Goal: Task Accomplishment & Management: Manage account settings

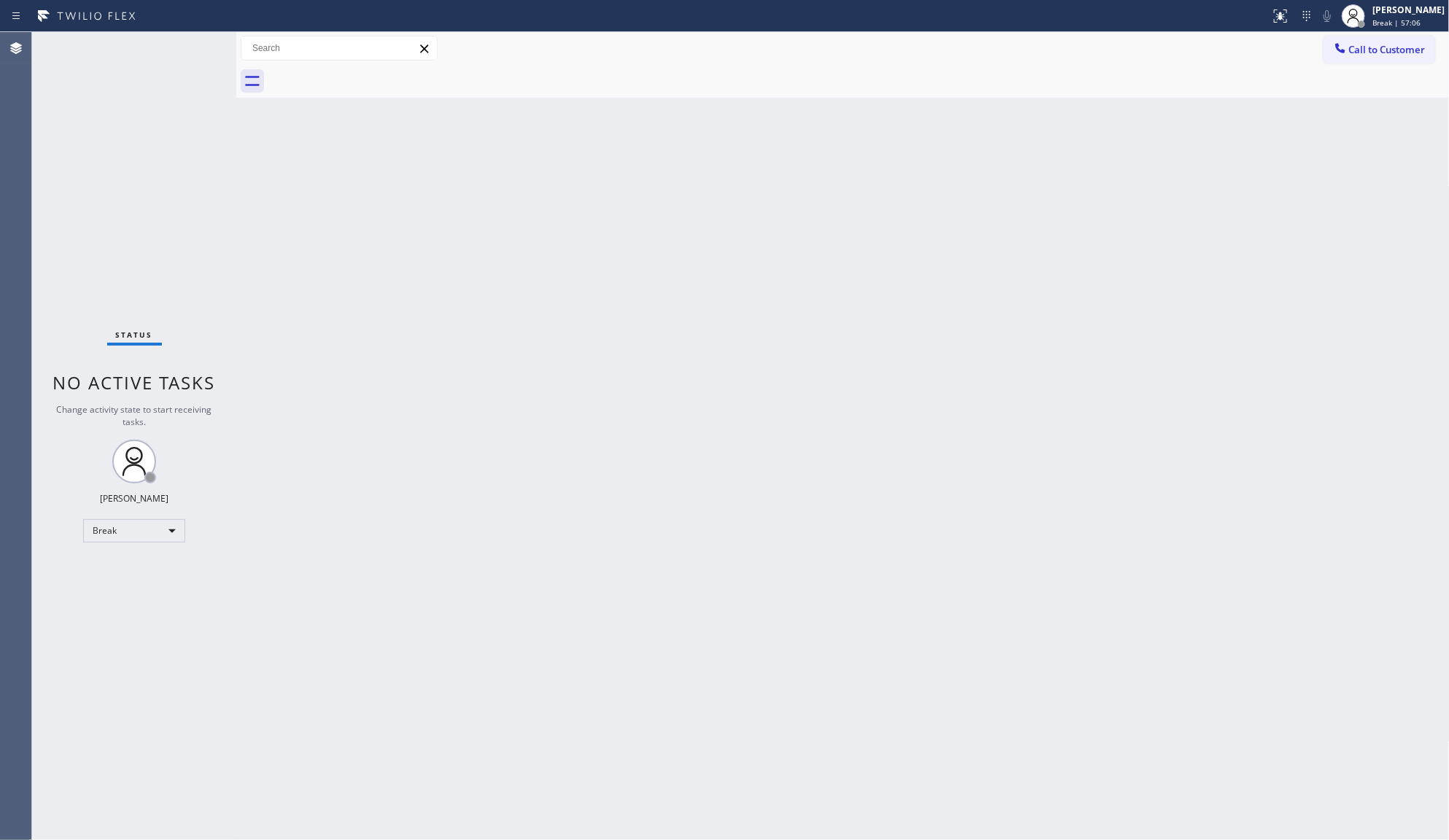
click at [95, 197] on div "Status No active tasks Change activity state to start receiving tasks. JENIZA A…" at bounding box center [134, 436] width 204 height 808
click at [137, 531] on div "Break" at bounding box center [134, 530] width 102 height 23
click at [130, 567] on li "Available" at bounding box center [134, 569] width 99 height 18
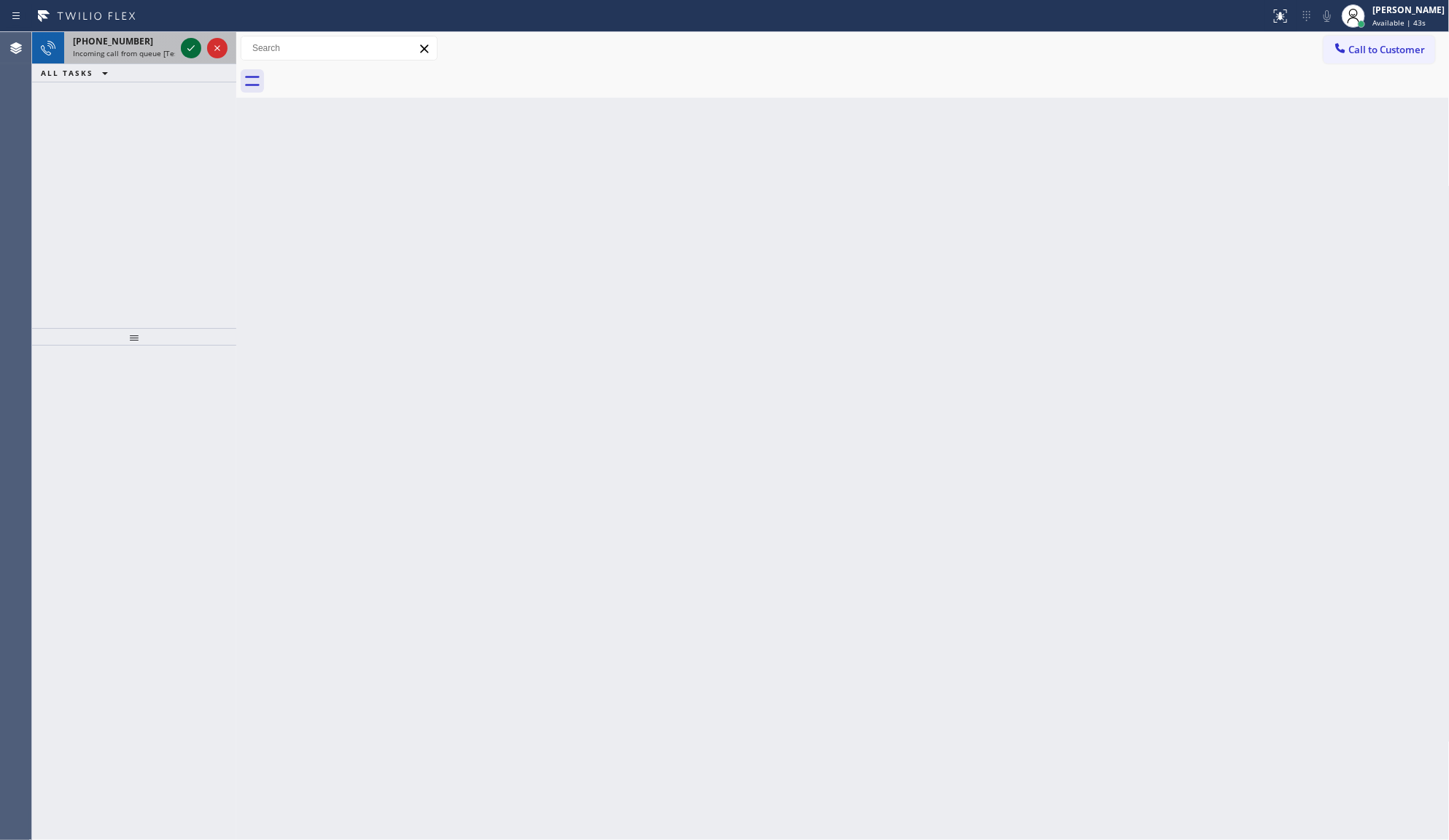
click at [195, 44] on icon at bounding box center [191, 48] width 18 height 18
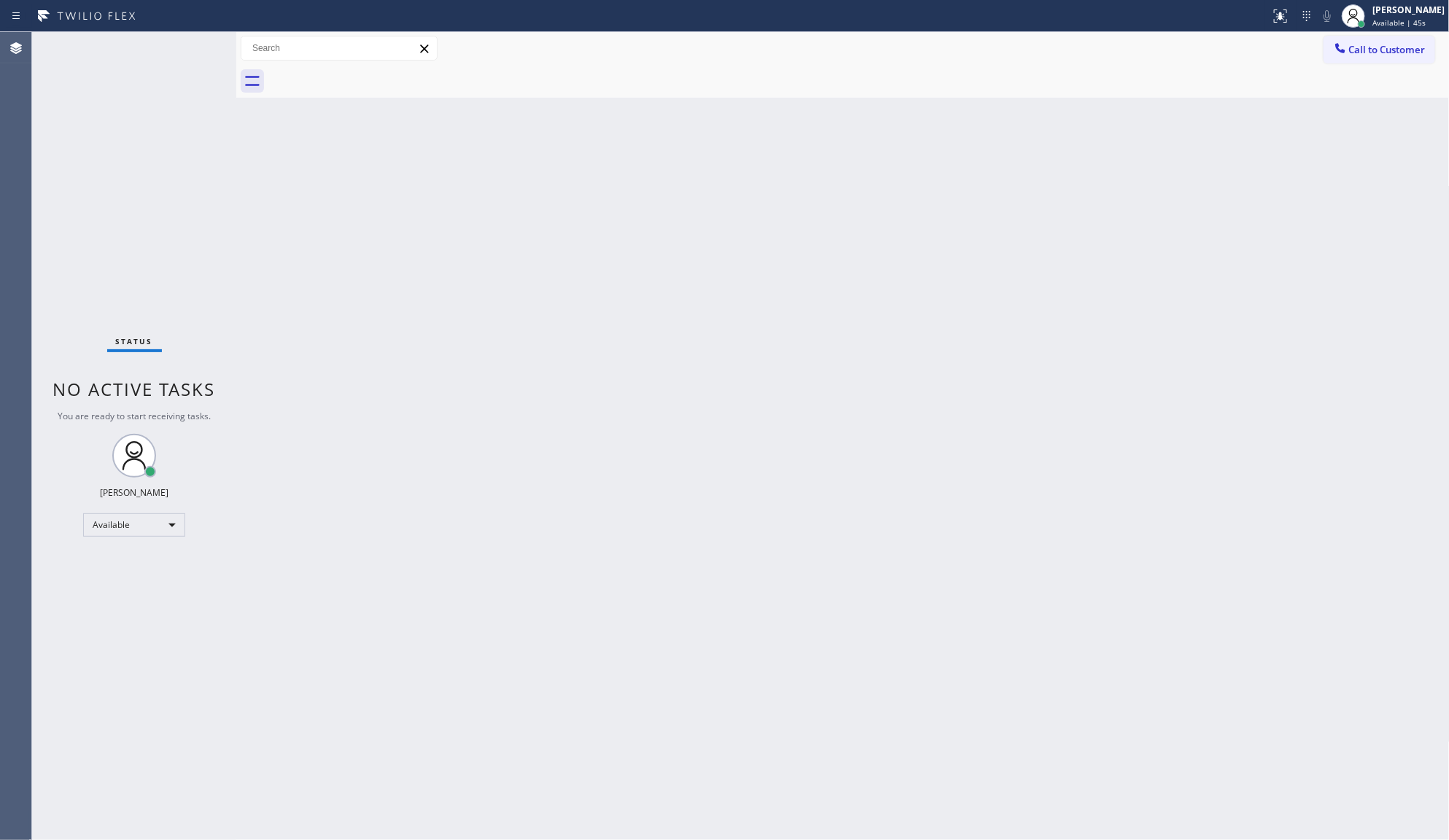
click at [195, 45] on div "Status No active tasks You are ready to start receiving tasks. JENIZA ALCAYDE A…" at bounding box center [134, 436] width 204 height 808
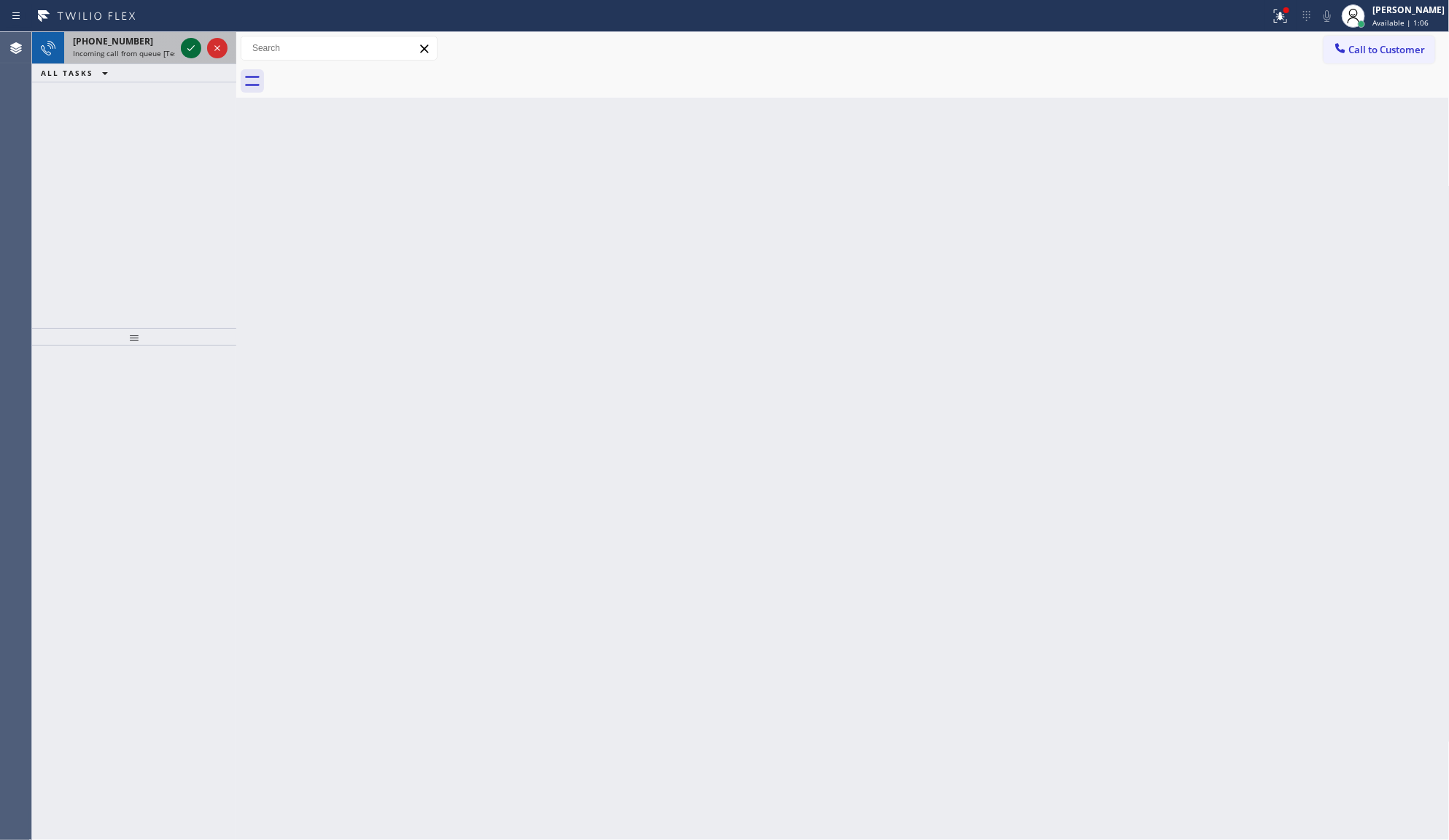
click at [191, 52] on icon at bounding box center [191, 48] width 18 height 18
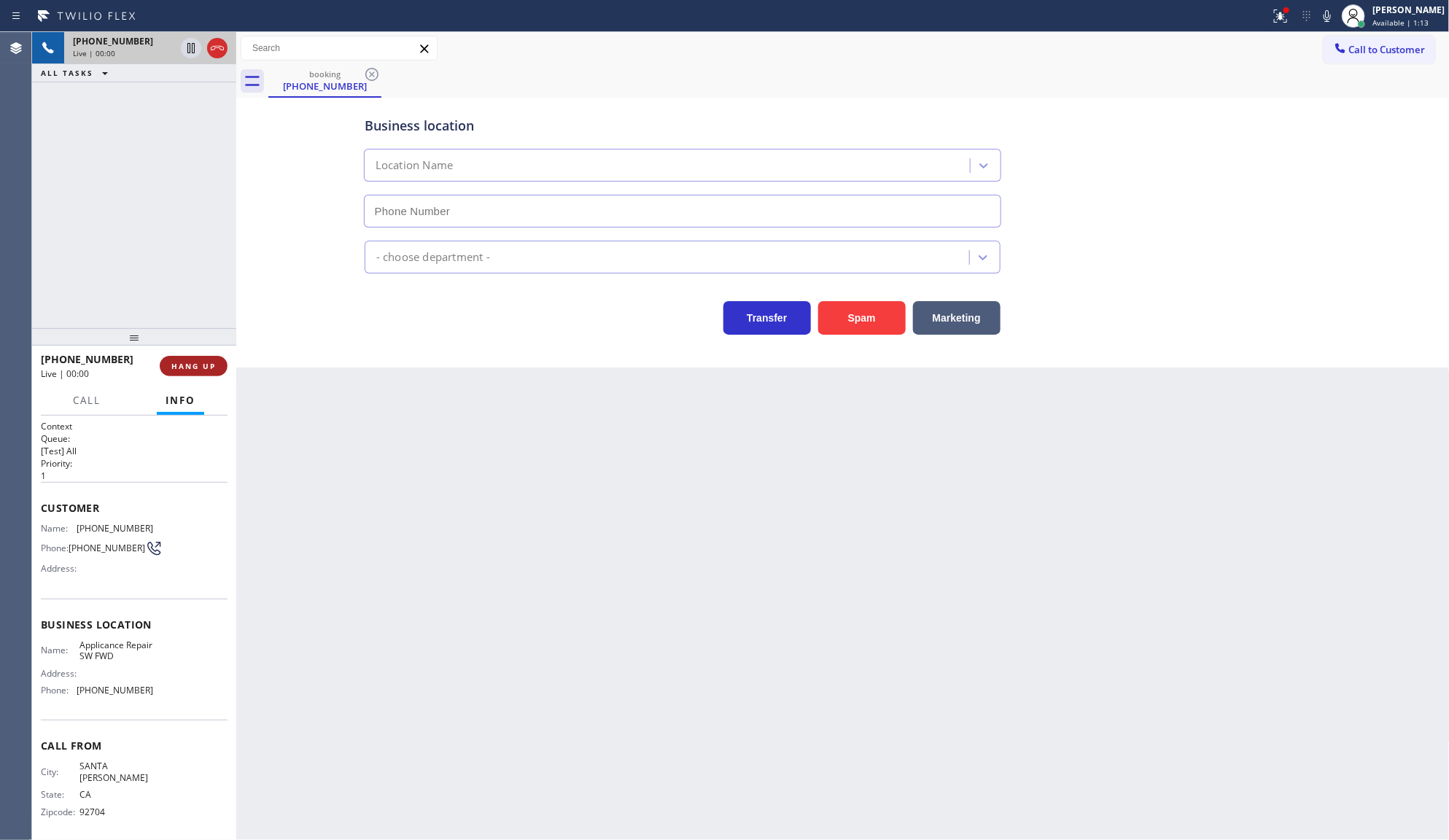
type input "[PHONE_NUMBER]"
click at [191, 357] on button "HANG UP" at bounding box center [193, 365] width 68 height 20
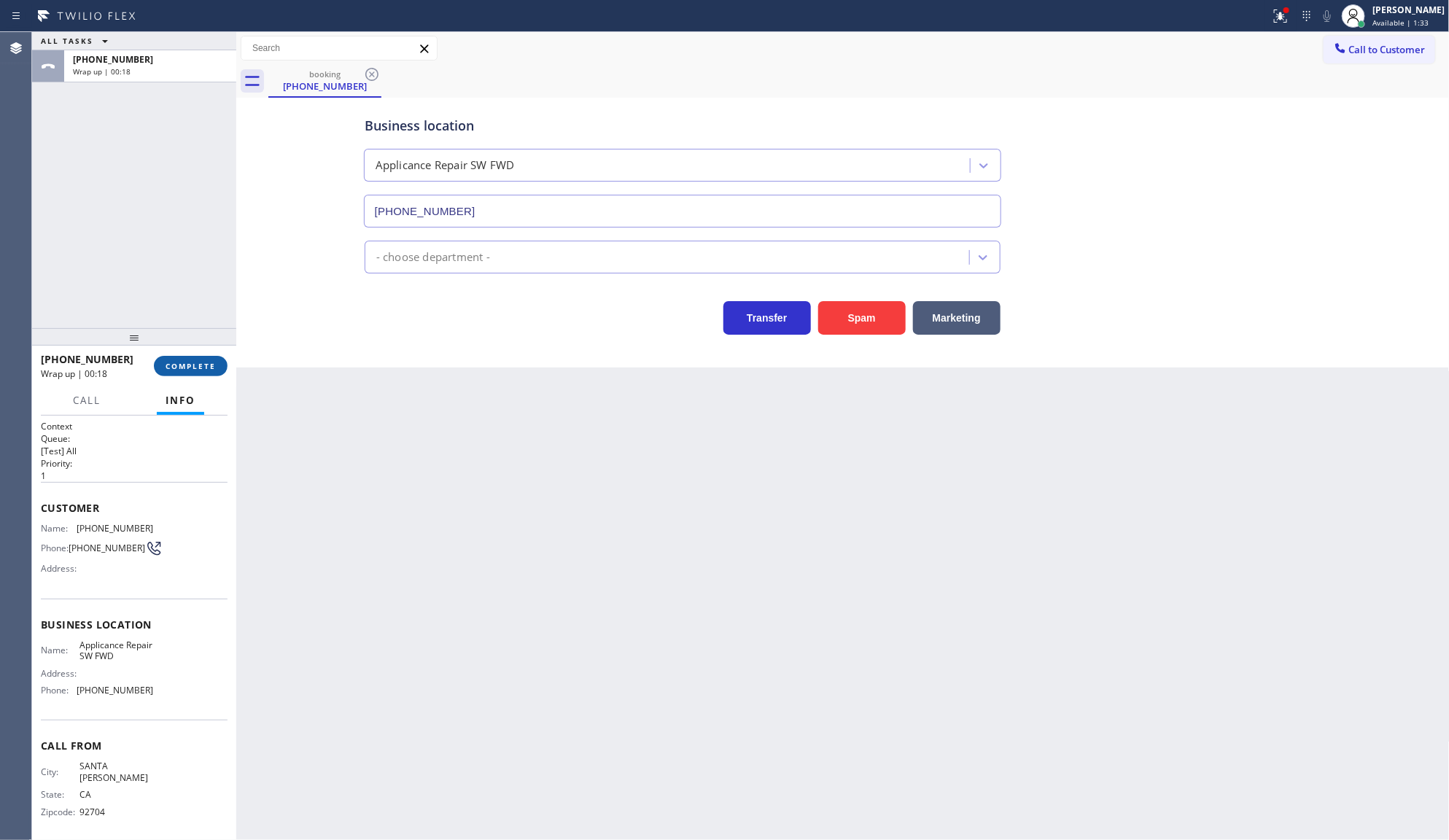
click at [197, 363] on span "COMPLETE" at bounding box center [191, 366] width 50 height 10
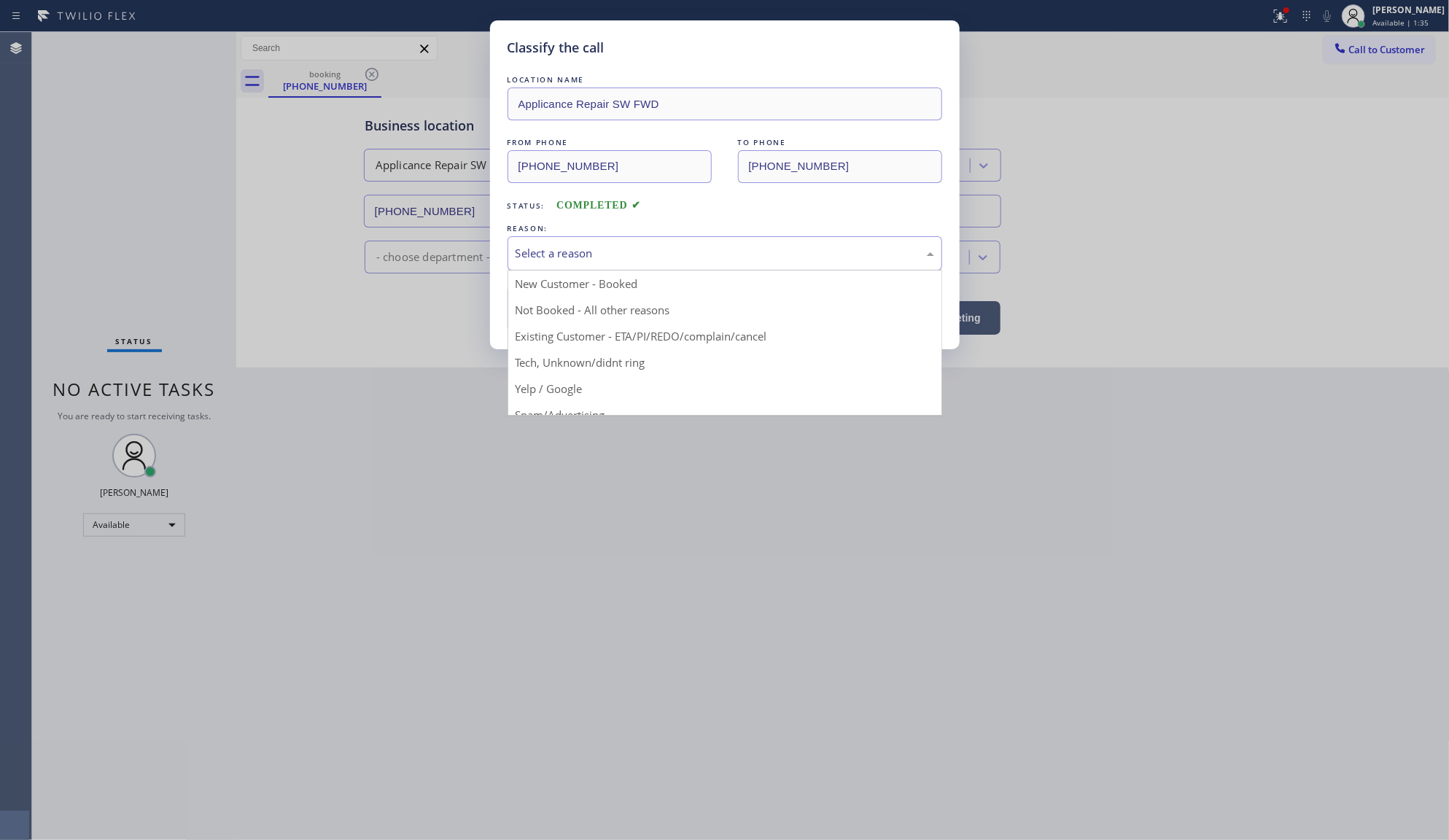
click at [536, 253] on div "Select a reason" at bounding box center [725, 253] width 419 height 17
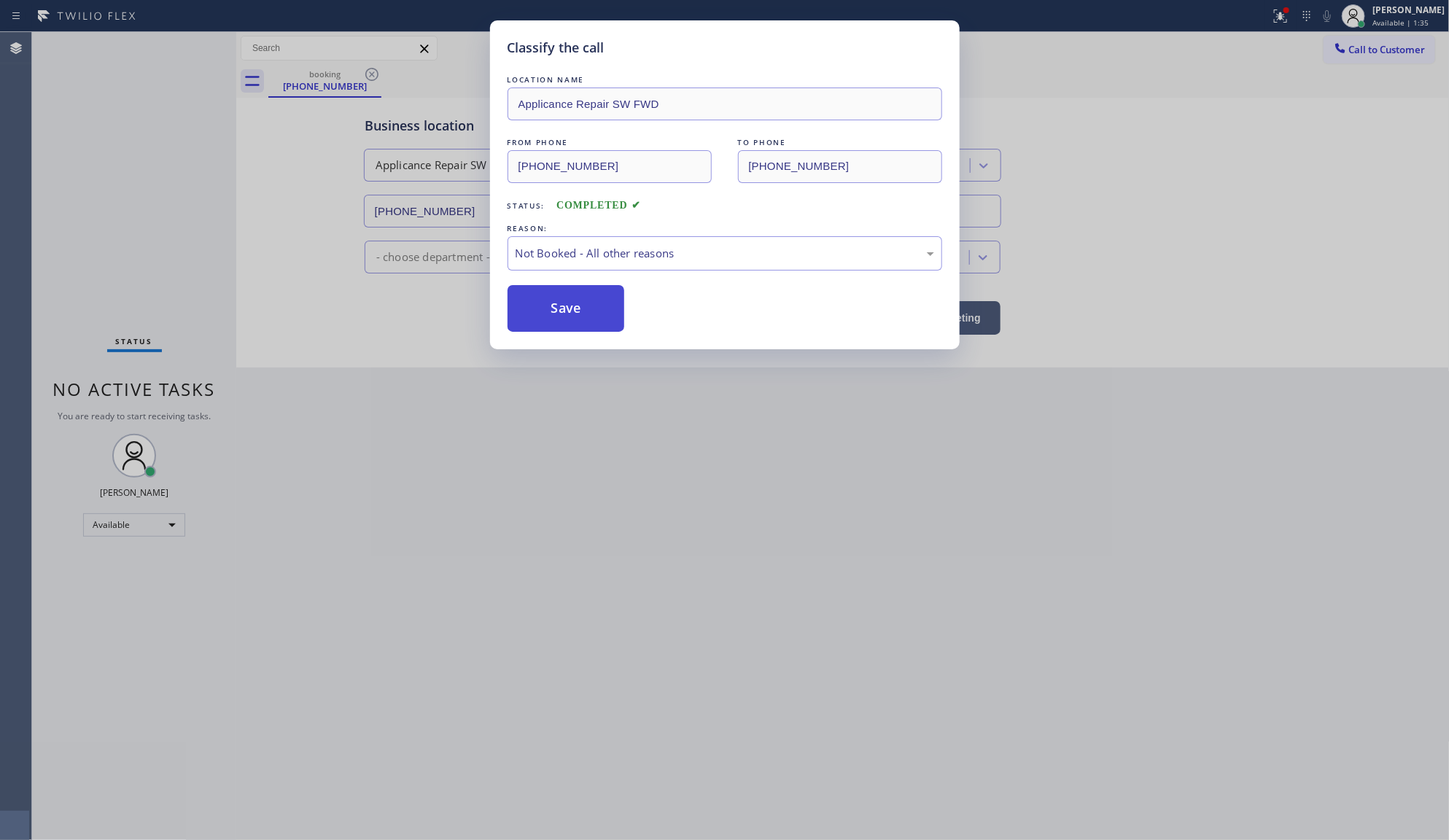
click at [524, 307] on button "Save" at bounding box center [566, 308] width 118 height 46
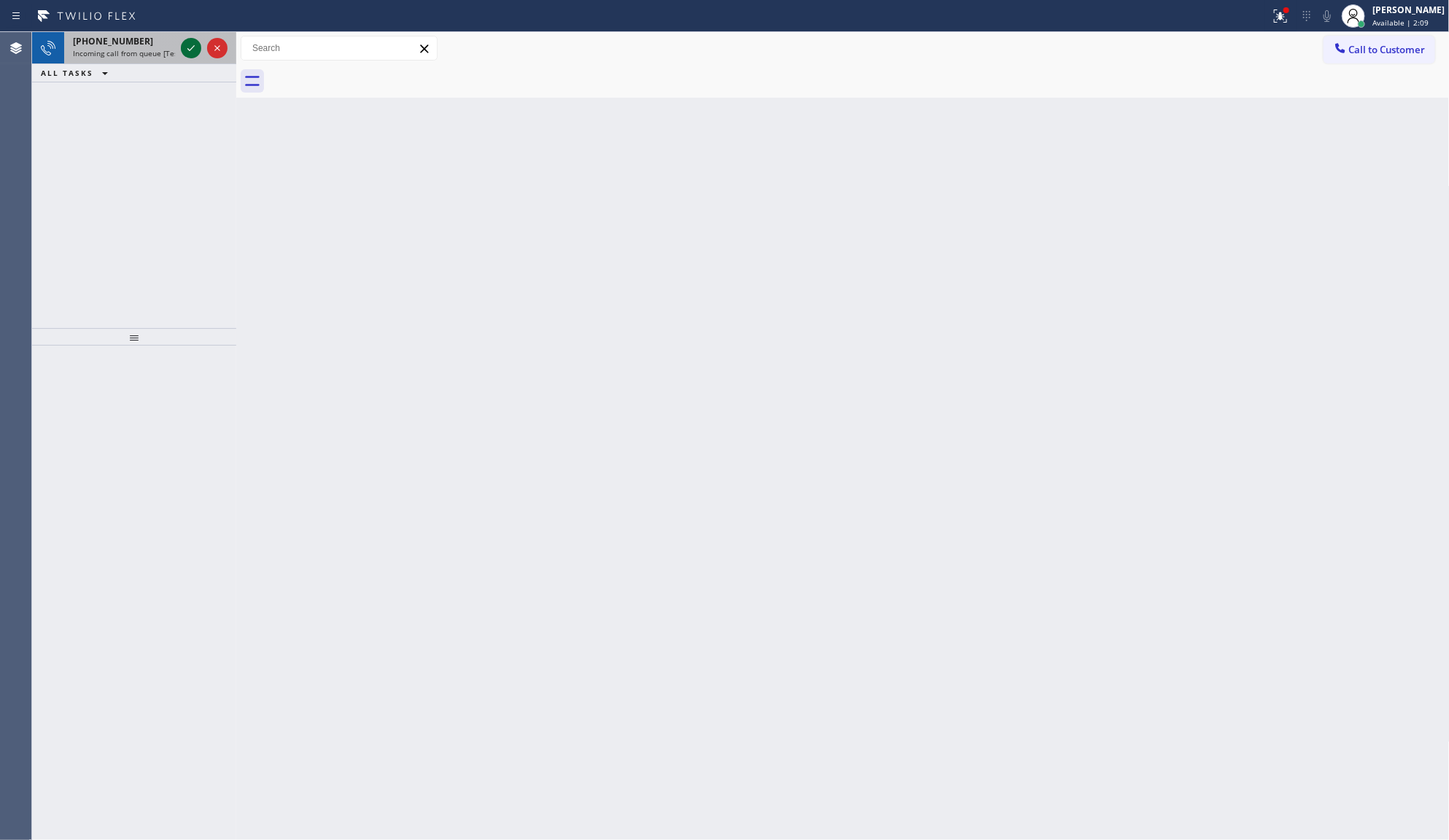
click at [183, 52] on icon at bounding box center [191, 48] width 18 height 18
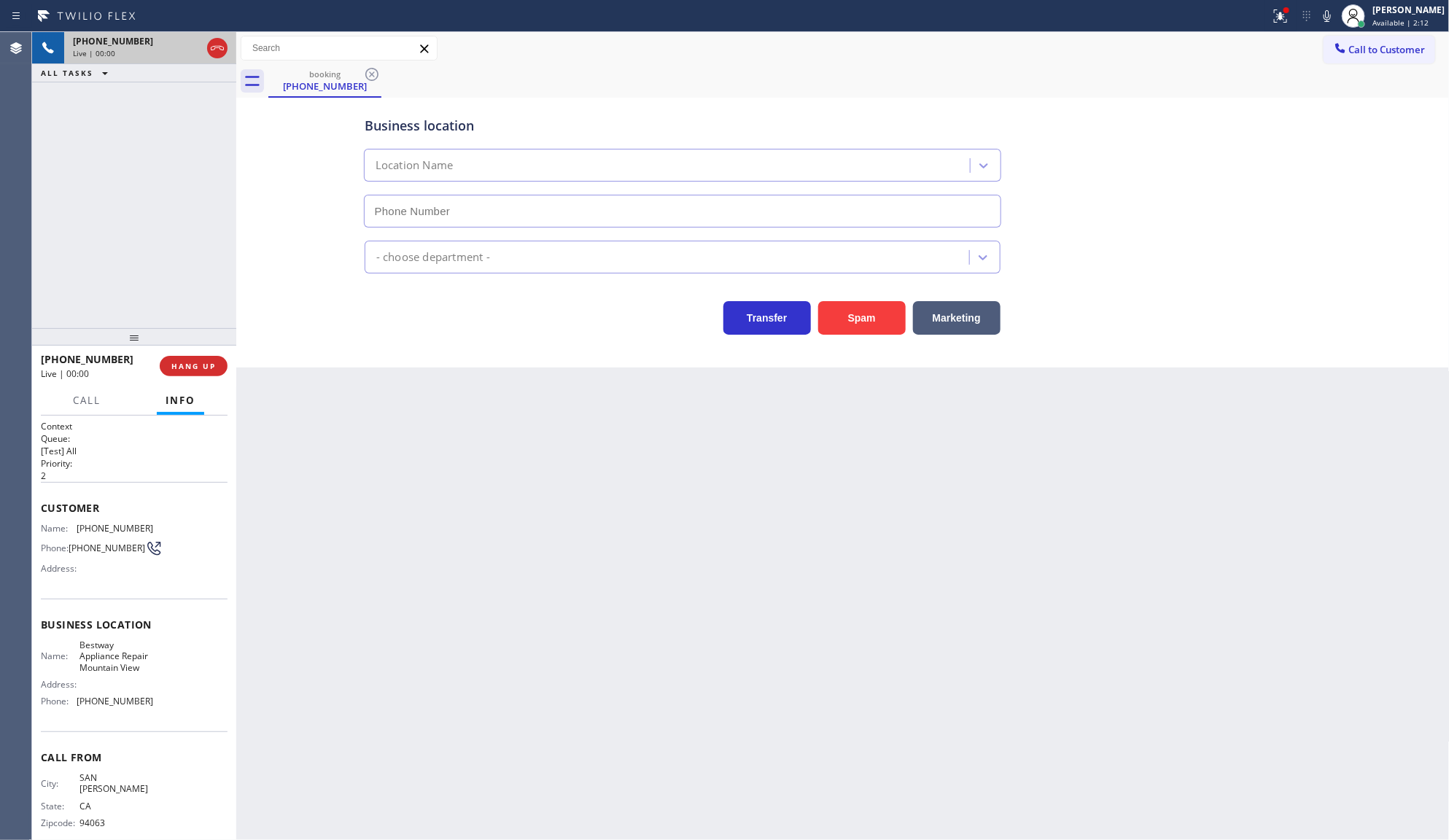
type input "(650) 735-8804"
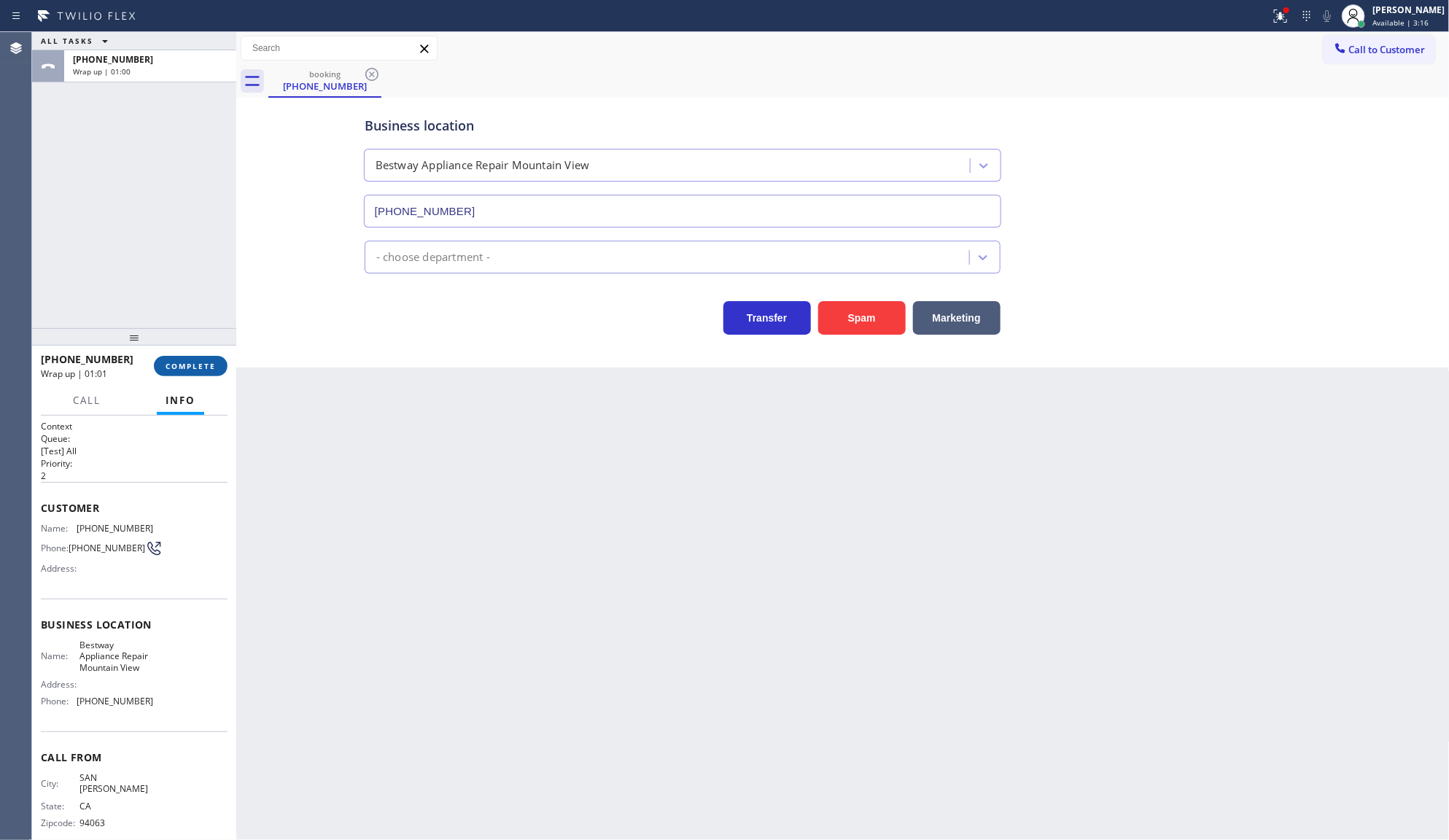
click at [167, 359] on button "COMPLETE" at bounding box center [191, 365] width 74 height 20
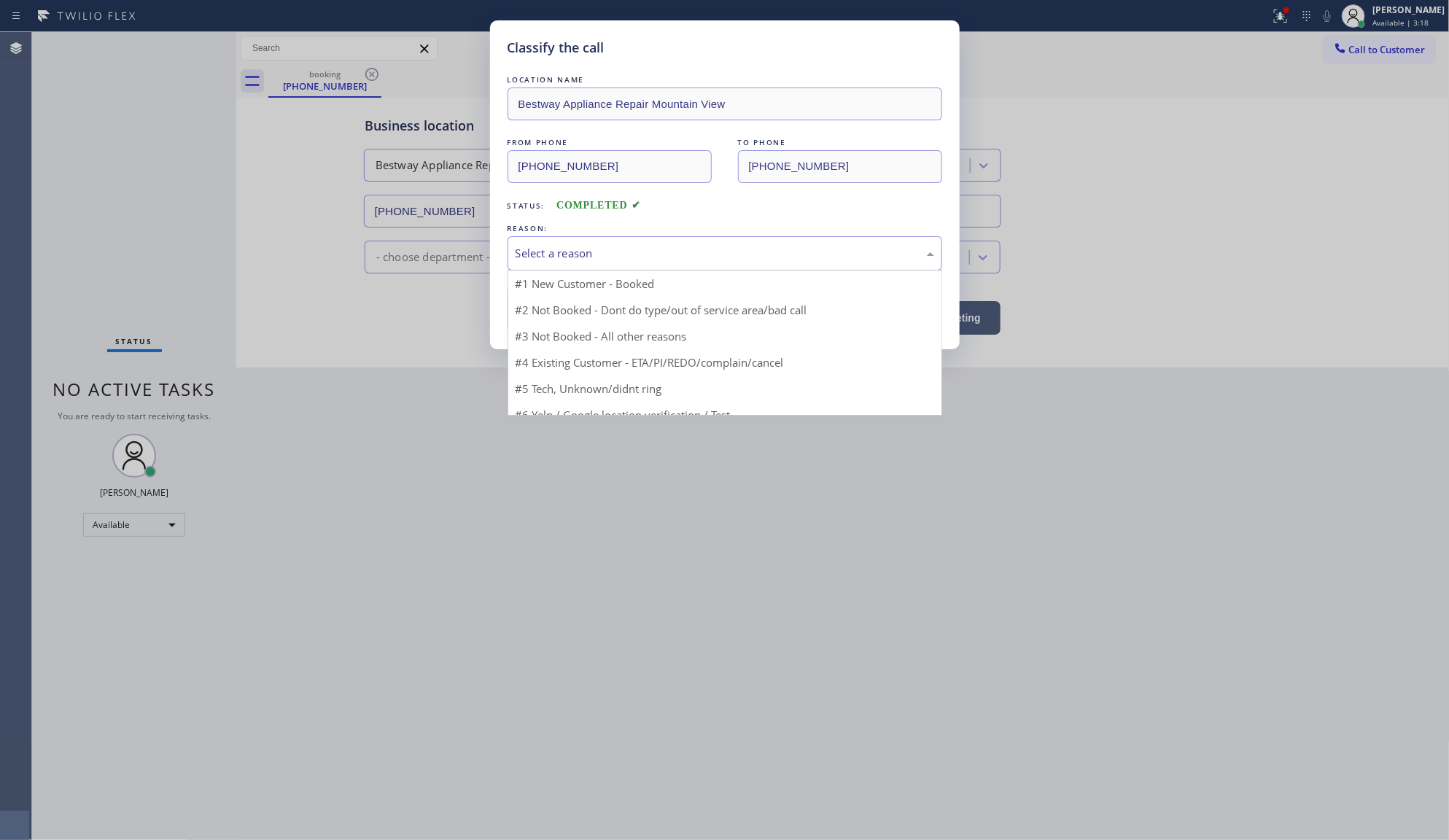
click at [616, 259] on div "Select a reason" at bounding box center [725, 253] width 419 height 17
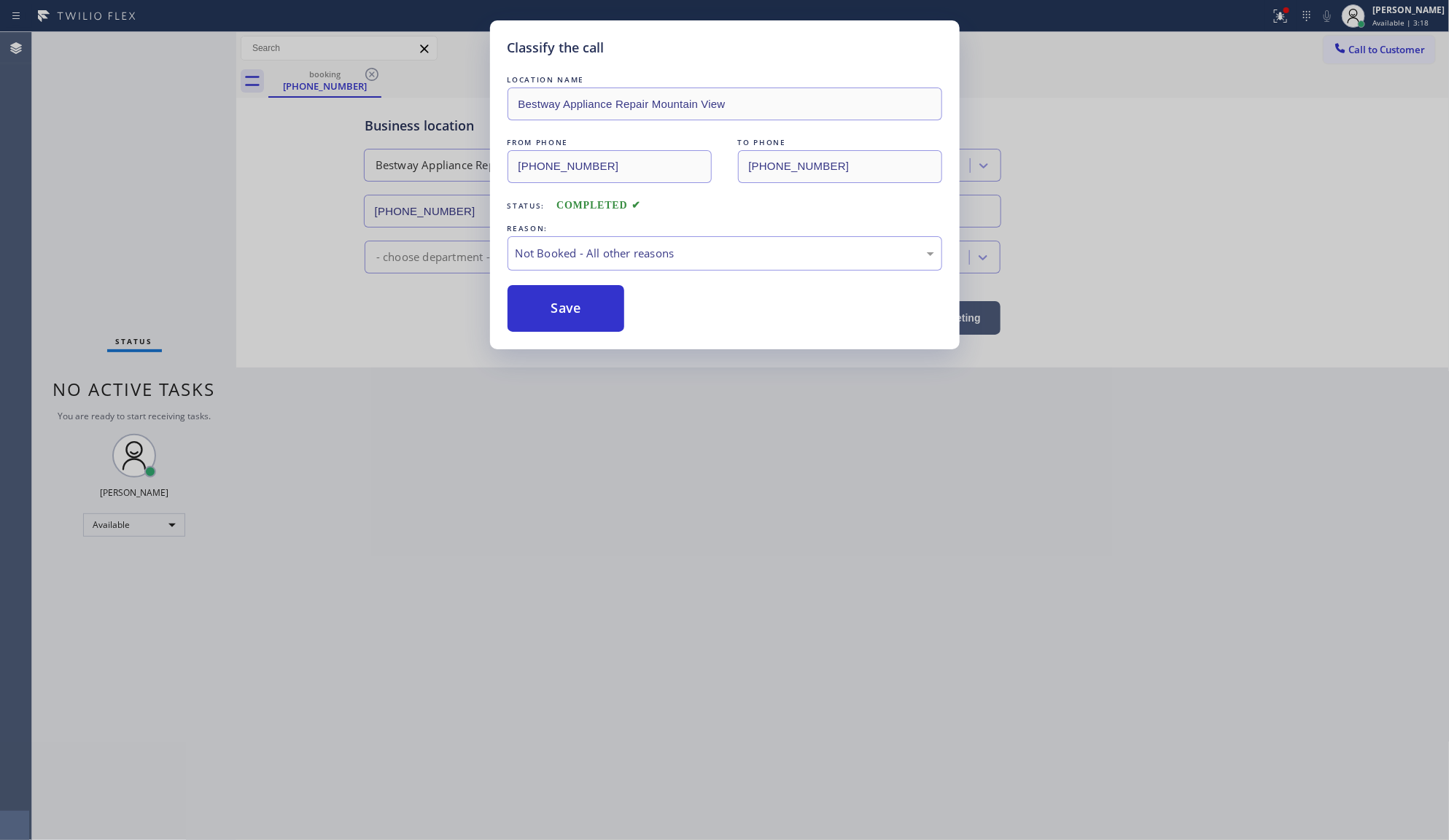
click at [555, 307] on button "Save" at bounding box center [566, 308] width 118 height 46
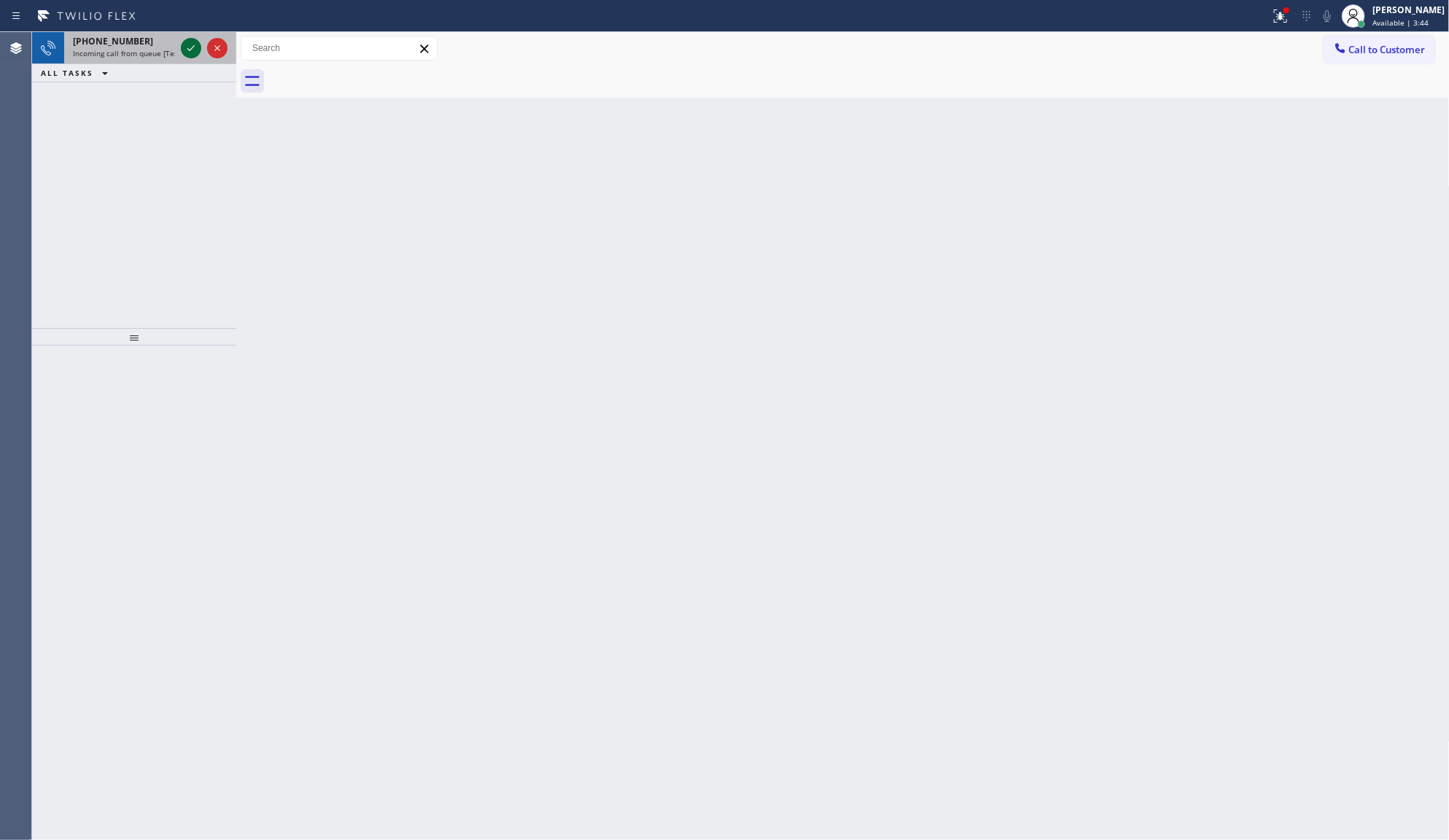
click at [197, 52] on icon at bounding box center [191, 48] width 18 height 18
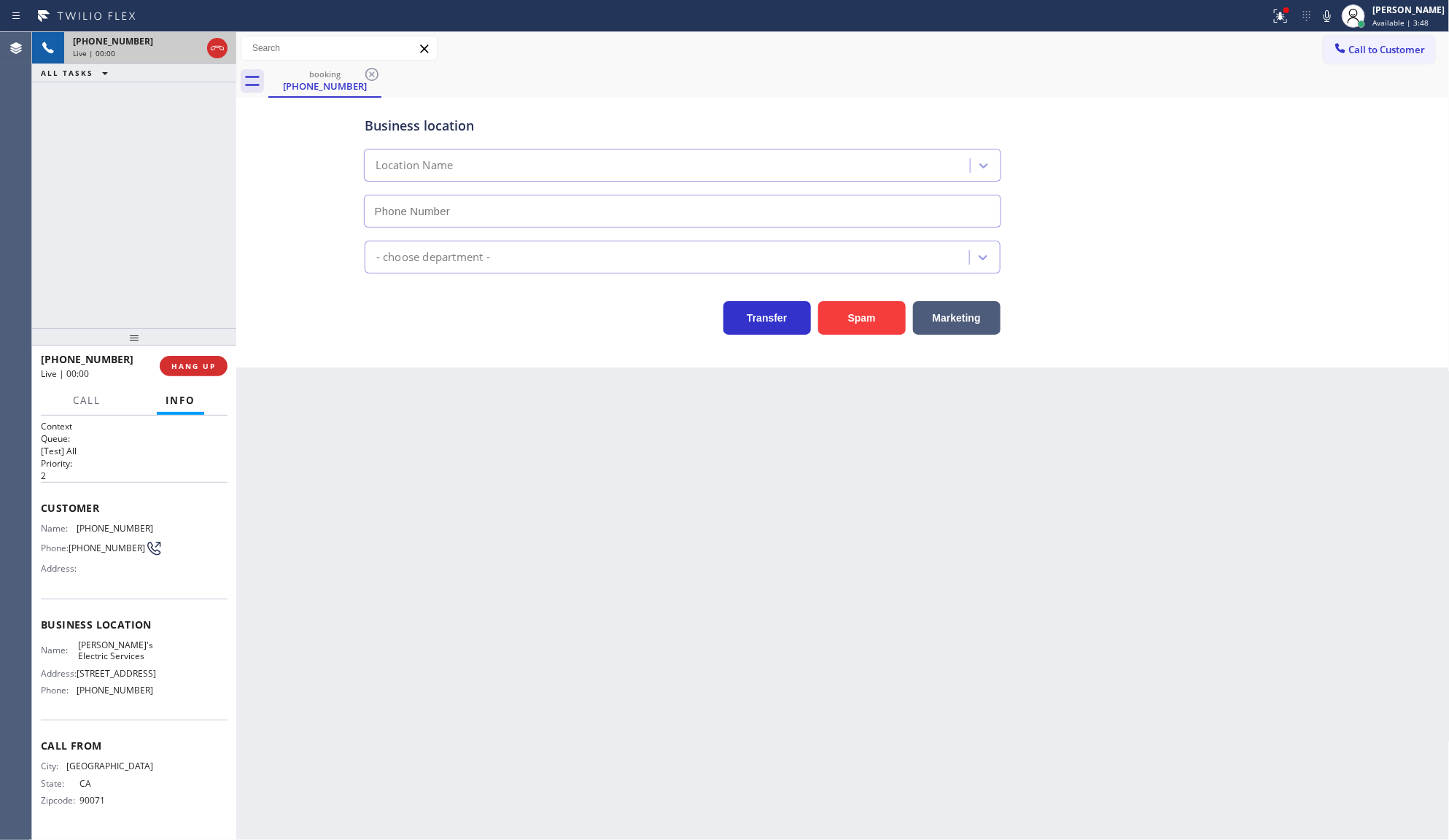
type input "(323) 870-6917"
click at [202, 366] on span "HANG UP" at bounding box center [194, 366] width 45 height 10
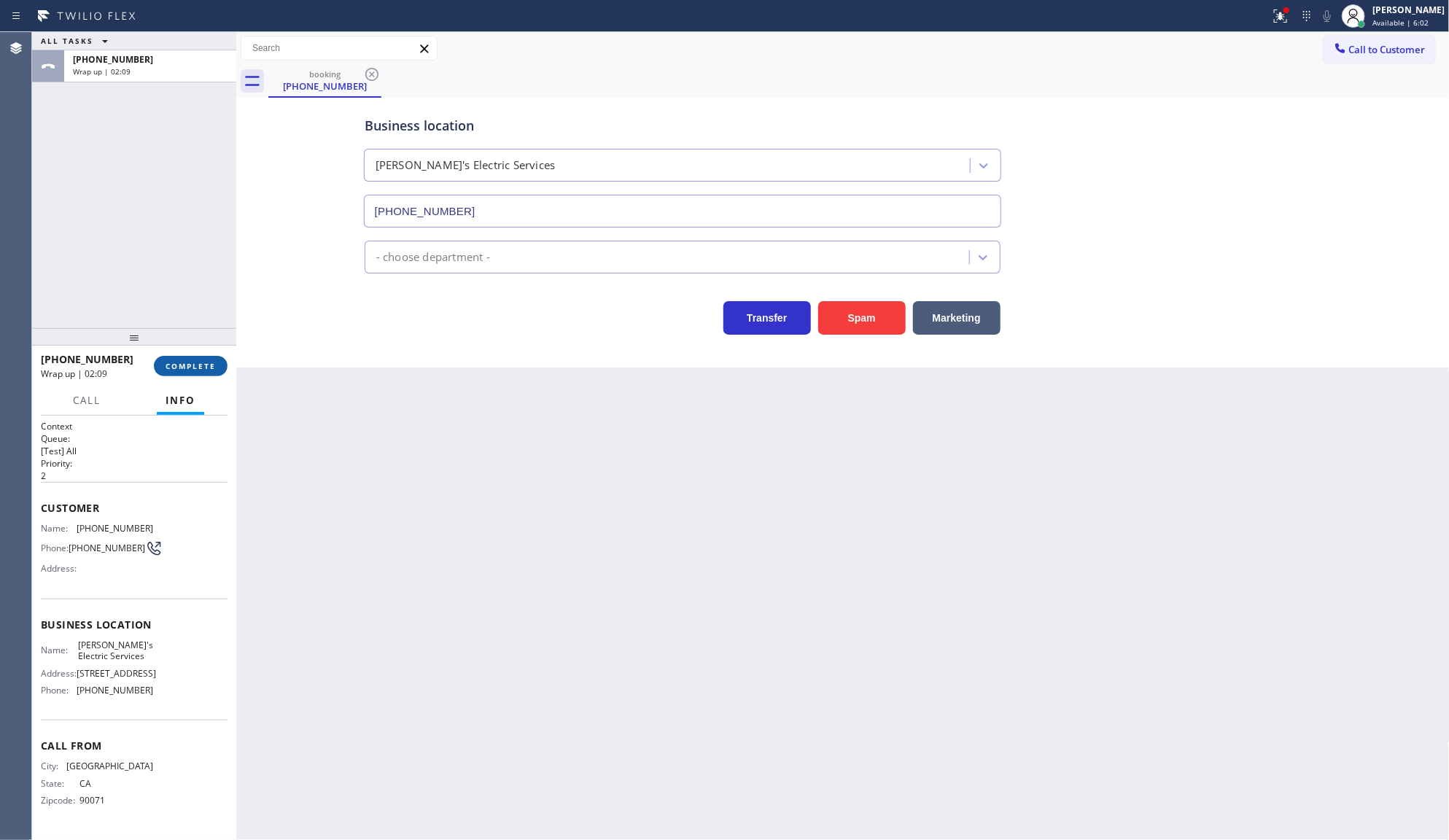
click at [193, 363] on span "COMPLETE" at bounding box center [191, 366] width 50 height 10
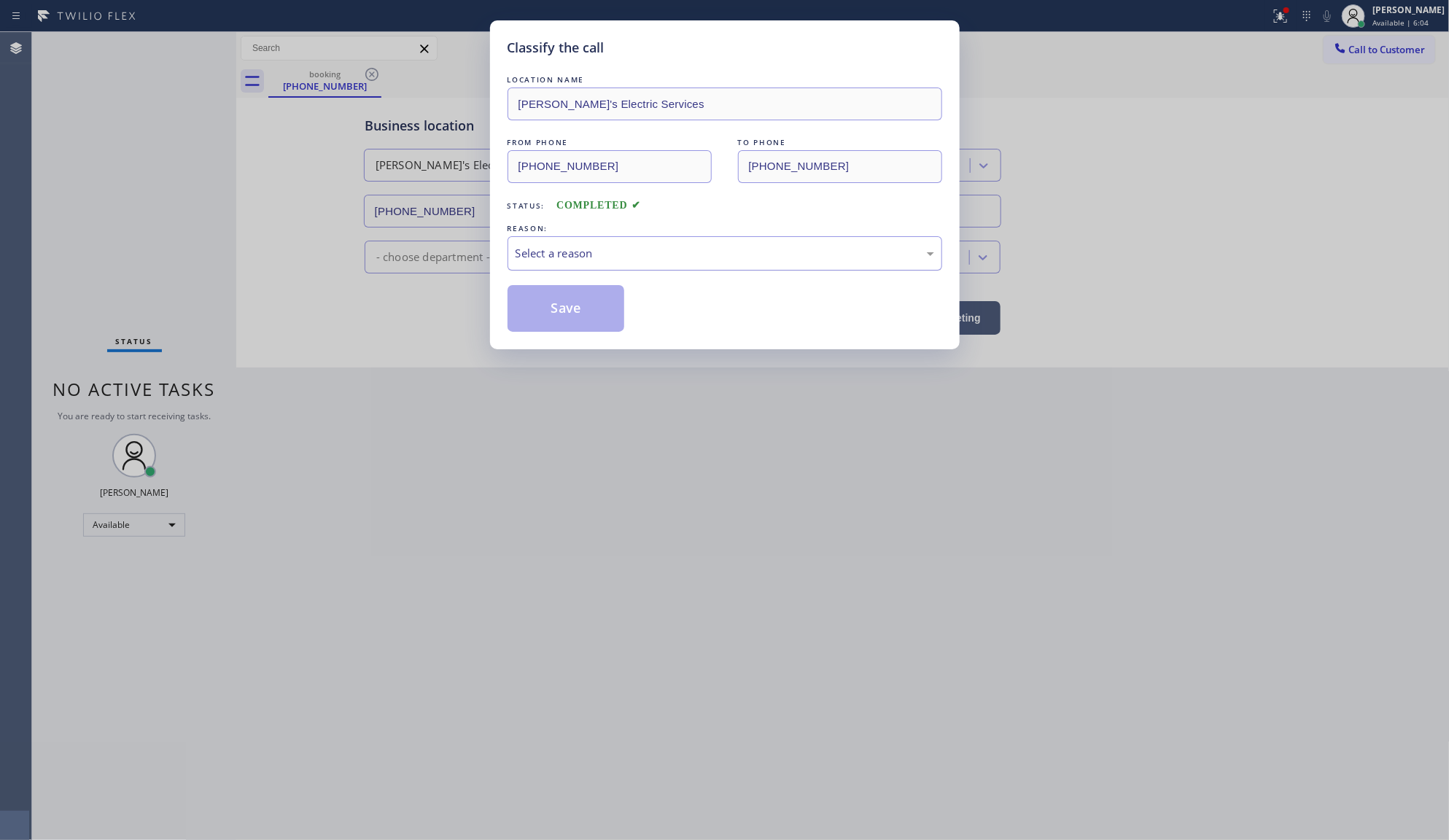
click at [533, 259] on div "Select a reason" at bounding box center [725, 253] width 419 height 17
click at [533, 305] on button "Save" at bounding box center [566, 308] width 118 height 46
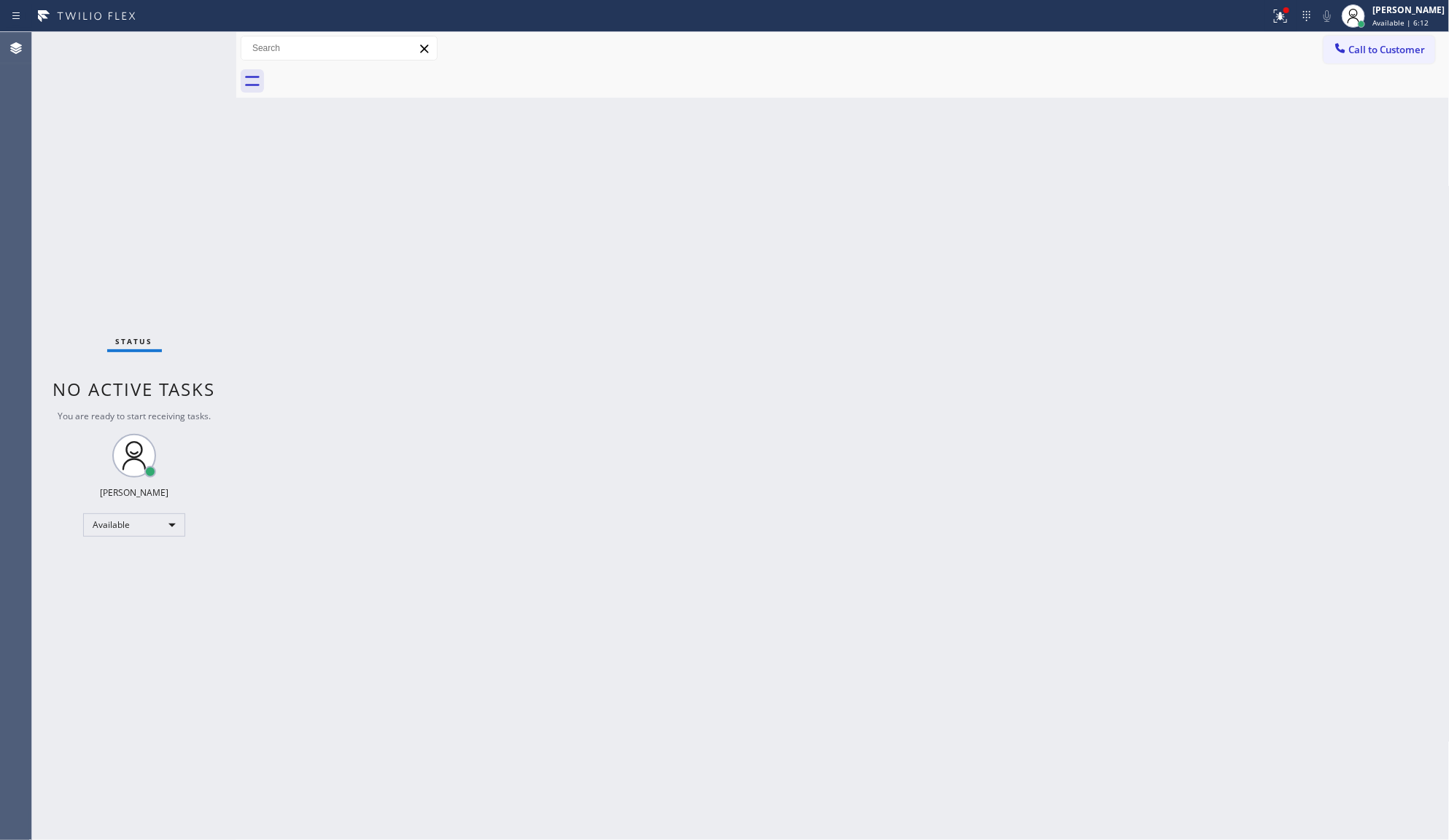
click at [164, 234] on div "Status No active tasks You are ready to start receiving tasks. JENIZA ALCAYDE A…" at bounding box center [134, 436] width 204 height 808
click at [1058, 270] on div "Back to Dashboard Change Sender ID Customers Technicians Select a contact Outbo…" at bounding box center [843, 436] width 1214 height 808
click at [1282, 9] on icon at bounding box center [1281, 16] width 18 height 18
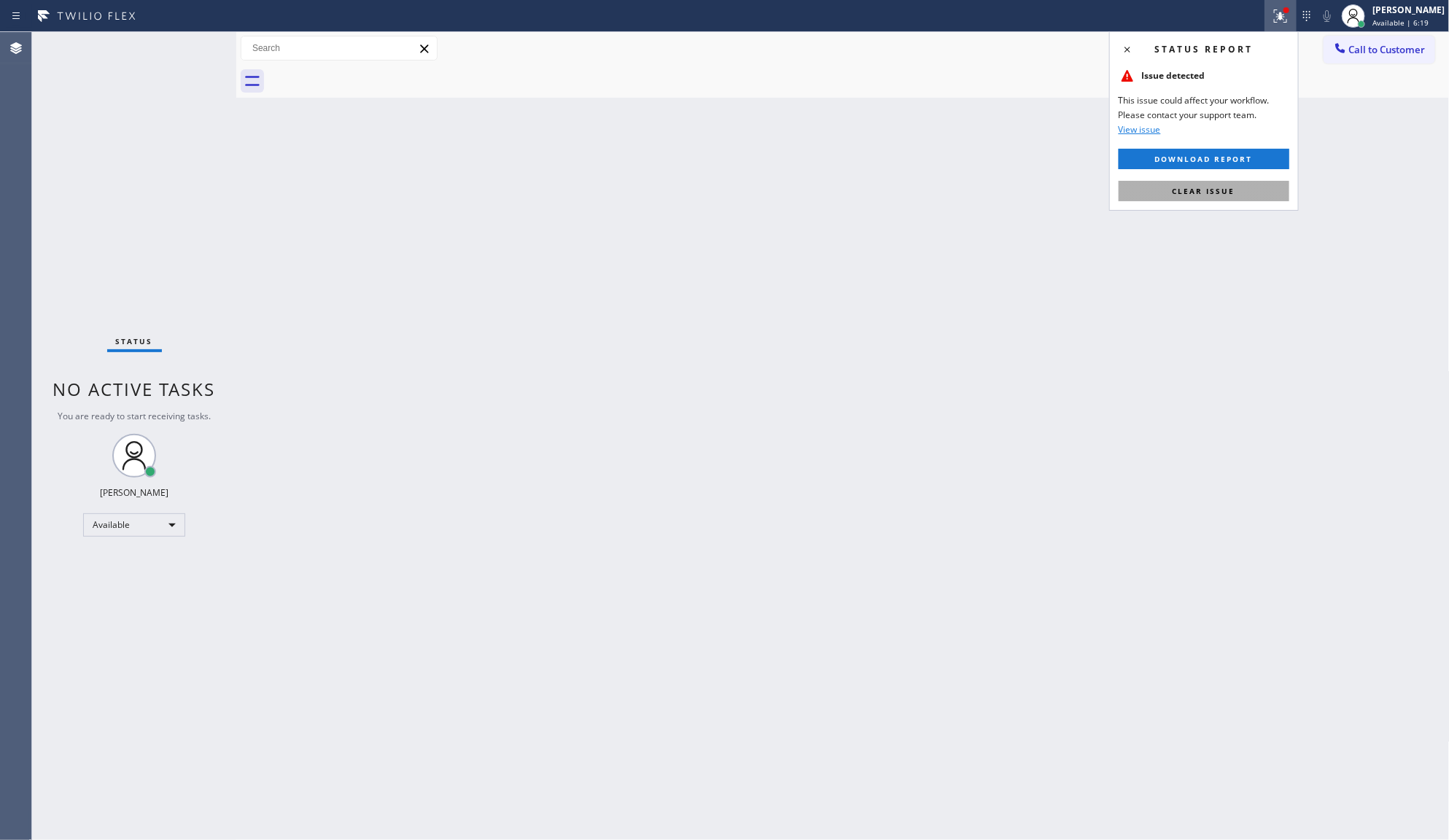
click at [1259, 188] on button "Clear issue" at bounding box center [1204, 191] width 171 height 20
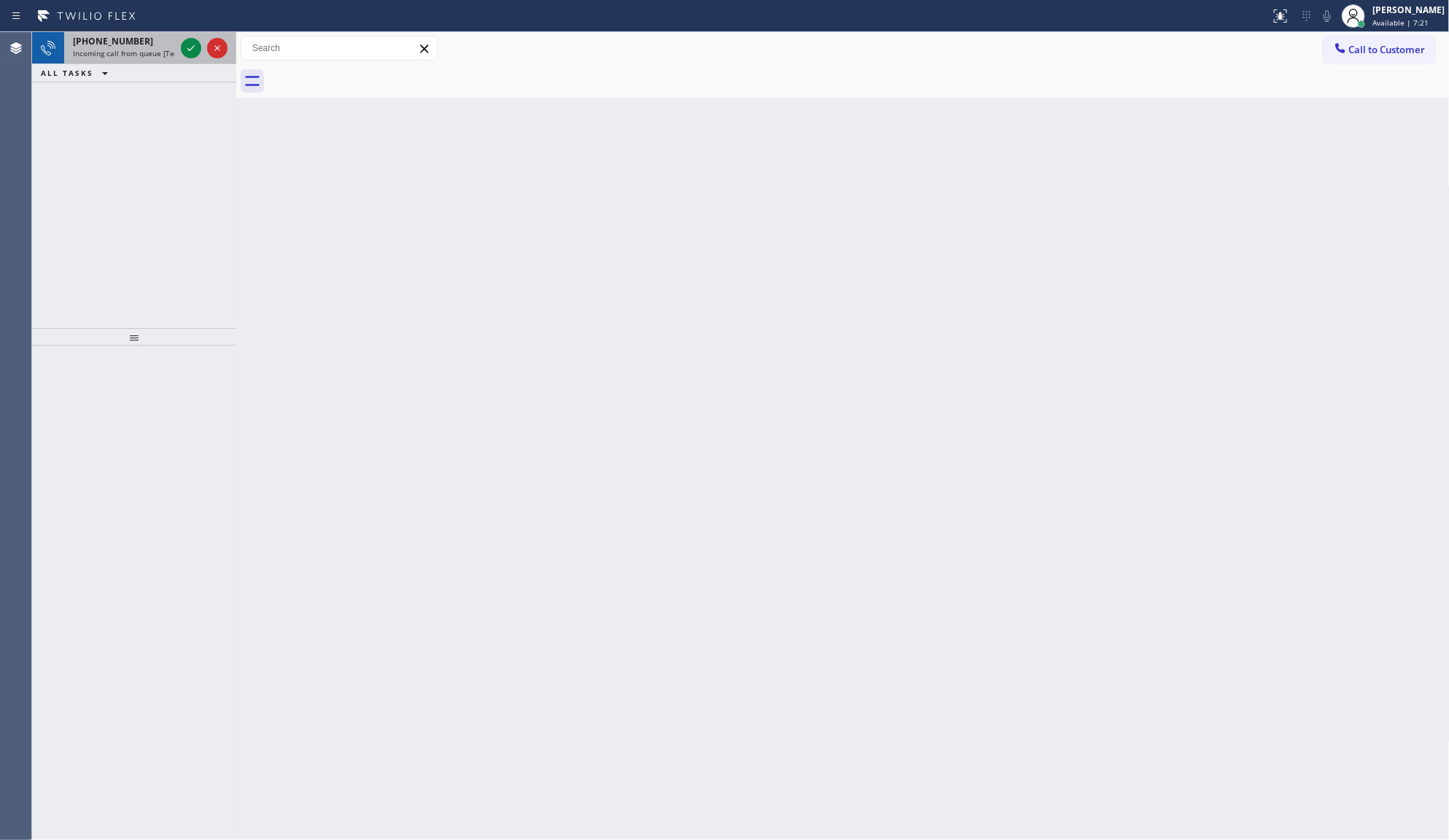
click at [134, 53] on span "Incoming call from queue [Test] All" at bounding box center [133, 53] width 121 height 10
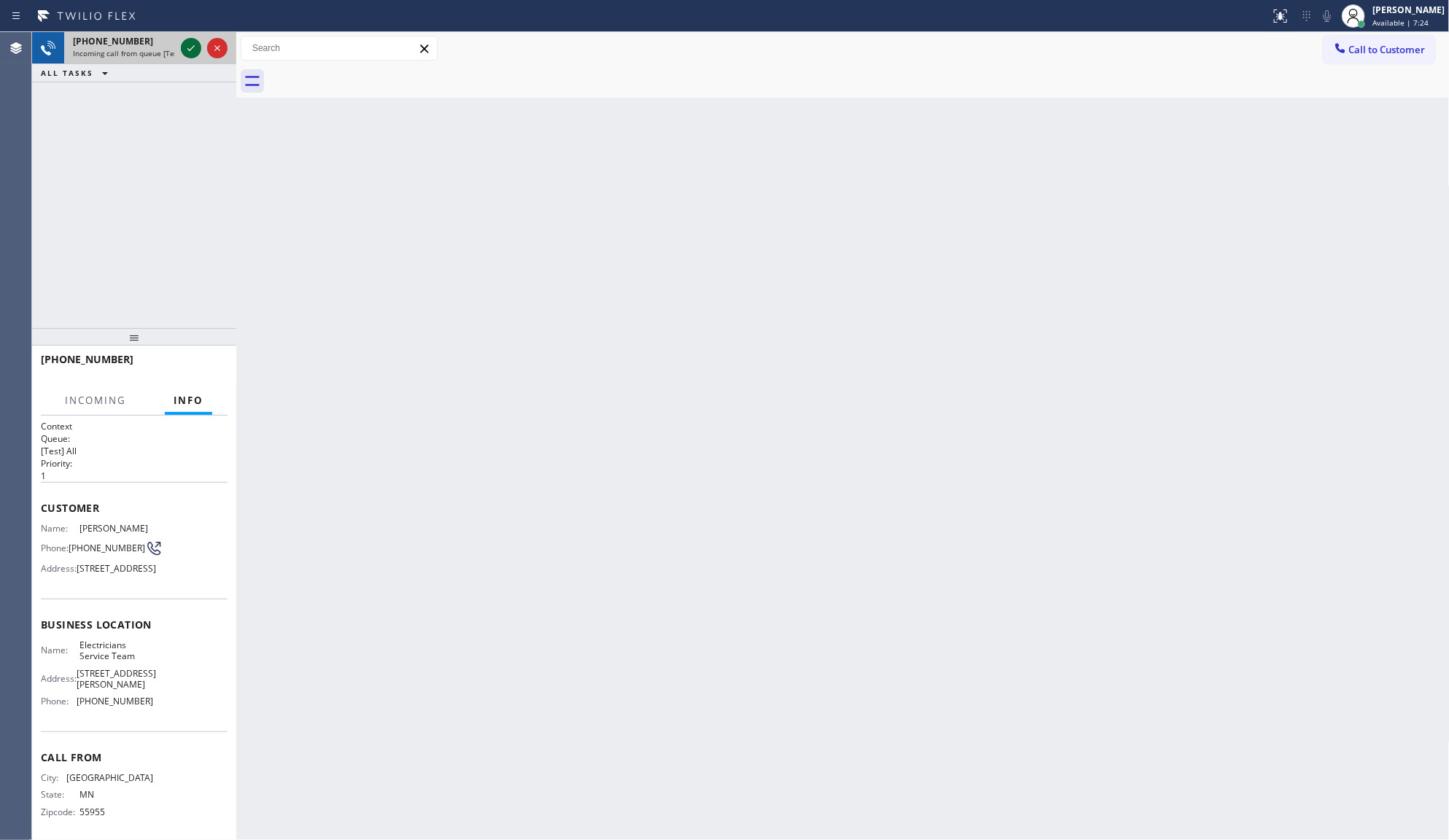
click at [187, 42] on icon at bounding box center [191, 48] width 18 height 18
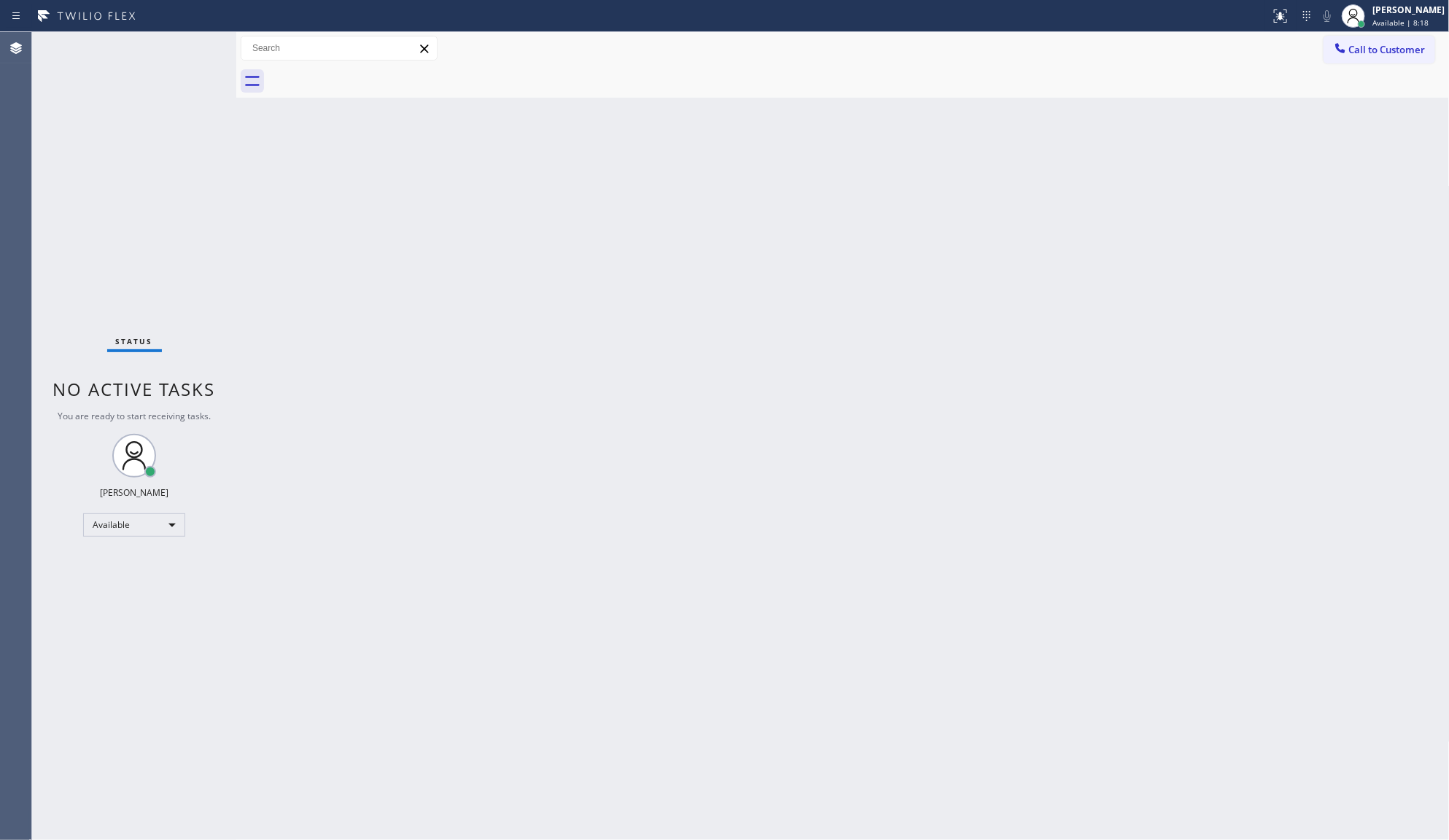
click at [187, 47] on div "Status No active tasks You are ready to start receiving tasks. JENIZA ALCAYDE A…" at bounding box center [134, 436] width 204 height 808
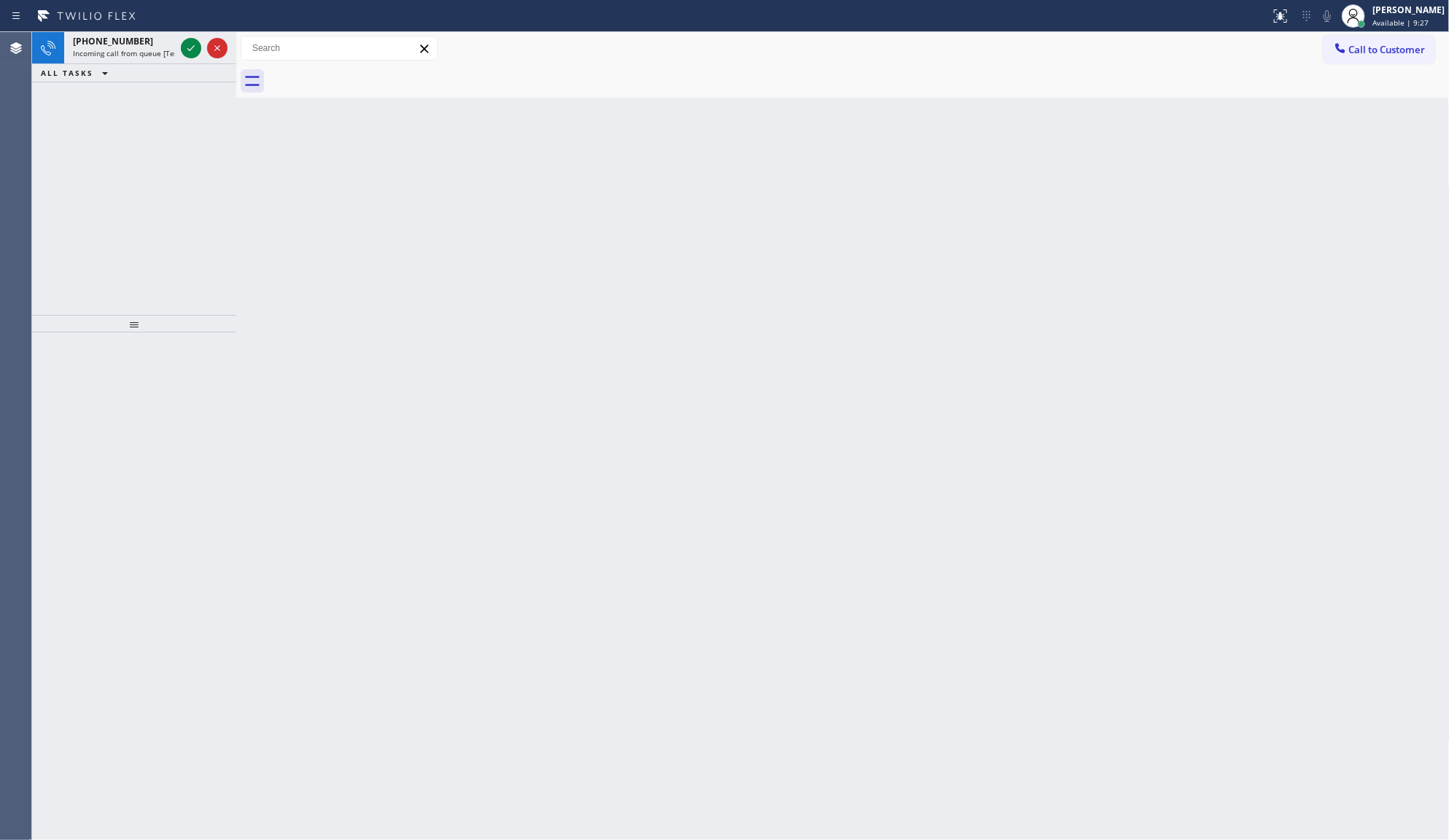
drag, startPoint x: 179, startPoint y: 161, endPoint x: 209, endPoint y: 68, distance: 97.7
click at [195, 143] on div "+19256280143 Incoming call from queue [Test] All ALL TASKS ALL TASKS ACTIVE TAS…" at bounding box center [134, 173] width 204 height 283
click at [190, 50] on icon at bounding box center [191, 47] width 7 height 6
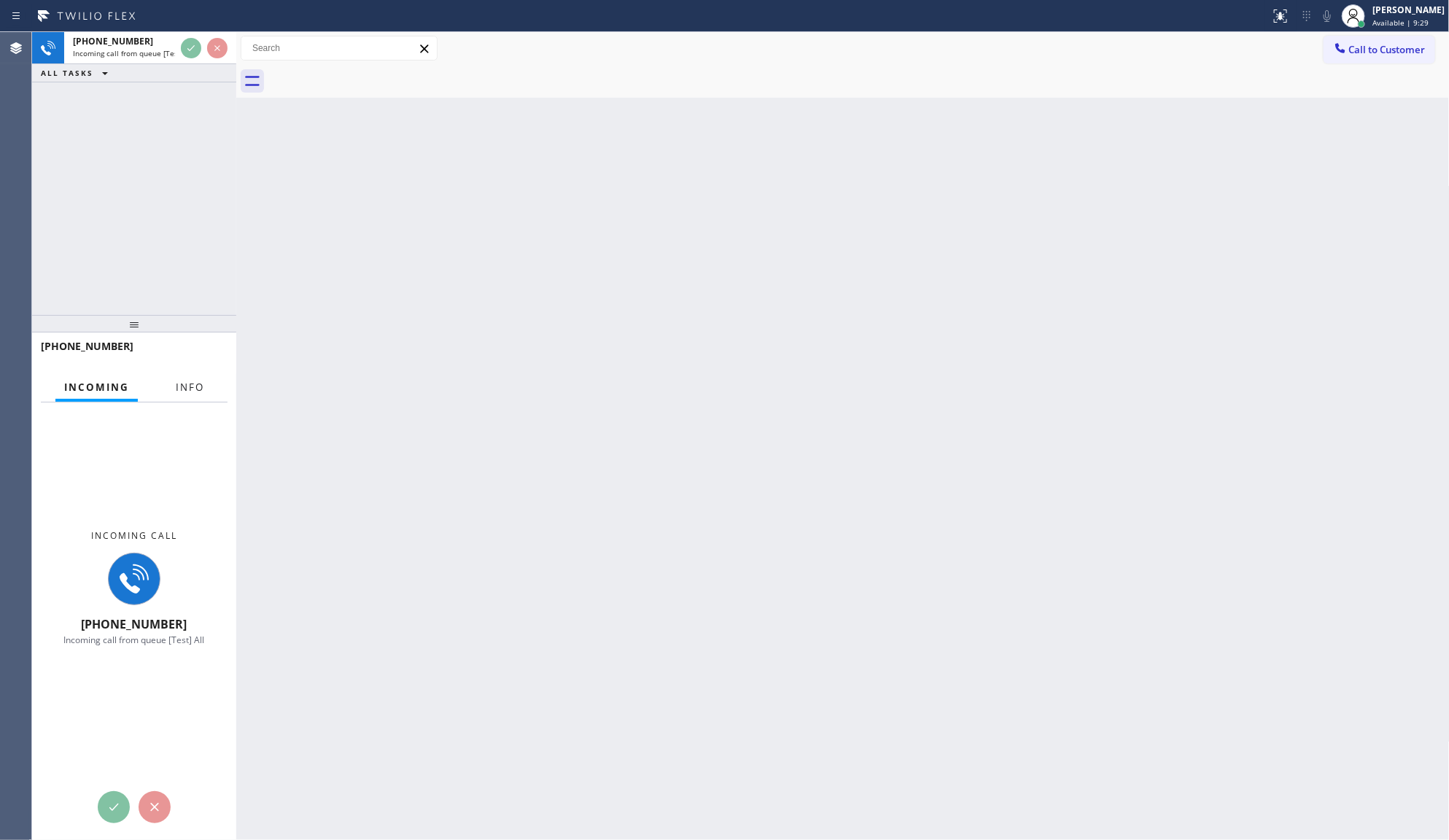
click at [194, 388] on span "Info" at bounding box center [190, 387] width 29 height 13
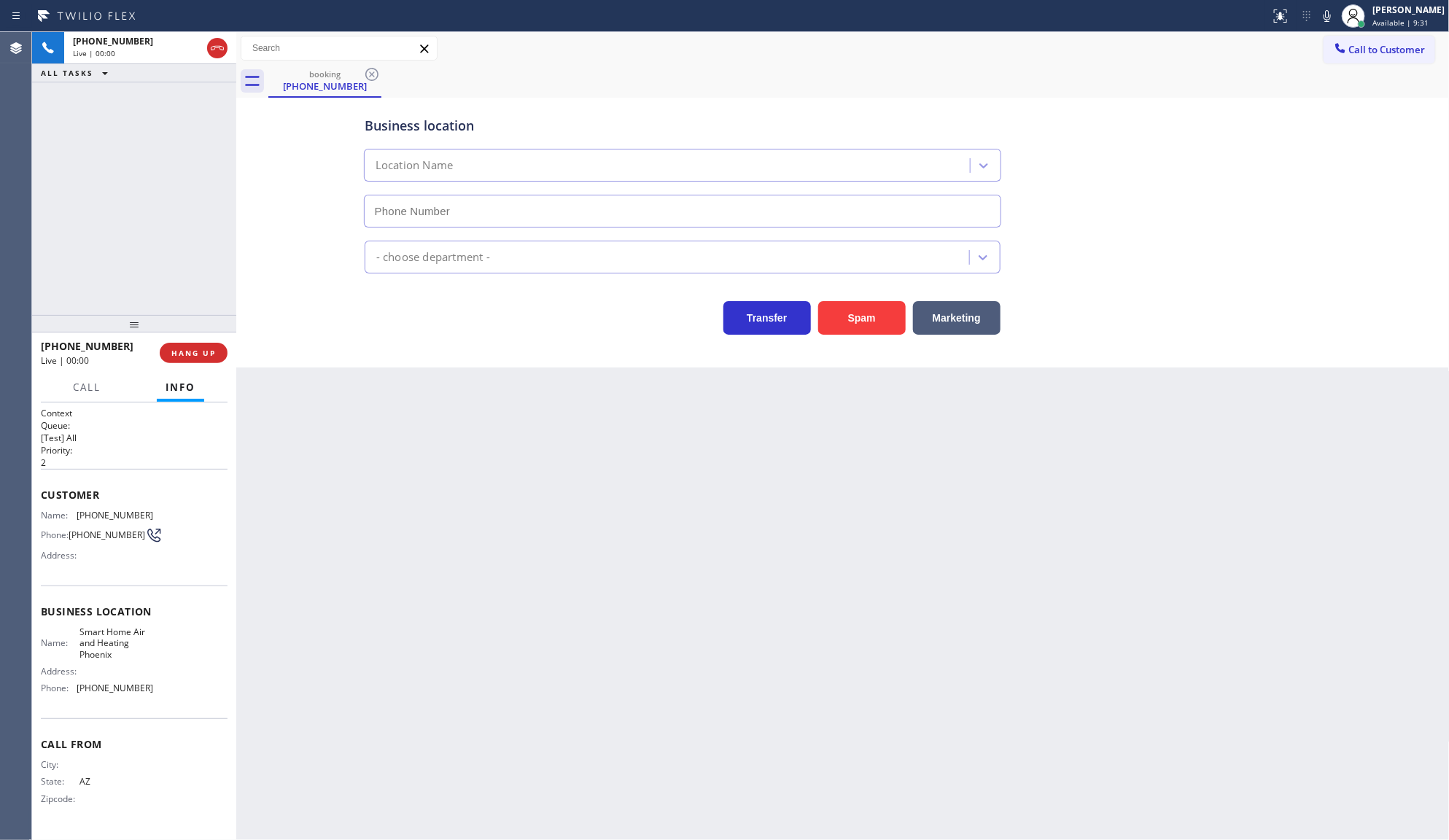
type input "(602) 671-3414"
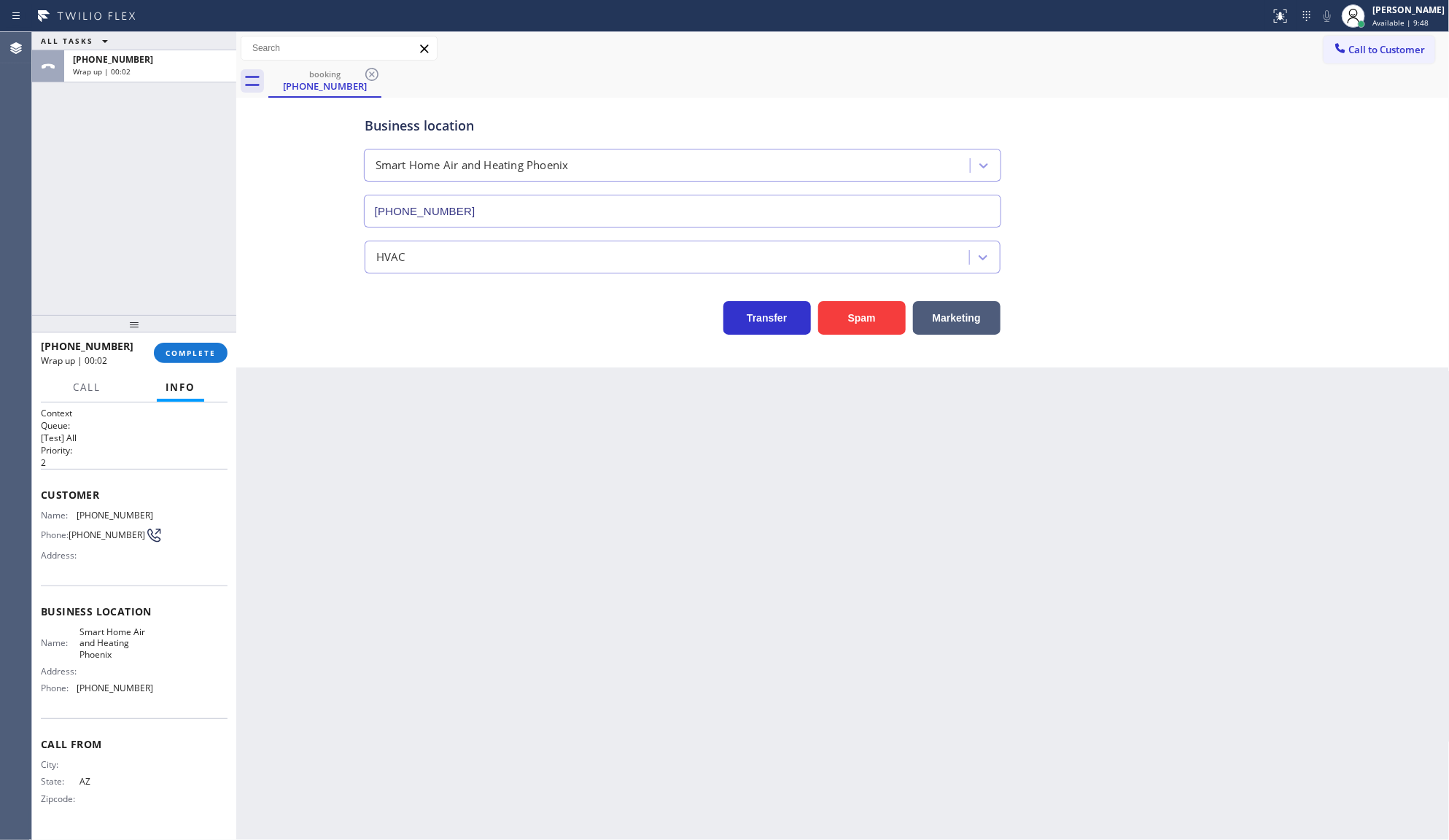
click at [87, 211] on div "ALL TASKS ALL TASKS ACTIVE TASKS TASKS IN WRAP UP +16028543858 Wrap up | 00:02" at bounding box center [134, 173] width 204 height 283
click at [195, 352] on span "COMPLETE" at bounding box center [191, 352] width 50 height 10
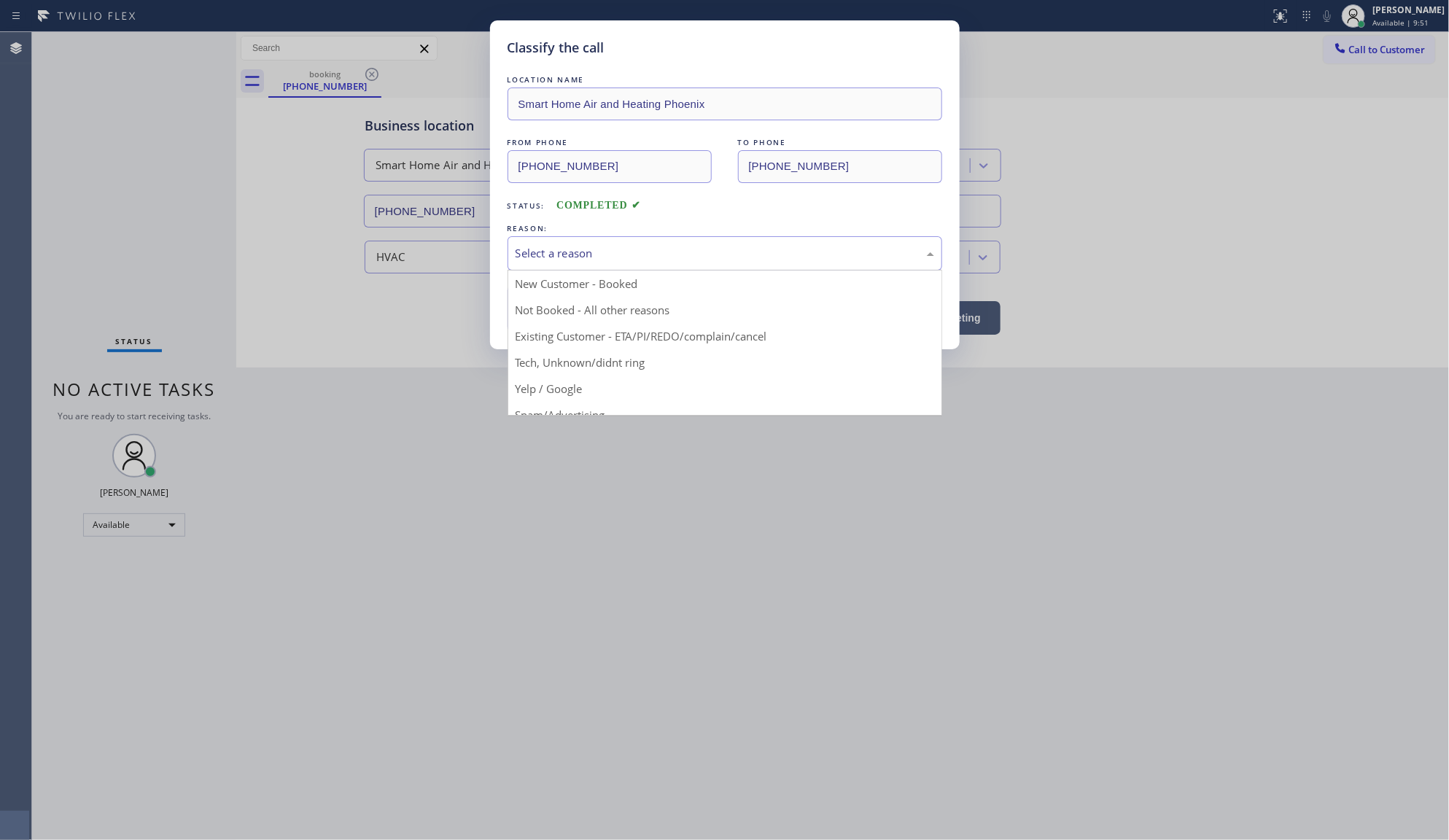
click at [586, 259] on div "Select a reason" at bounding box center [725, 253] width 419 height 17
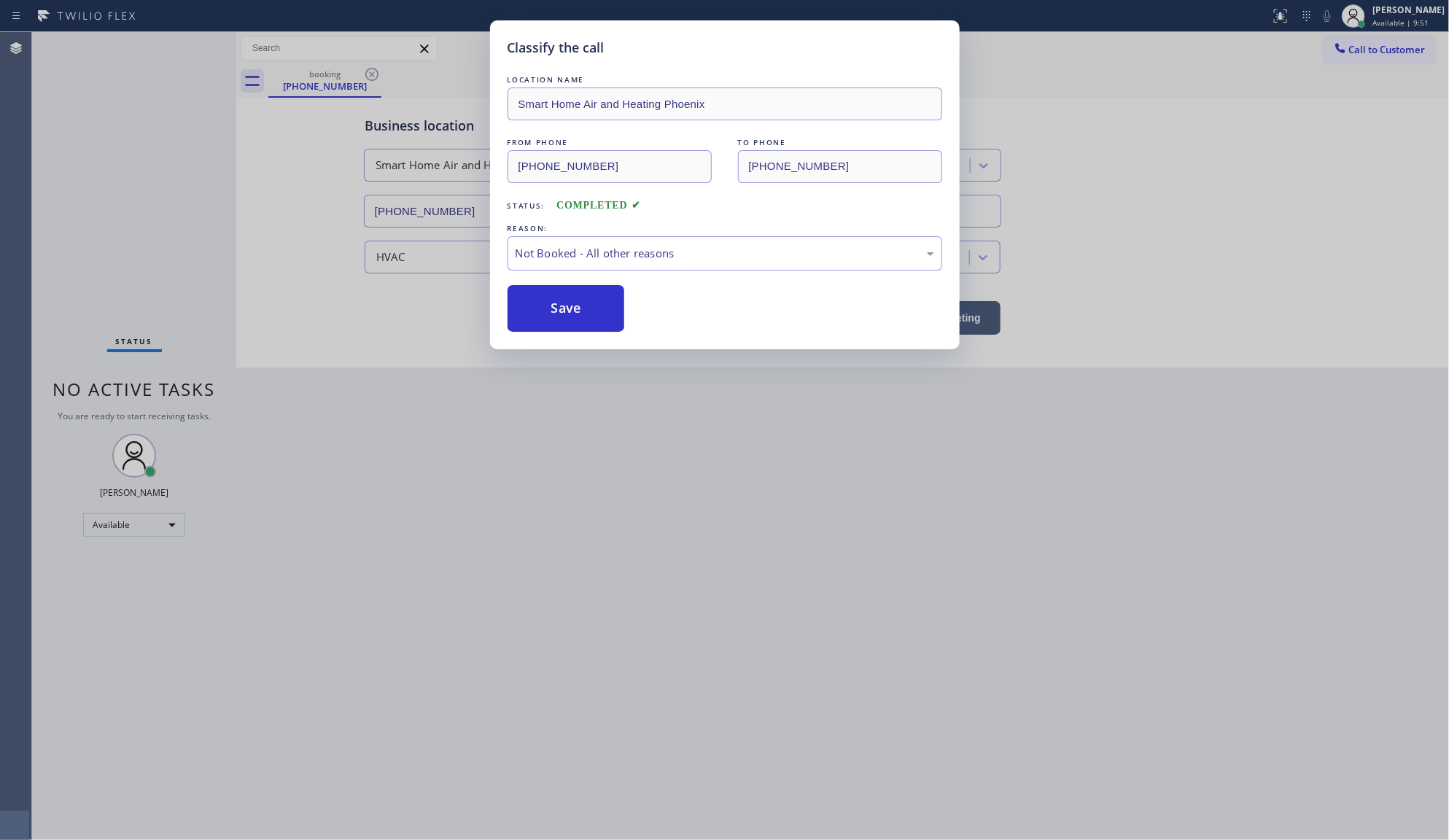
click at [531, 312] on button "Save" at bounding box center [566, 308] width 118 height 46
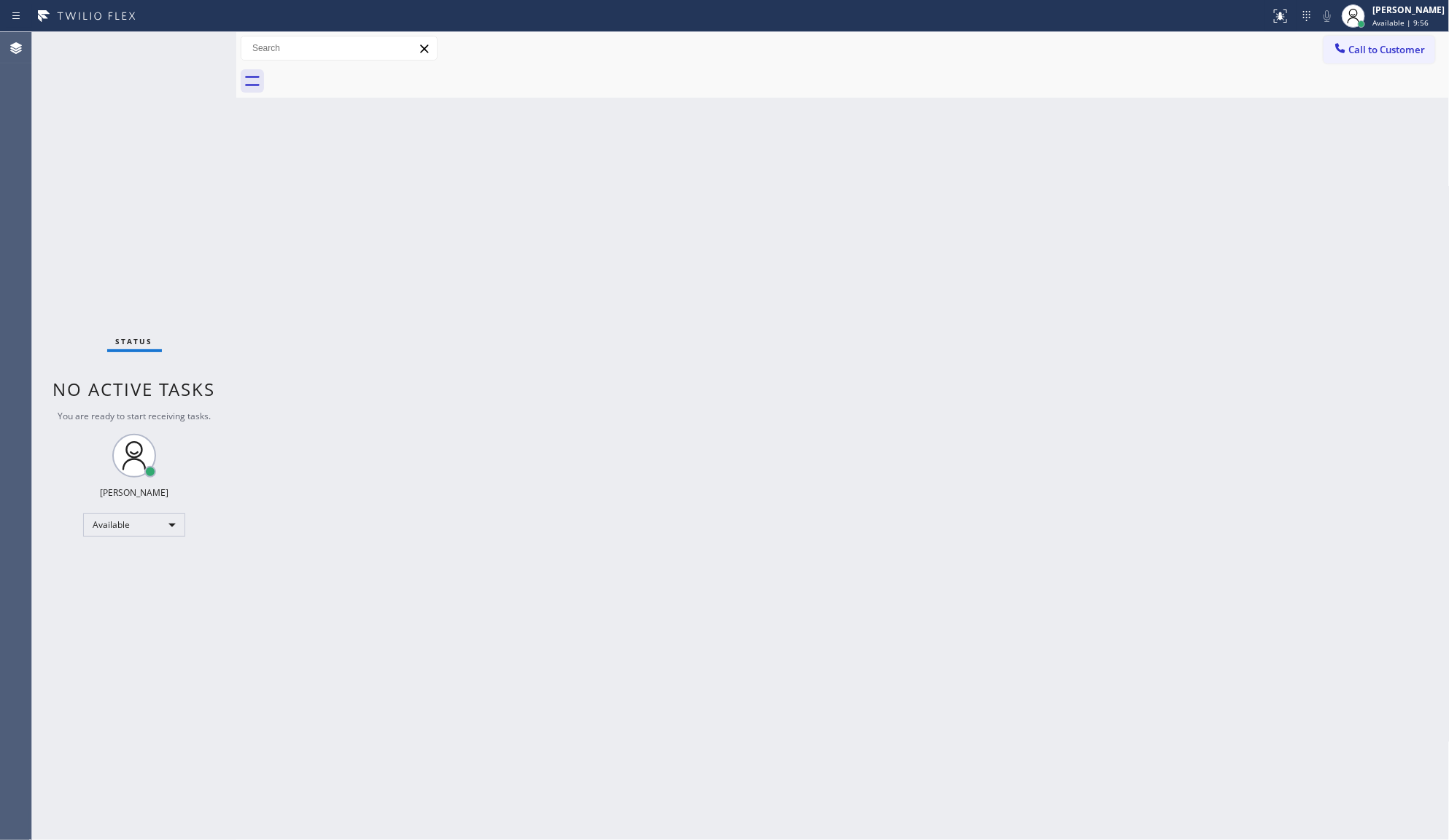
click at [858, 131] on div "Back to Dashboard Change Sender ID Customers Technicians Select a contact Outbo…" at bounding box center [843, 436] width 1214 height 808
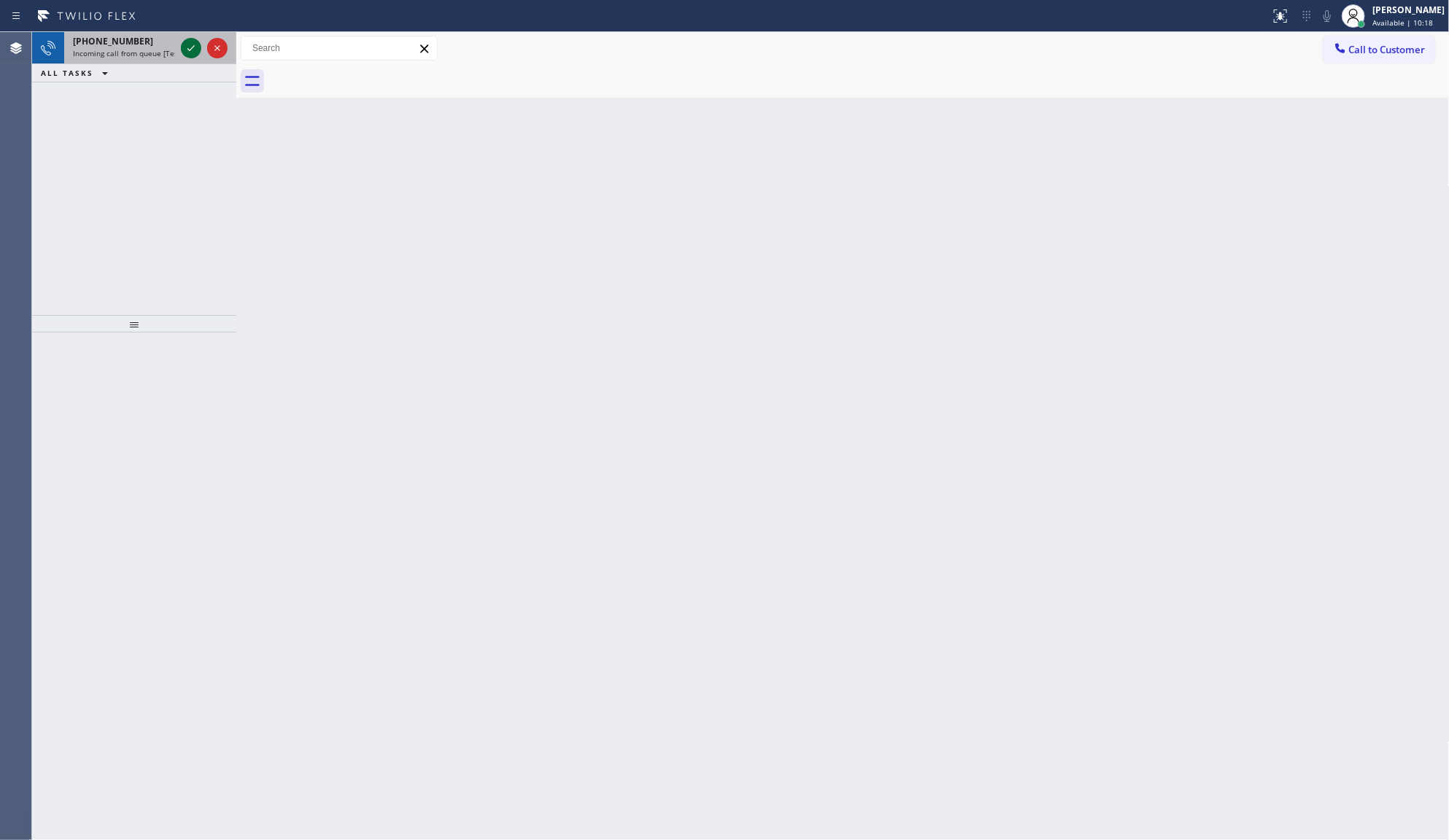
click at [187, 45] on icon at bounding box center [191, 48] width 18 height 18
click at [1282, 14] on g at bounding box center [1281, 16] width 13 height 13
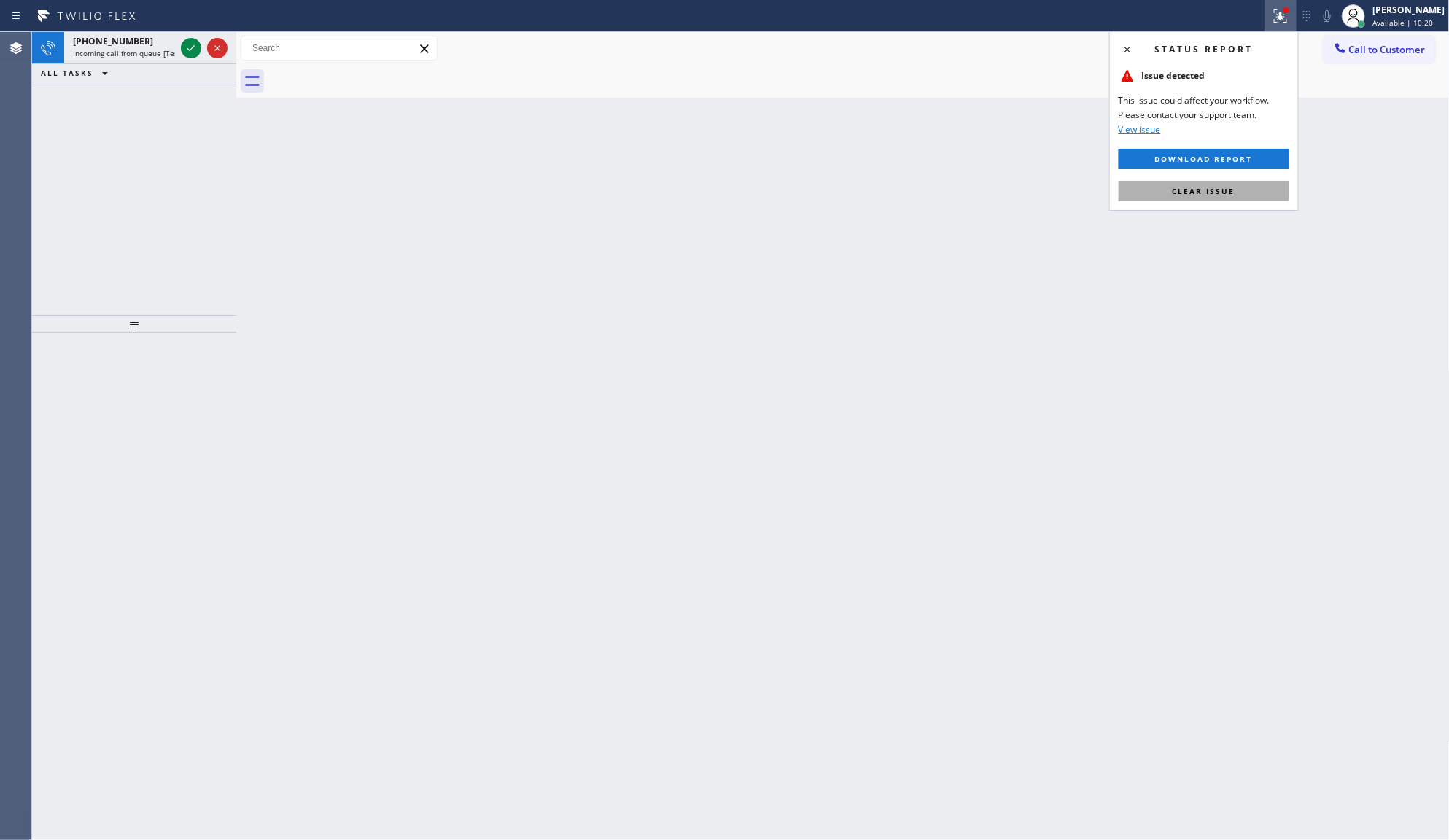
click at [1189, 190] on span "Clear issue" at bounding box center [1204, 191] width 62 height 10
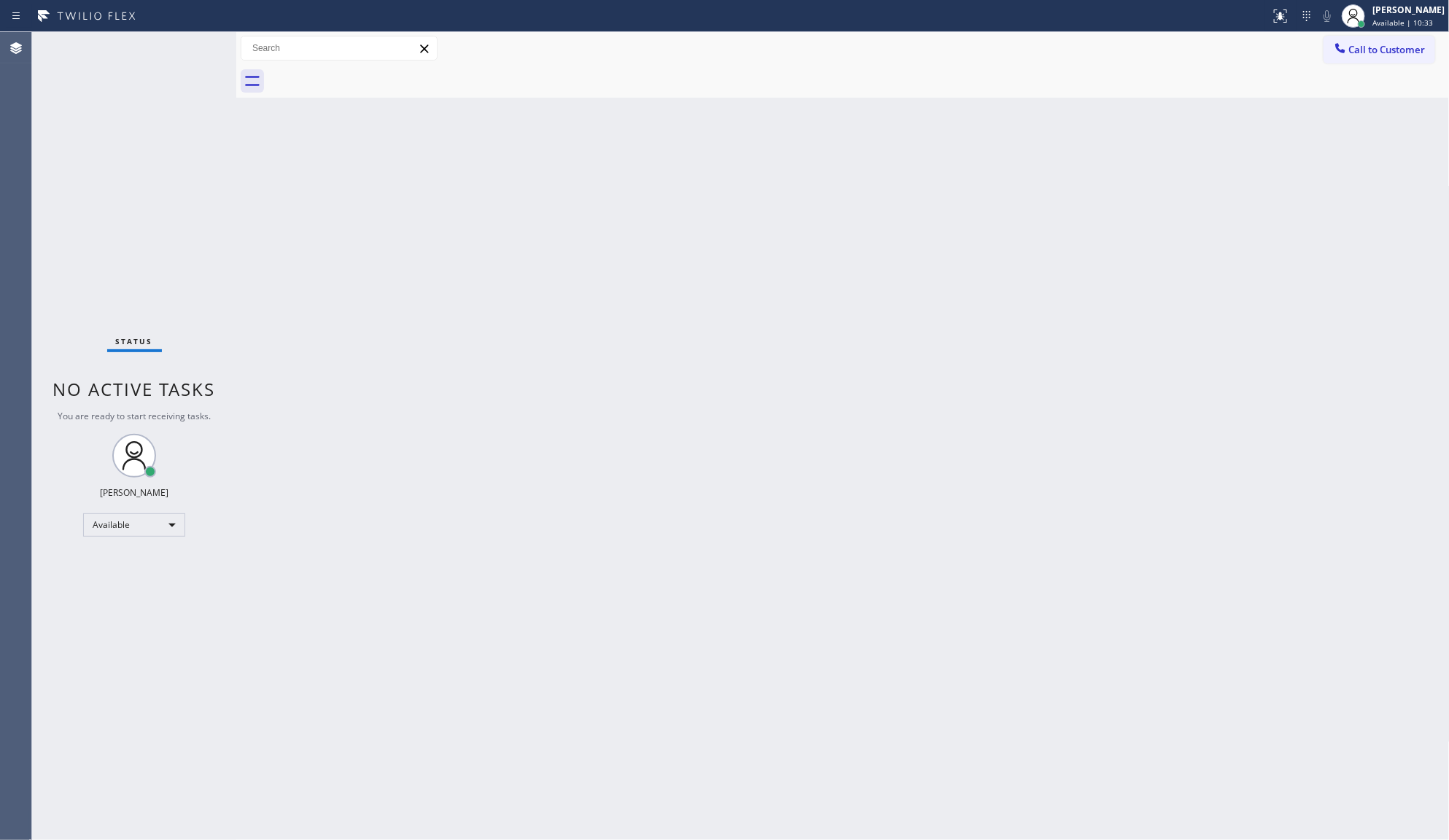
click at [623, 254] on div "Back to Dashboard Change Sender ID Customers Technicians Select a contact Outbo…" at bounding box center [843, 436] width 1214 height 808
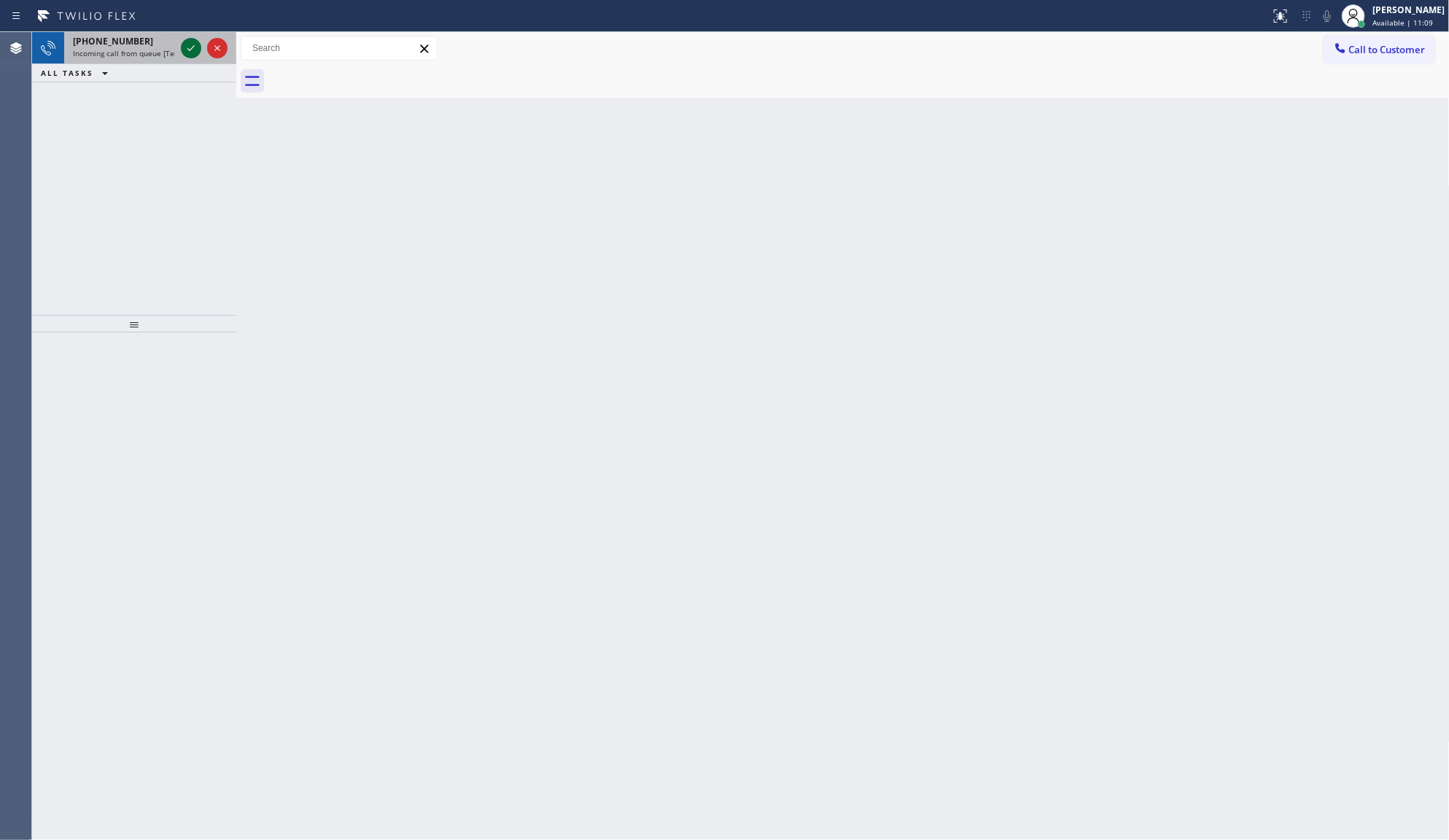
click at [187, 55] on icon at bounding box center [191, 48] width 18 height 18
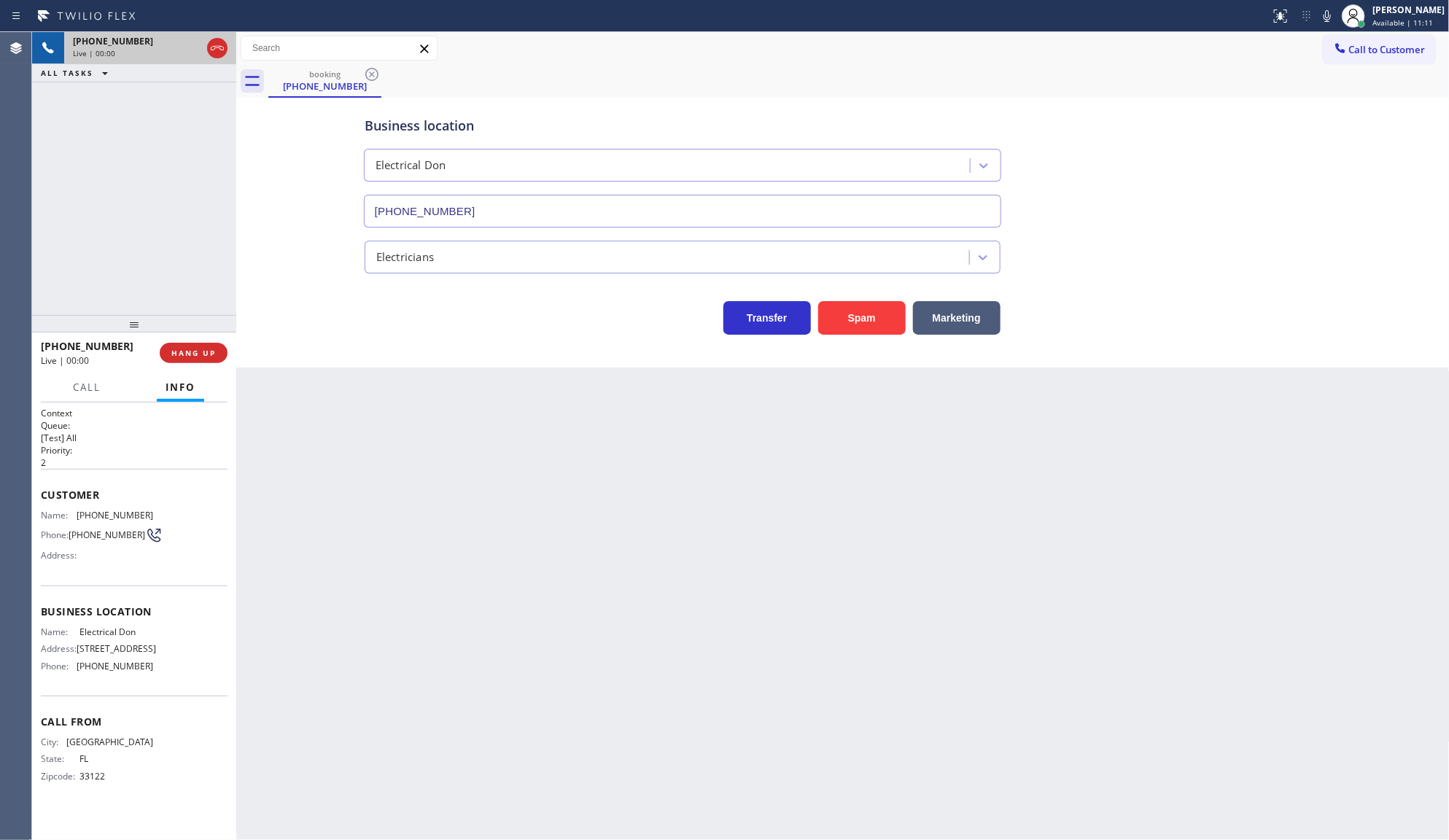
type input "(786) 655-4489"
click at [191, 348] on span "HANG UP" at bounding box center [194, 352] width 45 height 10
click at [162, 352] on button "COMPLETE" at bounding box center [191, 352] width 74 height 20
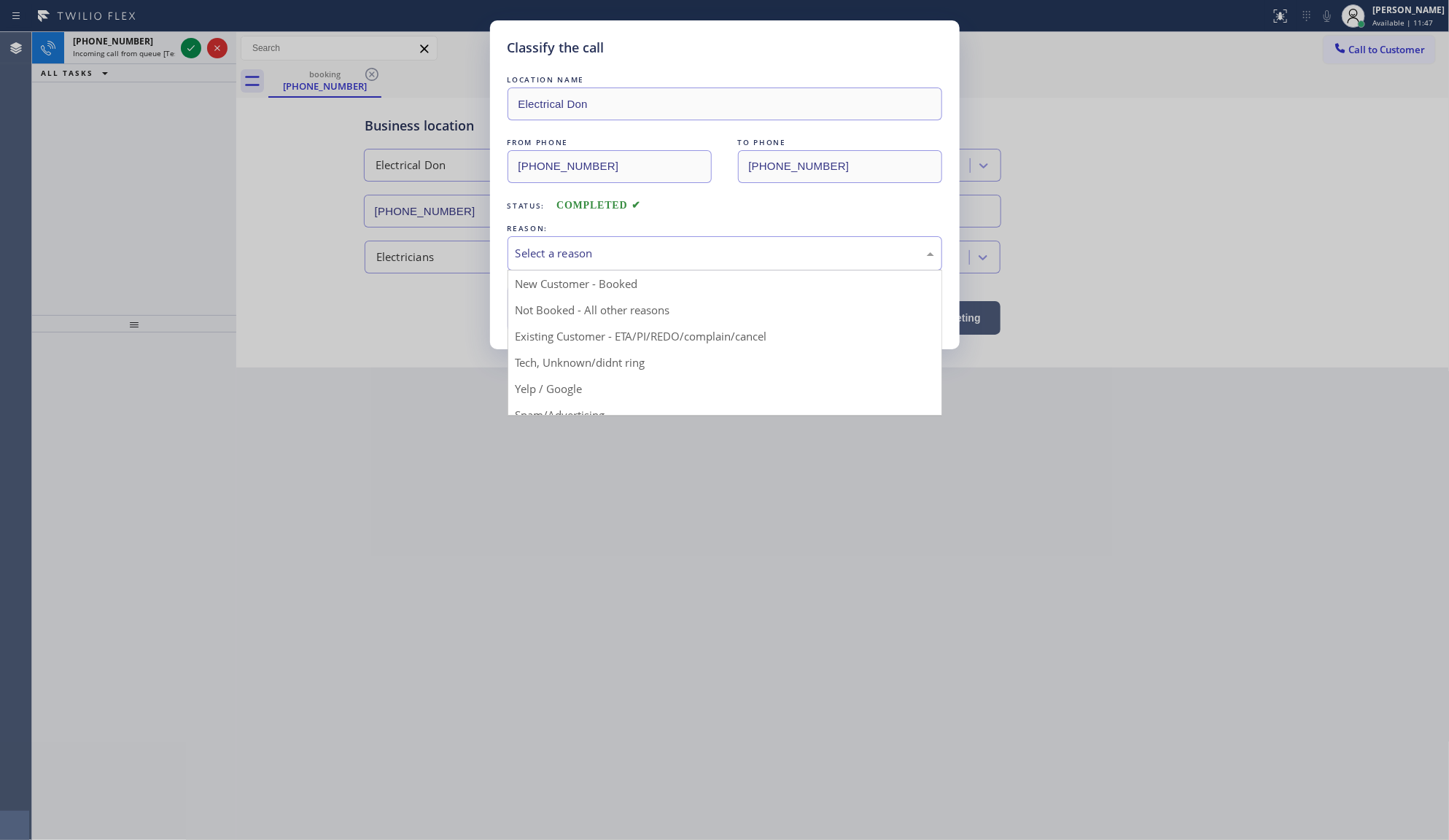
click at [611, 247] on div "Select a reason" at bounding box center [725, 253] width 419 height 17
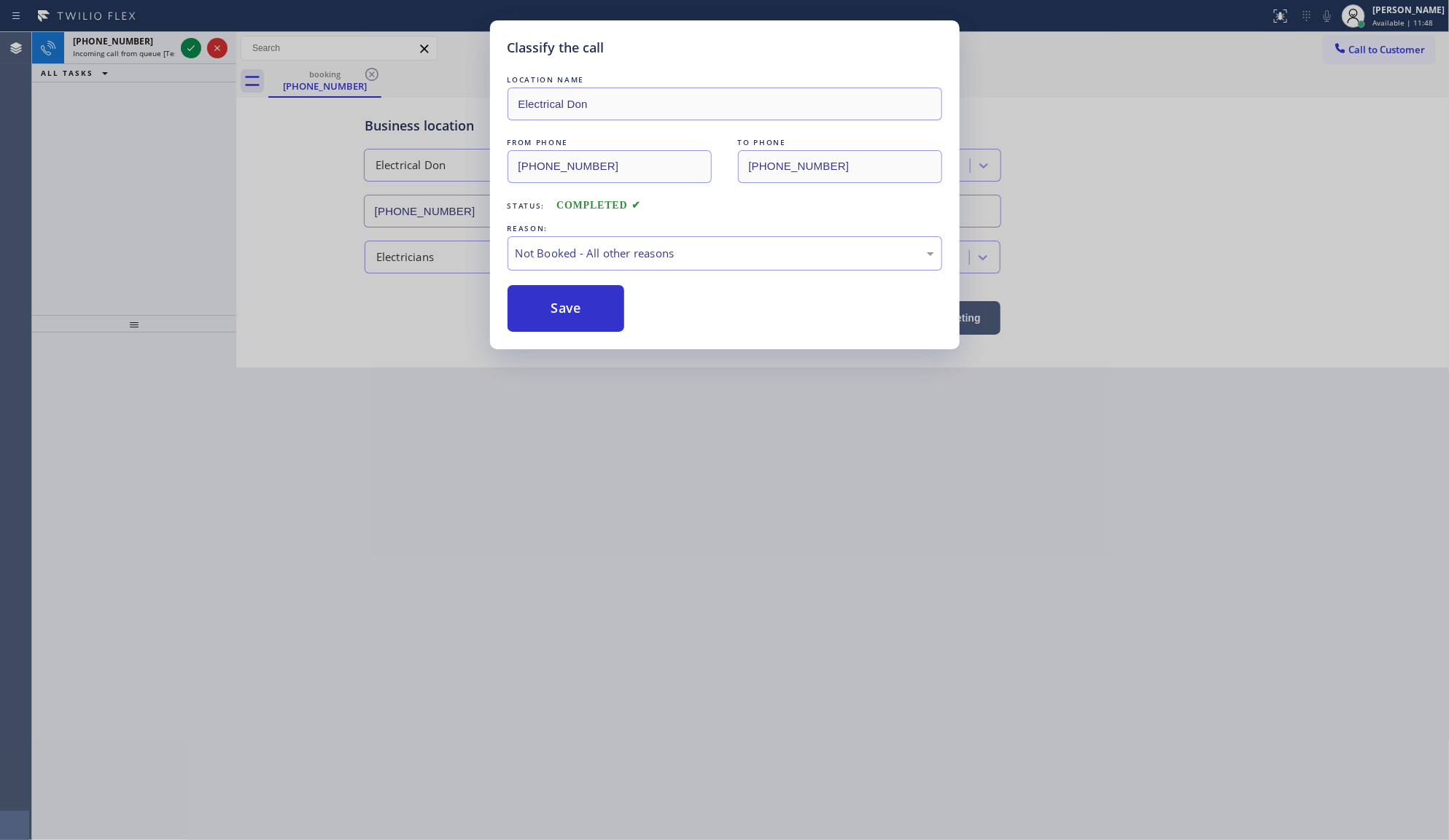
click at [553, 318] on button "Save" at bounding box center [566, 308] width 118 height 46
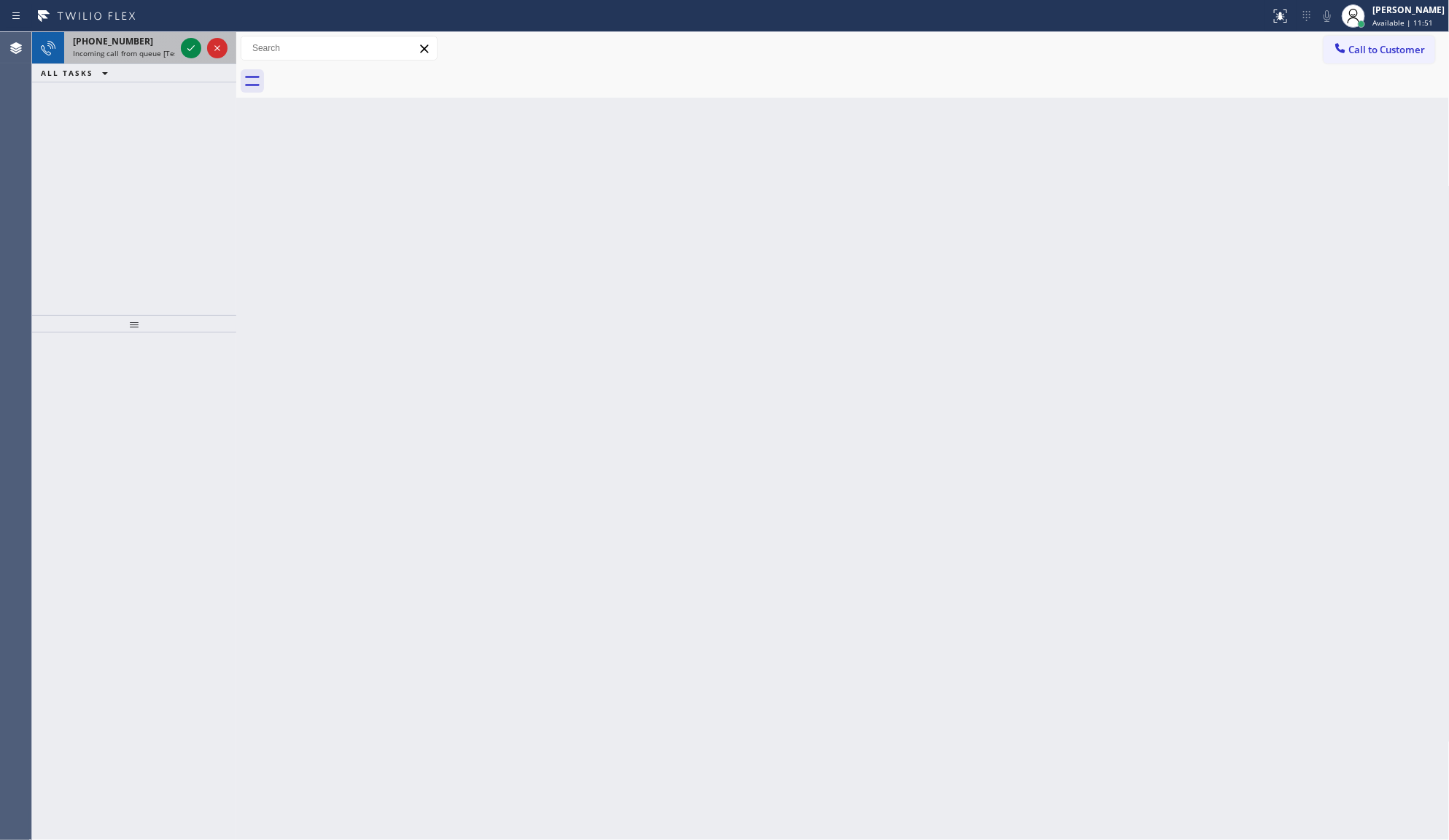
click at [179, 41] on div at bounding box center [204, 48] width 53 height 32
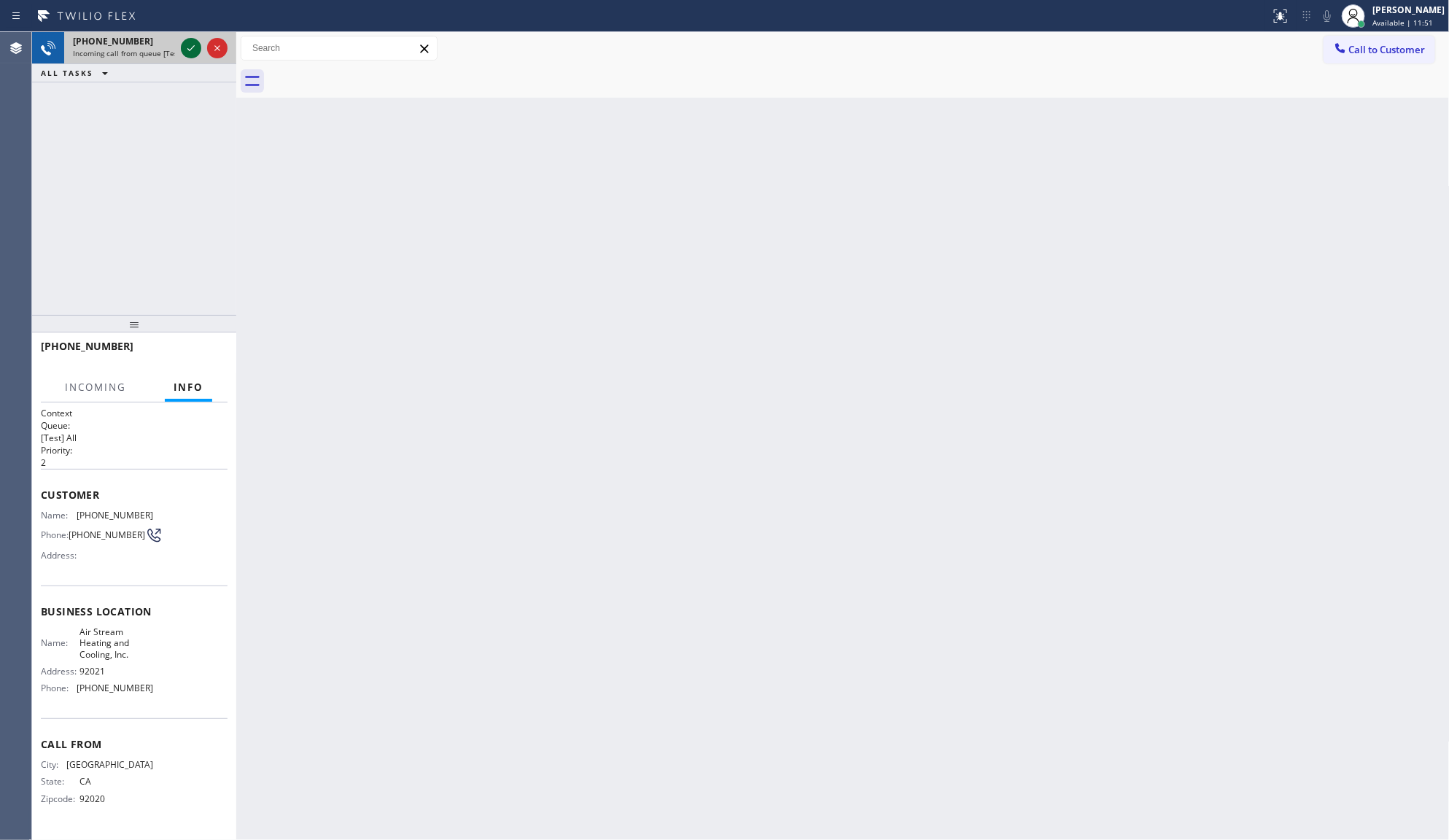
click at [184, 45] on icon at bounding box center [191, 48] width 18 height 18
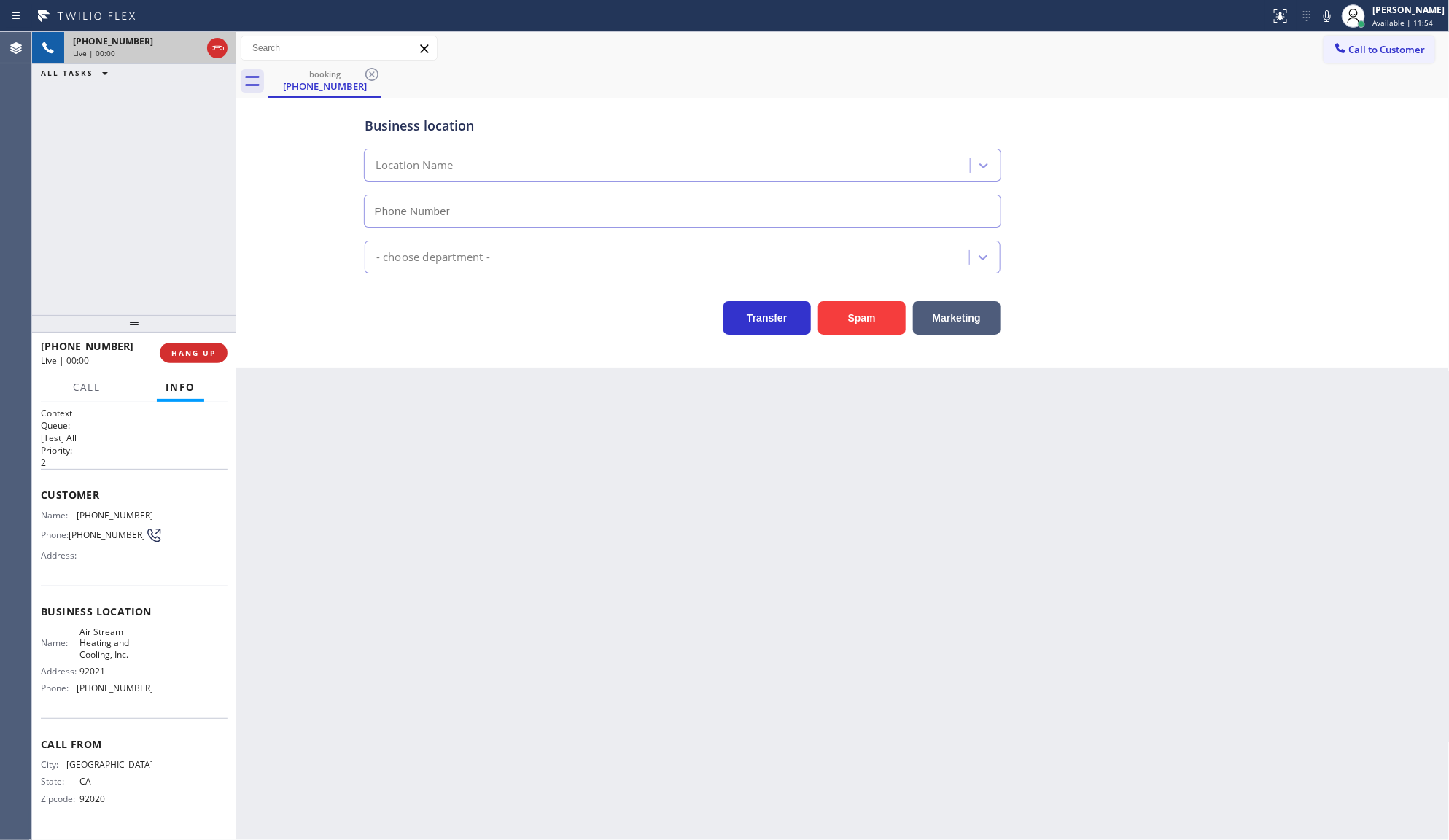
type input "(619) 673-9634"
drag, startPoint x: 177, startPoint y: 352, endPoint x: 183, endPoint y: 416, distance: 64.3
click at [172, 356] on span "HANG UP" at bounding box center [194, 352] width 45 height 10
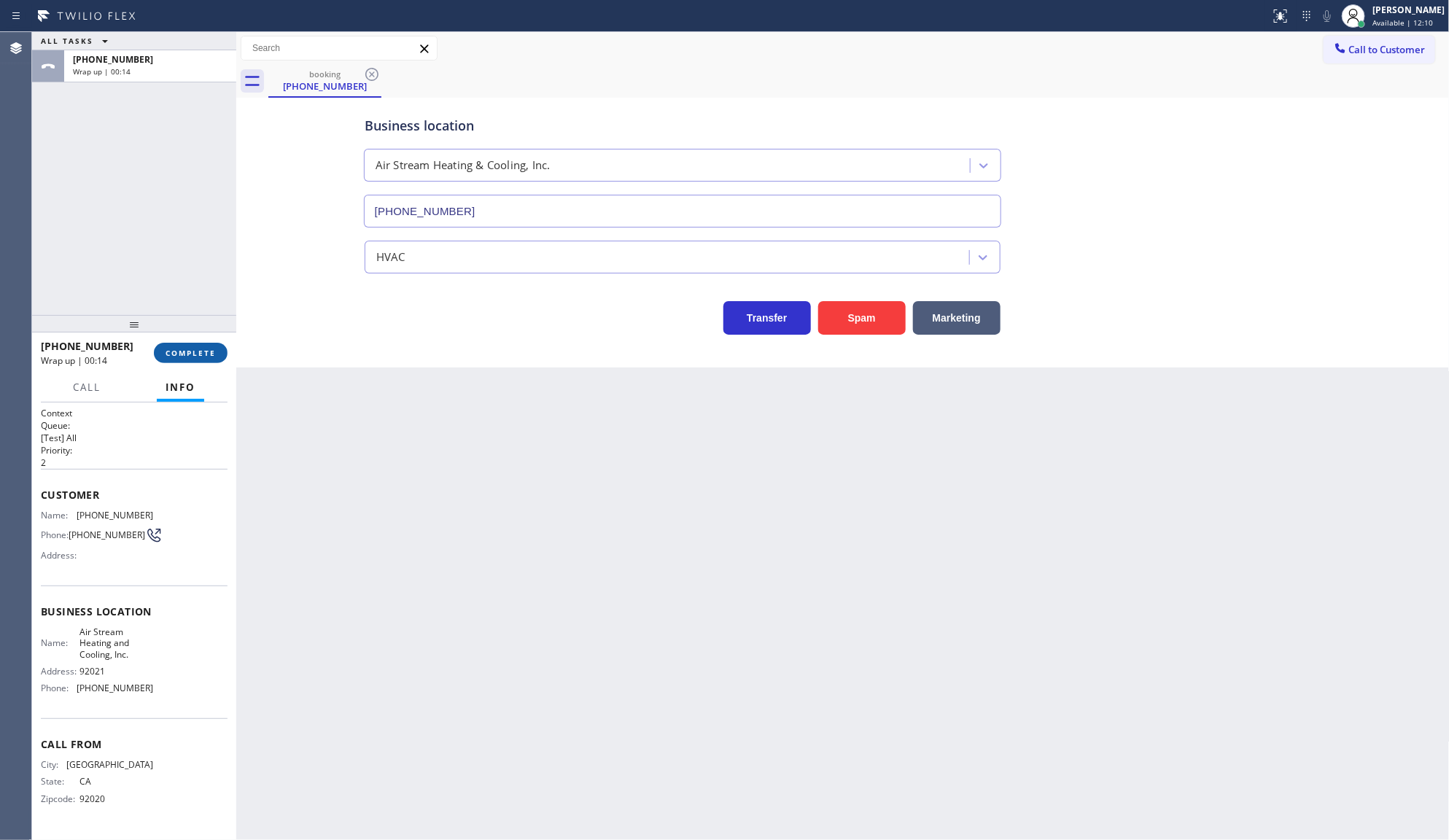
click at [193, 355] on span "COMPLETE" at bounding box center [191, 352] width 50 height 10
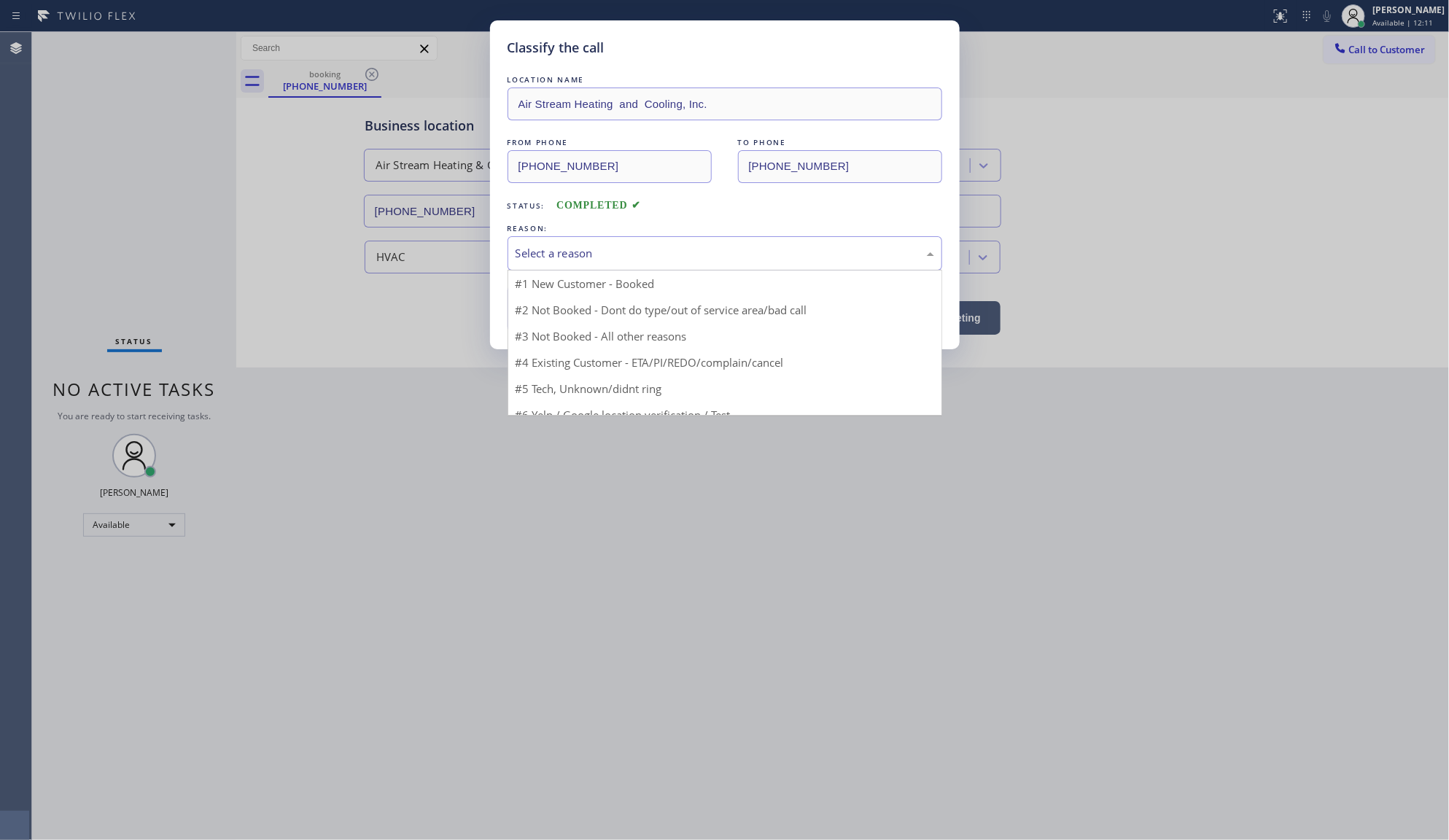
click at [557, 256] on div "Select a reason" at bounding box center [725, 253] width 419 height 17
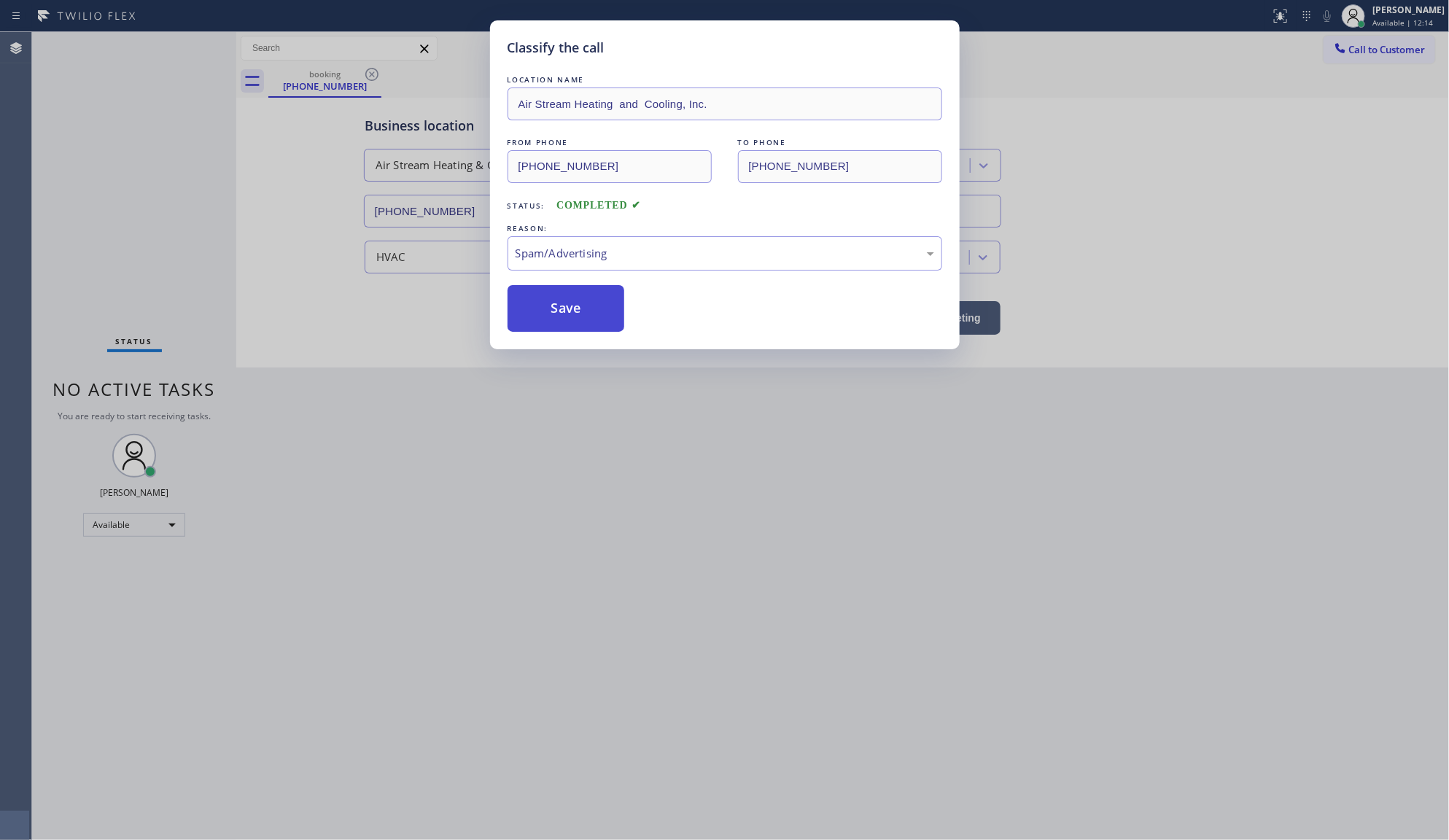
click at [533, 301] on button "Save" at bounding box center [566, 308] width 118 height 46
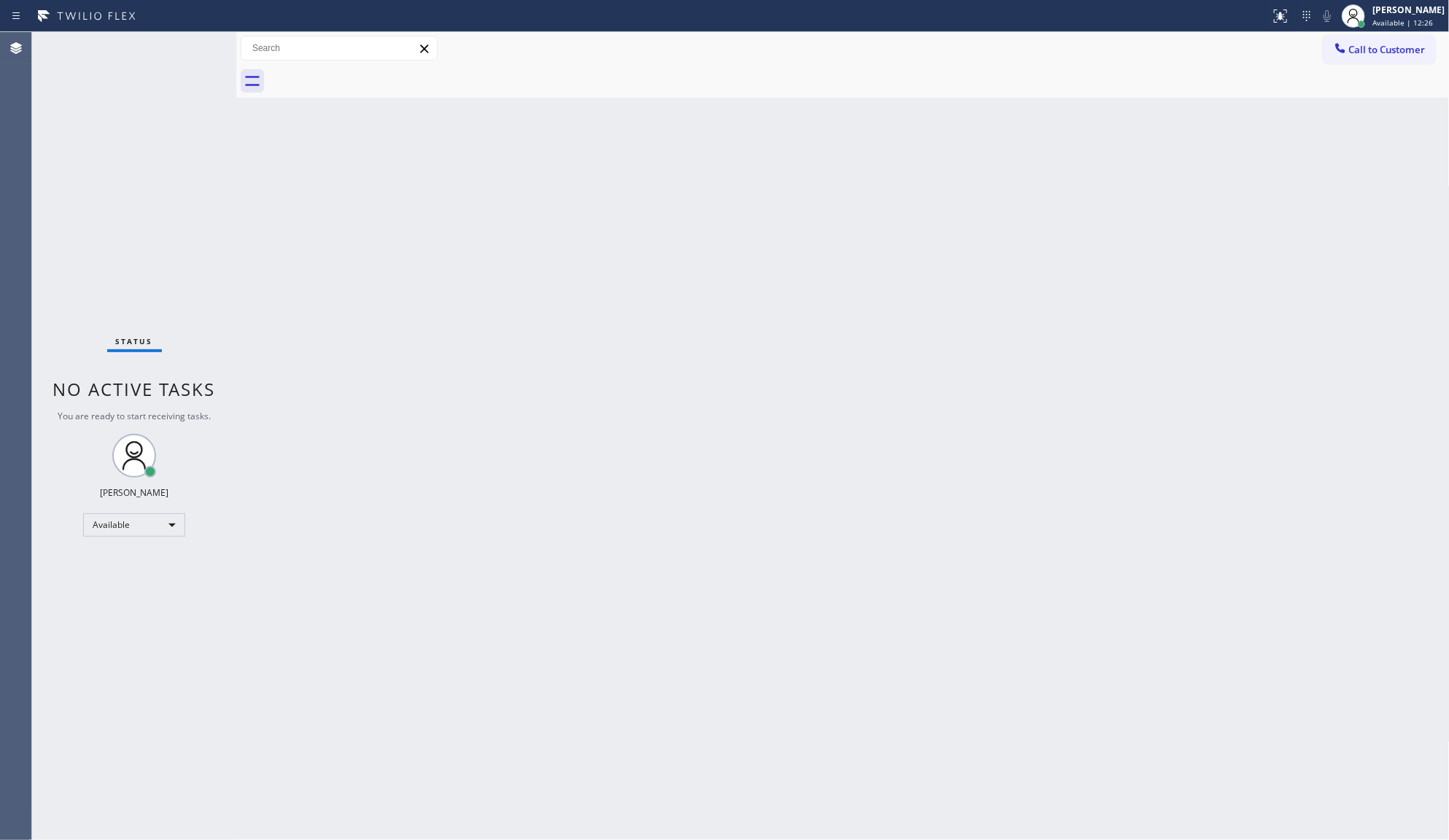
click at [184, 50] on div "Status No active tasks You are ready to start receiving tasks. JENIZA ALCAYDE A…" at bounding box center [134, 436] width 204 height 808
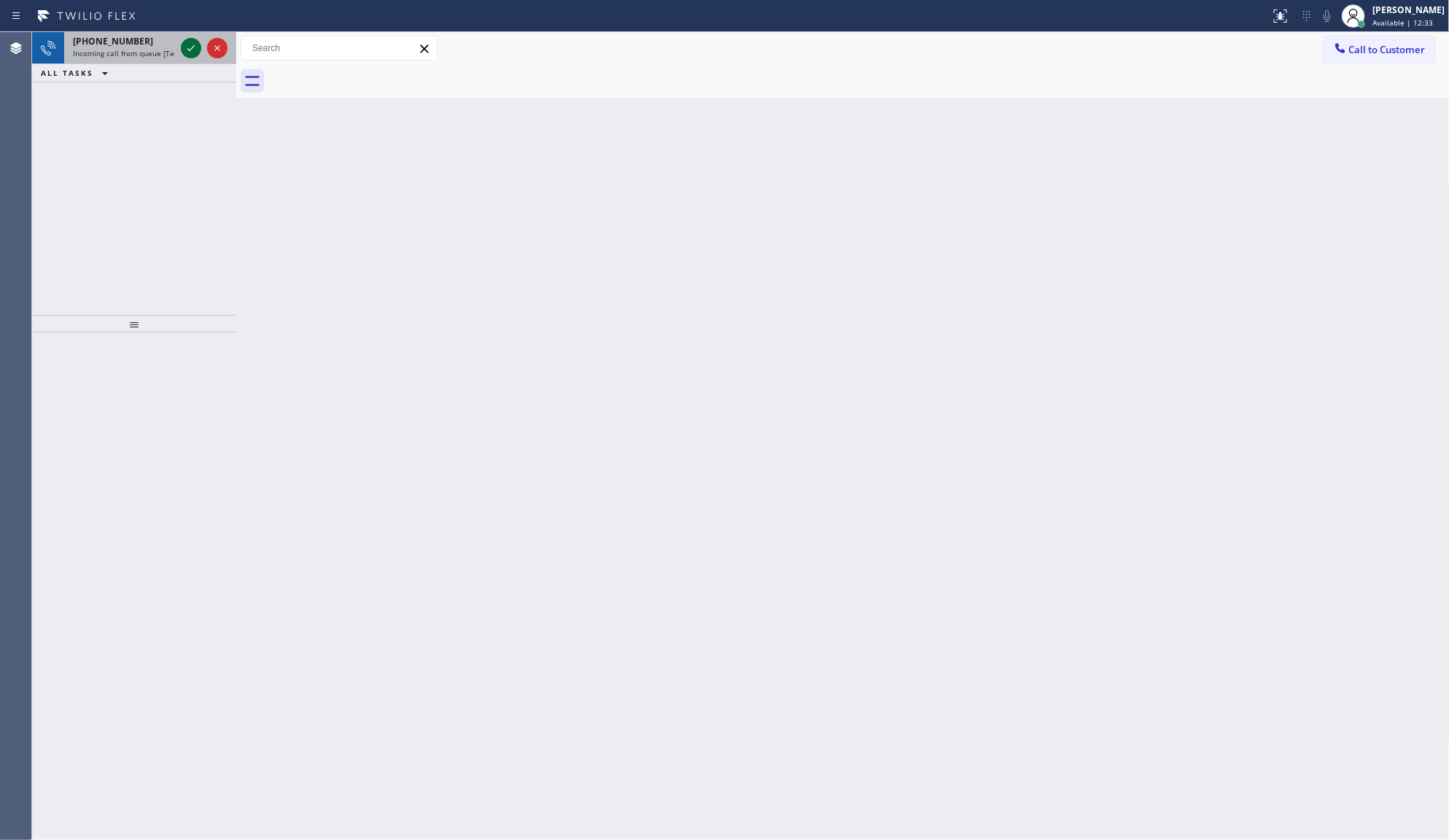
click at [191, 50] on div at bounding box center [191, 48] width 20 height 18
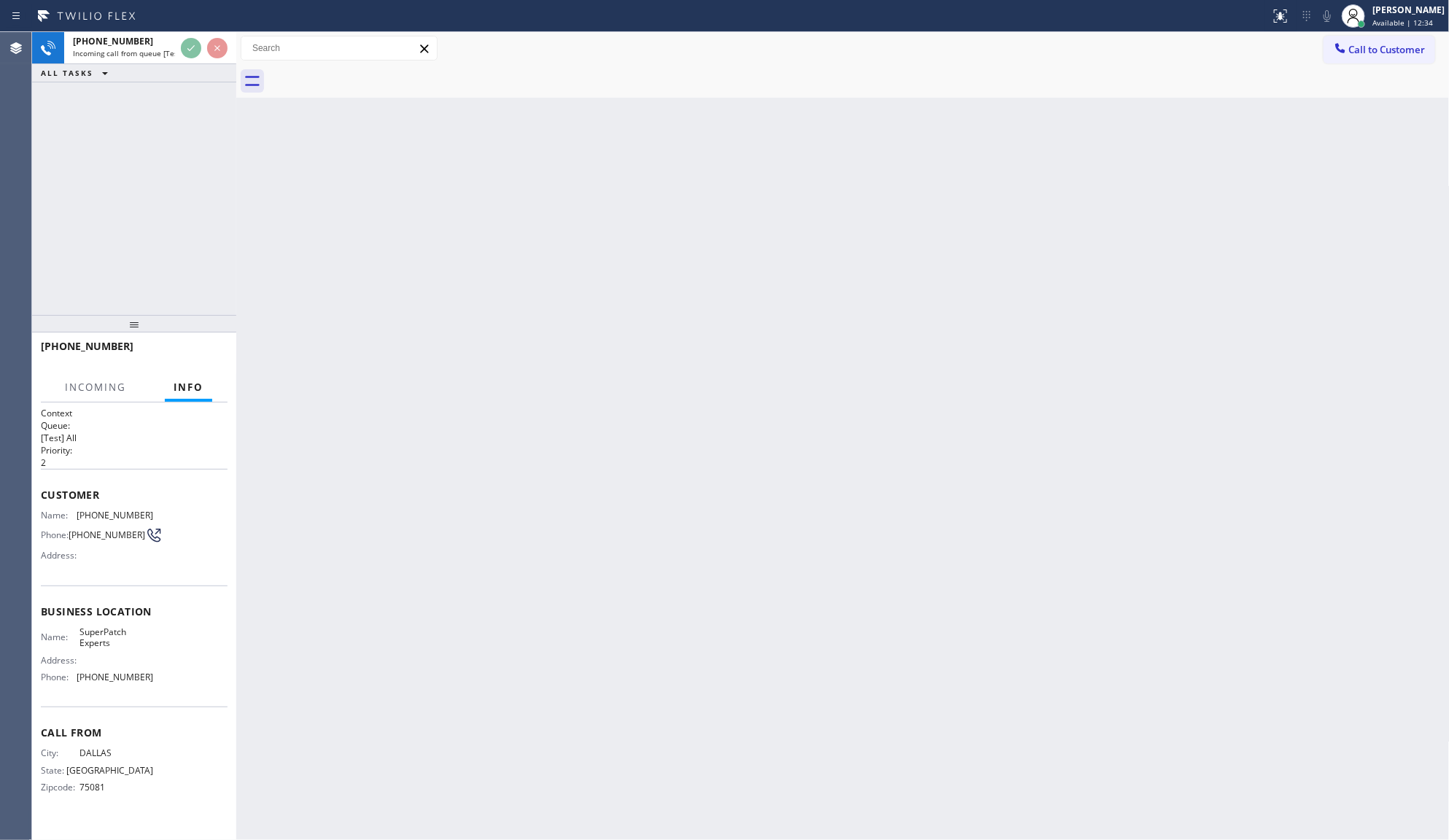
click at [188, 87] on div "+12144375464 Incoming call from queue [Test] All ALL TASKS ALL TASKS ACTIVE TAS…" at bounding box center [134, 173] width 204 height 283
click at [193, 117] on div "+12144375464 Incoming call from queue [Test] All ALL TASKS ALL TASKS ACTIVE TAS…" at bounding box center [134, 173] width 204 height 283
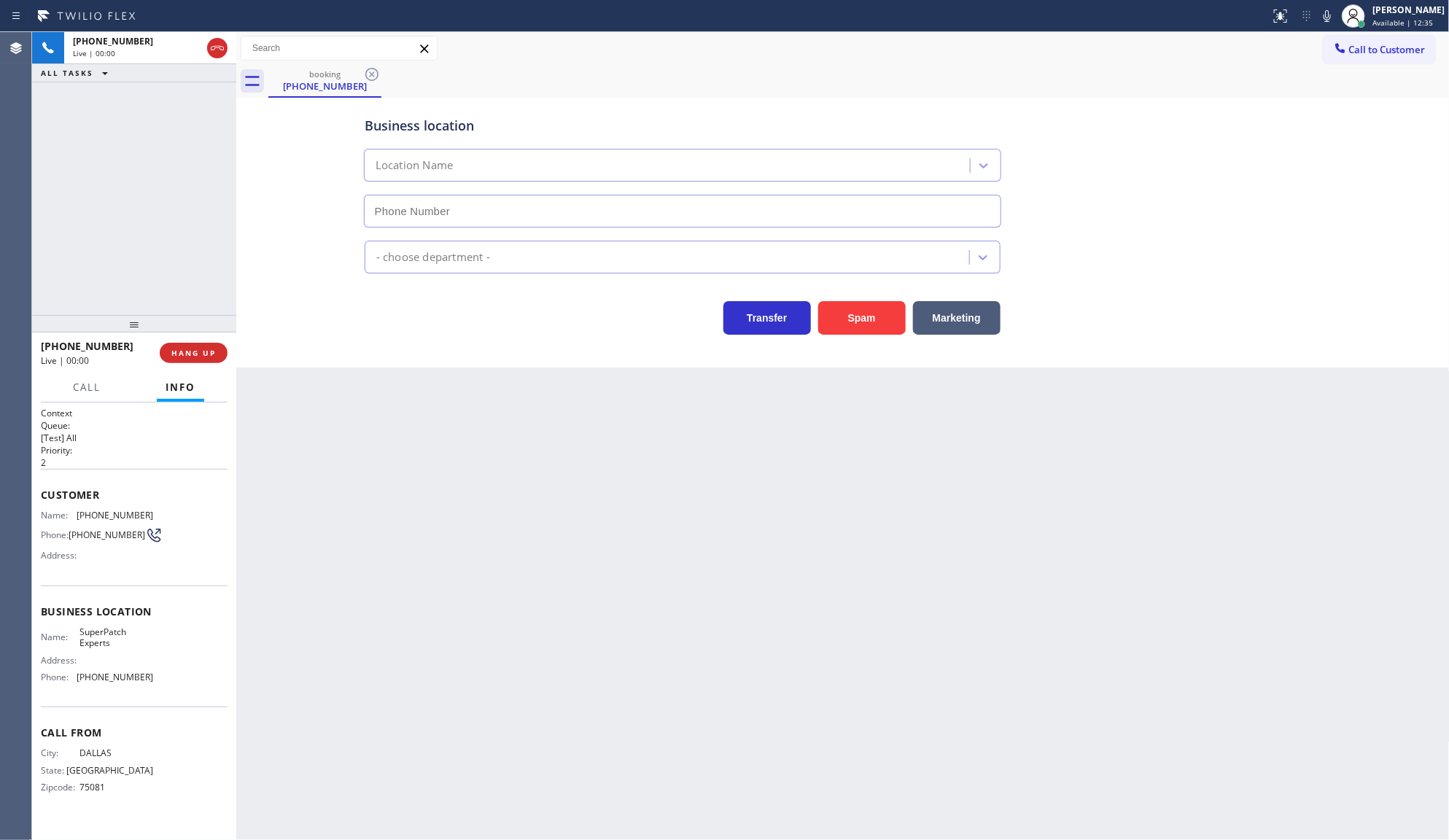
type input "(214) 206-3818"
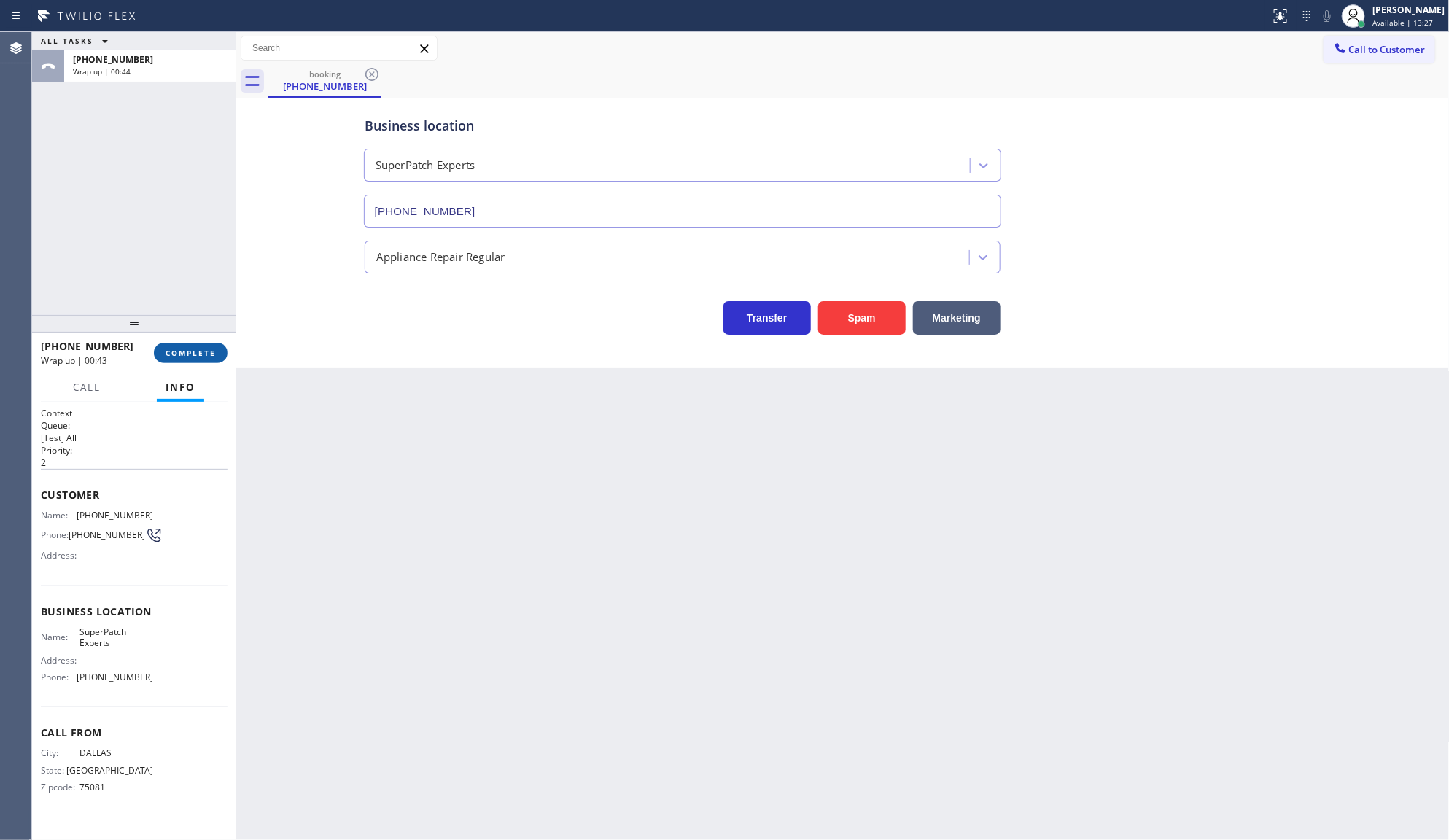
click at [179, 351] on span "COMPLETE" at bounding box center [191, 352] width 50 height 10
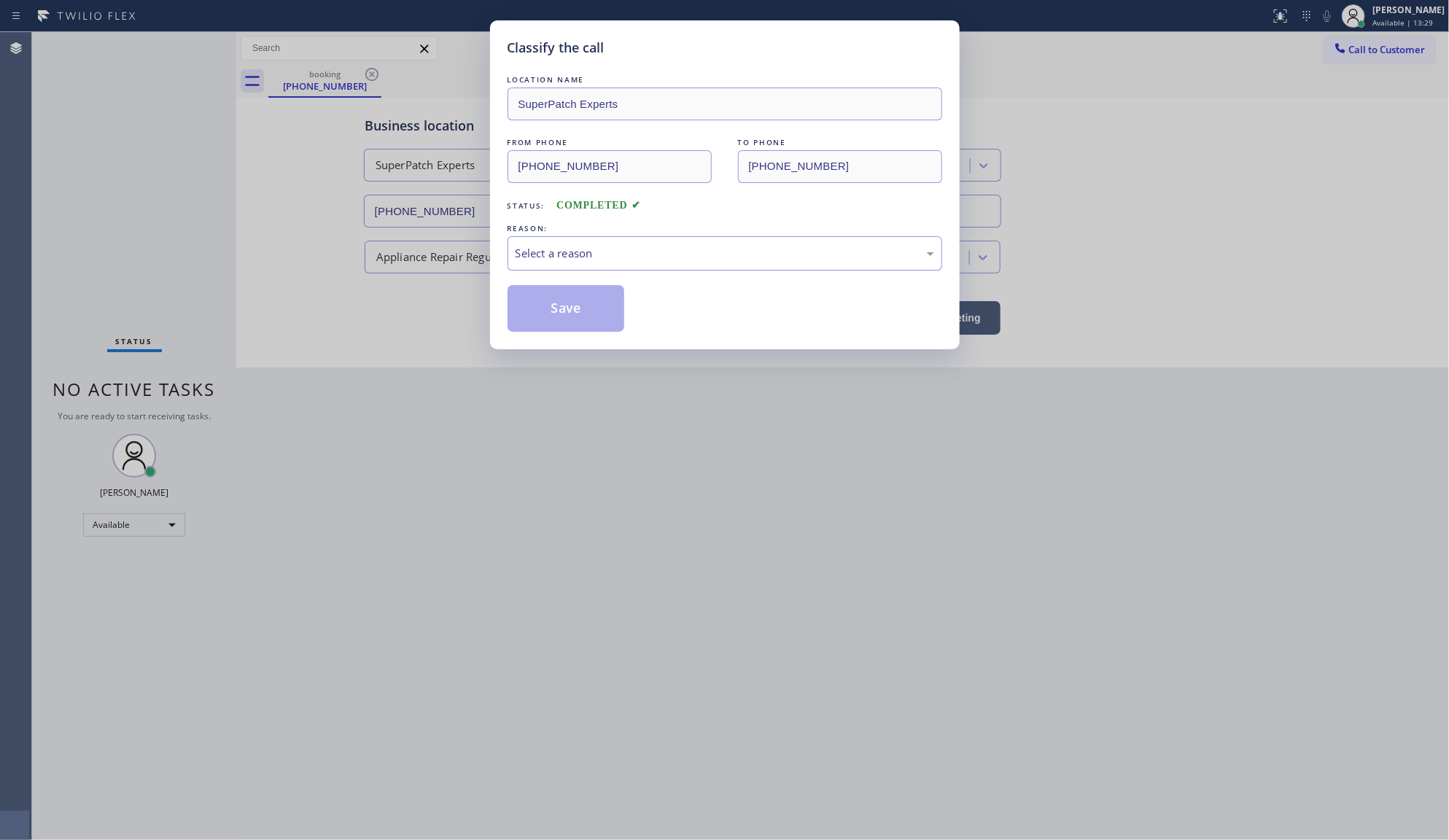
click at [583, 250] on div "Select a reason" at bounding box center [725, 253] width 419 height 17
click at [582, 304] on button "Save" at bounding box center [566, 308] width 118 height 46
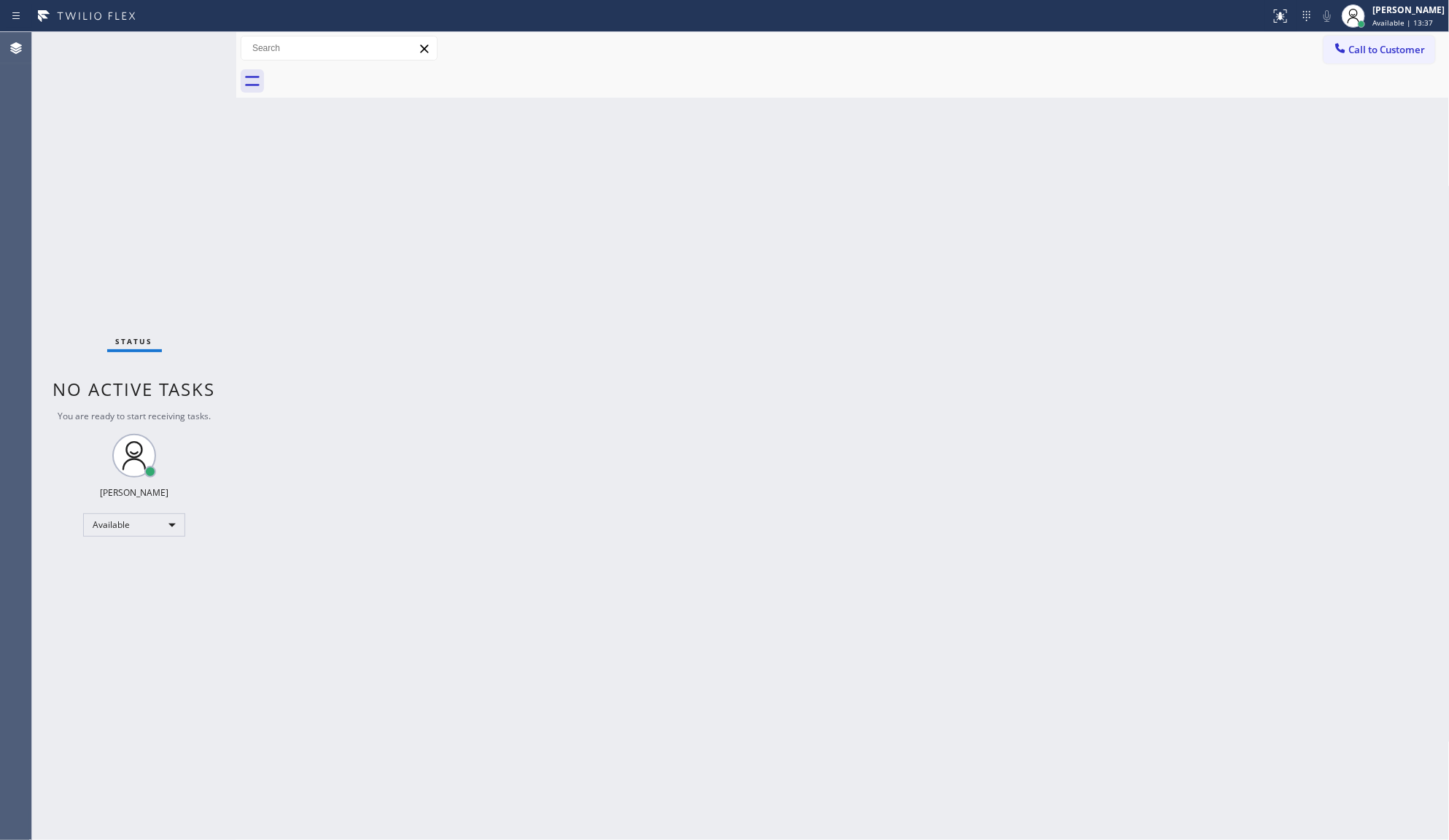
click at [819, 369] on div "Back to Dashboard Change Sender ID Customers Technicians Select a contact Outbo…" at bounding box center [843, 436] width 1214 height 808
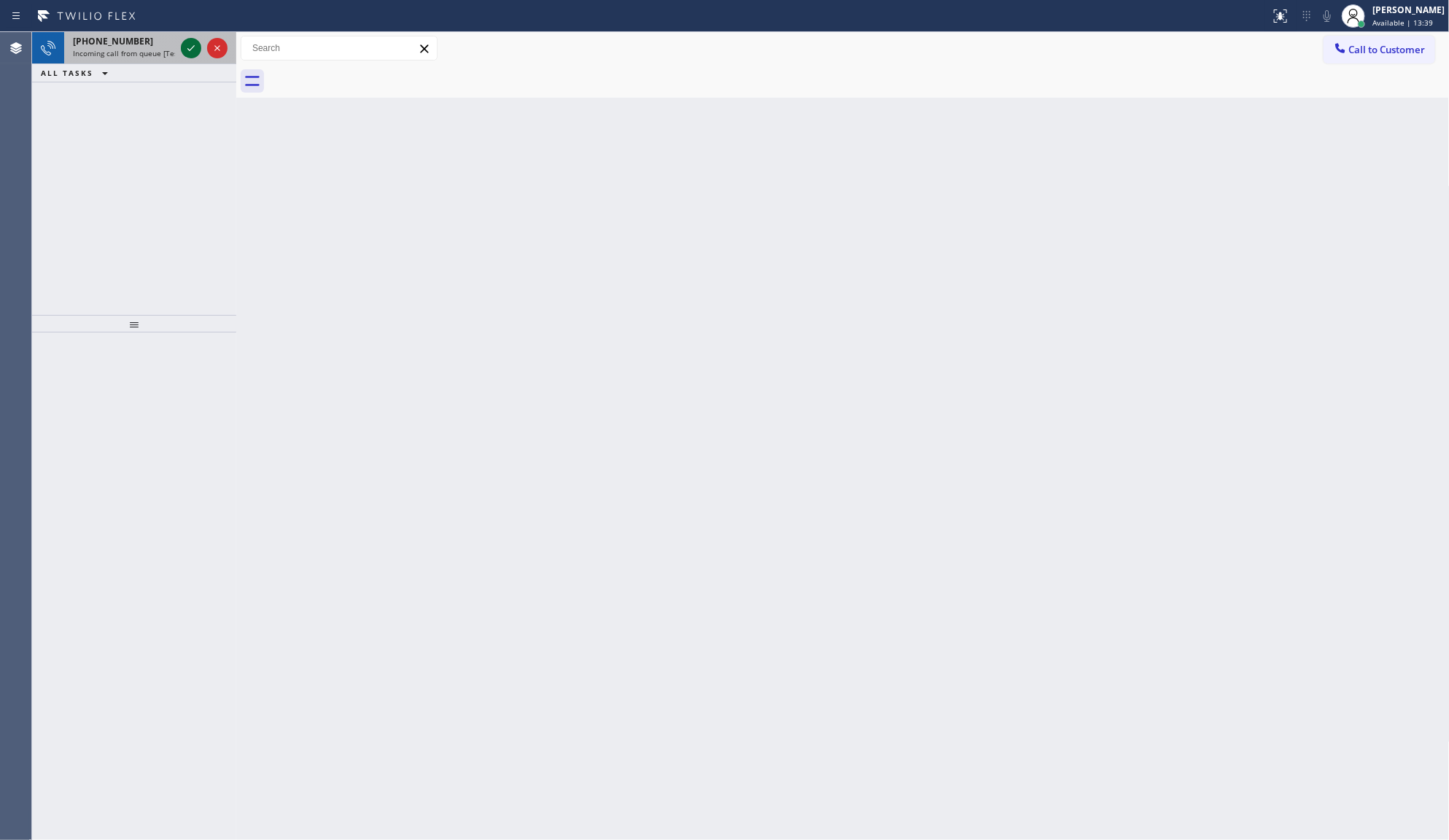
click at [191, 50] on icon at bounding box center [191, 48] width 18 height 18
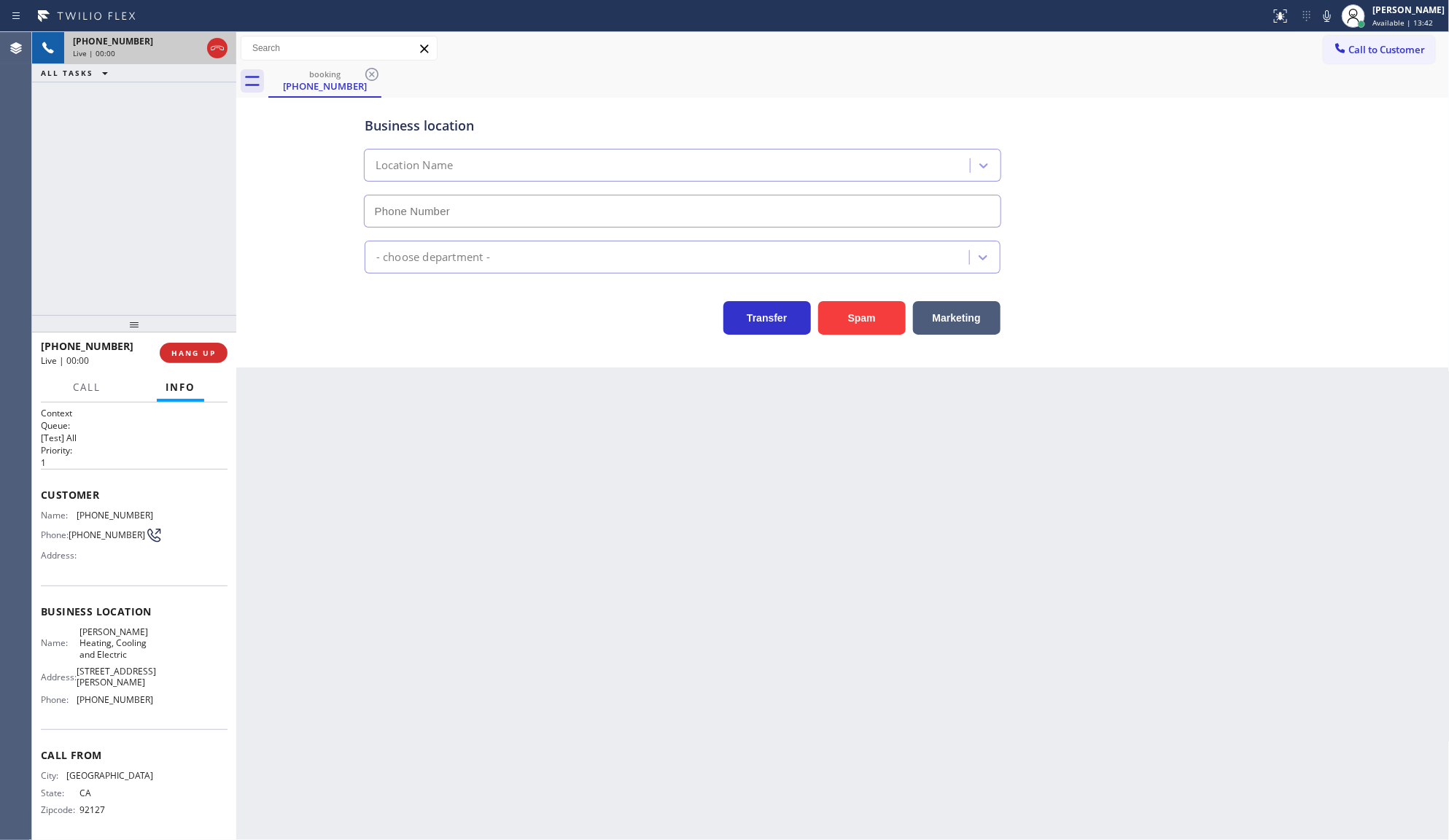
type input "(415) 906-7519"
drag, startPoint x: 74, startPoint y: 515, endPoint x: 173, endPoint y: 520, distance: 99.1
click at [173, 520] on div "Name: (619) 417-4583 Phone: (619) 417-4583 Address:" at bounding box center [134, 538] width 187 height 58
copy div "(619) 417-4583"
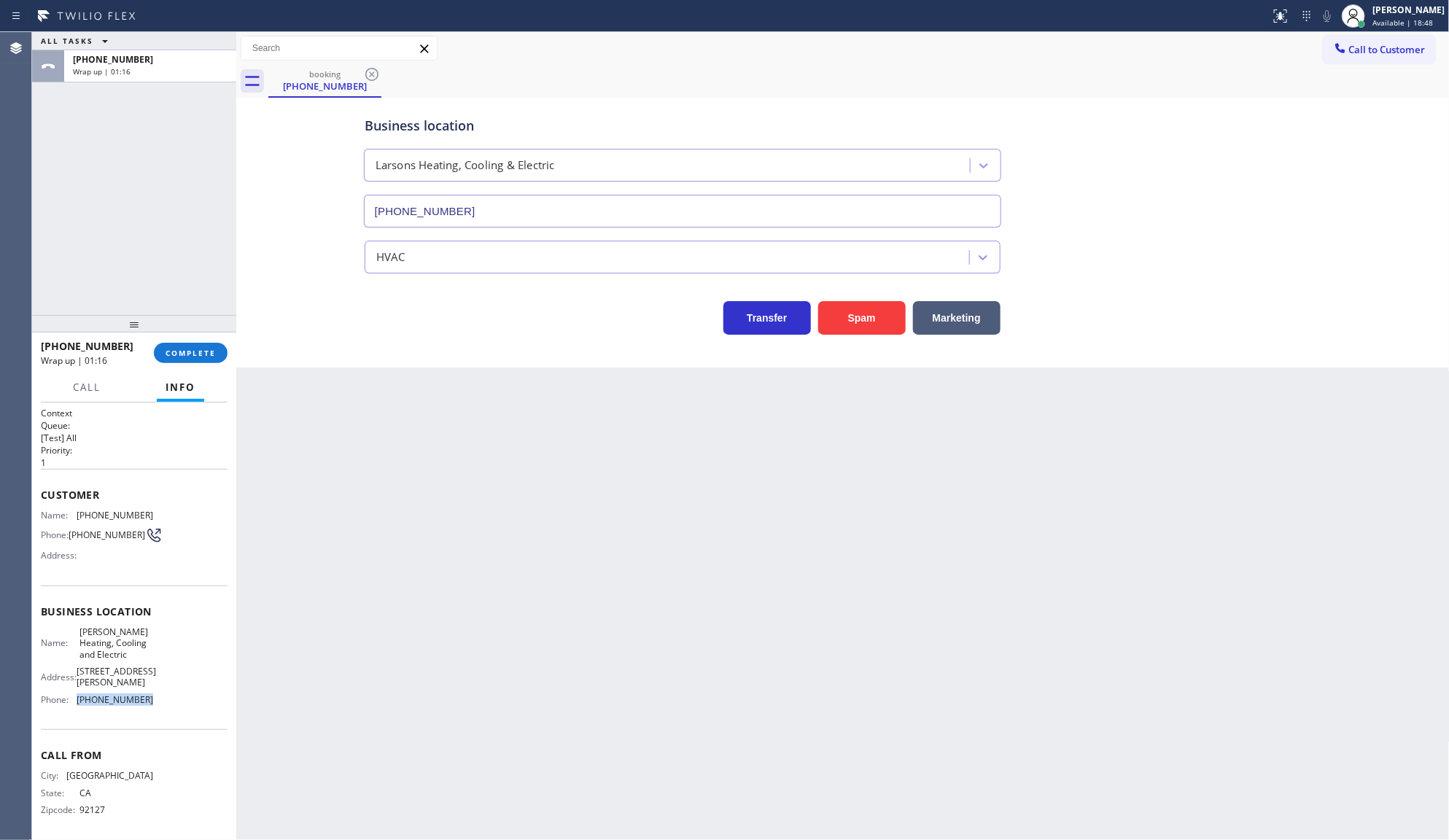
drag, startPoint x: 78, startPoint y: 693, endPoint x: 173, endPoint y: 697, distance: 95.1
click at [172, 697] on div "Name: Larsons Heating, Cooling and Electric Address: 1006 Shrader St Phone: (41…" at bounding box center [134, 669] width 187 height 86
copy div "(415) 906-7519"
click at [200, 357] on span "COMPLETE" at bounding box center [191, 352] width 50 height 10
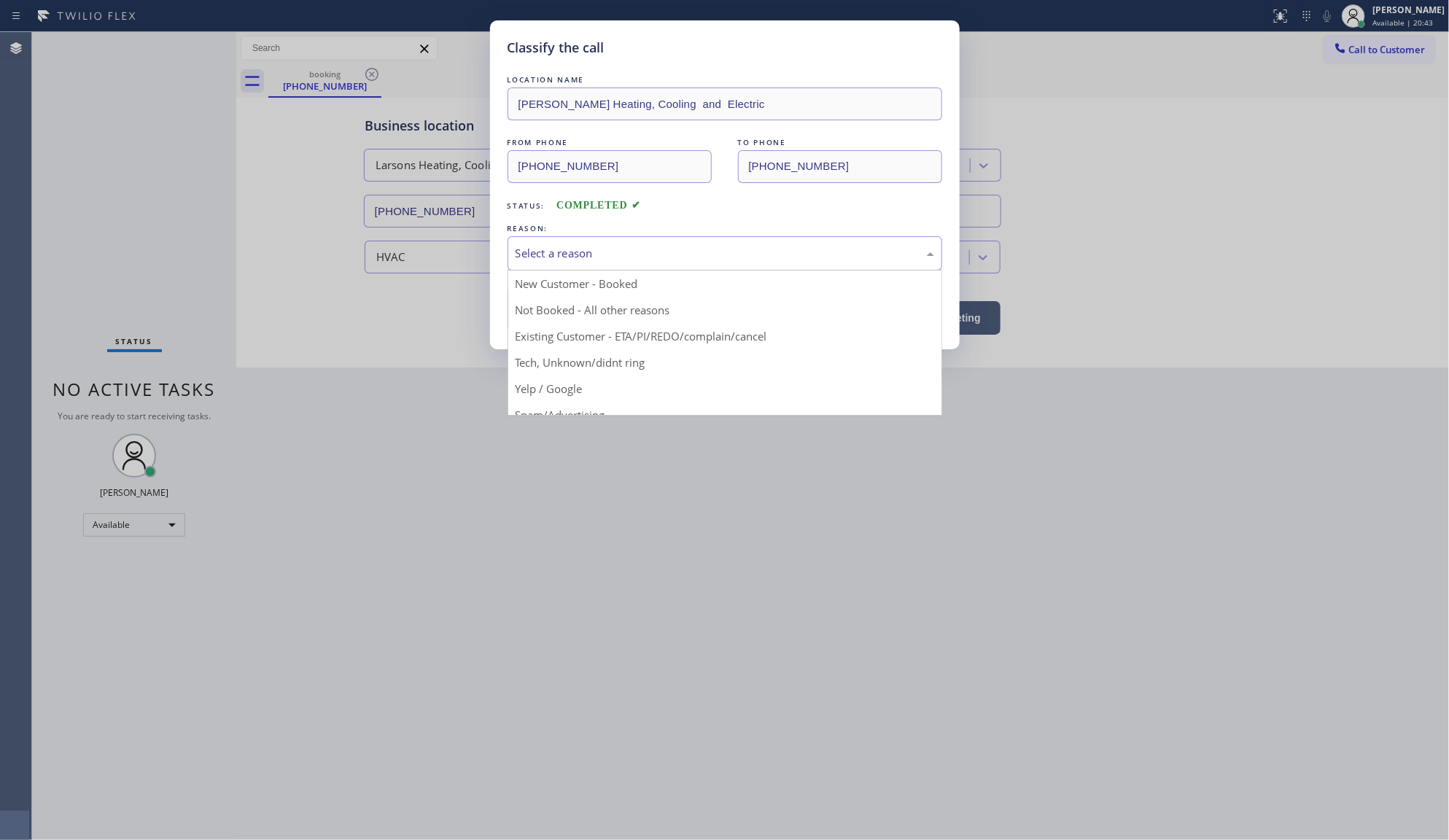
click at [606, 260] on div "Select a reason" at bounding box center [725, 253] width 419 height 17
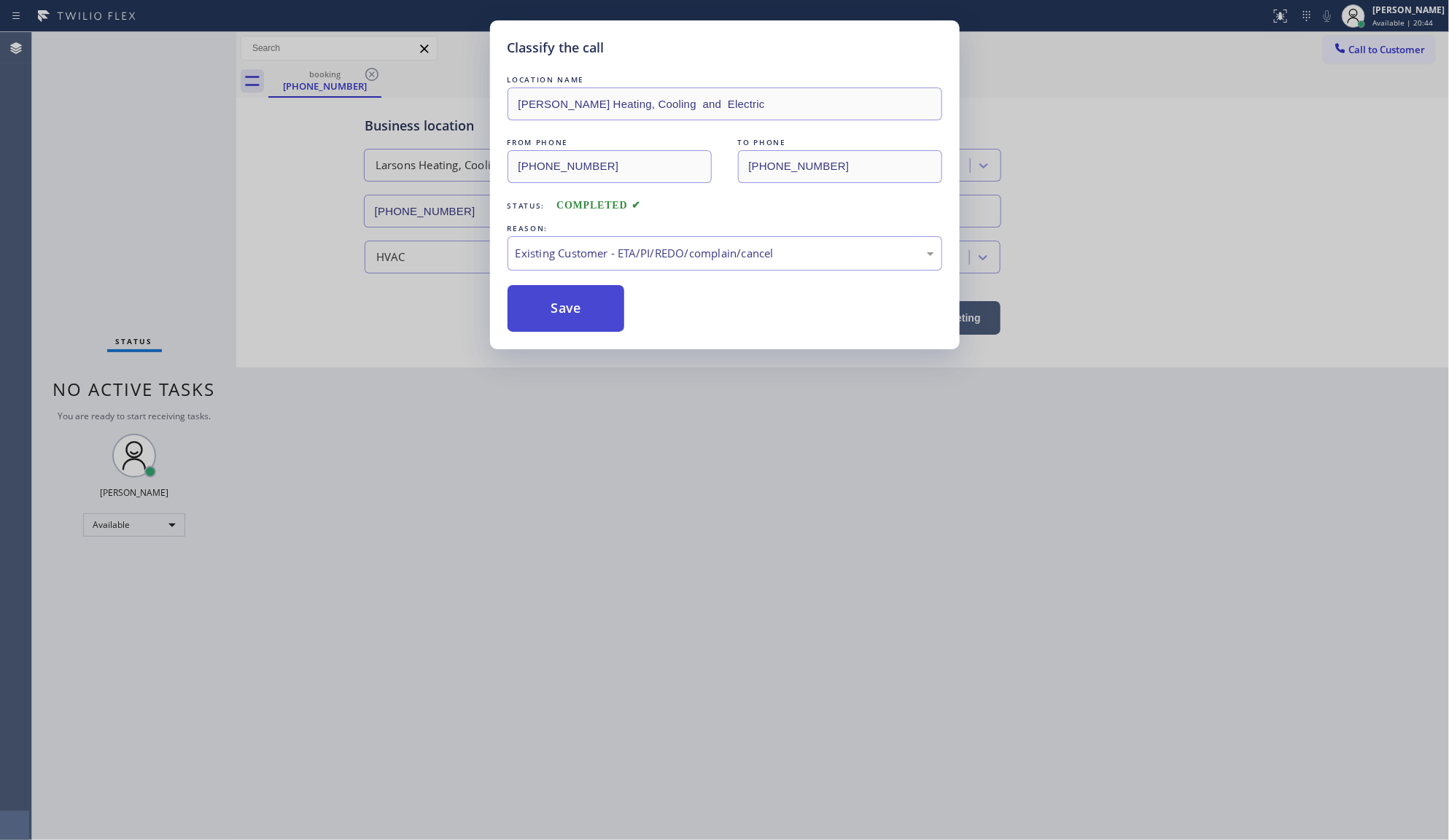
click at [582, 311] on button "Save" at bounding box center [566, 308] width 118 height 46
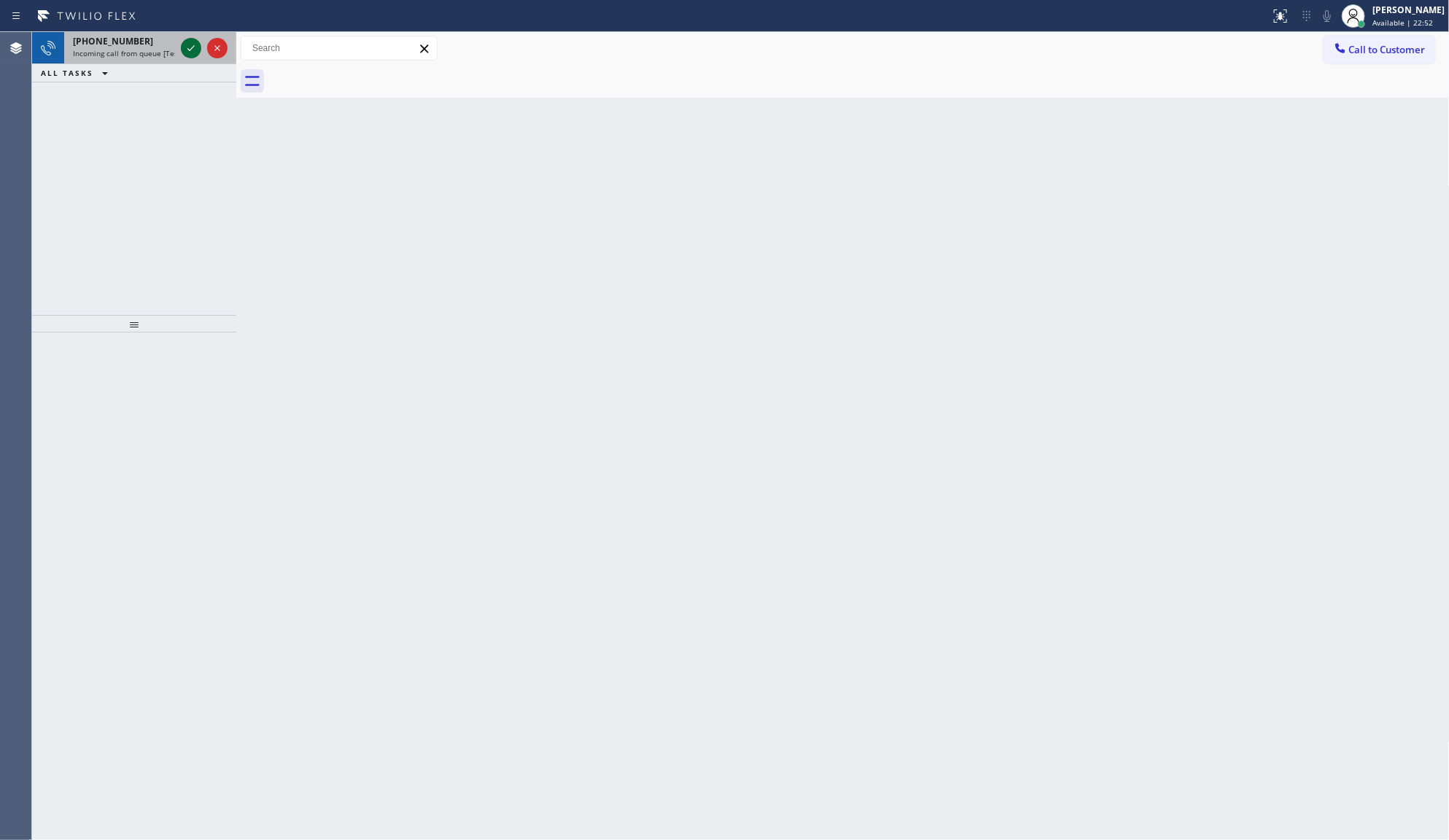
click at [203, 47] on div at bounding box center [204, 48] width 53 height 32
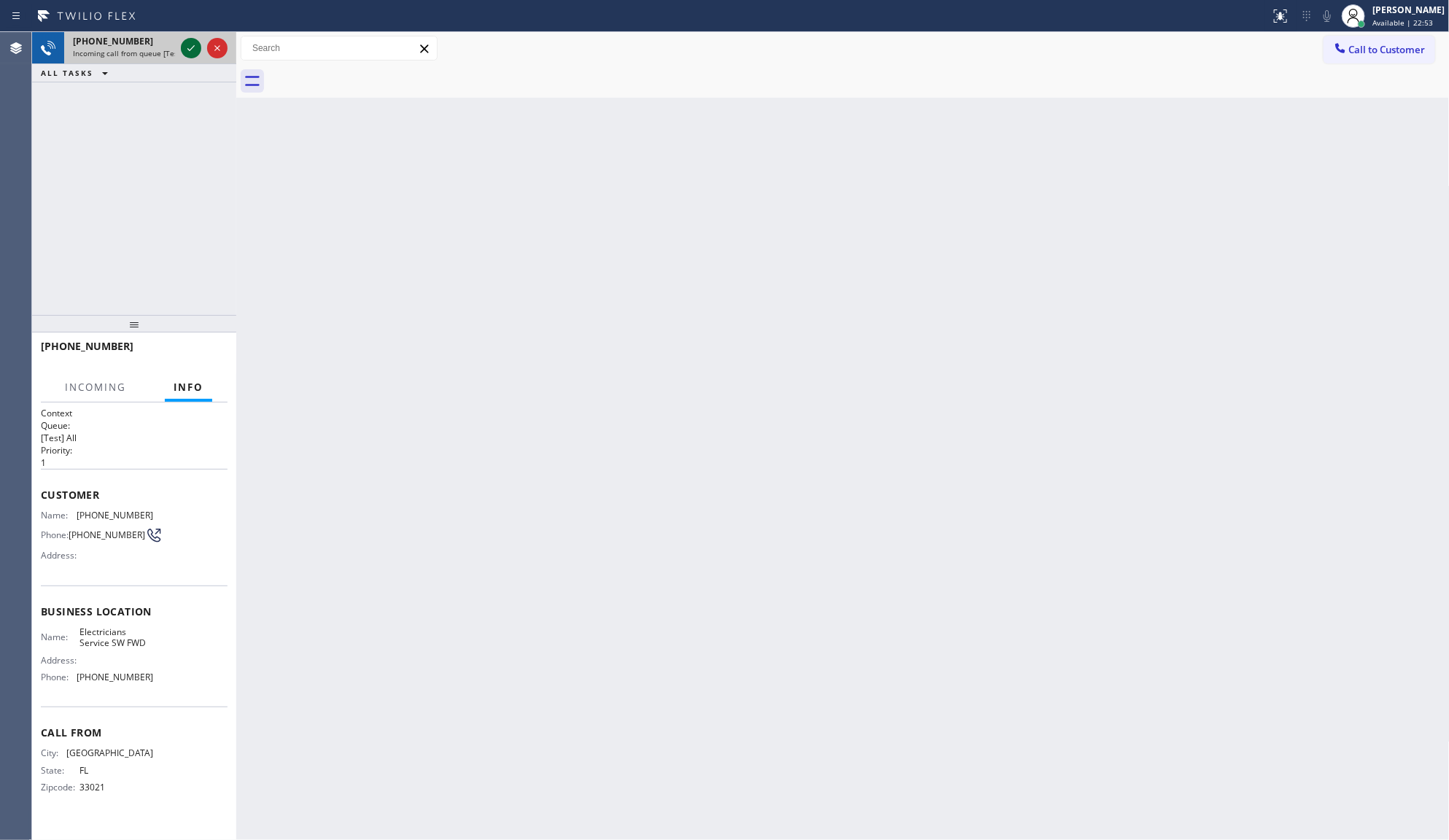
click at [198, 47] on icon at bounding box center [191, 48] width 18 height 18
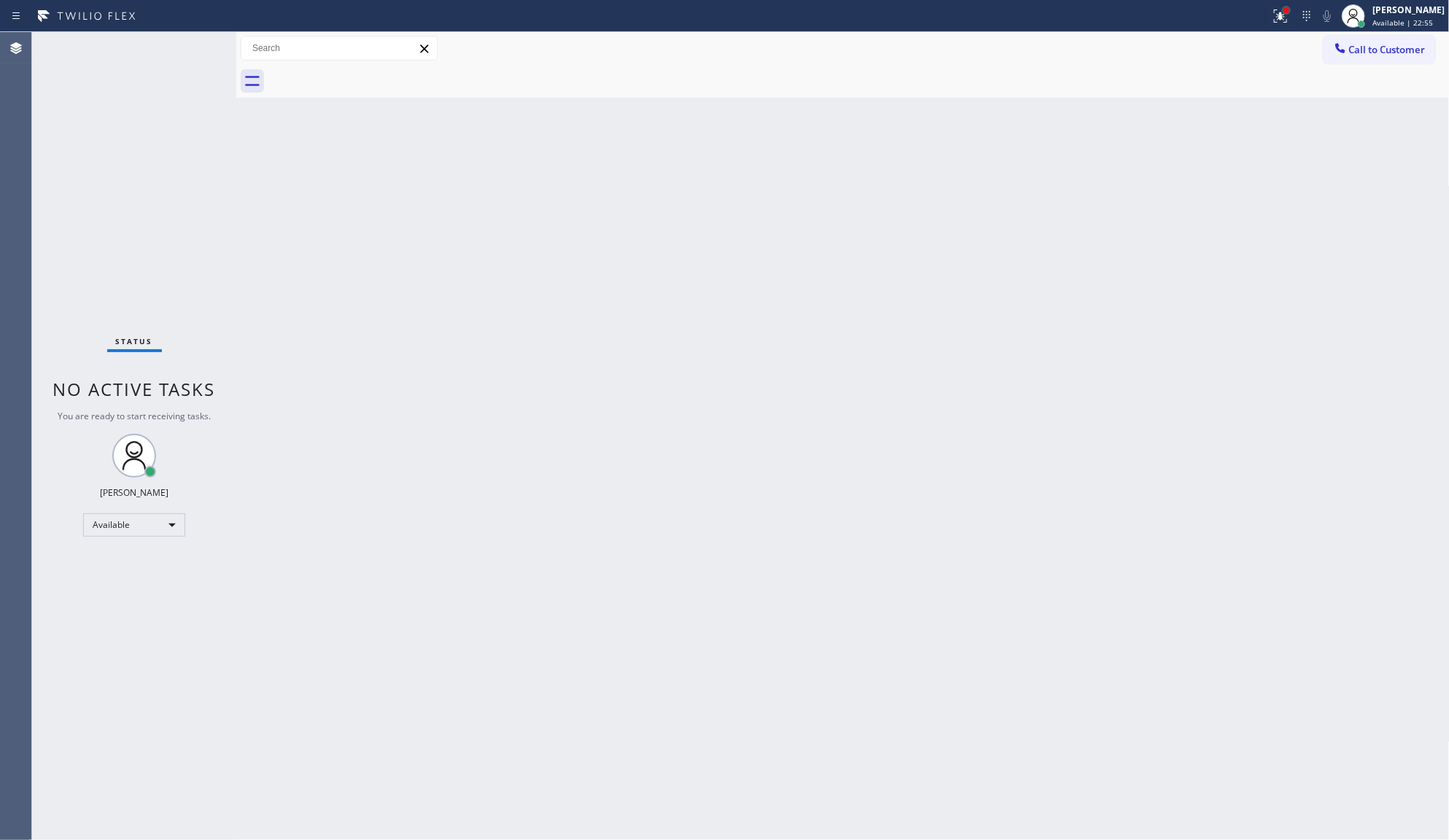
click at [1285, 7] on div at bounding box center [1281, 16] width 32 height 32
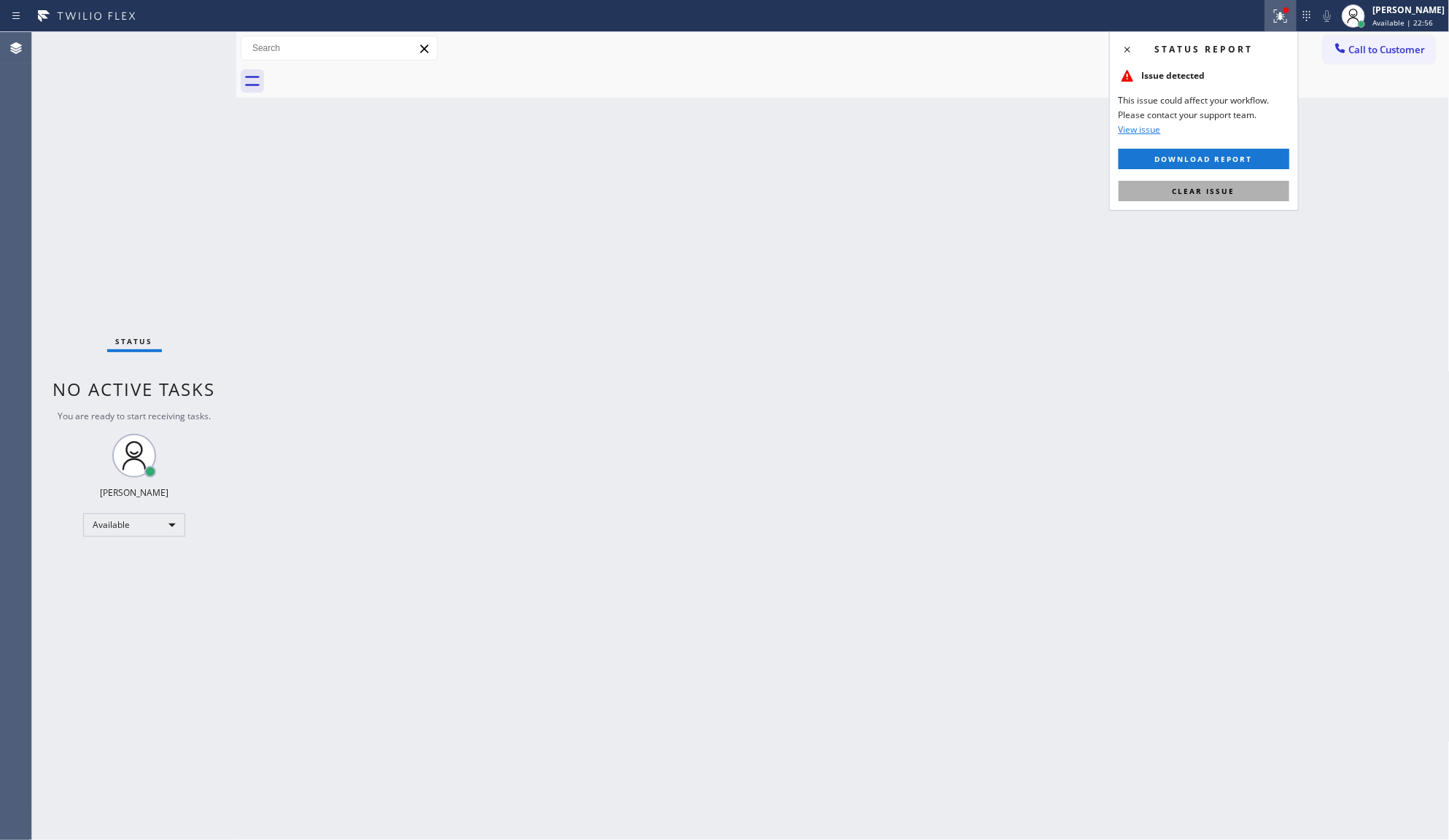
click at [1252, 195] on button "Clear issue" at bounding box center [1204, 191] width 171 height 20
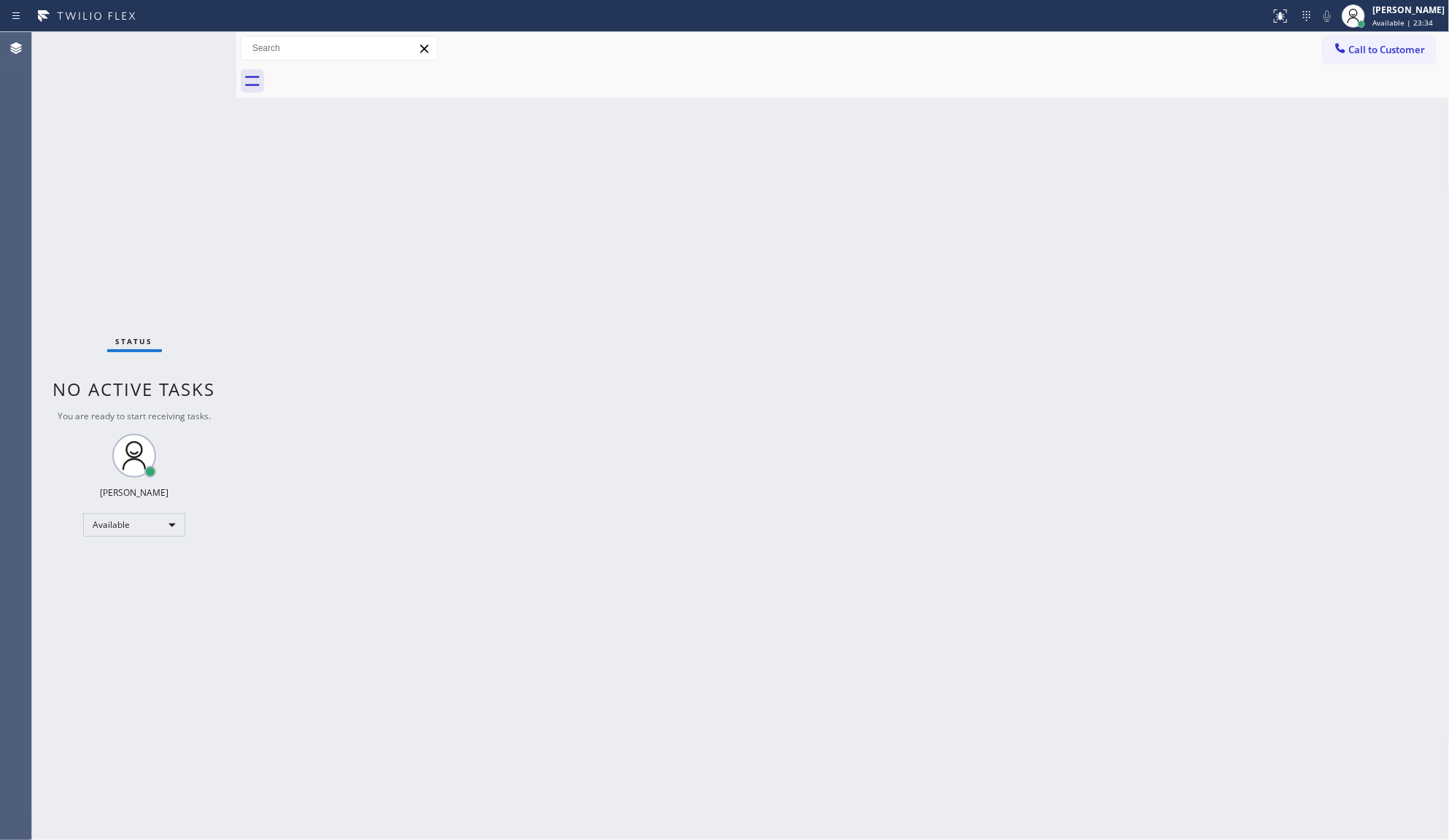
click at [187, 47] on div "Status No active tasks You are ready to start receiving tasks. JENIZA ALCAYDE A…" at bounding box center [134, 436] width 204 height 808
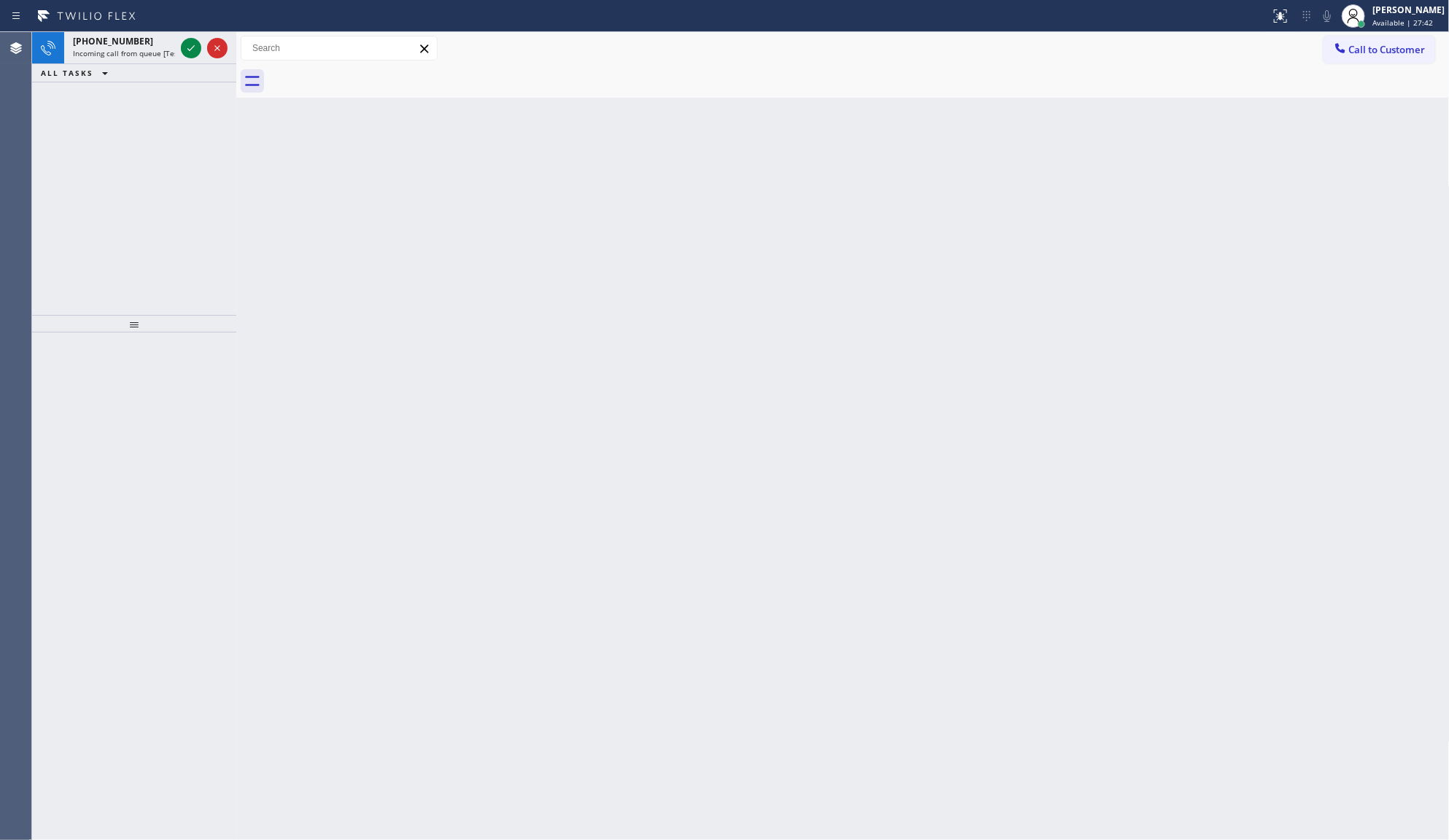
click at [195, 213] on div "+15102005391 Incoming call from queue [Test] All ALL TASKS ALL TASKS ACTIVE TAS…" at bounding box center [134, 173] width 204 height 283
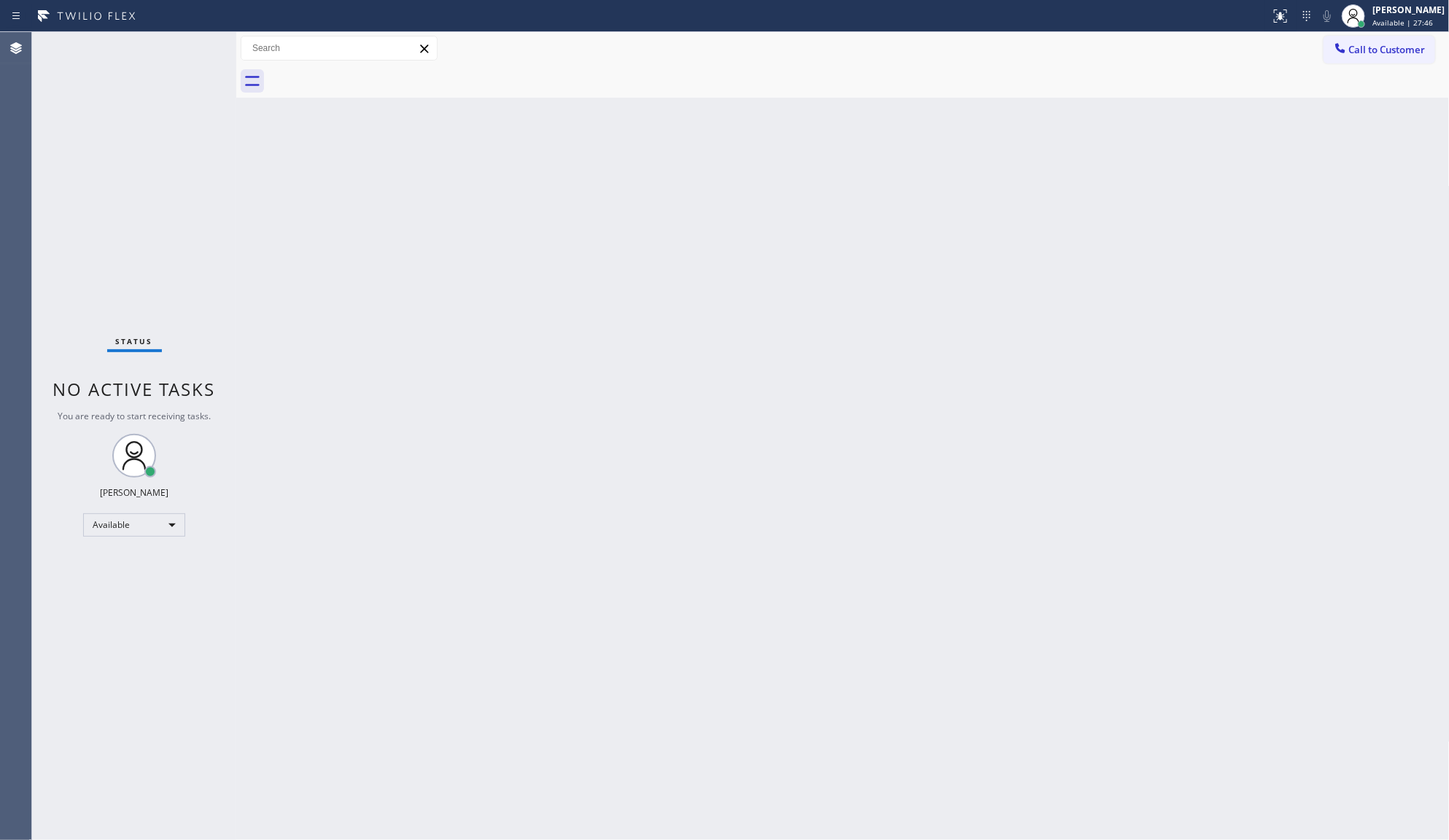
click at [191, 46] on div "Status No active tasks You are ready to start receiving tasks. JENIZA ALCAYDE A…" at bounding box center [134, 436] width 204 height 808
click at [191, 50] on div "Status No active tasks You are ready to start receiving tasks. JENIZA ALCAYDE A…" at bounding box center [134, 436] width 204 height 808
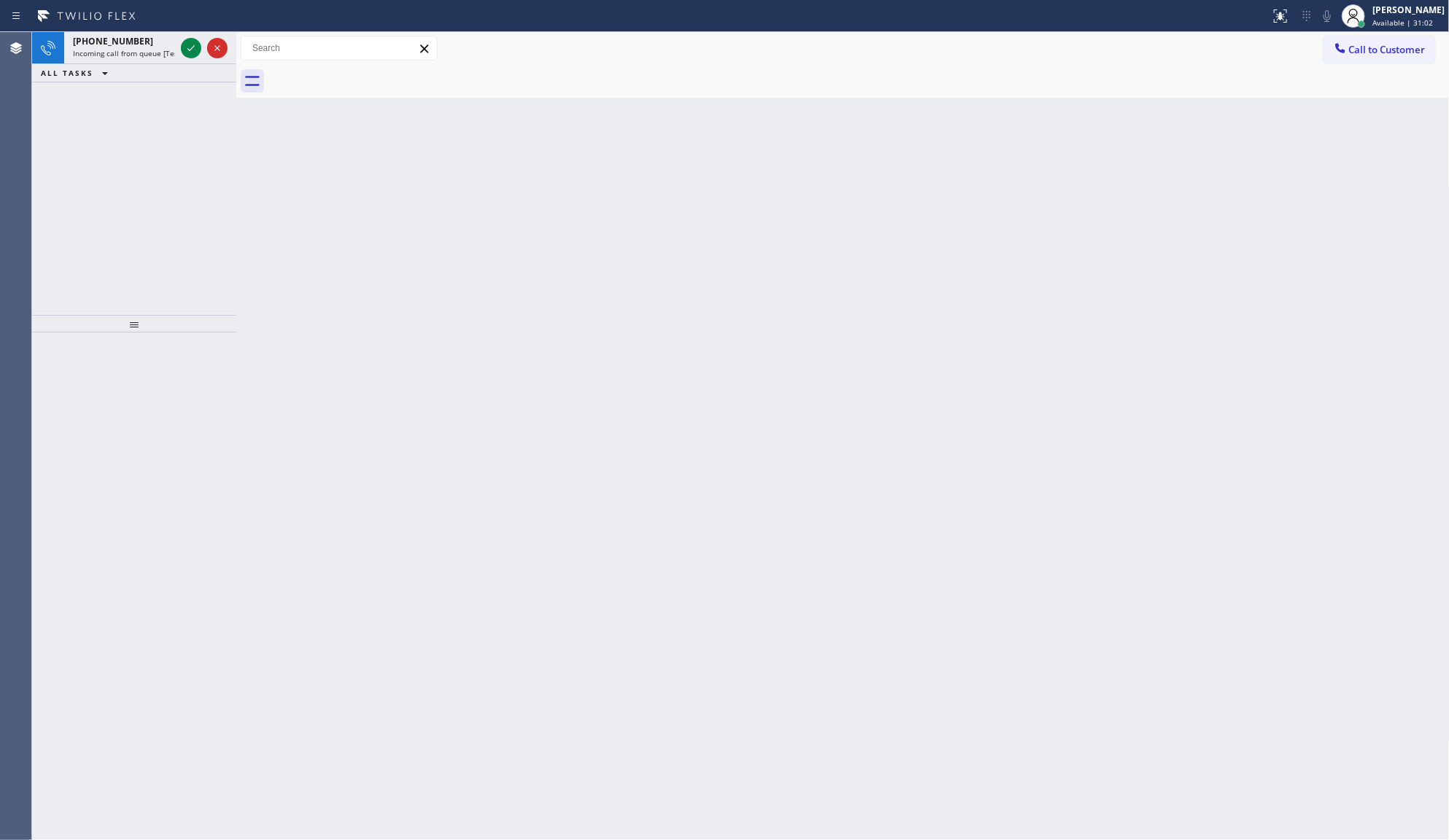
click at [201, 41] on div at bounding box center [204, 48] width 53 height 32
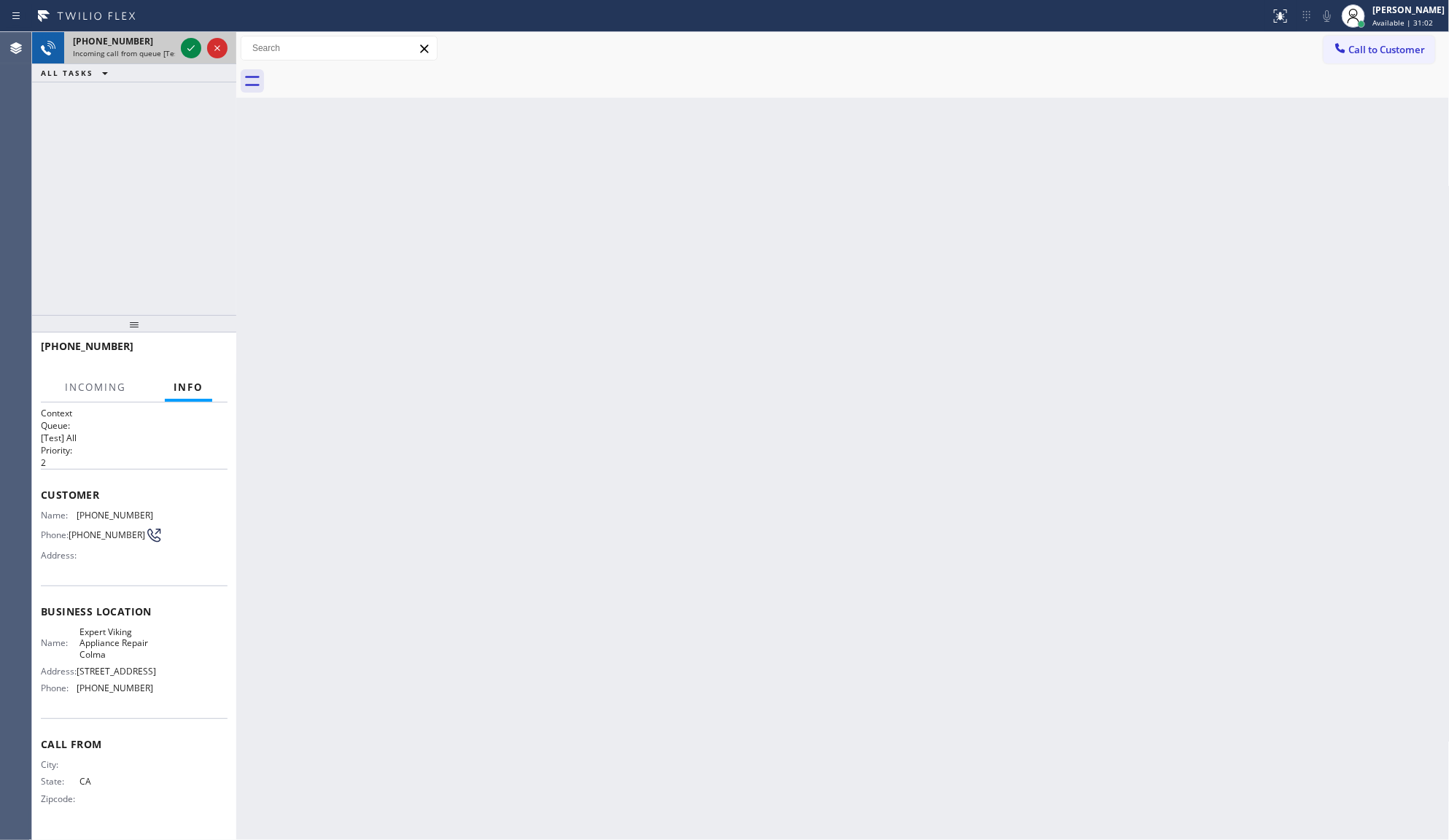
click at [201, 48] on div at bounding box center [204, 48] width 53 height 32
click at [187, 54] on icon at bounding box center [191, 48] width 18 height 18
click at [186, 58] on div at bounding box center [204, 48] width 53 height 32
drag, startPoint x: 195, startPoint y: 61, endPoint x: 205, endPoint y: 61, distance: 10.0
click at [195, 64] on div "+16503082708 Incoming call from queue [Test] All ALL TASKS ALL TASKS ACTIVE TAS…" at bounding box center [134, 57] width 204 height 50
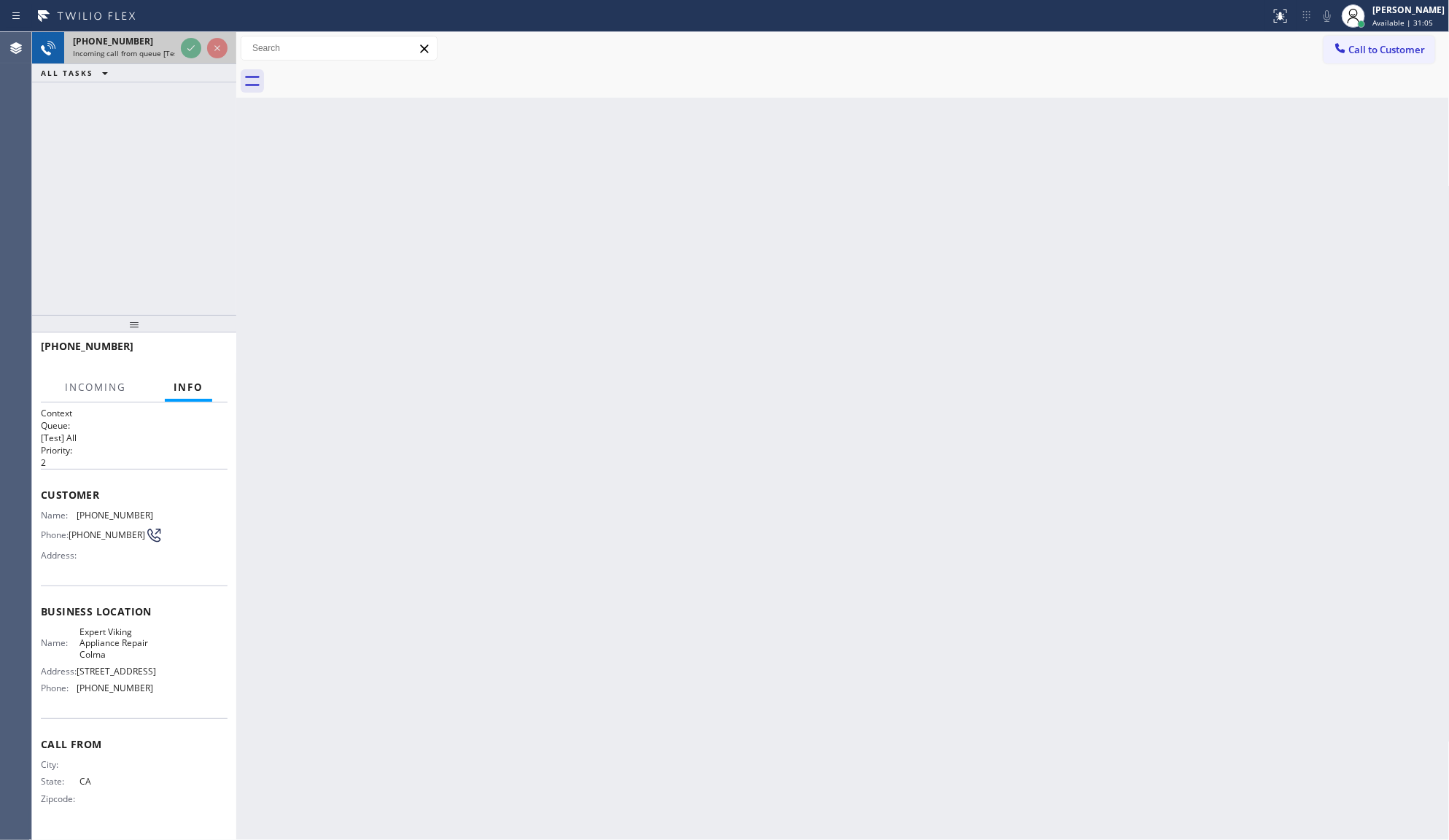
click at [205, 61] on div at bounding box center [204, 48] width 53 height 32
click at [205, 60] on div at bounding box center [204, 48] width 53 height 32
click at [187, 58] on div at bounding box center [204, 48] width 53 height 32
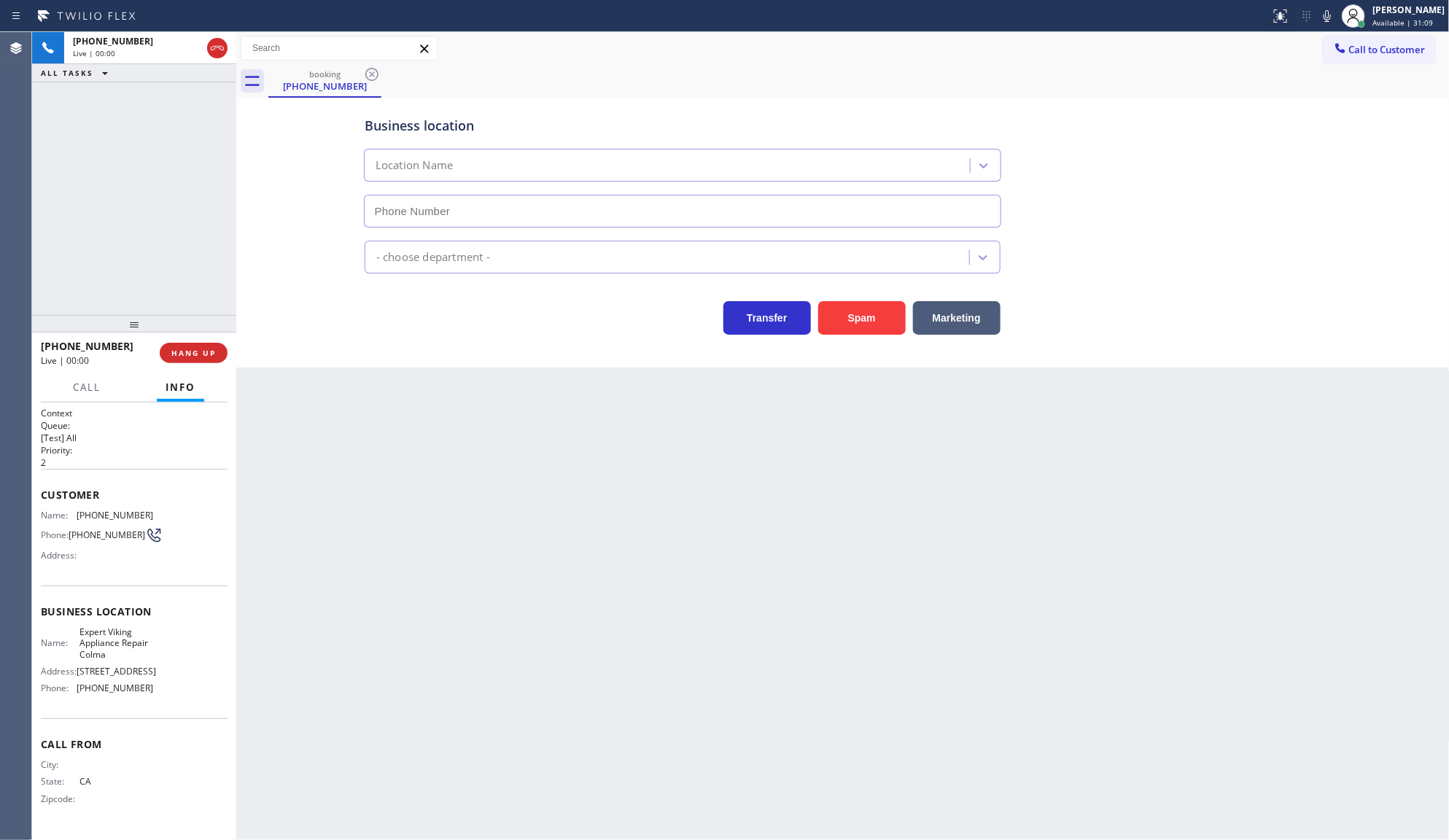
type input "(650) 880-6252"
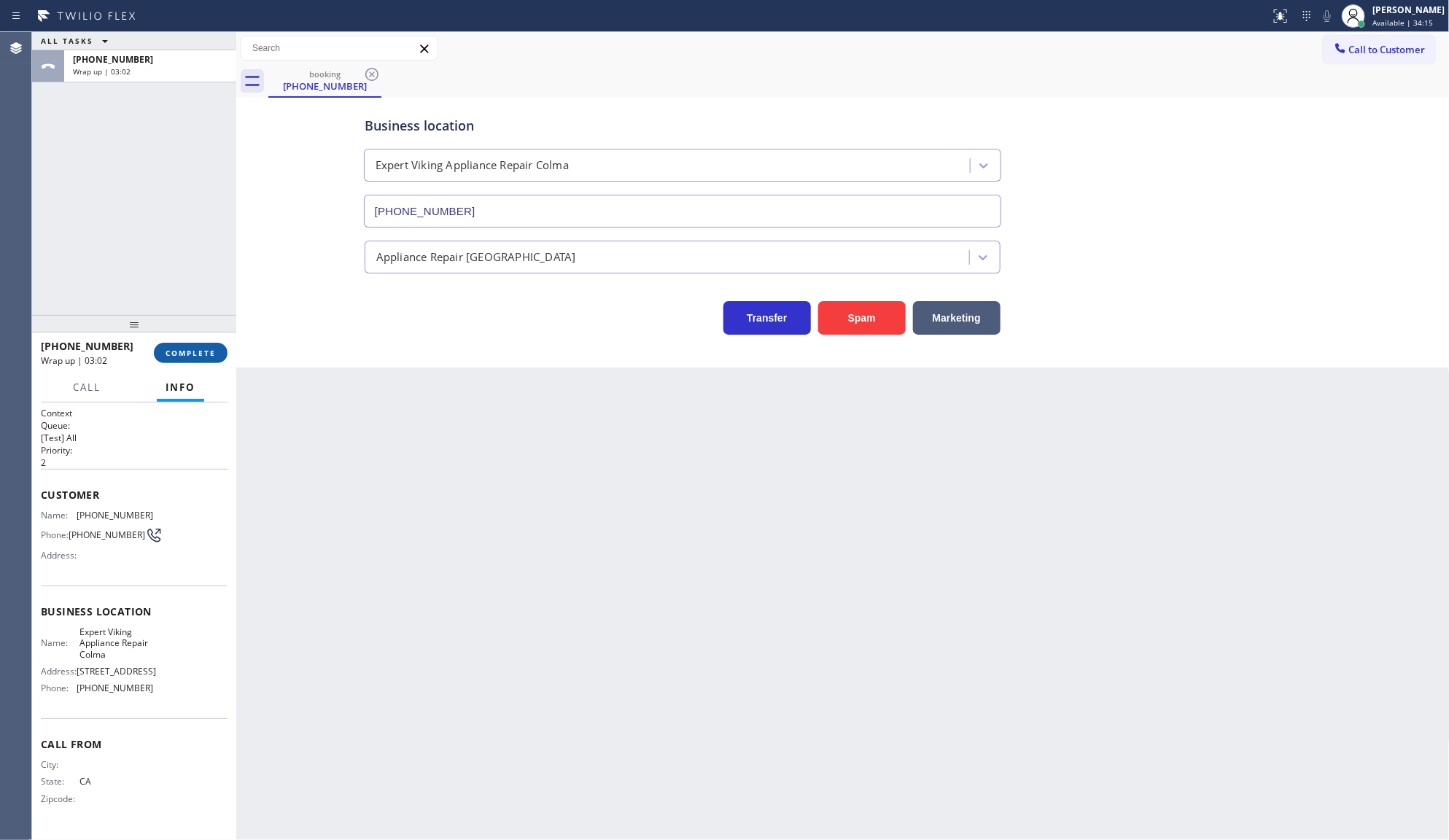
click at [181, 352] on span "COMPLETE" at bounding box center [191, 352] width 50 height 10
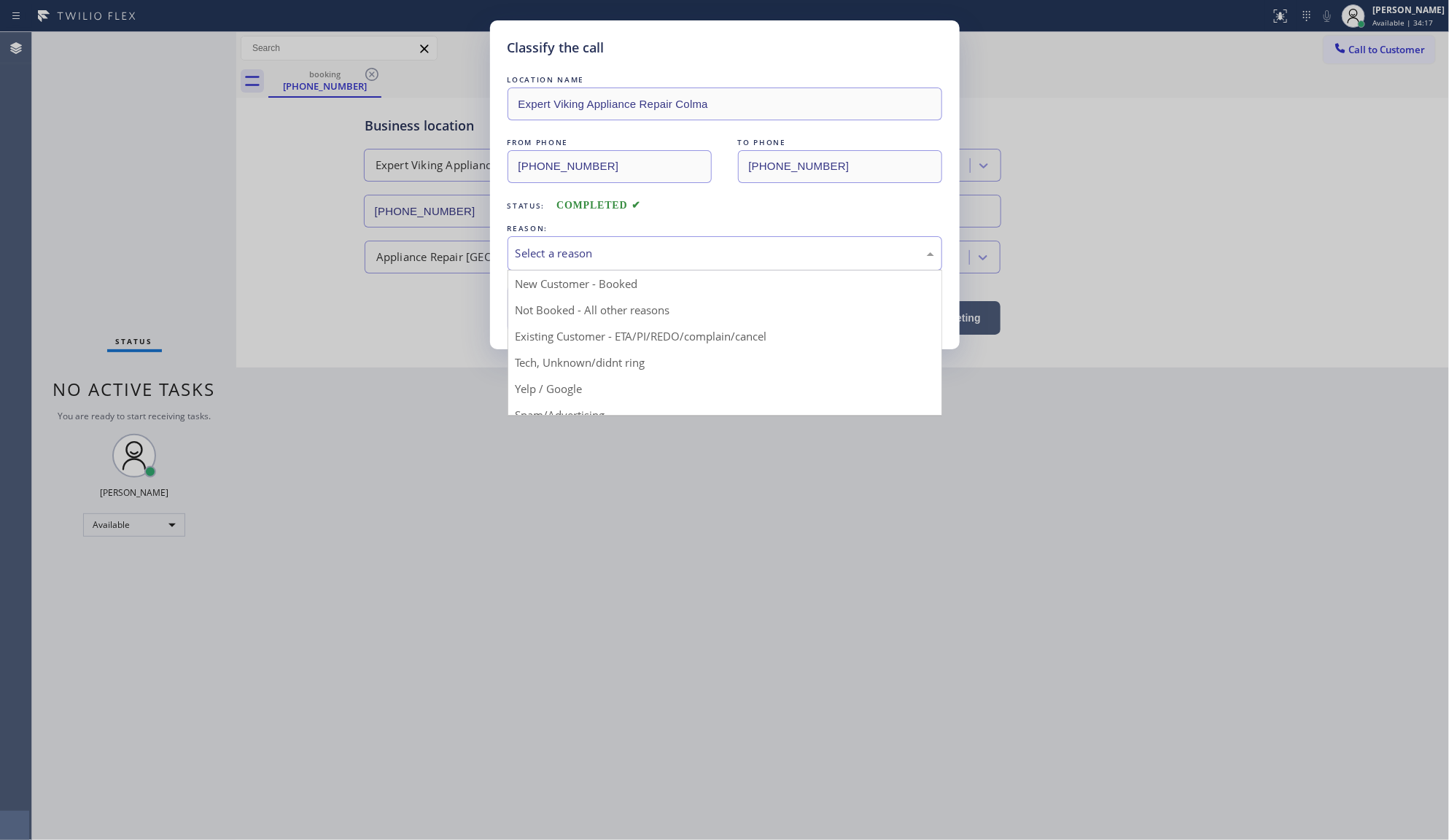
click at [525, 245] on div "Select a reason" at bounding box center [725, 253] width 435 height 34
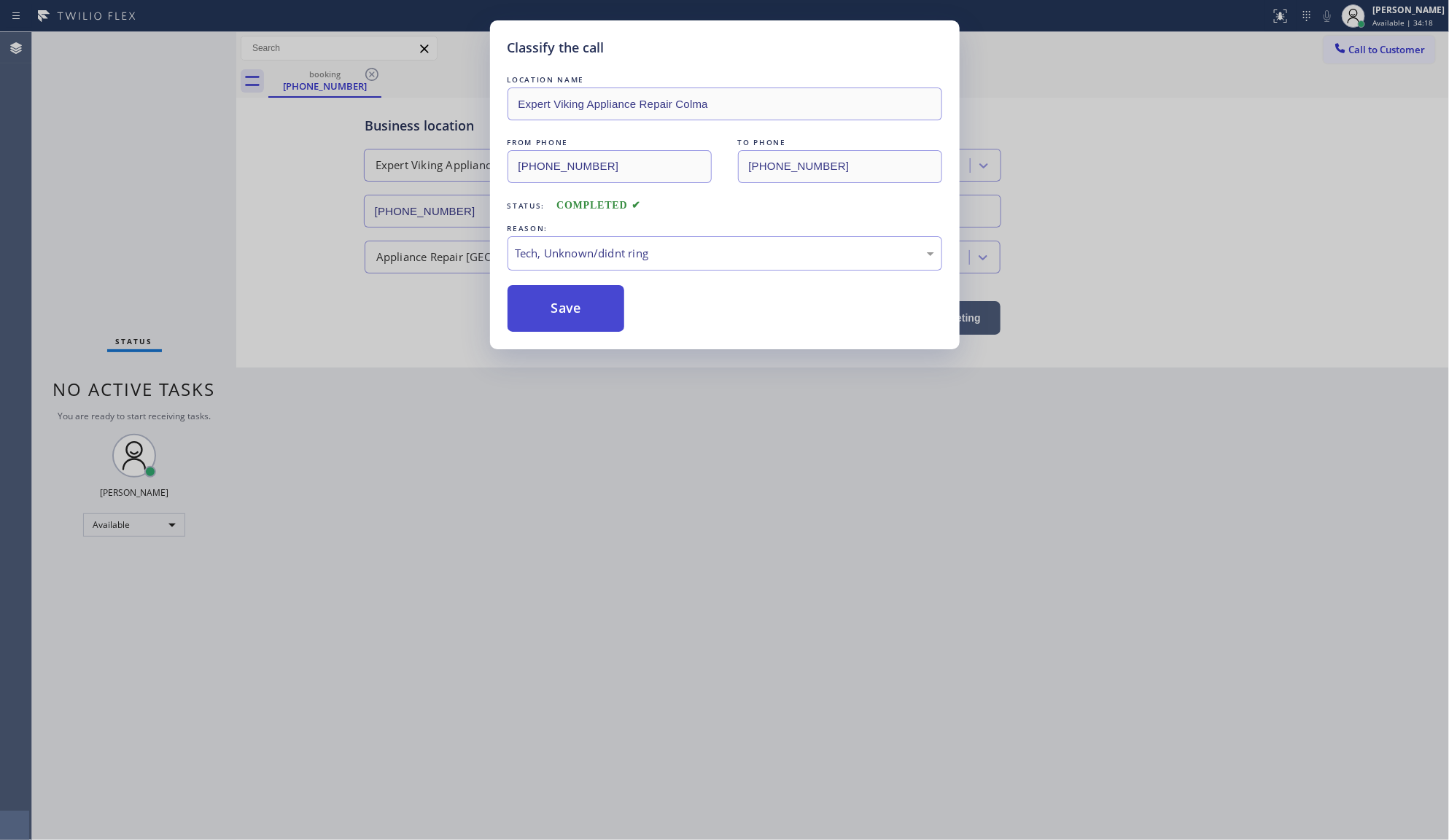
click at [554, 303] on button "Save" at bounding box center [566, 308] width 118 height 46
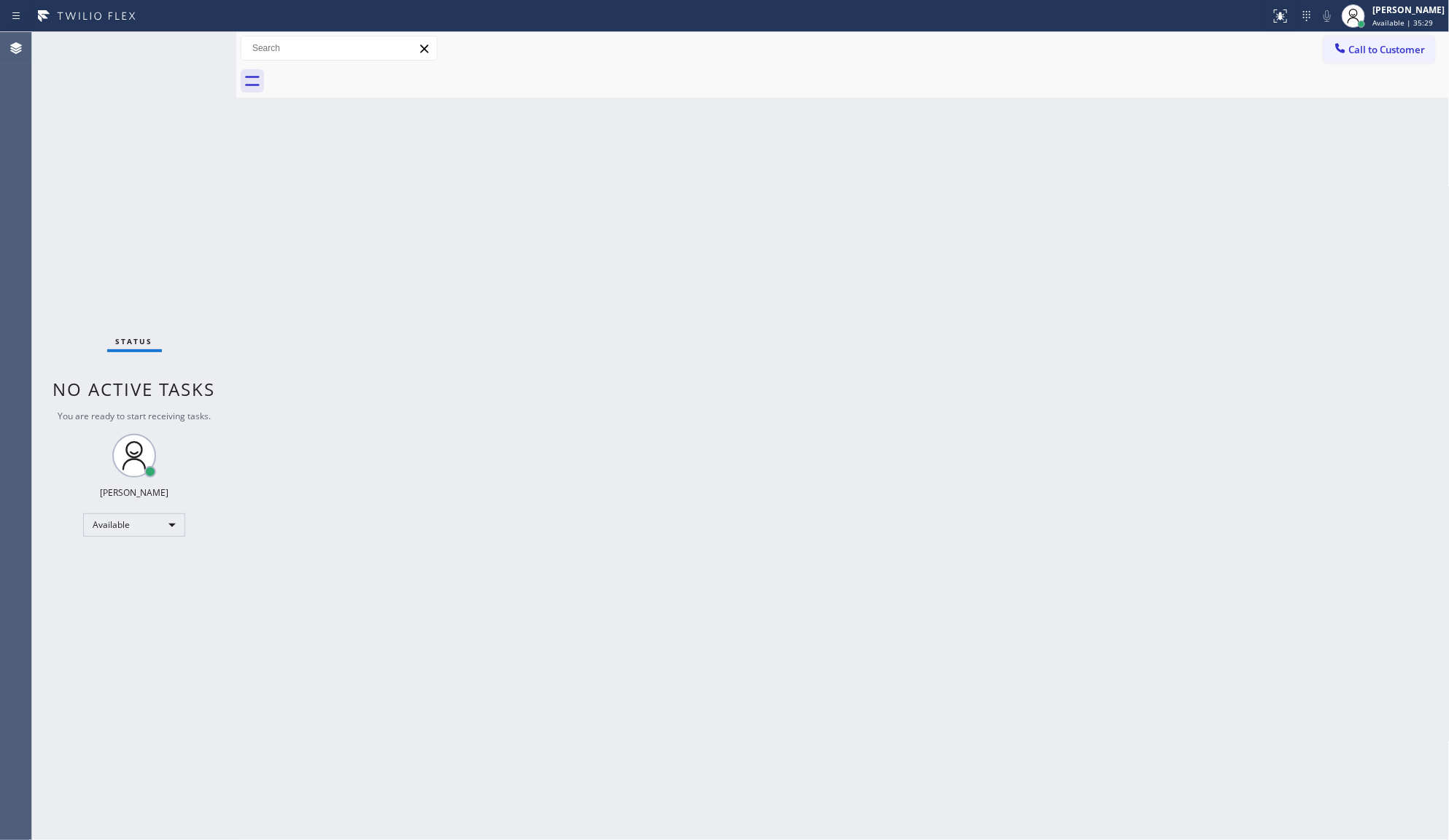
drag, startPoint x: 259, startPoint y: 265, endPoint x: 247, endPoint y: 265, distance: 12.0
click at [259, 265] on div "Back to Dashboard Change Sender ID Customers Technicians Select a contact Outbo…" at bounding box center [843, 436] width 1214 height 808
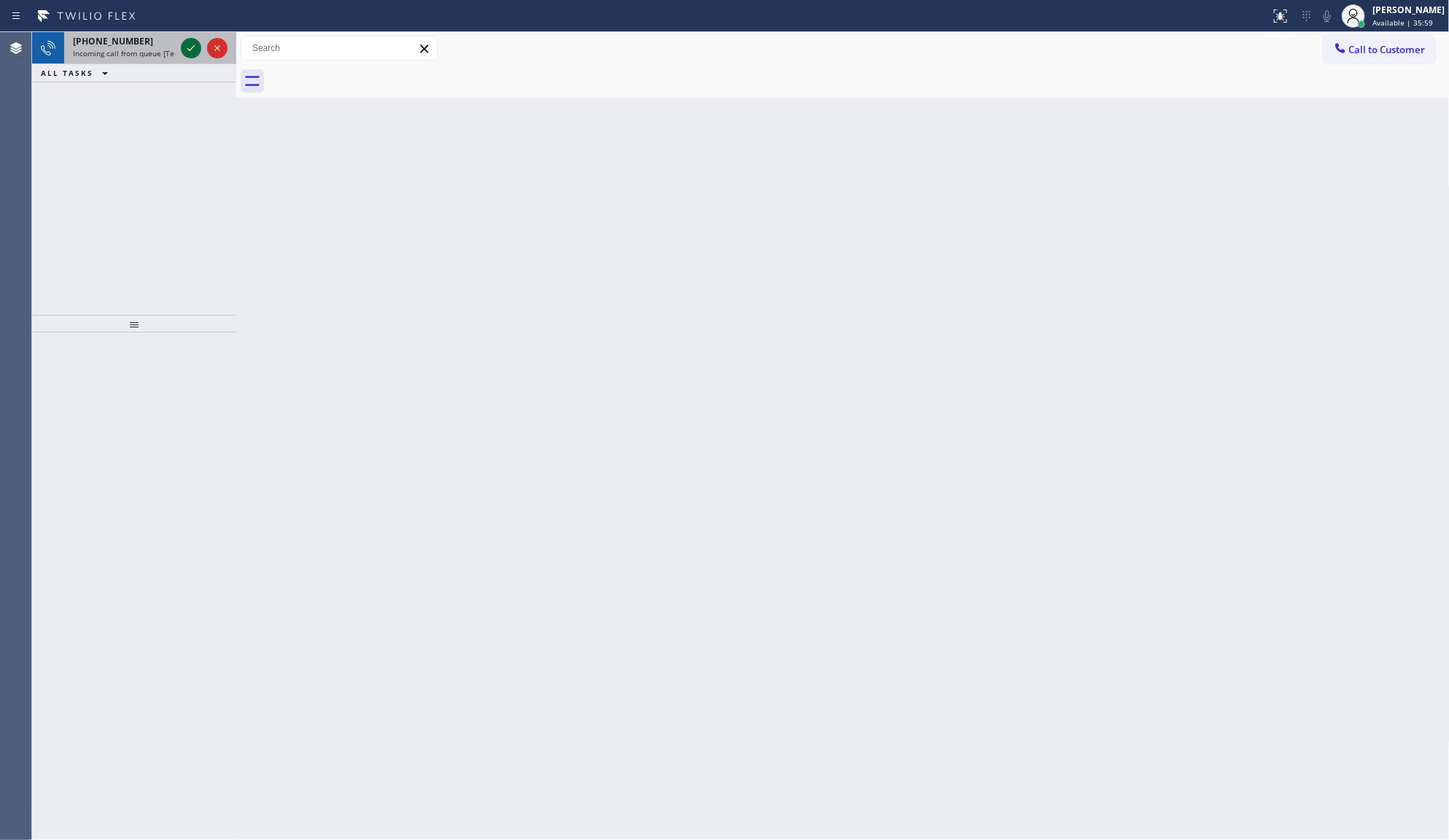
click at [191, 49] on icon at bounding box center [191, 47] width 7 height 6
click at [195, 44] on icon at bounding box center [191, 48] width 18 height 18
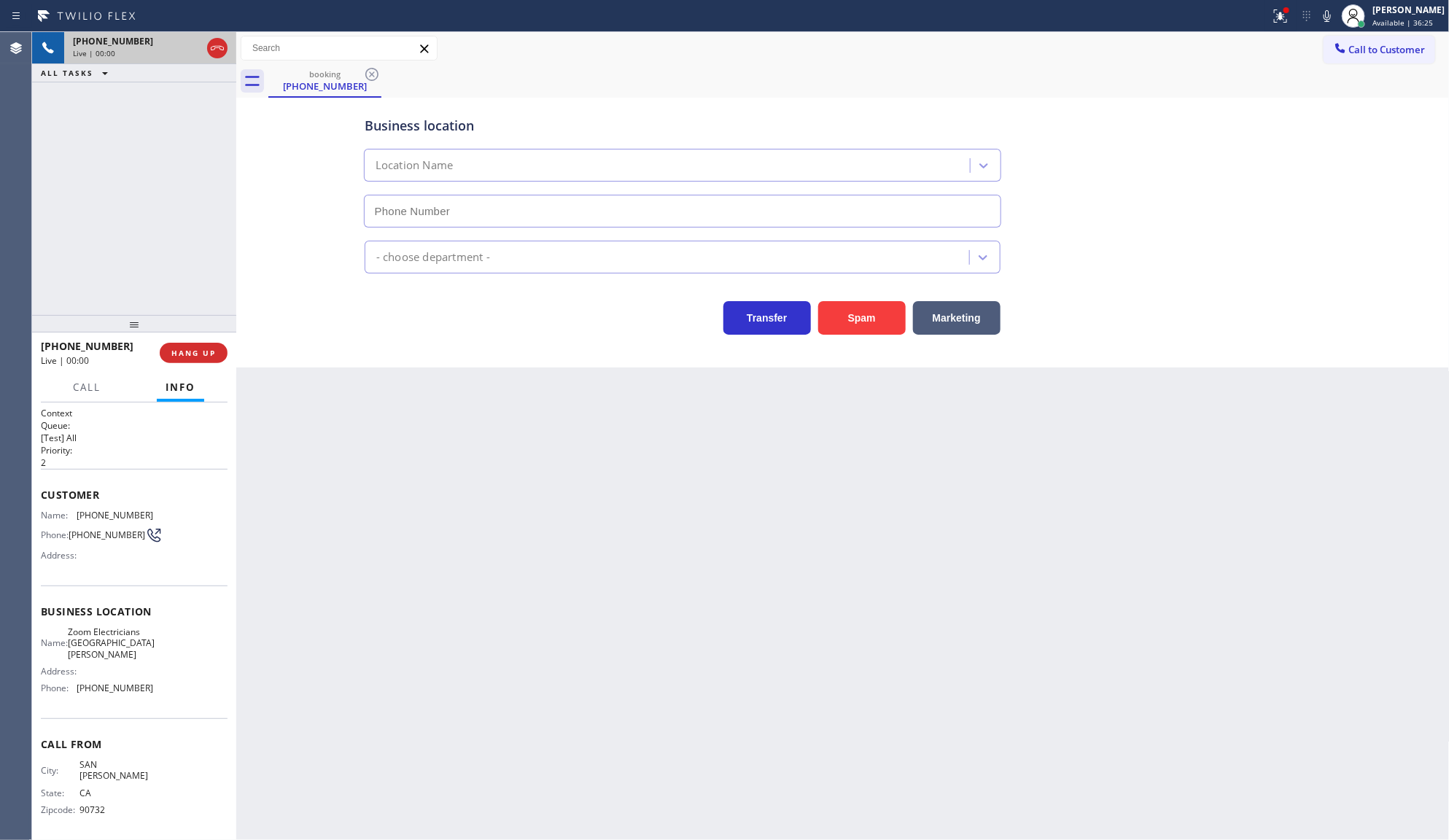
type input "(310) 388-4067"
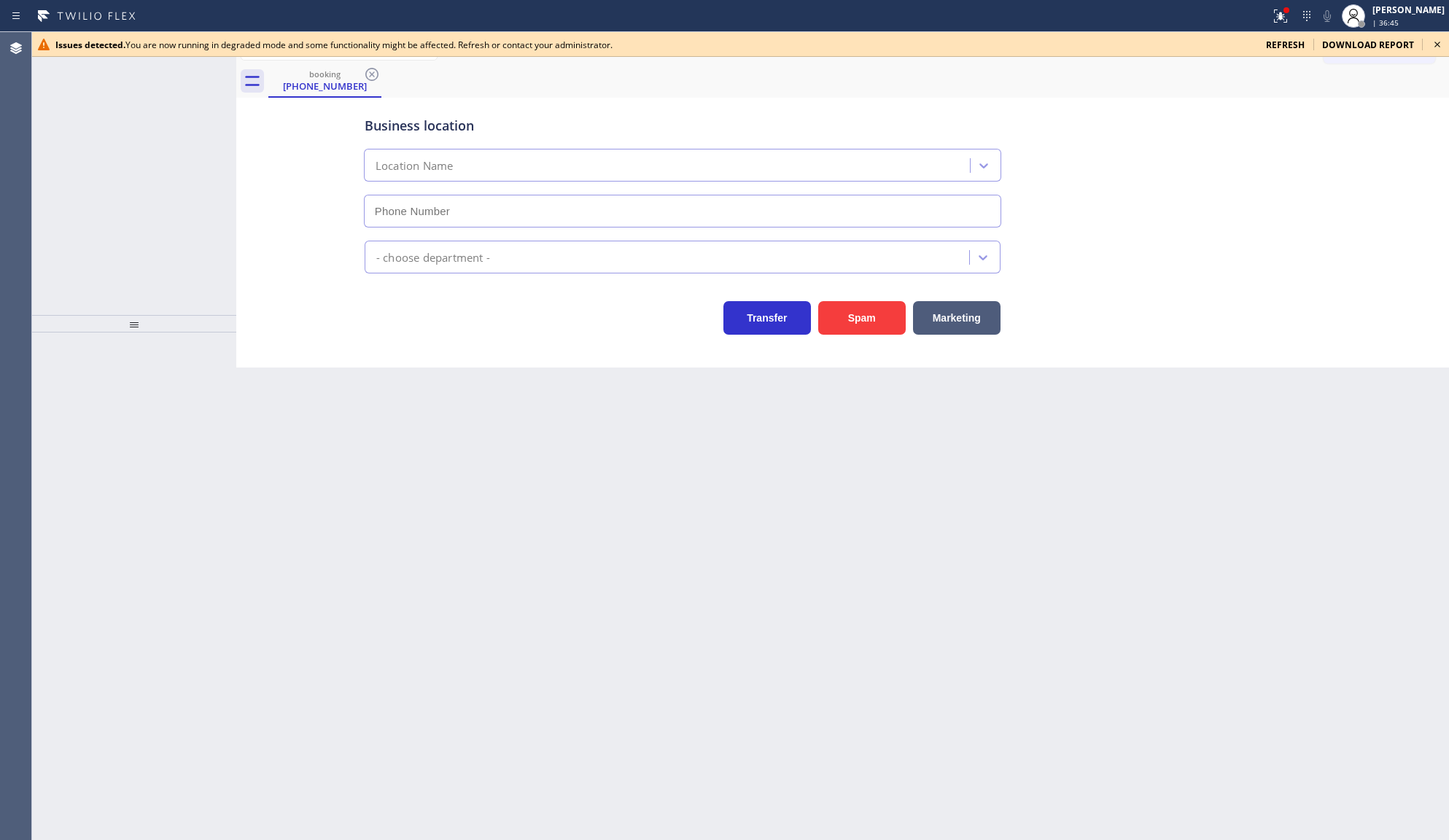
type input "(310) 388-4067"
click at [1288, 48] on div "Issues detected. You are now running in degraded mode and some functionality mi…" at bounding box center [740, 44] width 1417 height 25
click at [1289, 34] on div "Issues detected. You are now running in degraded mode and some functionality mi…" at bounding box center [740, 44] width 1417 height 25
click at [1289, 40] on span "refresh" at bounding box center [1286, 44] width 38 height 12
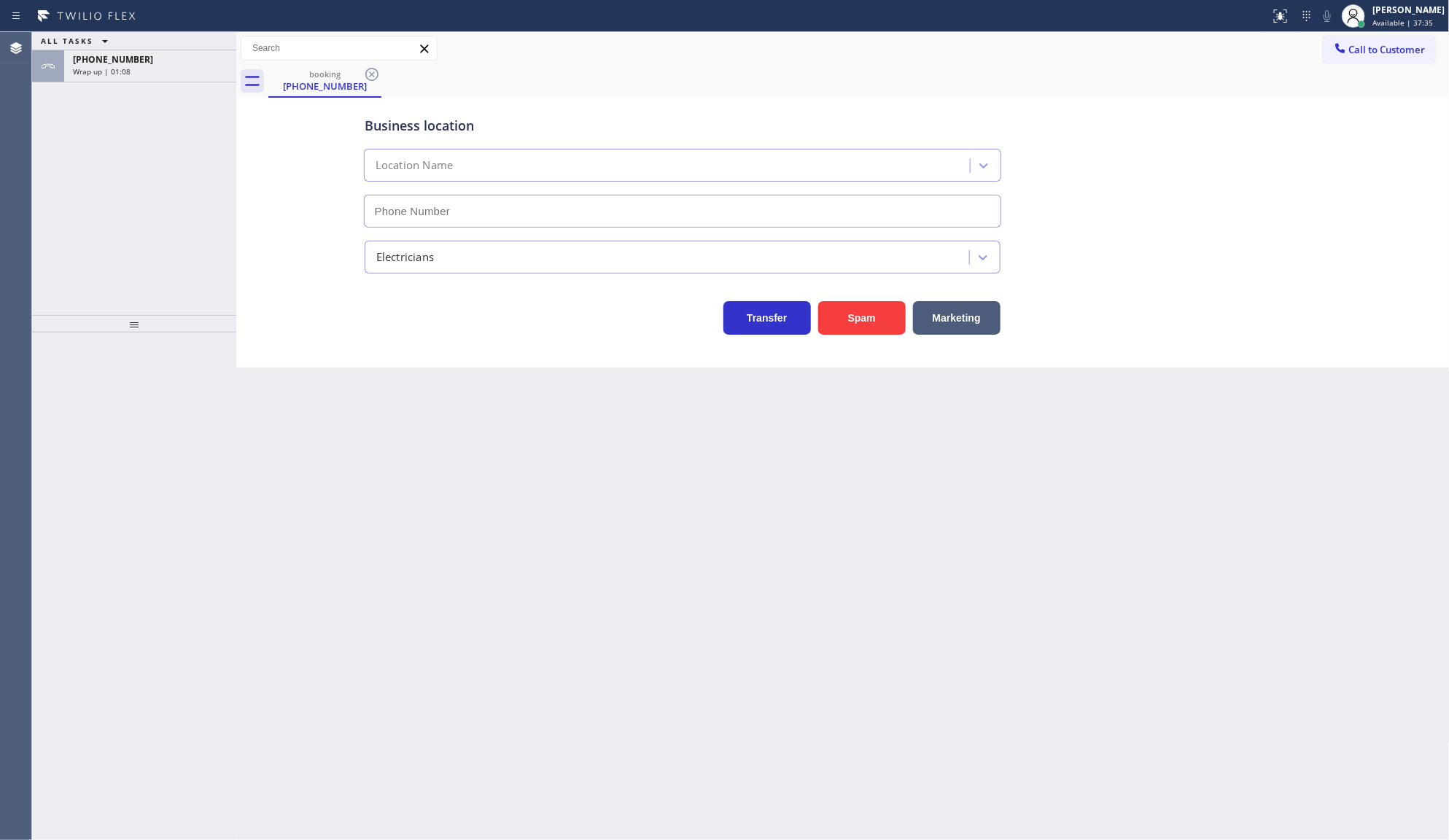
type input "[PHONE_NUMBER]"
drag, startPoint x: 124, startPoint y: 69, endPoint x: 221, endPoint y: 304, distance: 254.2
click at [124, 69] on span "Wrap up | 01:14" at bounding box center [102, 71] width 58 height 10
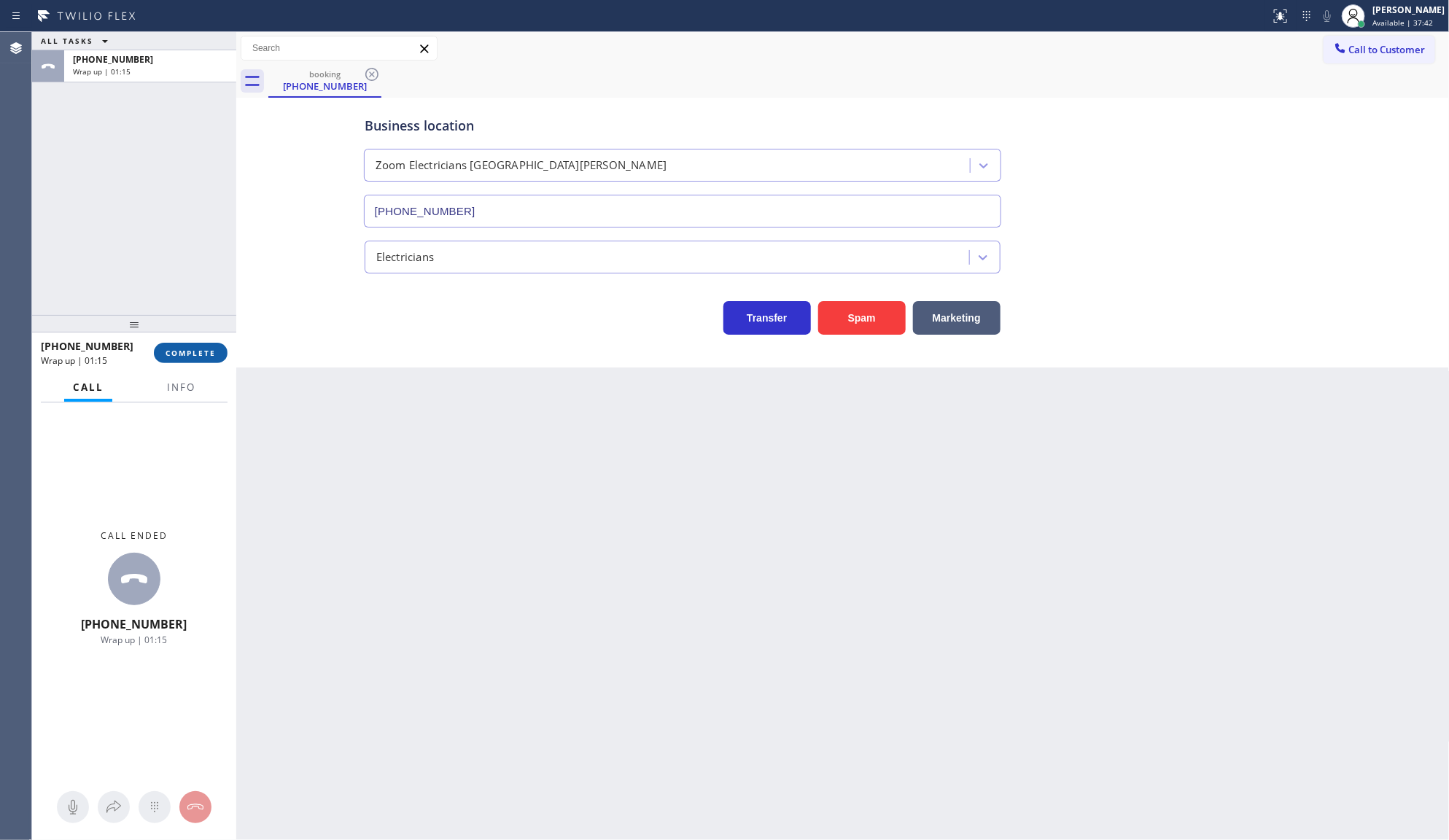
click at [198, 352] on span "COMPLETE" at bounding box center [191, 352] width 50 height 10
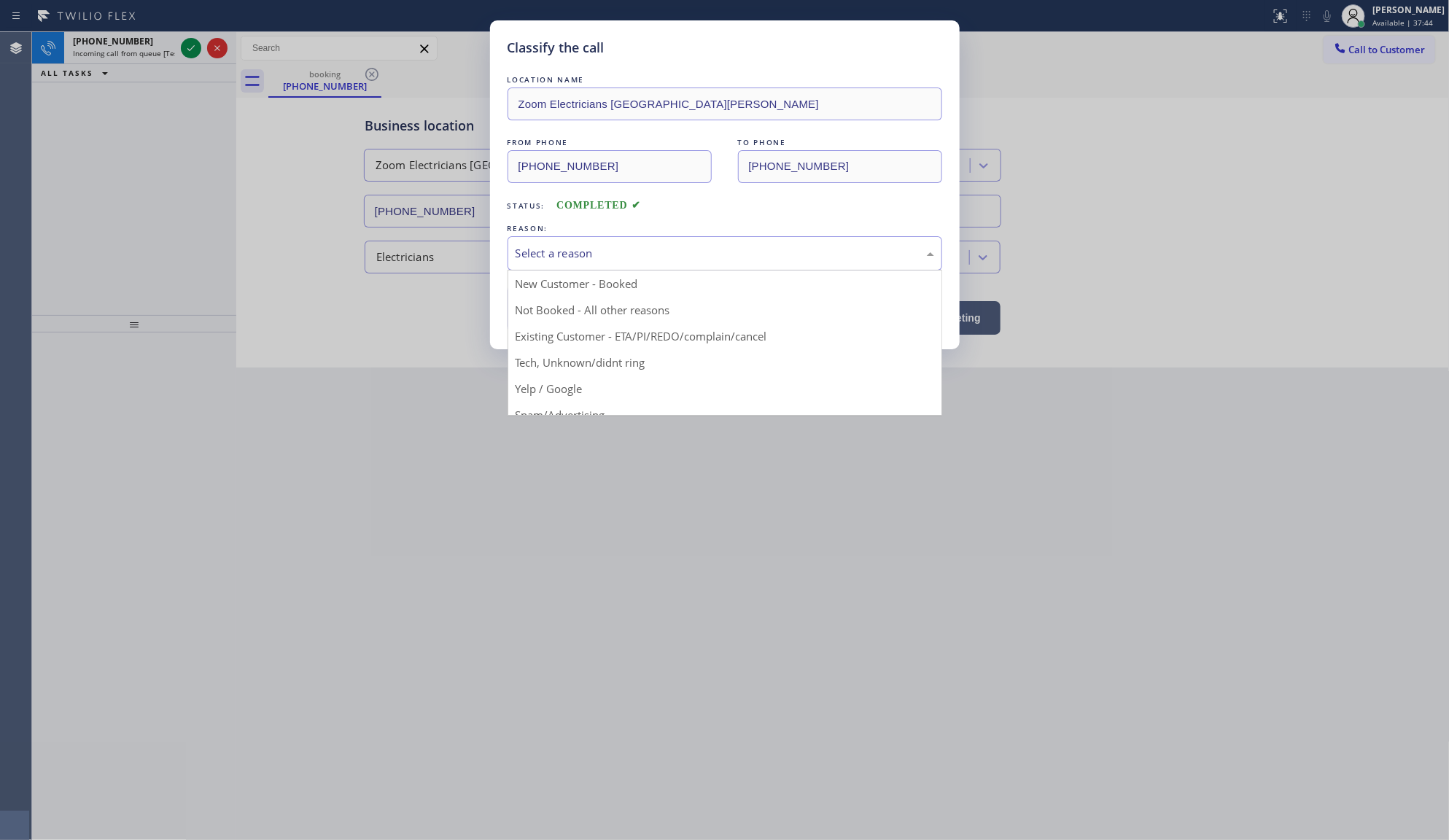
click at [533, 261] on div "Select a reason" at bounding box center [725, 253] width 419 height 17
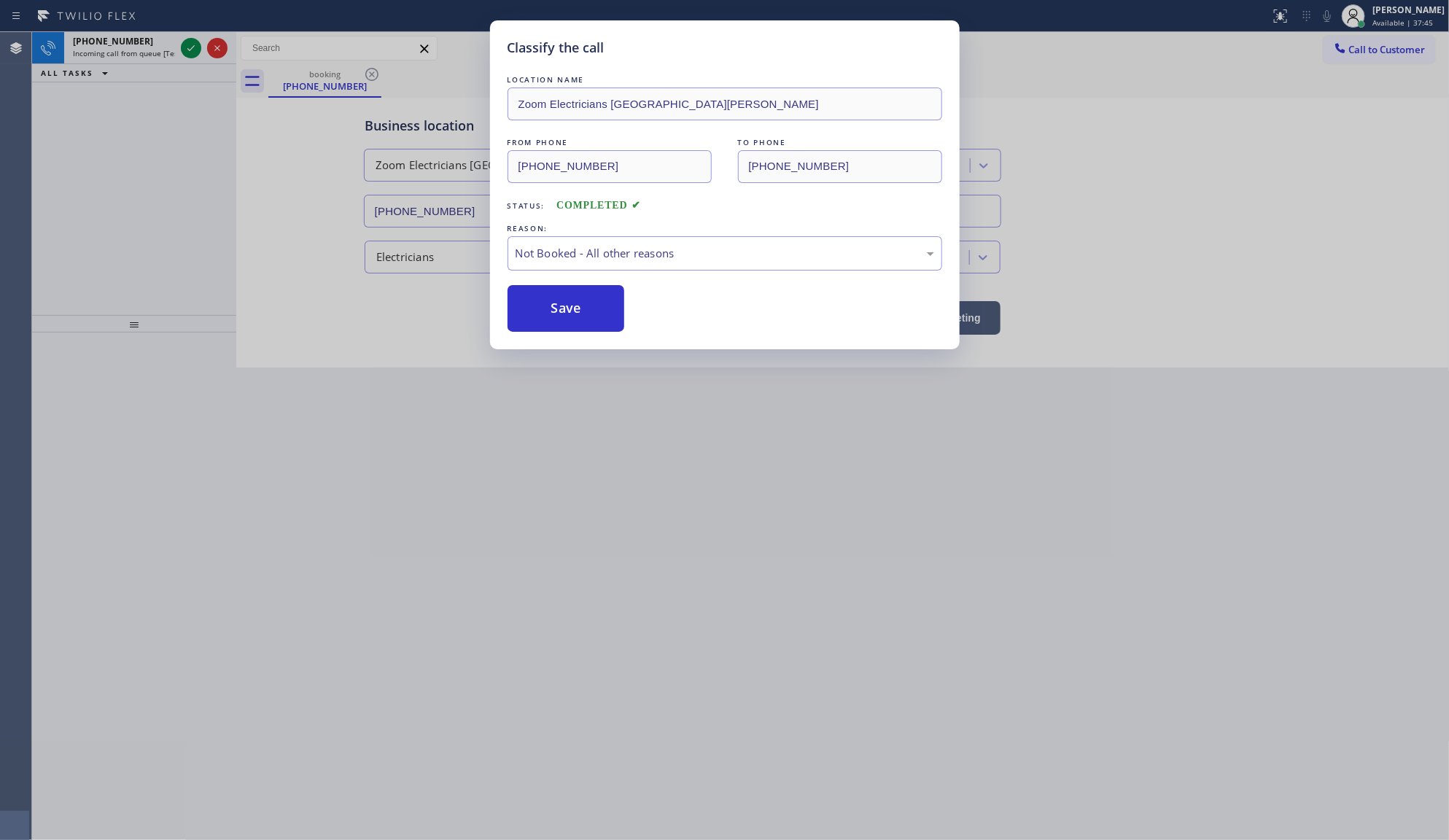
click at [519, 314] on button "Save" at bounding box center [566, 308] width 118 height 46
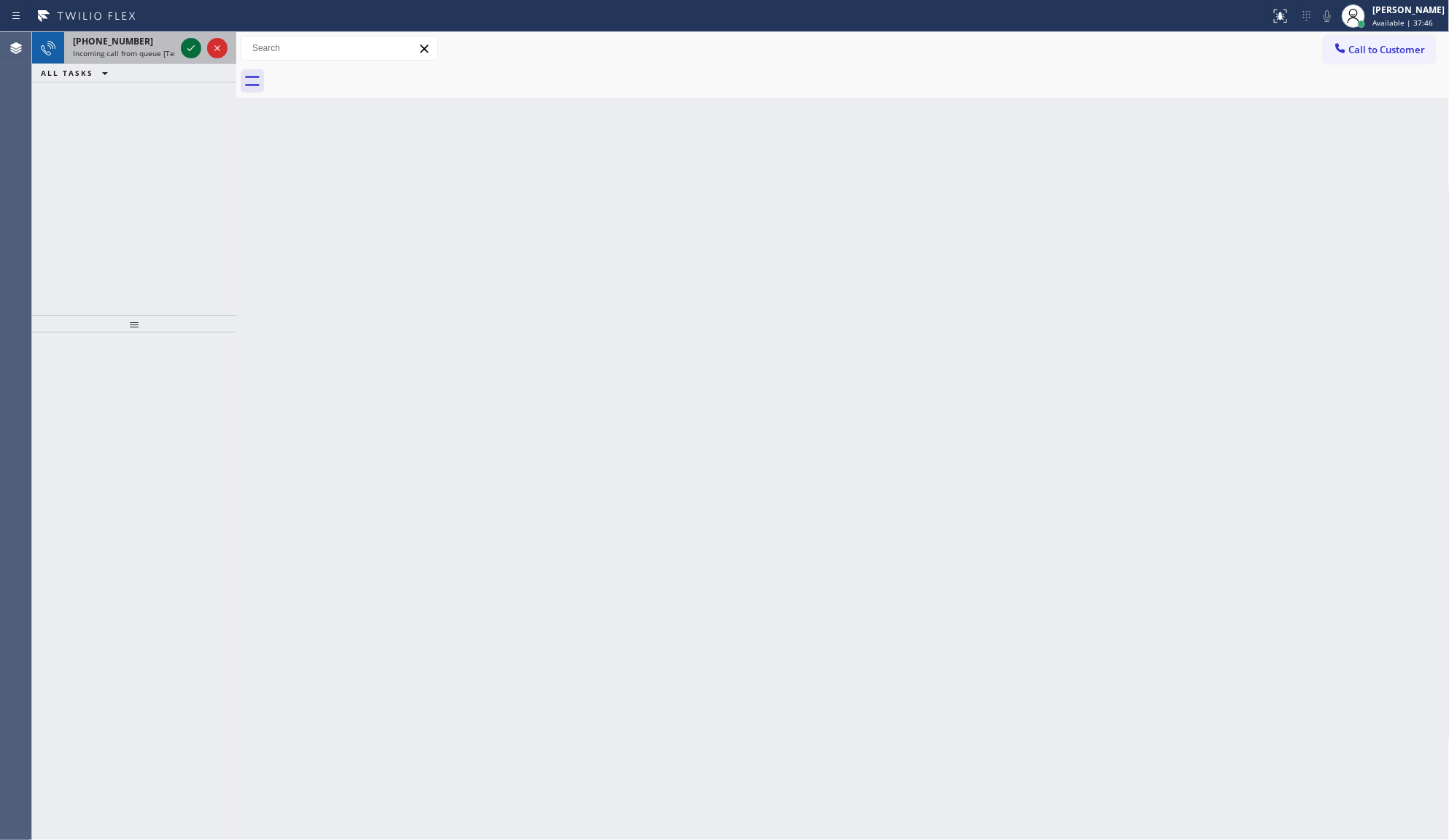
click at [186, 50] on icon at bounding box center [191, 48] width 18 height 18
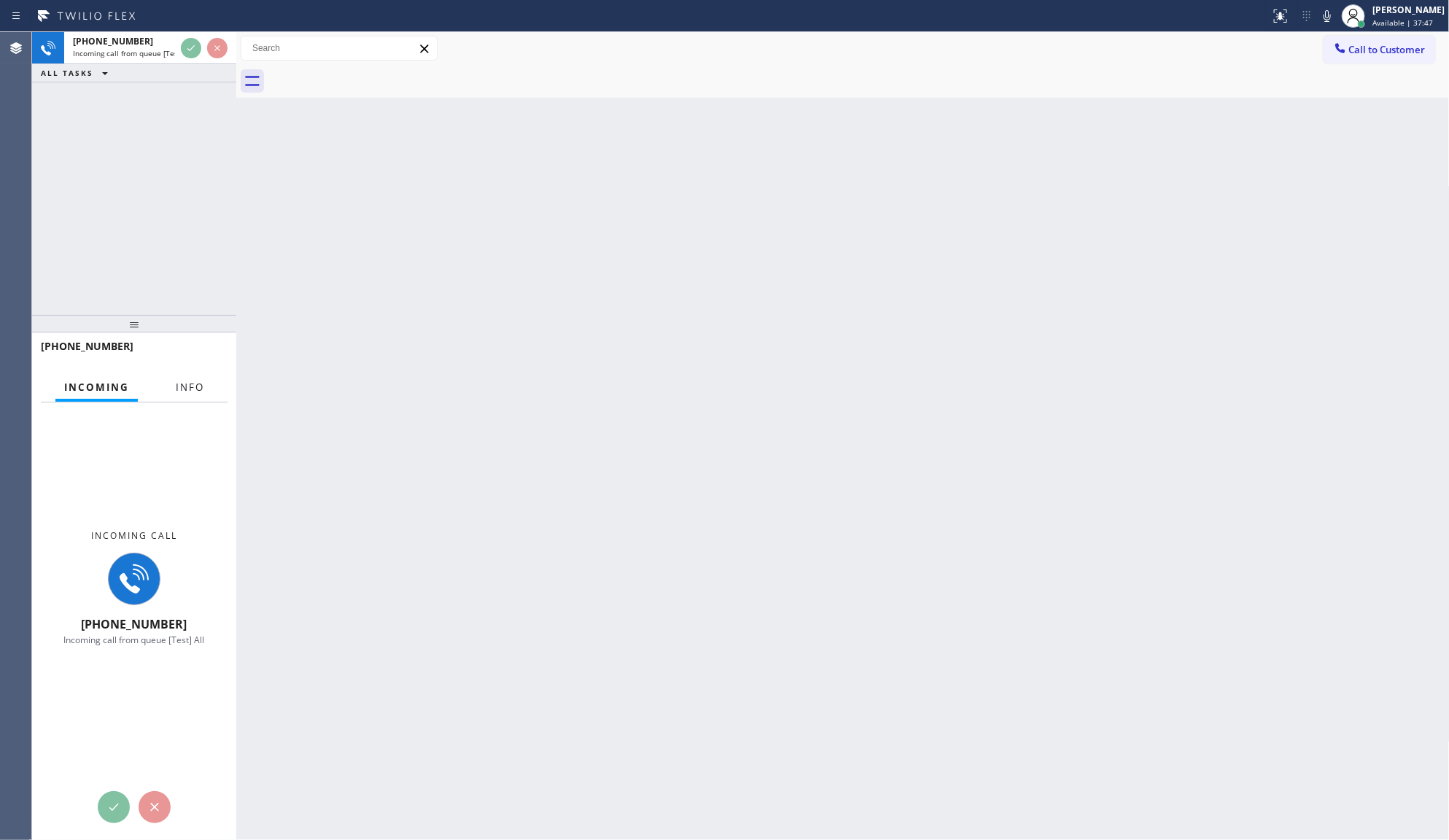
click at [193, 378] on button "Info" at bounding box center [190, 388] width 46 height 29
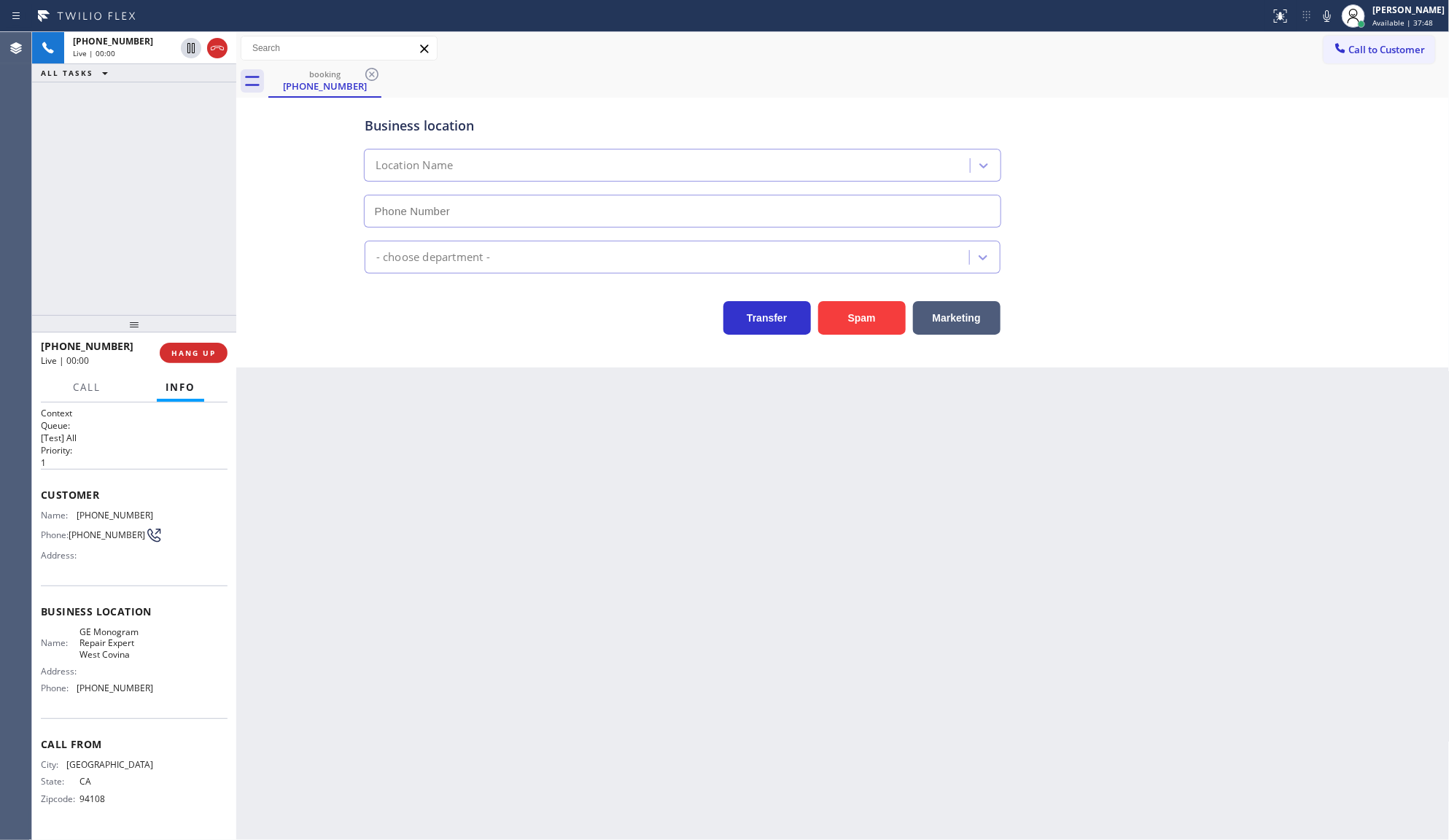
type input "(213) 855-3858"
click at [868, 329] on button "Spam" at bounding box center [862, 318] width 87 height 34
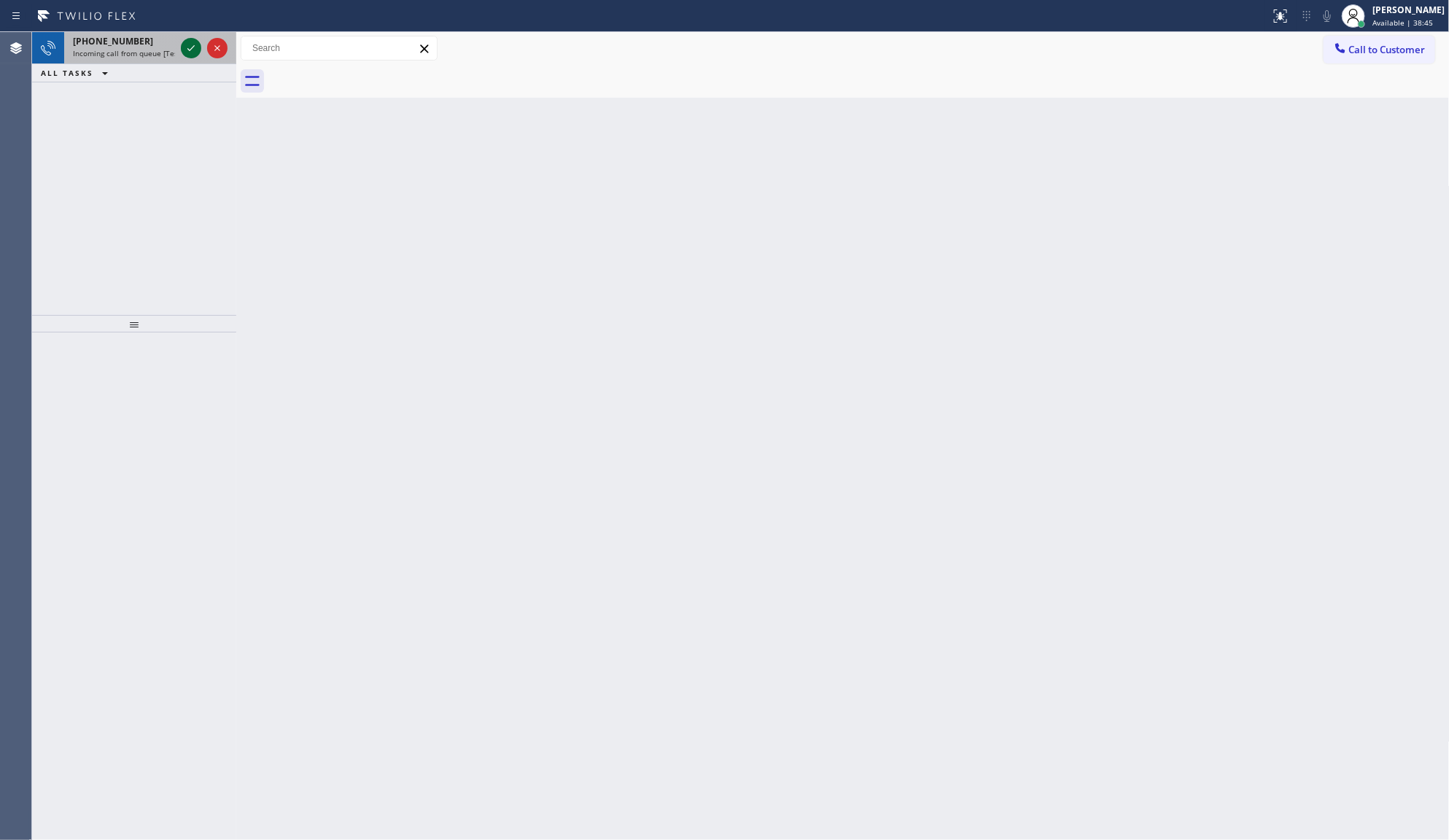
click at [187, 45] on icon at bounding box center [191, 48] width 18 height 18
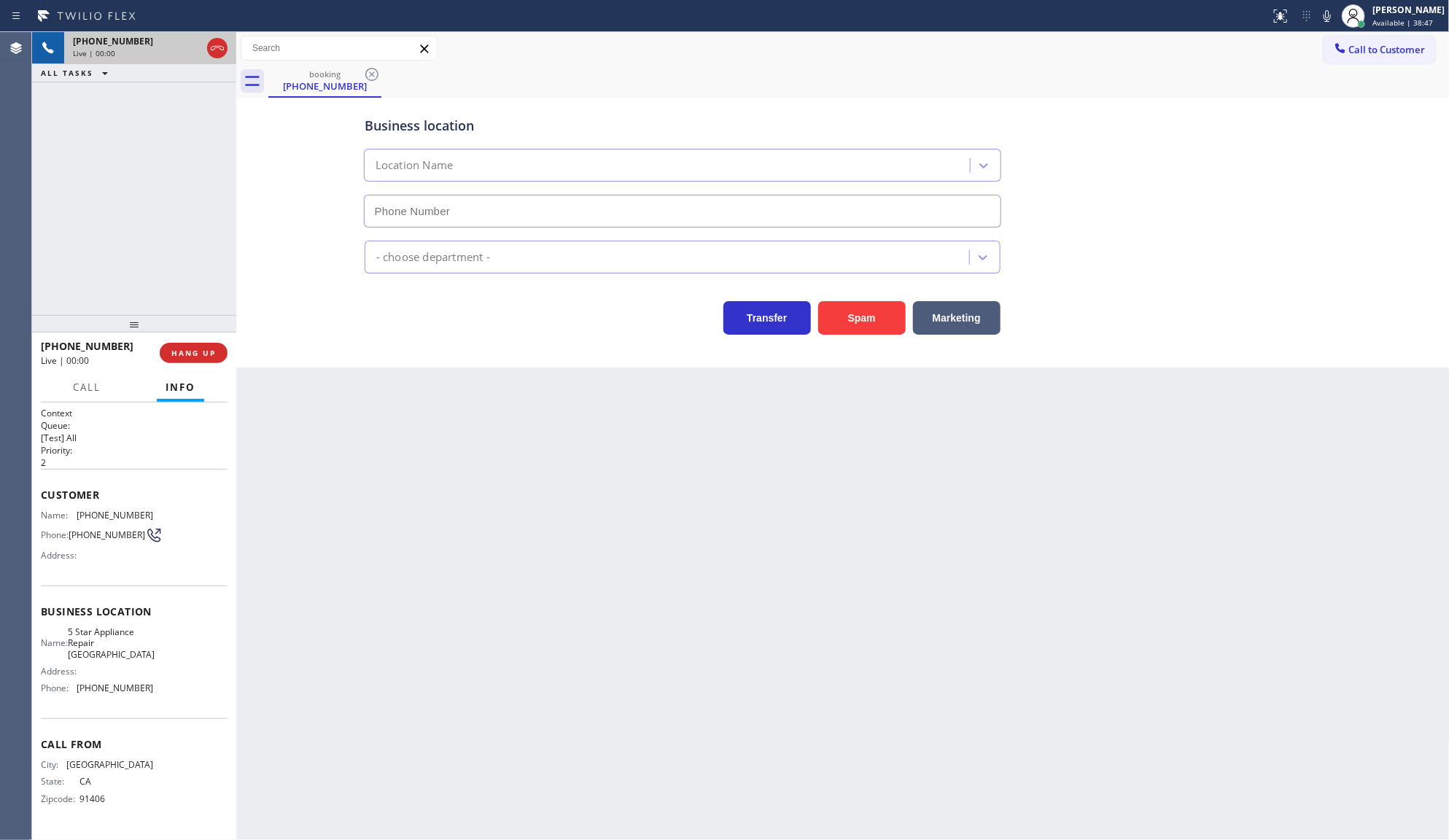
type input "(818) 960-6378"
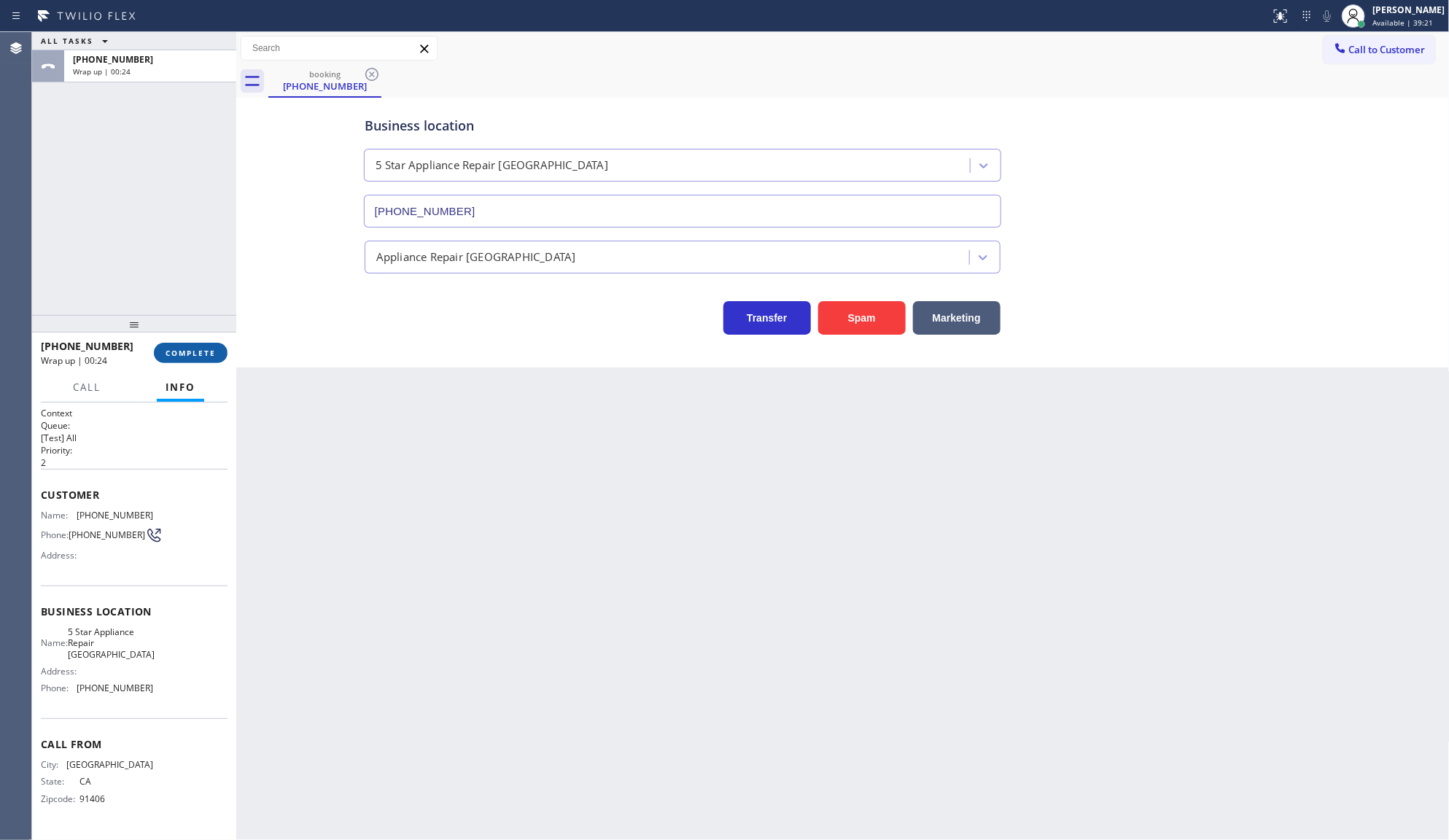
click at [194, 351] on span "COMPLETE" at bounding box center [191, 352] width 50 height 10
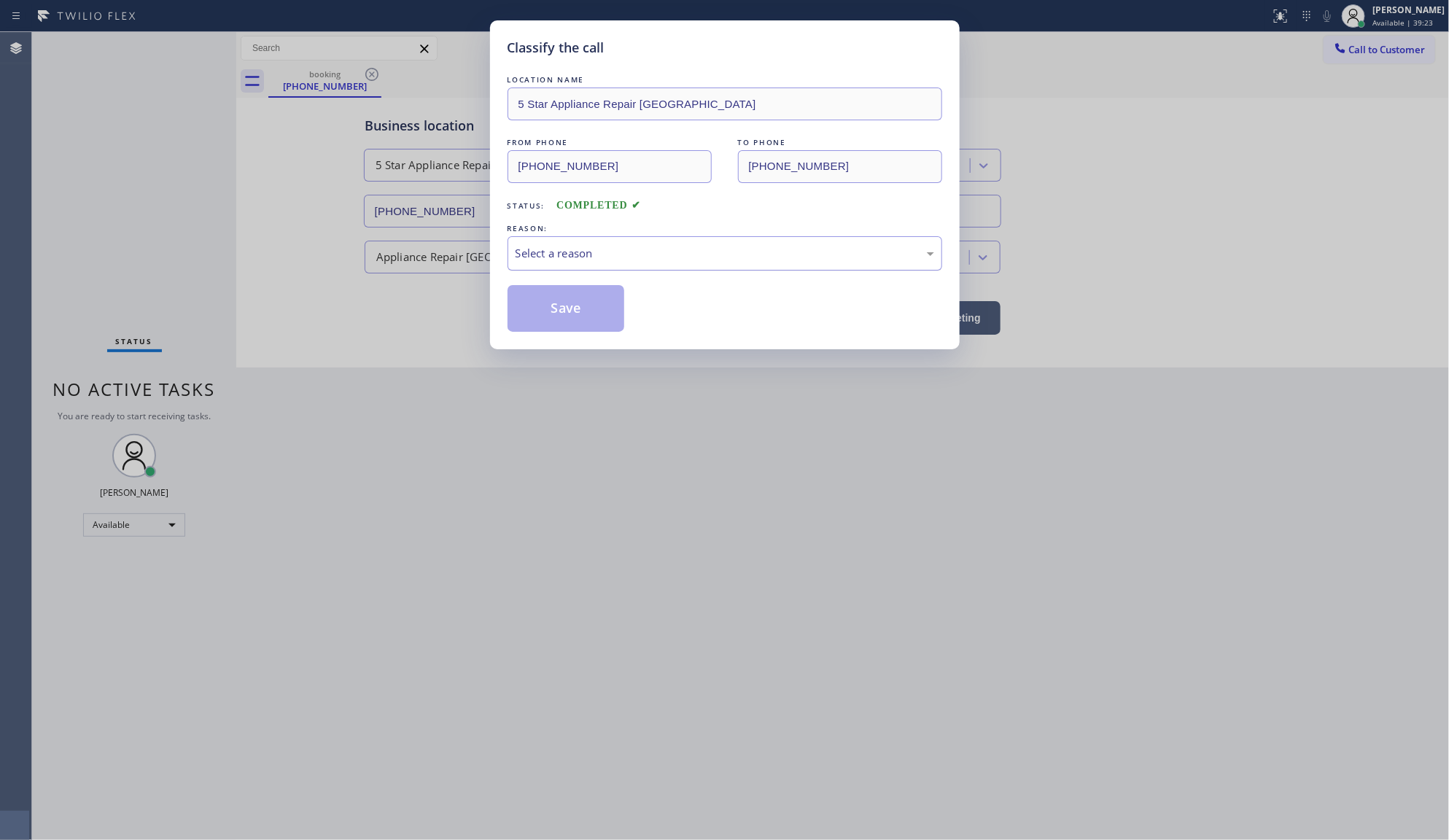
click at [545, 255] on div "Select a reason" at bounding box center [725, 253] width 419 height 17
click at [542, 308] on button "Save" at bounding box center [566, 308] width 118 height 46
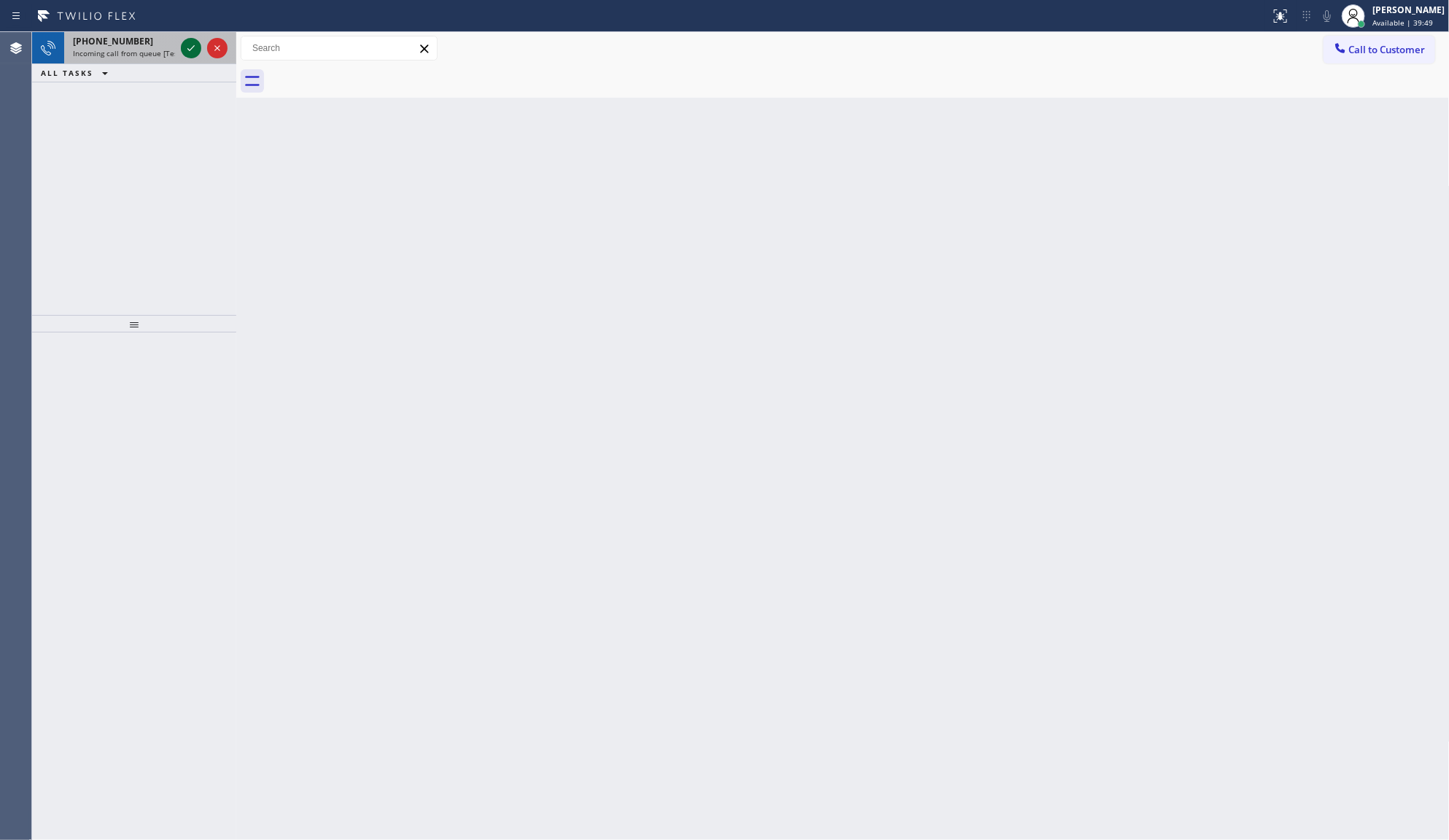
click at [195, 50] on icon at bounding box center [191, 48] width 18 height 18
click at [198, 47] on icon at bounding box center [191, 48] width 18 height 18
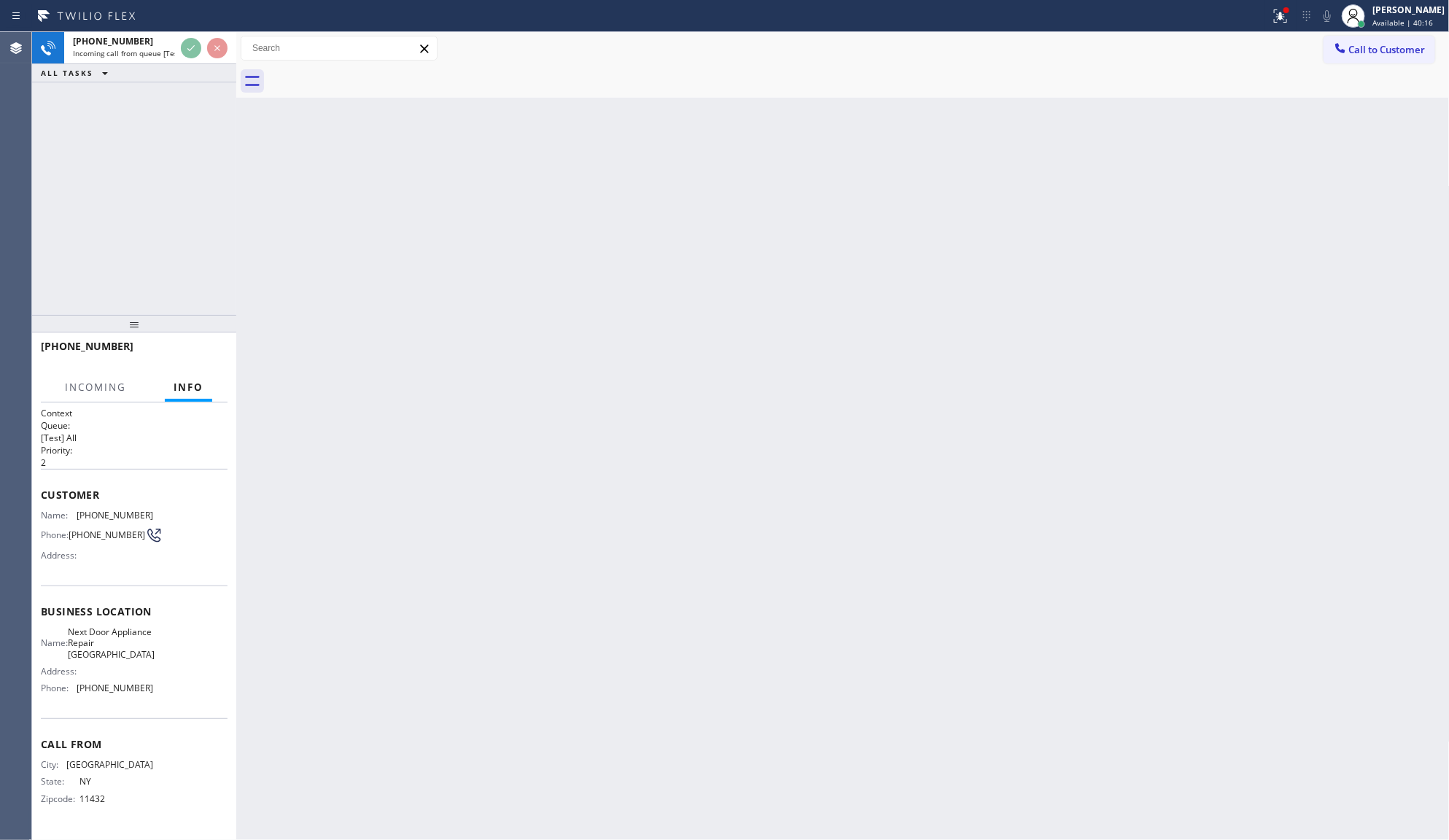
click at [175, 70] on div "ALL TASKS ALL TASKS ACTIVE TASKS TASKS IN WRAP UP" at bounding box center [134, 73] width 204 height 18
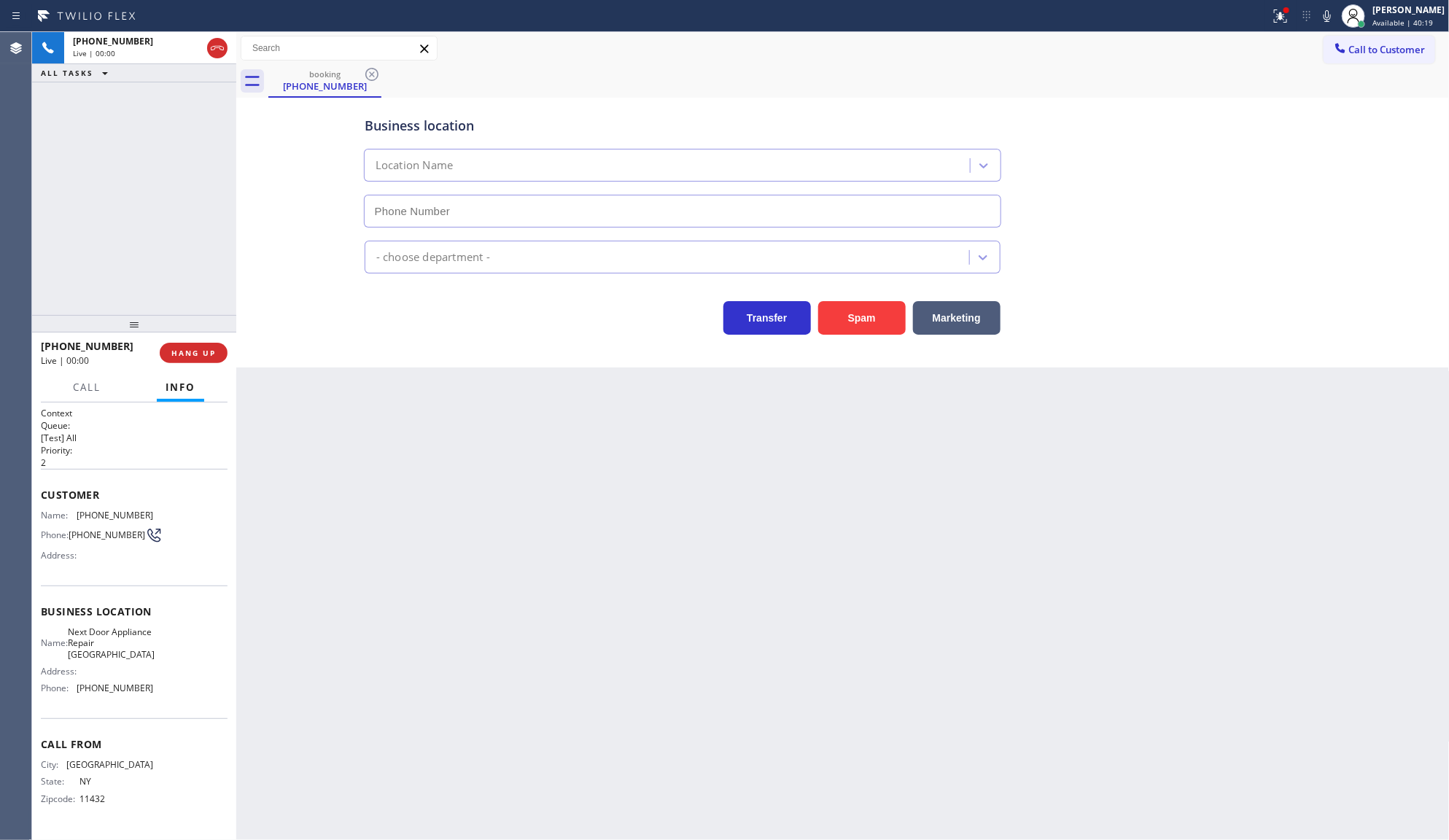
type input "(718) 866-3459"
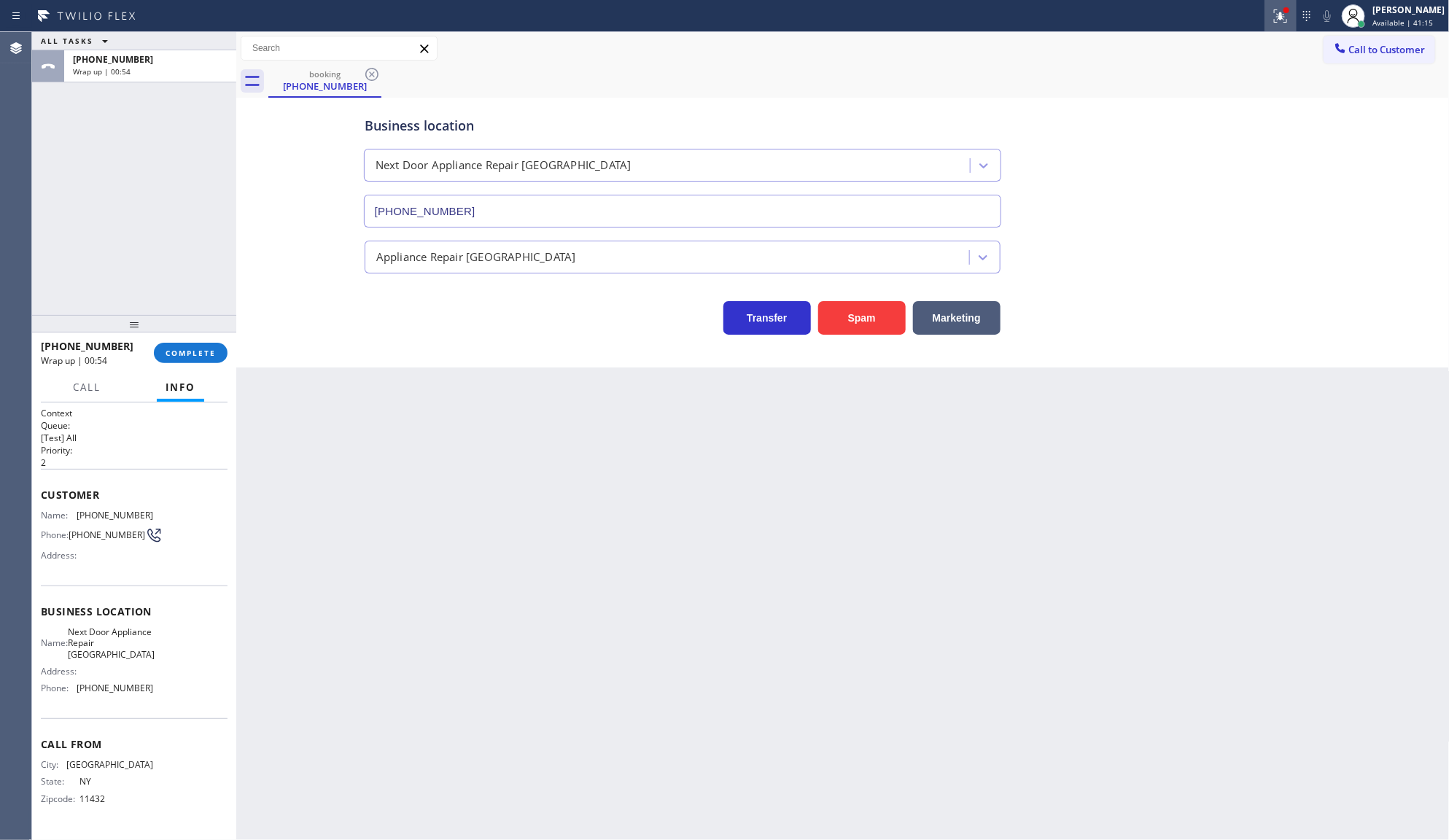
click at [1274, 23] on icon at bounding box center [1281, 16] width 18 height 18
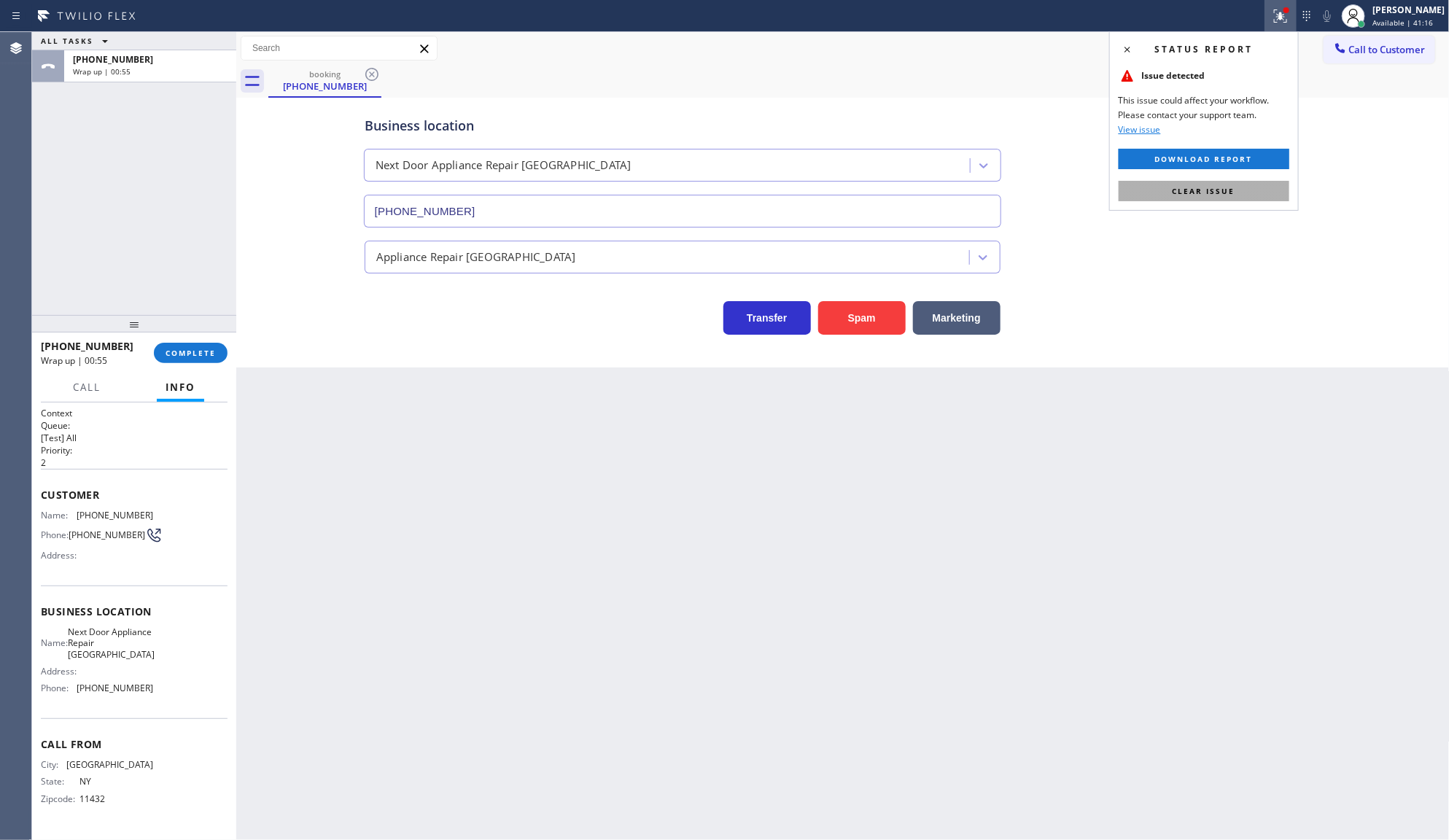
click at [1270, 193] on button "Clear issue" at bounding box center [1204, 191] width 171 height 20
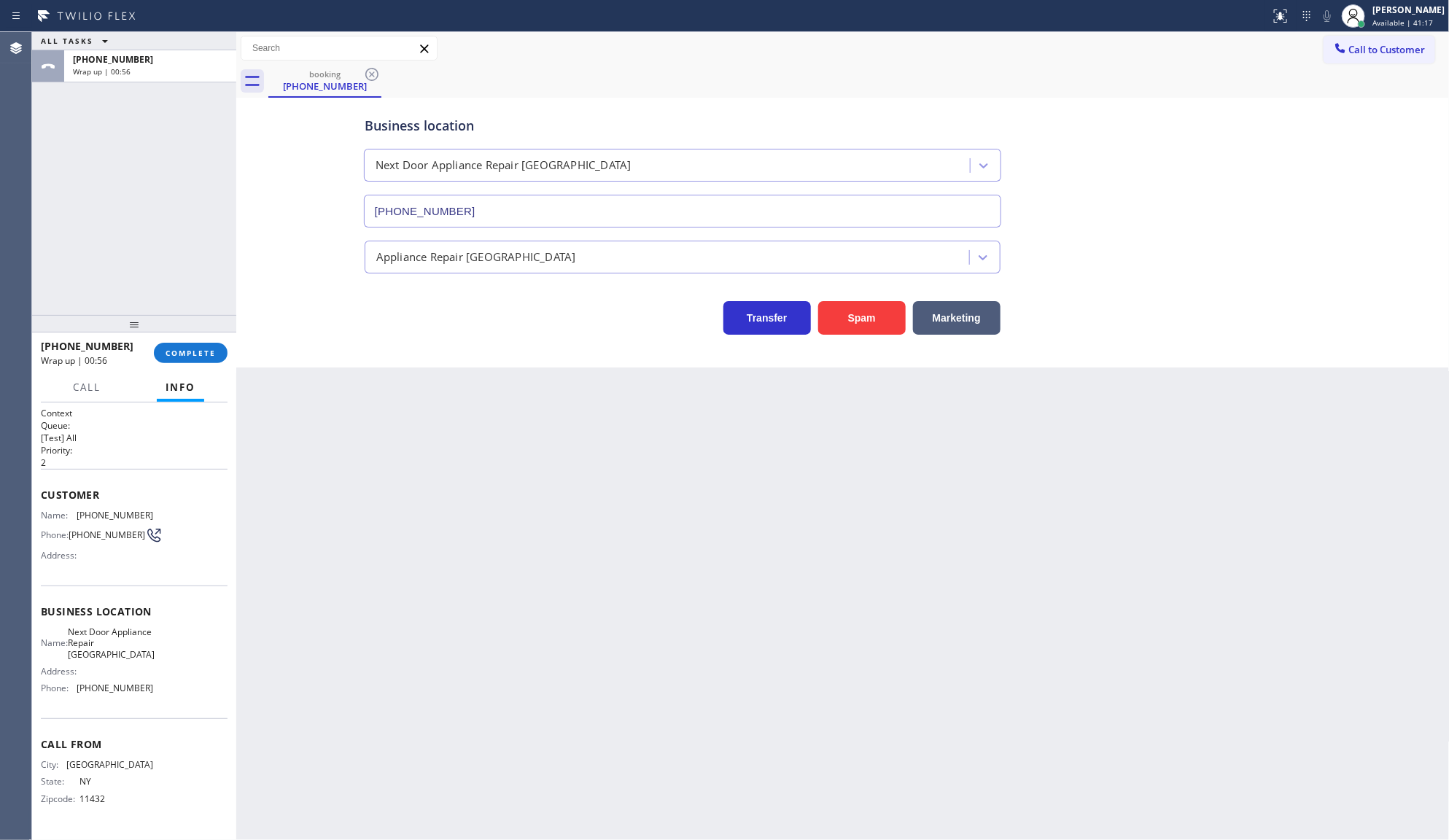
click at [186, 338] on div "+17185571888 Wrap up | 00:56 COMPLETE" at bounding box center [134, 352] width 187 height 38
click at [184, 346] on button "COMPLETE" at bounding box center [191, 352] width 74 height 20
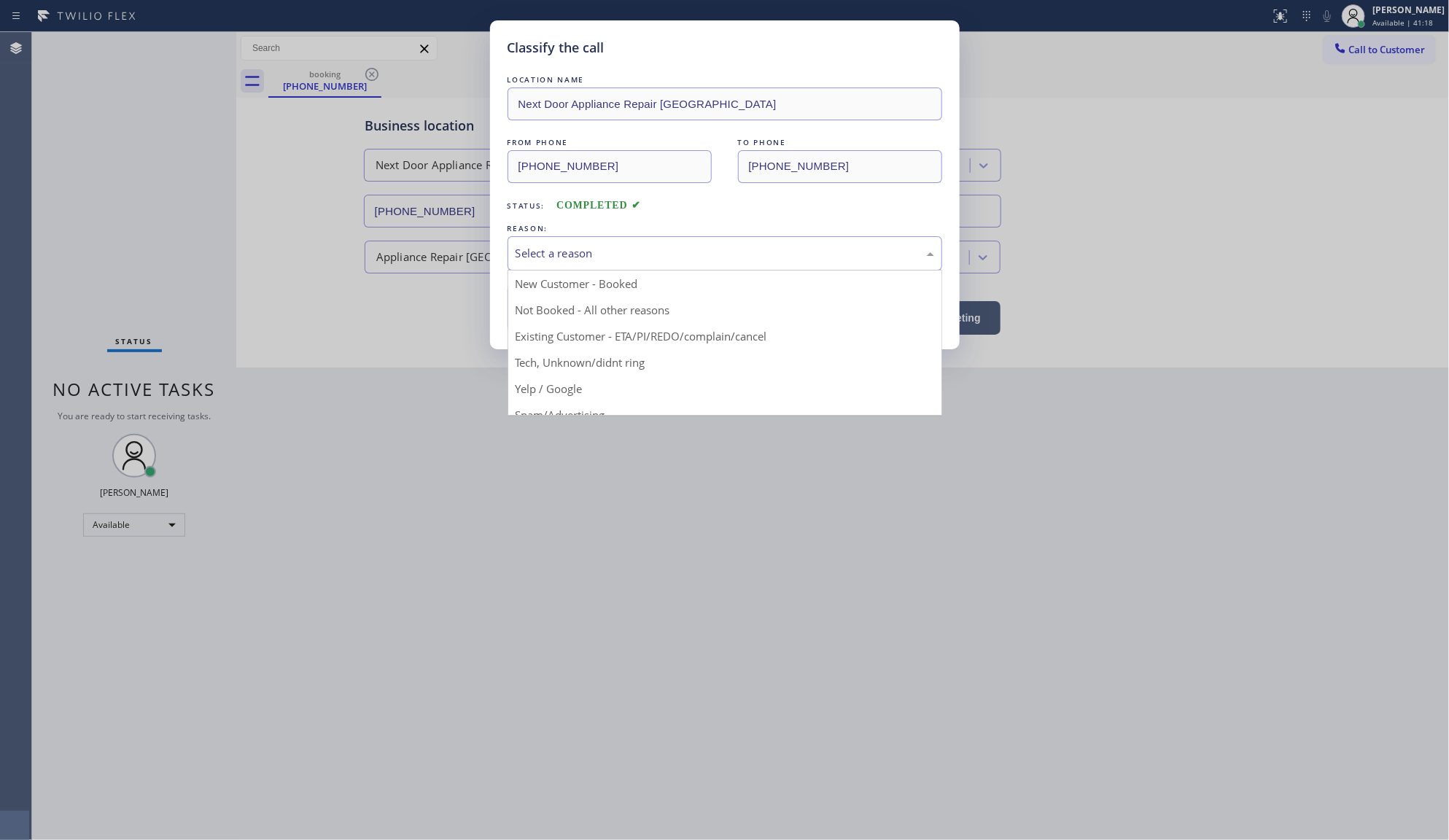
click at [557, 256] on div "Select a reason" at bounding box center [725, 253] width 419 height 17
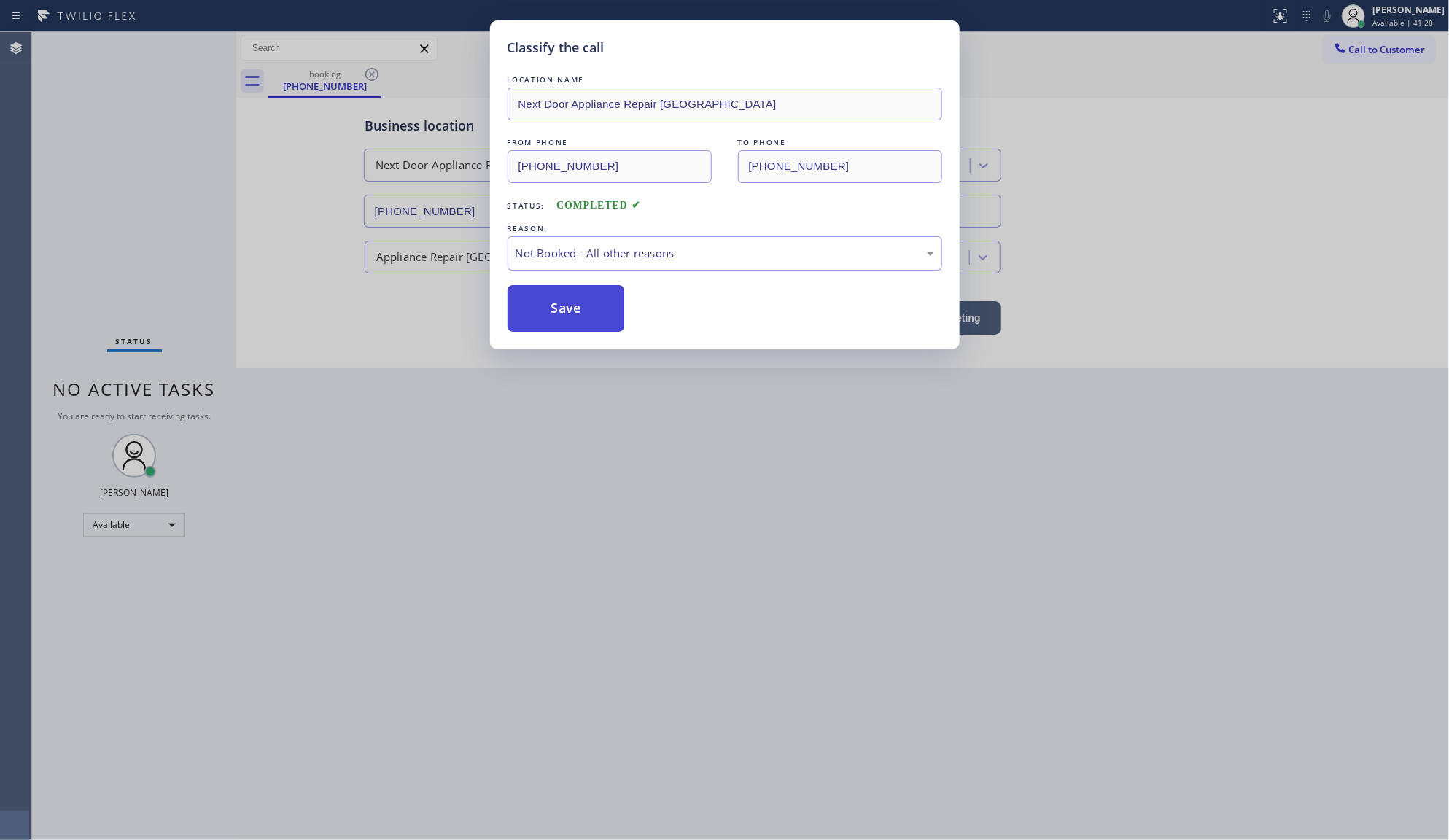
click at [560, 310] on button "Save" at bounding box center [566, 308] width 118 height 46
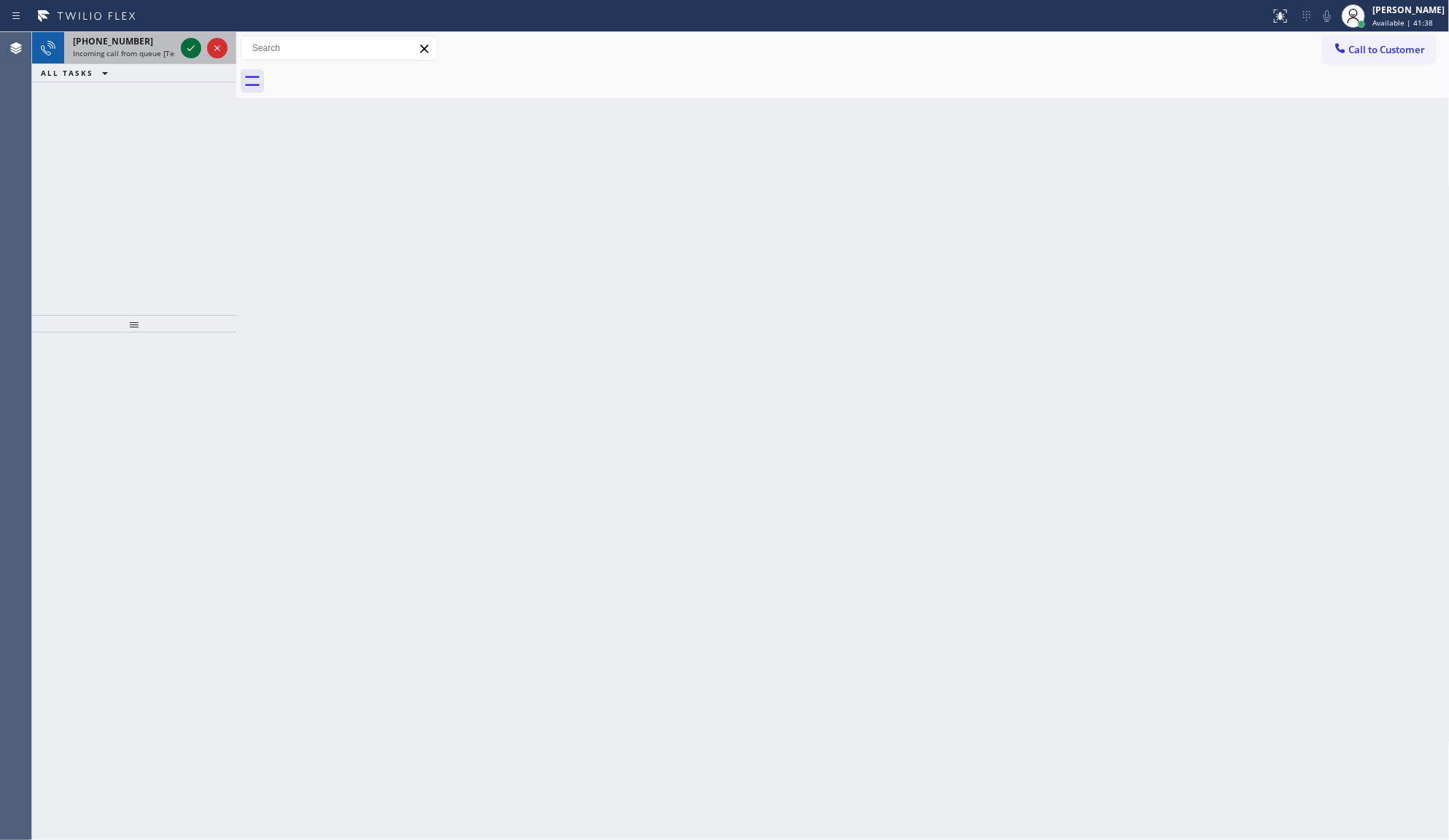
click at [194, 50] on icon at bounding box center [191, 48] width 18 height 18
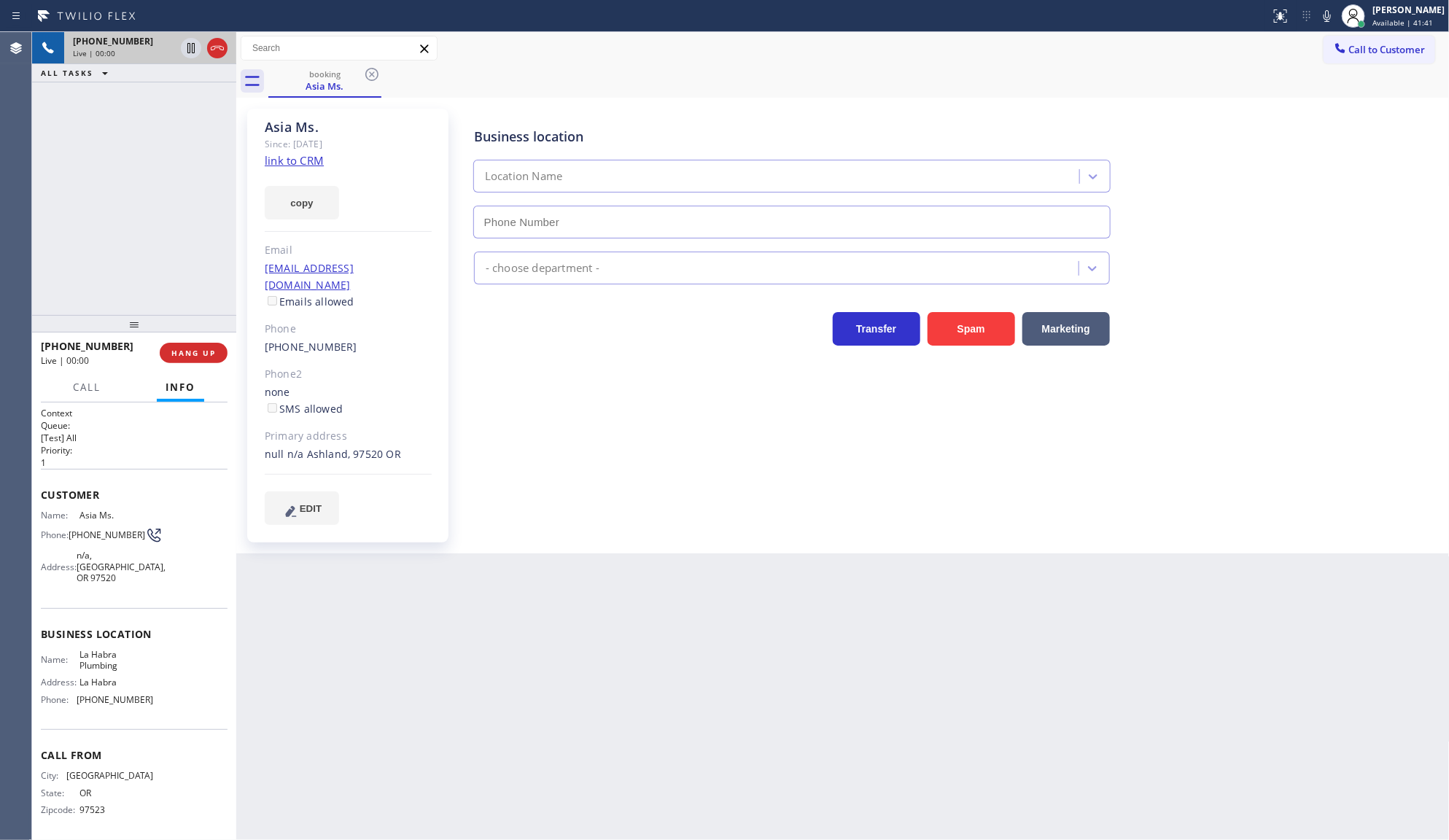
type input "[PHONE_NUMBER]"
click at [307, 159] on link "link to CRM" at bounding box center [295, 160] width 59 height 14
click at [191, 52] on icon at bounding box center [191, 48] width 18 height 18
click at [1332, 13] on icon at bounding box center [1327, 16] width 18 height 18
click at [293, 208] on button "copy" at bounding box center [302, 203] width 74 height 34
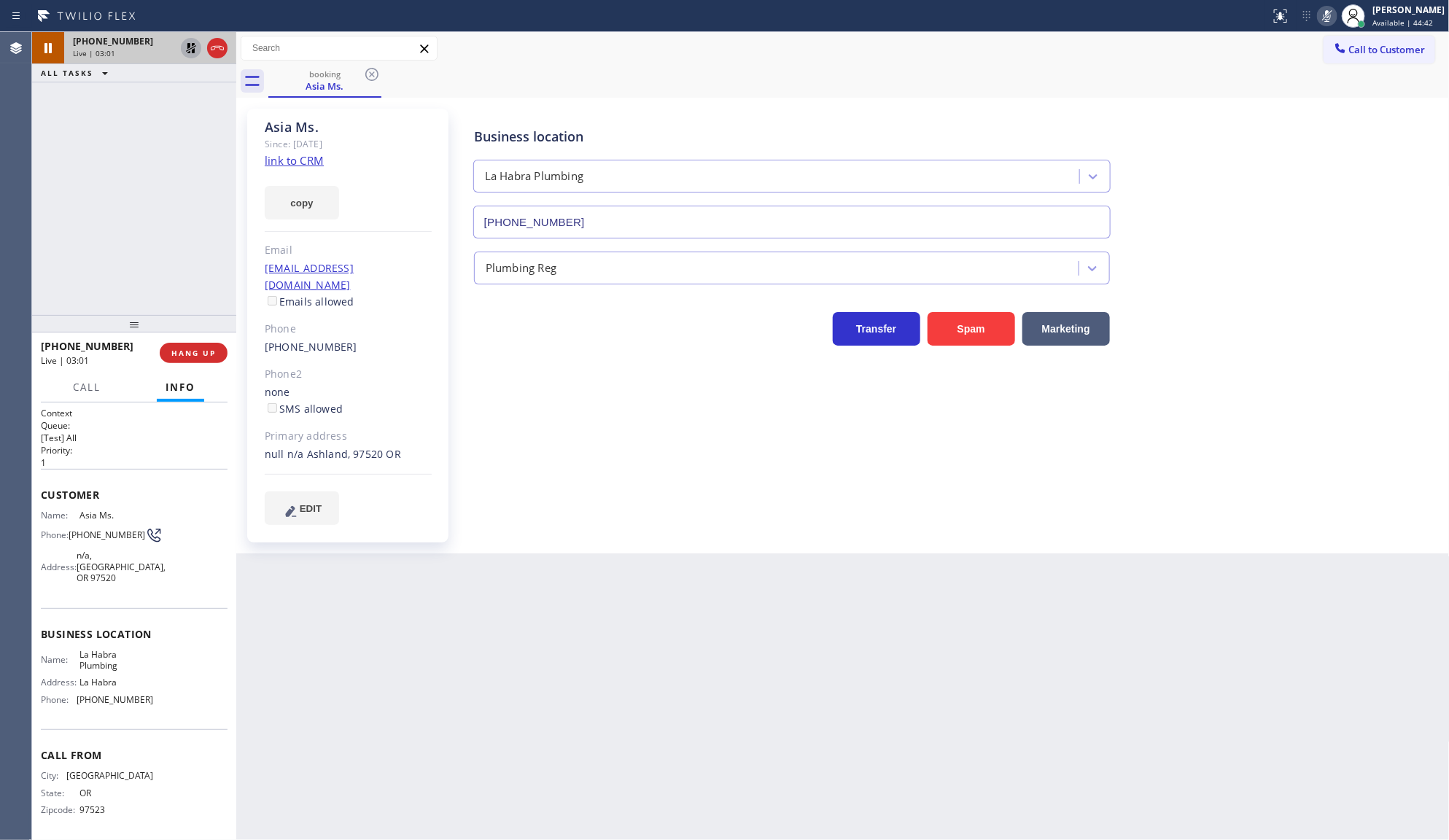
click at [186, 53] on icon at bounding box center [191, 48] width 18 height 18
click at [1332, 15] on icon at bounding box center [1327, 16] width 18 height 18
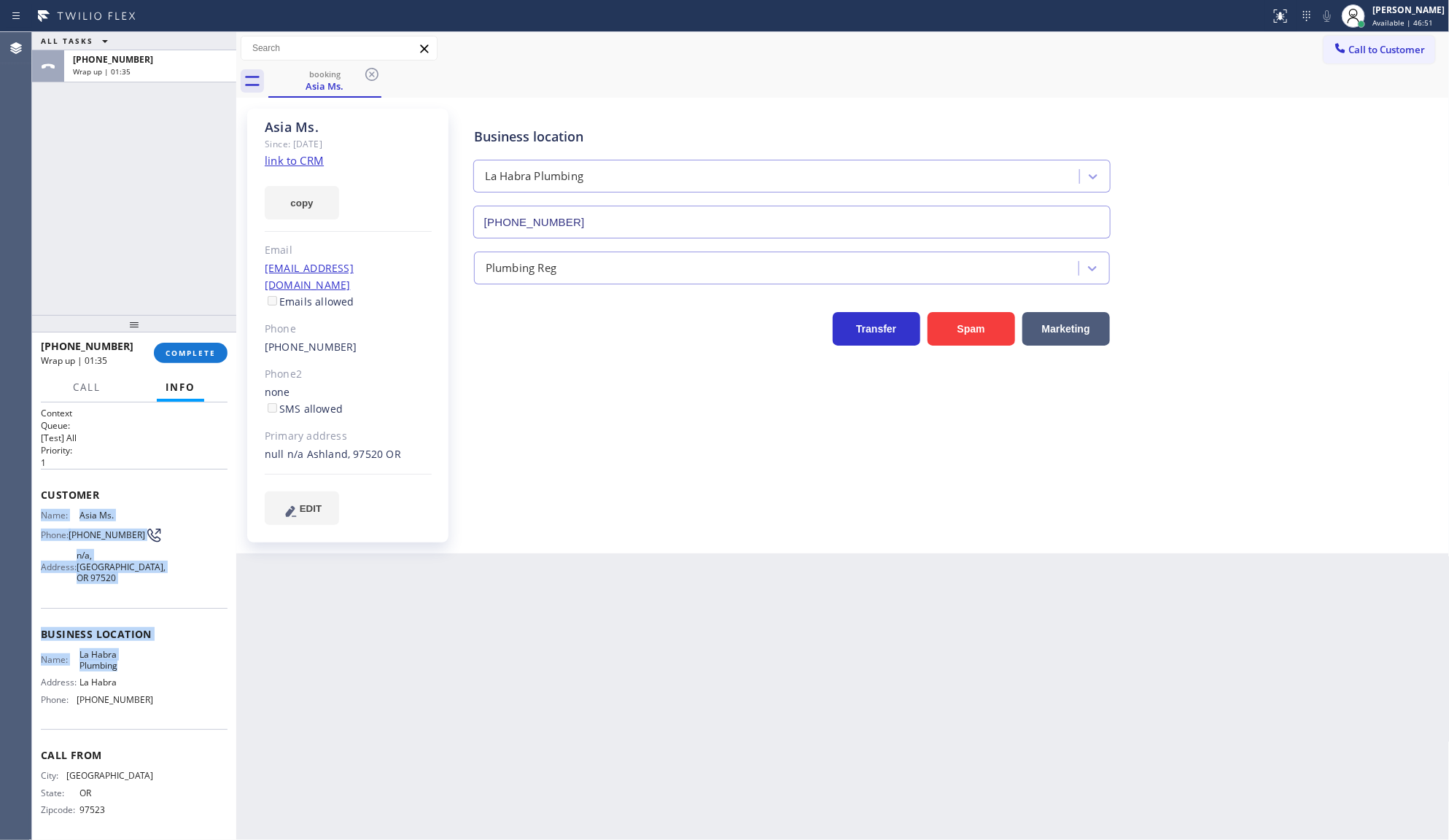
drag, startPoint x: 49, startPoint y: 526, endPoint x: 83, endPoint y: 634, distance: 113.2
click at [135, 653] on div "Context Queue: [Test] All Priority: 1 Customer Name: Asia Ms. Phone: (541) 415-…" at bounding box center [134, 621] width 204 height 438
click at [248, 643] on div "Back to Dashboard Change Sender ID Customers Technicians Select a contact Outbo…" at bounding box center [843, 436] width 1214 height 808
drag, startPoint x: 37, startPoint y: 609, endPoint x: 187, endPoint y: 709, distance: 180.3
click at [183, 712] on div "Context Queue: [Test] All Priority: 1 Customer Name: Asia Ms. Phone: (541) 415-…" at bounding box center [134, 621] width 204 height 438
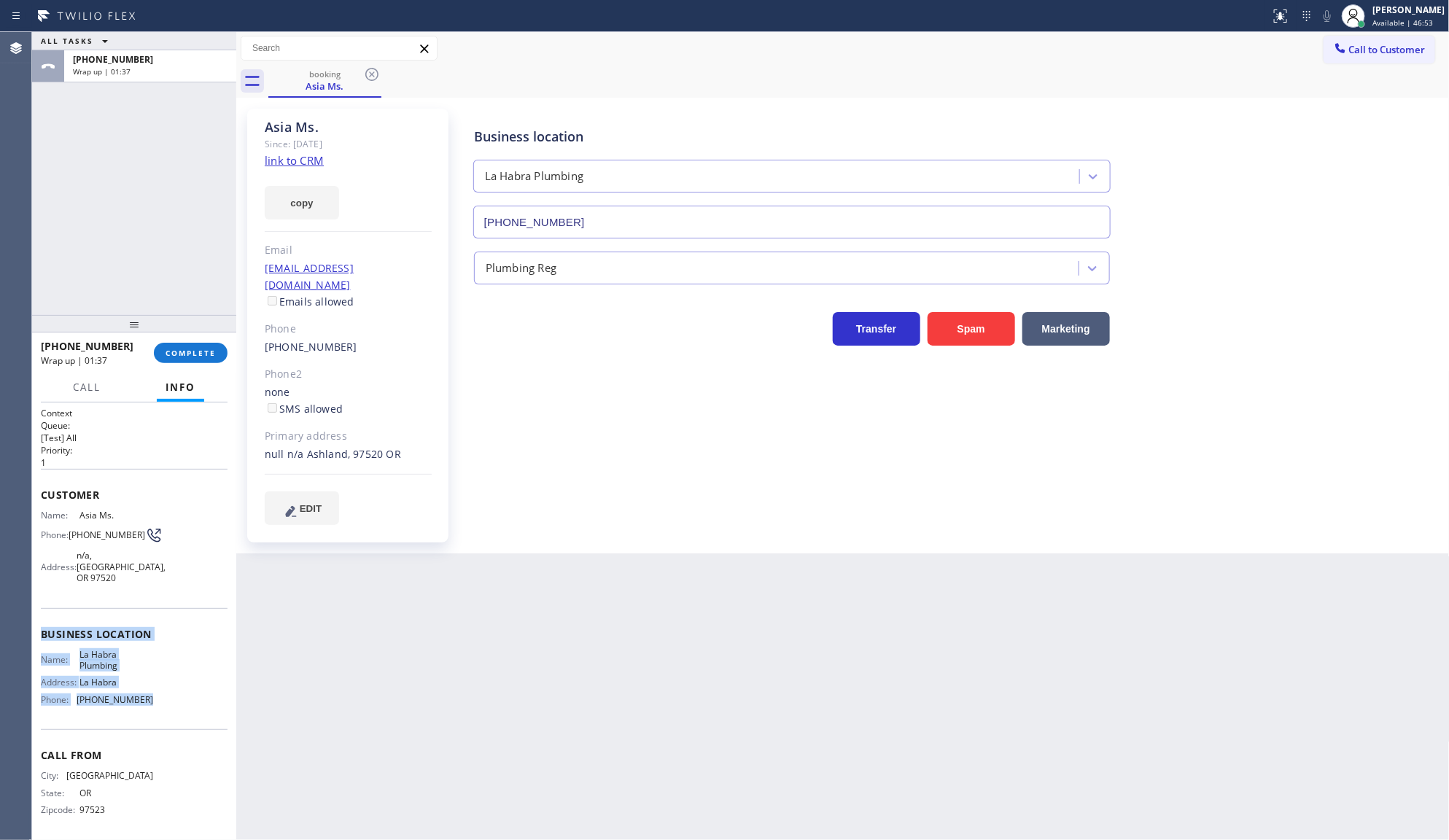
click at [197, 702] on div "Business location Name: La Habra Plumbing Address: La Habra Phone: (562) 553-34…" at bounding box center [134, 669] width 187 height 122
drag, startPoint x: 194, startPoint y: 707, endPoint x: 70, endPoint y: 643, distance: 139.5
click at [184, 700] on div "Business location Name: La Habra Plumbing Address: La Habra Phone: (562) 553-34…" at bounding box center [134, 669] width 187 height 122
drag, startPoint x: 33, startPoint y: 616, endPoint x: 170, endPoint y: 697, distance: 159.2
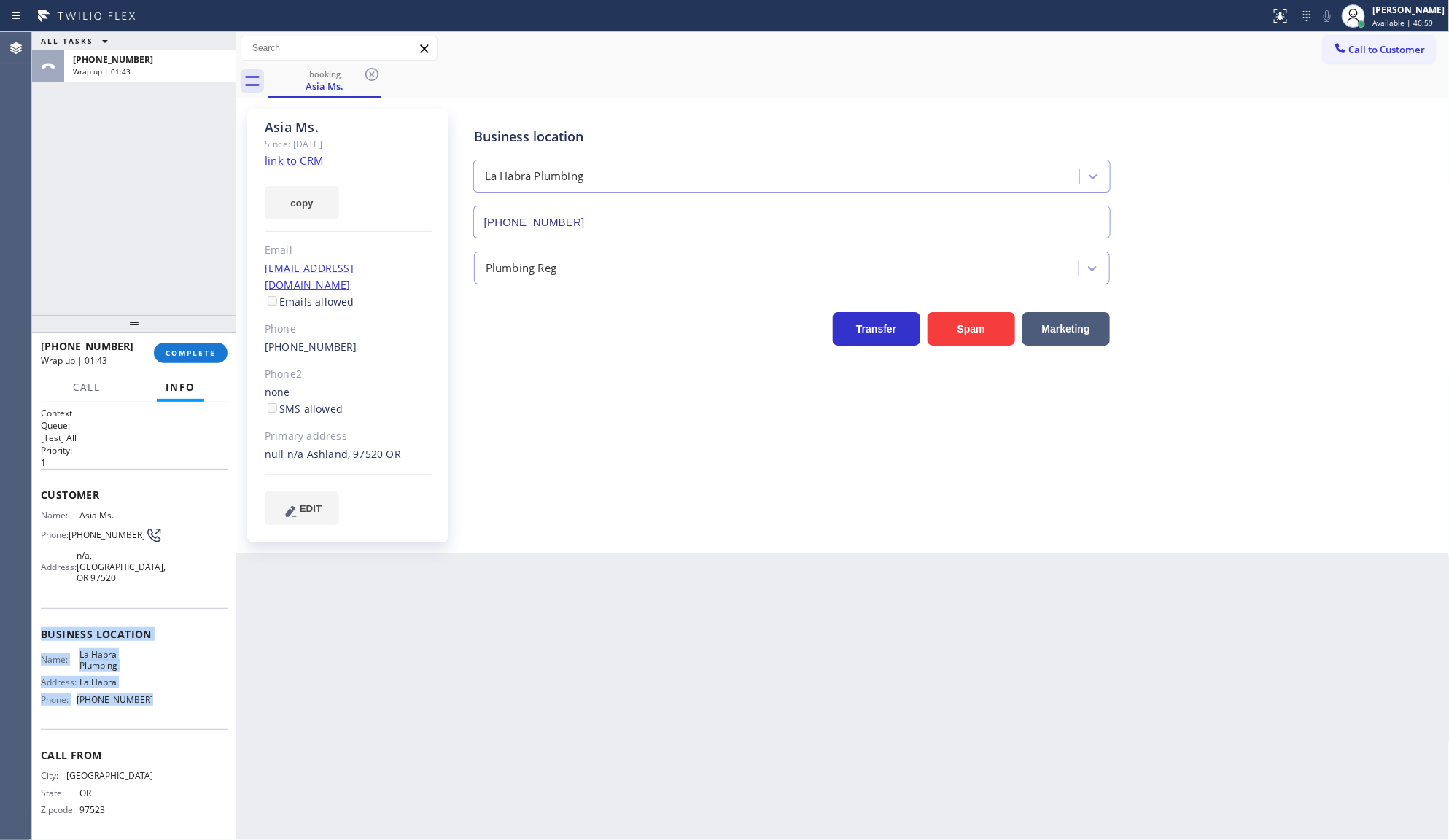
click at [170, 697] on div "Context Queue: [Test] All Priority: 1 Customer Name: Asia Ms. Phone: (541) 415-…" at bounding box center [134, 621] width 204 height 438
copy div "Business location Name: La Habra Plumbing Address: La Habra Phone: (562) 553-34…"
click at [326, 639] on div "Back to Dashboard Change Sender ID Customers Technicians Select a contact Outbo…" at bounding box center [843, 436] width 1214 height 808
drag, startPoint x: 133, startPoint y: 688, endPoint x: 184, endPoint y: 687, distance: 51.0
click at [184, 687] on div "Name: La Habra Plumbing Address: La Habra Phone: (562) 553-3424" at bounding box center [134, 680] width 187 height 62
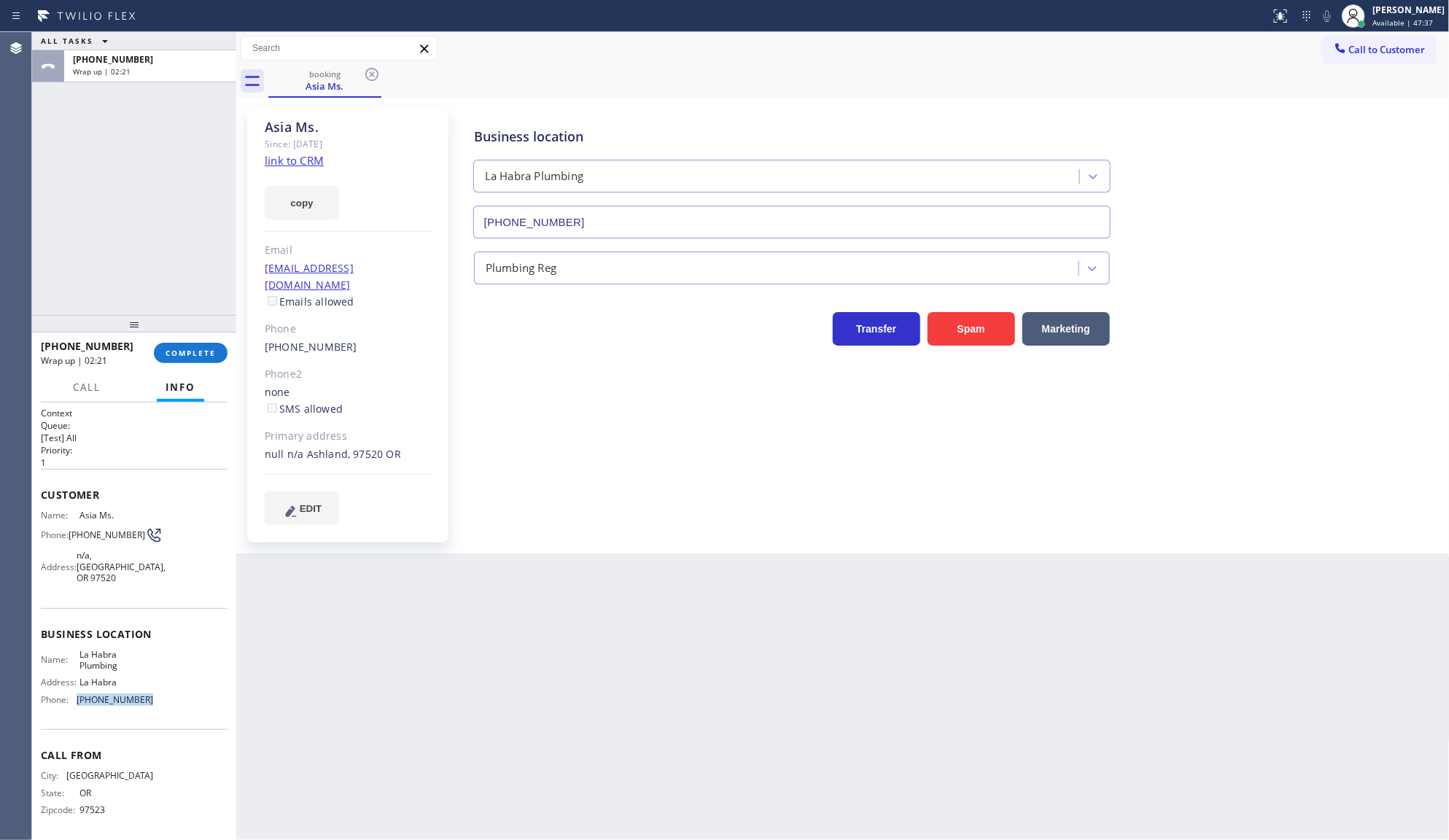
copy div "[PHONE_NUMBER]"
click at [317, 198] on button "copy" at bounding box center [302, 203] width 74 height 34
click at [184, 345] on button "COMPLETE" at bounding box center [191, 352] width 74 height 20
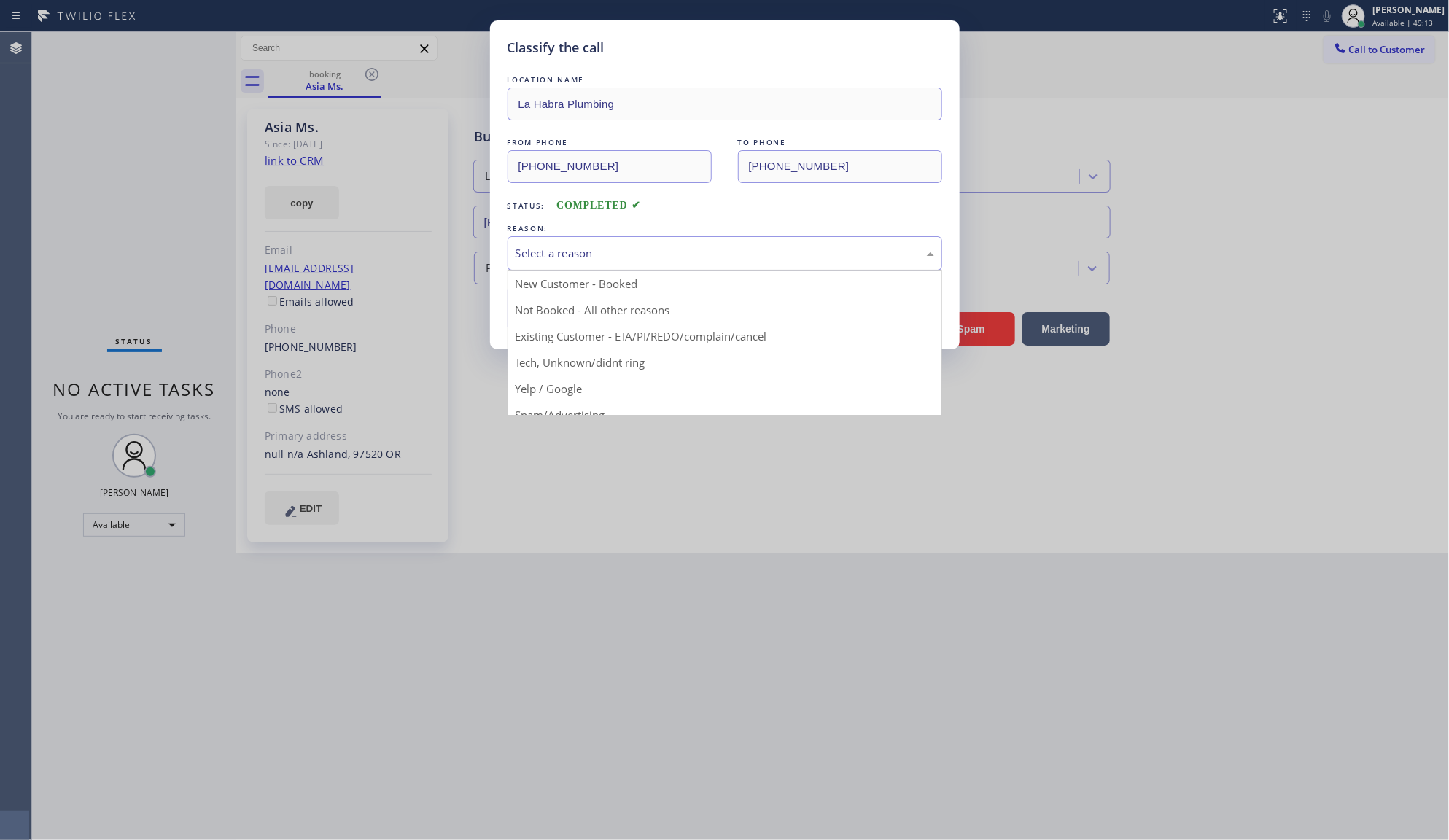
click at [556, 249] on div "Select a reason" at bounding box center [725, 253] width 419 height 17
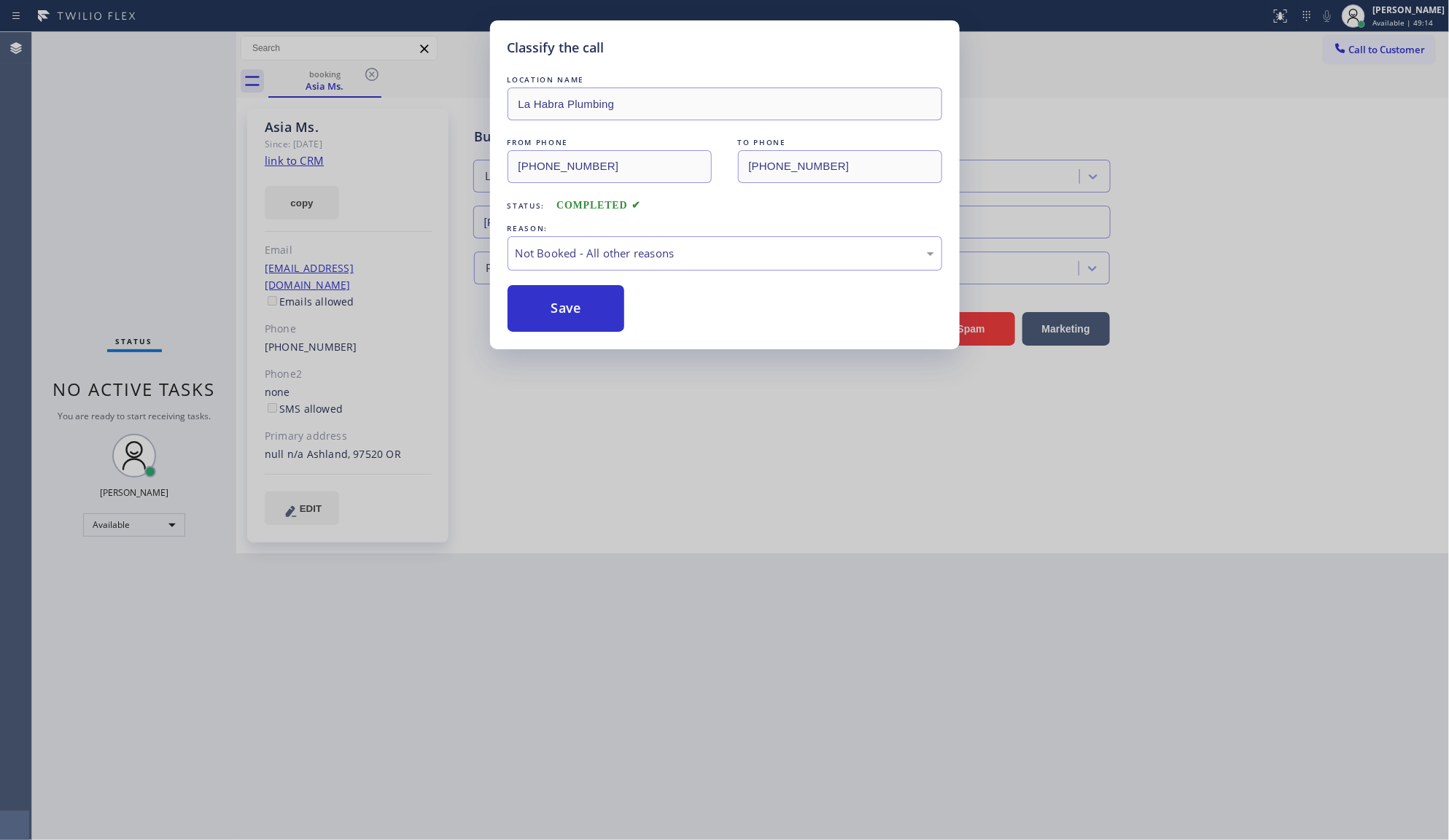
click at [537, 306] on button "Save" at bounding box center [566, 308] width 118 height 46
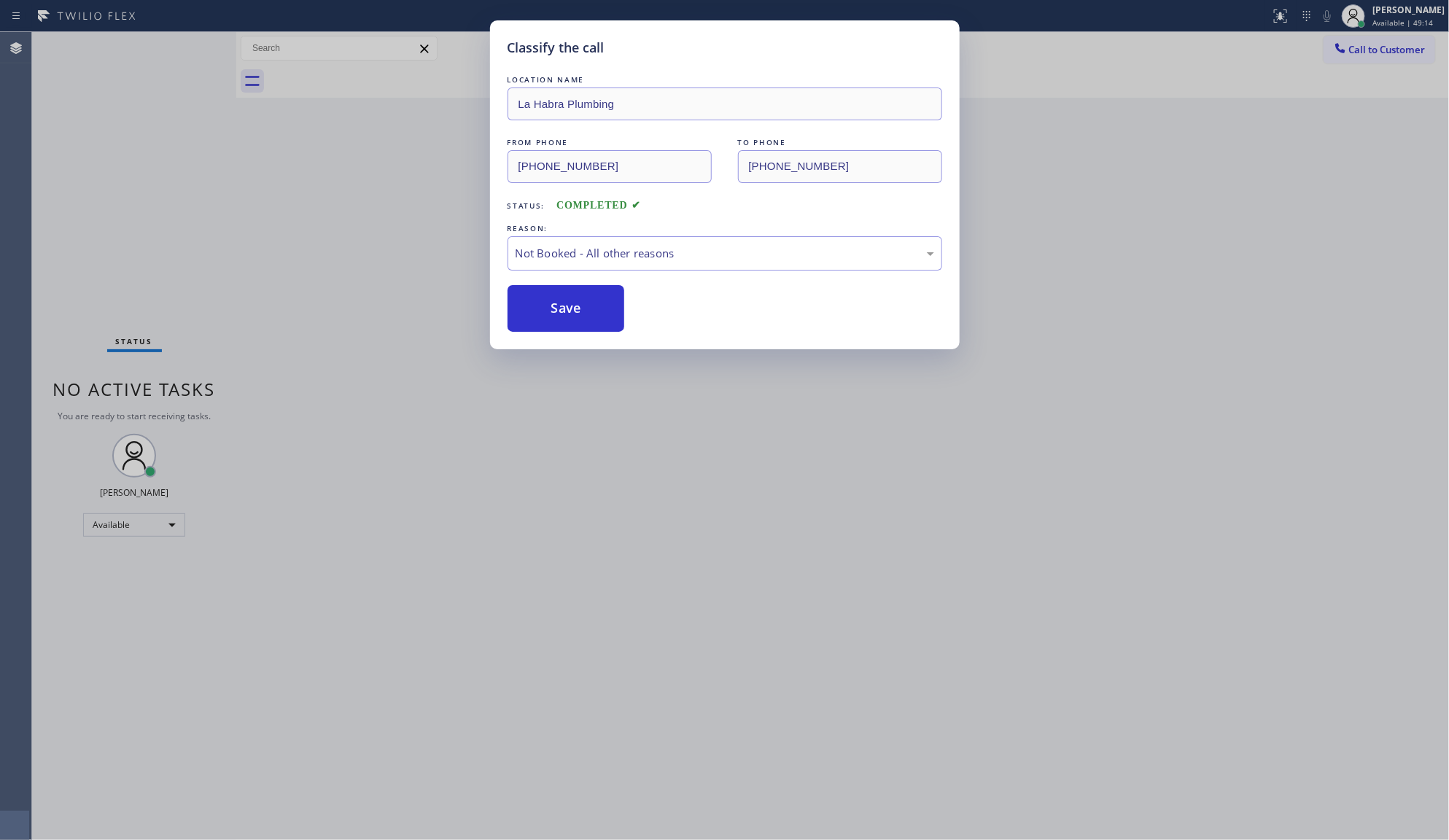
click at [537, 306] on button "Save" at bounding box center [566, 308] width 118 height 46
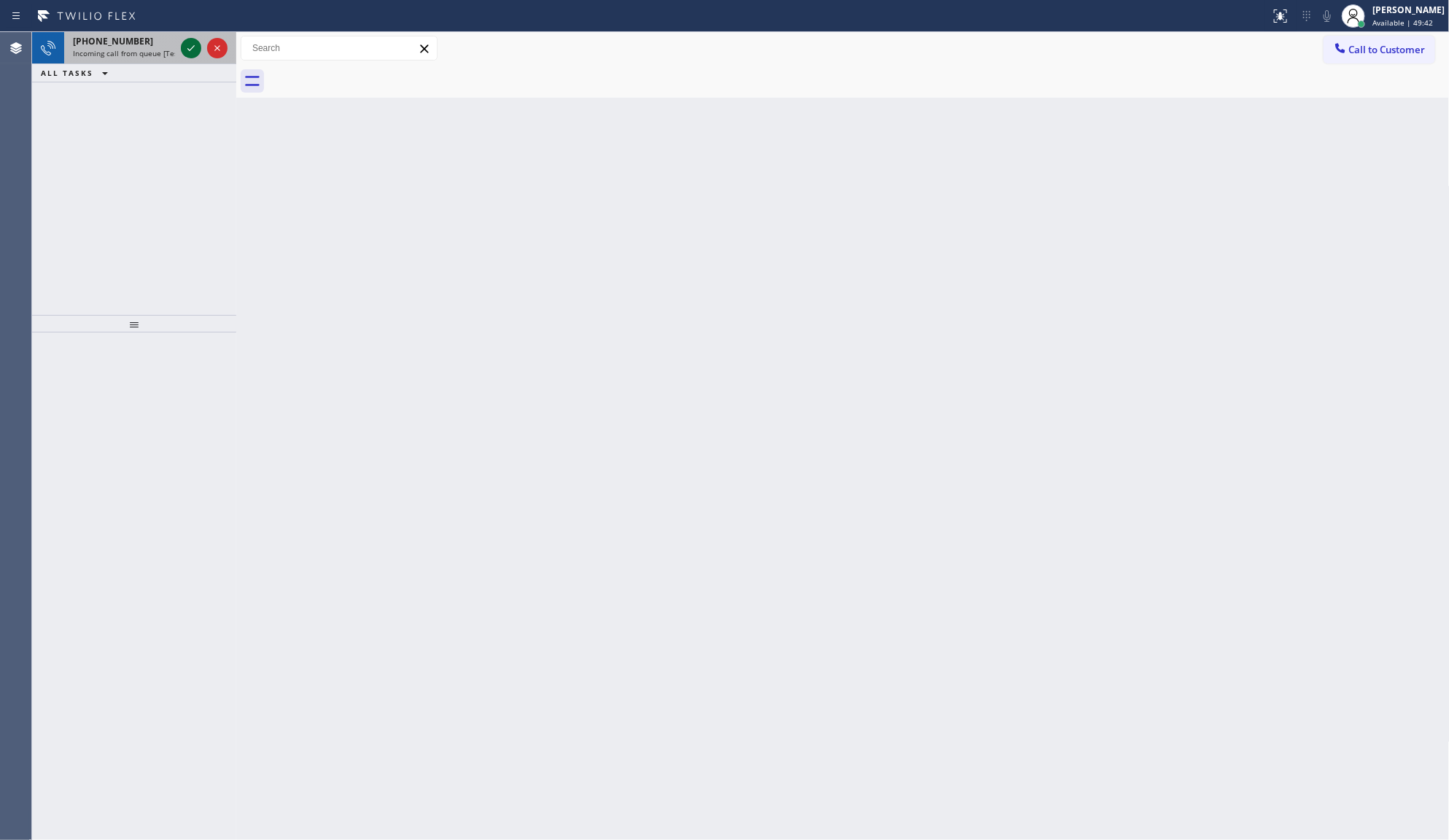
click at [199, 48] on icon at bounding box center [191, 48] width 18 height 18
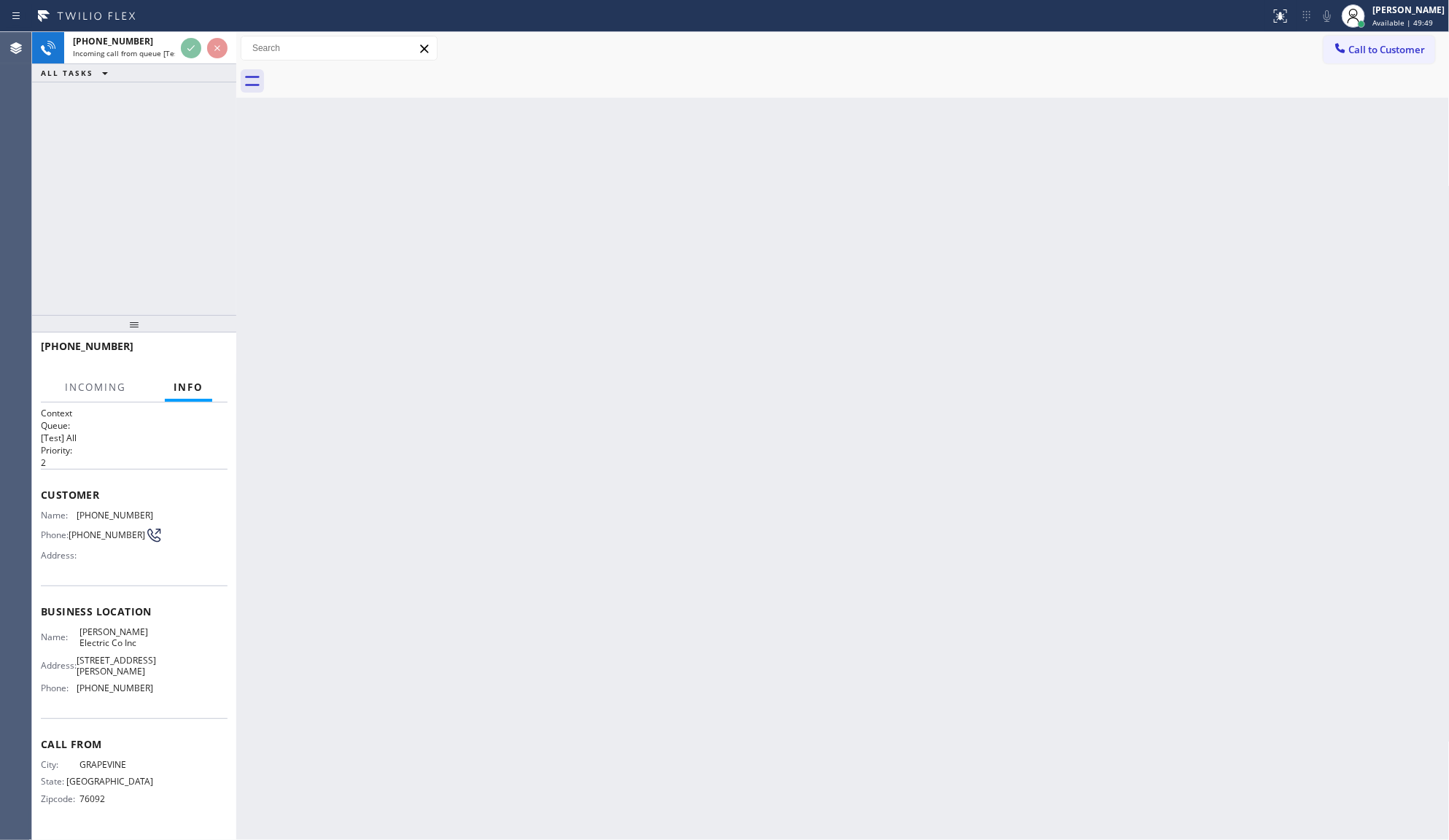
click at [195, 82] on div "+16822048002 Incoming call from queue [Test] All ALL TASKS ALL TASKS ACTIVE TAS…" at bounding box center [134, 173] width 204 height 283
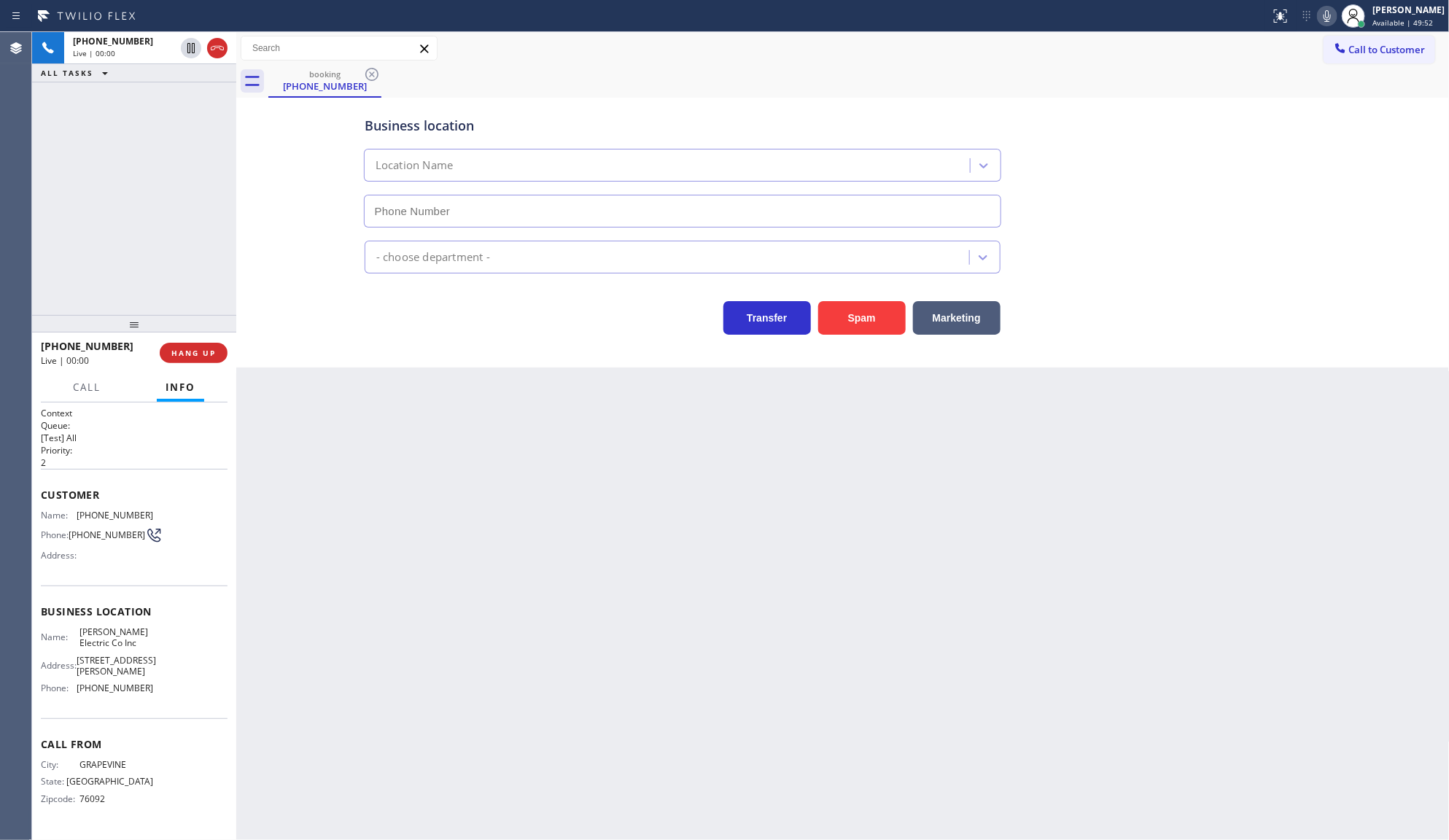
type input "(682) 686-2670"
click at [188, 343] on button "HANG UP" at bounding box center [193, 352] width 68 height 20
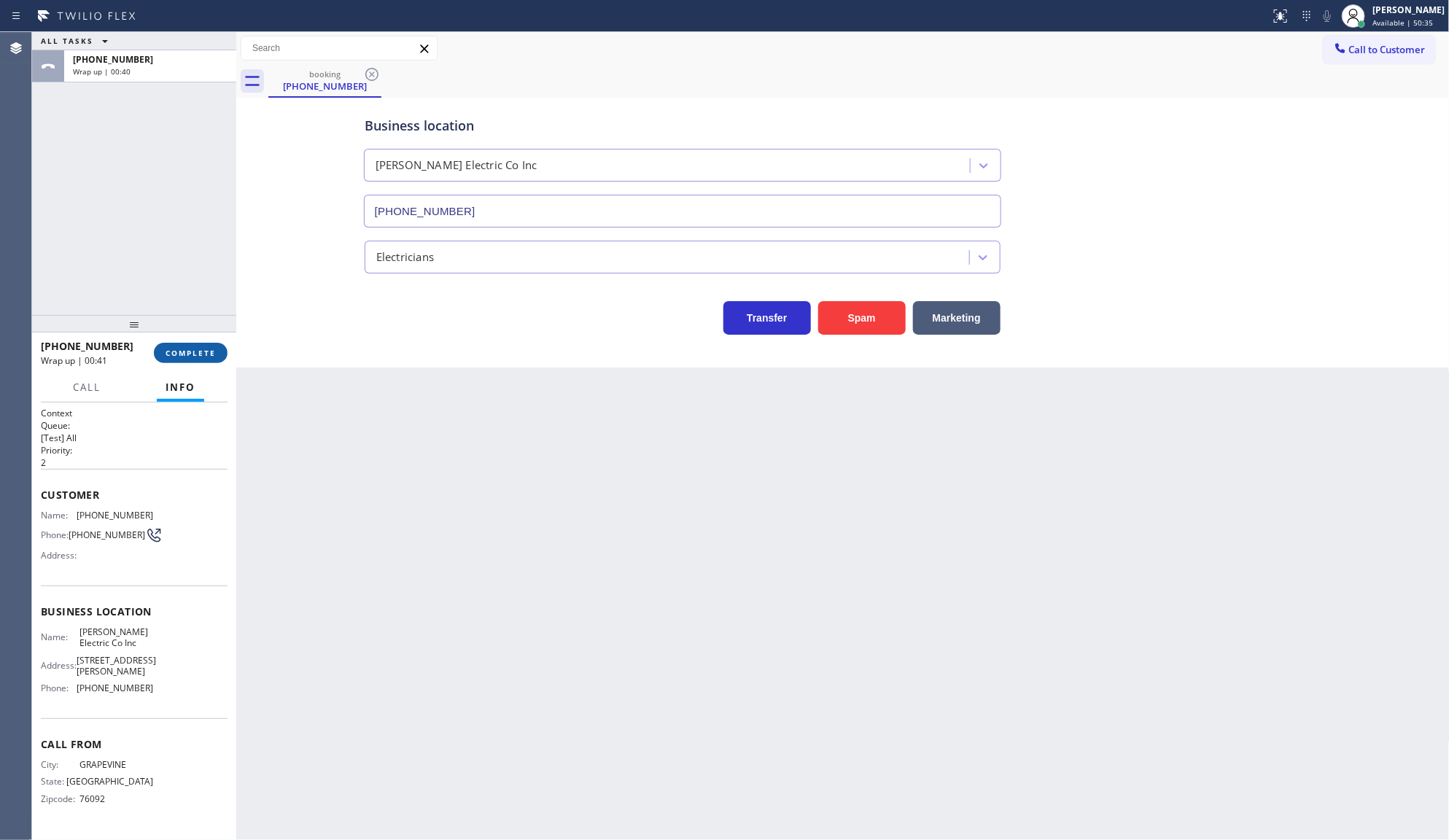
click at [175, 359] on button "COMPLETE" at bounding box center [191, 352] width 74 height 20
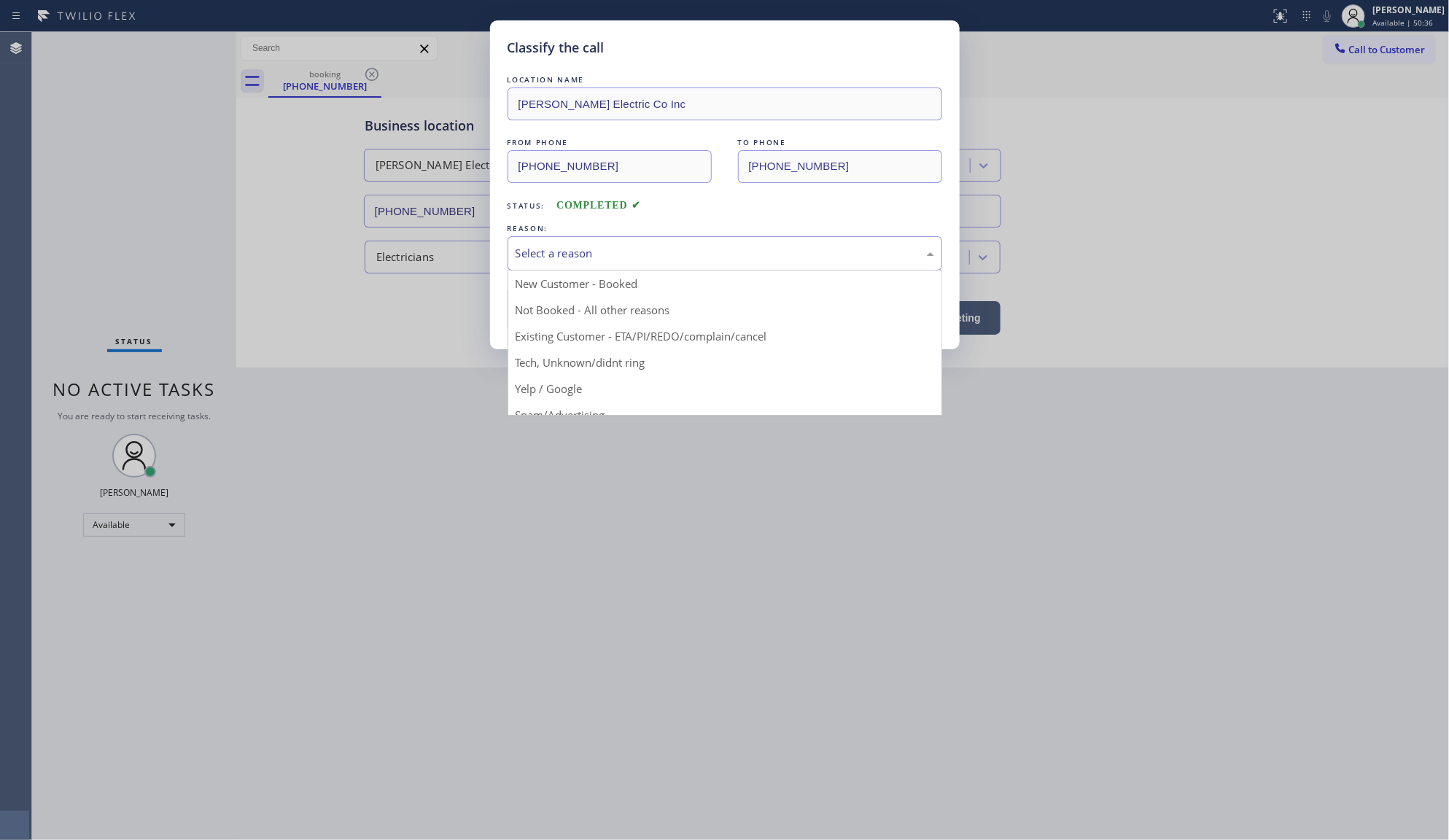
click at [618, 268] on div "Select a reason" at bounding box center [725, 253] width 435 height 34
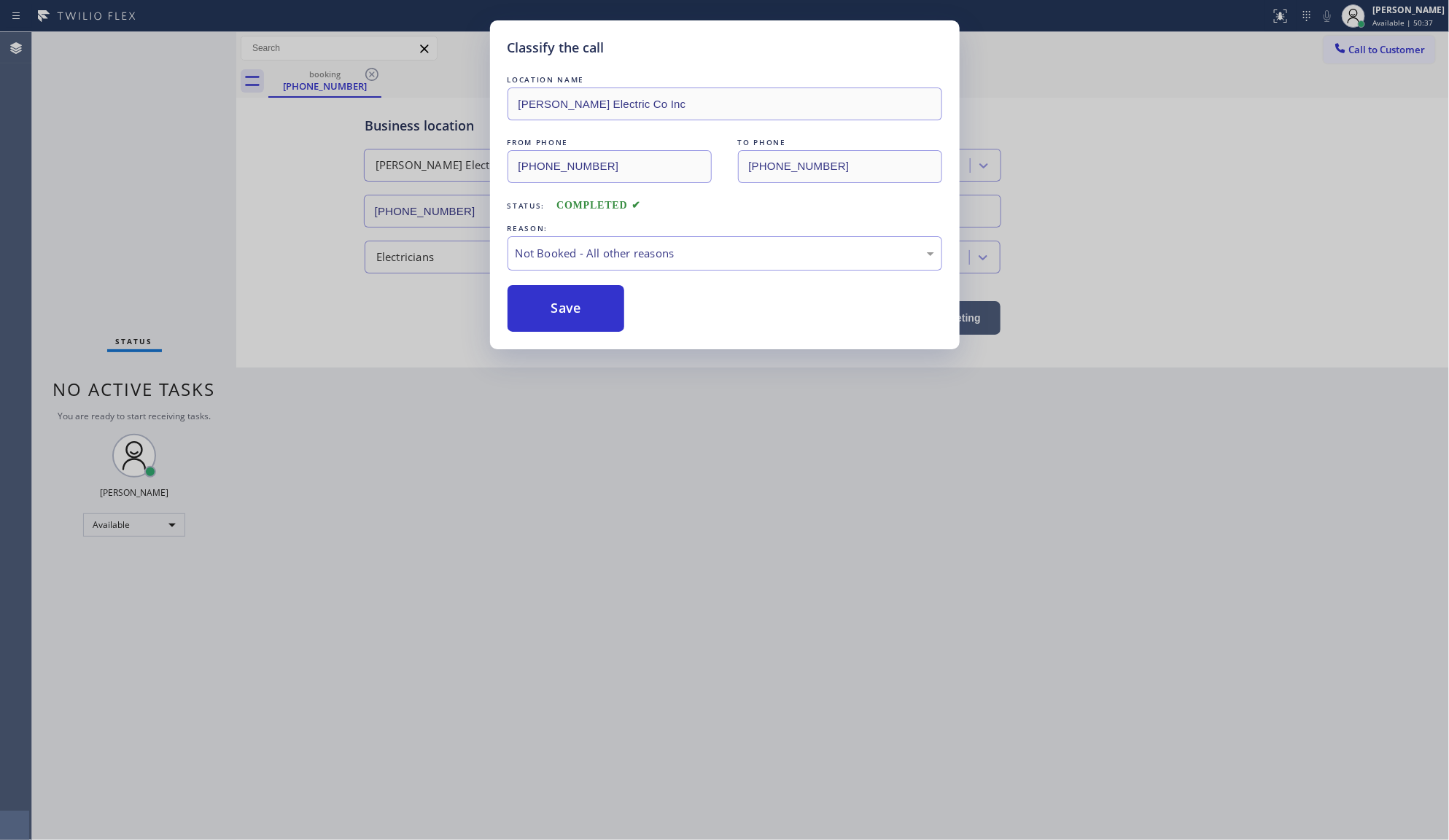
click at [599, 311] on button "Save" at bounding box center [566, 308] width 118 height 46
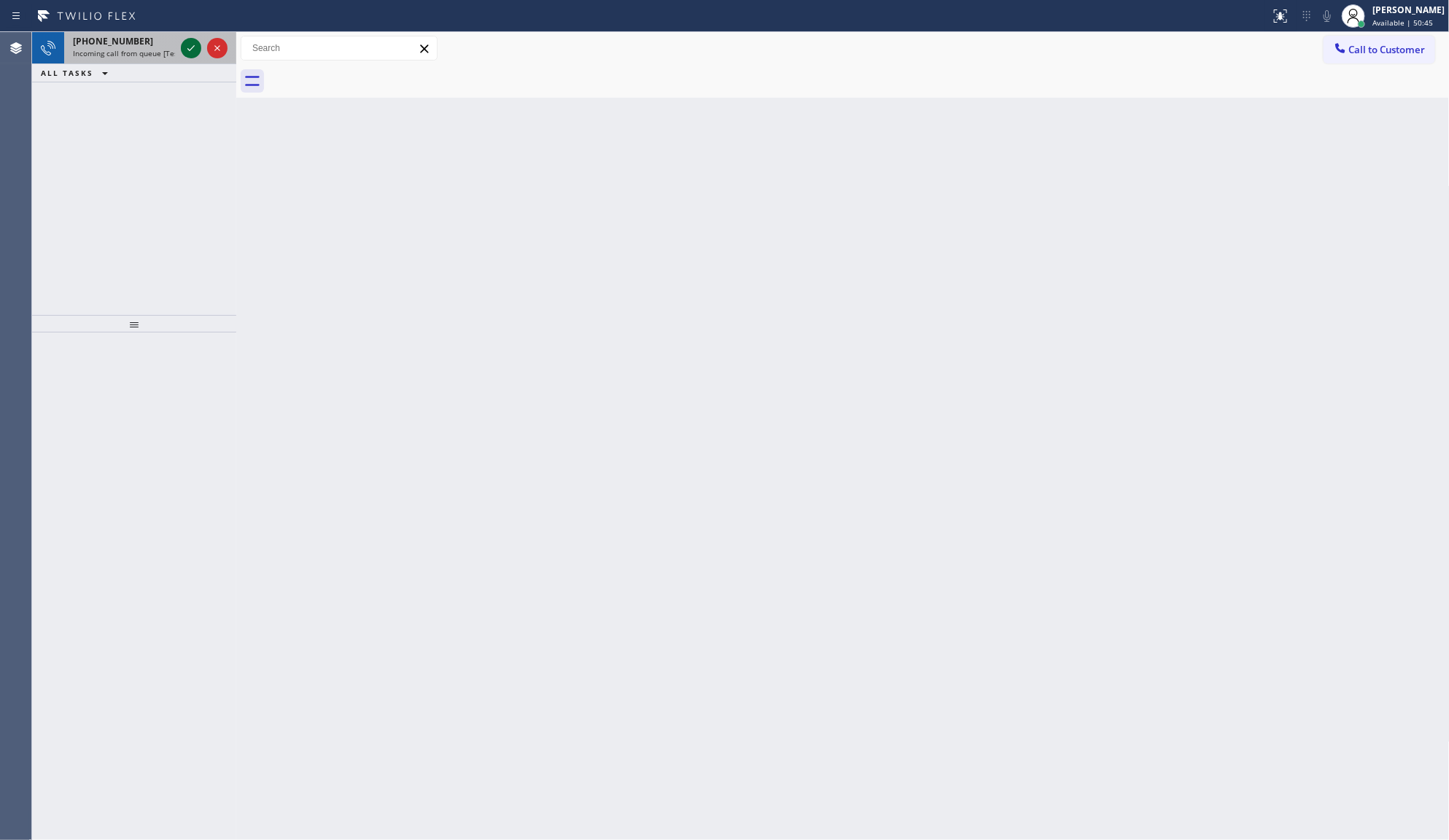
click at [187, 50] on icon at bounding box center [191, 48] width 18 height 18
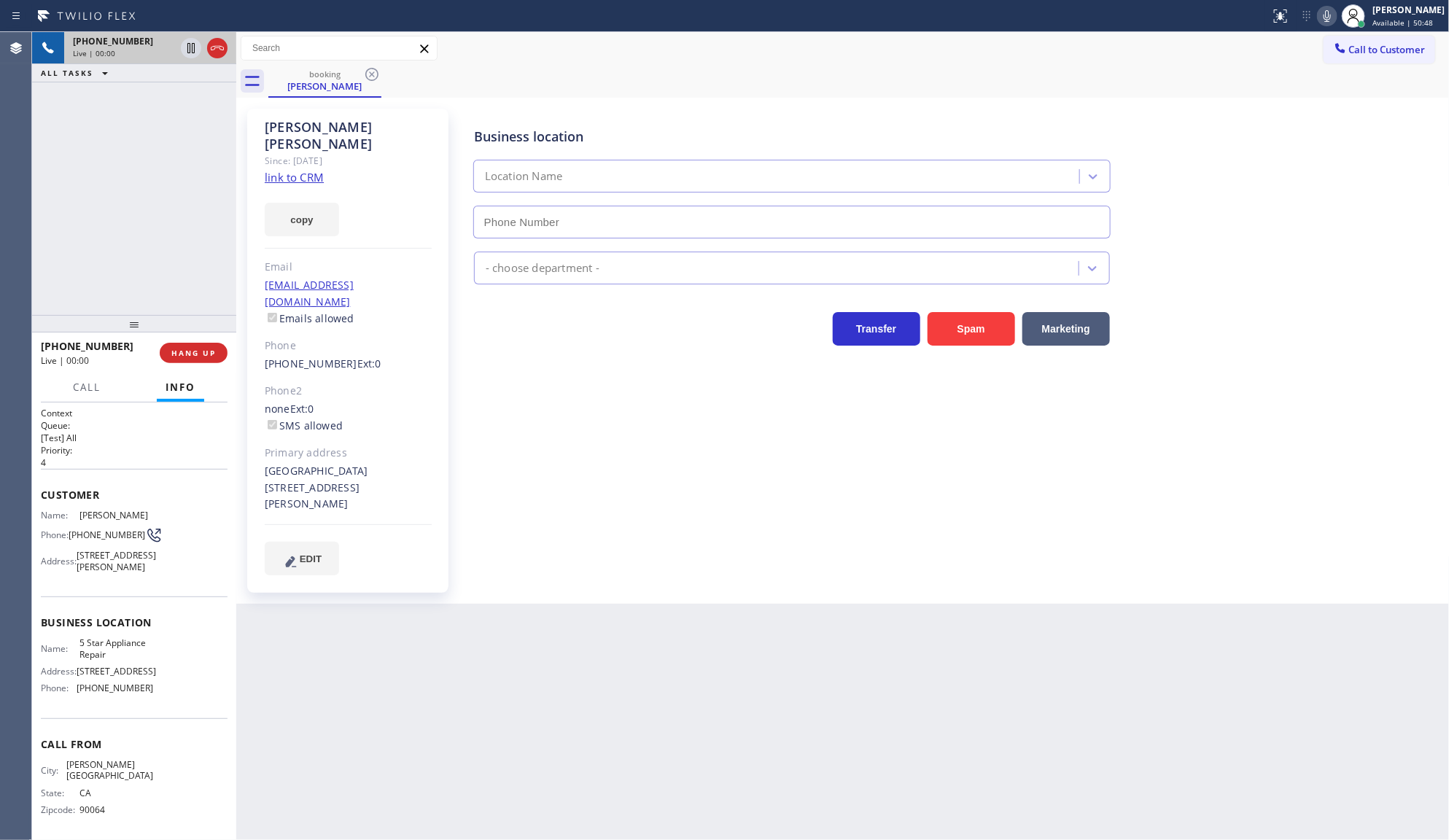
type input "(855) 731-4952"
click at [280, 170] on link "link to CRM" at bounding box center [295, 177] width 59 height 14
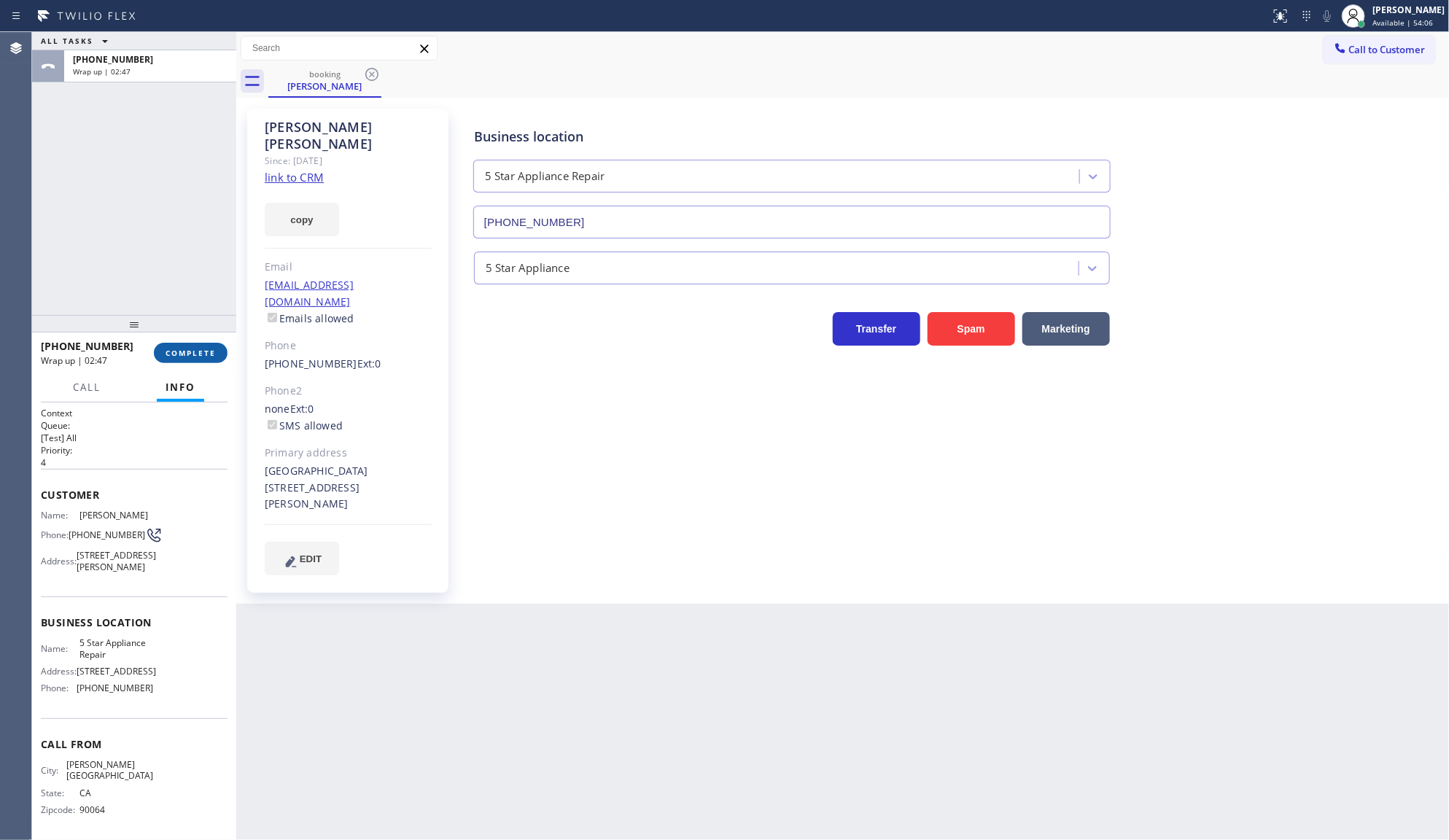
click at [181, 355] on span "COMPLETE" at bounding box center [191, 352] width 50 height 10
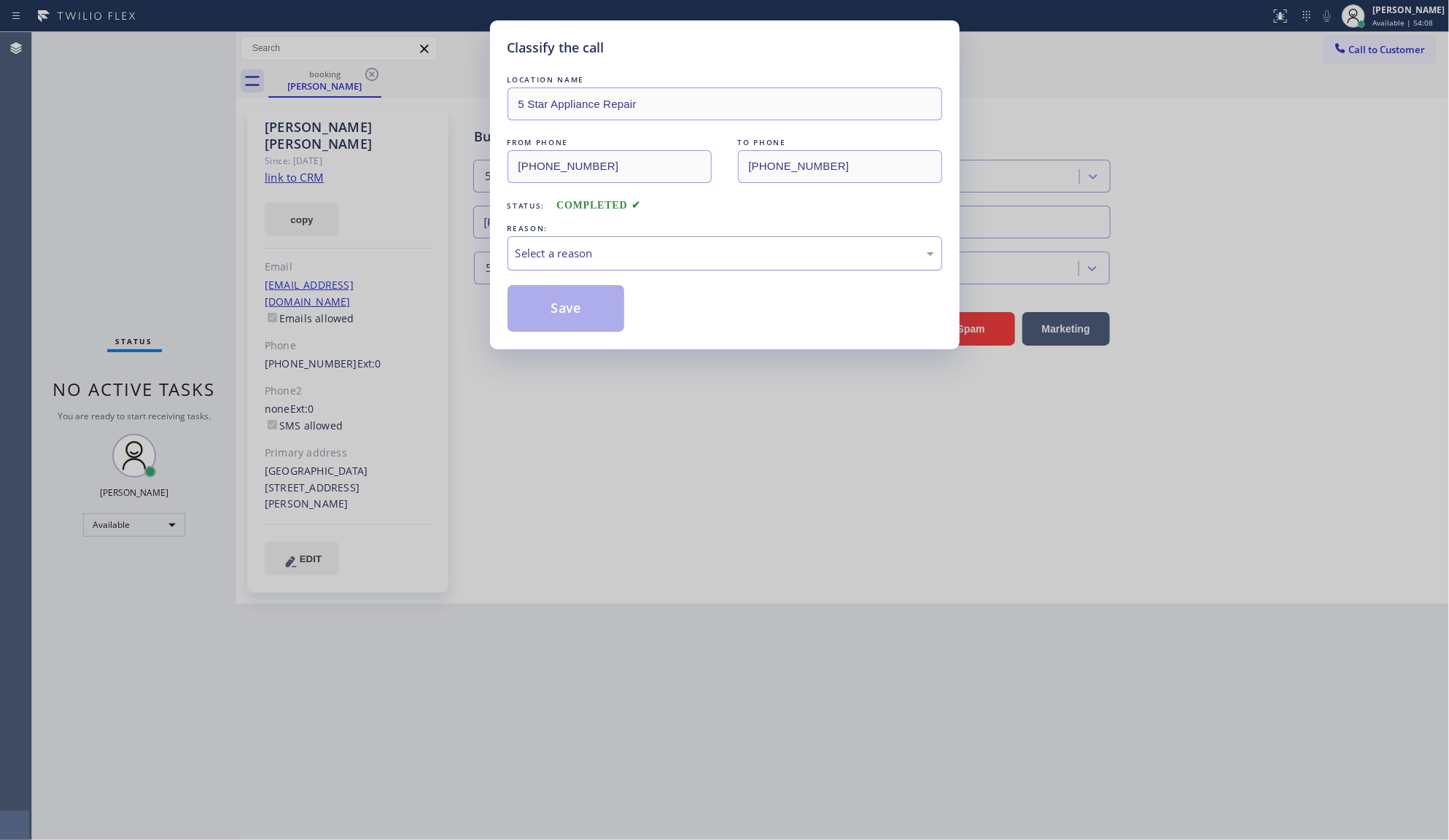
click at [550, 262] on div "Select a reason" at bounding box center [725, 253] width 419 height 17
click at [540, 308] on button "Save" at bounding box center [566, 308] width 118 height 46
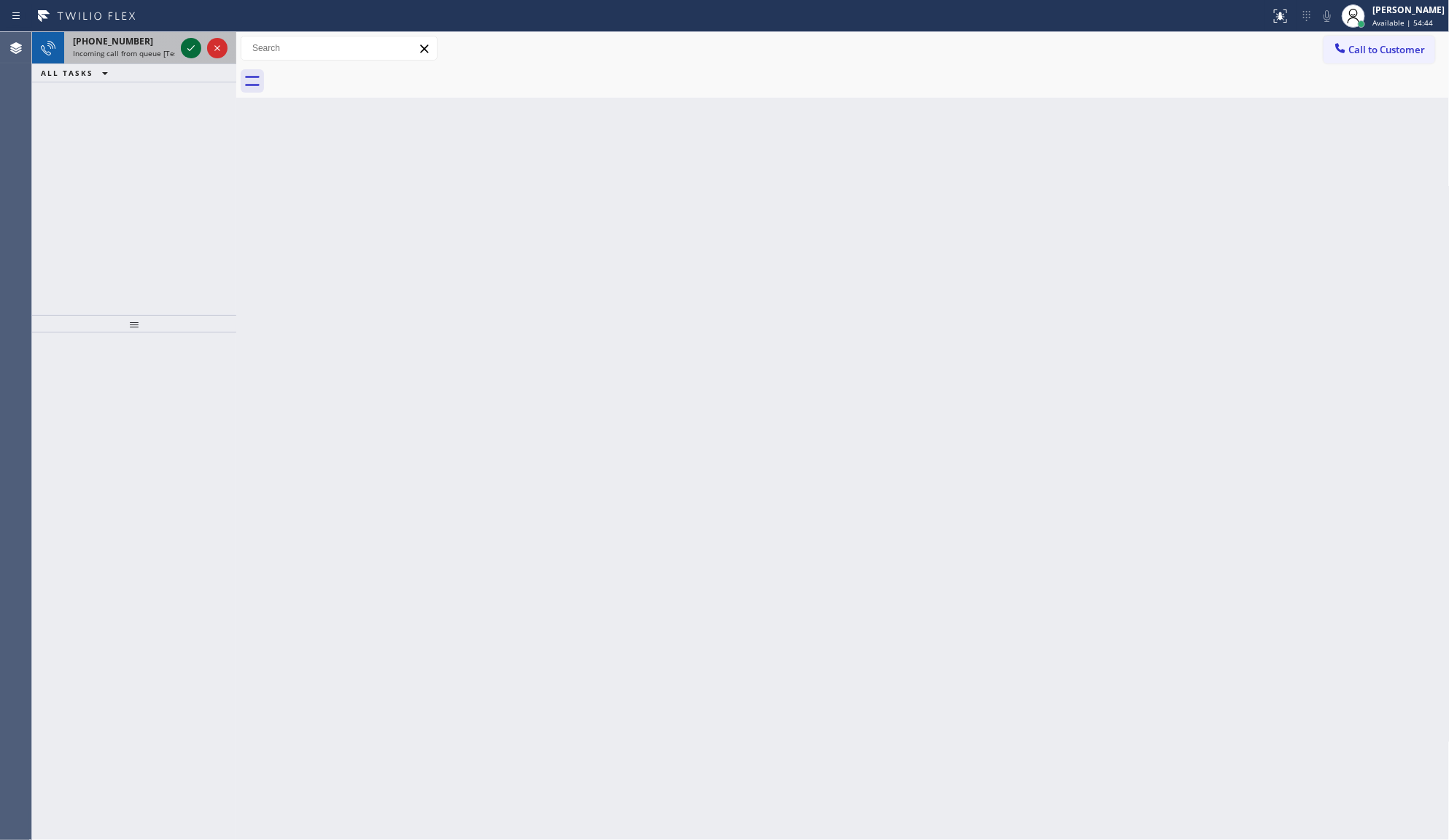
click at [188, 48] on icon at bounding box center [191, 48] width 18 height 18
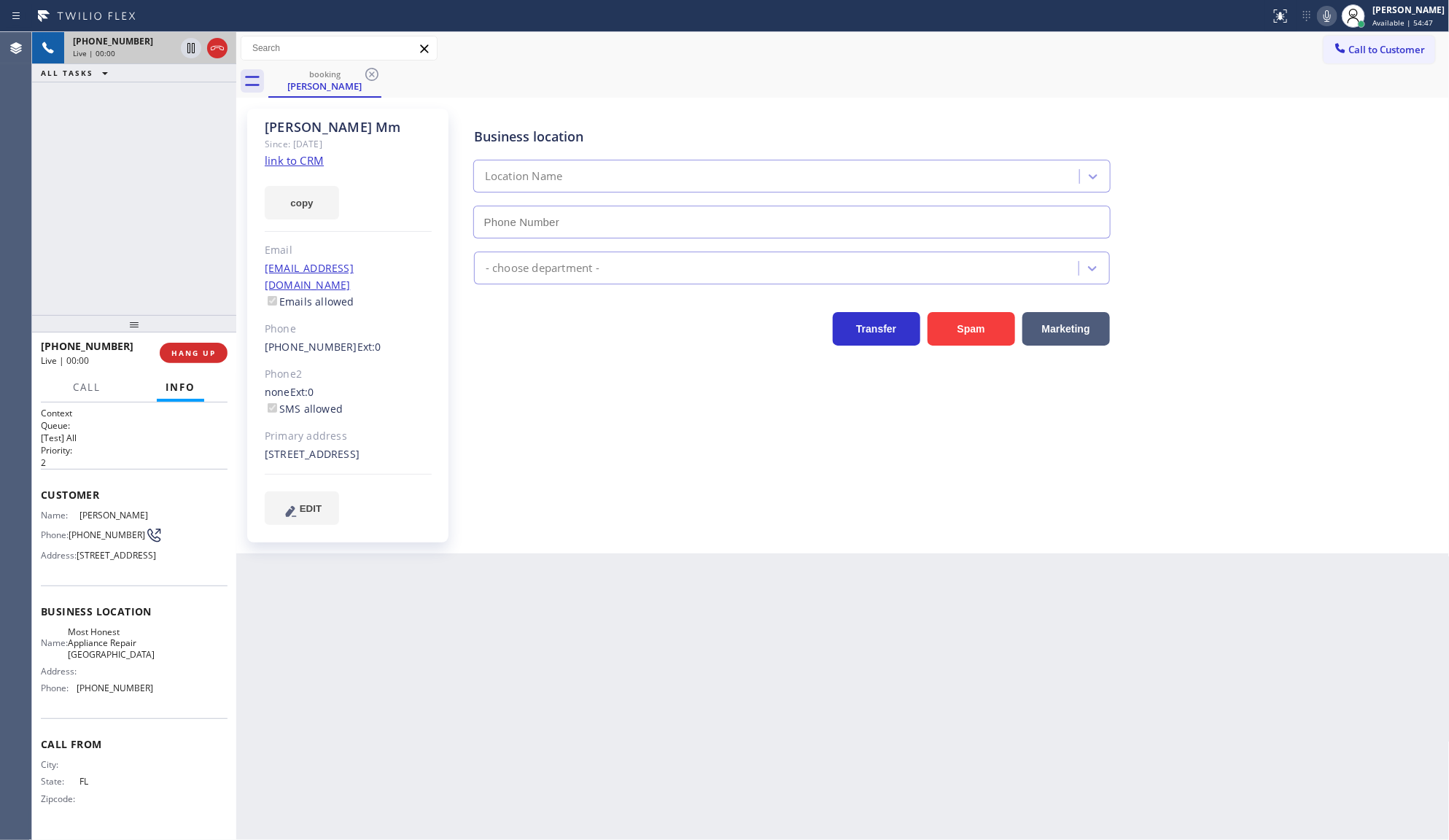
type input "(786) 847-7349"
click at [305, 157] on link "link to CRM" at bounding box center [295, 160] width 59 height 14
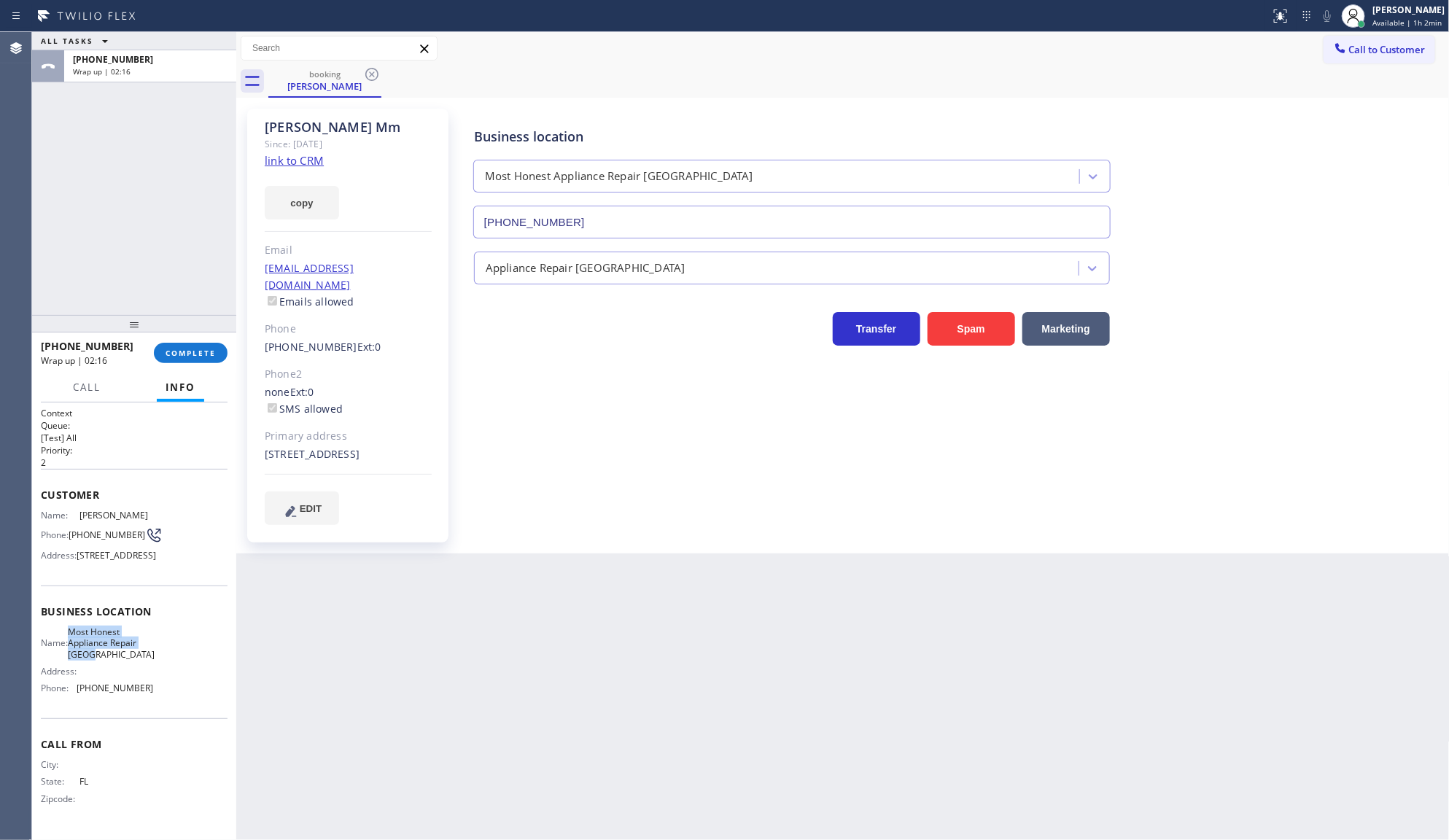
drag, startPoint x: 78, startPoint y: 671, endPoint x: 166, endPoint y: 694, distance: 91.0
click at [166, 694] on div "Name: Most Honest Appliance Repair Miami Address: Phone: (786) 847-7349" at bounding box center [134, 663] width 187 height 74
copy span "Most Honest Appliance Repair Miami"
click at [312, 209] on button "copy" at bounding box center [302, 203] width 74 height 34
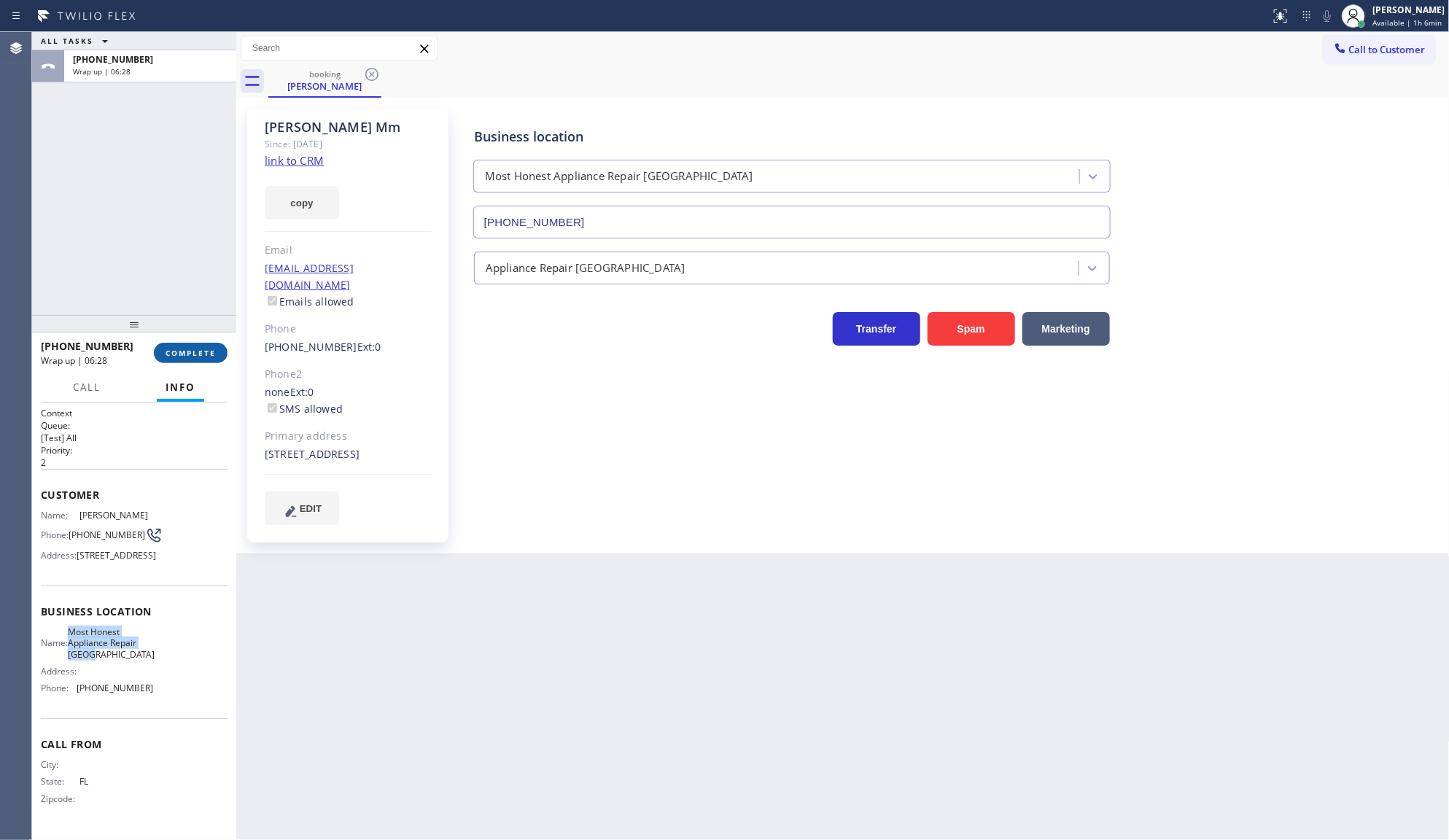
click at [181, 346] on button "COMPLETE" at bounding box center [191, 352] width 74 height 20
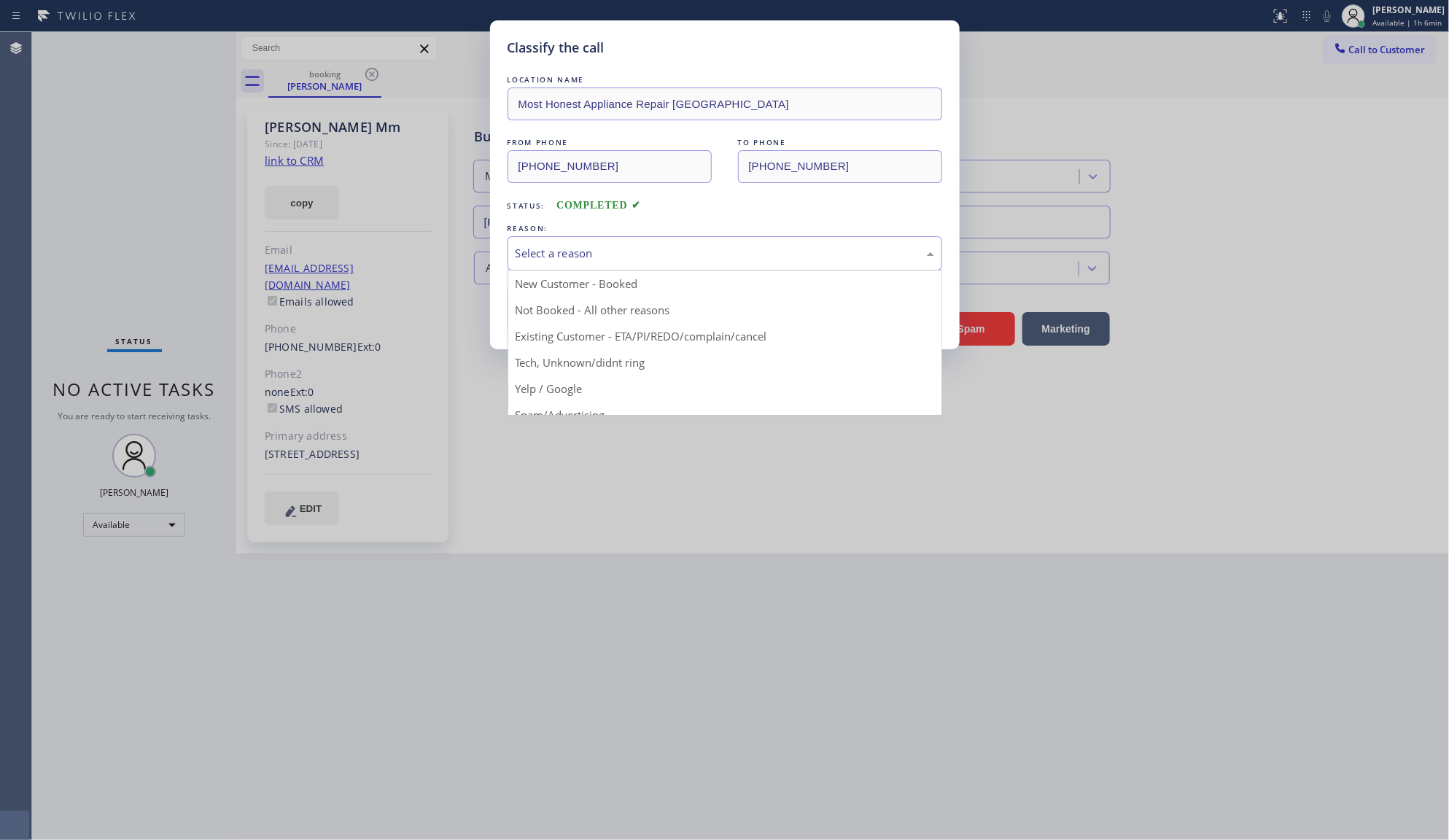
click at [550, 259] on div "Select a reason" at bounding box center [725, 253] width 419 height 17
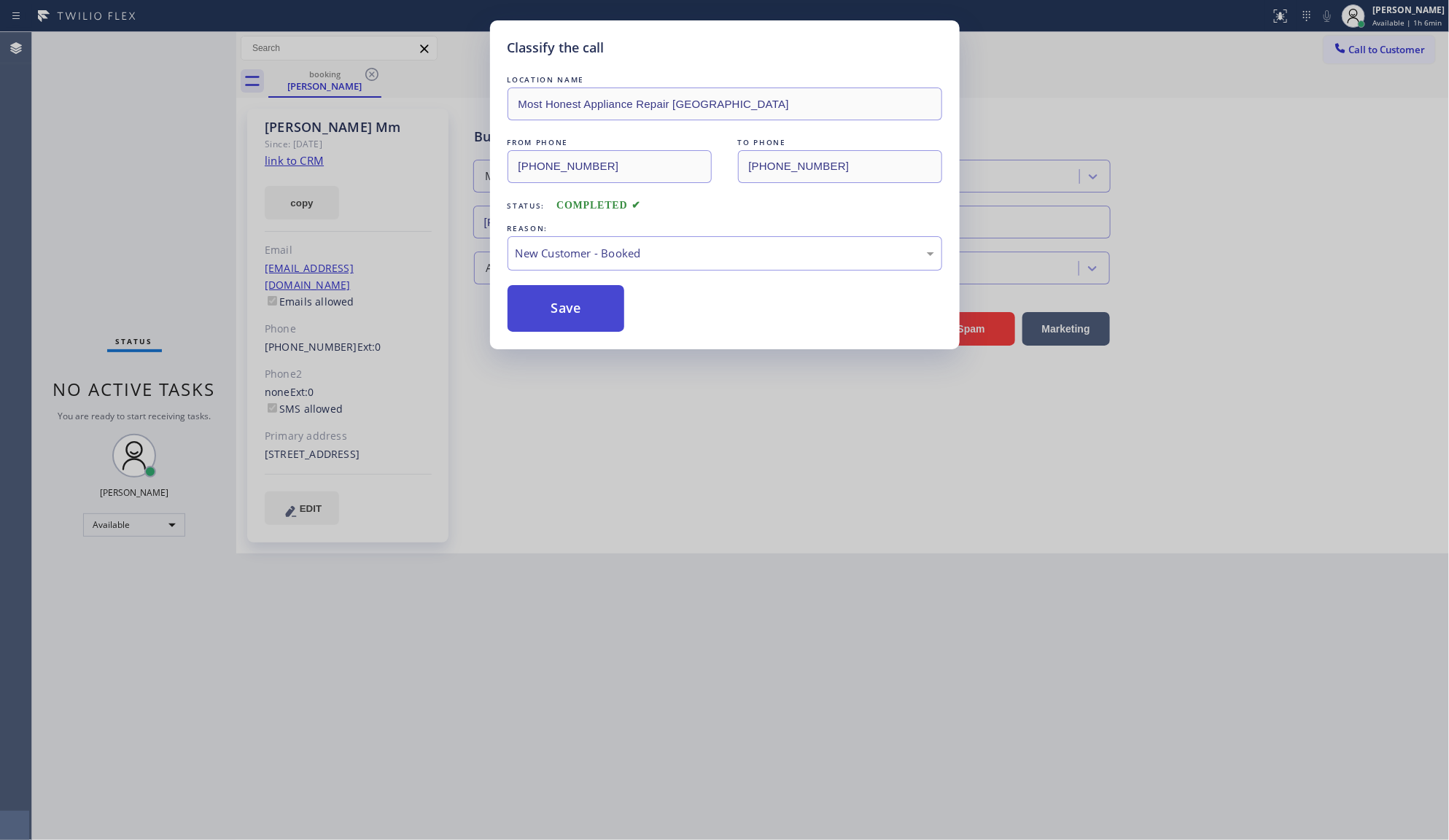
click at [551, 297] on button "Save" at bounding box center [566, 308] width 118 height 46
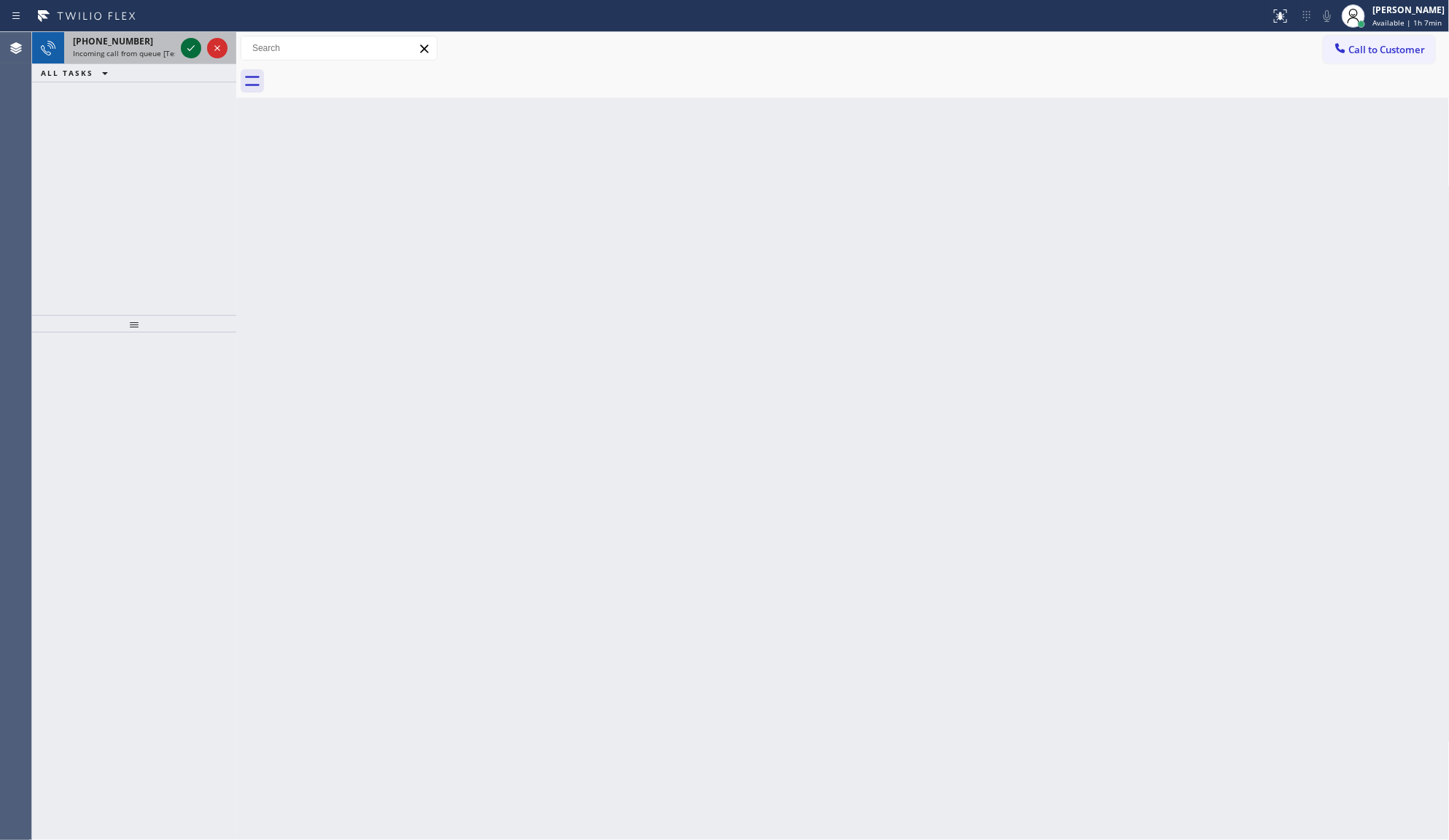
click at [194, 45] on icon at bounding box center [191, 48] width 18 height 18
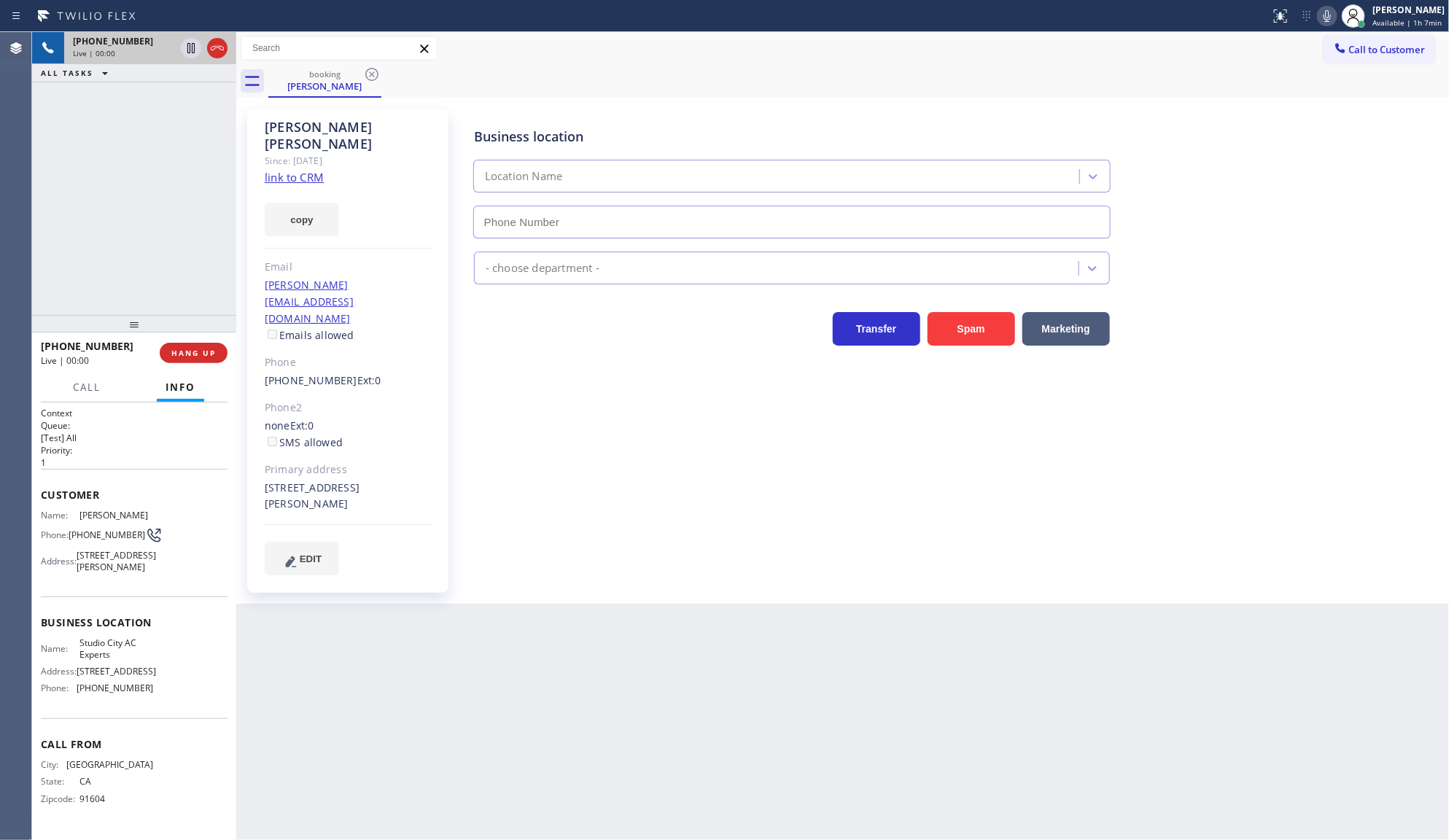
type input "(818) 643-3794"
click at [289, 170] on link "link to CRM" at bounding box center [295, 177] width 59 height 14
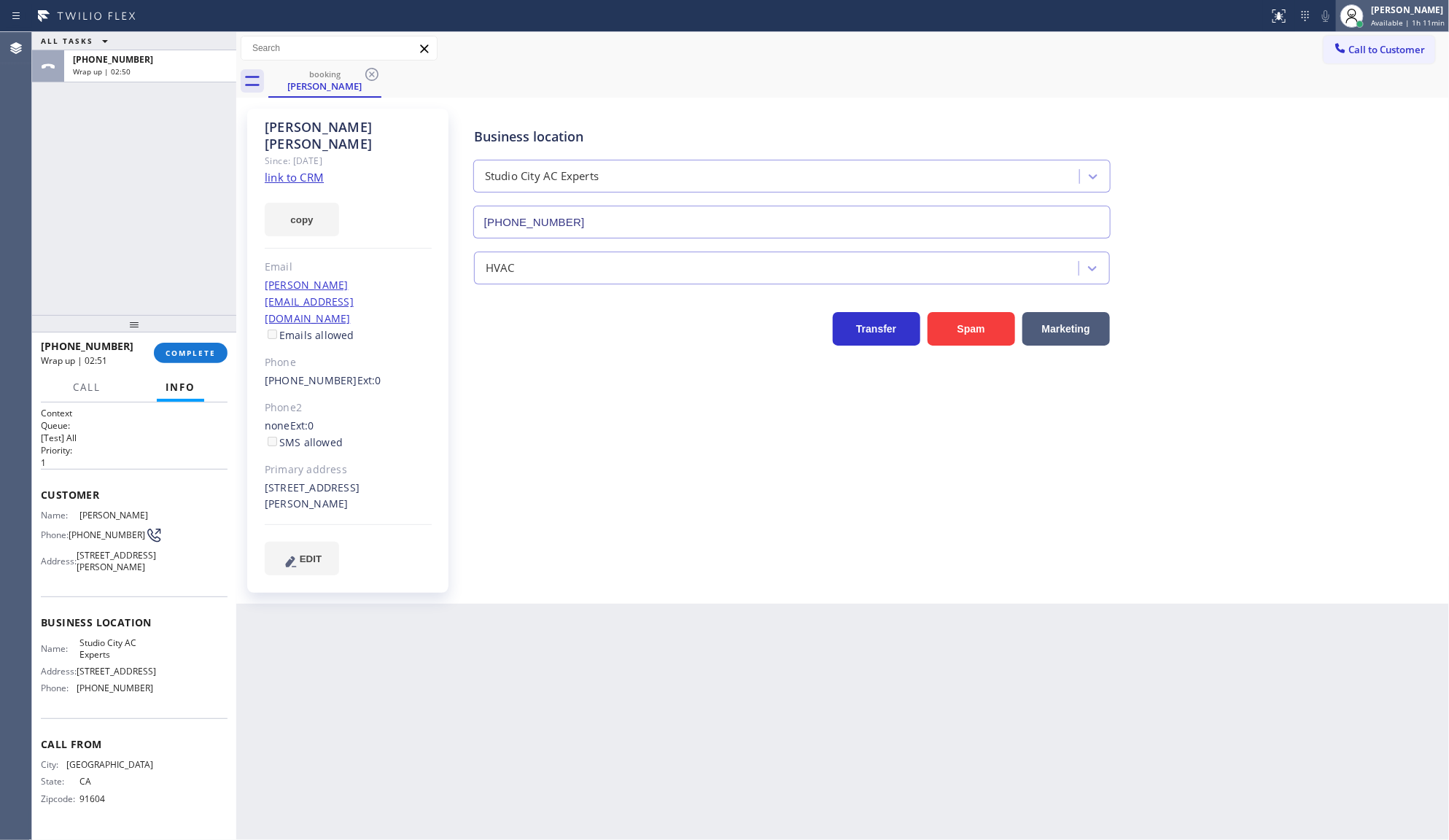
click at [1399, 9] on div "[PERSON_NAME]" at bounding box center [1408, 10] width 74 height 12
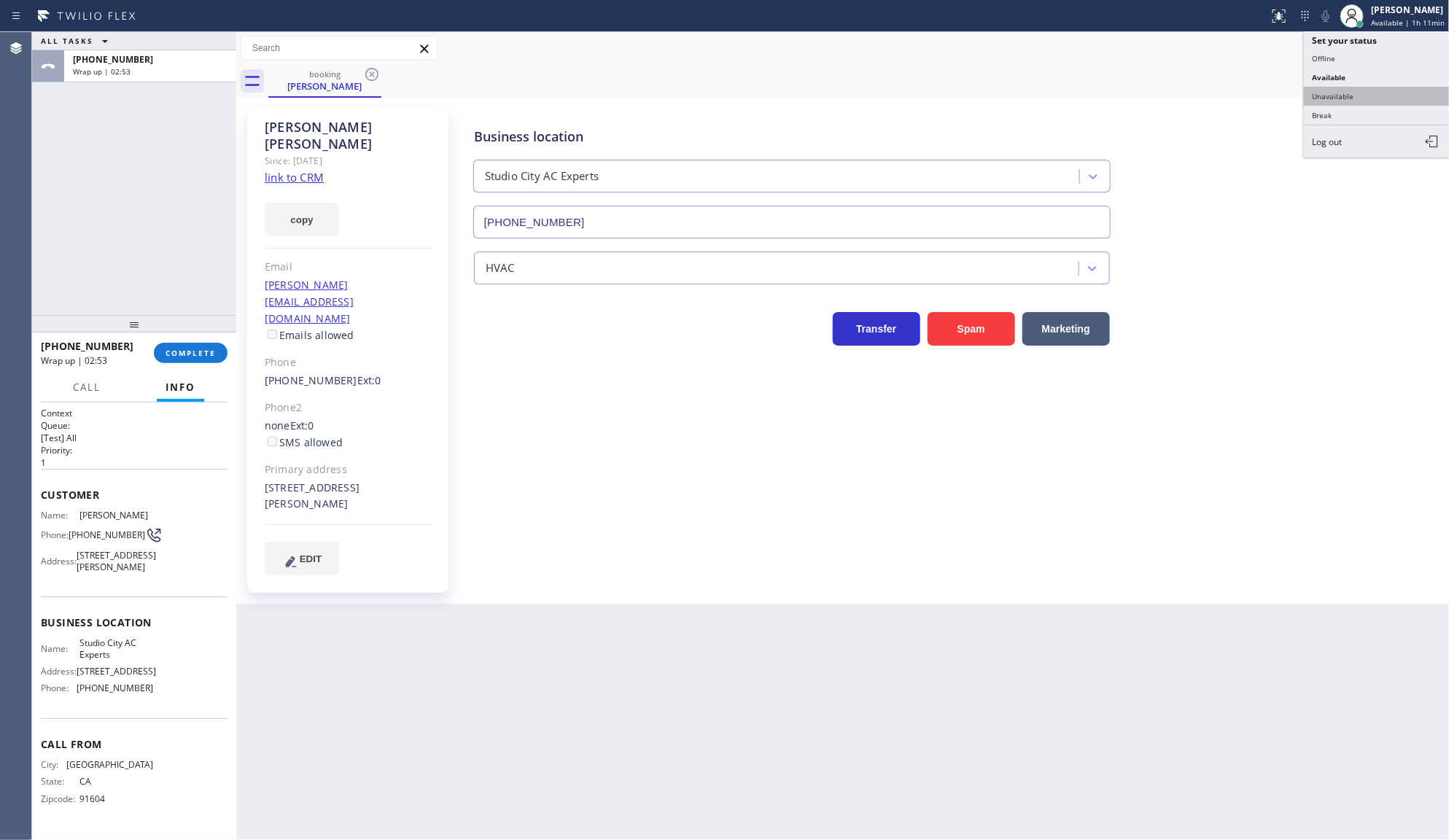
click at [1382, 99] on button "Unavailable" at bounding box center [1377, 96] width 146 height 19
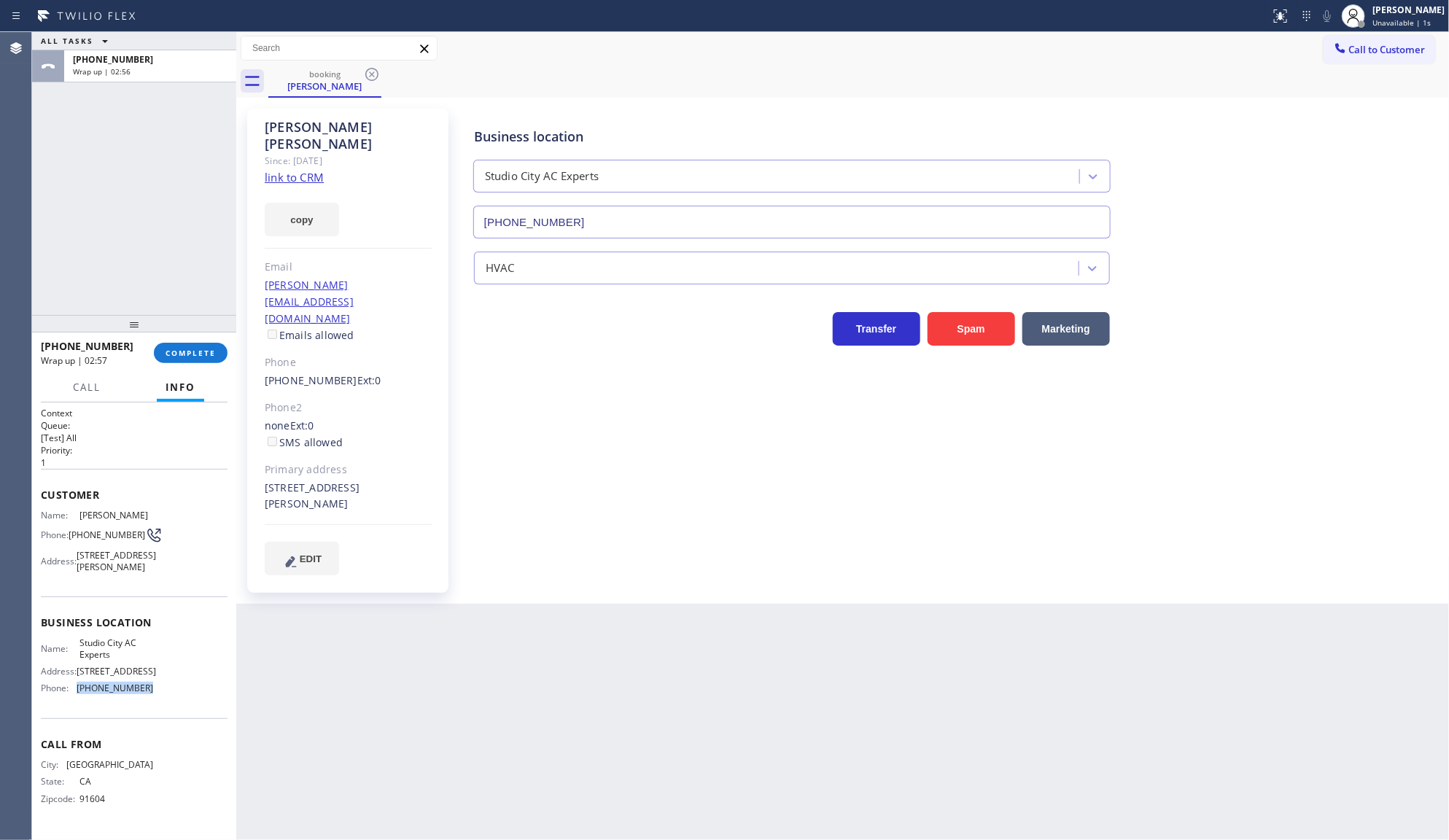
drag, startPoint x: 74, startPoint y: 753, endPoint x: 165, endPoint y: 754, distance: 91.0
click at [165, 700] on div "Name: Studio City AC Experts Address: 12196 Ventura Blvd Phone: (818) 643-3794" at bounding box center [134, 669] width 187 height 62
copy div "(818) 643-3794"
click at [188, 356] on span "COMPLETE" at bounding box center [191, 352] width 50 height 10
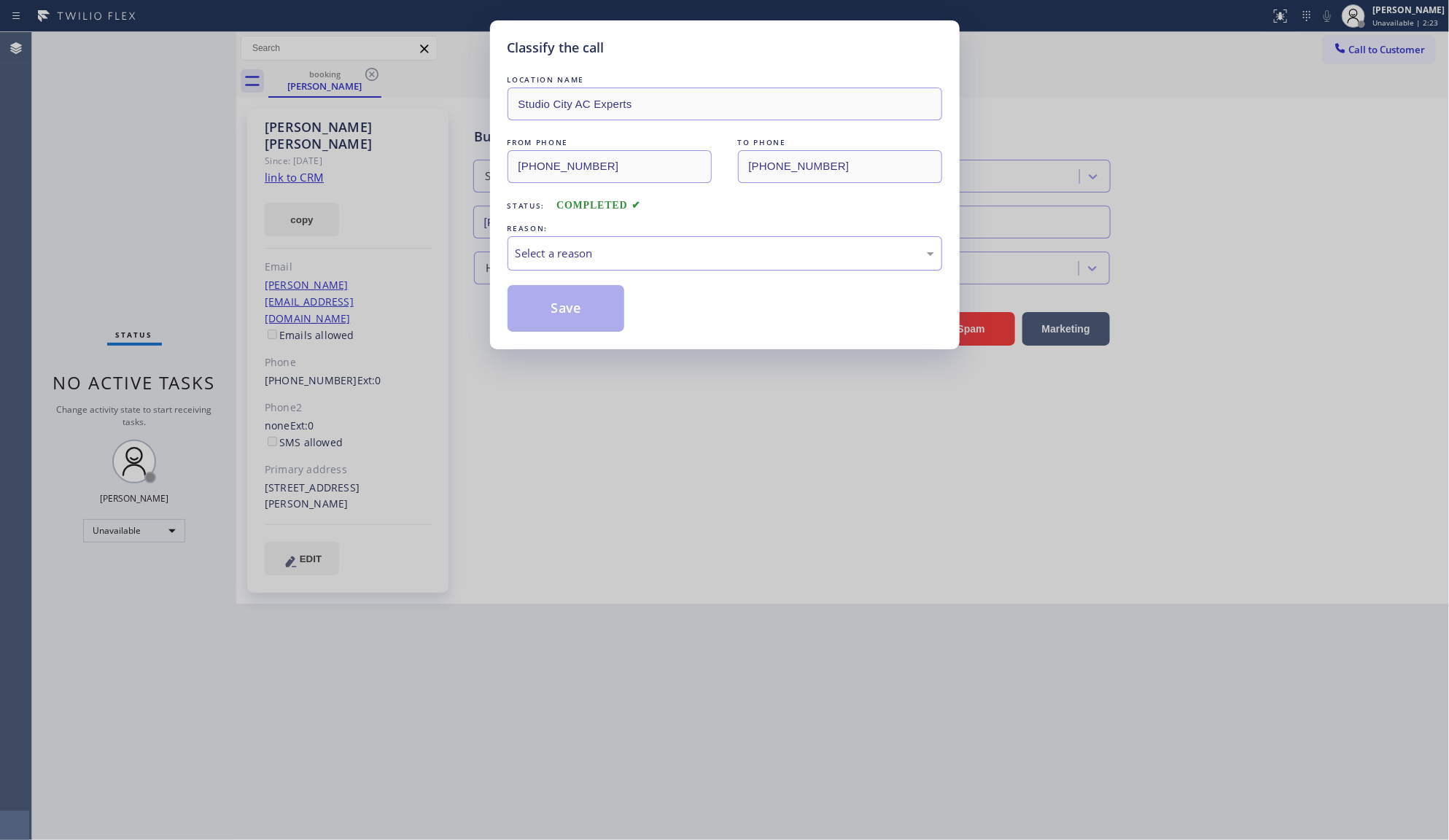
click at [578, 255] on div "Select a reason" at bounding box center [725, 253] width 419 height 17
click at [555, 308] on button "Save" at bounding box center [566, 308] width 118 height 46
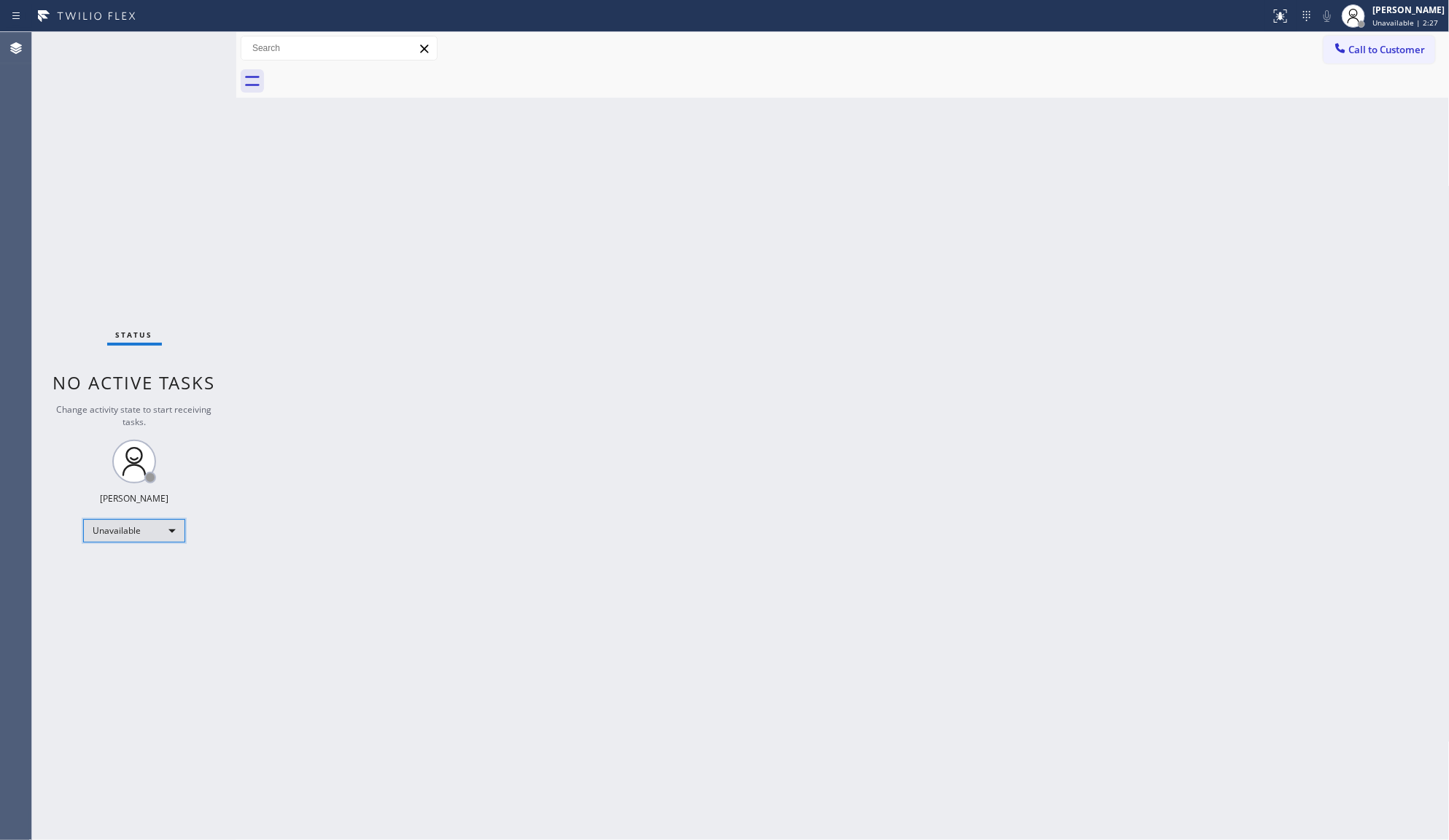
click at [126, 525] on div "Unavailable" at bounding box center [134, 530] width 102 height 23
click at [133, 571] on li "Available" at bounding box center [134, 569] width 99 height 18
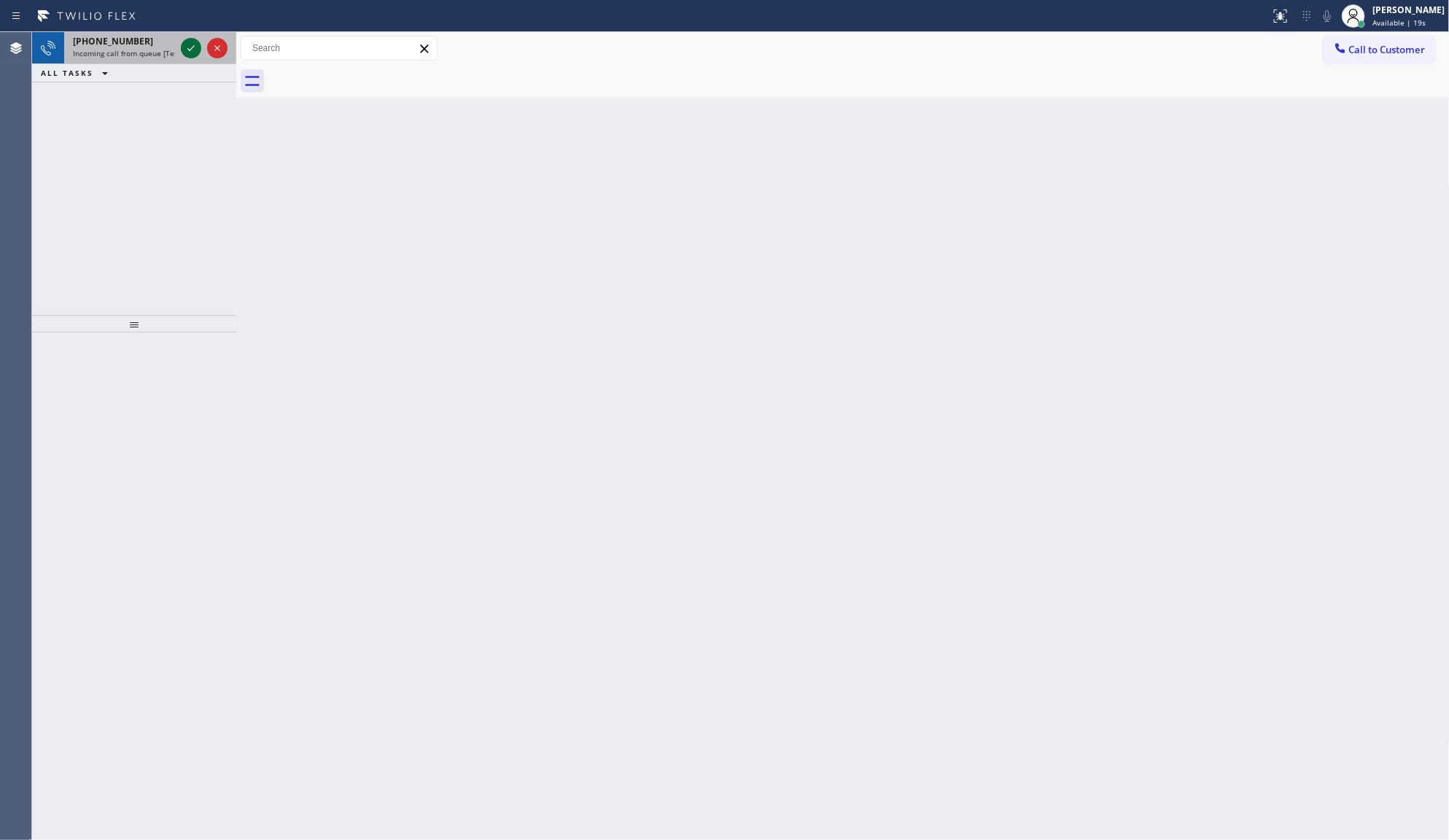
click at [184, 49] on icon at bounding box center [191, 48] width 18 height 18
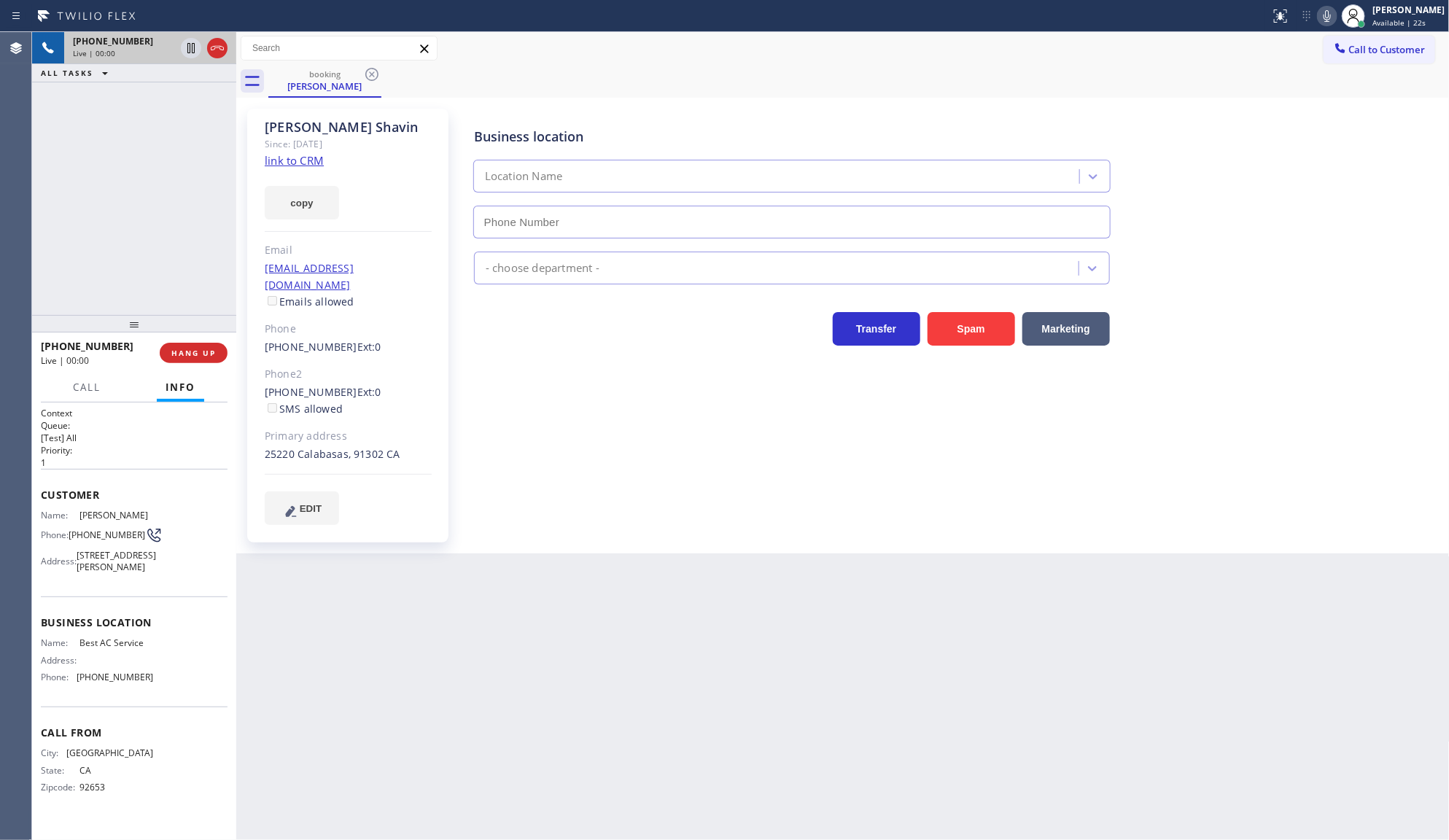
type input "(855) 919-3265"
click at [281, 159] on link "link to CRM" at bounding box center [295, 160] width 59 height 14
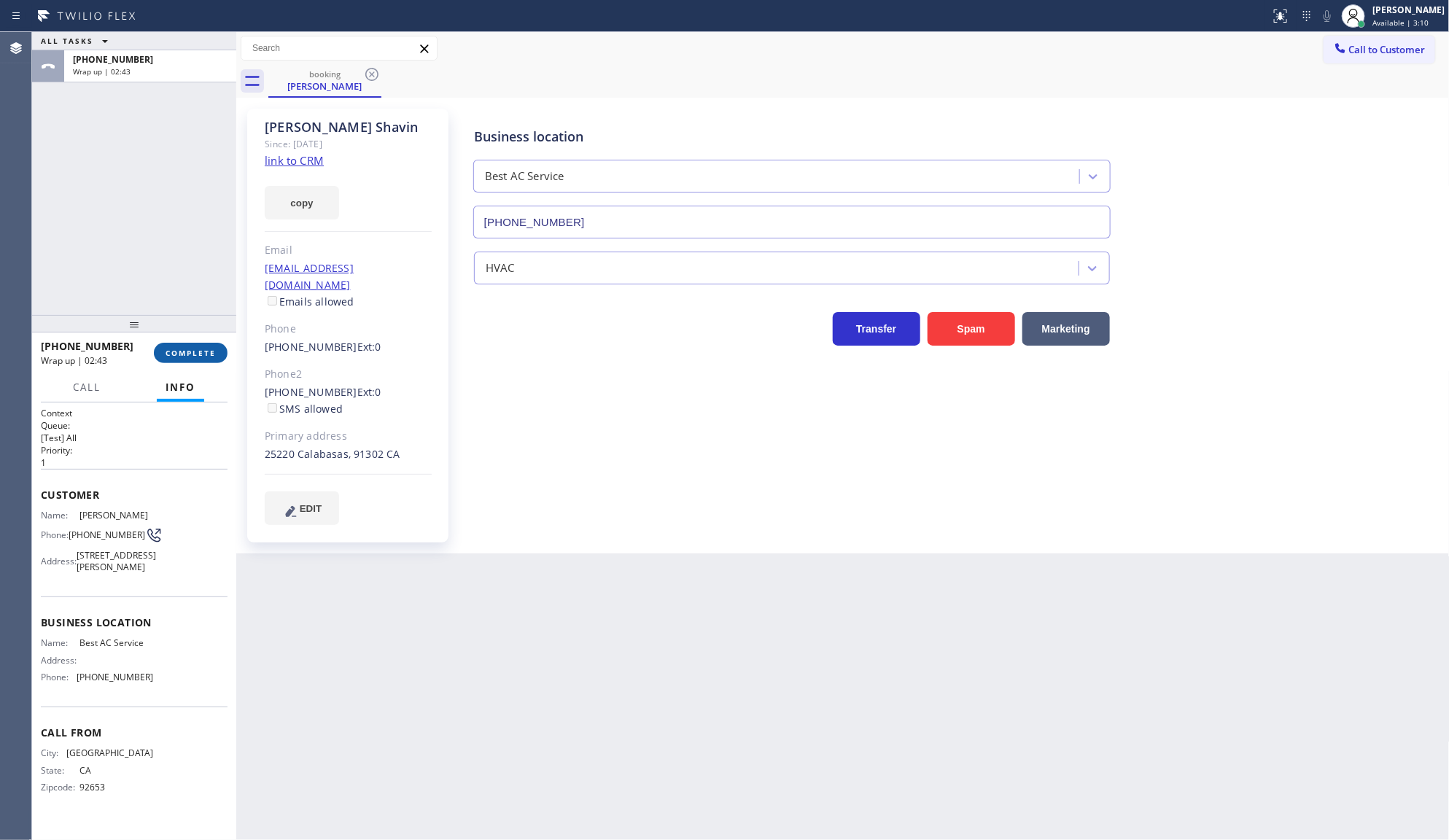
click at [187, 348] on span "COMPLETE" at bounding box center [191, 352] width 50 height 10
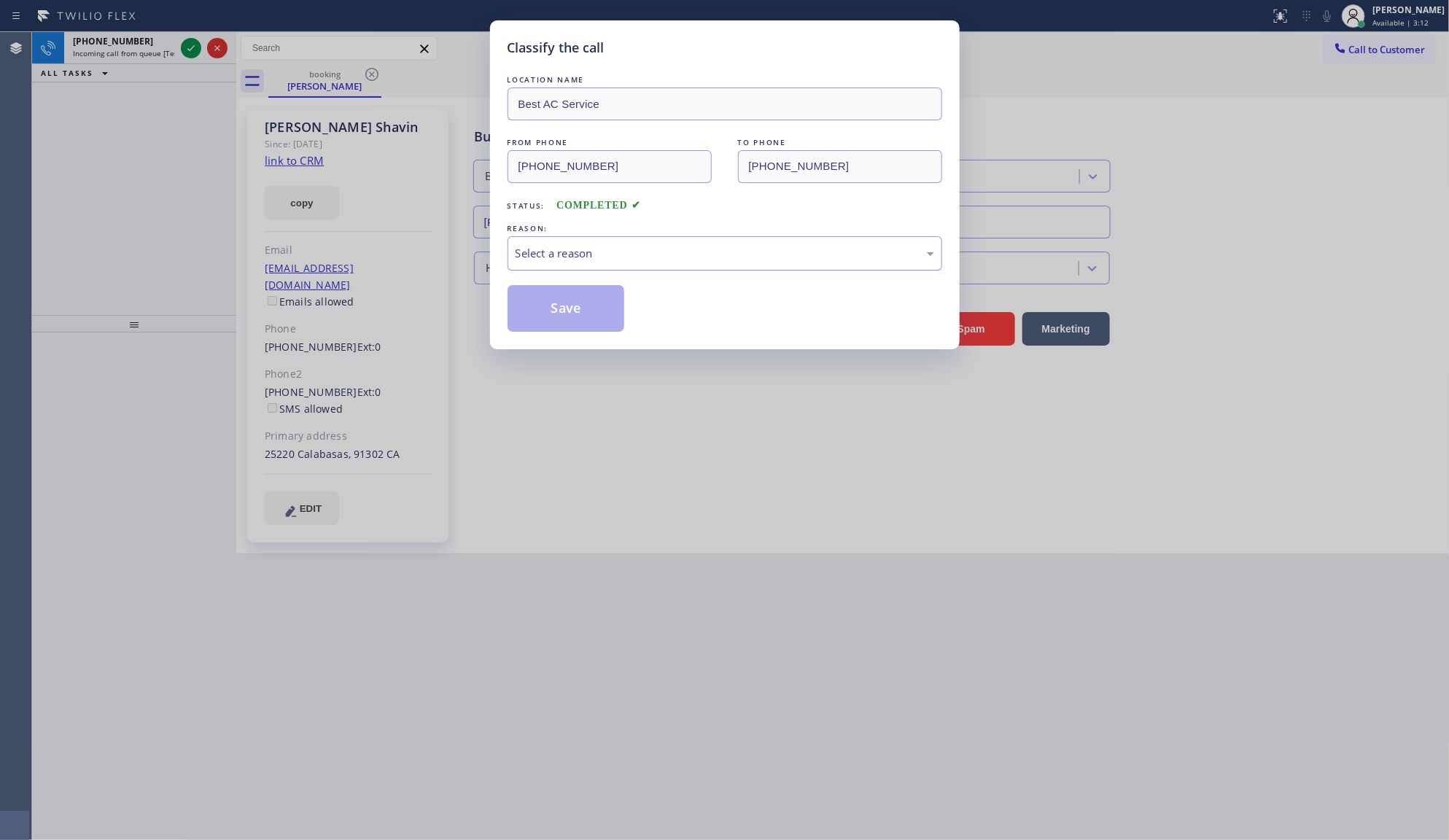
click at [577, 259] on div "Select a reason" at bounding box center [725, 253] width 419 height 17
click at [531, 314] on button "Save" at bounding box center [566, 308] width 118 height 46
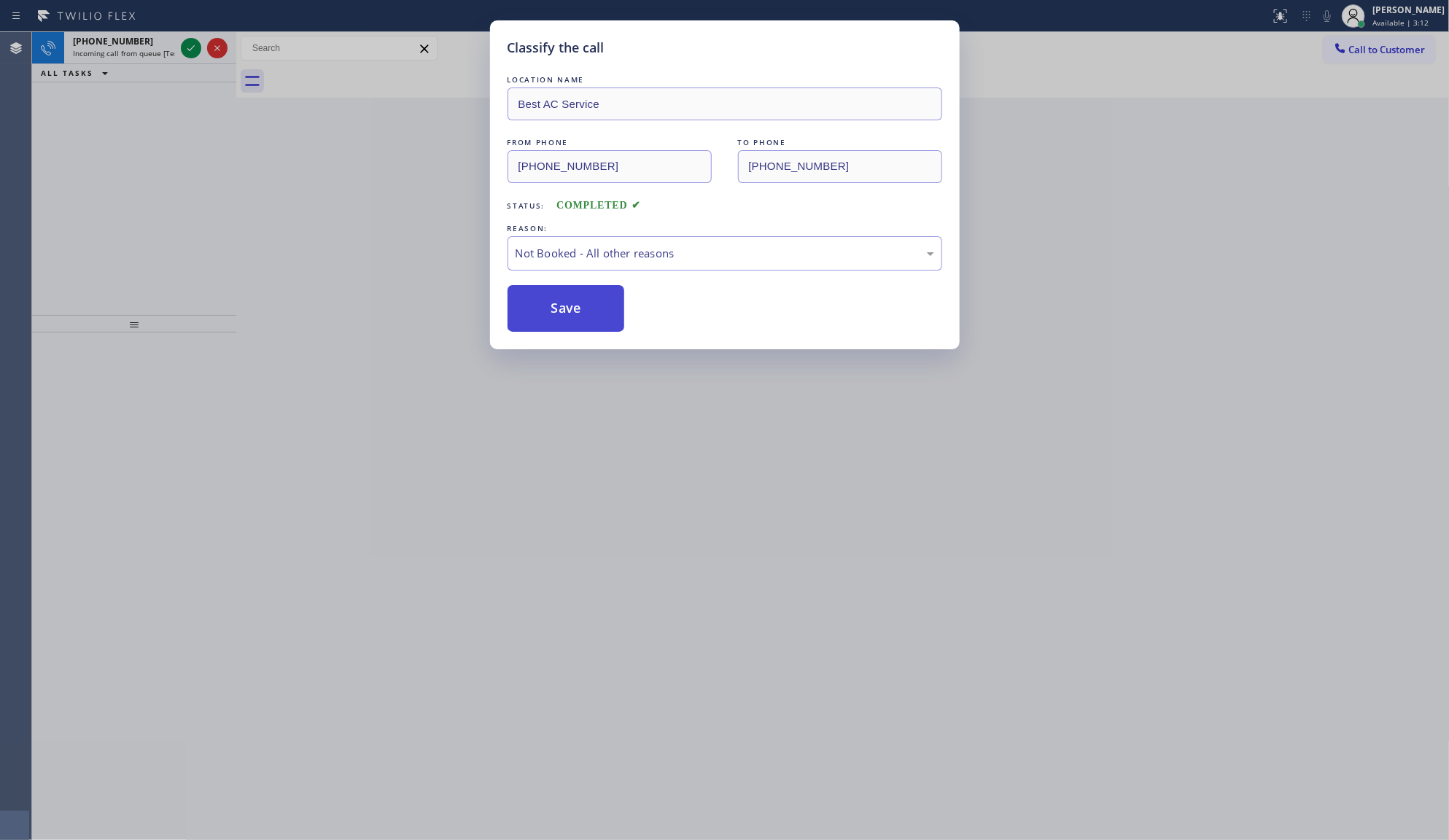
click at [531, 314] on button "Save" at bounding box center [566, 308] width 118 height 46
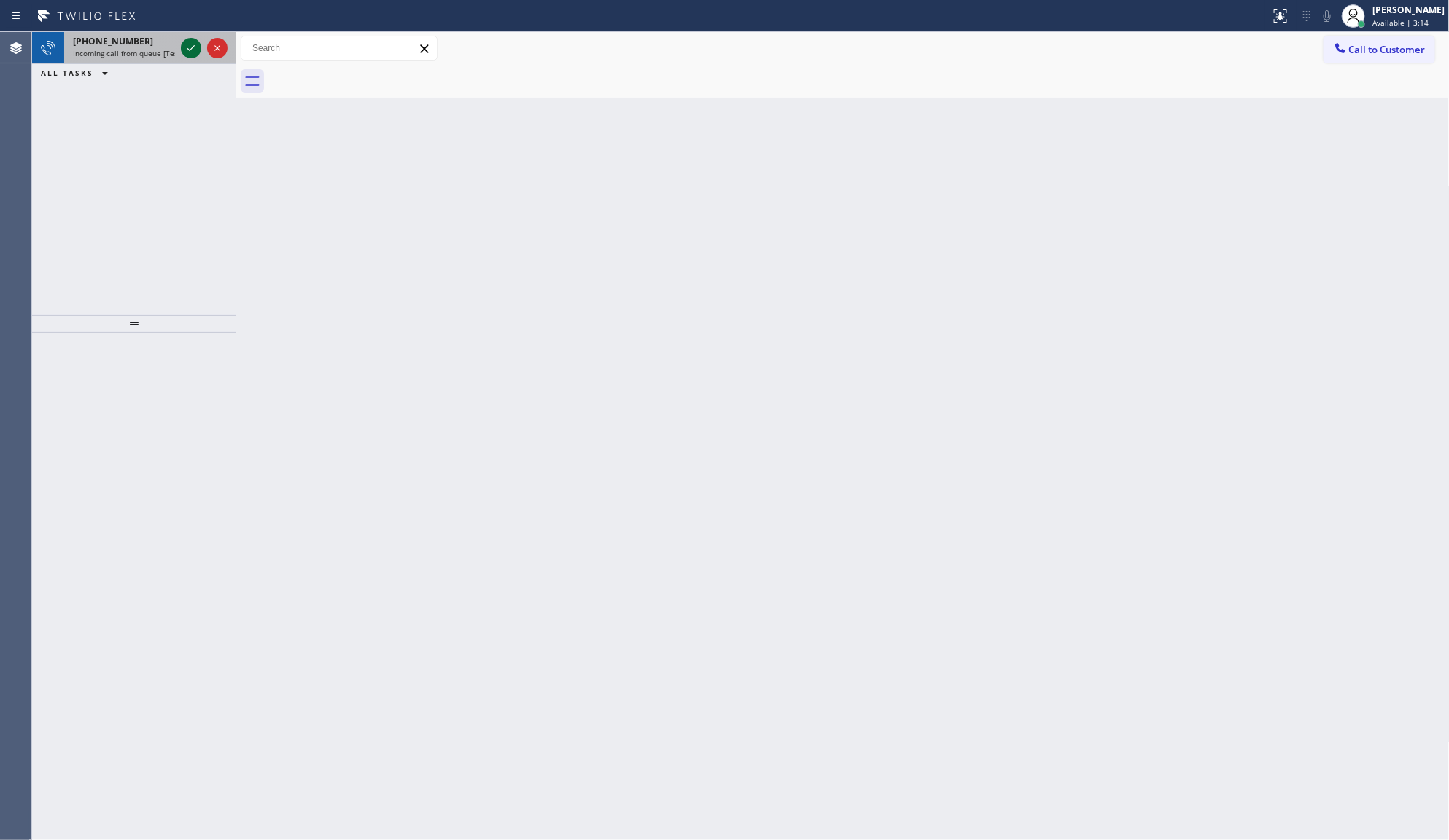
click at [187, 47] on icon at bounding box center [191, 48] width 18 height 18
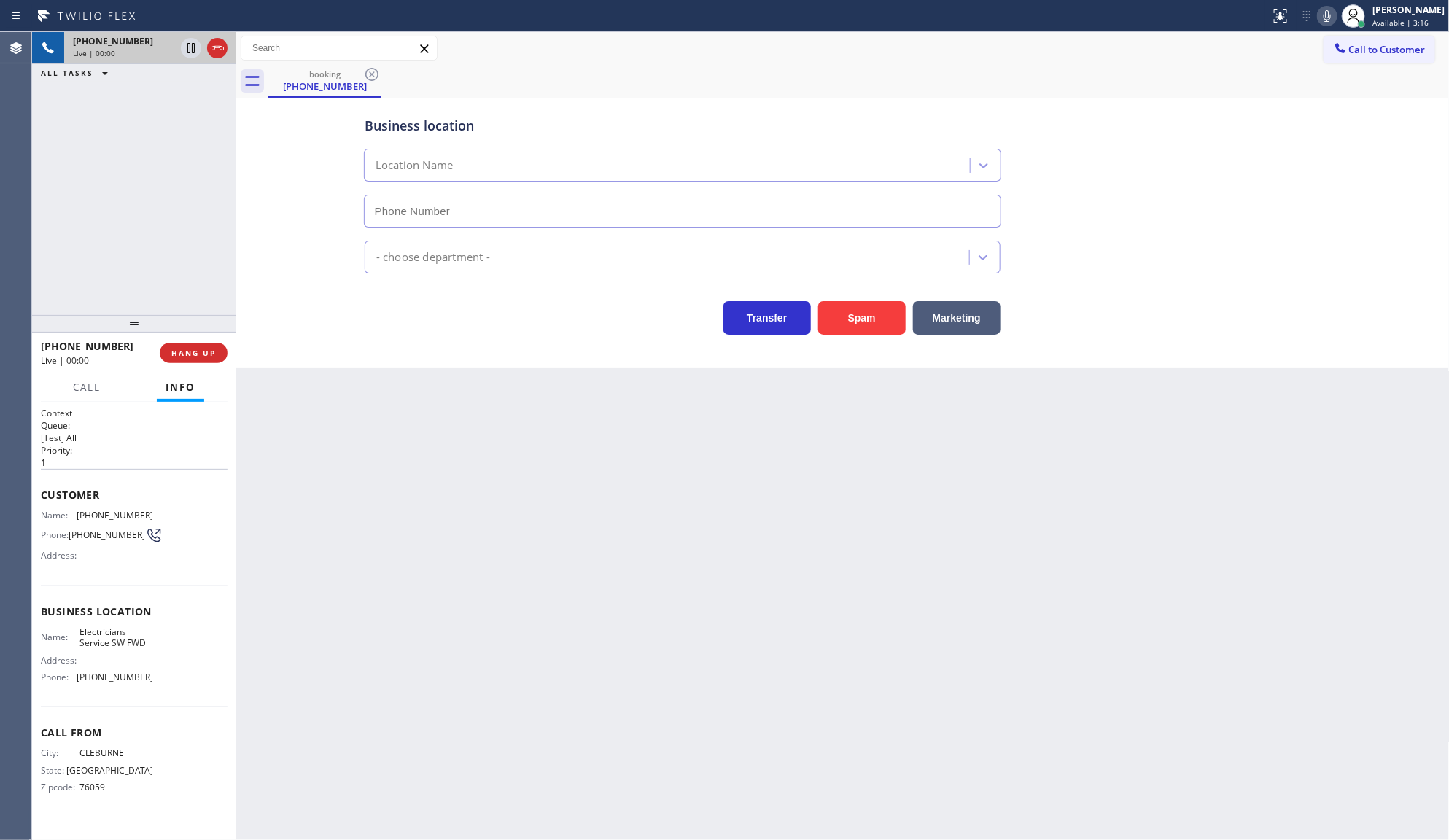
type input "(213) 566-1222"
click at [201, 348] on span "HANG UP" at bounding box center [194, 352] width 45 height 10
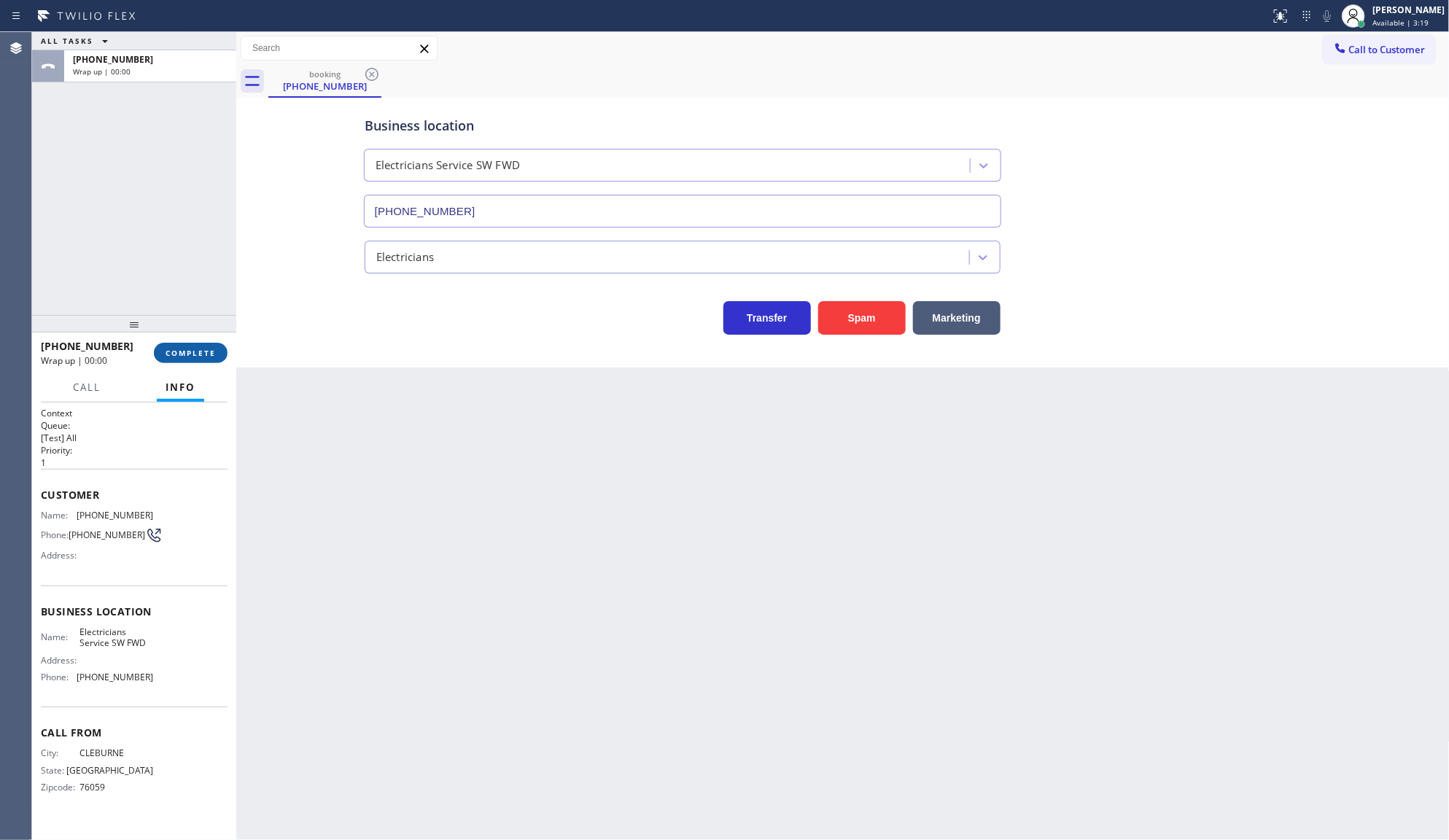
click at [201, 348] on span "COMPLETE" at bounding box center [191, 352] width 50 height 10
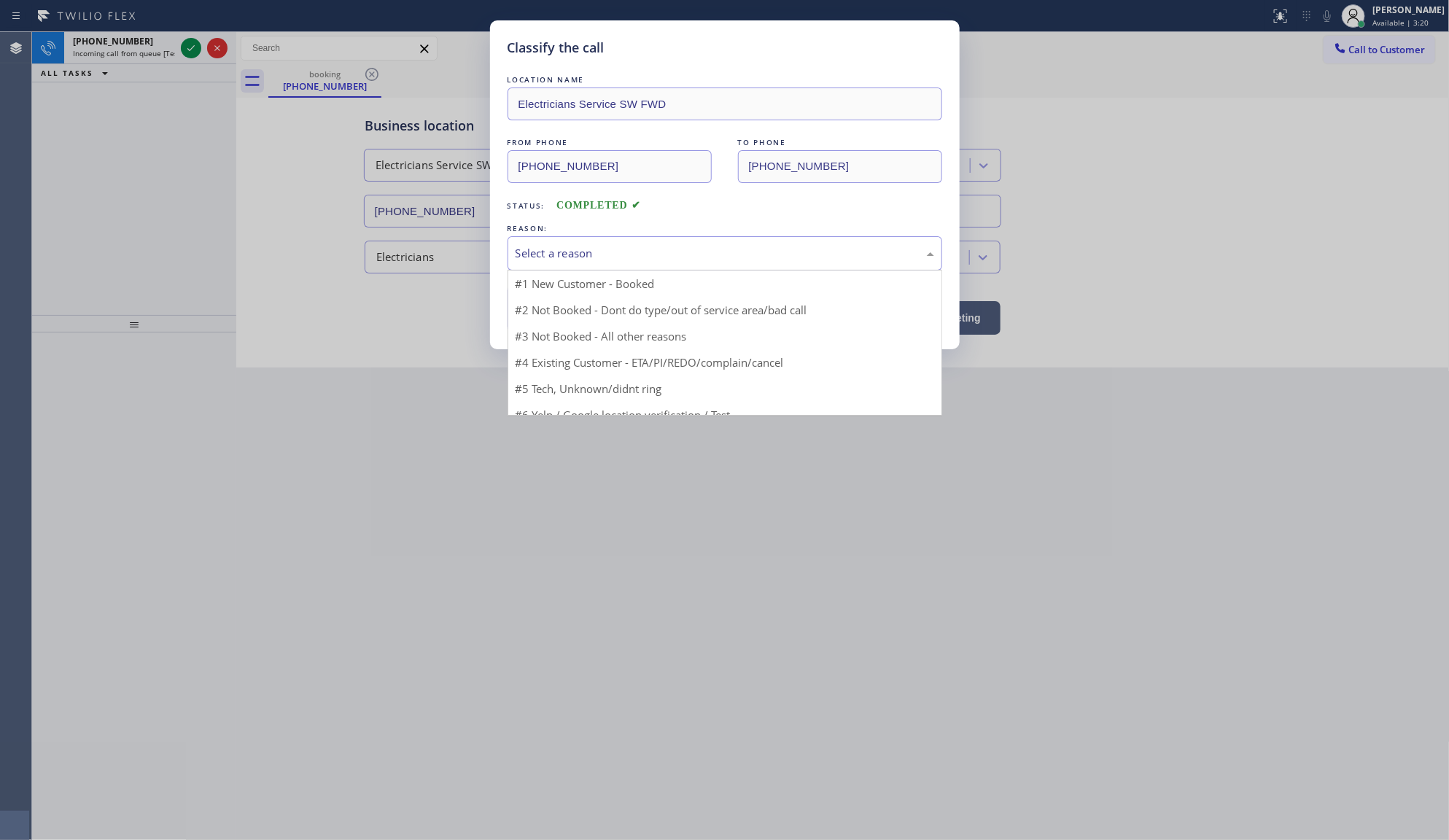
click at [595, 250] on div "Select a reason" at bounding box center [725, 253] width 419 height 17
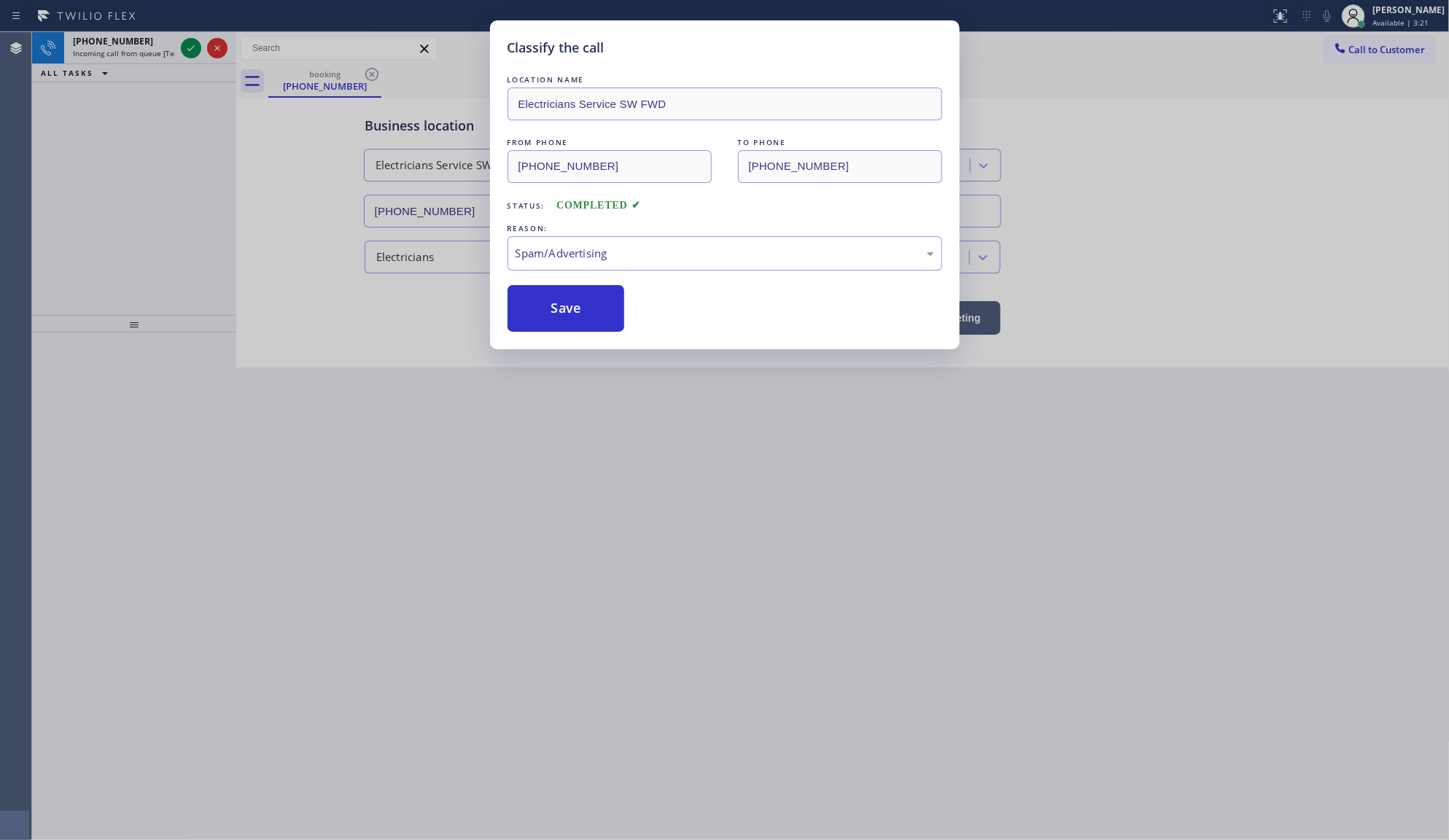
click at [529, 332] on button "Save" at bounding box center [566, 308] width 118 height 46
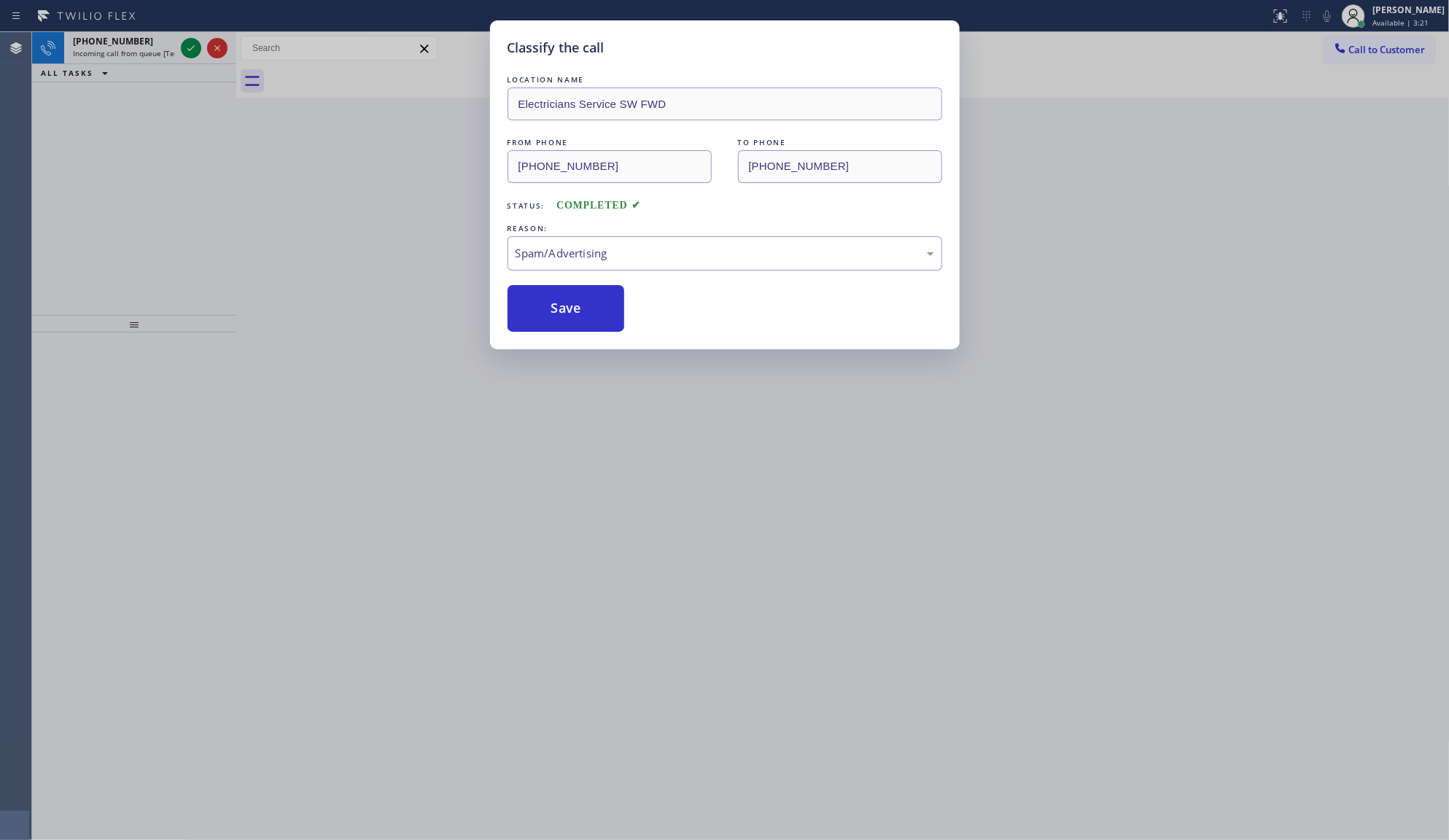
click at [529, 332] on button "Save" at bounding box center [566, 308] width 118 height 46
click at [564, 297] on button "Save" at bounding box center [566, 308] width 118 height 46
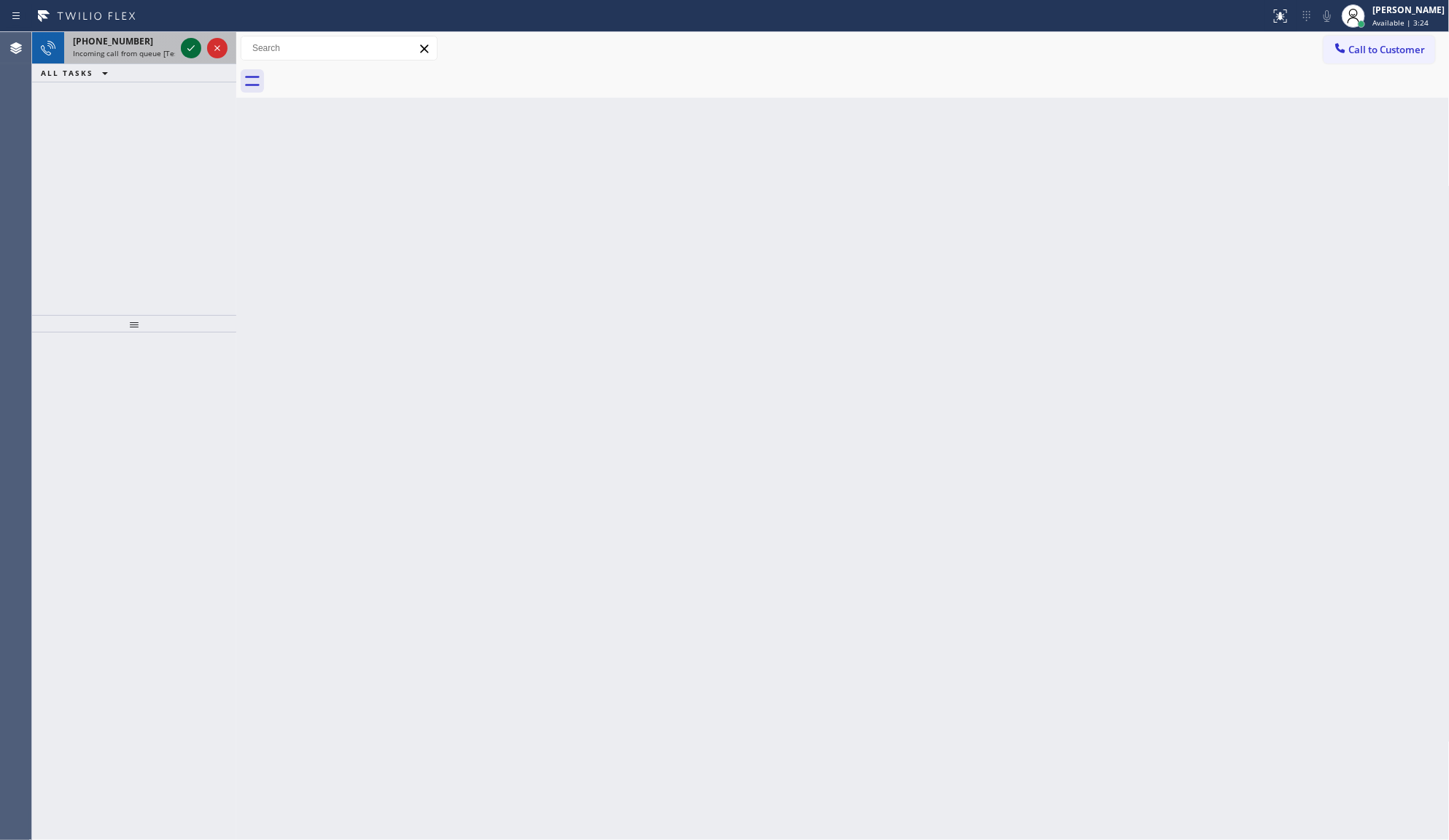
click at [193, 45] on icon at bounding box center [191, 48] width 18 height 18
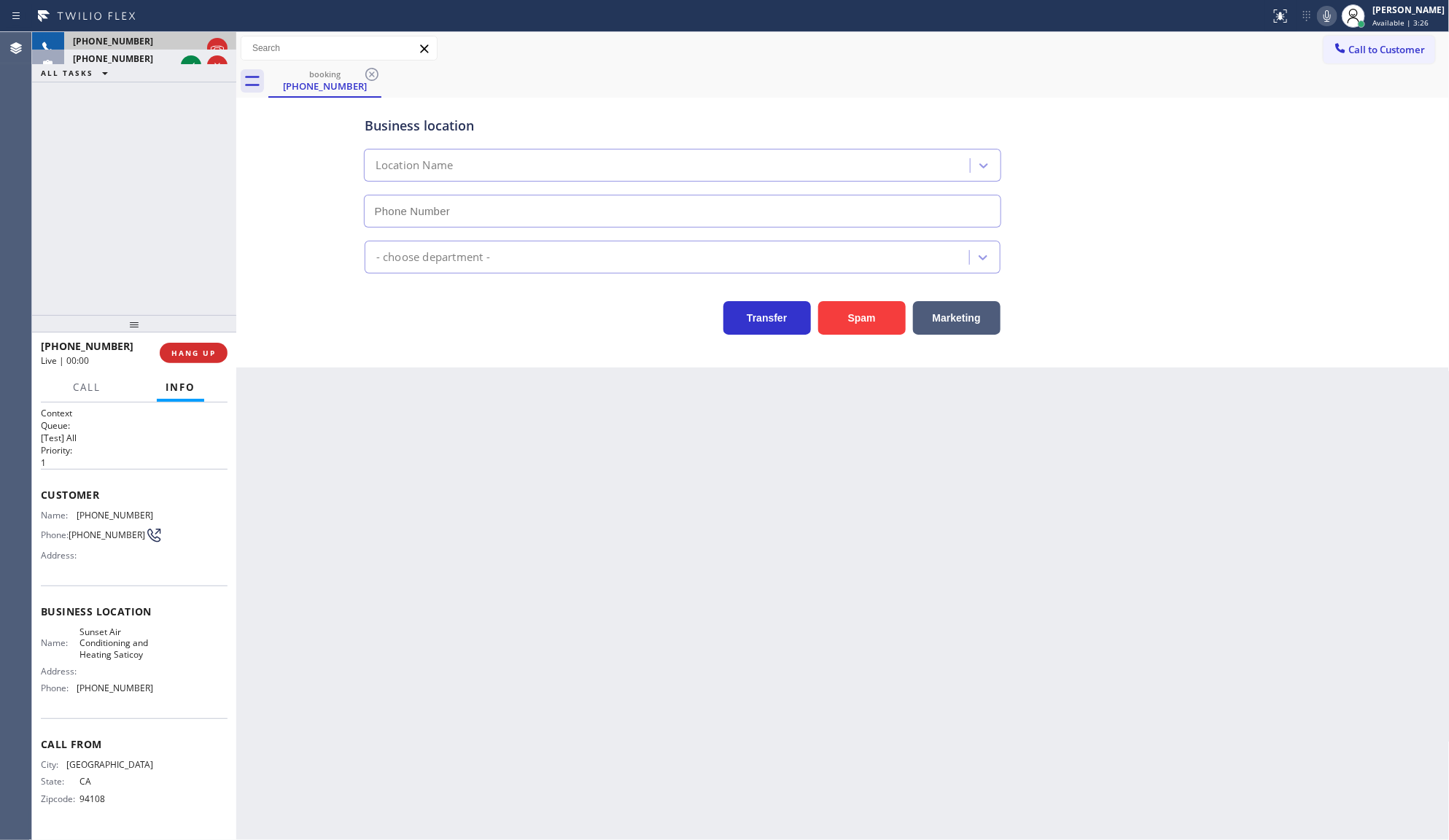
type input "(805) 659-8636"
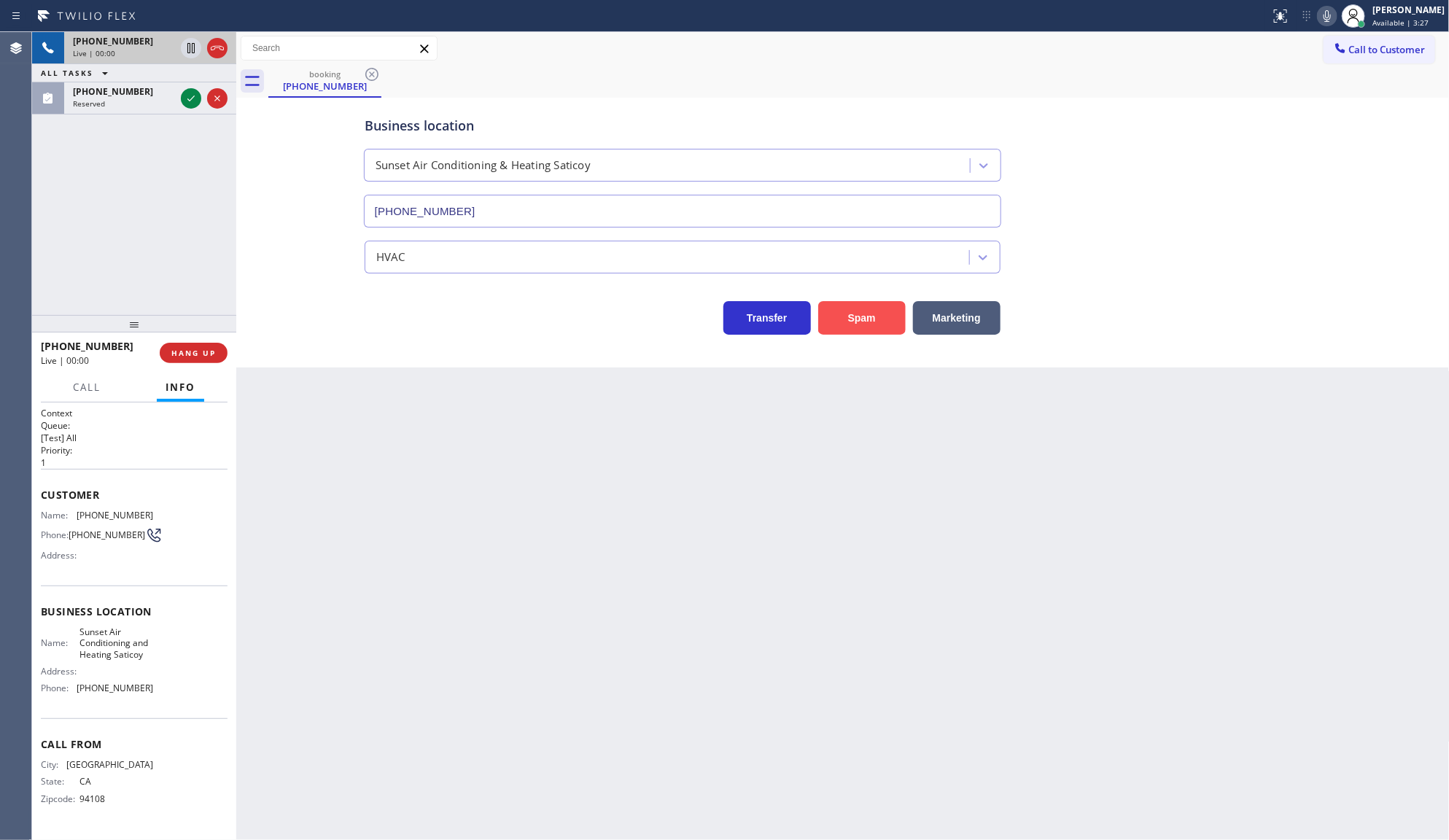
click at [887, 312] on button "Spam" at bounding box center [862, 318] width 87 height 34
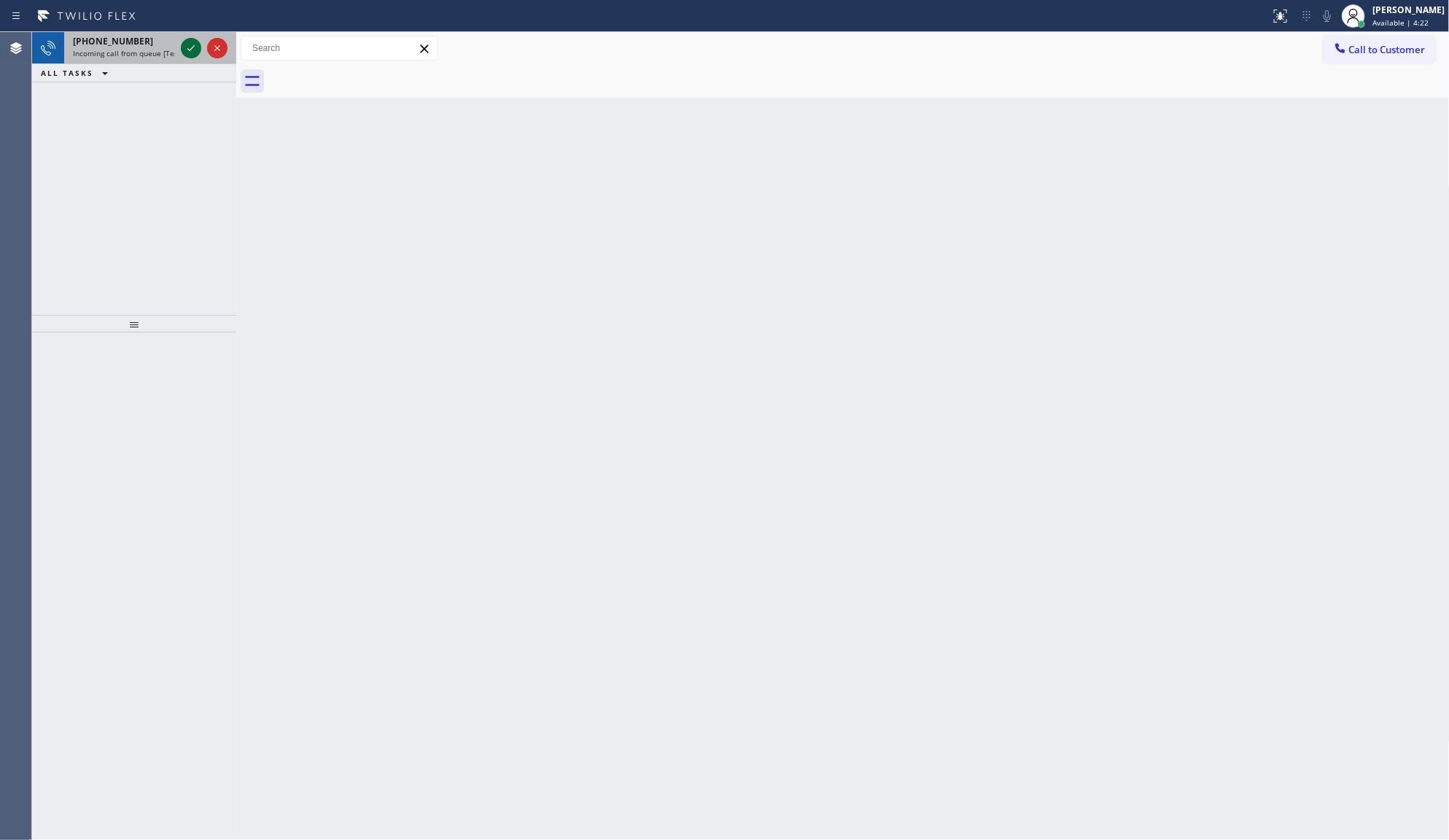
drag, startPoint x: 188, startPoint y: 54, endPoint x: 188, endPoint y: 42, distance: 12.0
click at [188, 49] on icon at bounding box center [191, 48] width 18 height 18
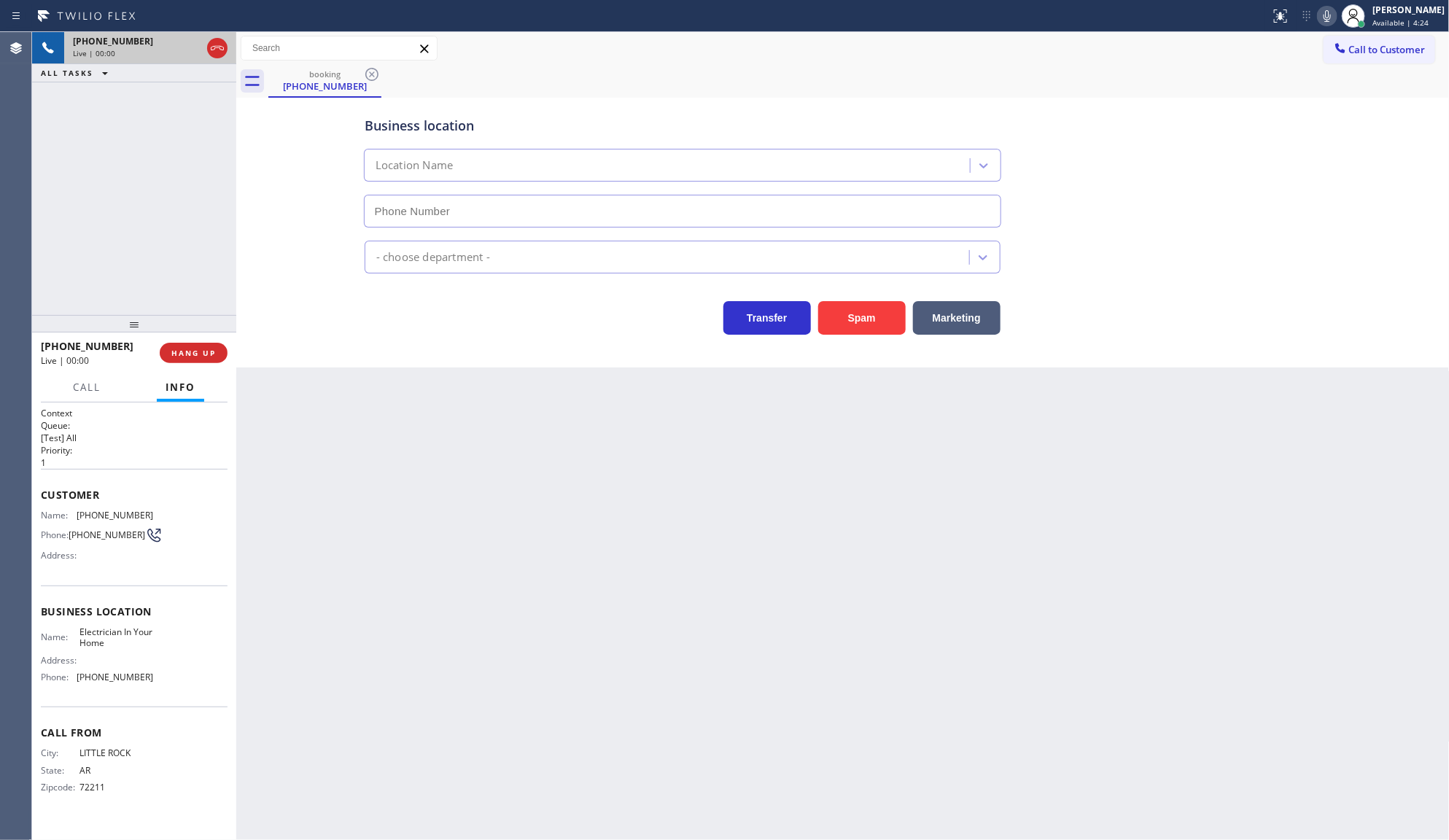
type input "(844) 730-4275"
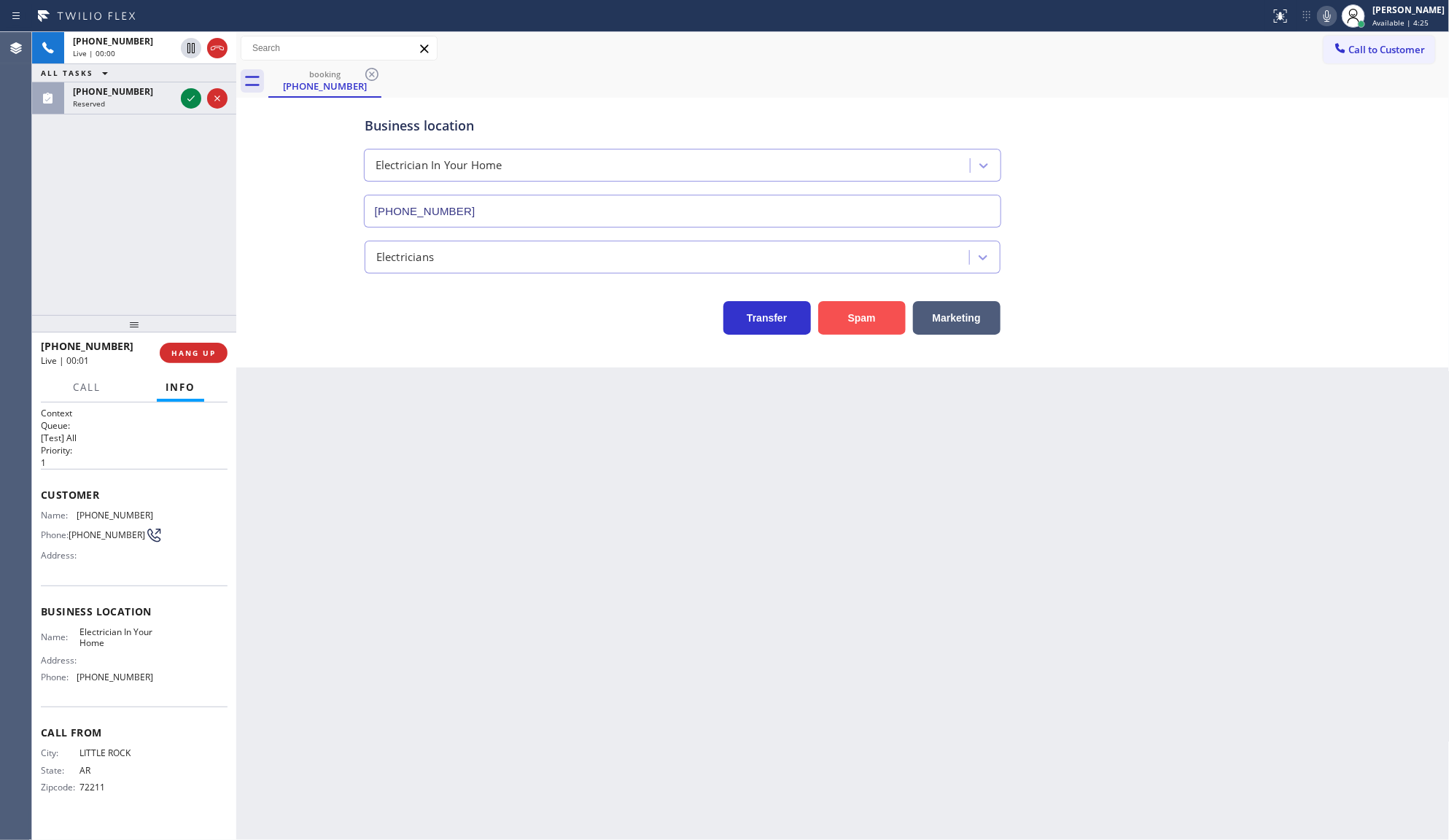
click at [840, 318] on button "Spam" at bounding box center [862, 318] width 87 height 34
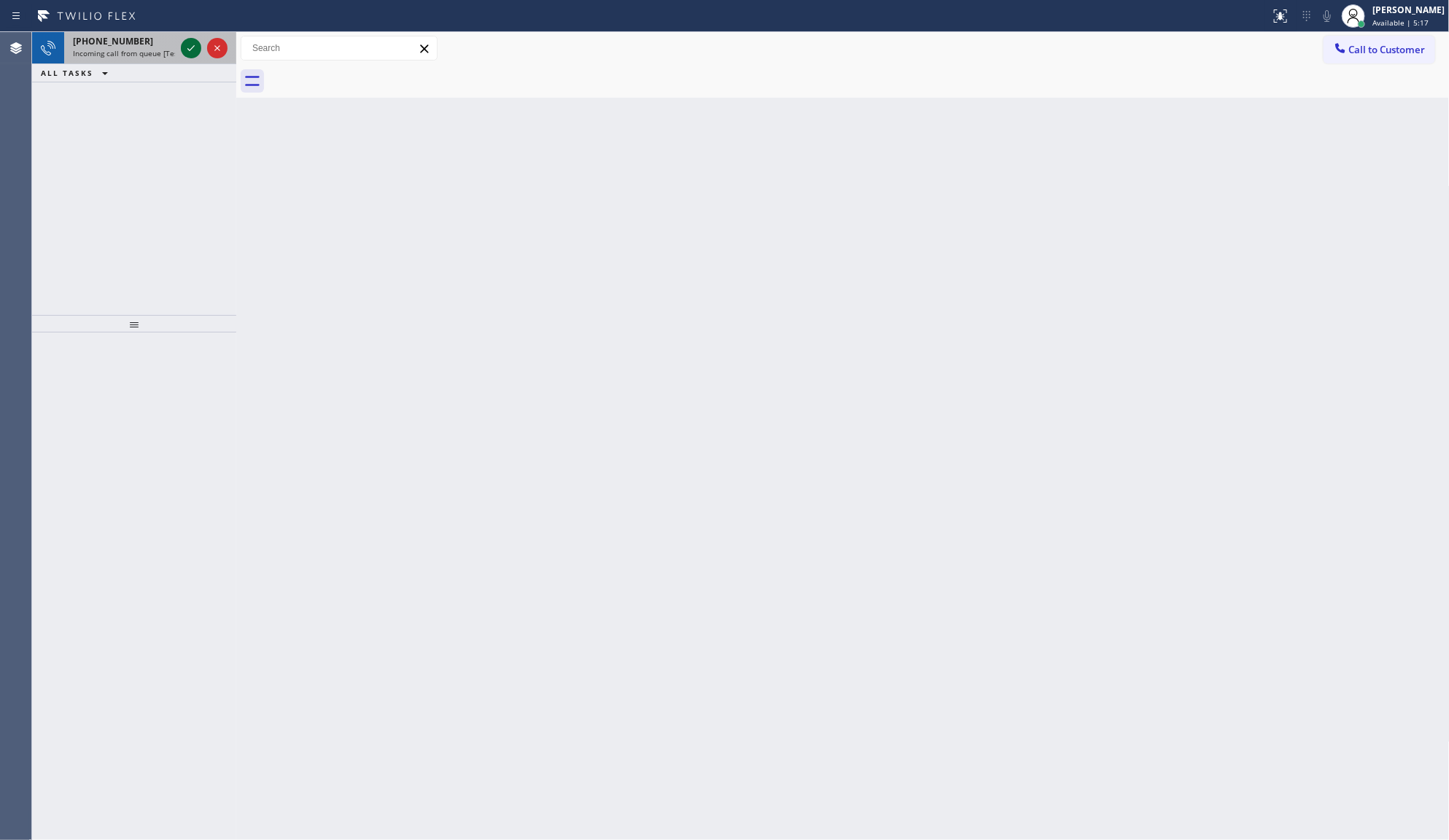
click at [194, 52] on icon at bounding box center [191, 48] width 18 height 18
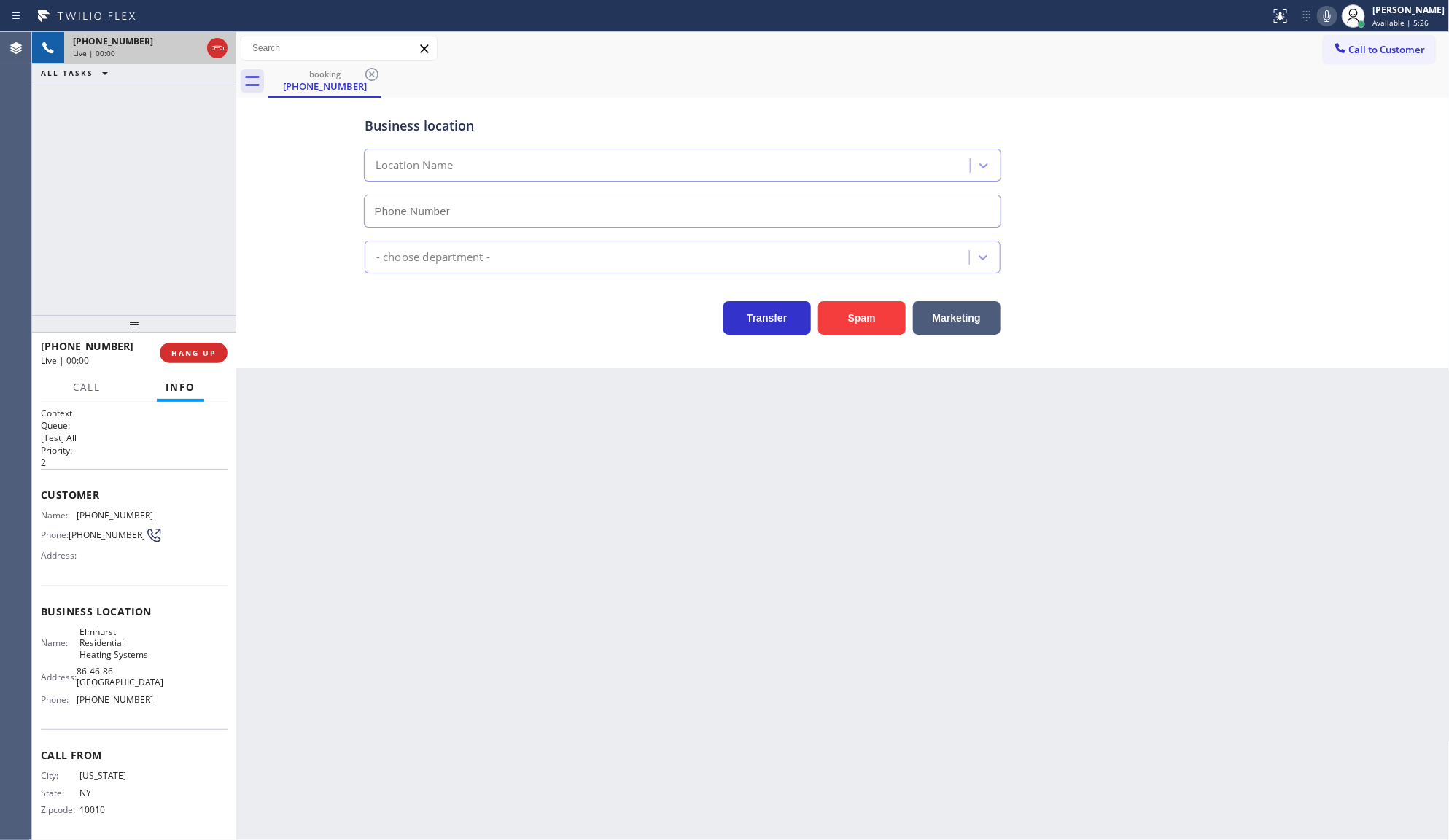
type input "(917) 983-2877"
drag, startPoint x: 74, startPoint y: 509, endPoint x: 216, endPoint y: 517, distance: 142.2
click at [216, 517] on div "Context Queue: [Test] All Priority: 2 Customer Name: (917) 302-2299 Phone: (917…" at bounding box center [134, 621] width 187 height 429
copy div "(917) 302-2299"
click at [1326, 12] on icon at bounding box center [1327, 16] width 18 height 18
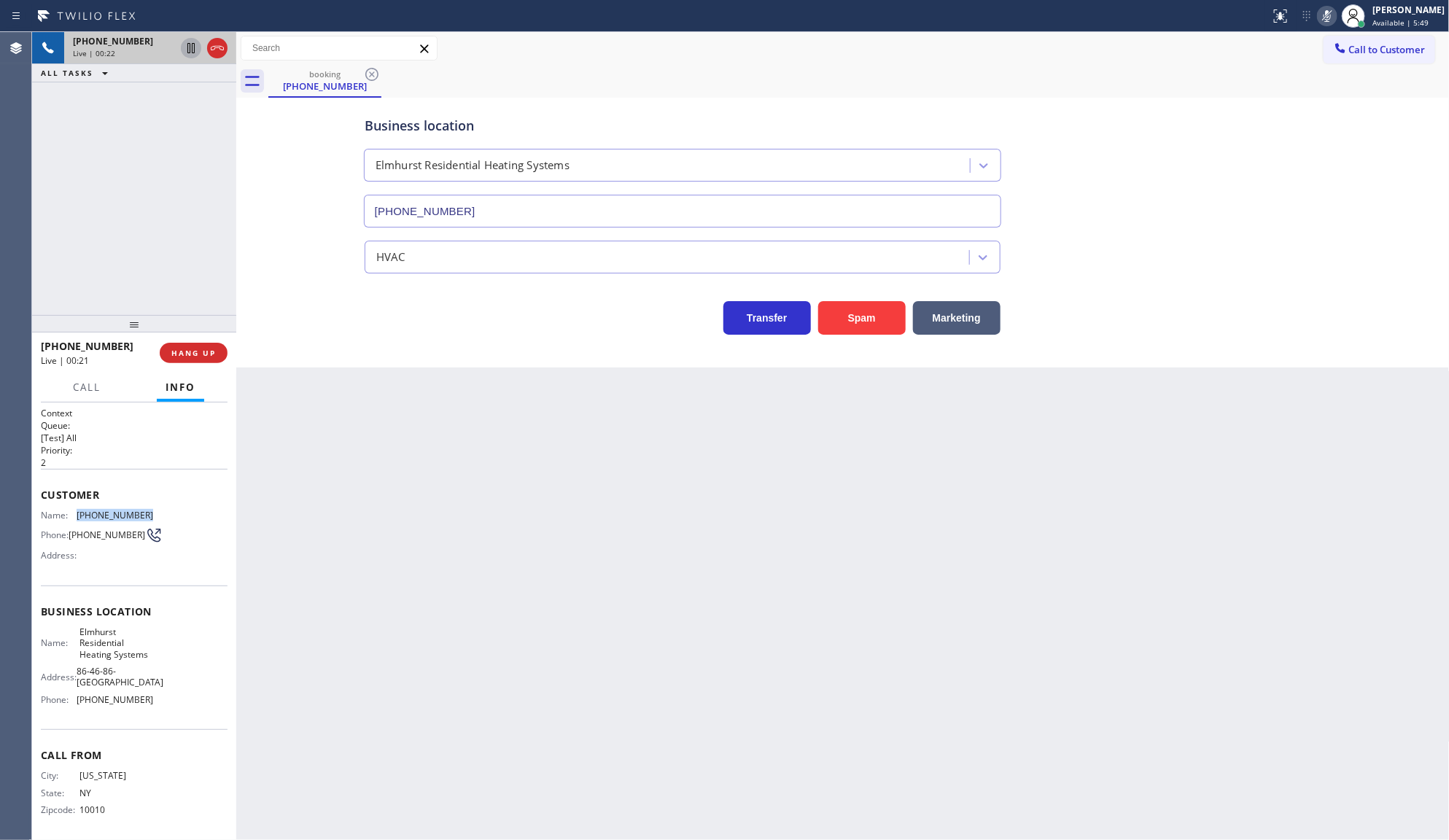
click at [187, 45] on icon at bounding box center [191, 48] width 18 height 18
click at [187, 49] on icon at bounding box center [191, 48] width 18 height 18
click at [1325, 12] on icon at bounding box center [1327, 16] width 18 height 18
click at [312, 303] on div "Business location Elmhurst Residential Heating Systems (917) 983-2877 HVAC Tran…" at bounding box center [843, 218] width 1206 height 233
click at [174, 160] on div "+19173022299 Live | 04:22 ALL TASKS ALL TASKS ACTIVE TASKS TASKS IN WRAP UP" at bounding box center [134, 173] width 204 height 283
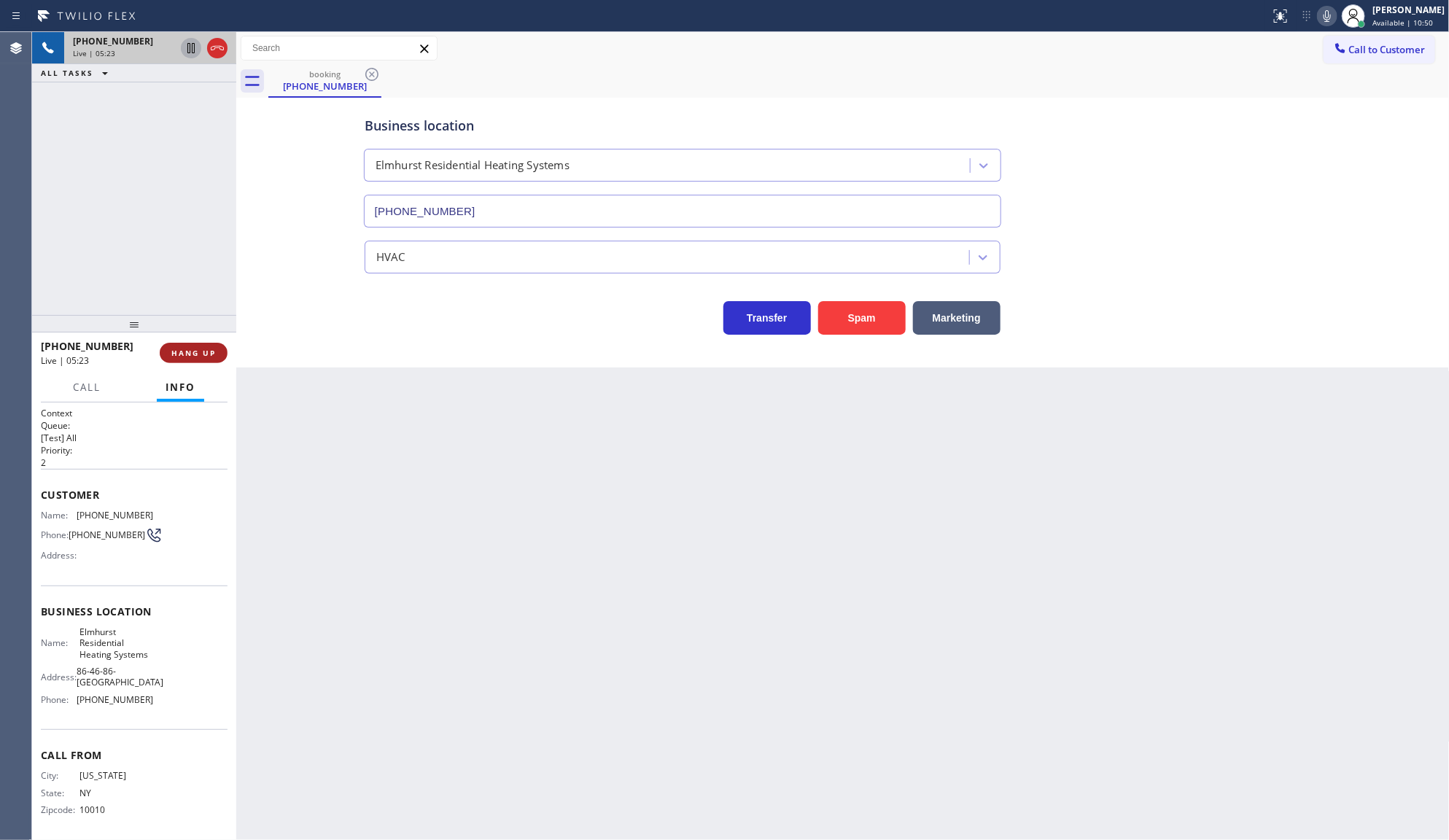
click at [191, 348] on span "HANG UP" at bounding box center [194, 352] width 45 height 10
drag, startPoint x: 67, startPoint y: 220, endPoint x: 103, endPoint y: 30, distance: 193.4
click at [74, 209] on div "ALL TASKS ALL TASKS ACTIVE TASKS TASKS IN WRAP UP +19173022299 Wrap up | 02:02" at bounding box center [134, 173] width 204 height 283
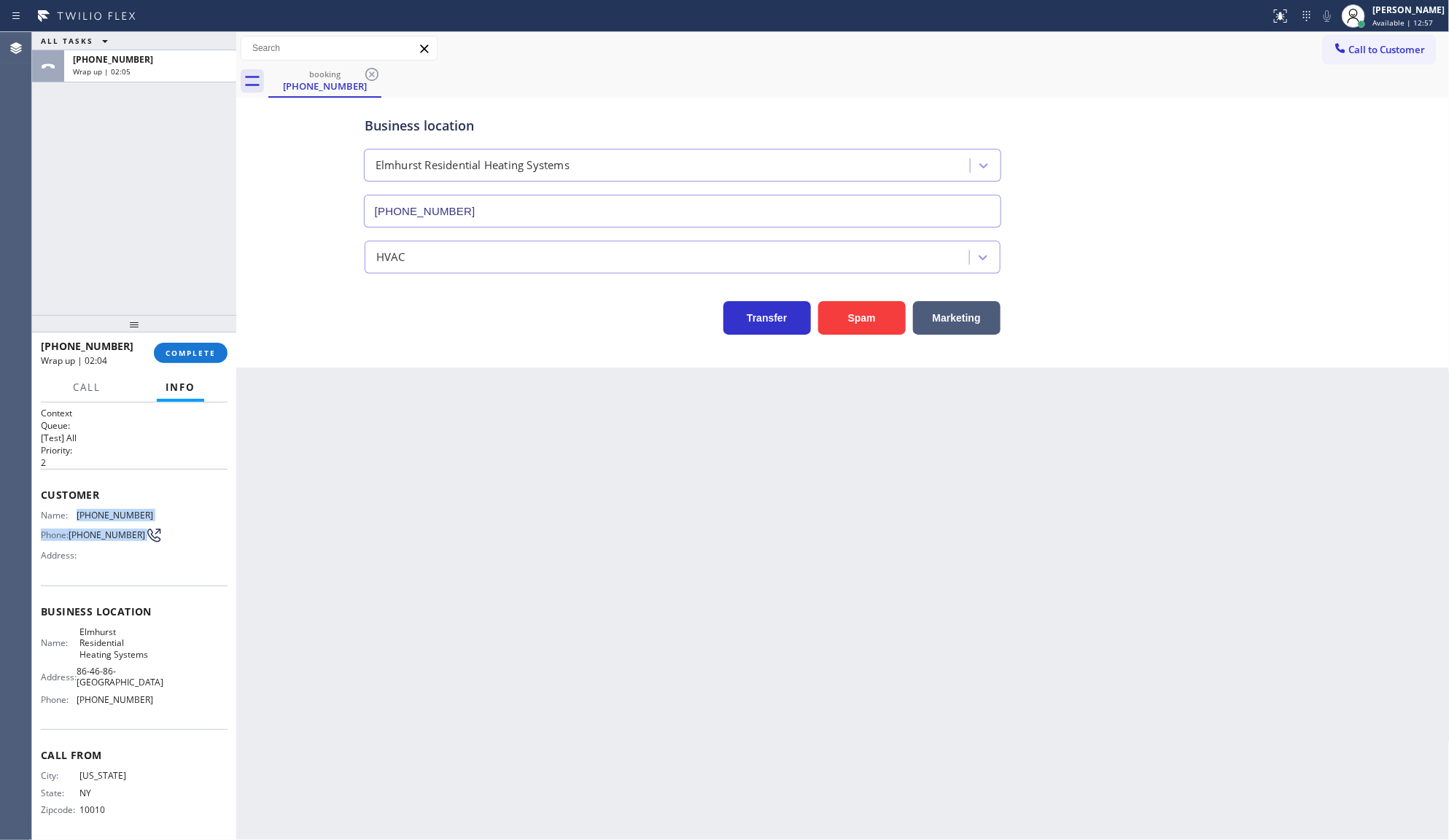
drag, startPoint x: 70, startPoint y: 511, endPoint x: 167, endPoint y: 521, distance: 97.5
click at [167, 521] on div "Name: (917) 302-2299 Phone: (917) 302-2299 Address:" at bounding box center [134, 538] width 187 height 58
copy div "(917) 302-2299 Phone: (917) 302-2299"
drag, startPoint x: 73, startPoint y: 713, endPoint x: 159, endPoint y: 687, distance: 89.8
click at [155, 693] on div "Name: Elmhurst Residential Heating Systems Address: 86-46-86-50 Queens Blvd Pho…" at bounding box center [134, 669] width 187 height 86
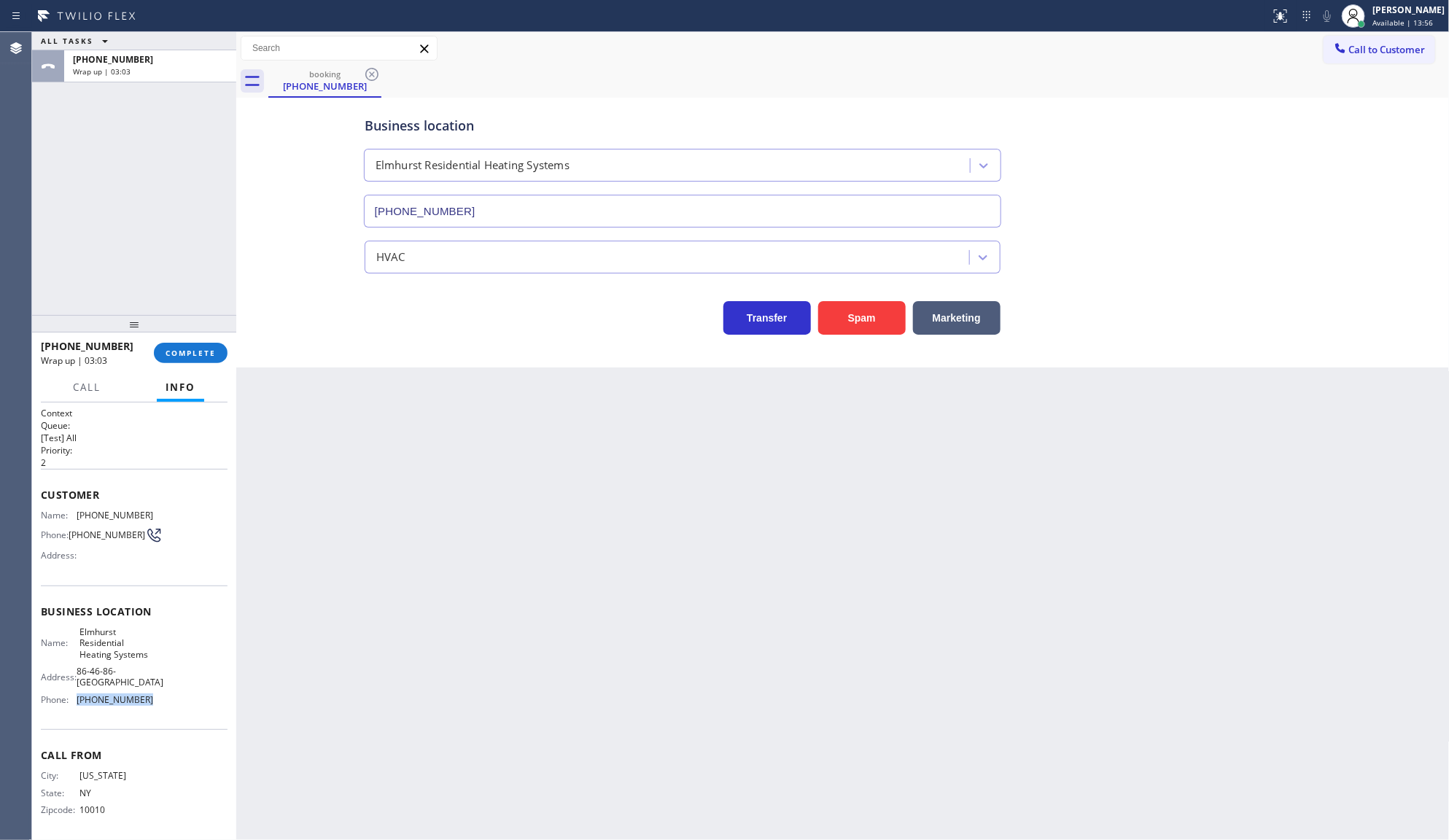
copy div "(917) 983-2877"
click at [1339, 45] on icon at bounding box center [1340, 48] width 14 height 14
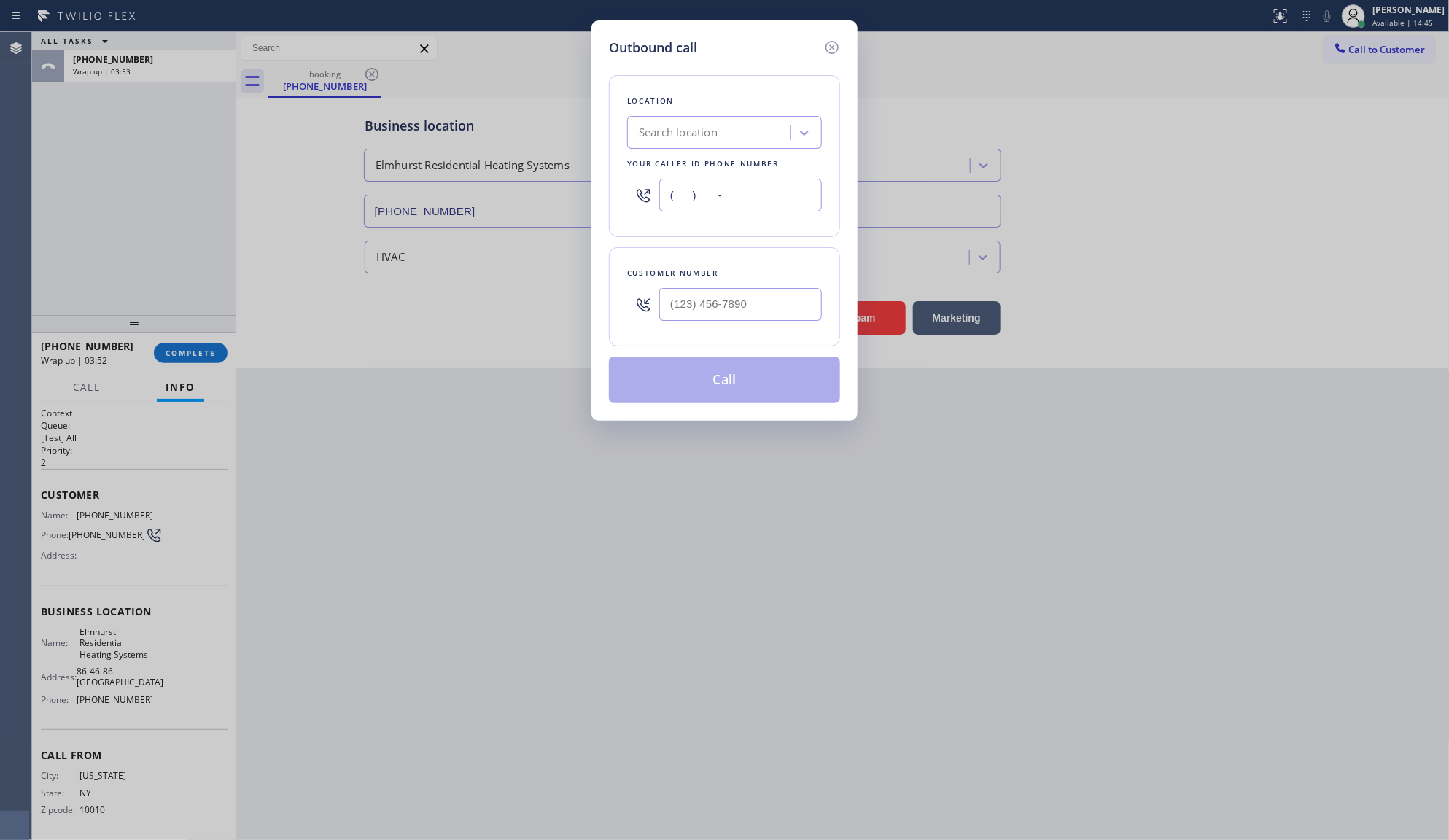
click at [742, 202] on input "(___) ___-____" at bounding box center [740, 195] width 163 height 33
paste input "917) 983-2877"
type input "(917) 983-2877"
click at [700, 306] on input "(___) ___-____" at bounding box center [740, 304] width 163 height 33
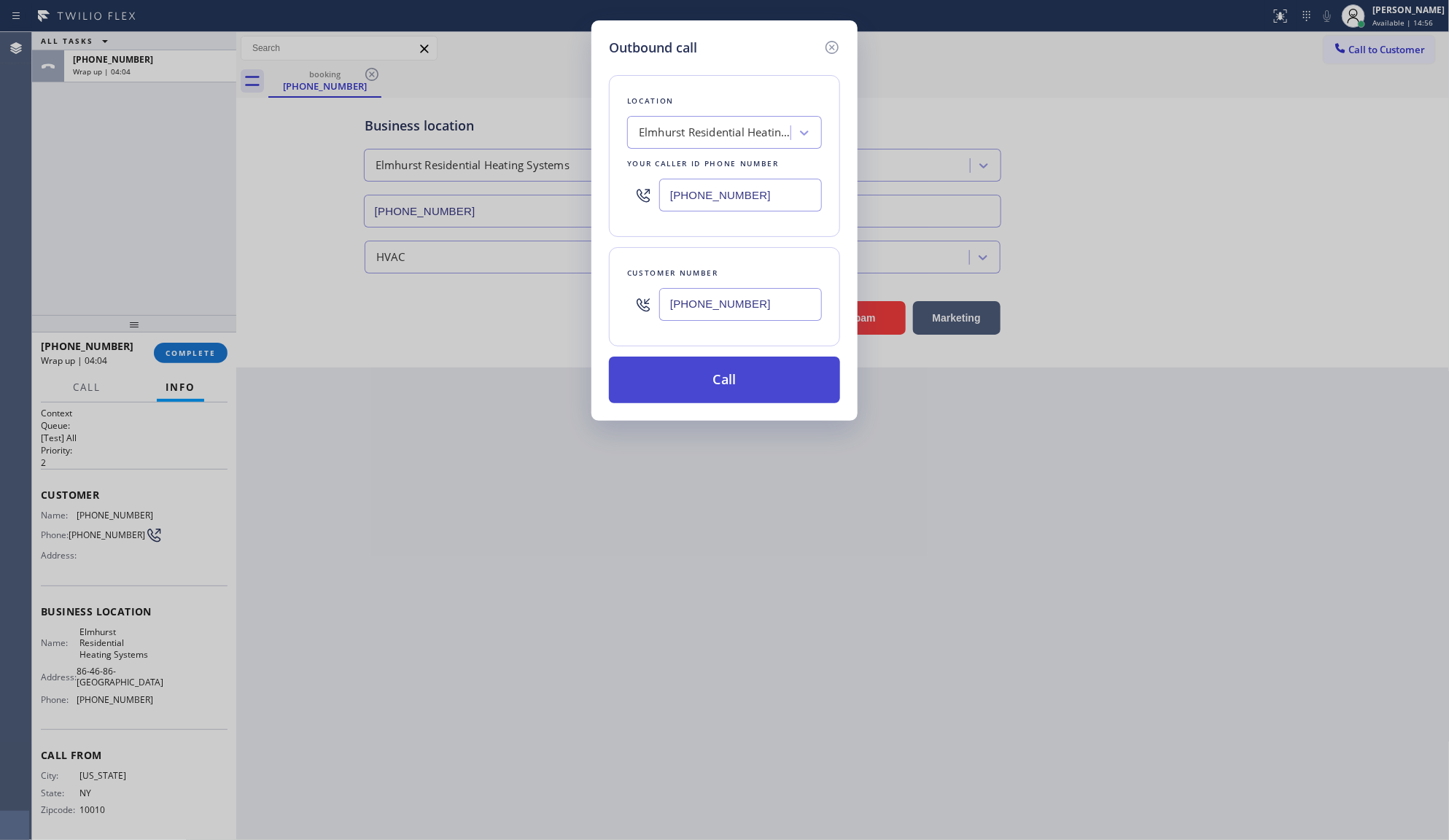
type input "(917) 302-2299"
click at [759, 367] on button "Call" at bounding box center [724, 380] width 231 height 46
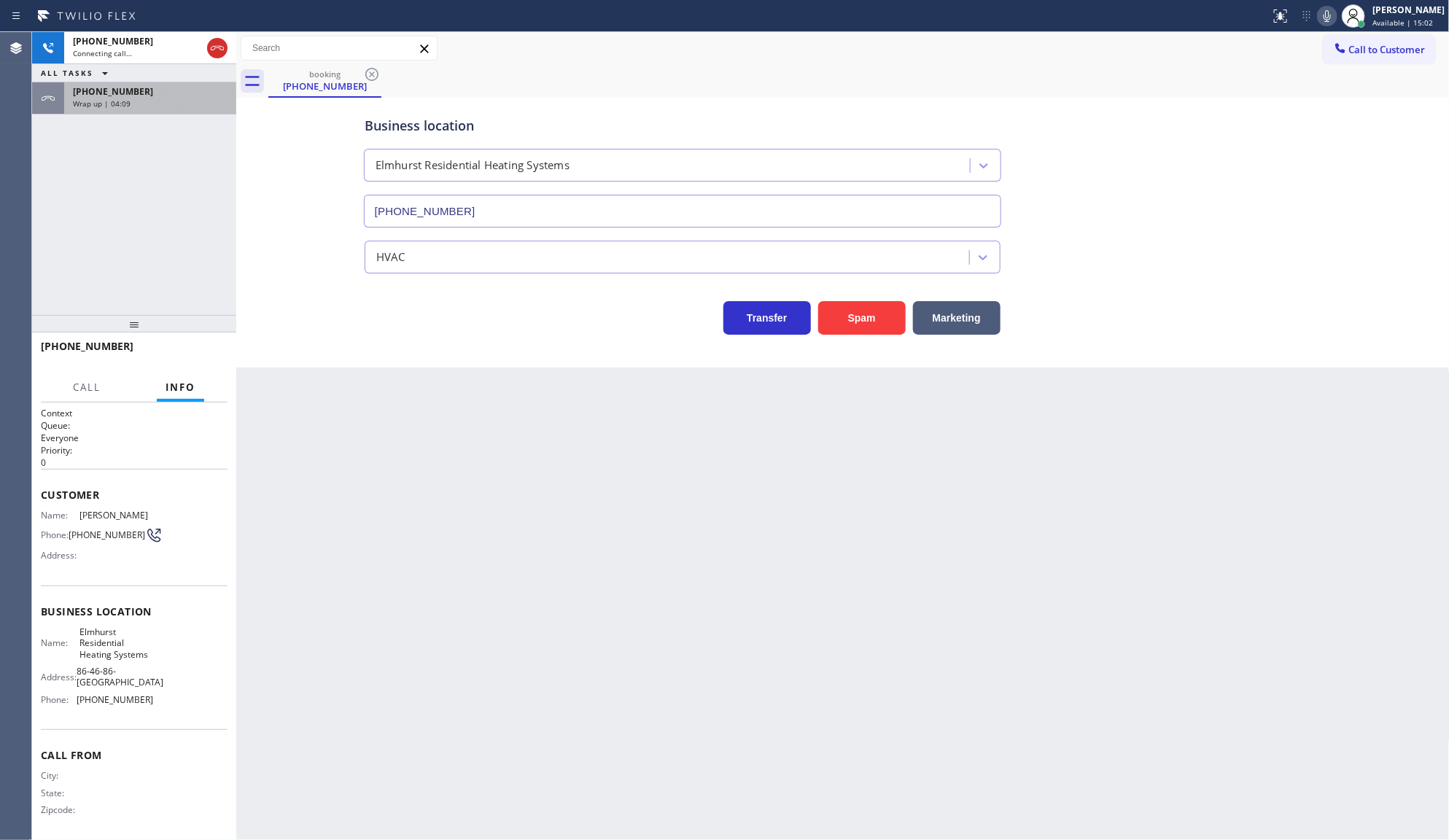
click at [104, 87] on span "+19173022299" at bounding box center [113, 91] width 80 height 12
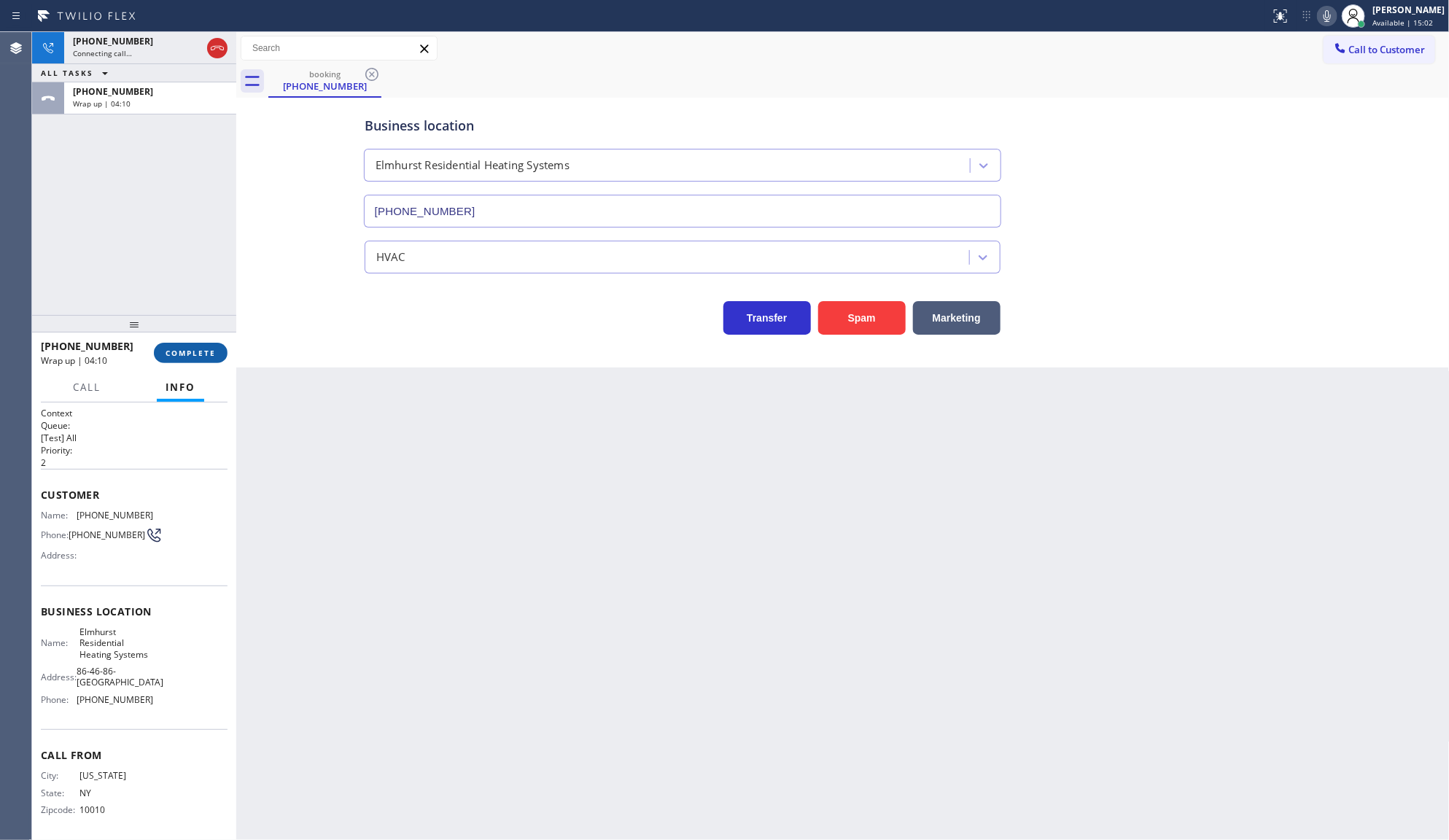
click at [210, 357] on button "COMPLETE" at bounding box center [191, 352] width 74 height 20
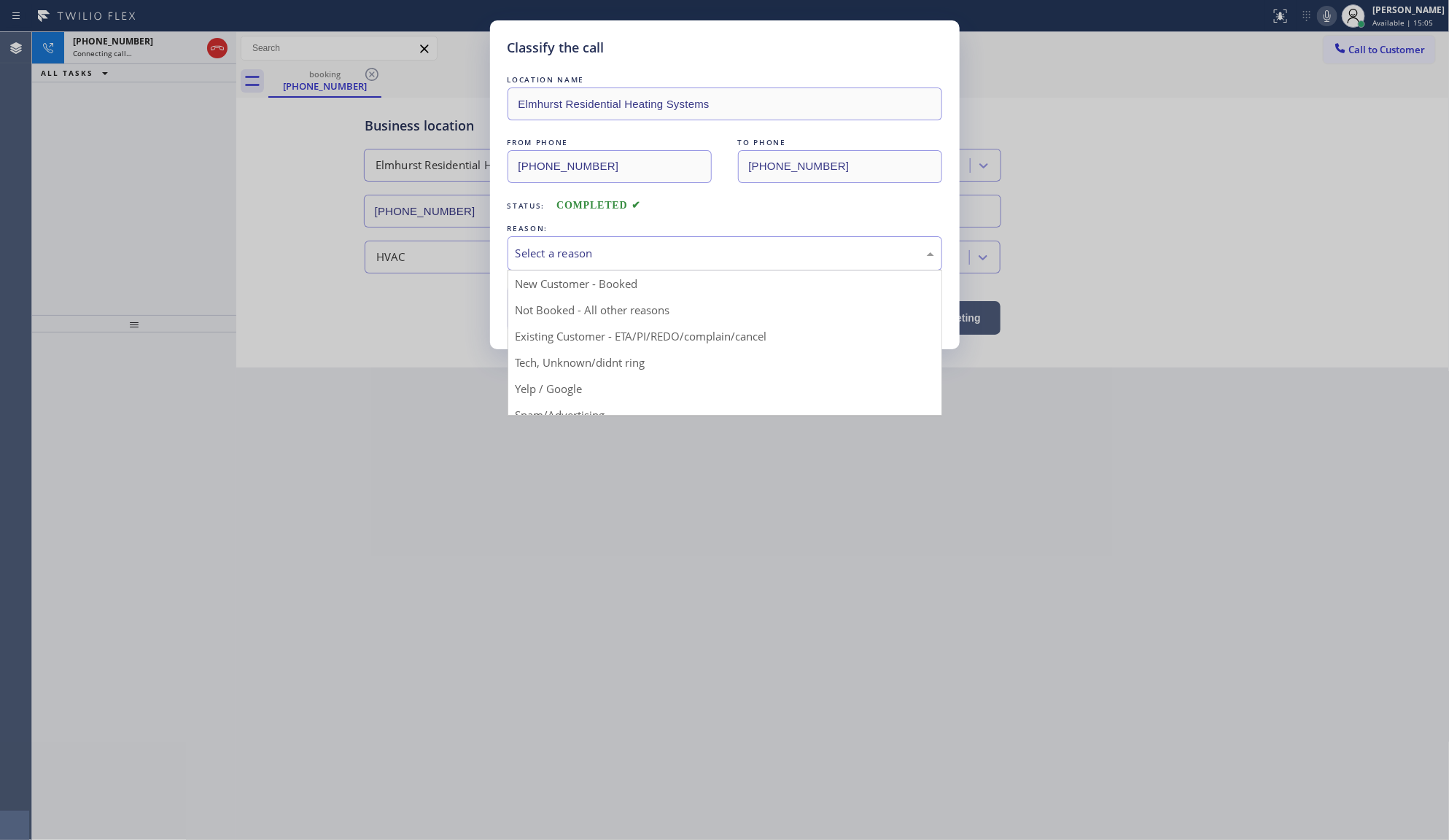
click at [551, 259] on div "Select a reason" at bounding box center [725, 253] width 419 height 17
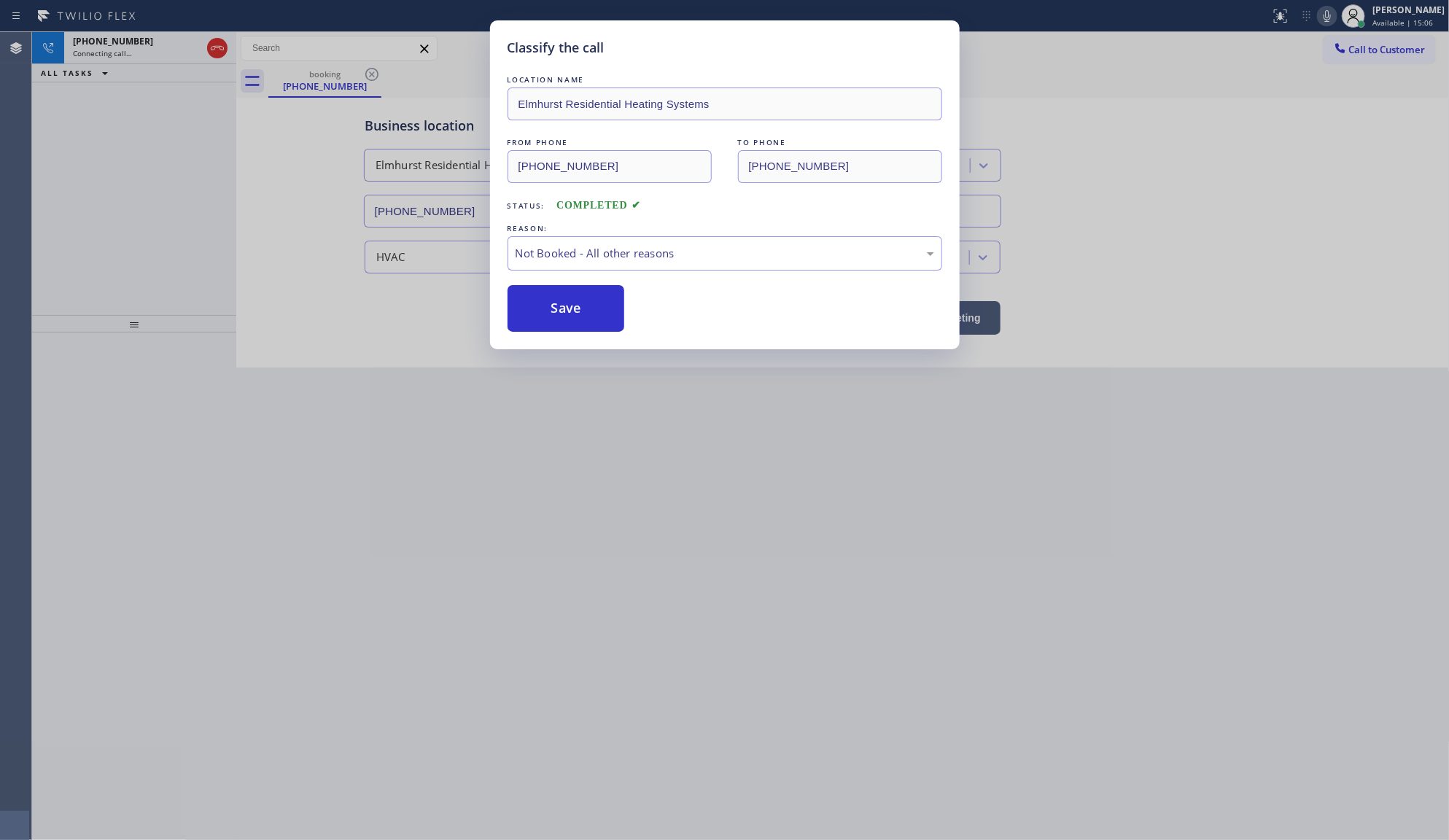
click at [549, 311] on button "Save" at bounding box center [566, 308] width 118 height 46
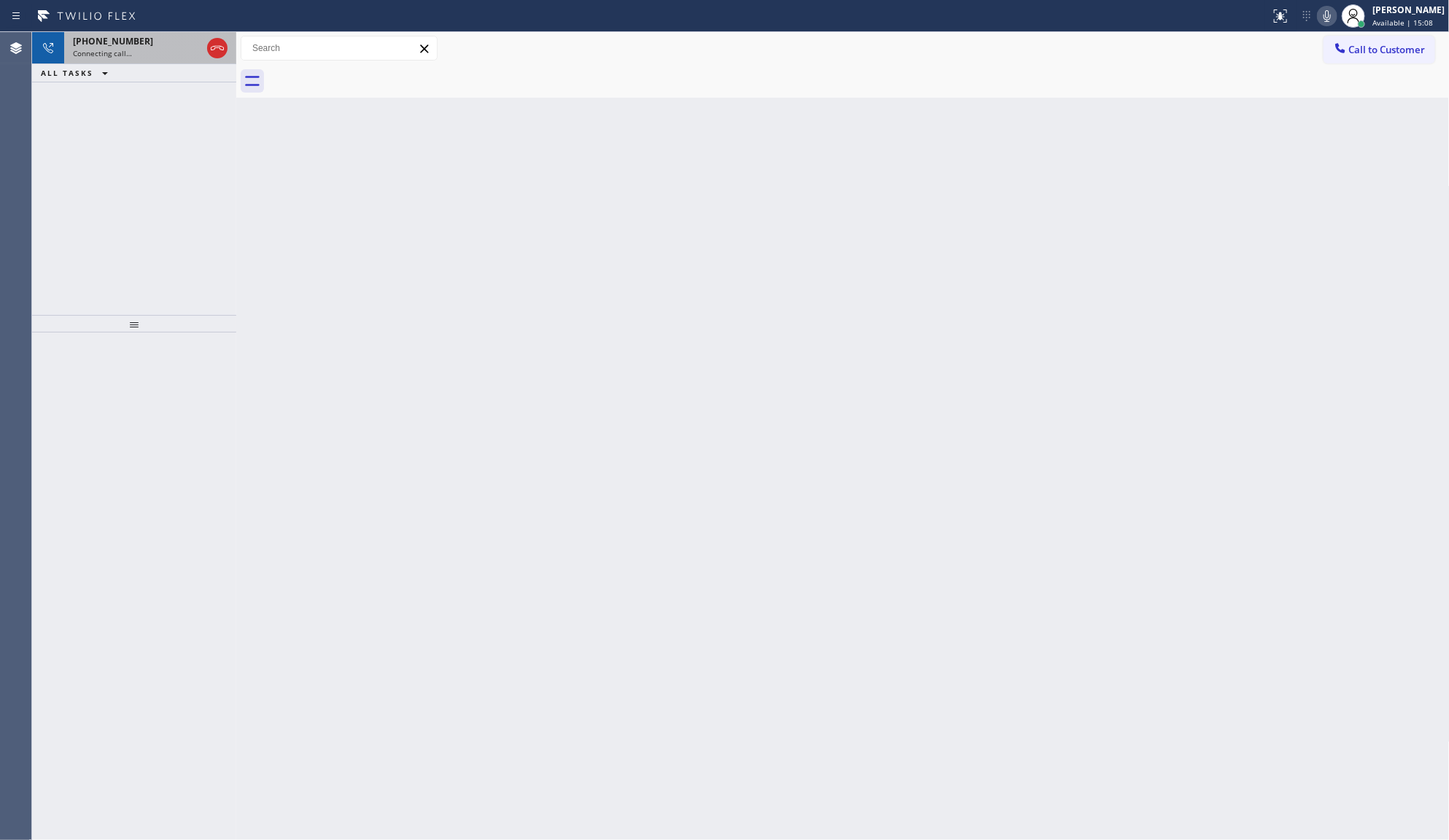
click at [115, 51] on span "Connecting call…" at bounding box center [103, 53] width 59 height 10
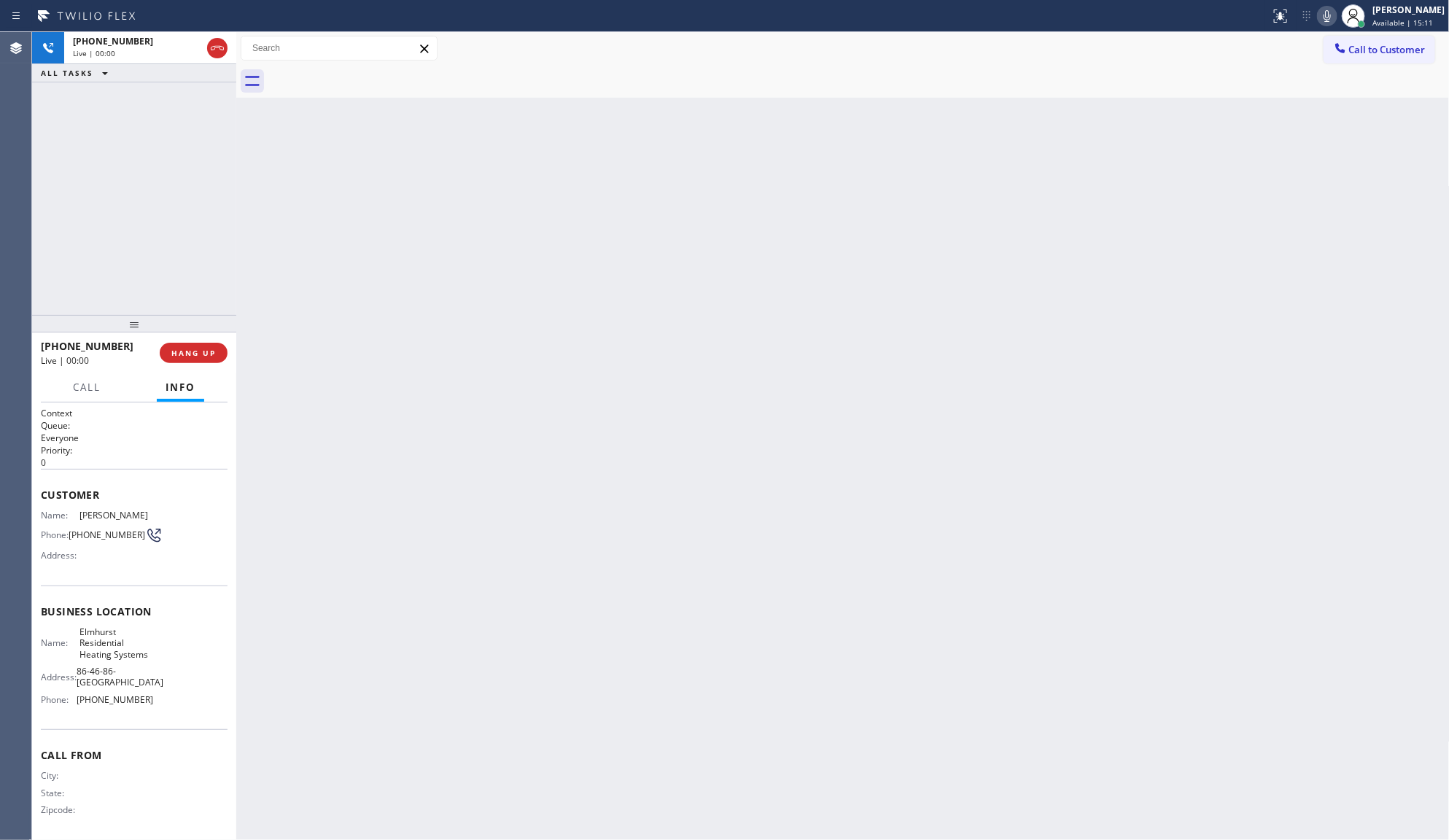
click at [1338, 13] on div at bounding box center [1326, 16] width 20 height 18
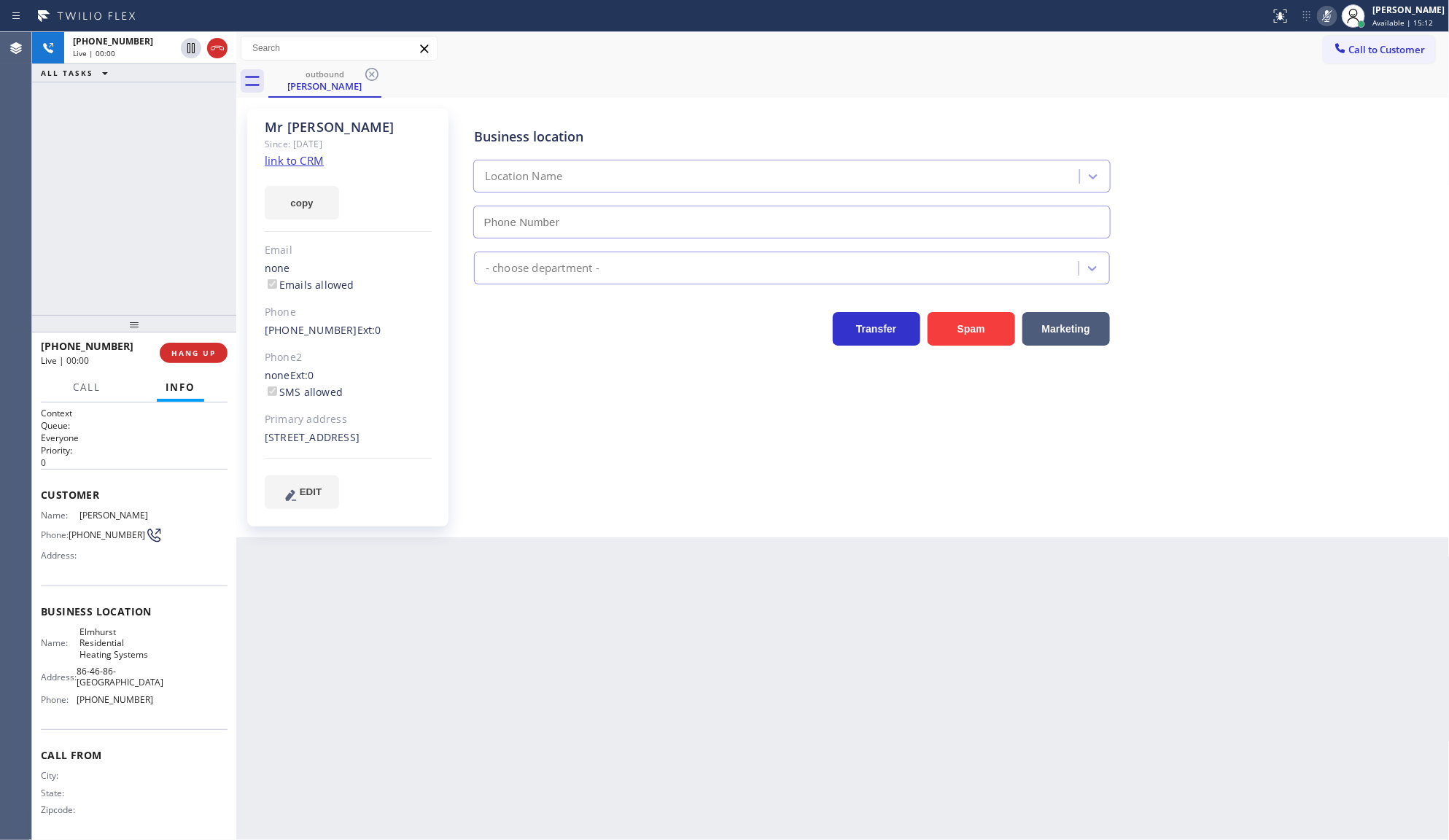
click at [1338, 13] on div at bounding box center [1326, 16] width 20 height 18
type input "(917) 983-2877"
click at [531, 372] on div "Business location Elmhurst Residential Heating Systems (917) 983-2877 HVAC Tran…" at bounding box center [952, 308] width 988 height 392
click at [133, 207] on div "+19173022299 Live | 00:54 ALL TASKS ALL TASKS ACTIVE TASKS TASKS IN WRAP UP" at bounding box center [134, 173] width 204 height 283
click at [155, 151] on div "+19173022299 Live | 01:01 ALL TASKS ALL TASKS ACTIVE TASKS TASKS IN WRAP UP" at bounding box center [134, 173] width 204 height 283
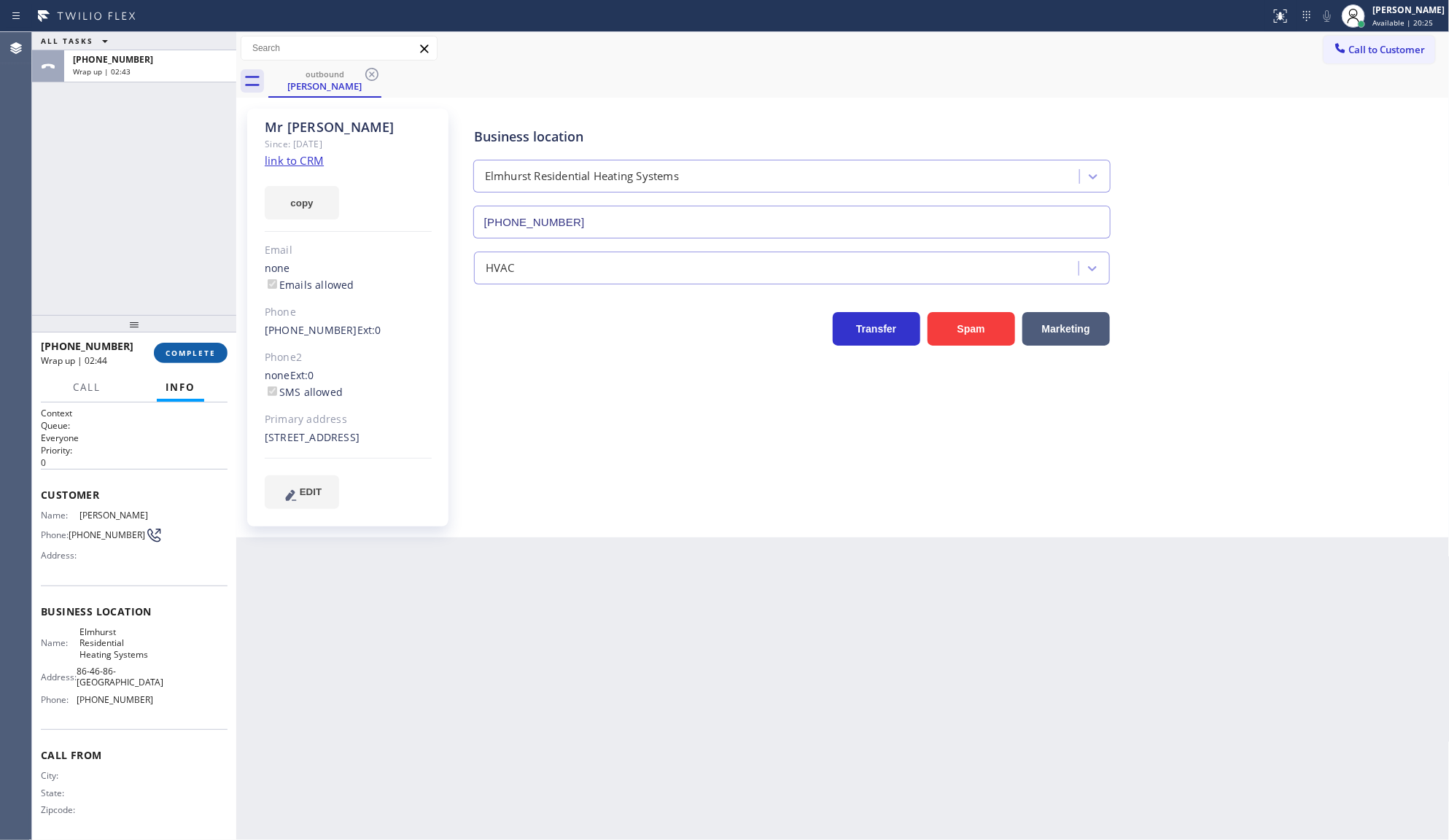
click at [183, 348] on span "COMPLETE" at bounding box center [191, 352] width 50 height 10
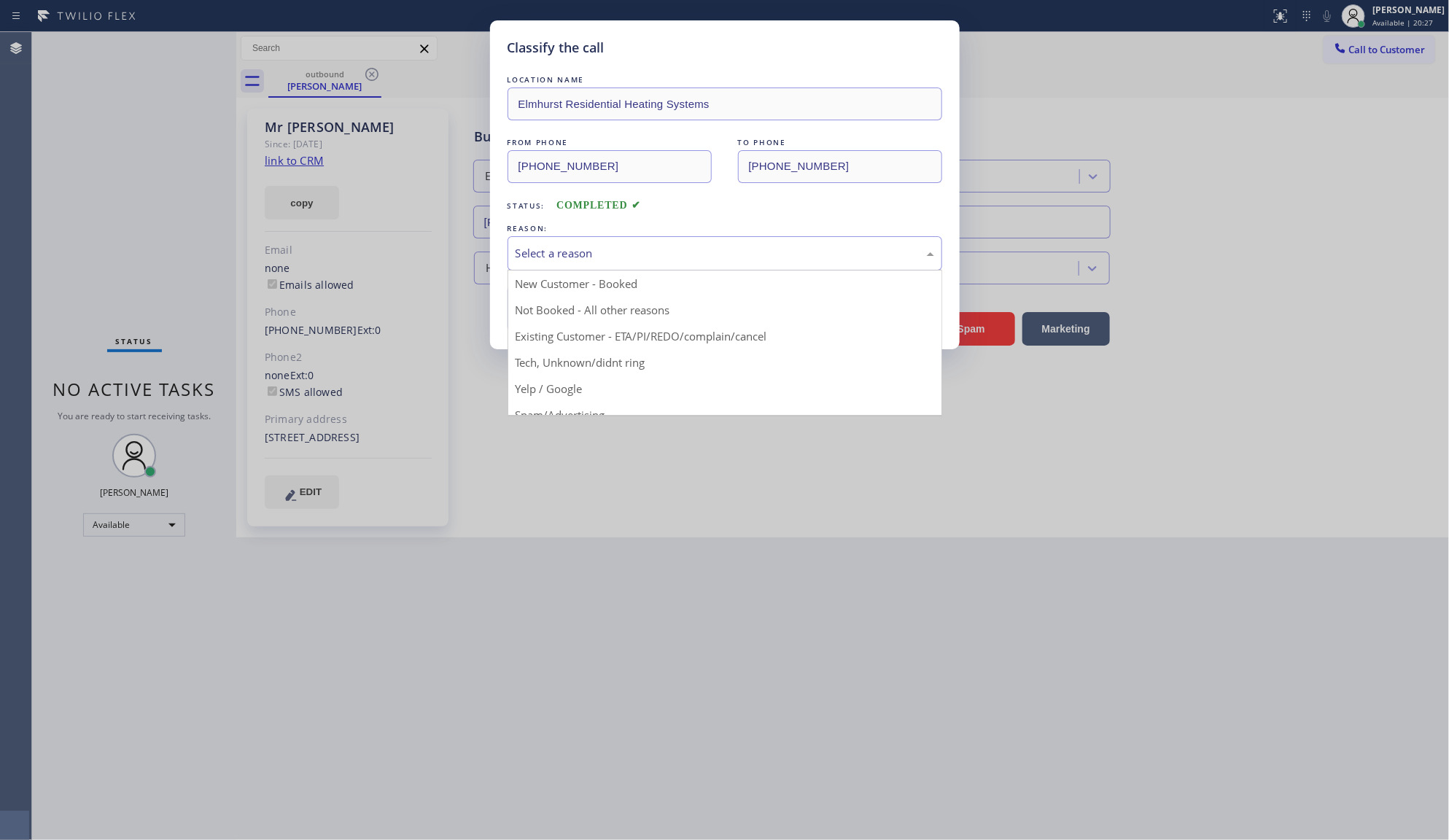
click at [529, 264] on div "Select a reason" at bounding box center [725, 253] width 435 height 34
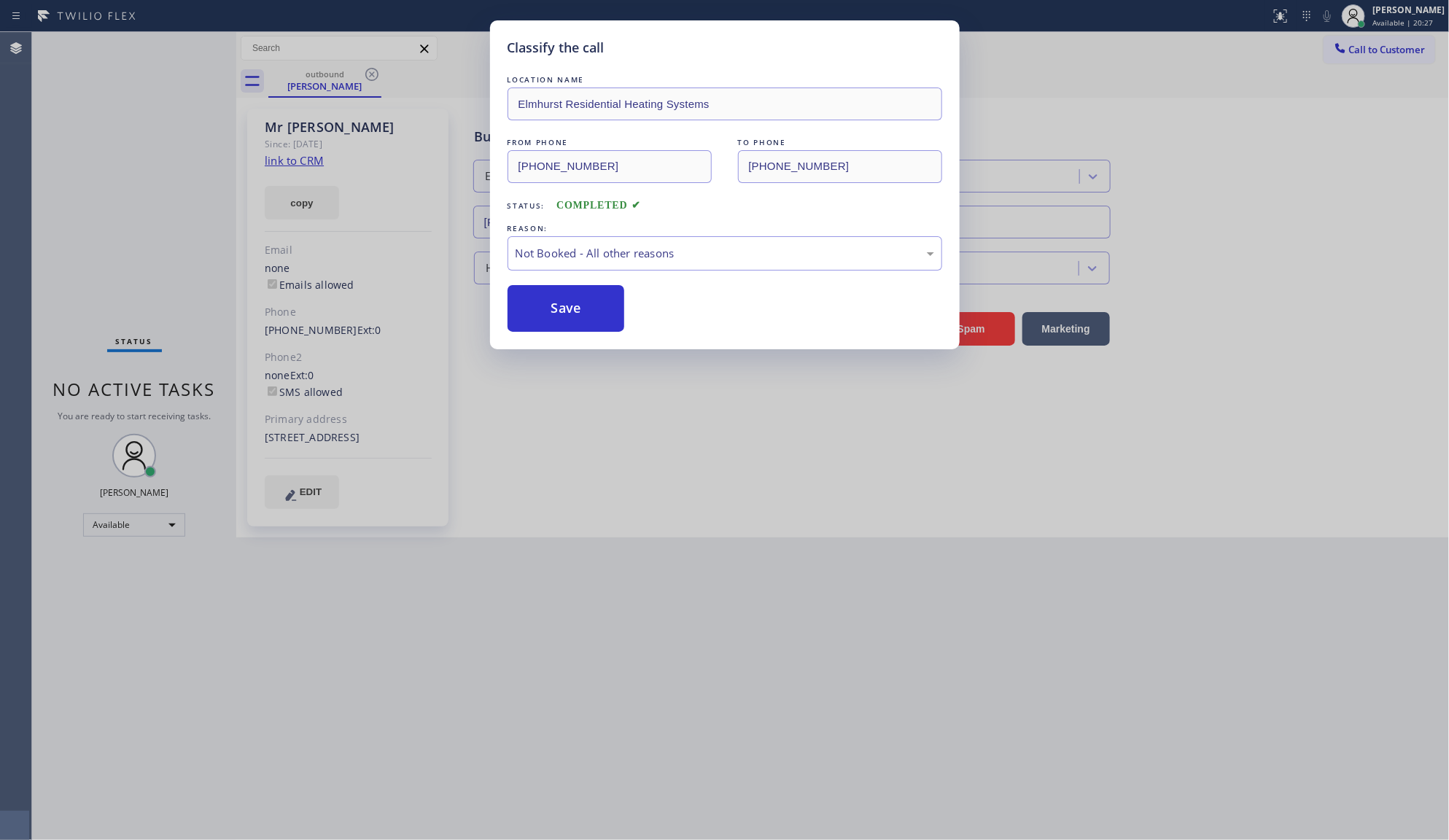
click at [526, 304] on button "Save" at bounding box center [566, 308] width 118 height 46
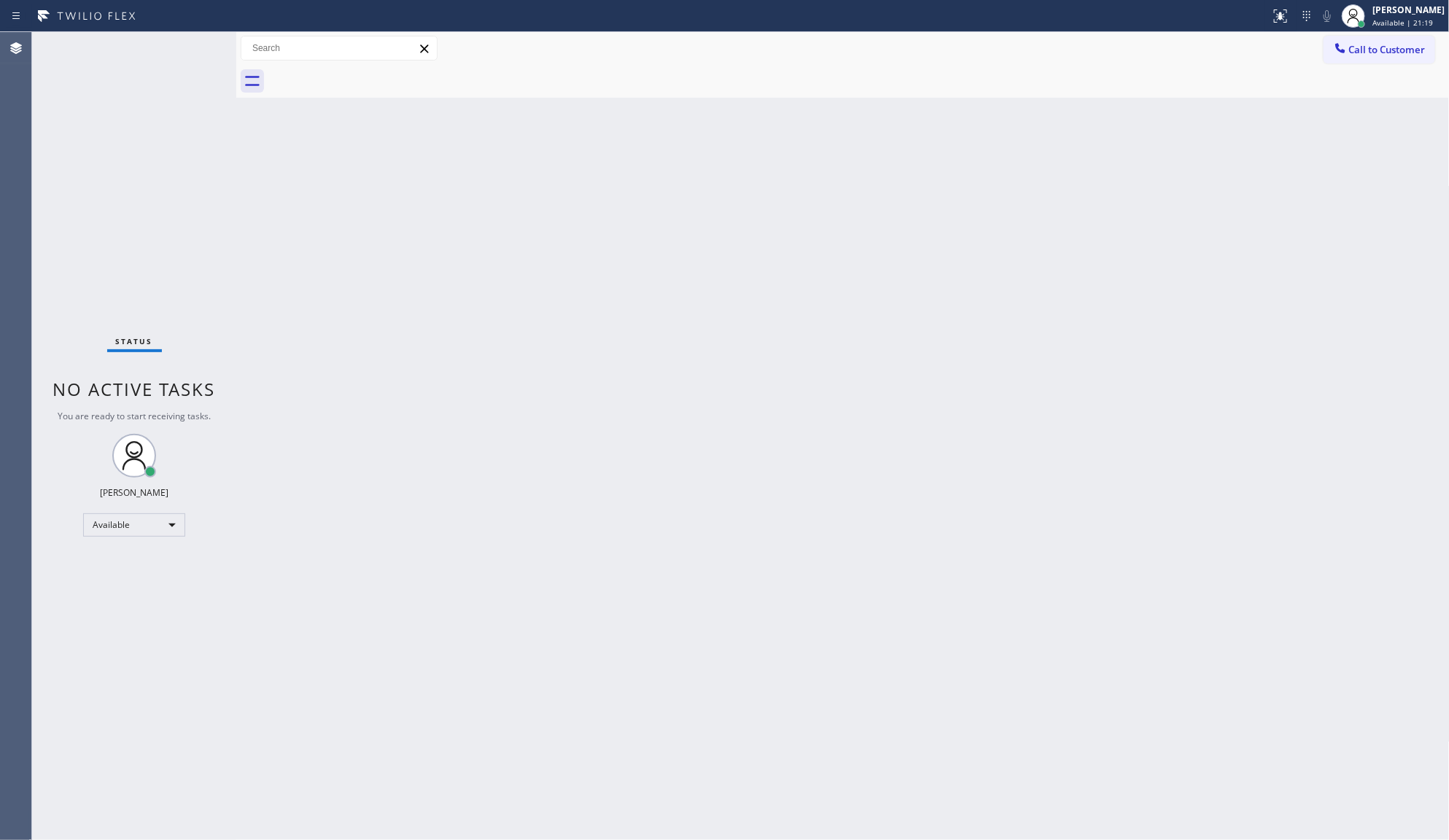
click at [236, 232] on div at bounding box center [236, 436] width 0 height 808
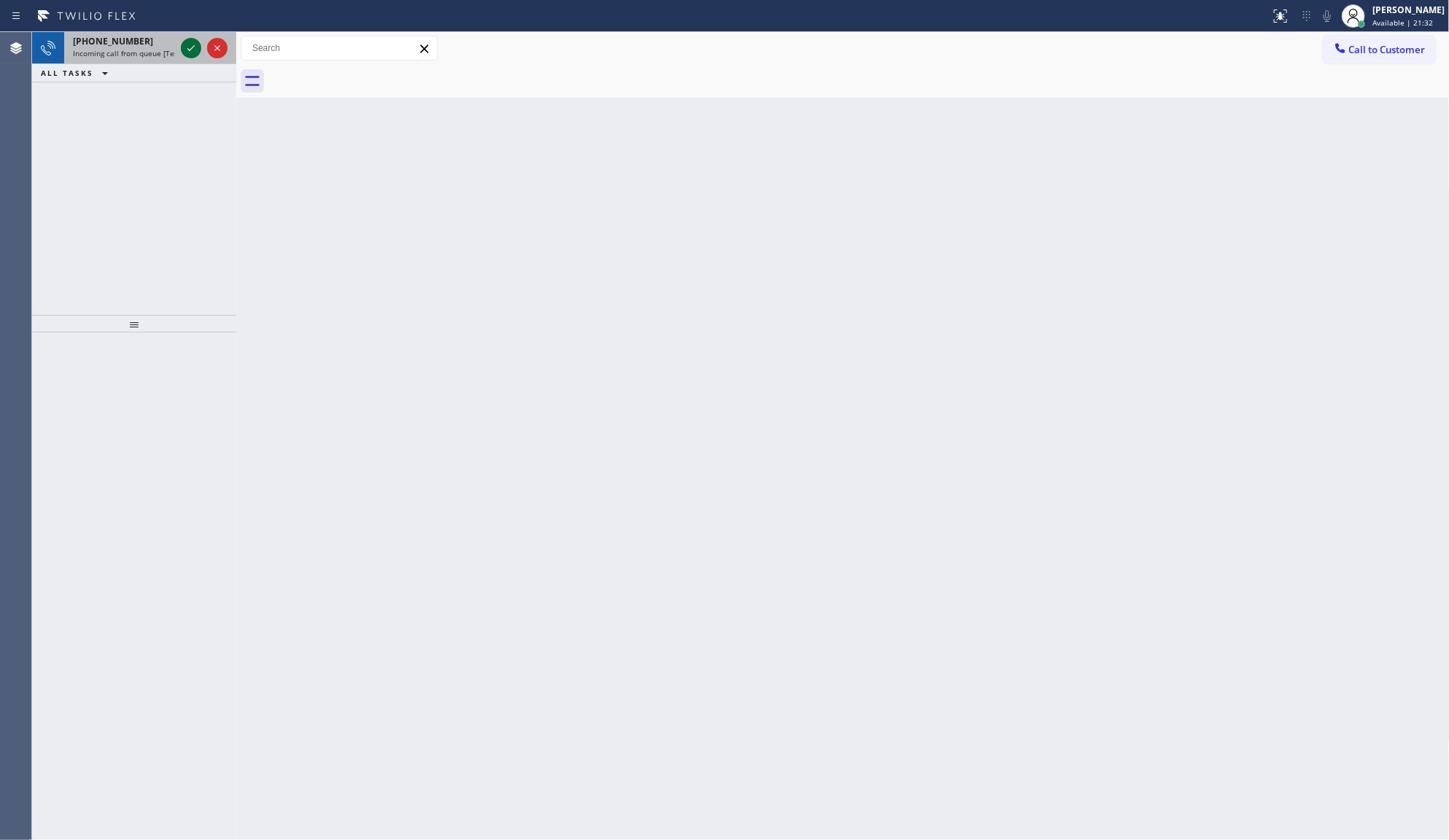
click at [195, 49] on icon at bounding box center [191, 48] width 18 height 18
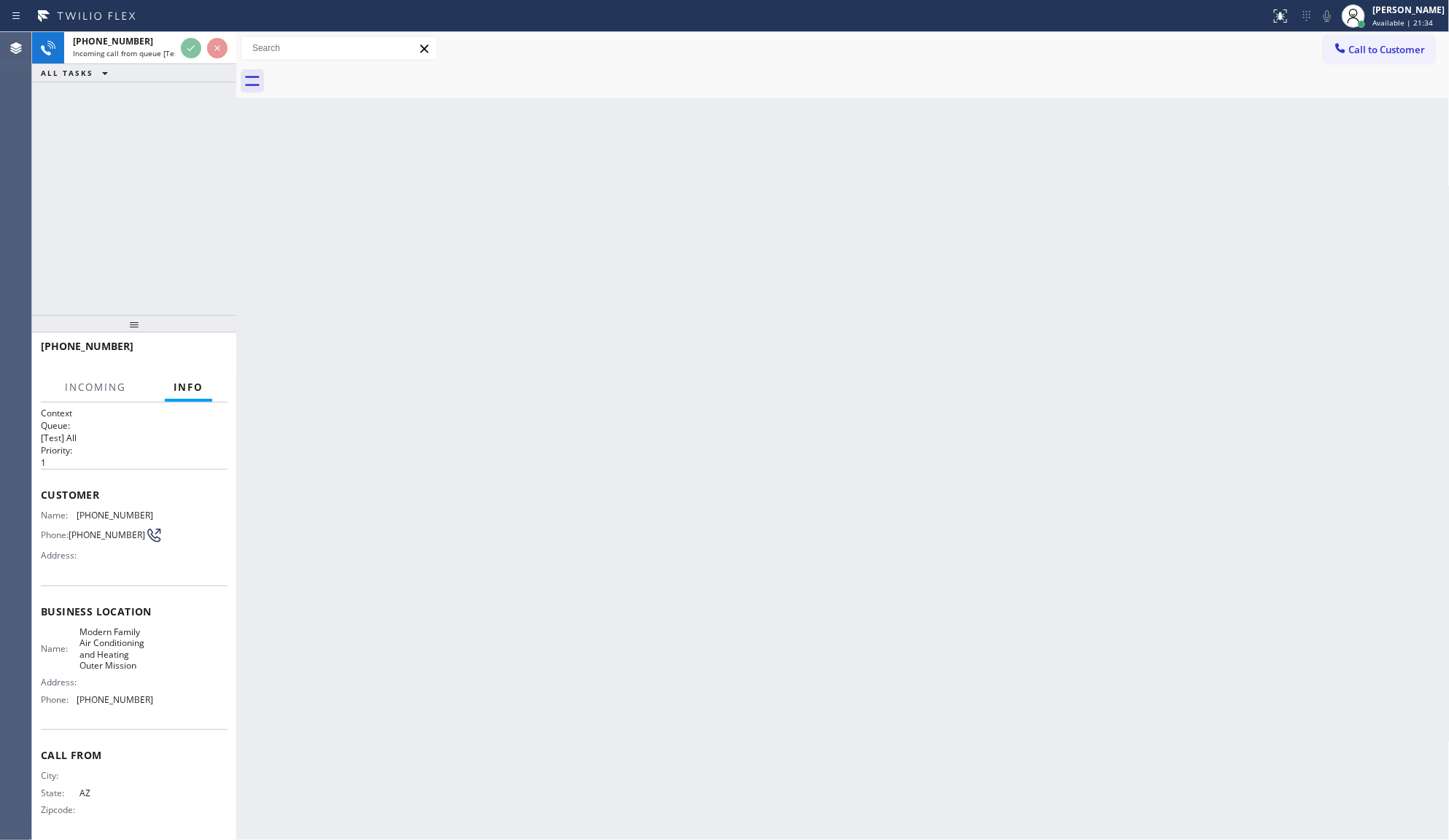
click at [187, 29] on div "Status report No issues detected If you experience an issue, please download th…" at bounding box center [724, 16] width 1449 height 32
click at [203, 53] on div at bounding box center [204, 48] width 53 height 32
click at [202, 53] on div at bounding box center [204, 48] width 53 height 32
click at [188, 58] on div at bounding box center [204, 48] width 53 height 32
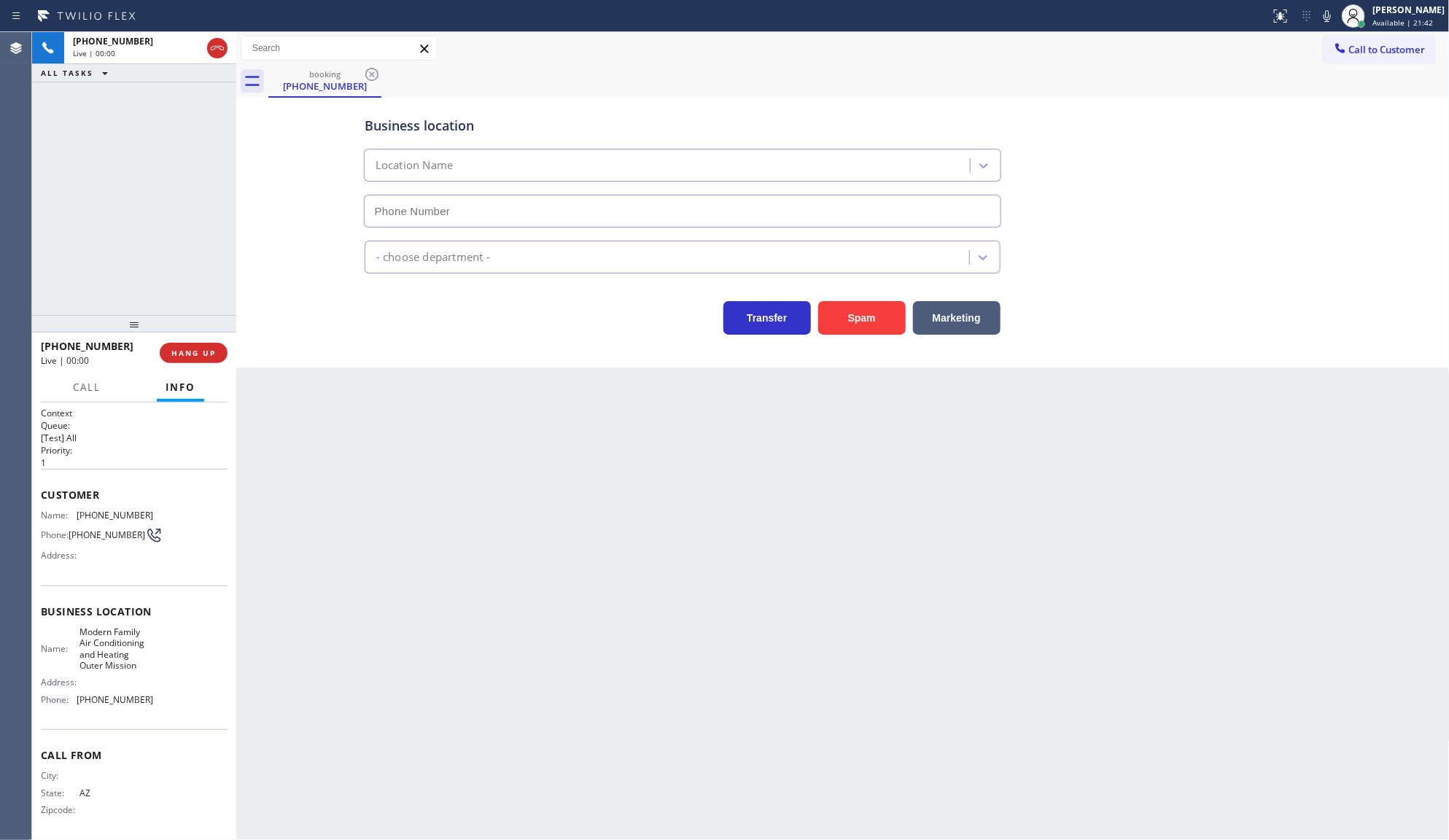
type input "(415) 842-1606"
click at [193, 352] on span "HANG UP" at bounding box center [194, 352] width 45 height 10
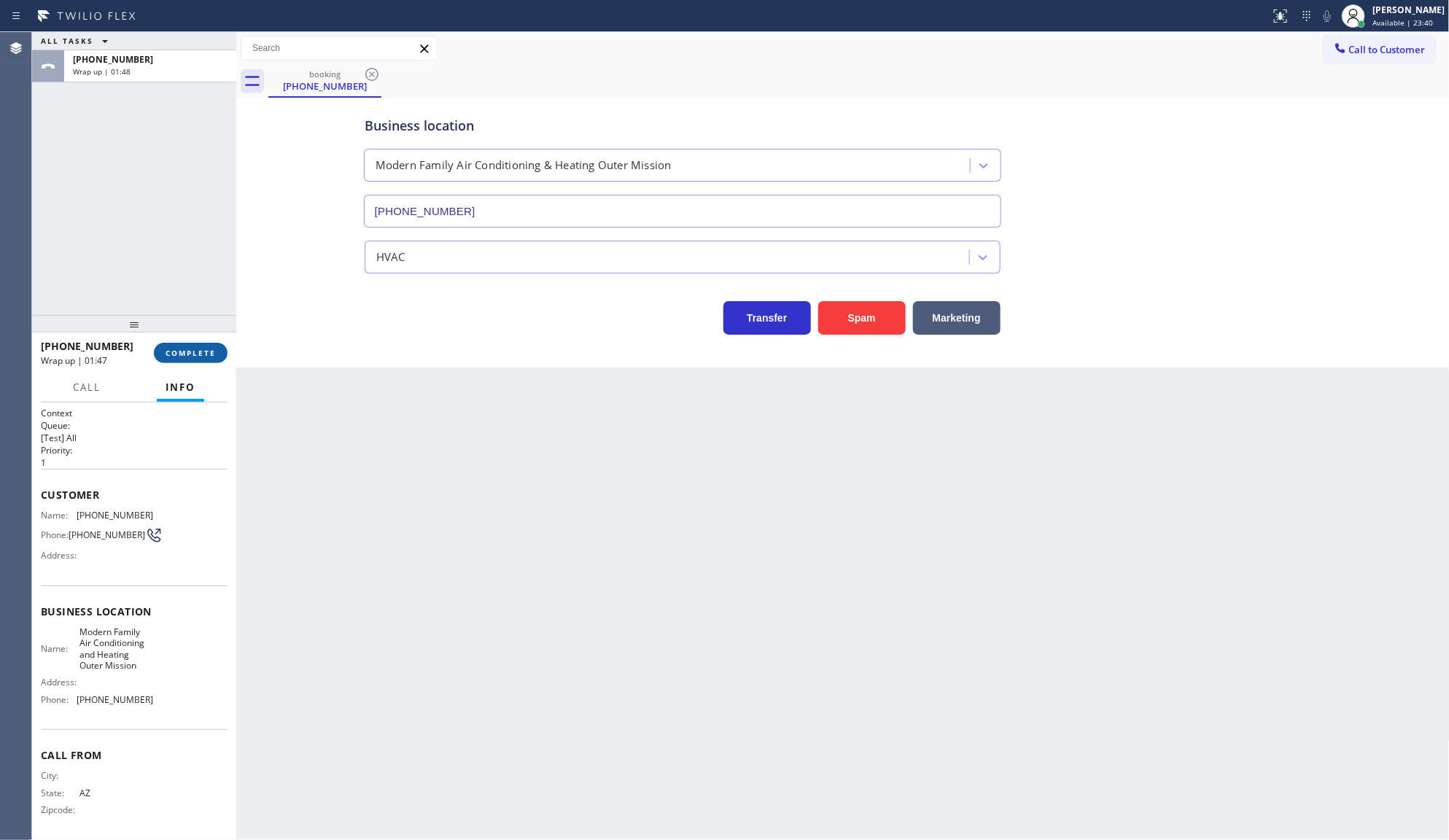
click at [175, 355] on span "COMPLETE" at bounding box center [191, 352] width 50 height 10
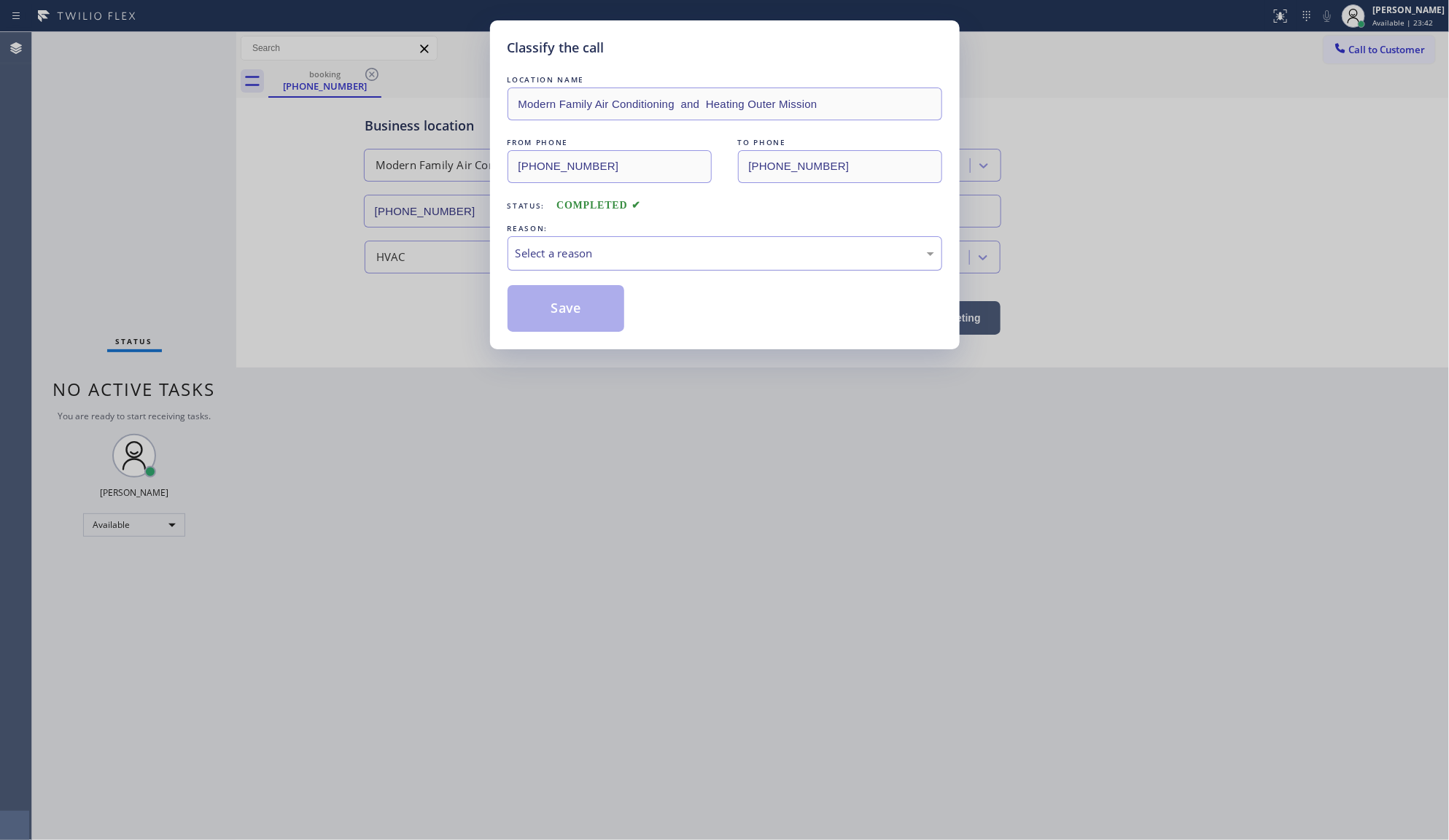
click at [545, 247] on div "Select a reason" at bounding box center [725, 253] width 419 height 17
click at [549, 307] on button "Save" at bounding box center [566, 308] width 118 height 46
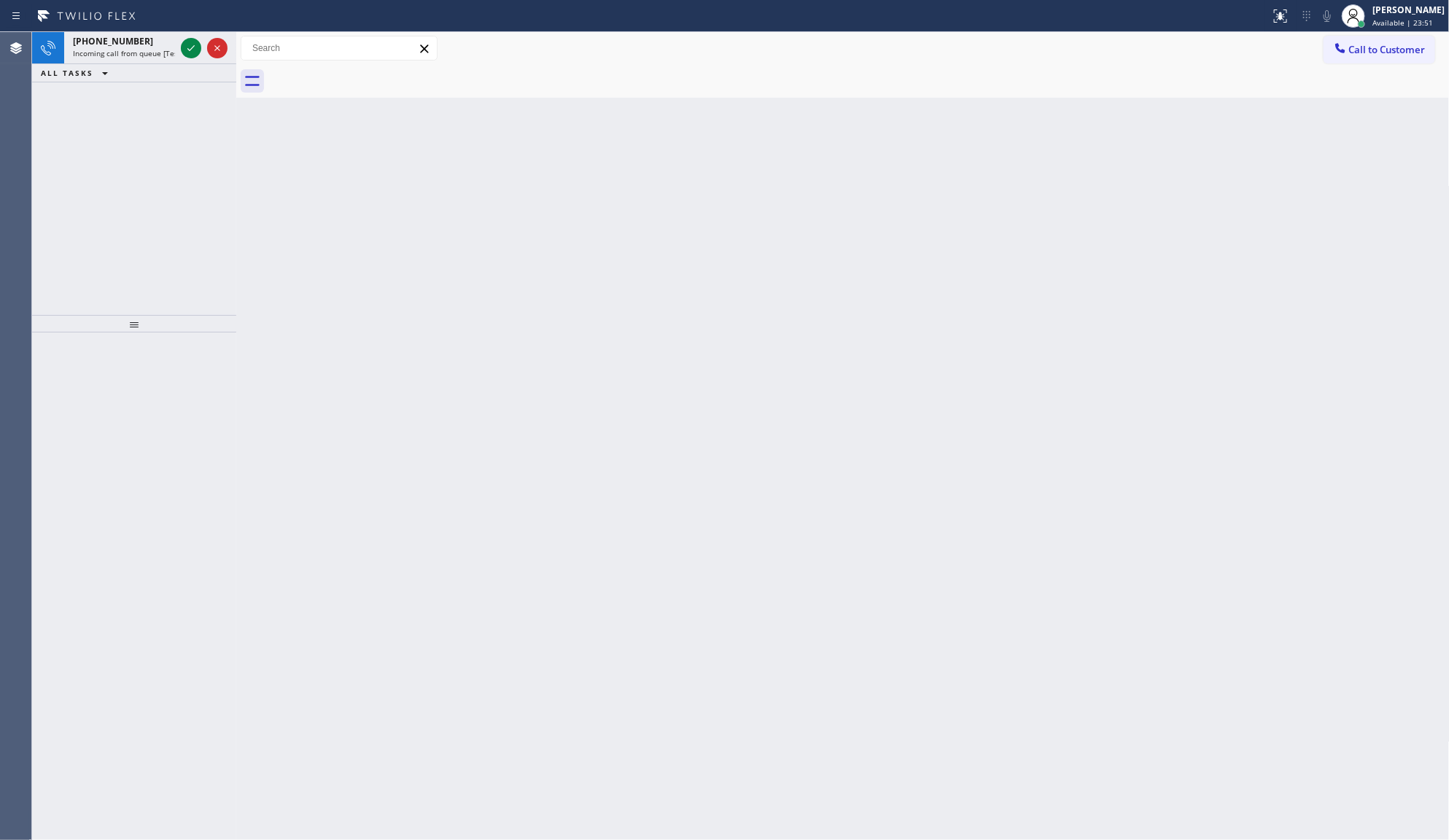
click at [187, 49] on icon at bounding box center [191, 48] width 18 height 18
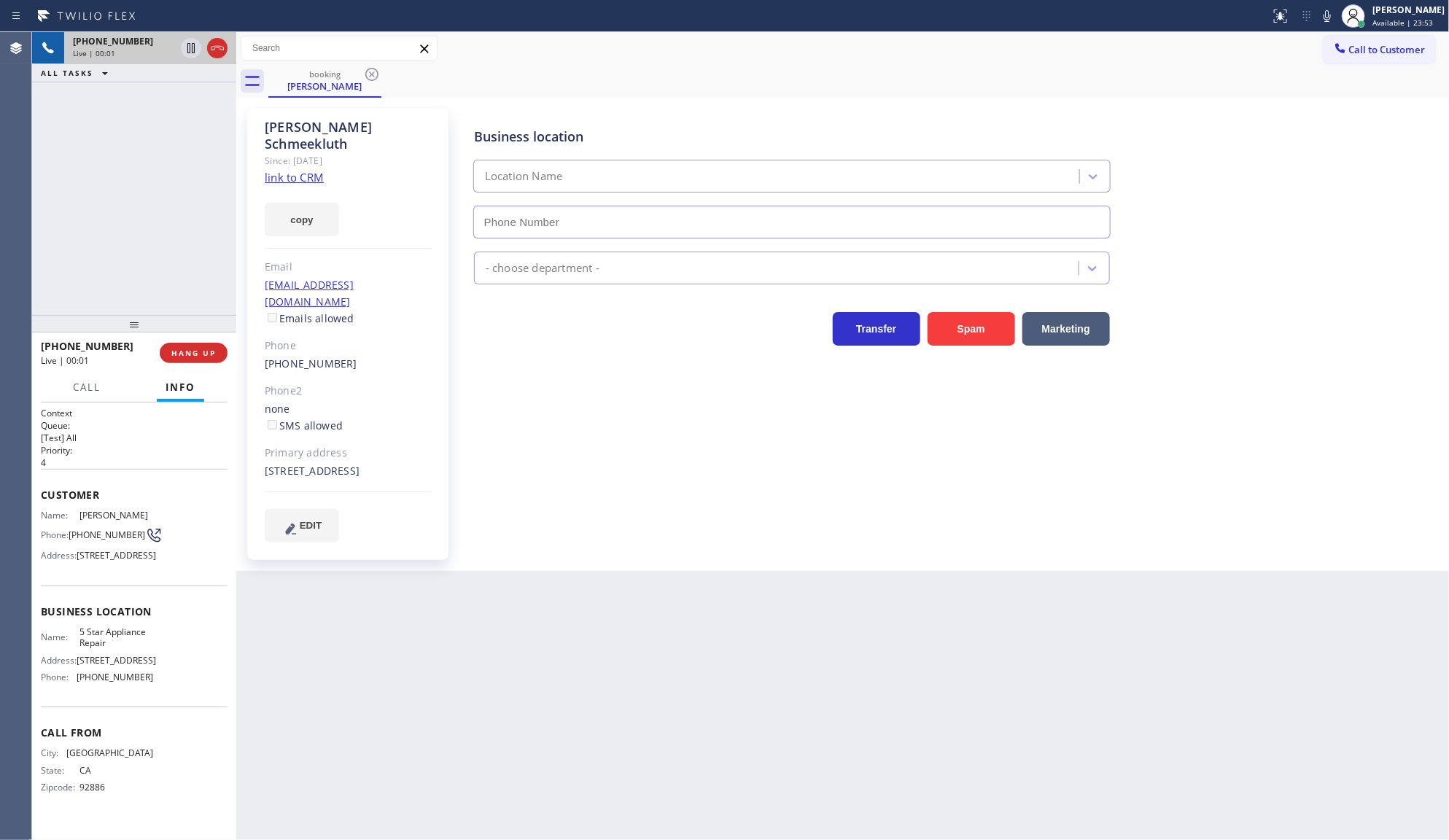
type input "(855) 731-4952"
click at [300, 170] on link "link to CRM" at bounding box center [295, 177] width 59 height 14
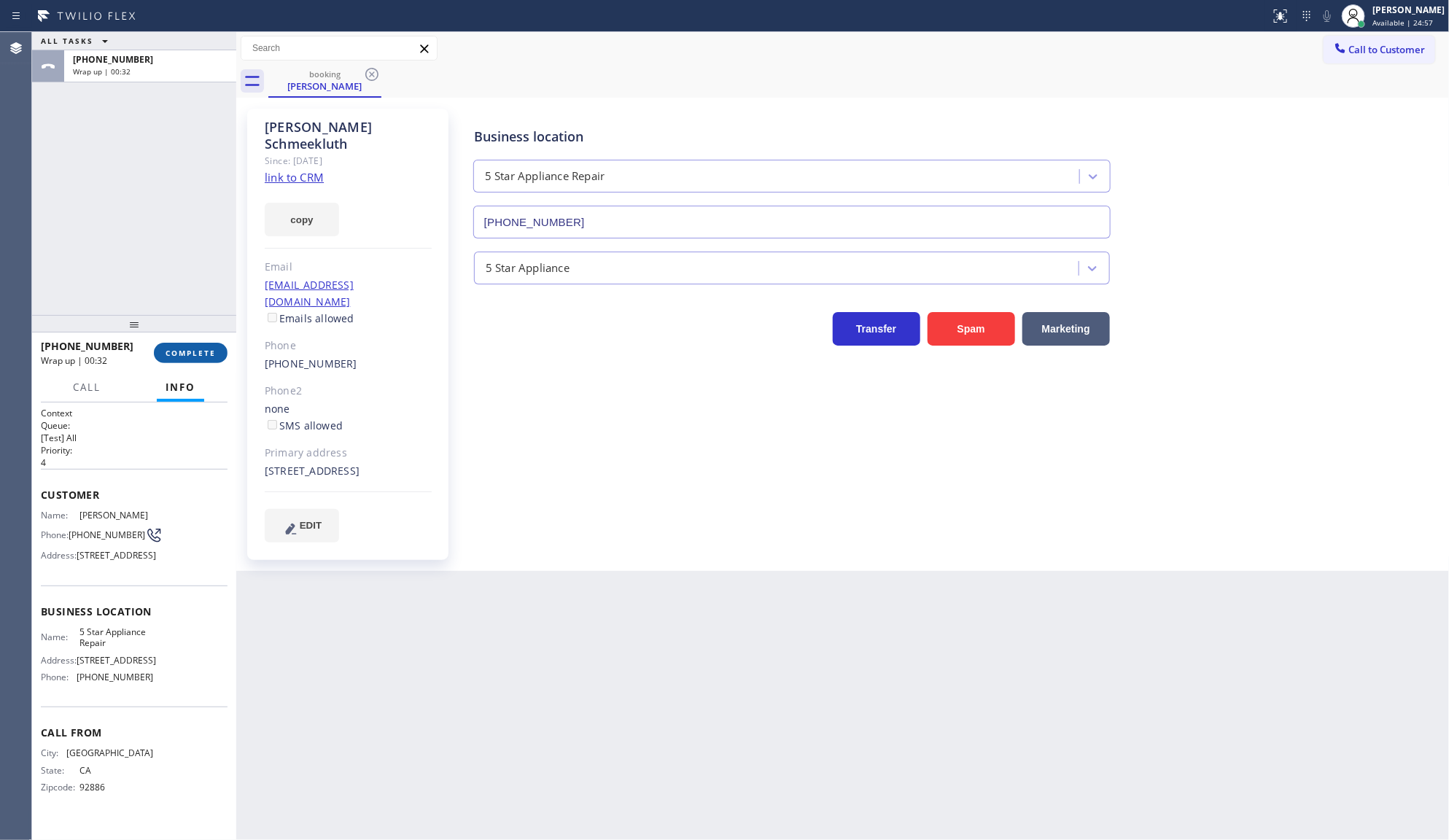
click at [191, 358] on button "COMPLETE" at bounding box center [191, 352] width 74 height 20
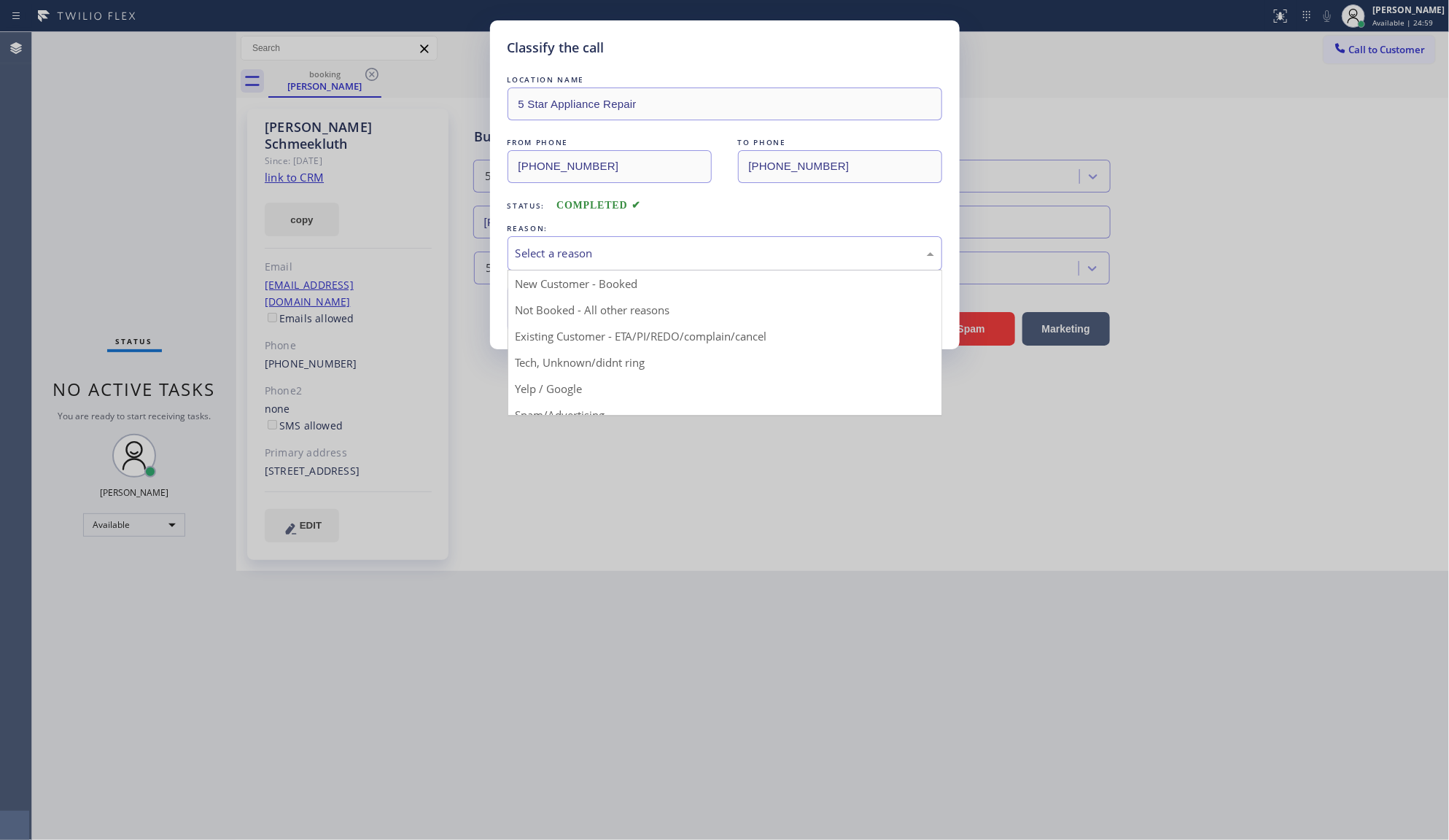
click at [570, 245] on div "Select a reason" at bounding box center [725, 253] width 419 height 17
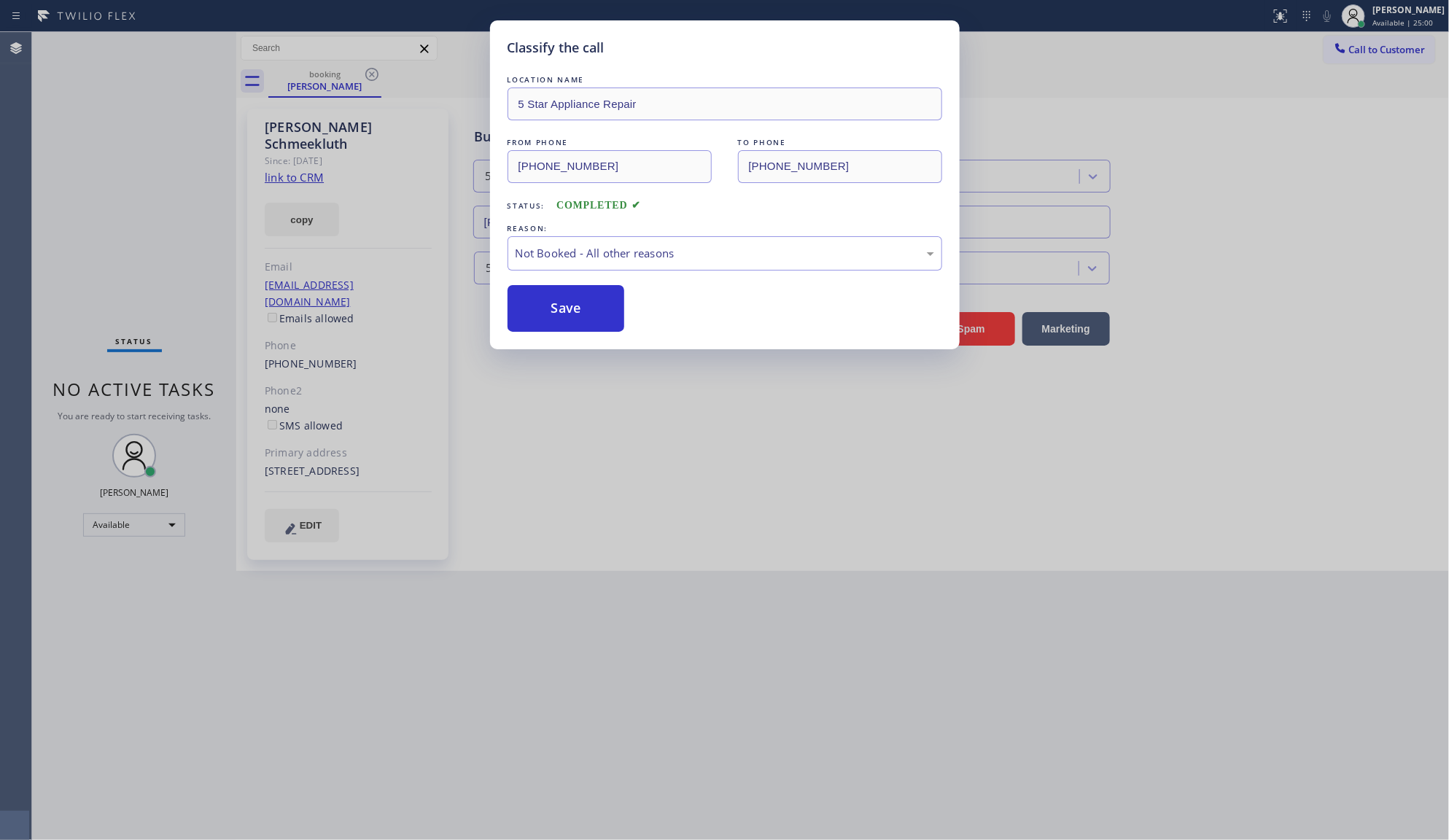
click at [545, 307] on button "Save" at bounding box center [566, 308] width 118 height 46
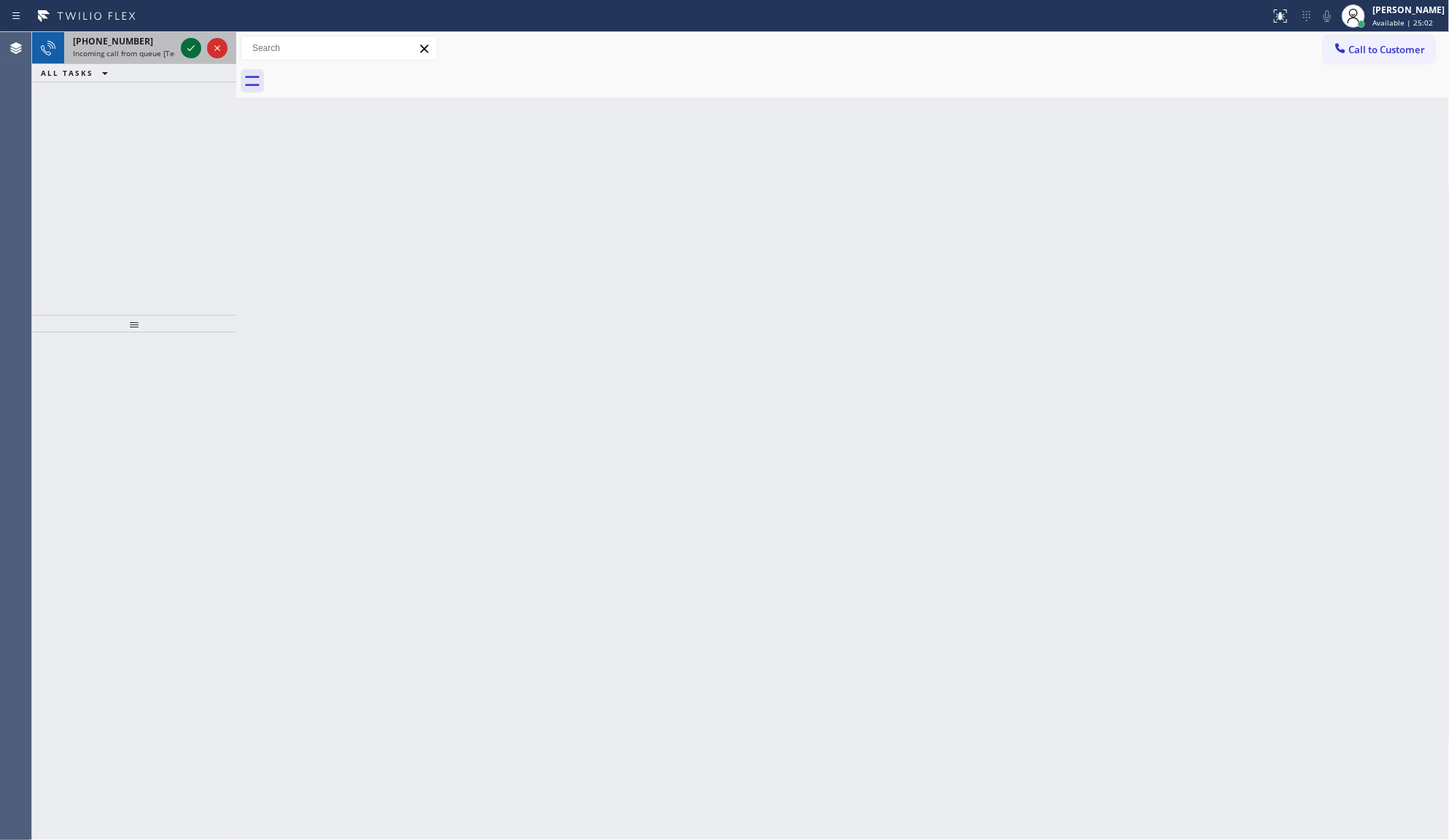
click at [199, 44] on icon at bounding box center [191, 48] width 18 height 18
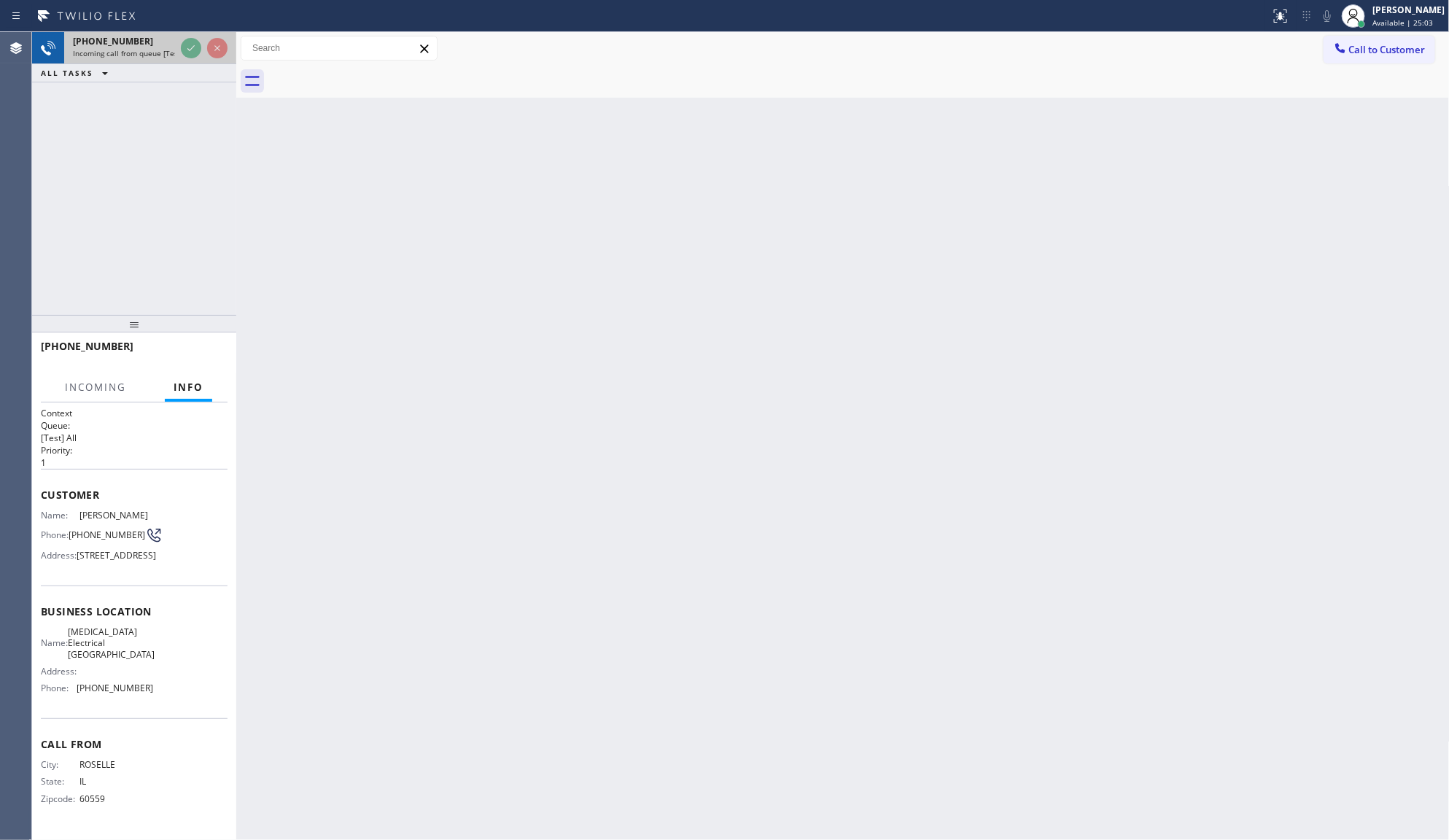
click at [179, 46] on div at bounding box center [204, 48] width 53 height 32
click at [179, 46] on div at bounding box center [204, 48] width 53 height 32
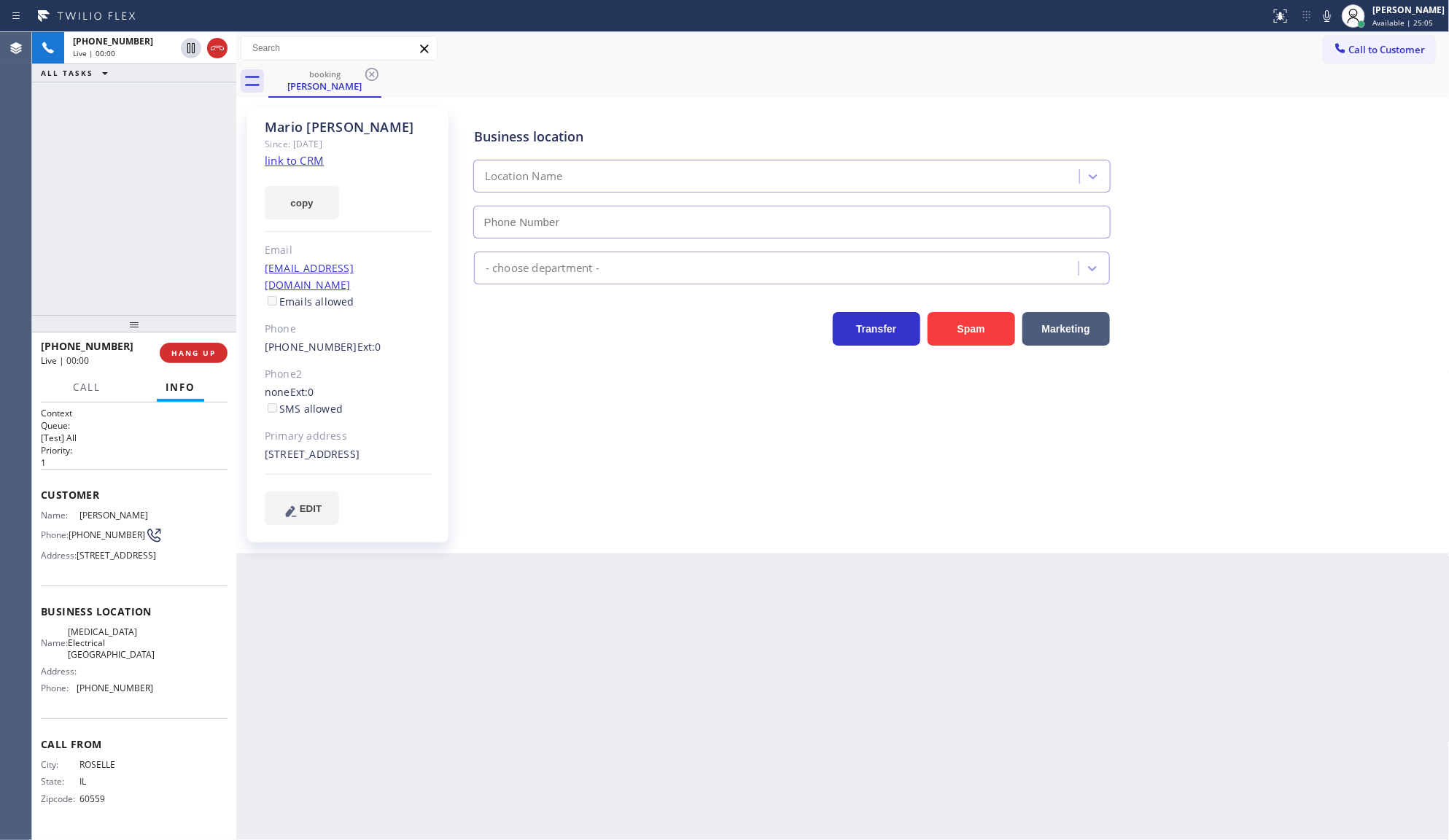
type input "(310) 388-3749"
click at [292, 158] on link "link to CRM" at bounding box center [295, 160] width 59 height 14
click at [301, 206] on button "copy" at bounding box center [302, 203] width 74 height 34
click at [74, 155] on div "+16302207619 Live | 01:39 ALL TASKS ALL TASKS ACTIVE TASKS TASKS IN WRAP UP" at bounding box center [134, 173] width 204 height 283
click at [1331, 14] on icon at bounding box center [1327, 16] width 7 height 12
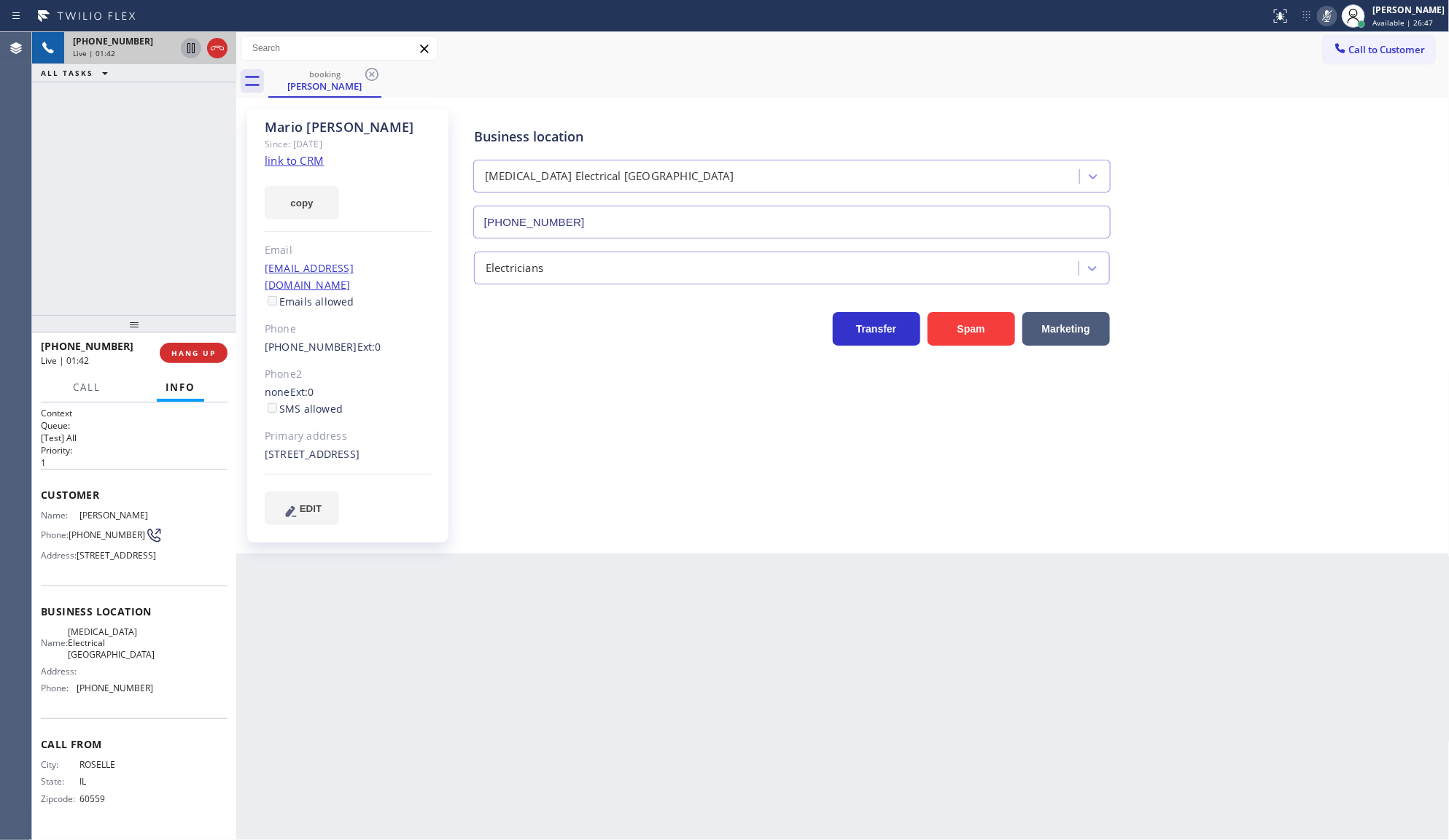
click at [195, 50] on icon at bounding box center [191, 48] width 18 height 18
click at [191, 47] on icon at bounding box center [191, 48] width 18 height 18
click at [1321, 14] on icon at bounding box center [1327, 16] width 18 height 18
click at [111, 273] on div "+16302207619 Live | 07:51 ALL TASKS ALL TASKS ACTIVE TASKS TASKS IN WRAP UP" at bounding box center [134, 173] width 204 height 283
click at [68, 211] on div "+16302207619 Live | 08:10 ALL TASKS ALL TASKS ACTIVE TASKS TASKS IN WRAP UP" at bounding box center [134, 173] width 204 height 283
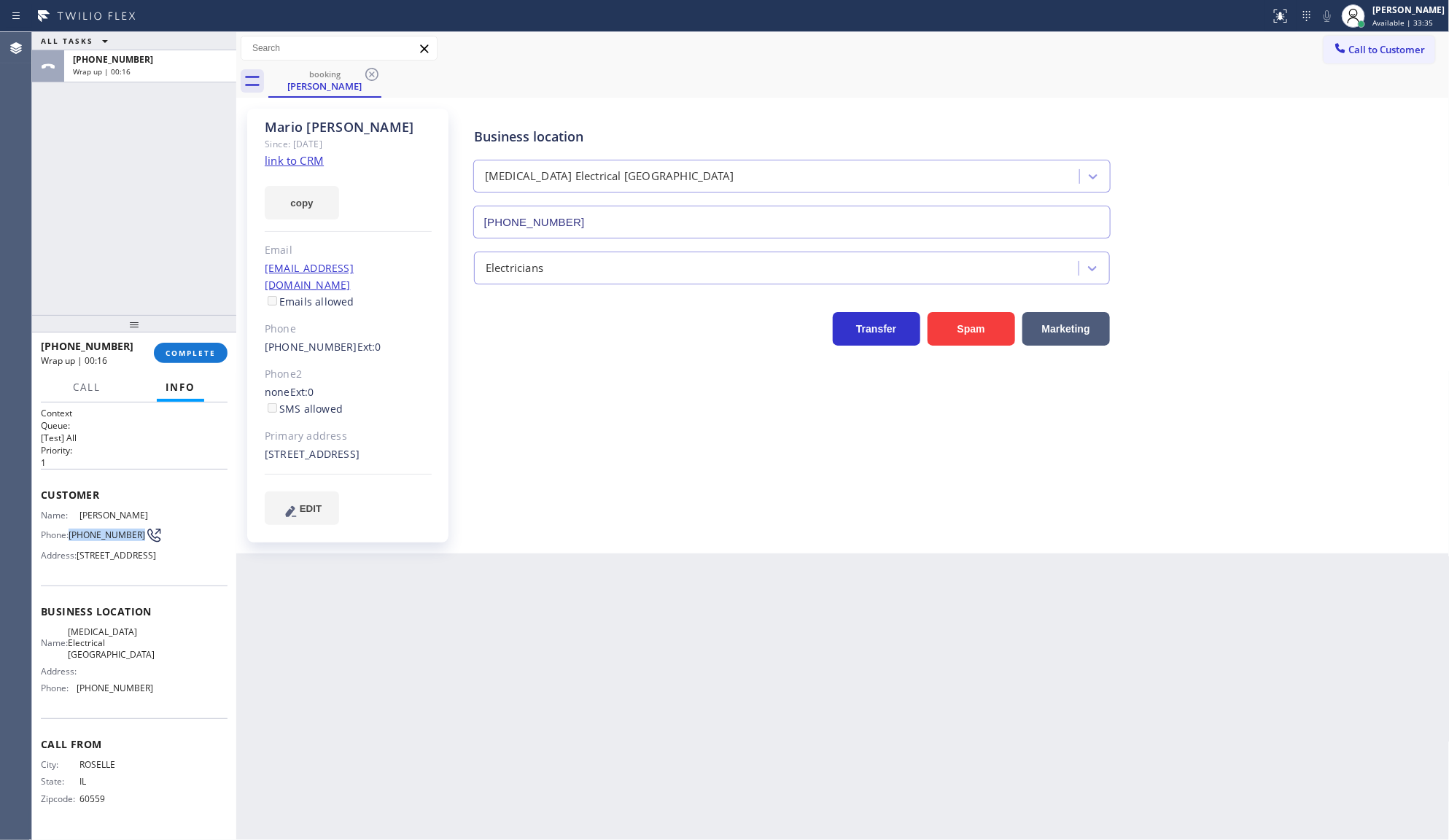
drag, startPoint x: 70, startPoint y: 526, endPoint x: 94, endPoint y: 538, distance: 26.8
click at [94, 538] on span "(630) 220-7619" at bounding box center [107, 535] width 77 height 11
copy span "(630) 220-7619"
drag, startPoint x: 80, startPoint y: 665, endPoint x: 103, endPoint y: 694, distance: 37.0
click at [103, 660] on span "High Voltage Electrical Playa Vista" at bounding box center [111, 643] width 87 height 34
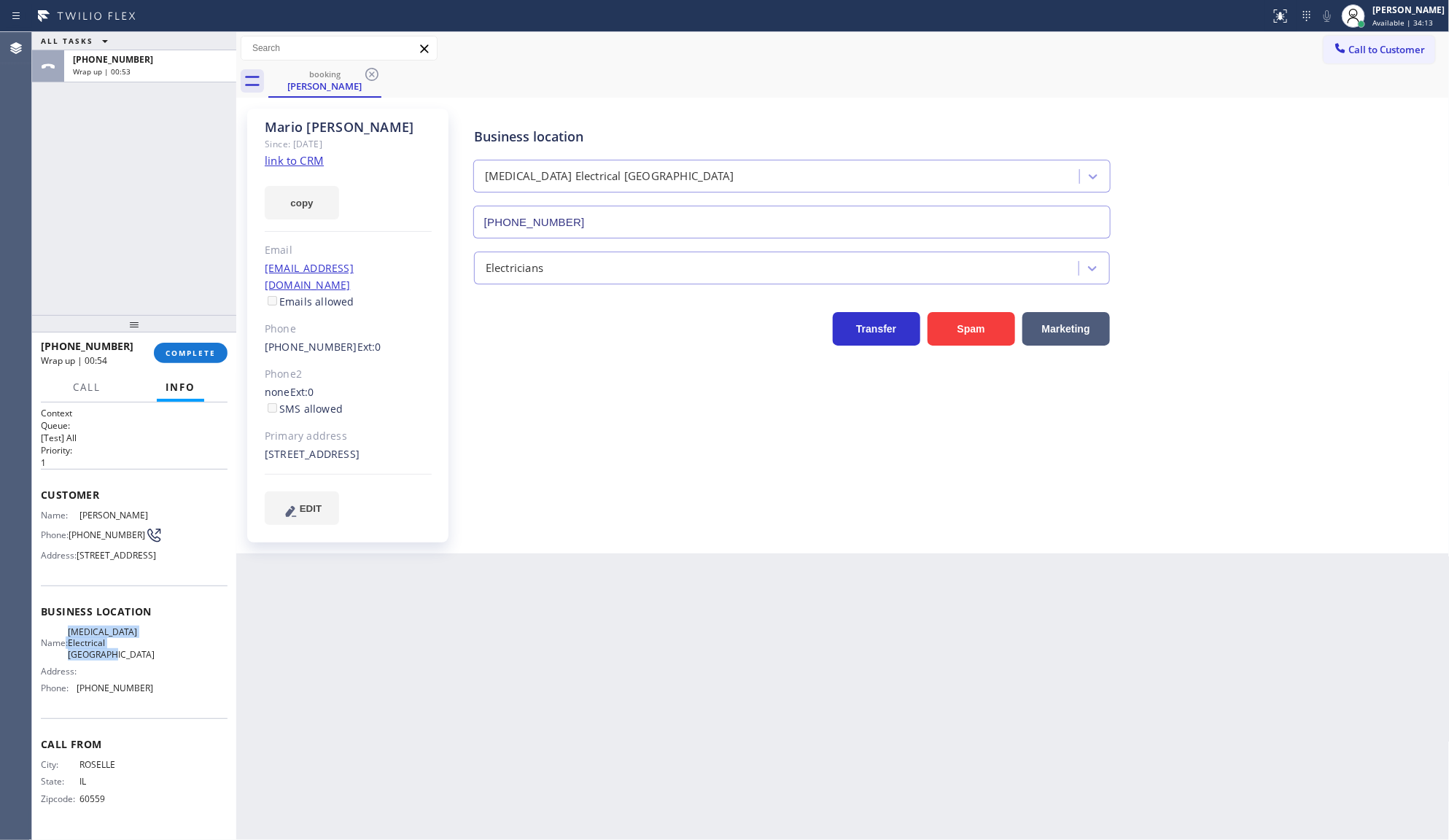
drag, startPoint x: 70, startPoint y: 665, endPoint x: 99, endPoint y: 693, distance: 40.3
click at [99, 660] on div "Name: High Voltage Electrical Playa Vista" at bounding box center [97, 643] width 112 height 34
click at [61, 660] on div "Name: High Voltage Electrical Playa Vista" at bounding box center [97, 643] width 112 height 34
drag, startPoint x: 74, startPoint y: 661, endPoint x: 120, endPoint y: 691, distance: 54.9
click at [120, 660] on div "Name: High Voltage Electrical Playa Vista" at bounding box center [97, 643] width 112 height 34
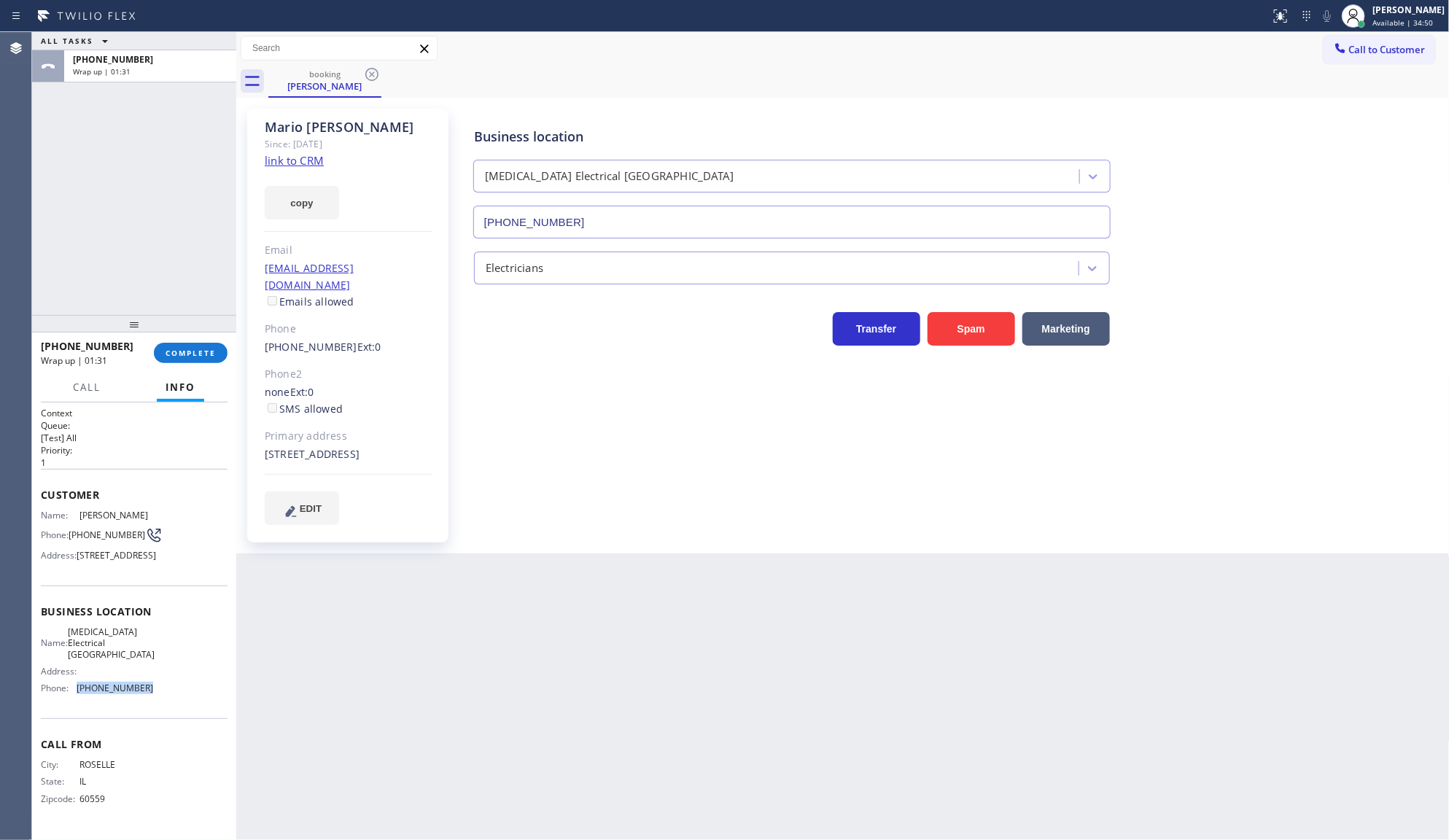
drag, startPoint x: 73, startPoint y: 721, endPoint x: 158, endPoint y: 727, distance: 85.2
click at [158, 700] on div "Name: High Voltage Electrical Playa Vista Address: Phone: (310) 388-3749" at bounding box center [134, 663] width 187 height 74
click at [179, 351] on span "COMPLETE" at bounding box center [191, 352] width 50 height 10
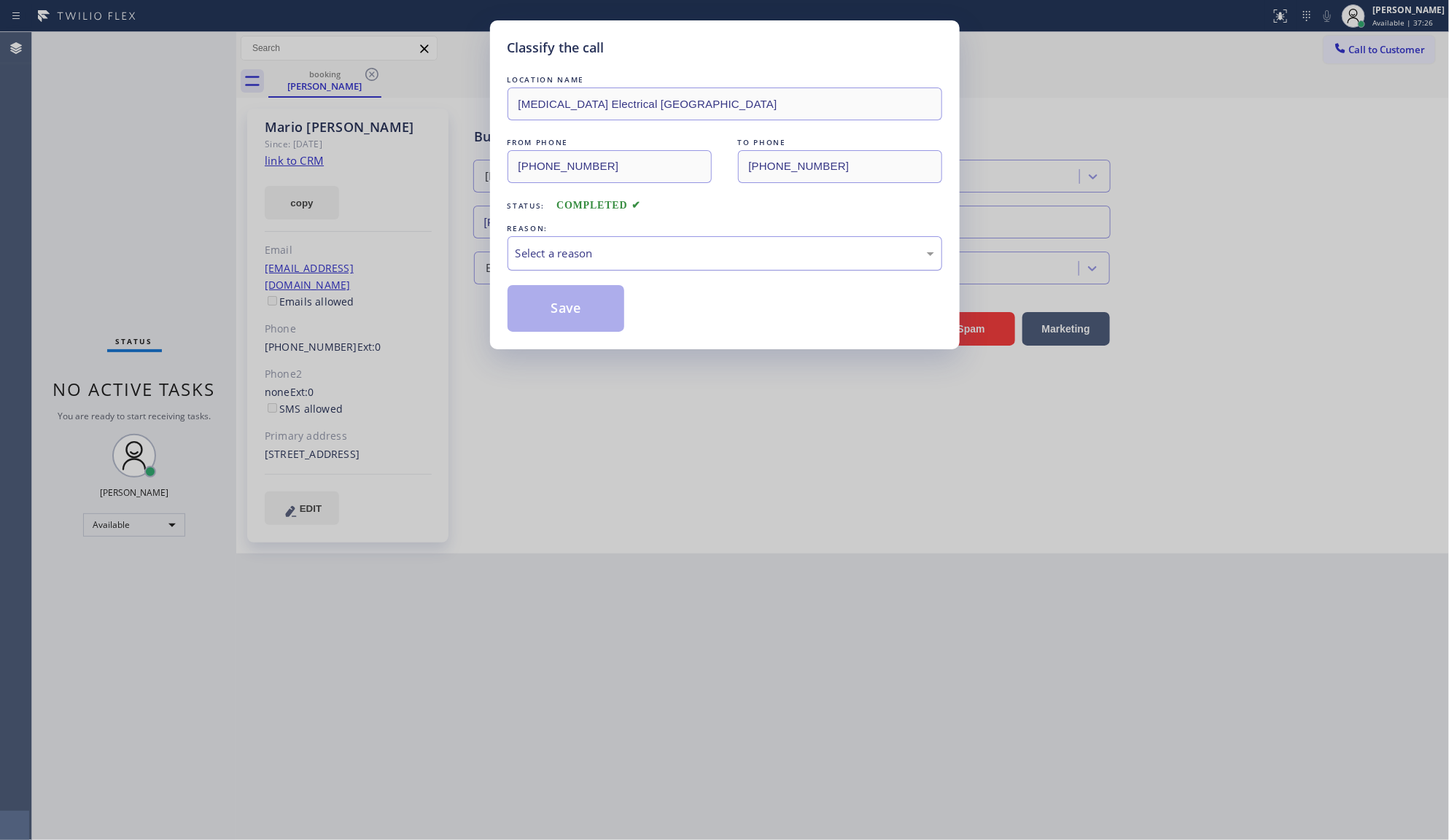
click at [531, 252] on div "Select a reason" at bounding box center [725, 253] width 419 height 17
click at [544, 307] on button "Save" at bounding box center [566, 308] width 118 height 46
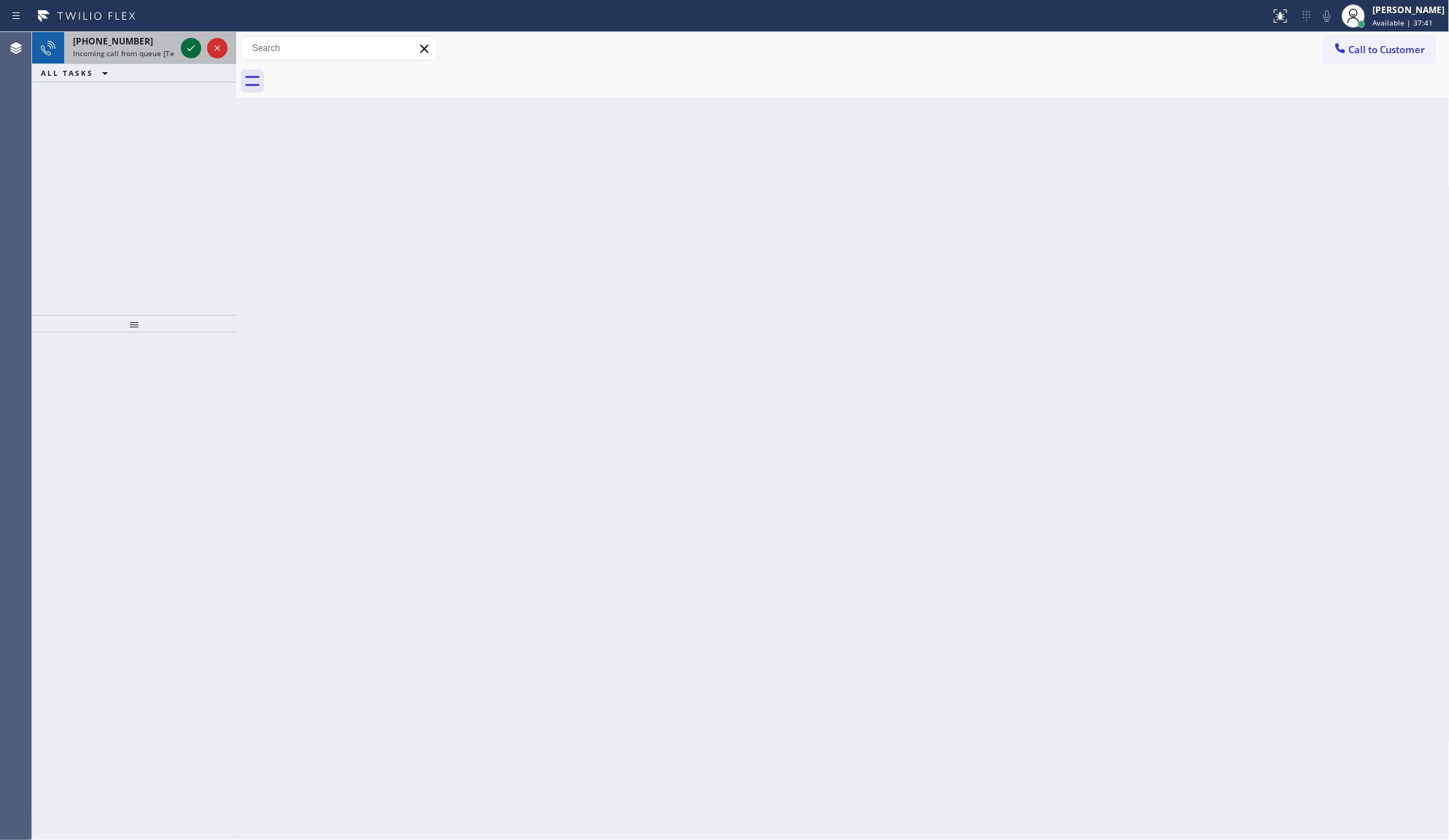
click at [190, 51] on icon at bounding box center [191, 48] width 18 height 18
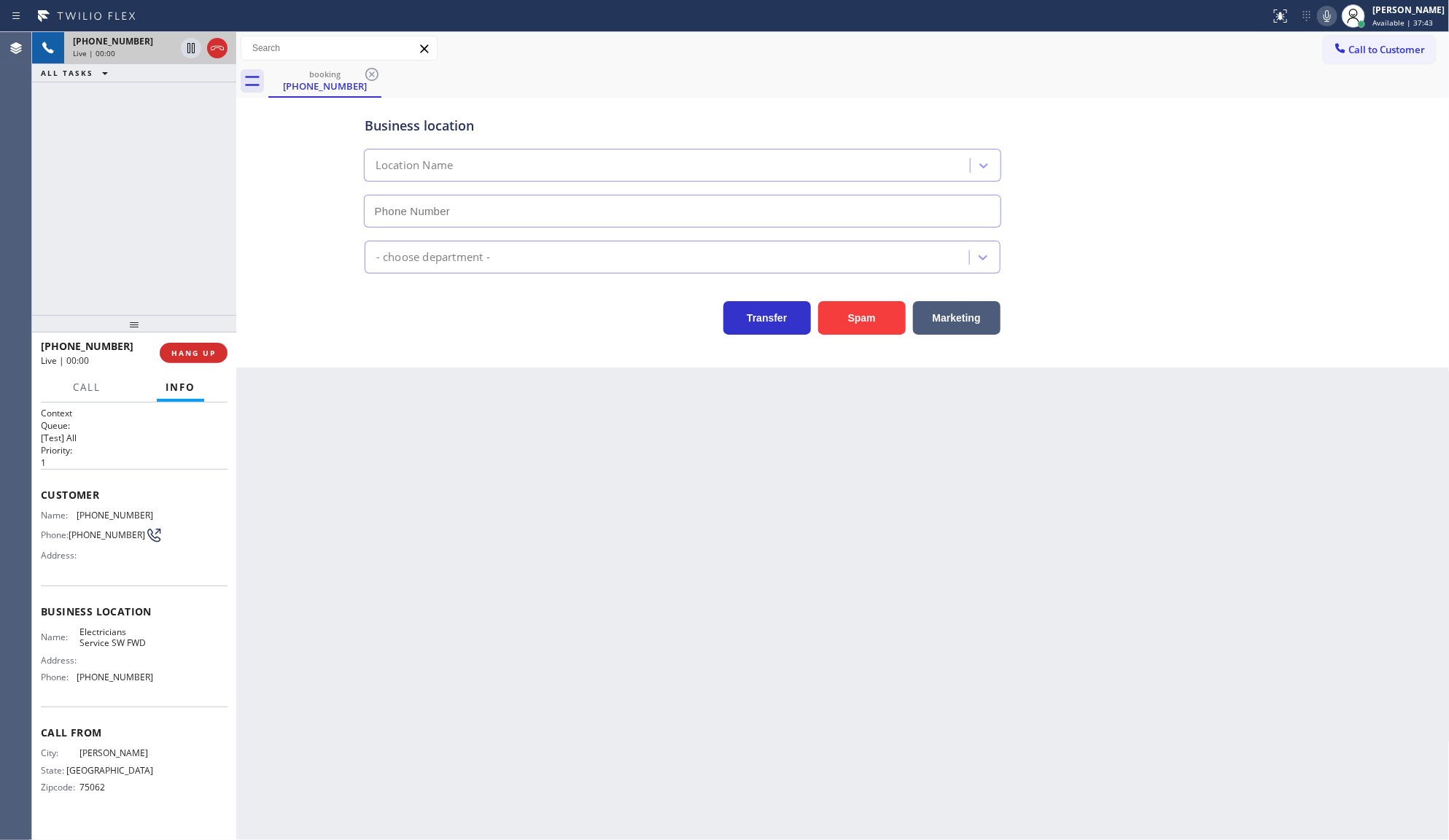
type input "(213) 566-1222"
click at [187, 352] on span "HANG UP" at bounding box center [194, 352] width 45 height 10
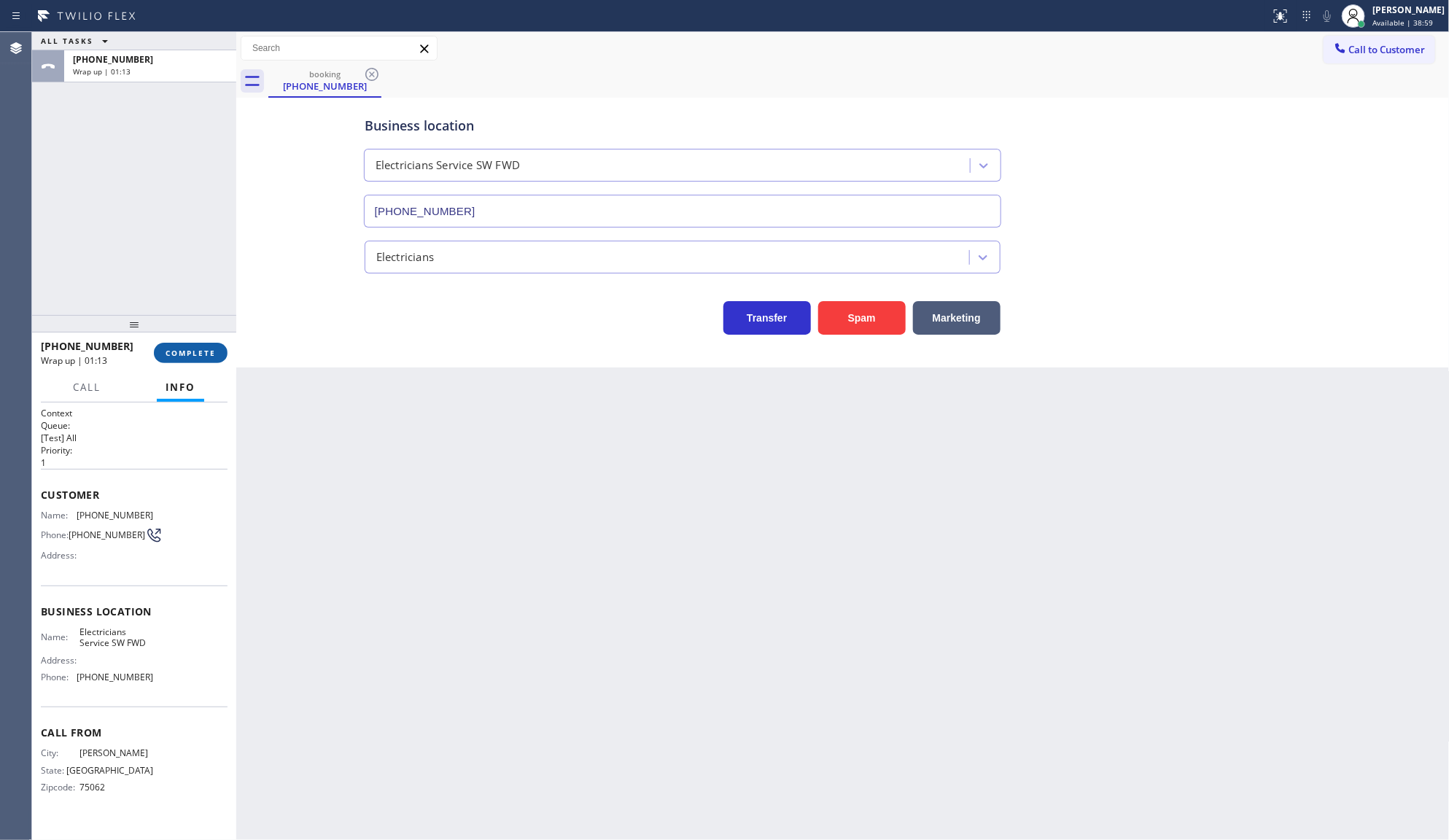
click at [191, 351] on span "COMPLETE" at bounding box center [191, 352] width 50 height 10
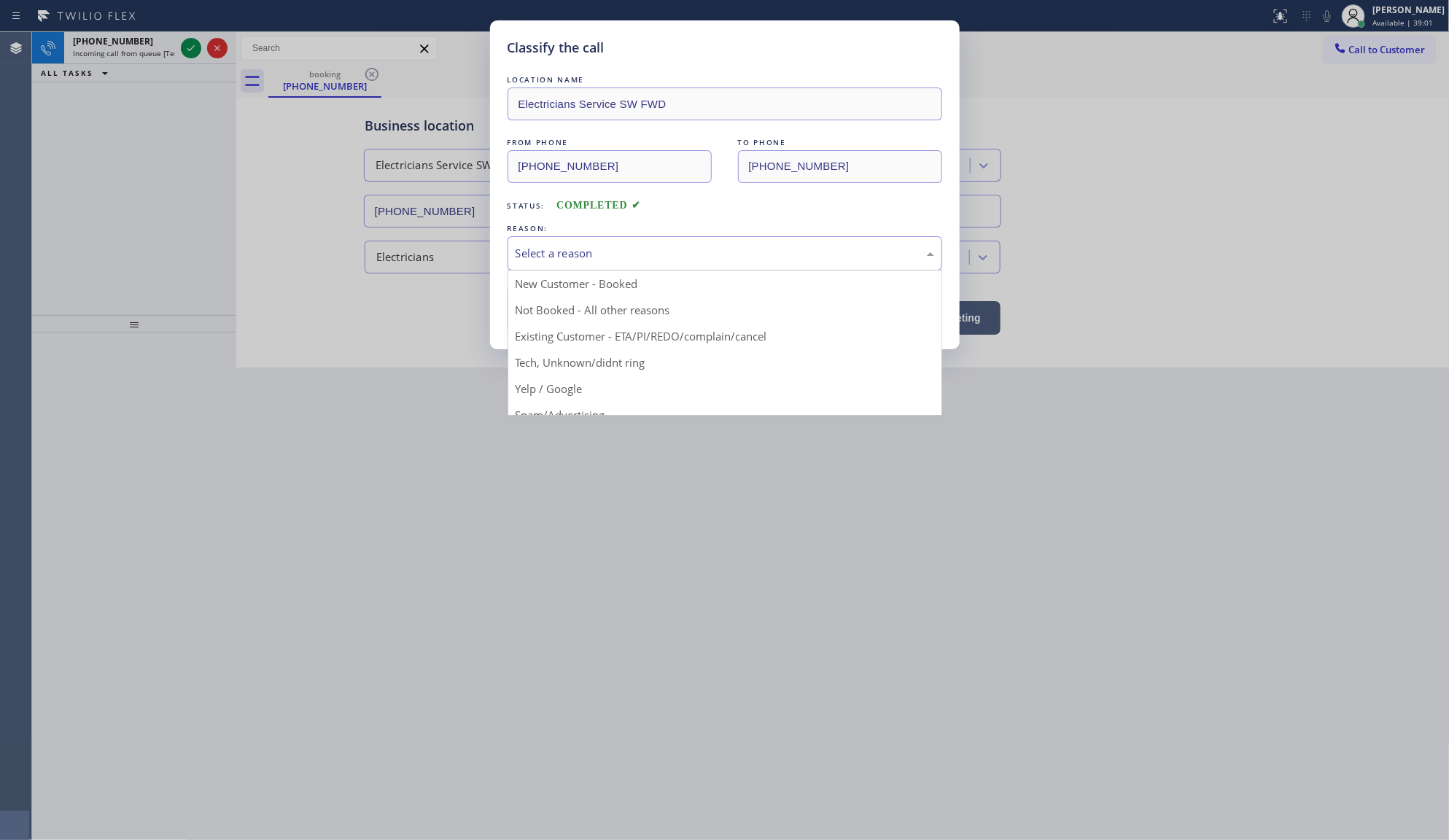
click at [592, 256] on div "Select a reason" at bounding box center [725, 253] width 419 height 17
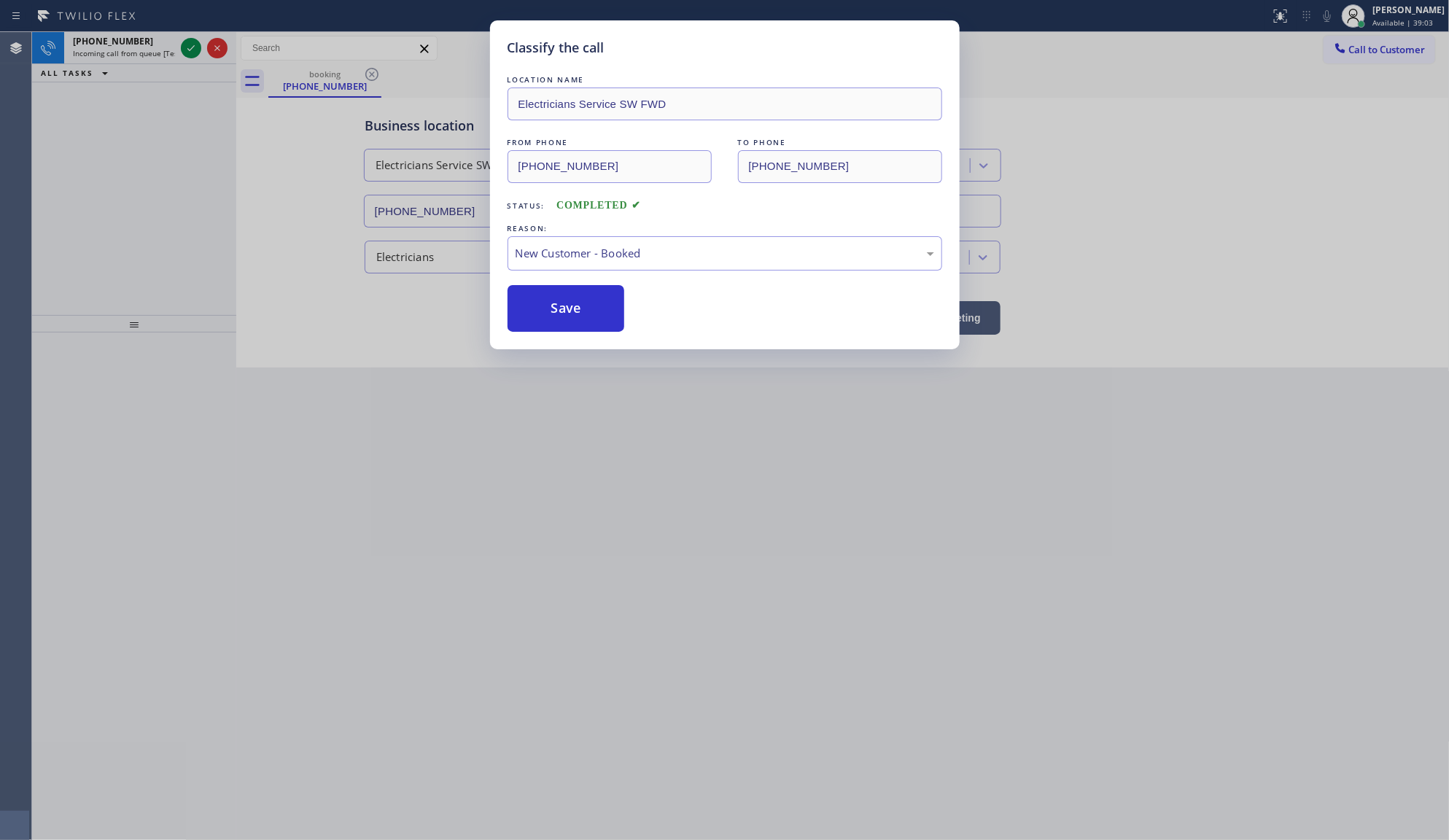
click at [549, 233] on div "REASON:" at bounding box center [725, 228] width 435 height 15
click at [545, 248] on div "New Customer - Booked" at bounding box center [725, 253] width 419 height 17
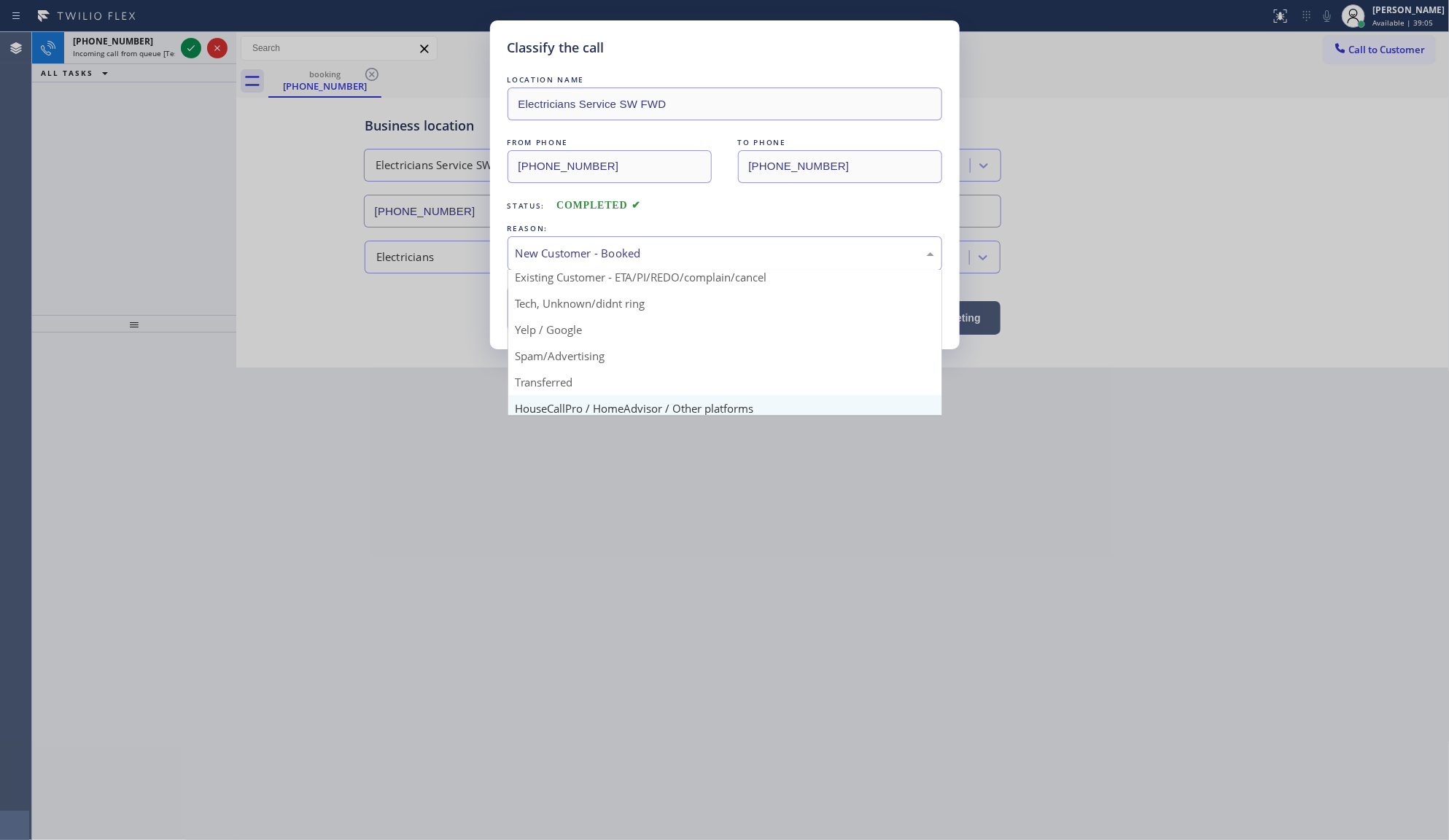
scroll to position [91, 0]
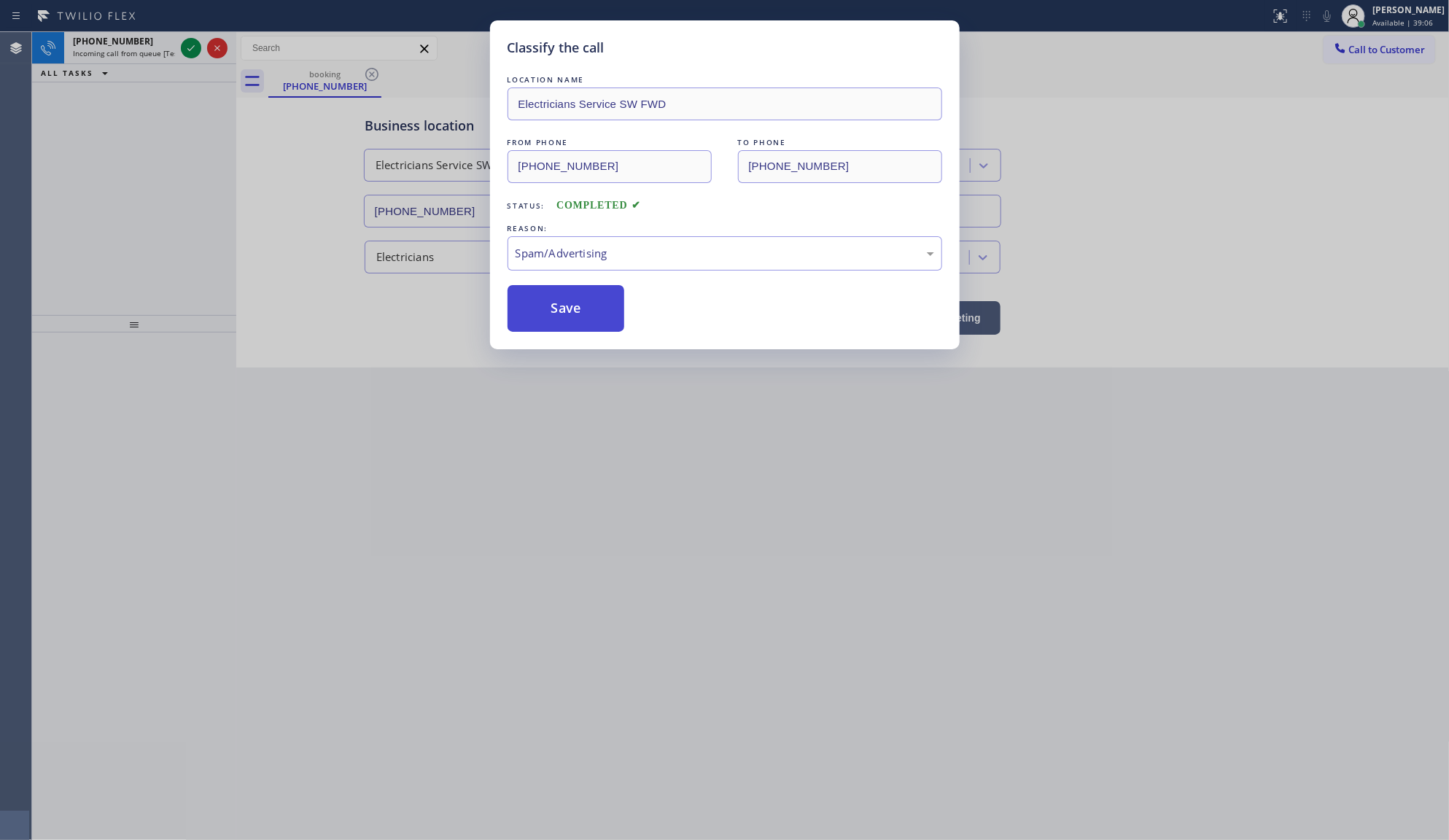
click at [552, 322] on button "Save" at bounding box center [566, 308] width 118 height 46
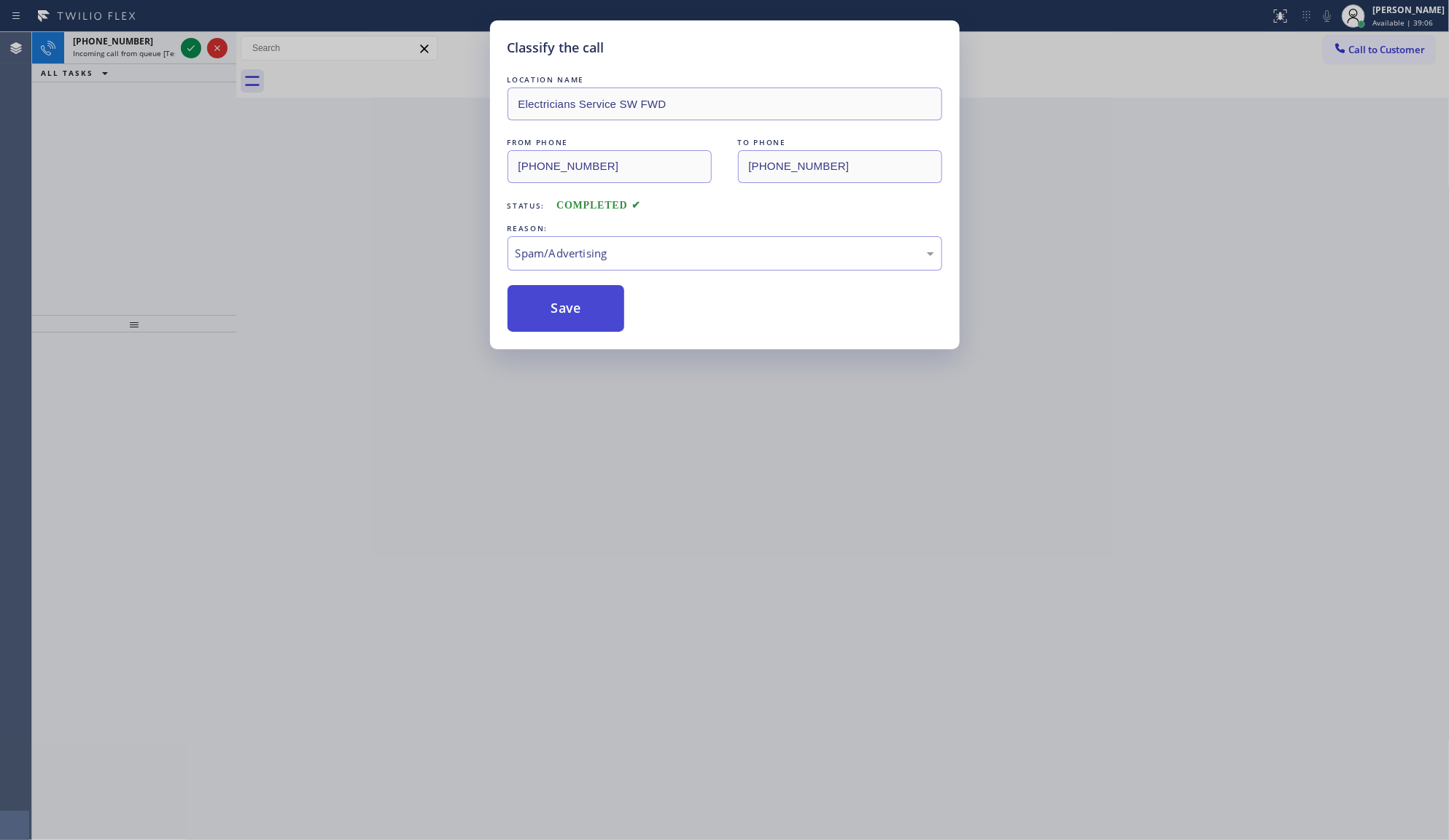
click at [551, 319] on button "Save" at bounding box center [566, 308] width 118 height 46
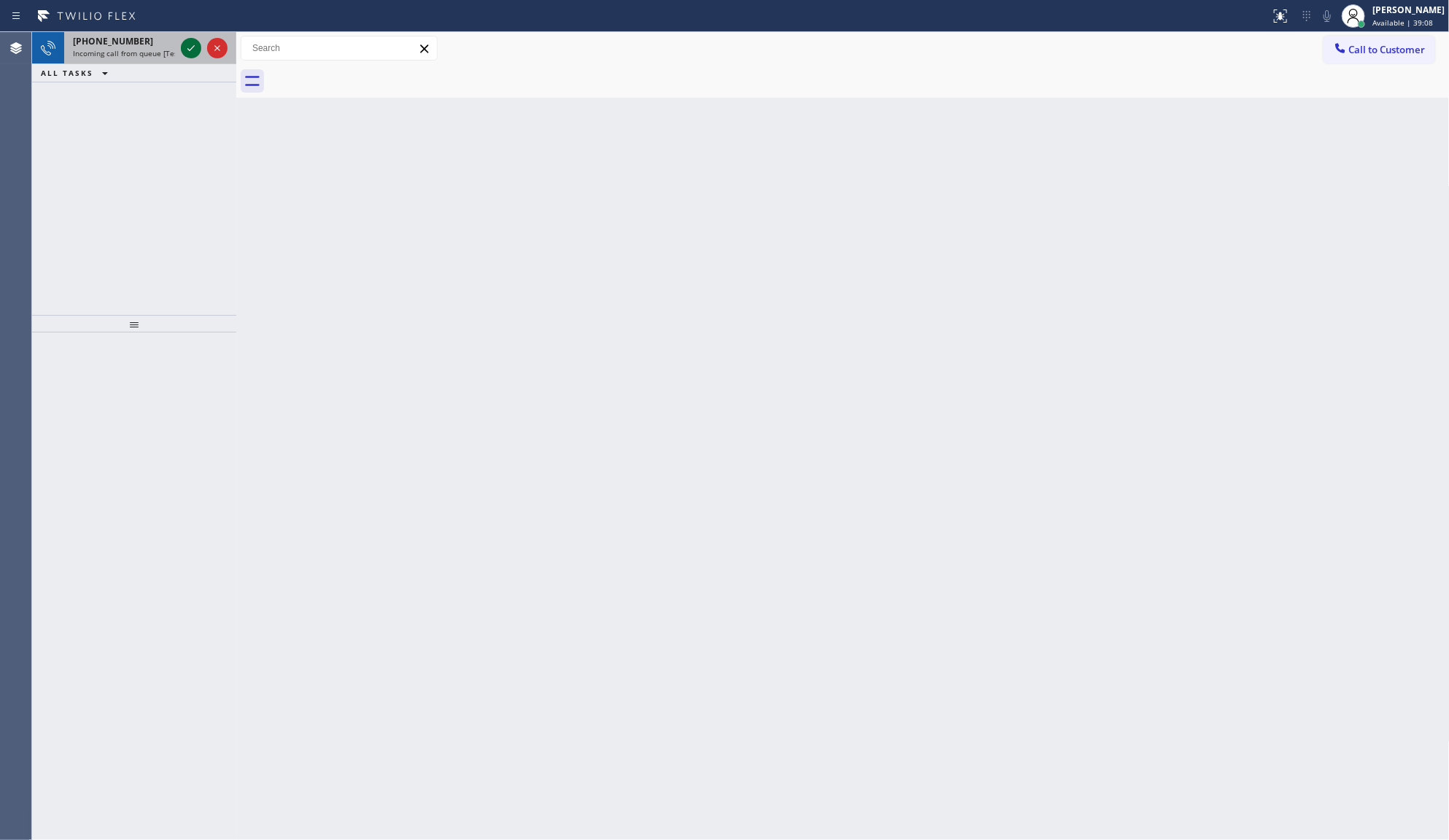
click at [183, 46] on div at bounding box center [191, 48] width 20 height 18
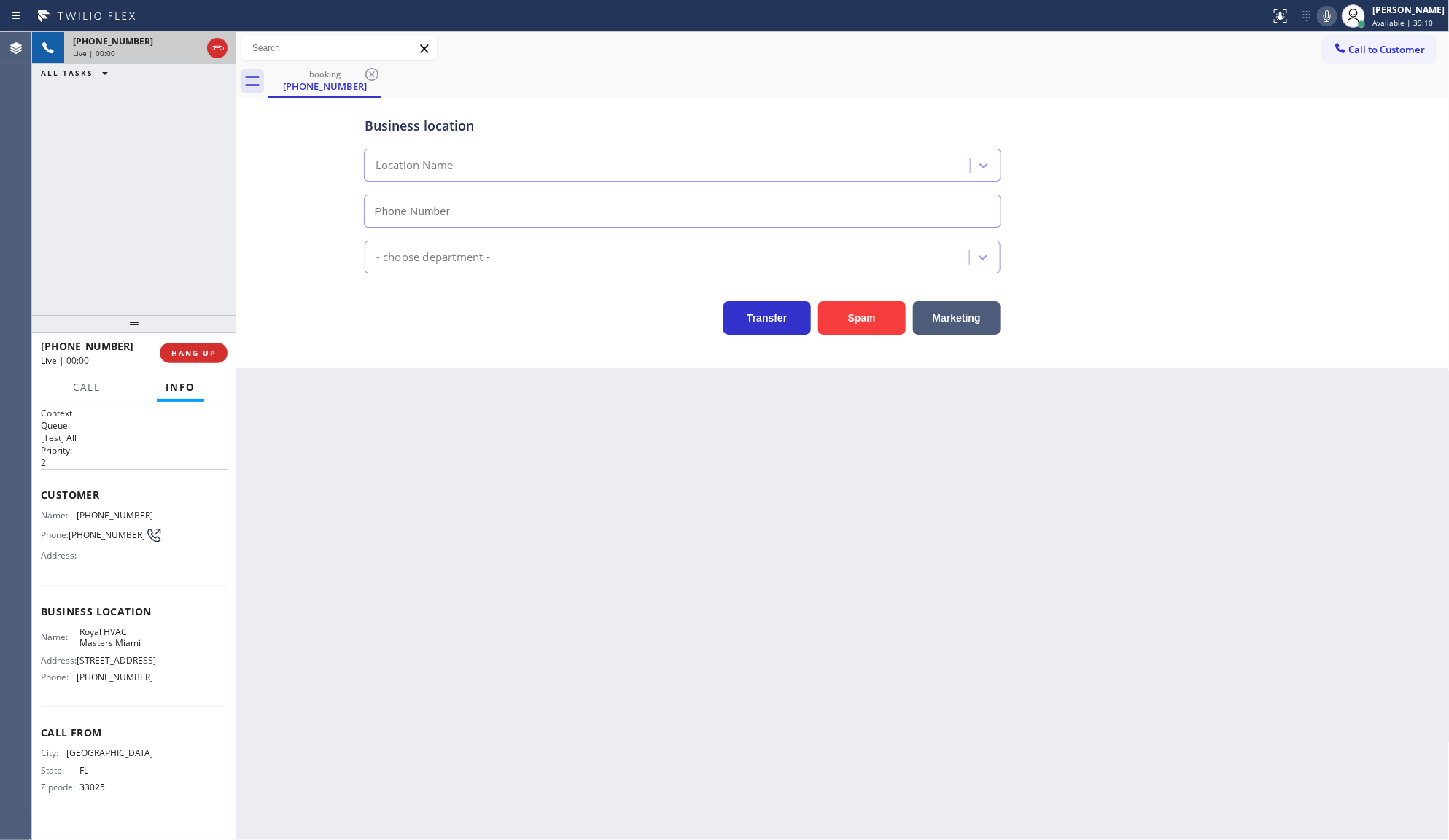
type input "(786) 886-1119"
click at [213, 352] on span "HANG UP" at bounding box center [194, 352] width 45 height 10
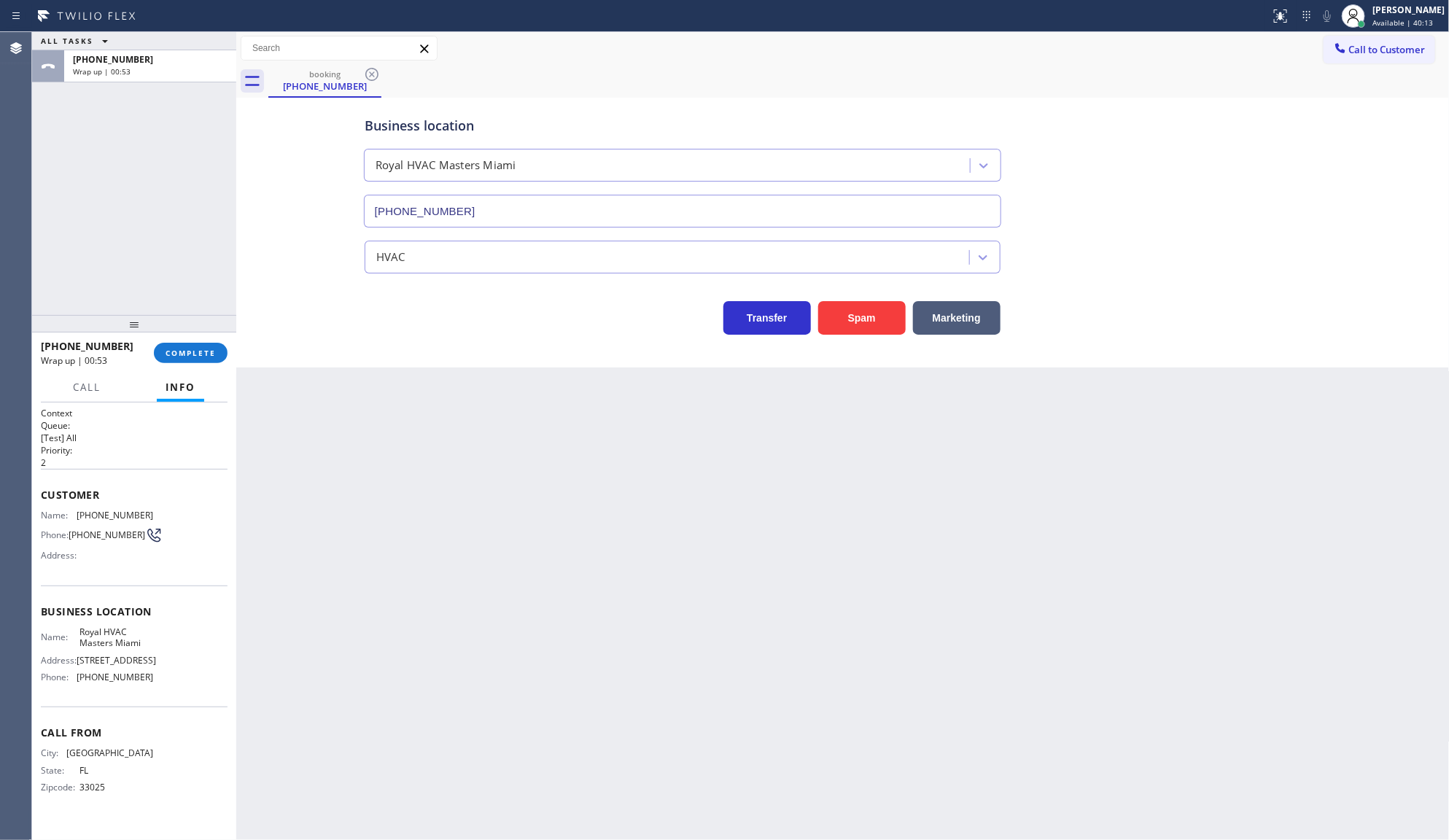
click at [200, 363] on div "+17864069286 Wrap up | 00:53 COMPLETE" at bounding box center [134, 352] width 187 height 38
click at [224, 360] on div "+17864069286 Wrap up | 00:54 COMPLETE" at bounding box center [134, 352] width 187 height 38
click at [217, 355] on button "COMPLETE" at bounding box center [191, 352] width 74 height 20
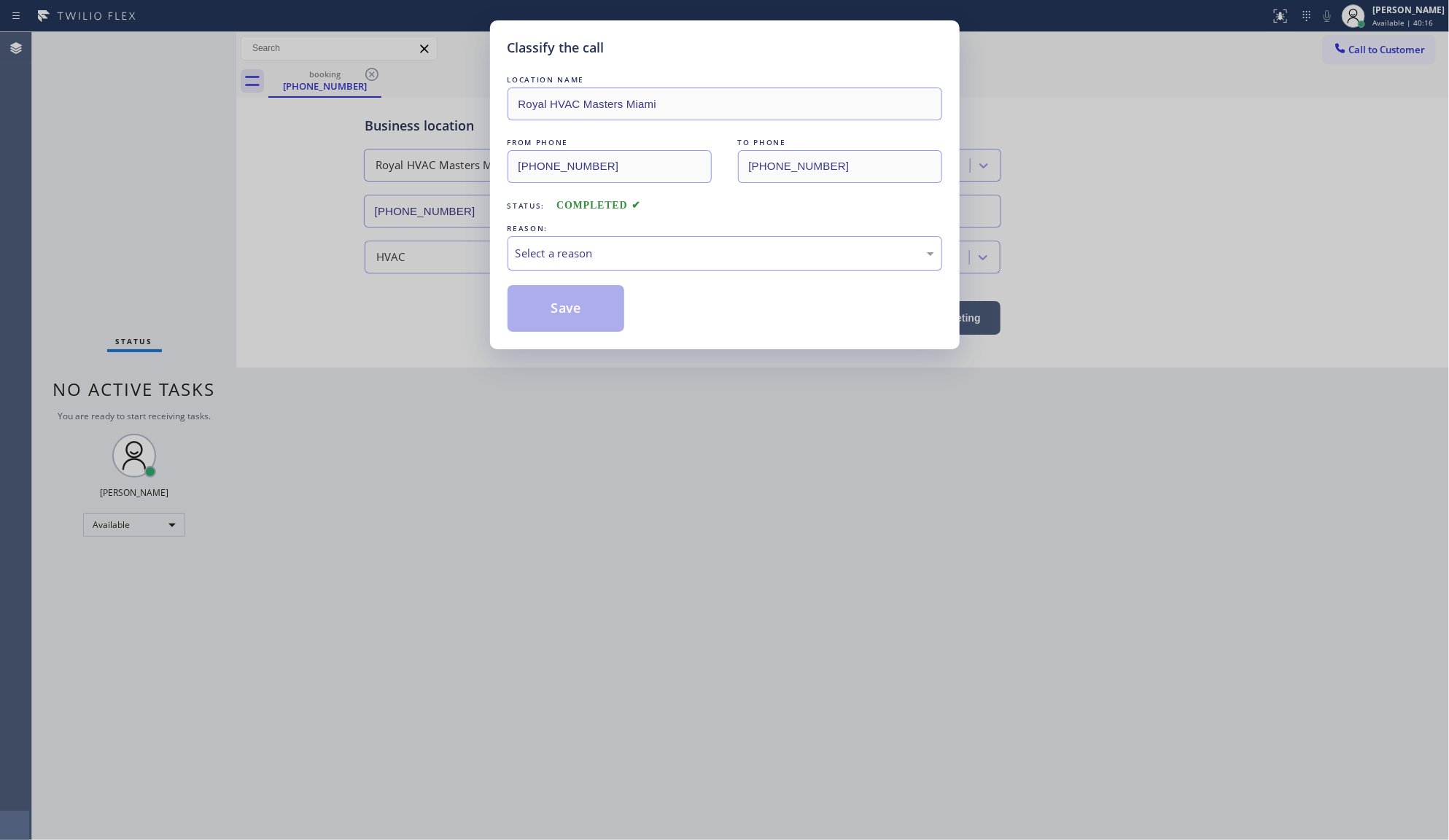
click at [549, 244] on div "Select a reason" at bounding box center [725, 253] width 435 height 34
click at [555, 327] on button "Save" at bounding box center [566, 308] width 118 height 46
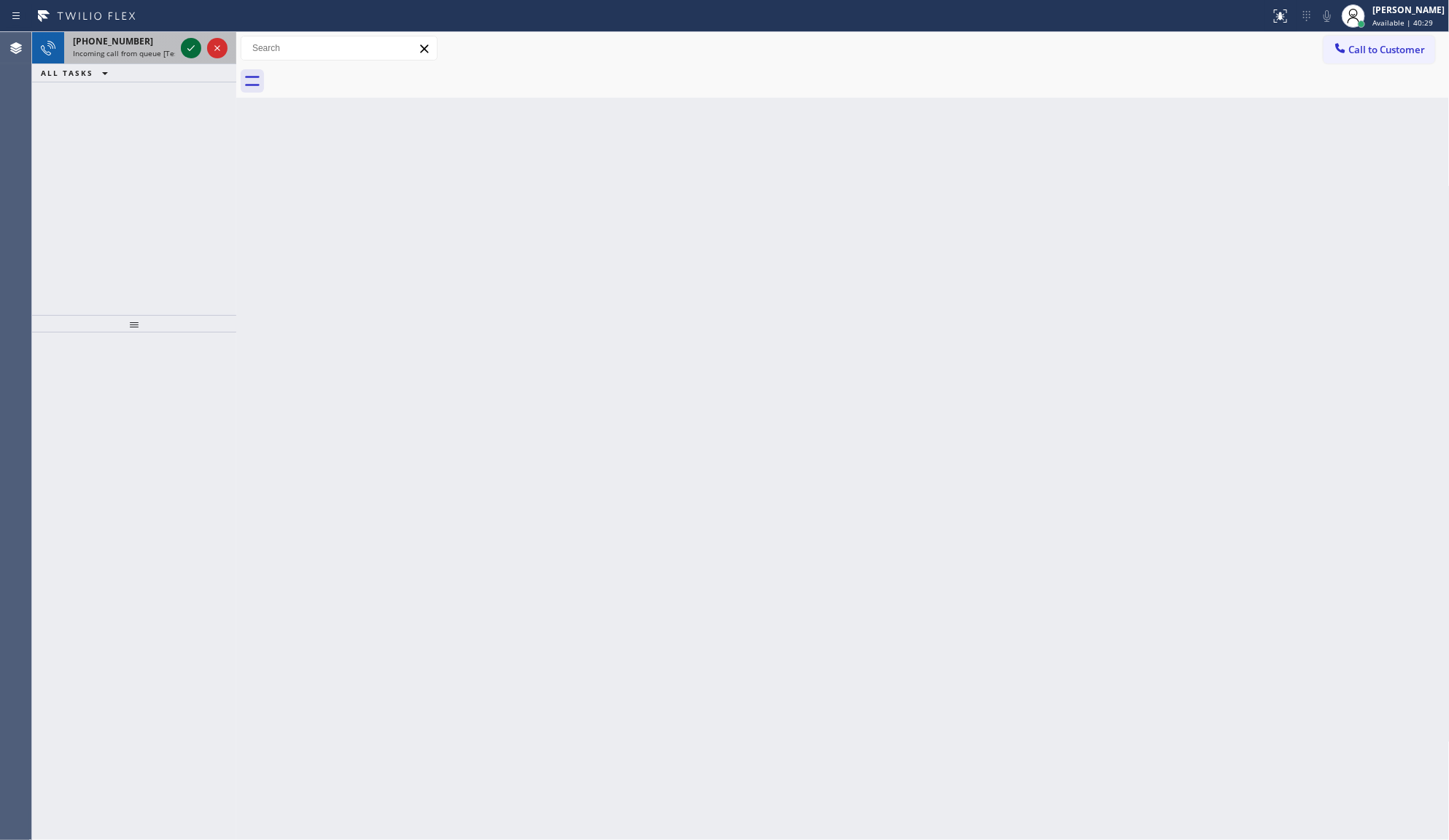
click at [195, 46] on icon at bounding box center [191, 48] width 18 height 18
click at [1282, 13] on icon at bounding box center [1280, 14] width 9 height 5
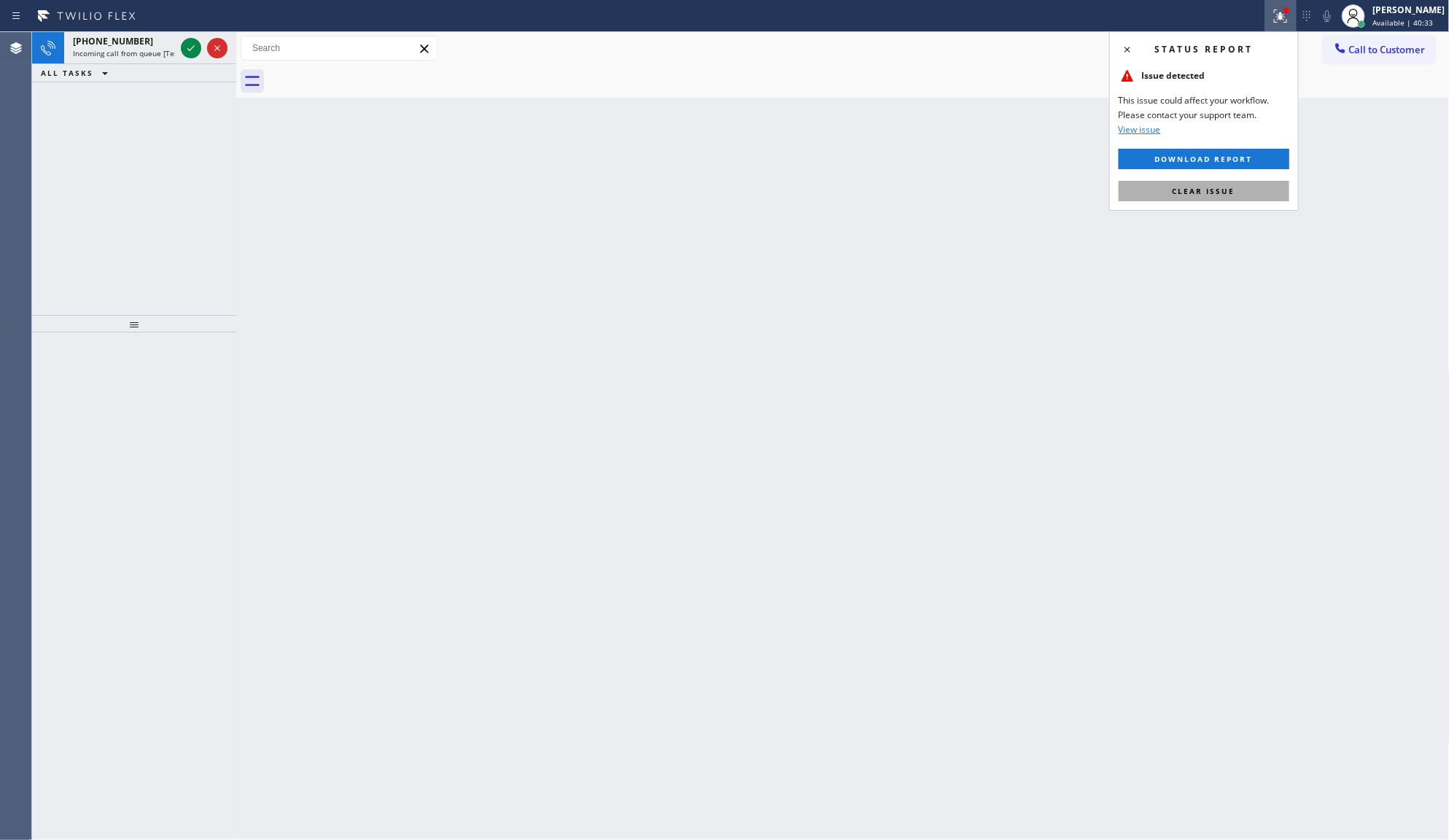
click at [1238, 198] on button "Clear issue" at bounding box center [1204, 191] width 171 height 20
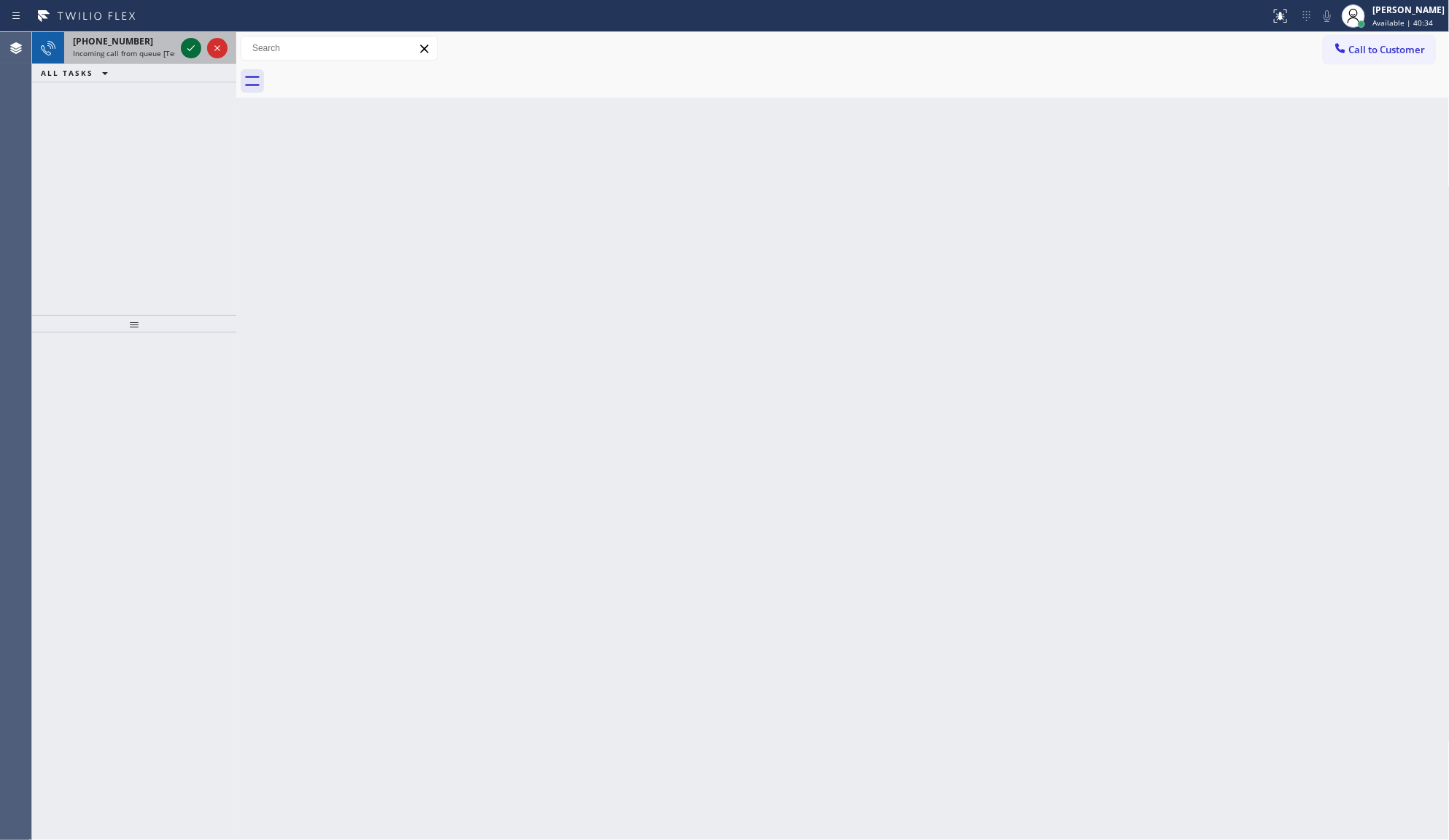
click at [198, 53] on icon at bounding box center [191, 48] width 18 height 18
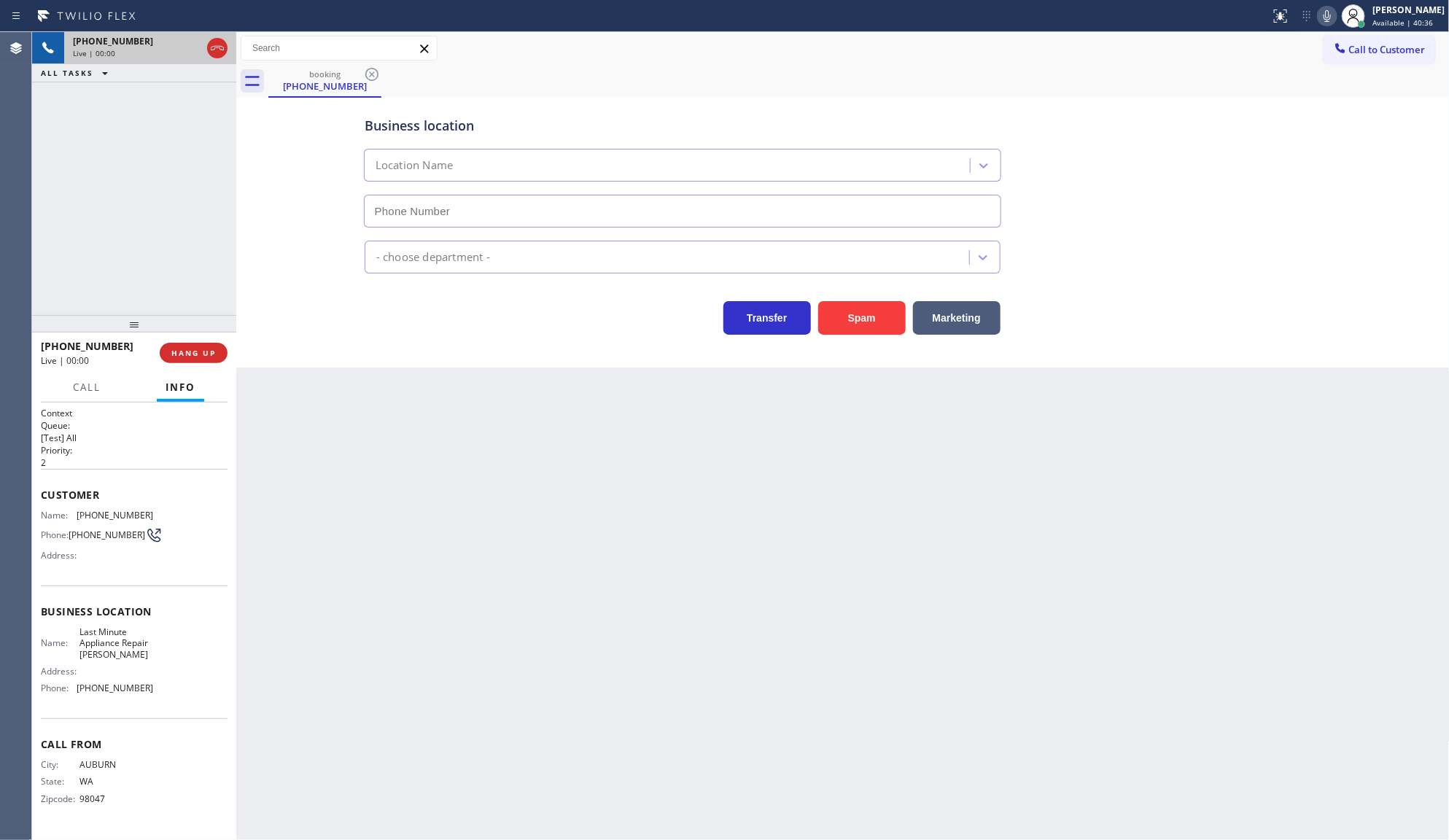
type input "(253) 345-4242"
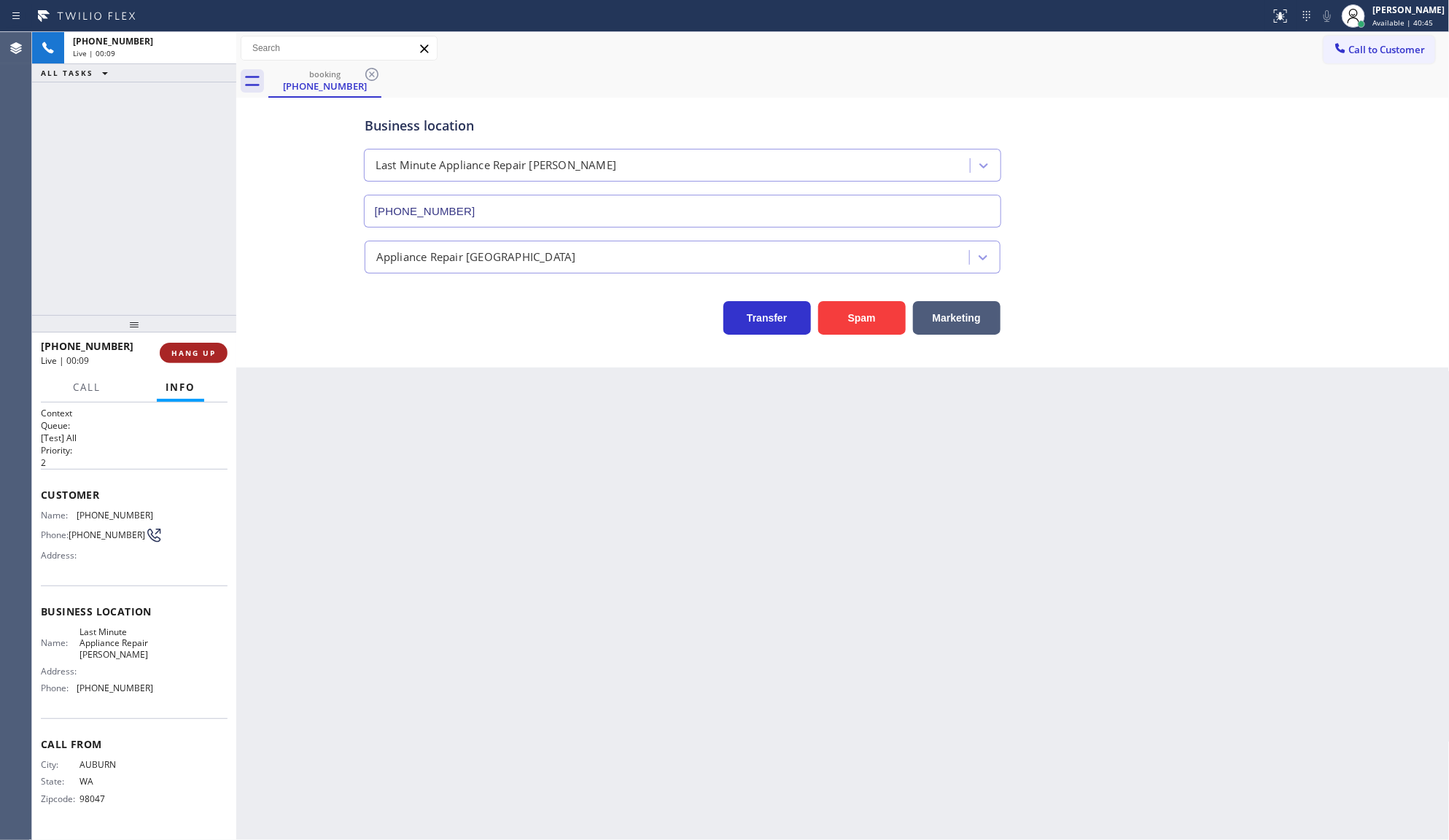
click at [199, 350] on span "HANG UP" at bounding box center [194, 352] width 45 height 10
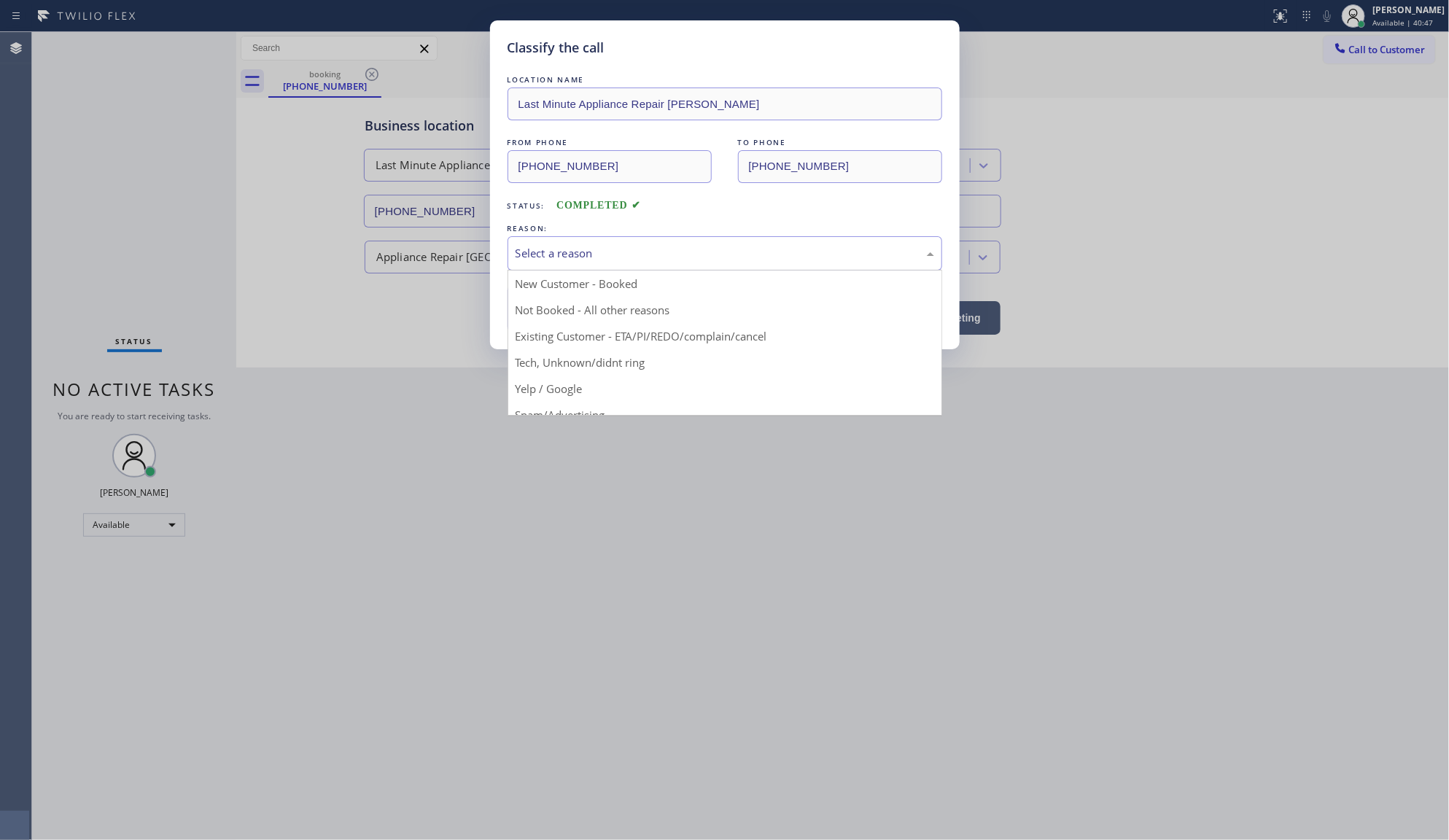
click at [526, 244] on div "Select a reason" at bounding box center [725, 253] width 435 height 34
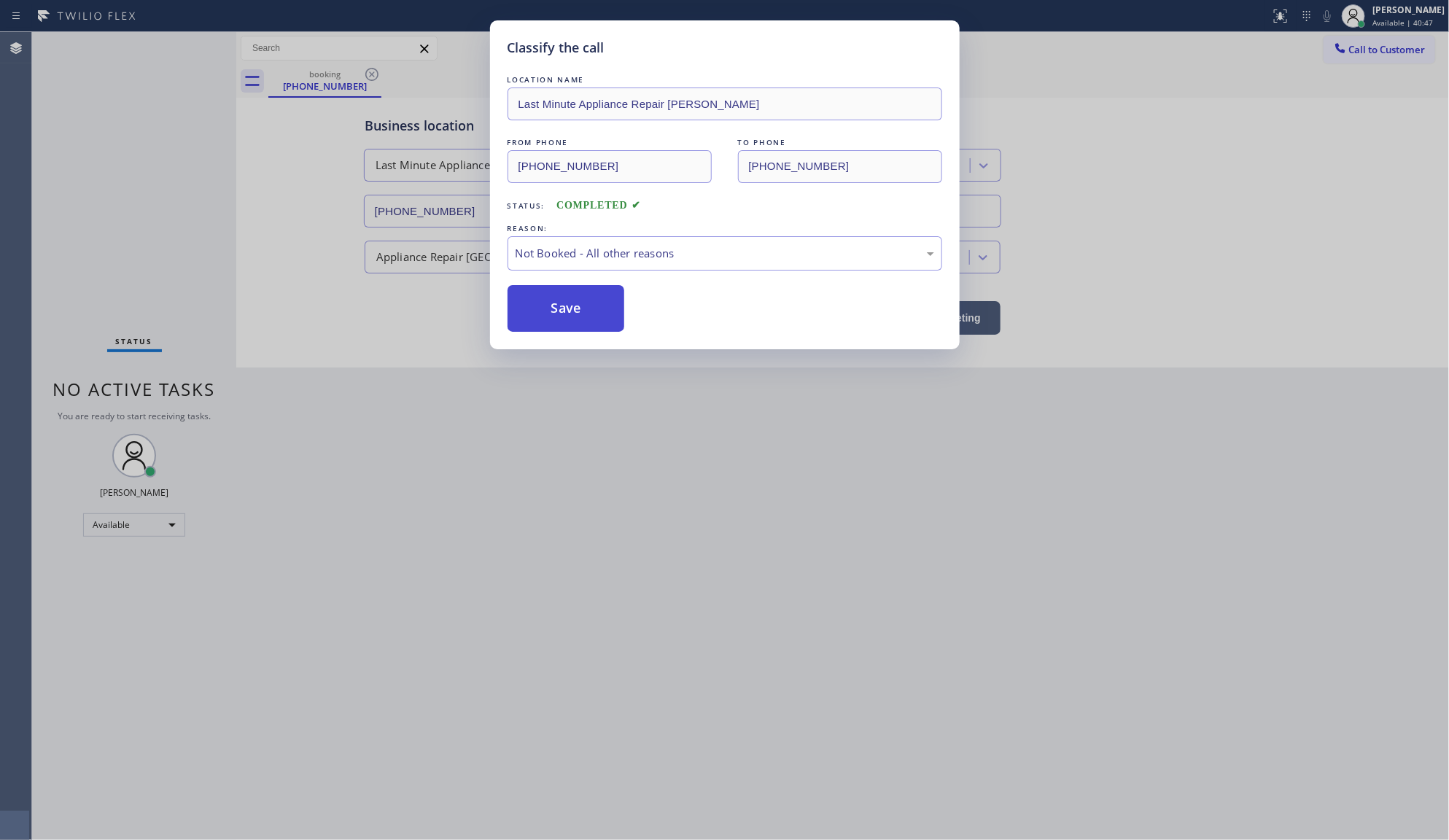
click at [558, 311] on button "Save" at bounding box center [566, 308] width 118 height 46
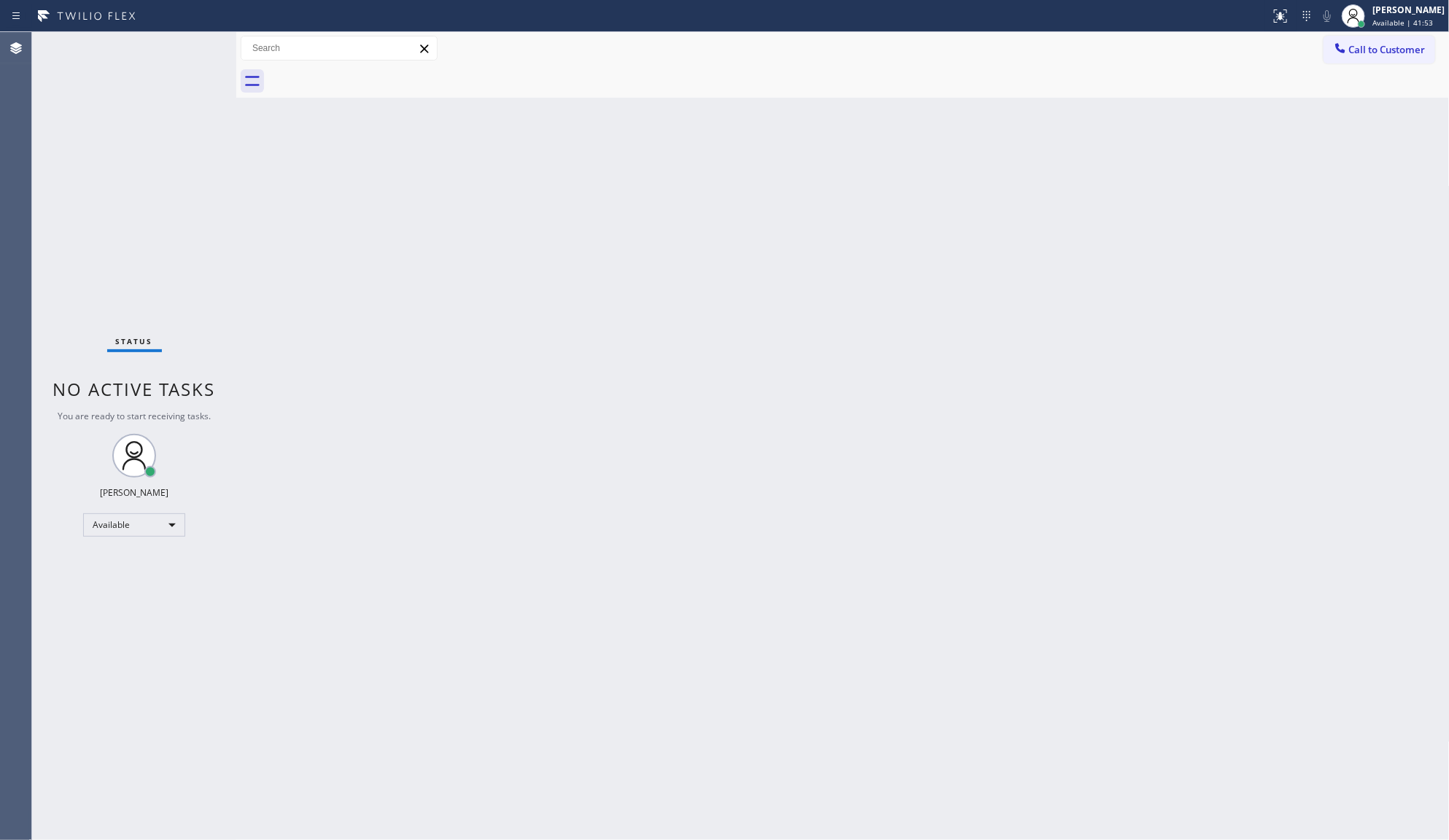
click at [194, 42] on div "Status No active tasks You are ready to start receiving tasks. JENIZA ALCAYDE A…" at bounding box center [134, 436] width 204 height 808
click at [181, 67] on div "Status No active tasks You are ready to start receiving tasks. JENIZA ALCAYDE A…" at bounding box center [134, 436] width 204 height 808
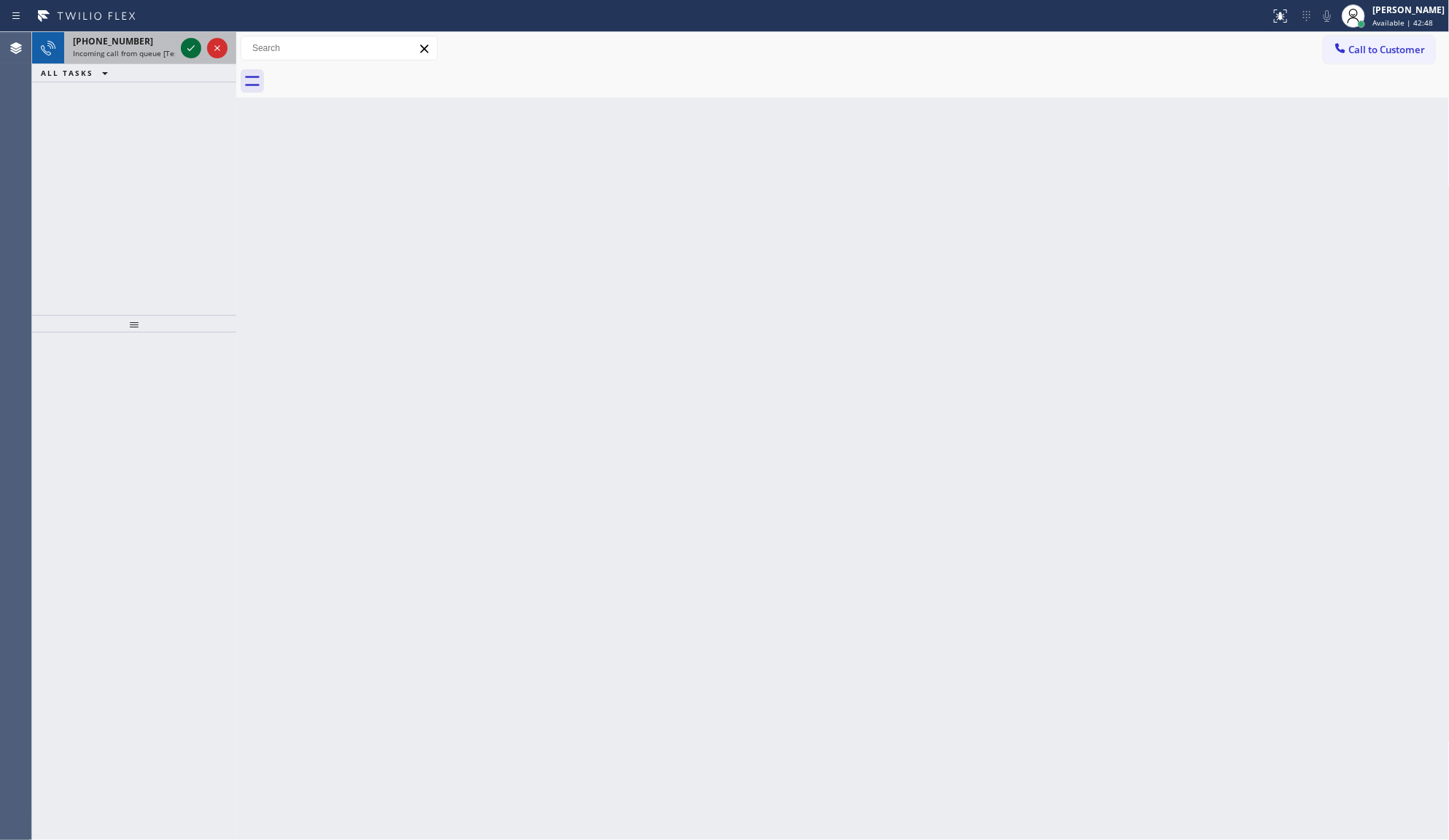
click at [195, 48] on icon at bounding box center [191, 48] width 18 height 18
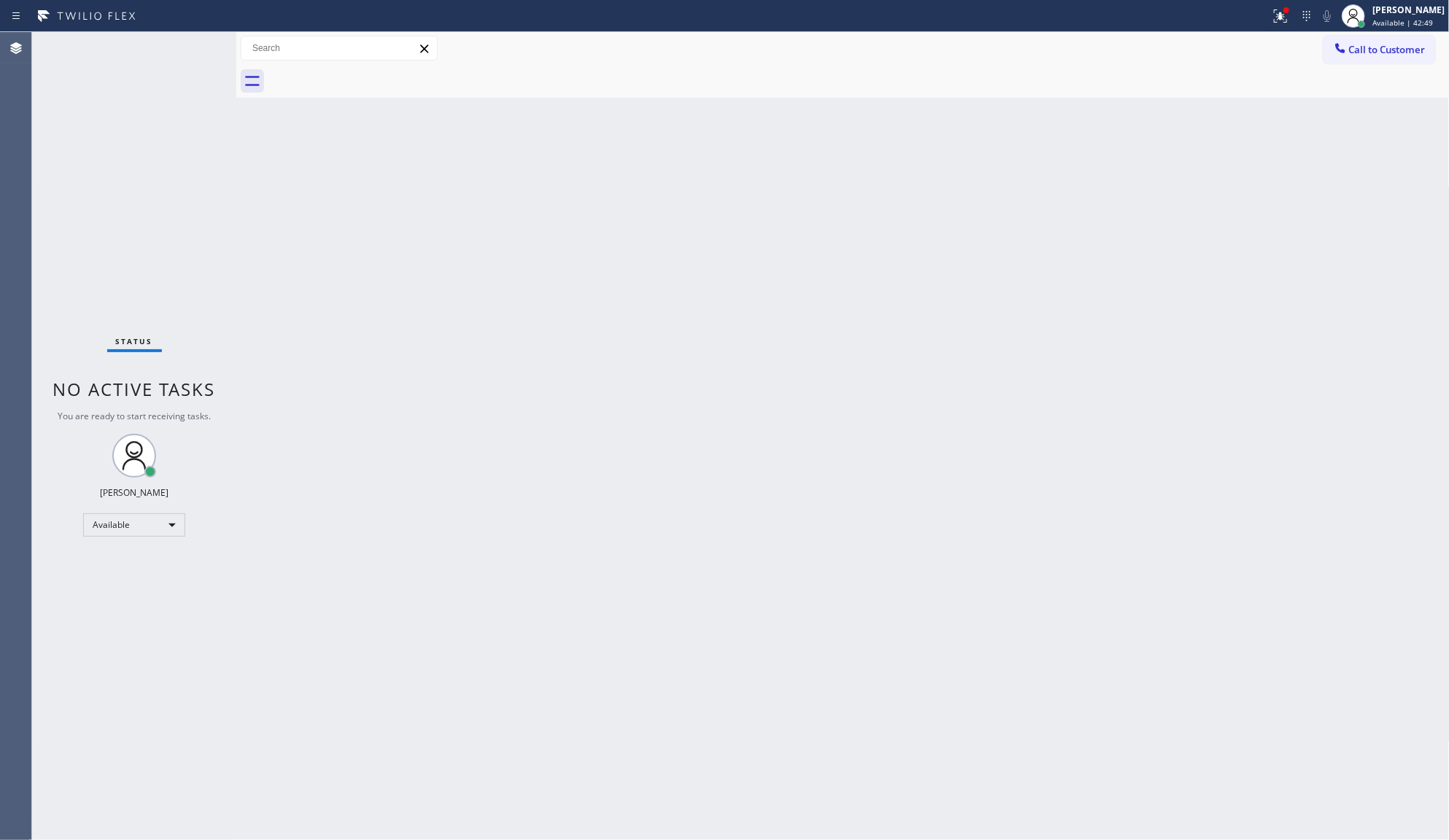
click at [193, 49] on div "Status No active tasks You are ready to start receiving tasks. JENIZA ALCAYDE A…" at bounding box center [134, 436] width 204 height 808
click at [195, 50] on div "Status No active tasks You are ready to start receiving tasks. JENIZA ALCAYDE A…" at bounding box center [134, 436] width 204 height 808
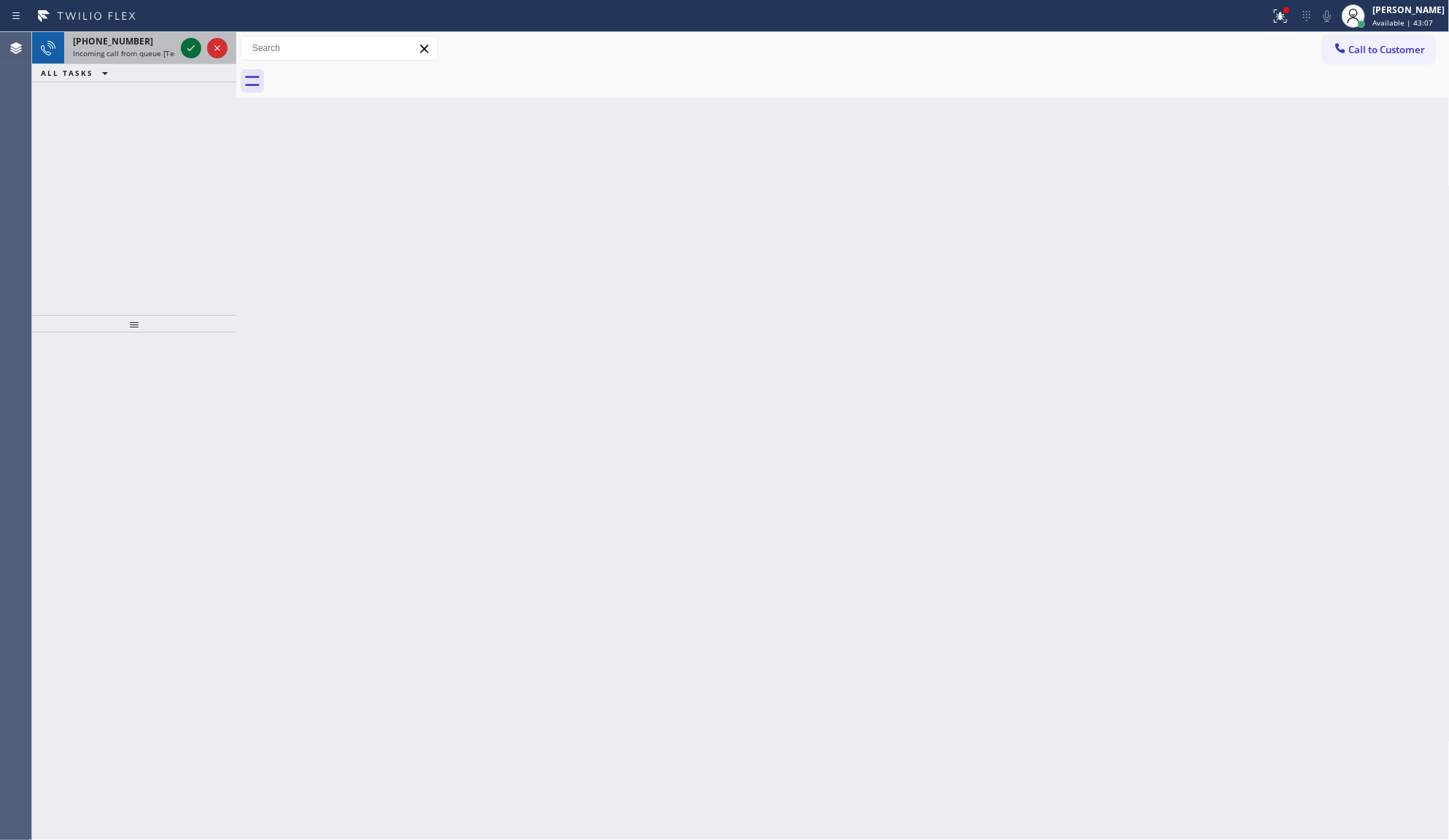
click at [193, 45] on icon at bounding box center [191, 48] width 18 height 18
click at [190, 50] on icon at bounding box center [191, 47] width 7 height 6
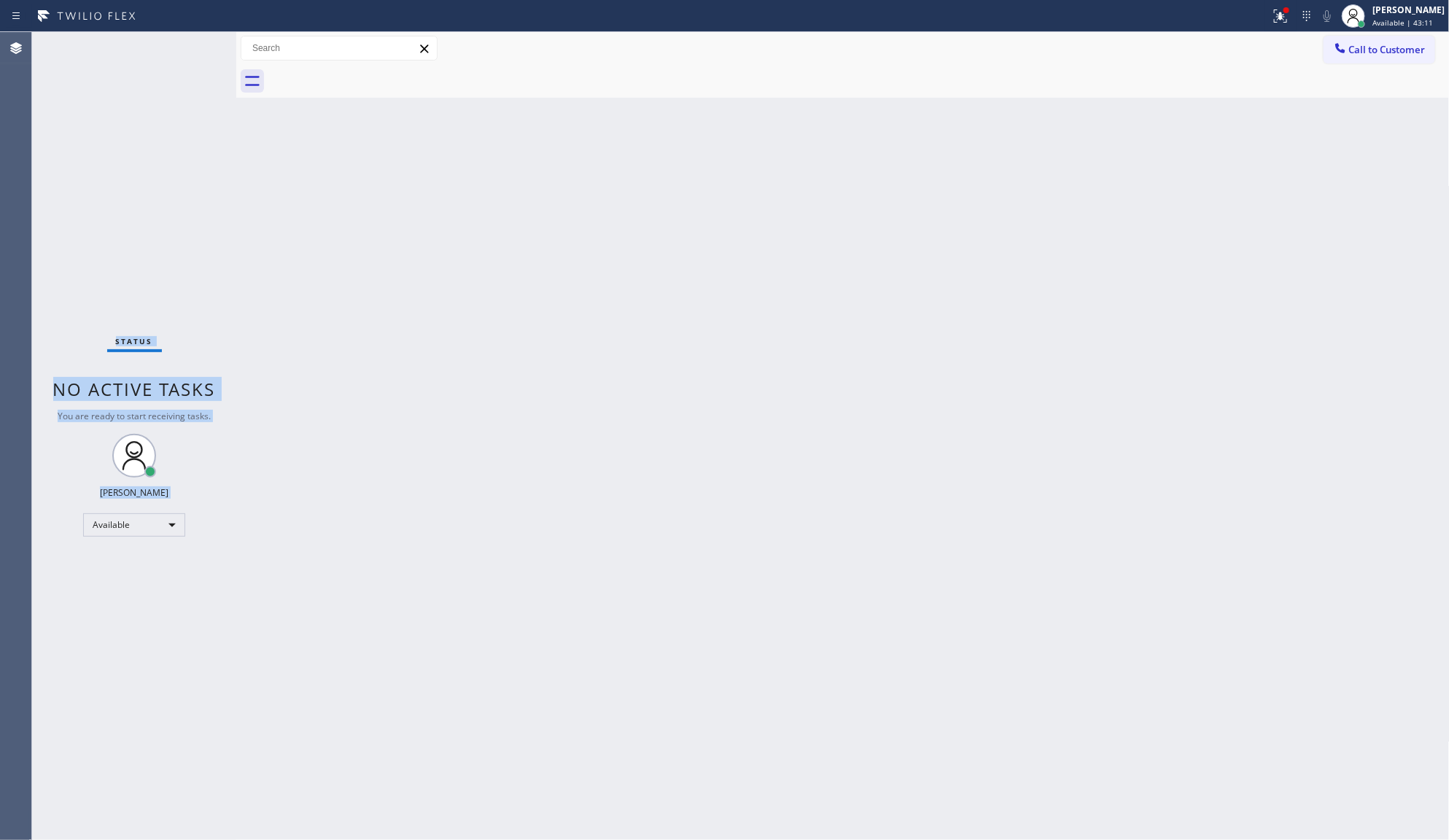
click at [191, 49] on div "Status No active tasks You are ready to start receiving tasks. JENIZA ALCAYDE A…" at bounding box center [134, 436] width 204 height 808
drag, startPoint x: 1278, startPoint y: 2, endPoint x: 1278, endPoint y: 10, distance: 8.0
click at [1278, 10] on button at bounding box center [1281, 16] width 32 height 32
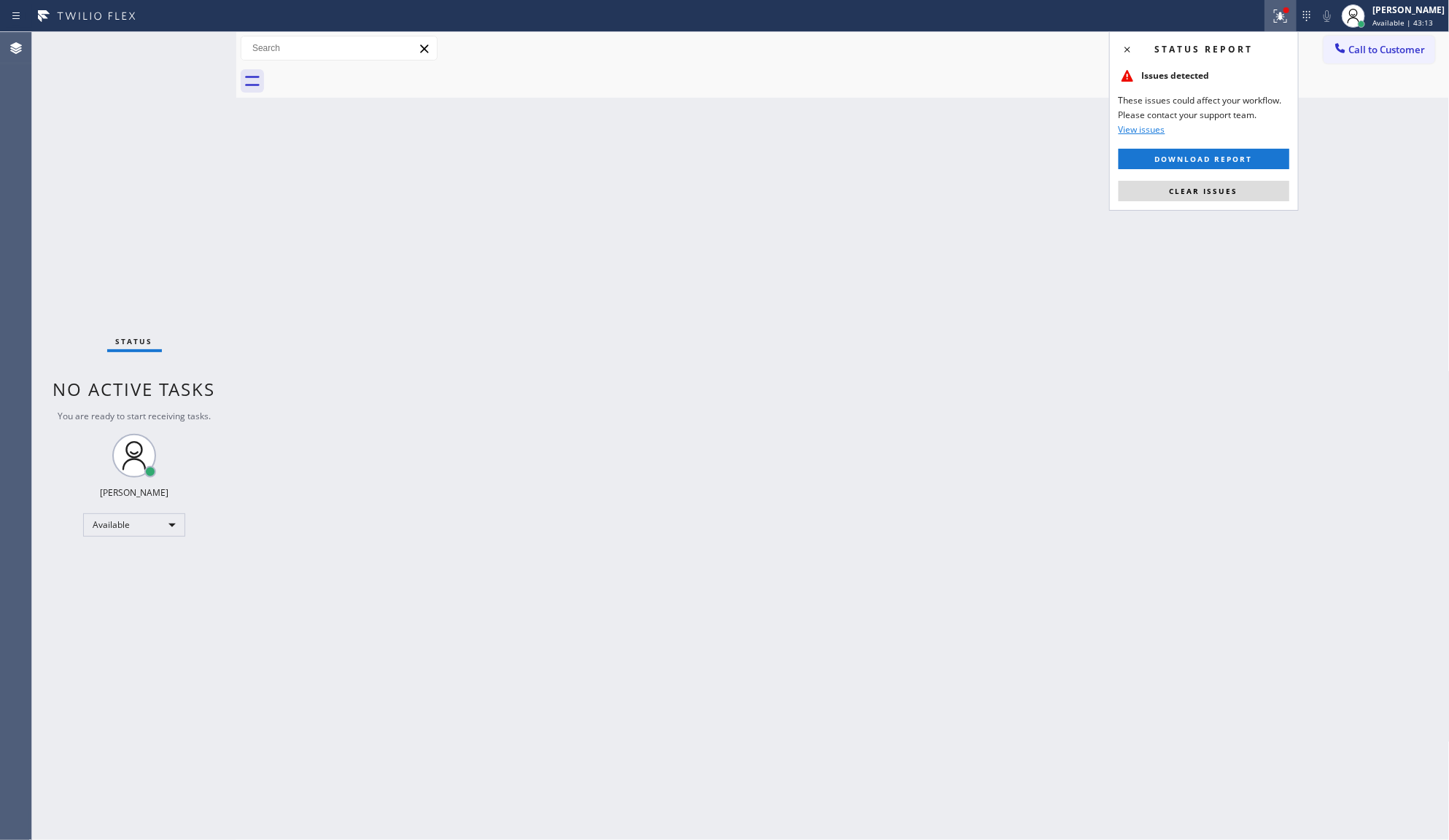
click at [1218, 177] on div "Status report Issues detected These issues could affect your workflow. Please c…" at bounding box center [1204, 121] width 190 height 179
click at [1211, 187] on span "Clear issues" at bounding box center [1204, 191] width 69 height 10
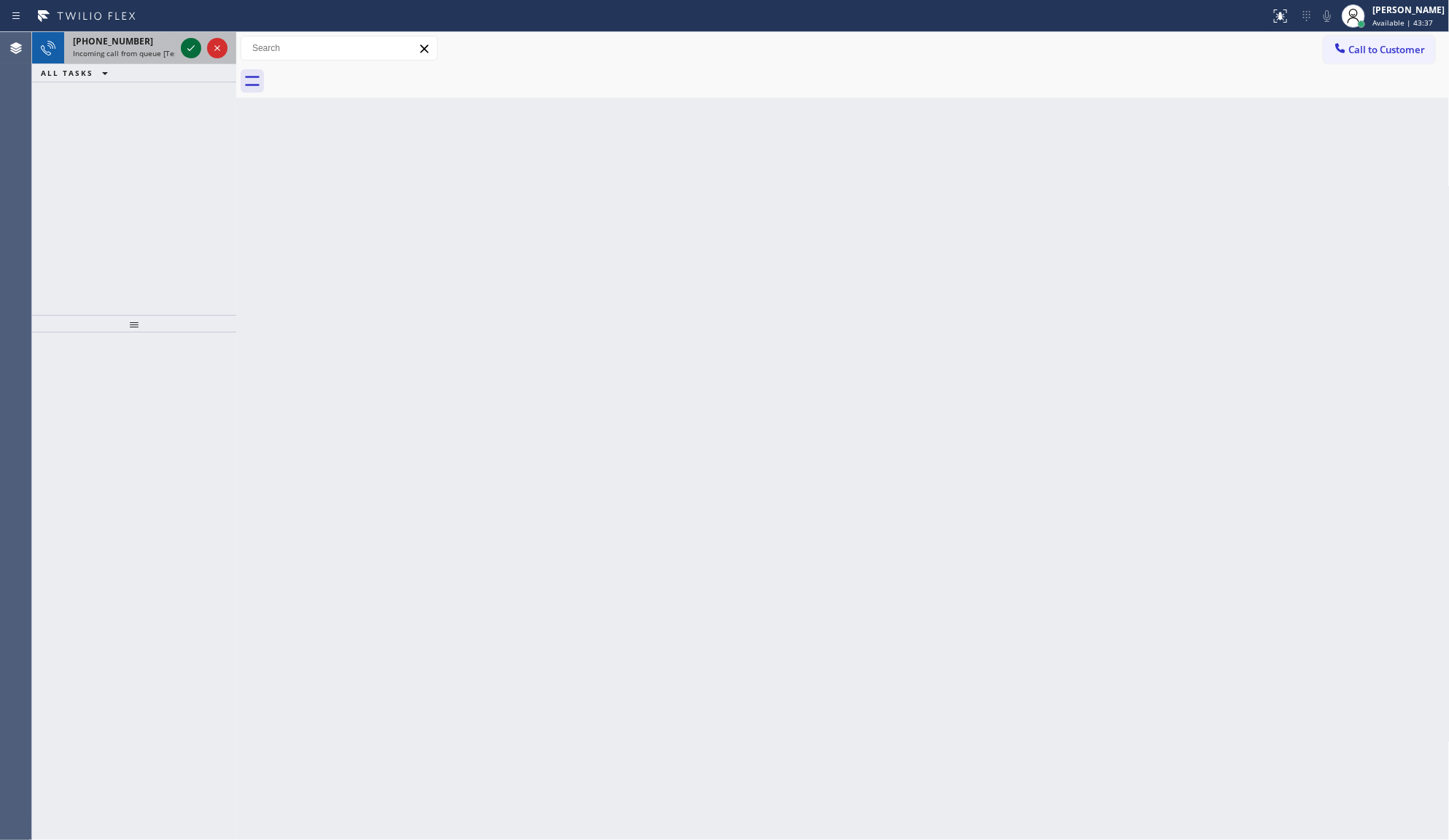
click at [198, 47] on icon at bounding box center [191, 48] width 18 height 18
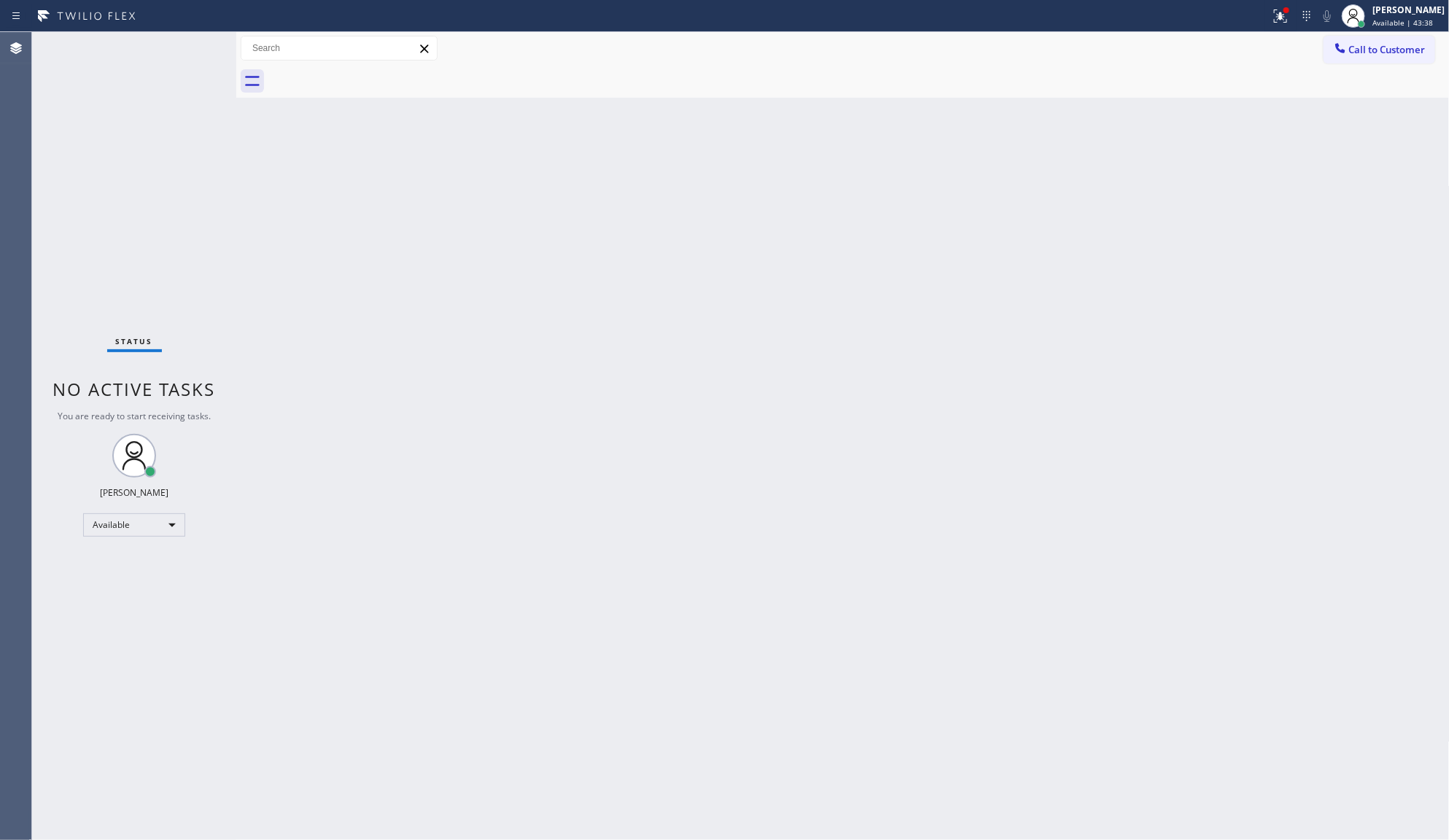
click at [197, 46] on div "Status No active tasks You are ready to start receiving tasks. JENIZA ALCAYDE A…" at bounding box center [134, 436] width 204 height 808
click at [187, 42] on div "Status No active tasks You are ready to start receiving tasks. JENIZA ALCAYDE A…" at bounding box center [134, 436] width 204 height 808
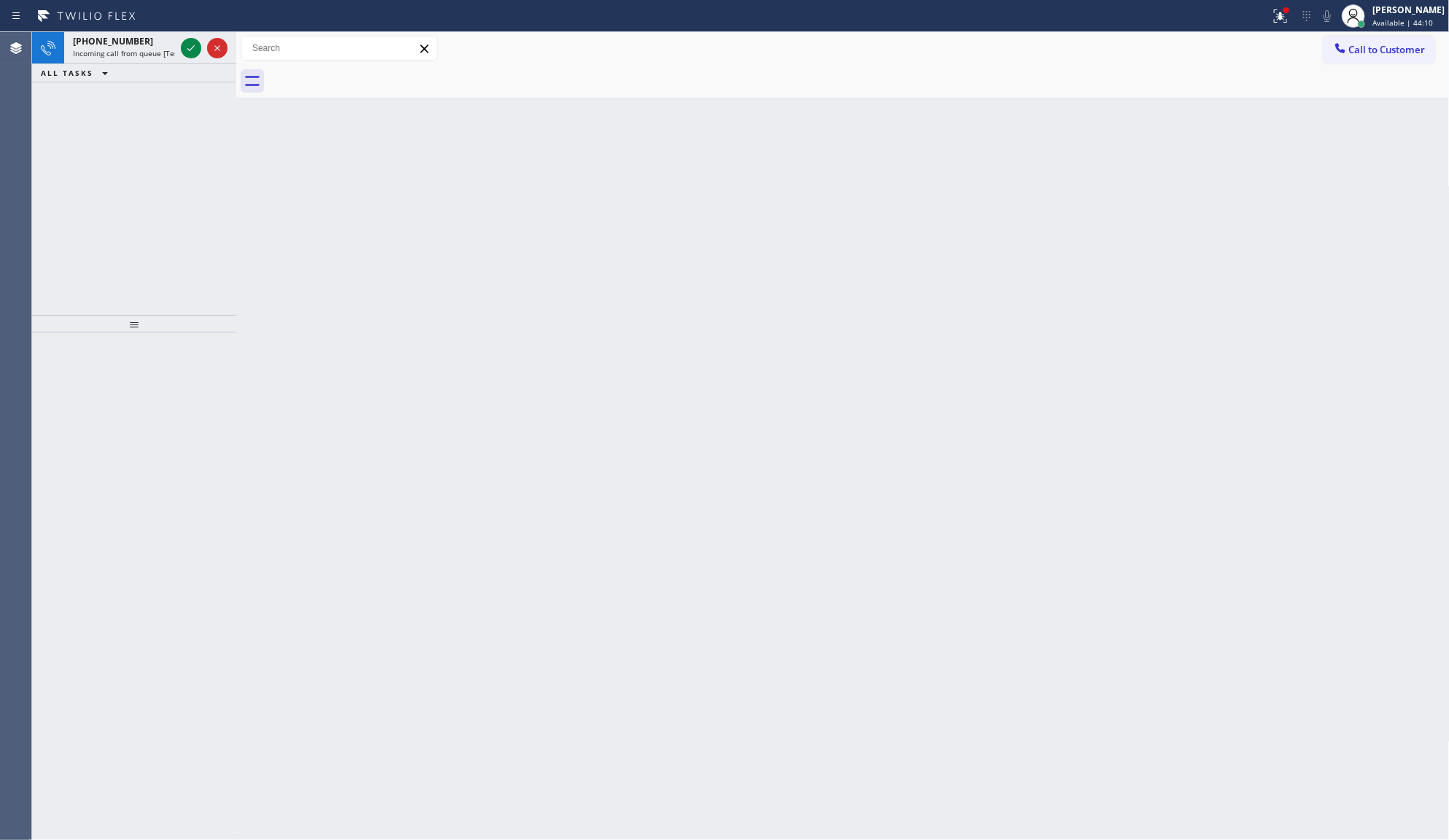
click at [186, 46] on icon at bounding box center [191, 48] width 18 height 18
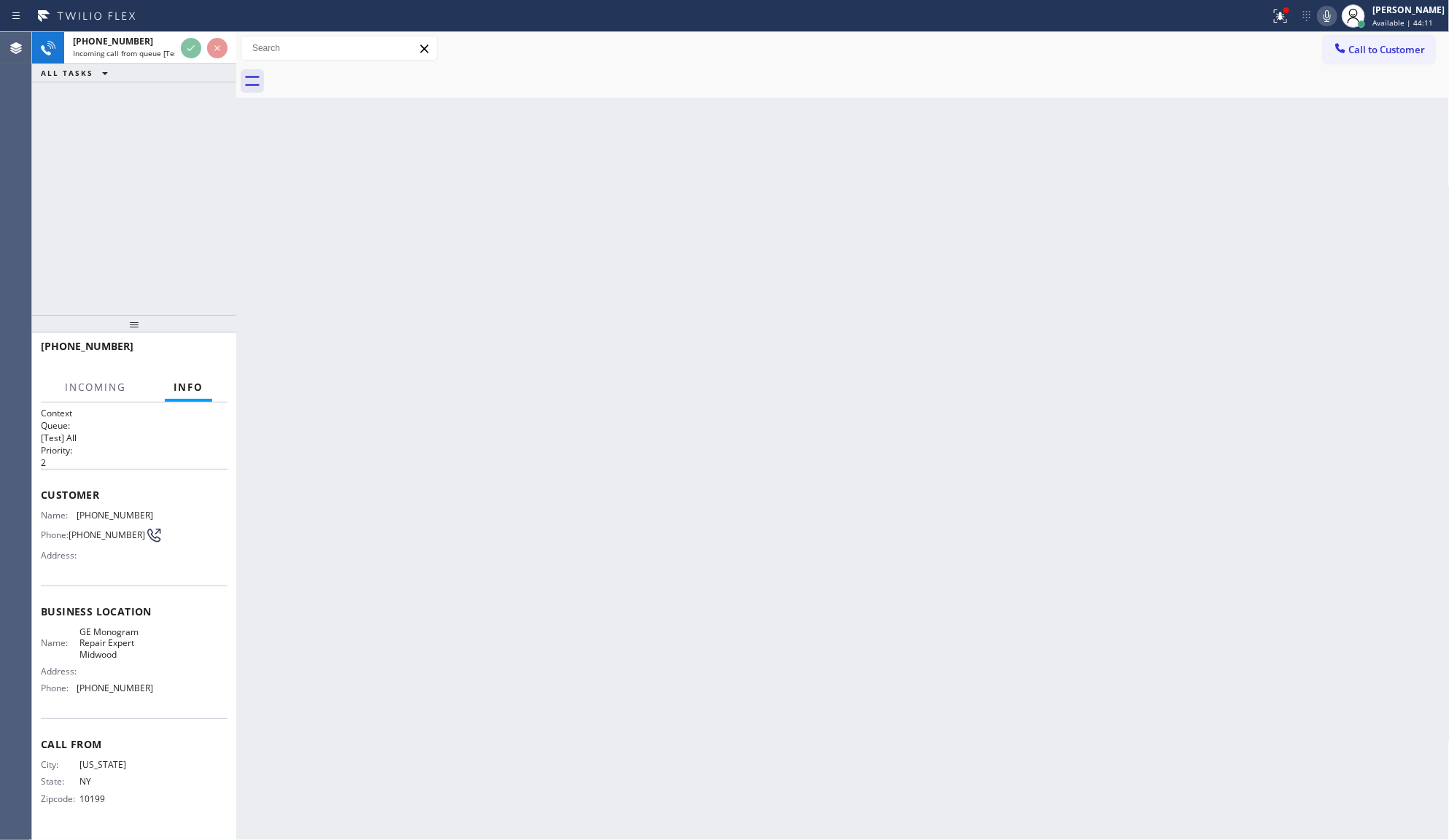
click at [187, 70] on div "+12122030012 Incoming call from queue [Test] All ALL TASKS ALL TASKS ACTIVE TAS…" at bounding box center [134, 57] width 204 height 50
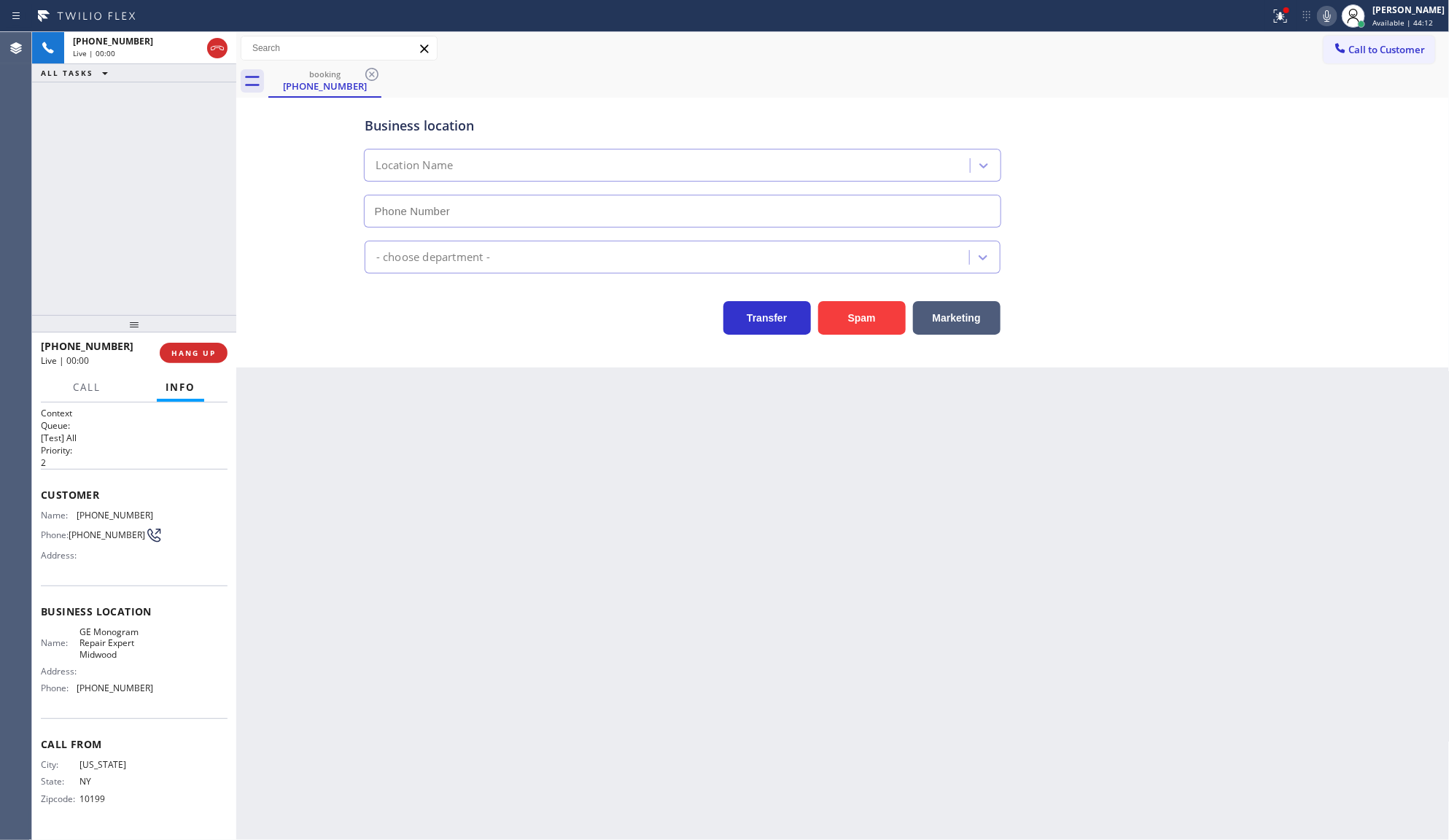
type input "(917) 423-7722"
click at [173, 348] on span "HANG UP" at bounding box center [194, 352] width 45 height 10
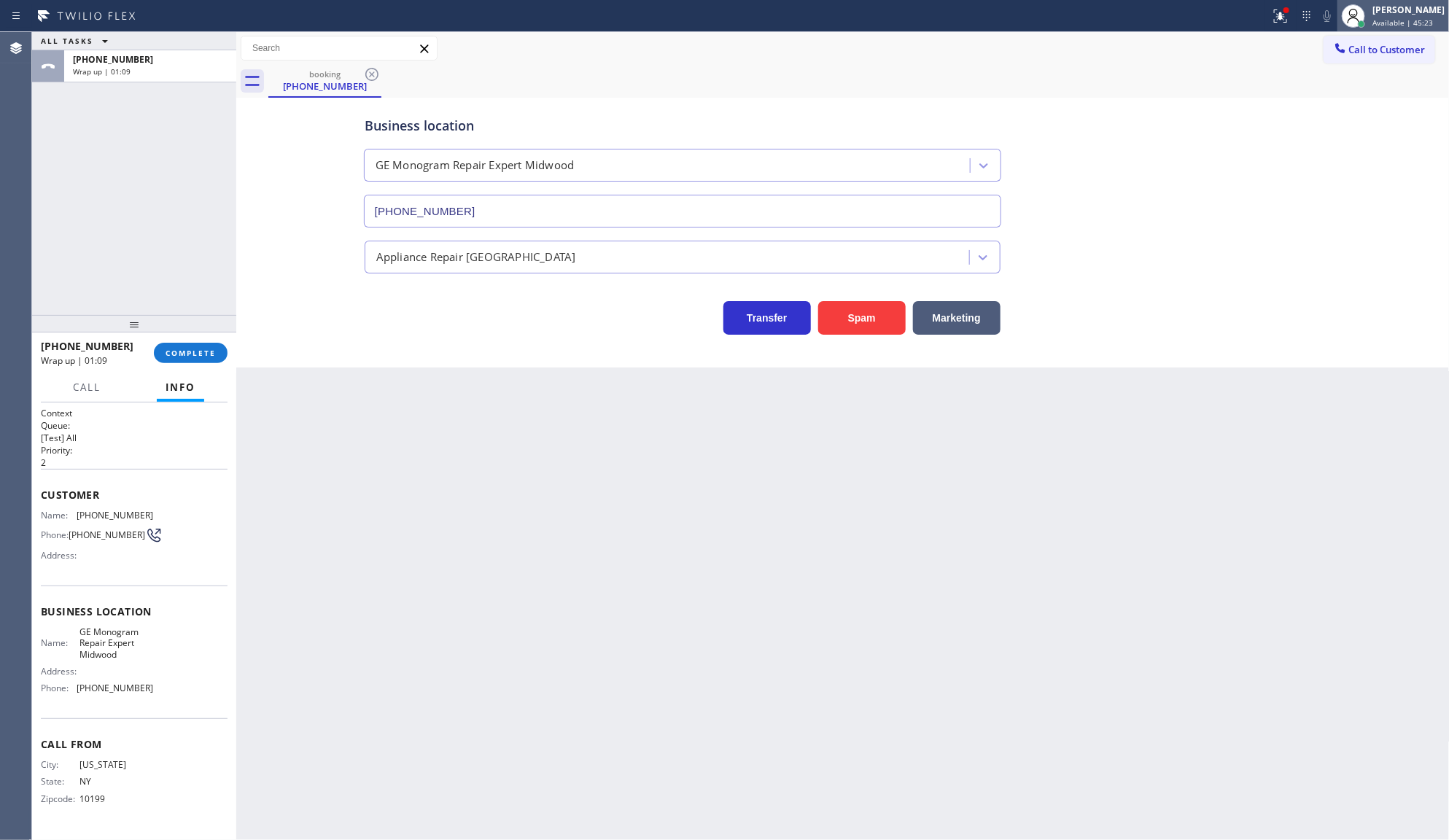
click at [1413, 12] on div "[PERSON_NAME]" at bounding box center [1409, 10] width 72 height 12
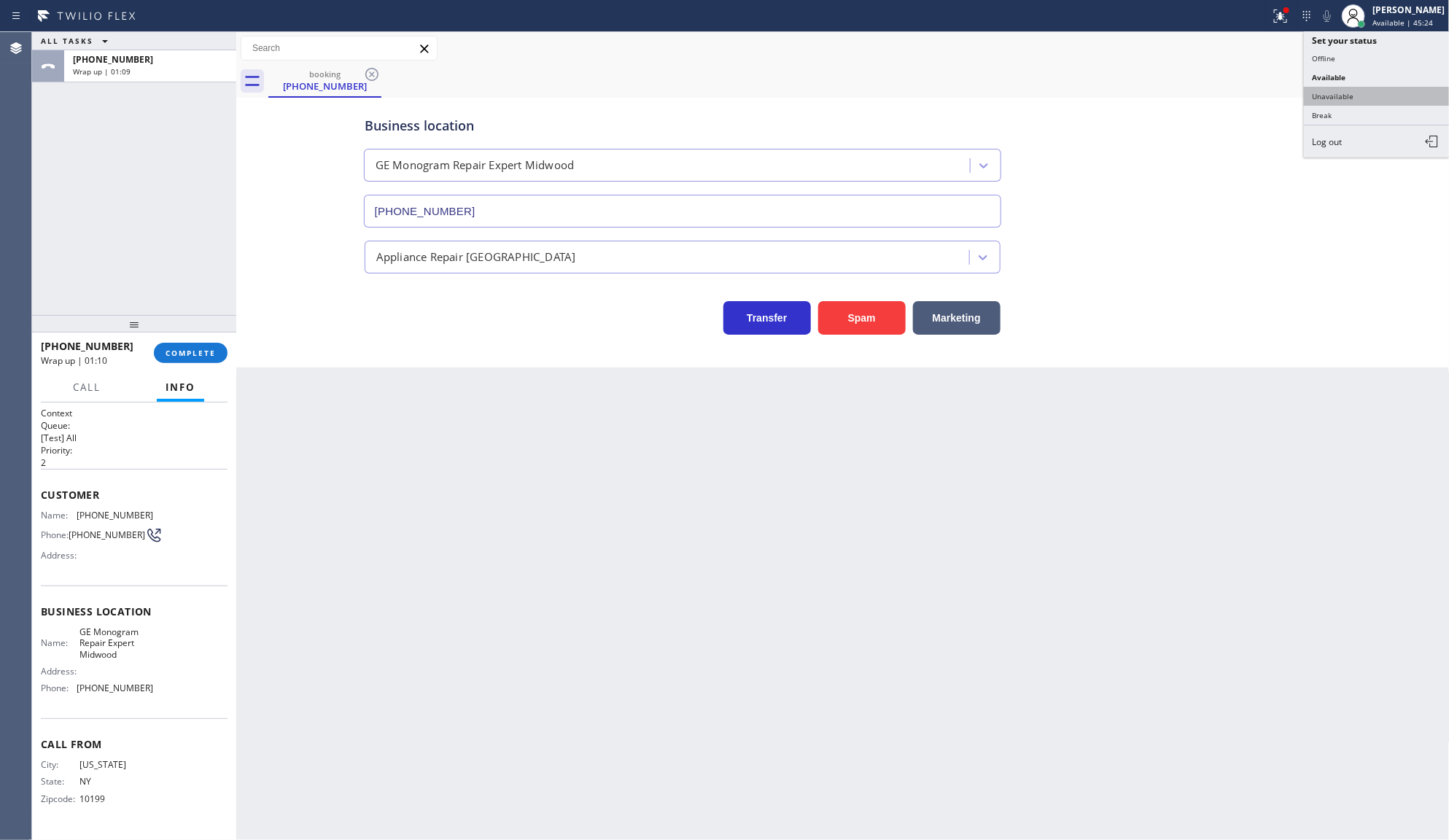
click at [1322, 96] on button "Unavailable" at bounding box center [1377, 96] width 146 height 19
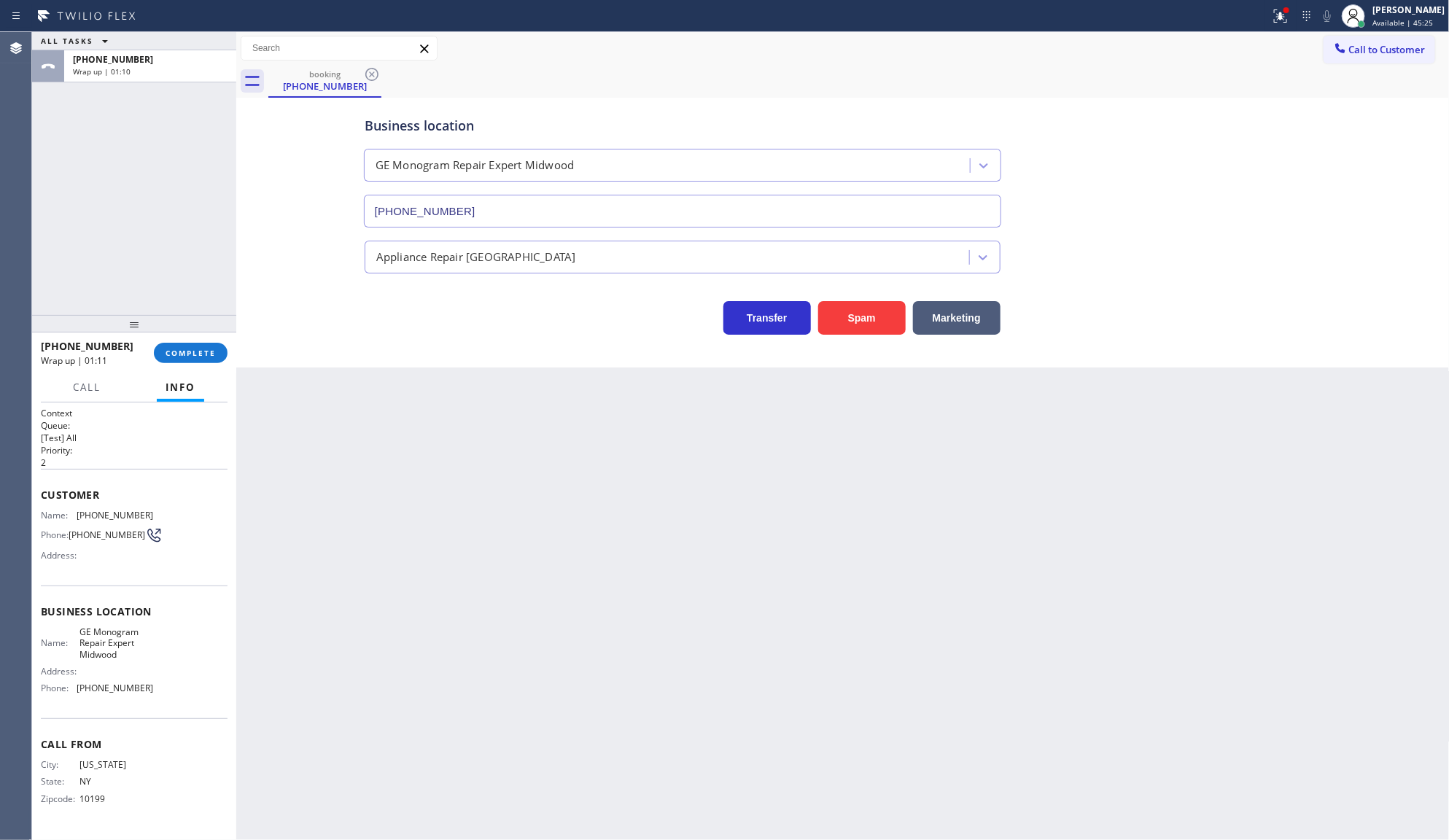
drag, startPoint x: 207, startPoint y: 332, endPoint x: 207, endPoint y: 347, distance: 15.0
click at [207, 332] on div at bounding box center [134, 324] width 204 height 18
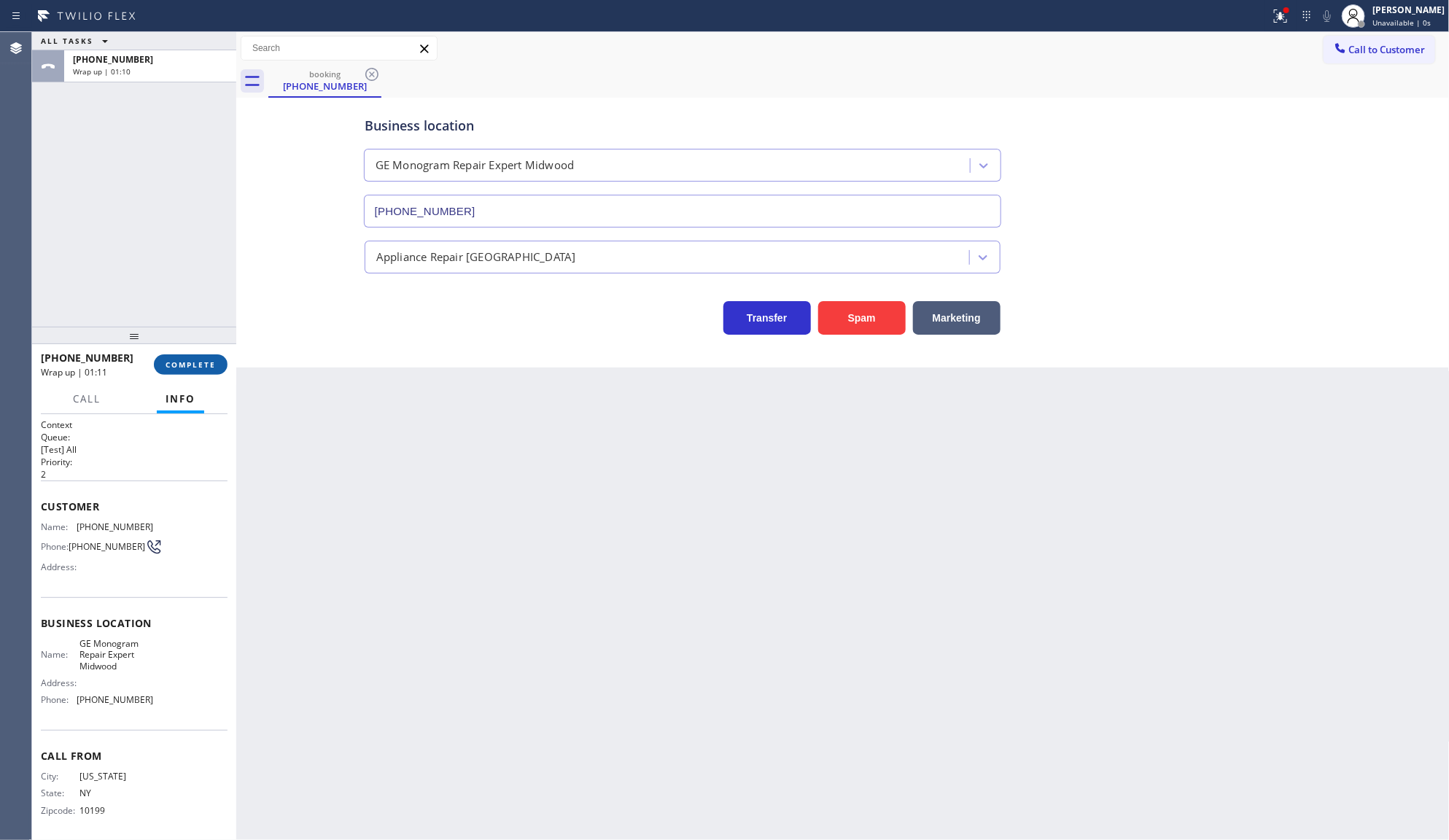
click at [211, 356] on button "COMPLETE" at bounding box center [191, 364] width 74 height 20
click at [477, 607] on div "Back to Dashboard Change Sender ID Customers Technicians Select a contact Outbo…" at bounding box center [843, 436] width 1214 height 808
click at [483, 602] on div "Back to Dashboard Change Sender ID Customers Technicians Select a contact Outbo…" at bounding box center [843, 436] width 1214 height 808
click at [480, 602] on div "Back to Dashboard Change Sender ID Customers Technicians Select a contact Outbo…" at bounding box center [843, 436] width 1214 height 808
click at [475, 578] on div "Back to Dashboard Change Sender ID Customers Technicians Select a contact Outbo…" at bounding box center [843, 436] width 1214 height 808
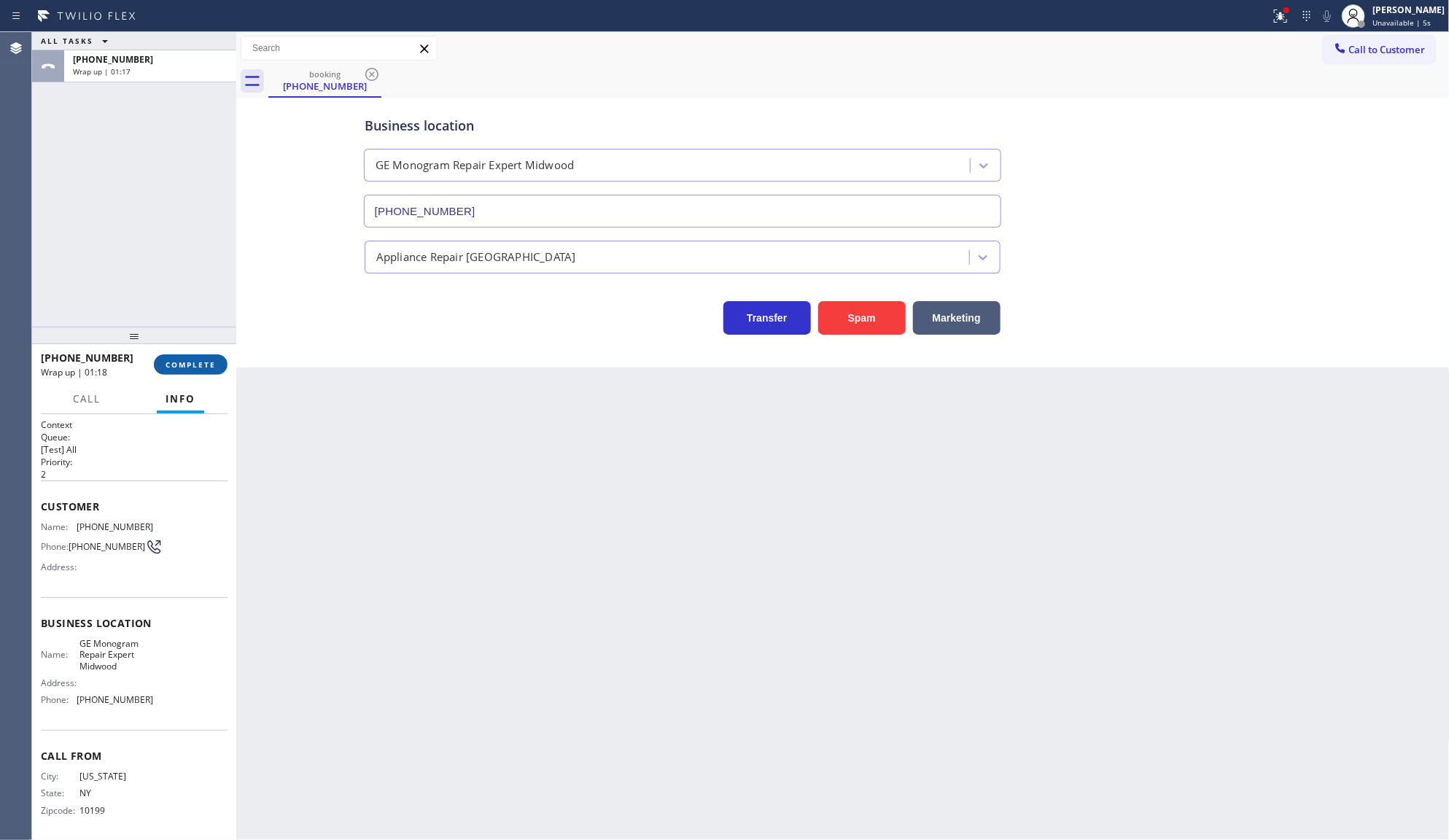
click at [188, 370] on button "COMPLETE" at bounding box center [191, 364] width 74 height 20
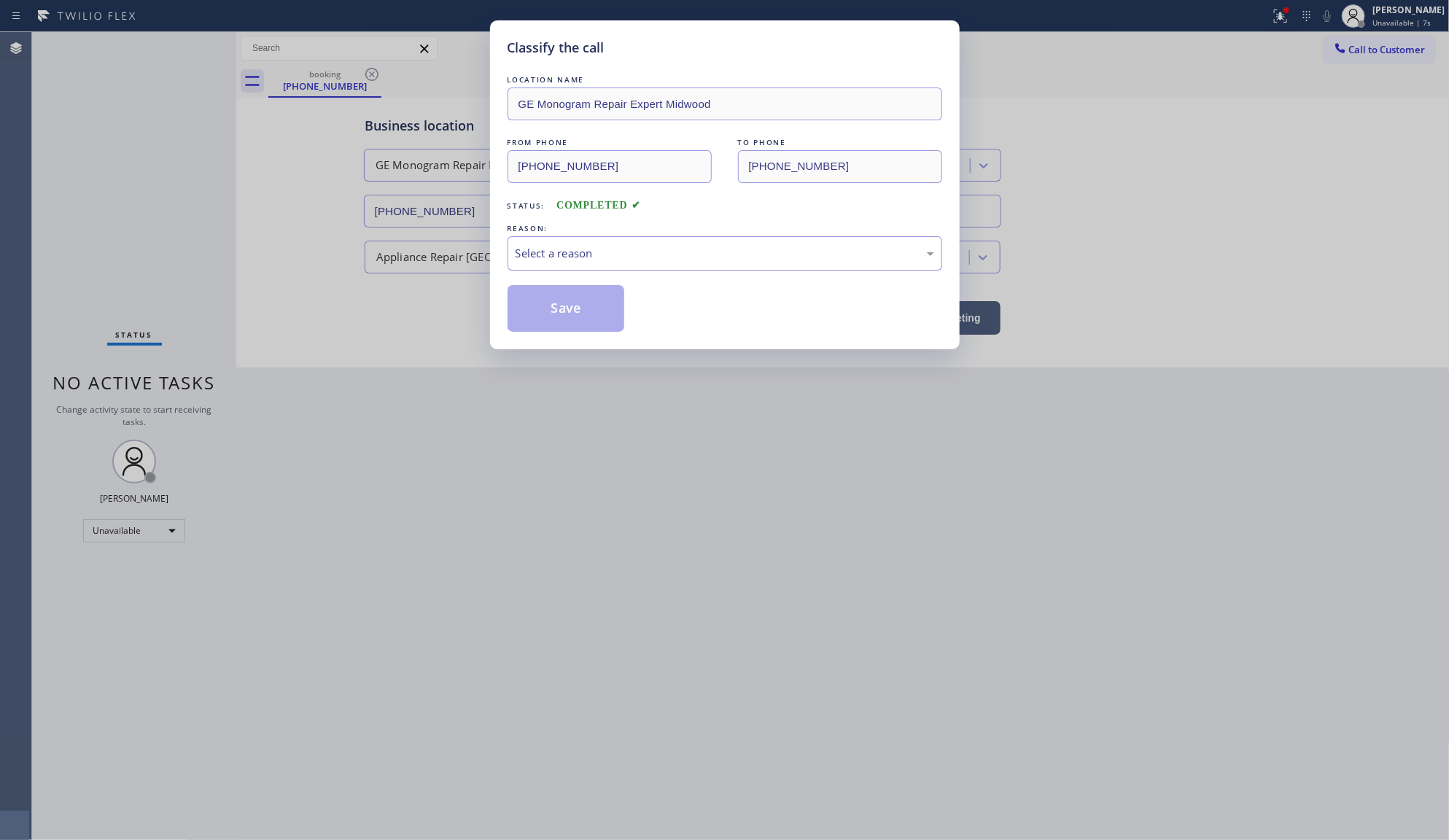
click at [628, 240] on div "Select a reason" at bounding box center [725, 253] width 435 height 34
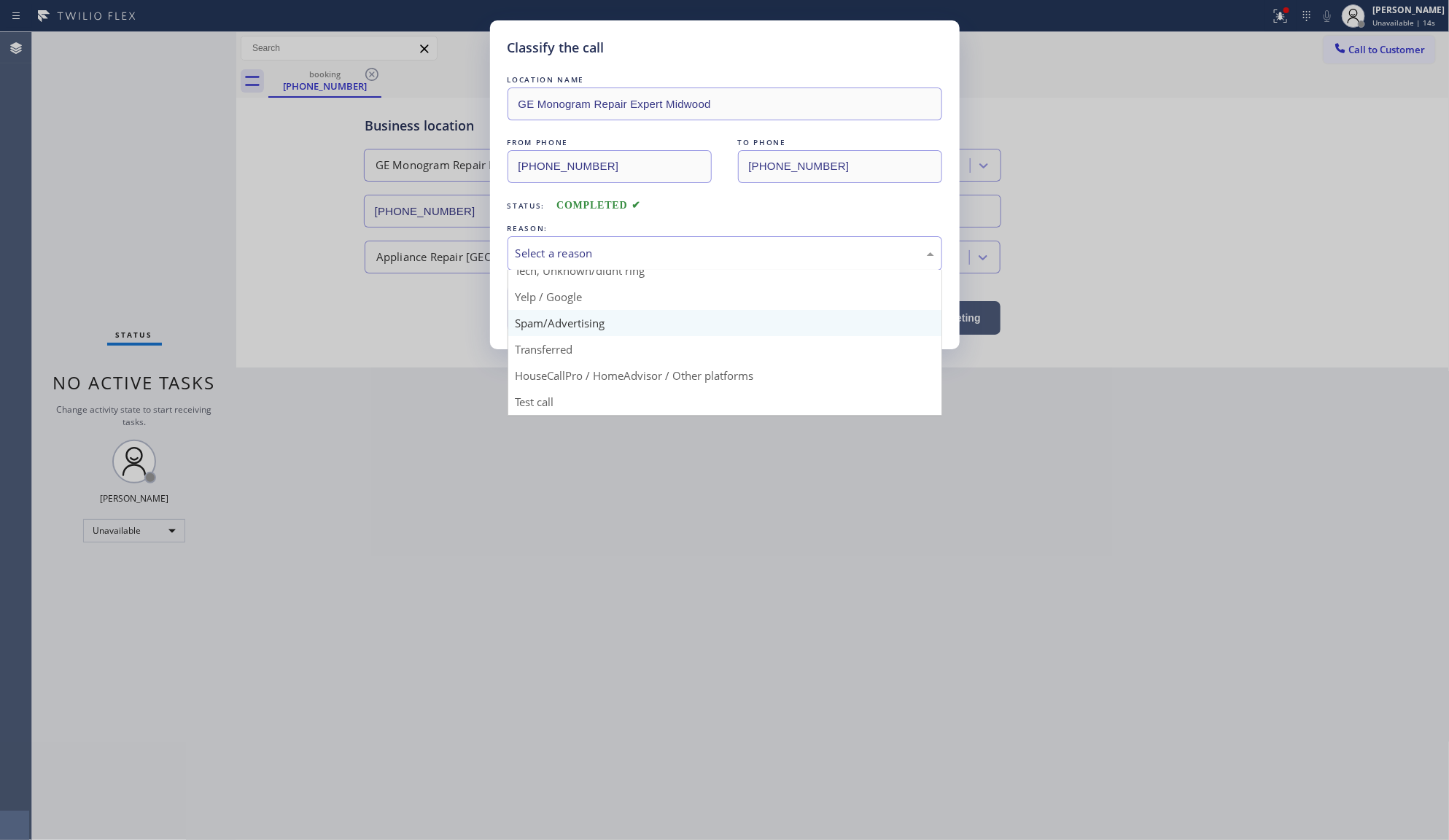
scroll to position [9, 0]
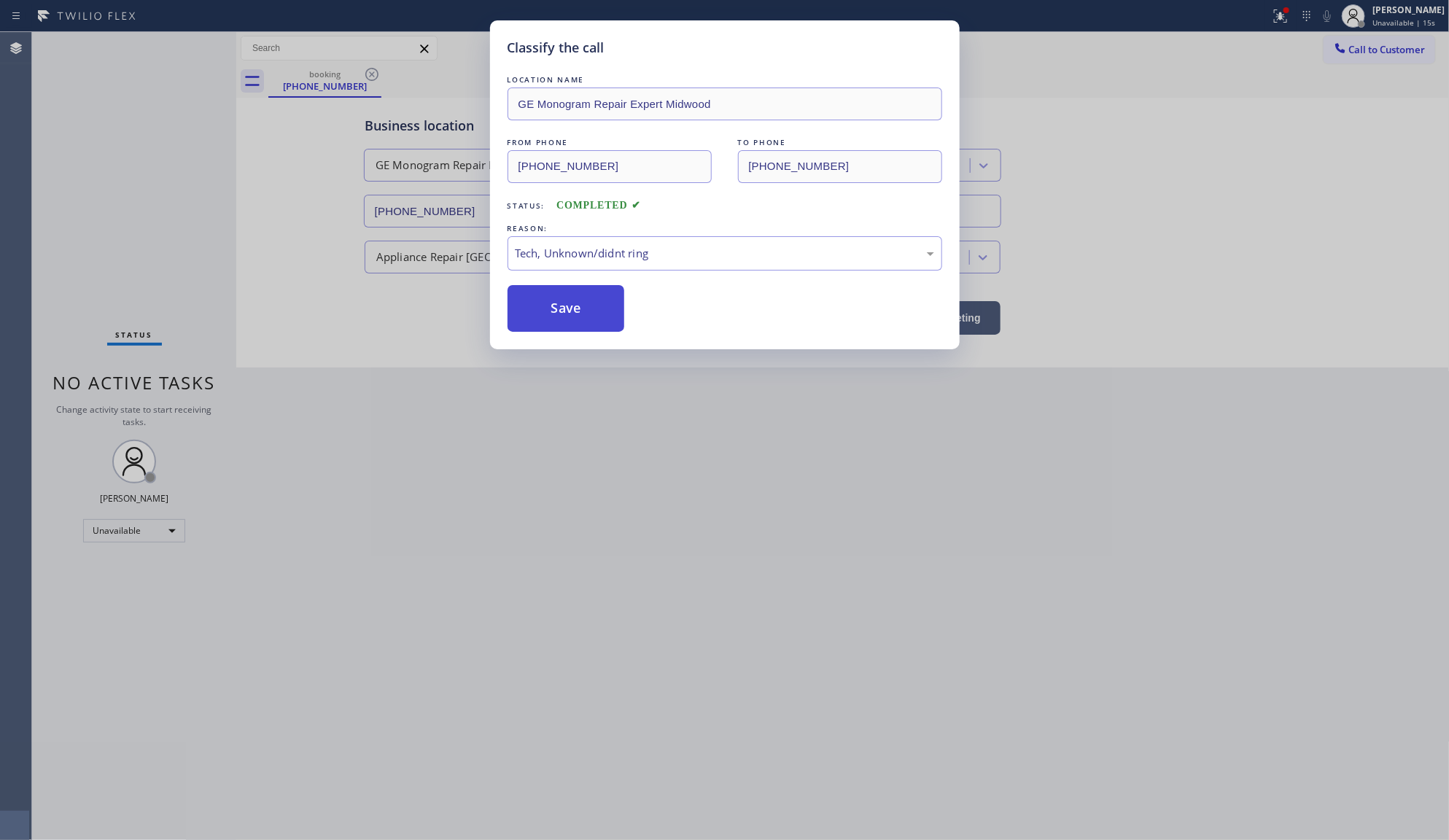
click at [550, 320] on button "Save" at bounding box center [566, 308] width 118 height 46
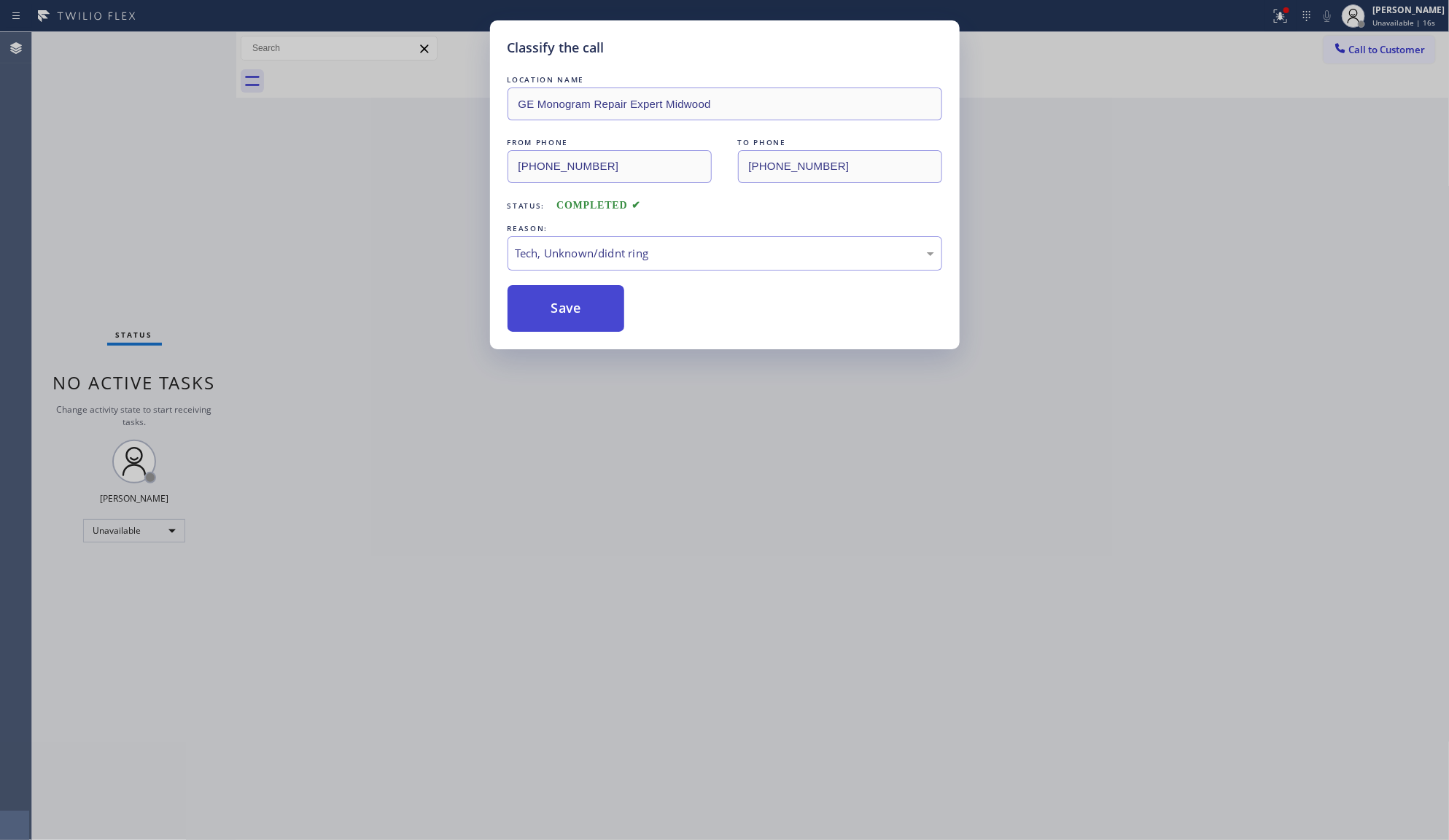
click at [550, 320] on button "Save" at bounding box center [566, 308] width 118 height 46
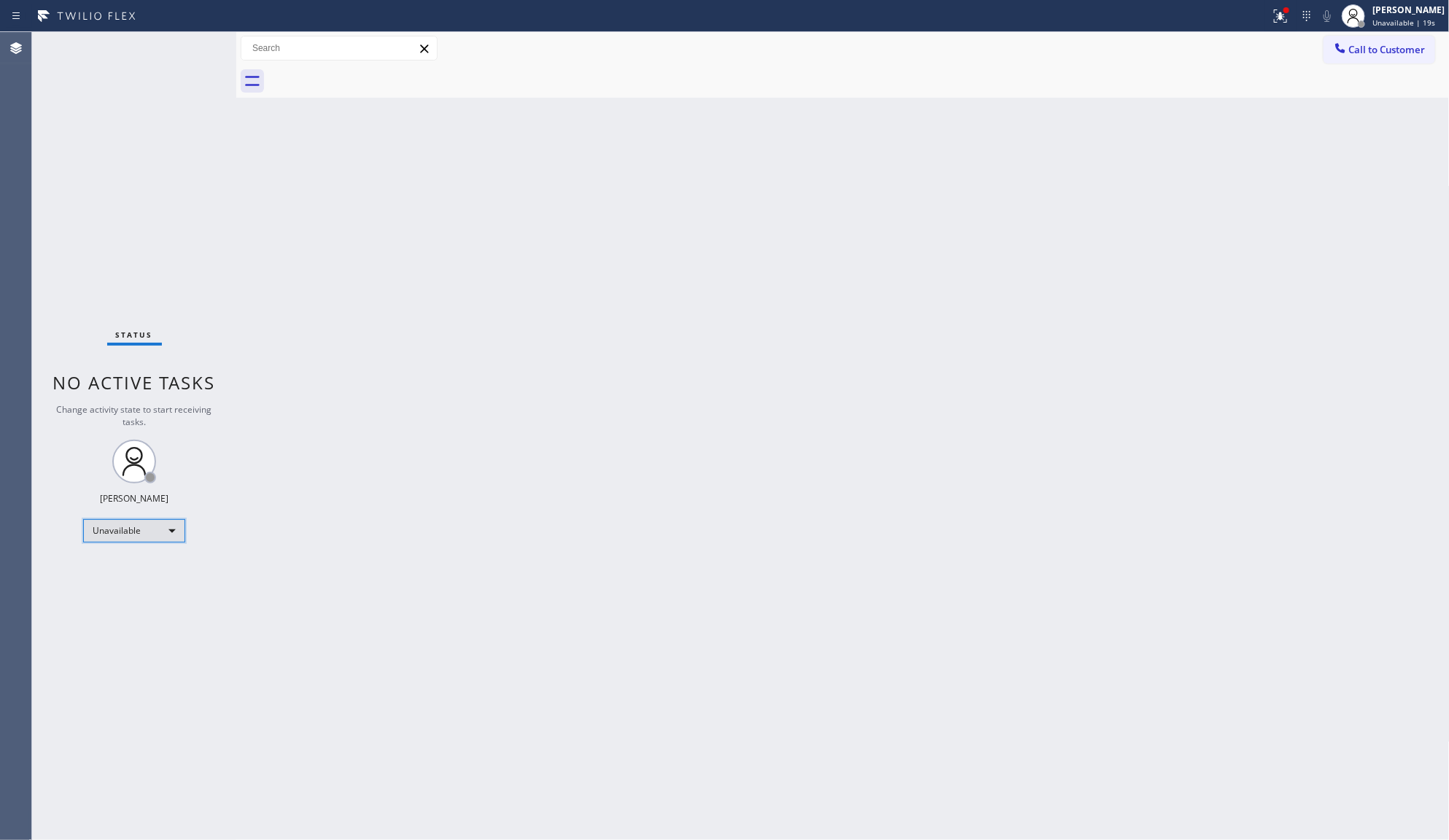
click at [137, 523] on div "Unavailable" at bounding box center [134, 530] width 102 height 23
click at [126, 615] on div at bounding box center [724, 420] width 1449 height 840
click at [132, 530] on div "Unavailable" at bounding box center [134, 530] width 102 height 23
click at [127, 602] on li "Break" at bounding box center [134, 605] width 99 height 18
click at [127, 602] on div "Status No active tasks Change activity state to start receiving tasks. JENIZA A…" at bounding box center [134, 436] width 204 height 808
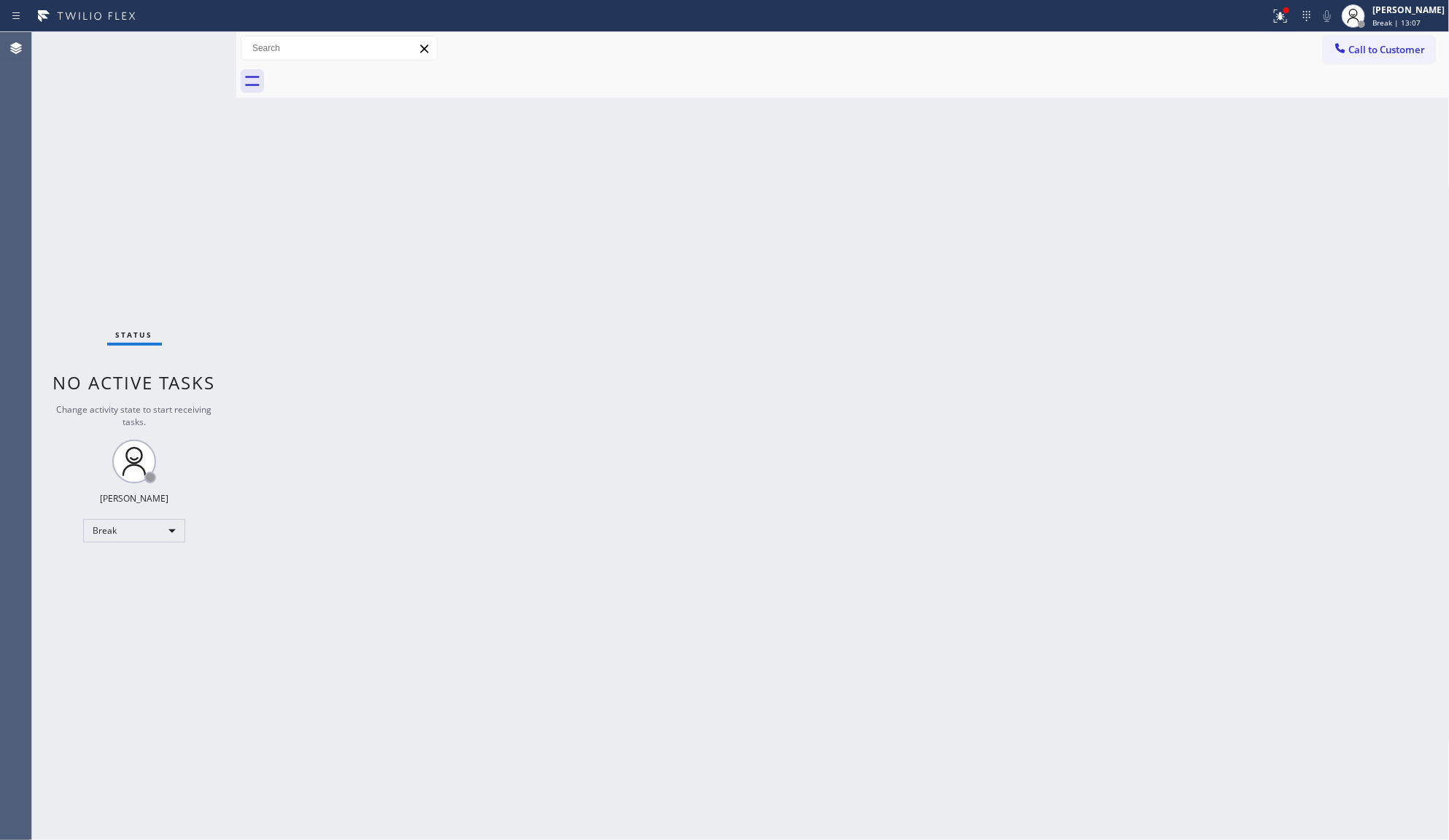
click at [130, 704] on div "Status No active tasks Change activity state to start receiving tasks. JENIZA A…" at bounding box center [134, 436] width 204 height 808
click at [97, 530] on div "Break" at bounding box center [134, 530] width 102 height 23
click at [115, 570] on li "Available" at bounding box center [134, 569] width 99 height 18
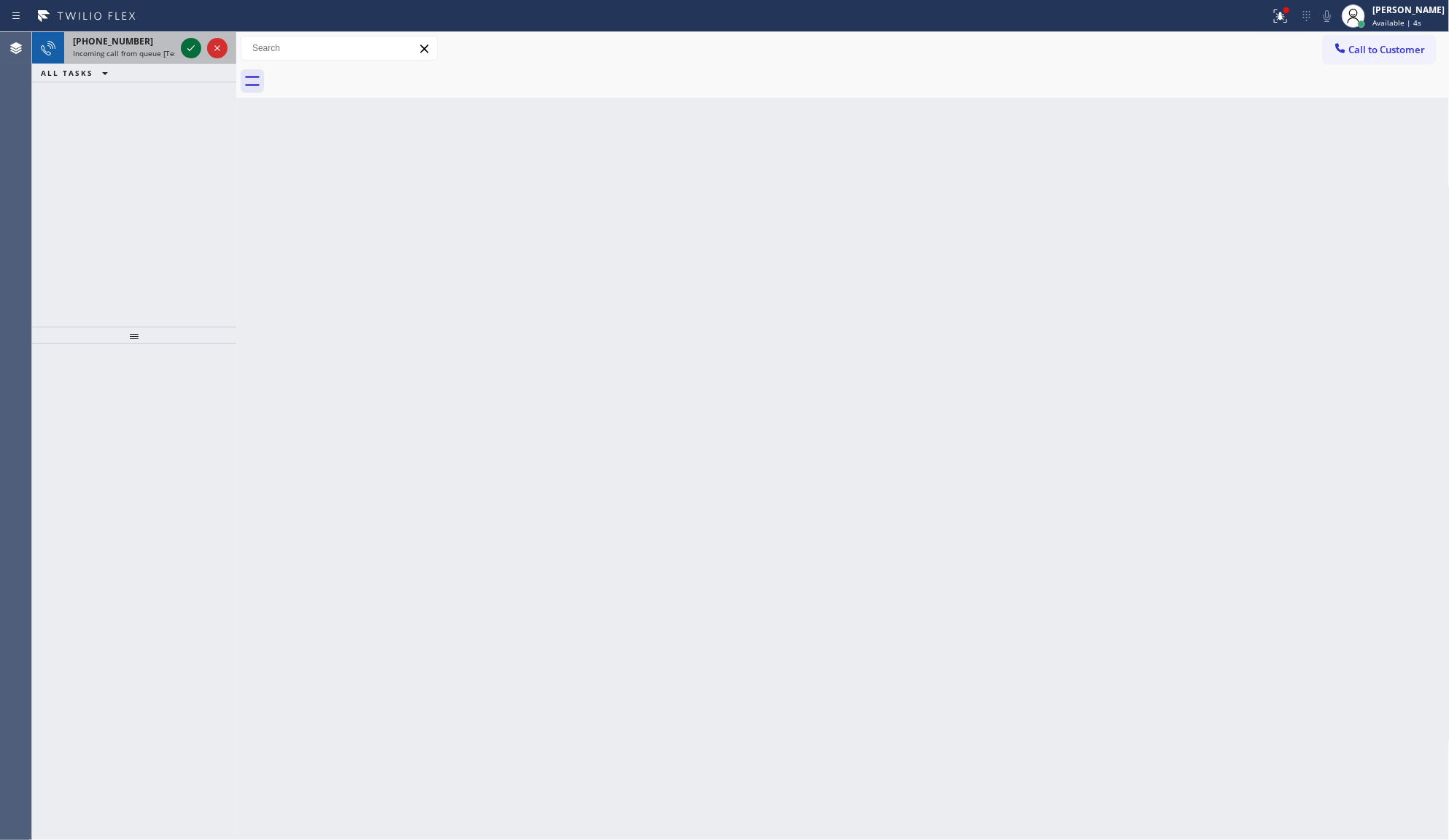
click at [190, 50] on icon at bounding box center [191, 47] width 7 height 6
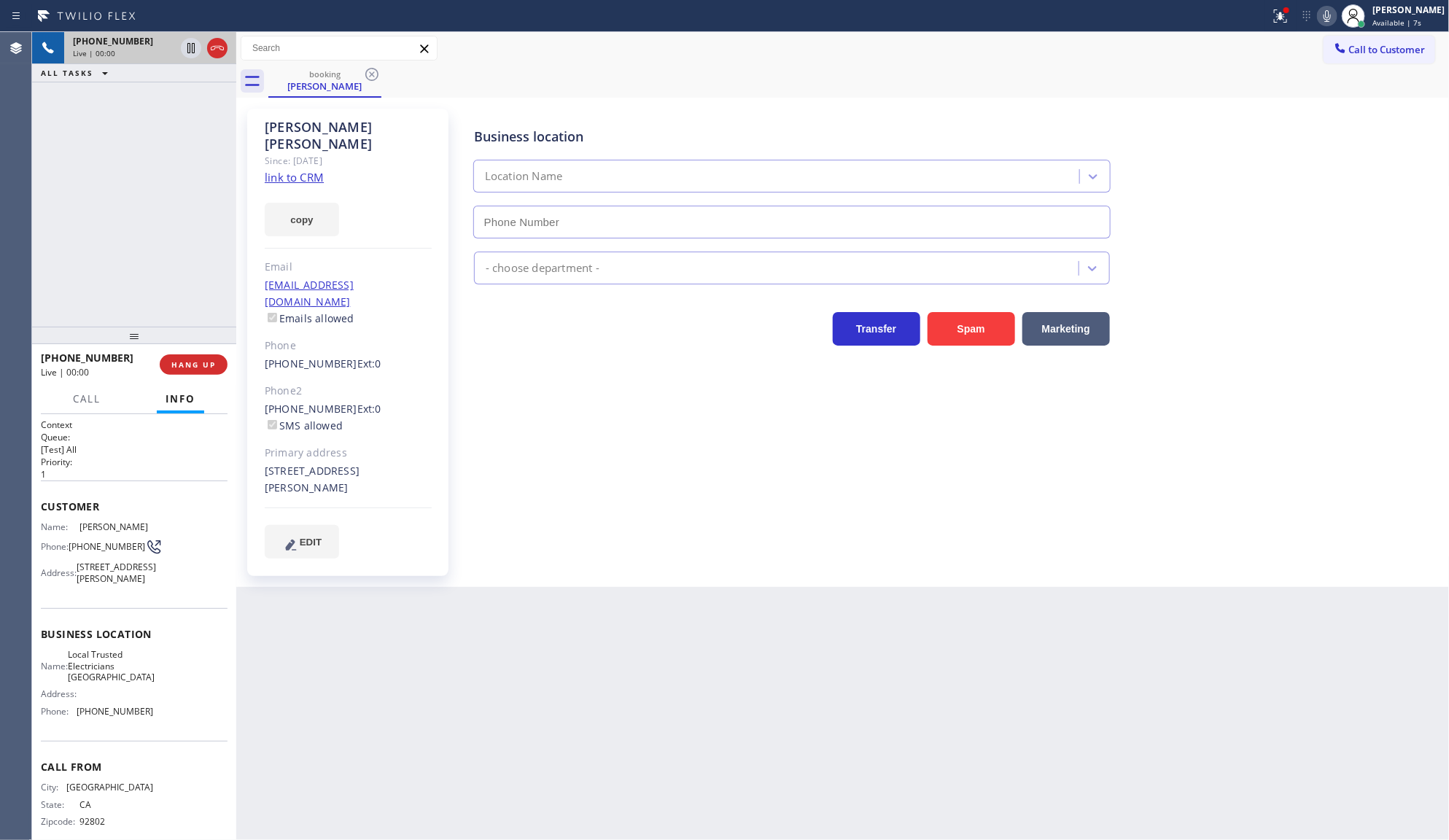
type input "(562) 376-2472"
click at [299, 170] on link "link to CRM" at bounding box center [295, 177] width 59 height 14
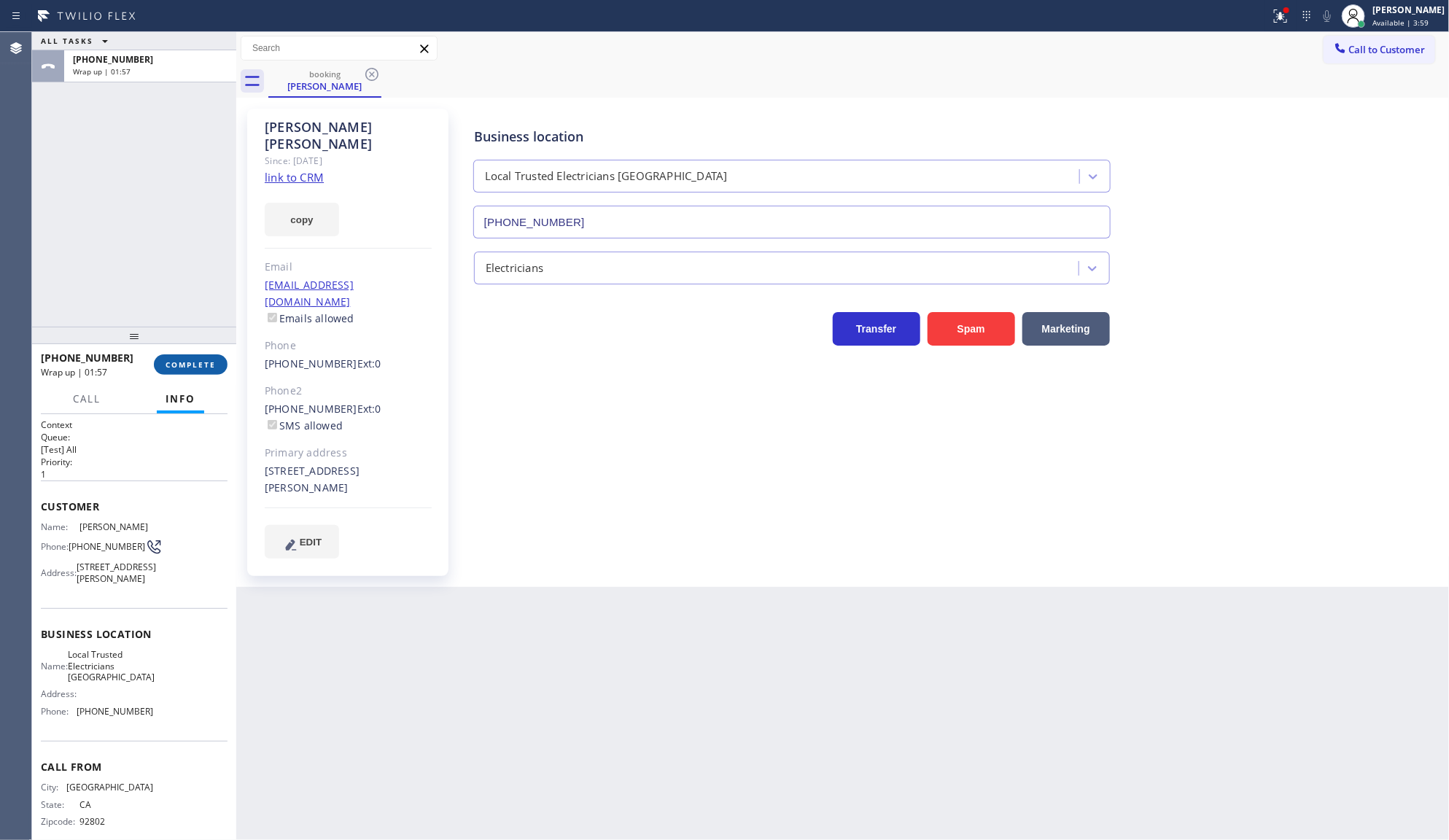
click at [201, 361] on span "COMPLETE" at bounding box center [191, 364] width 50 height 10
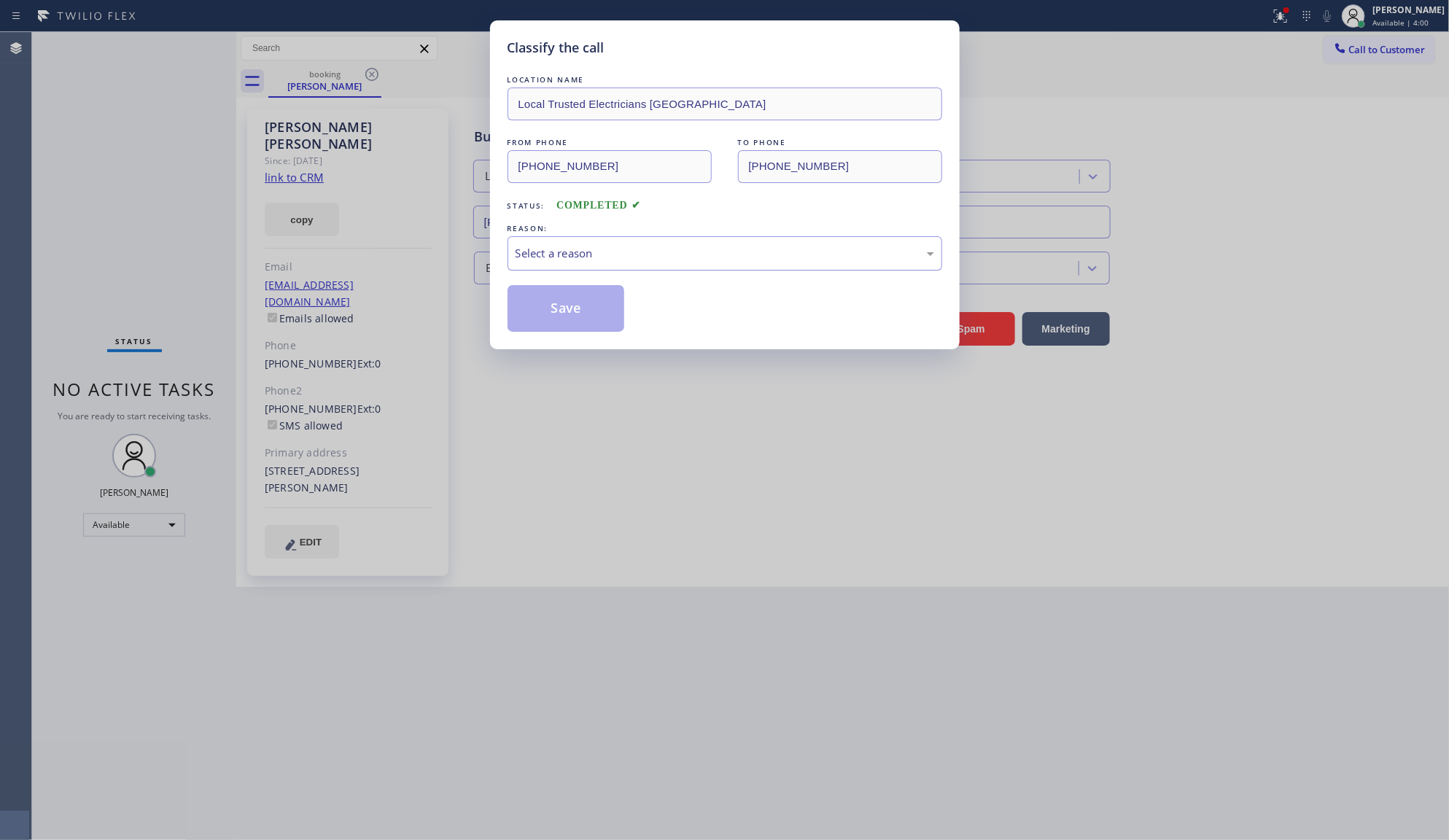
click at [558, 244] on div "Select a reason" at bounding box center [725, 253] width 435 height 34
click at [558, 325] on button "Save" at bounding box center [566, 308] width 118 height 46
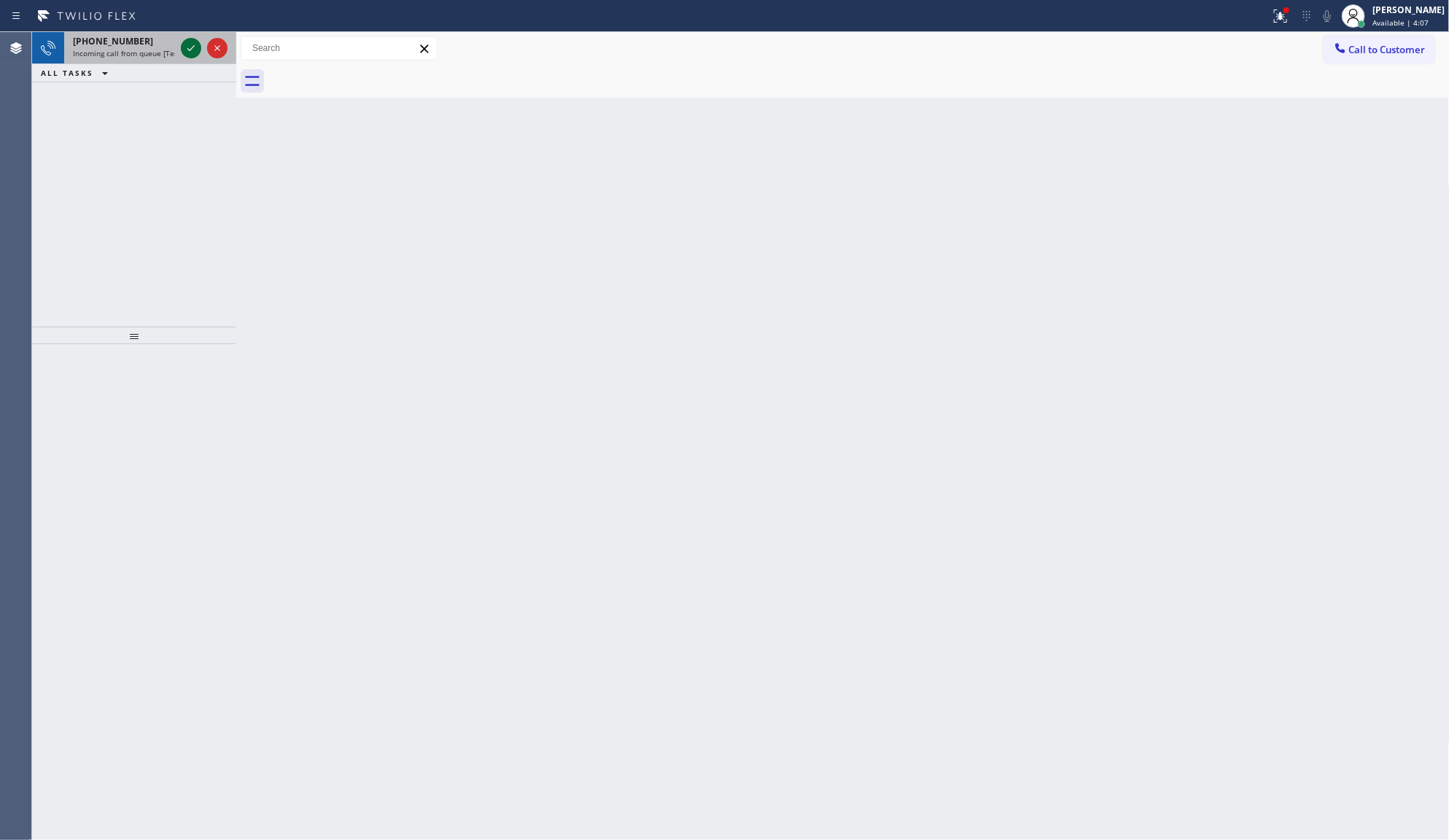
click at [191, 45] on icon at bounding box center [191, 48] width 18 height 18
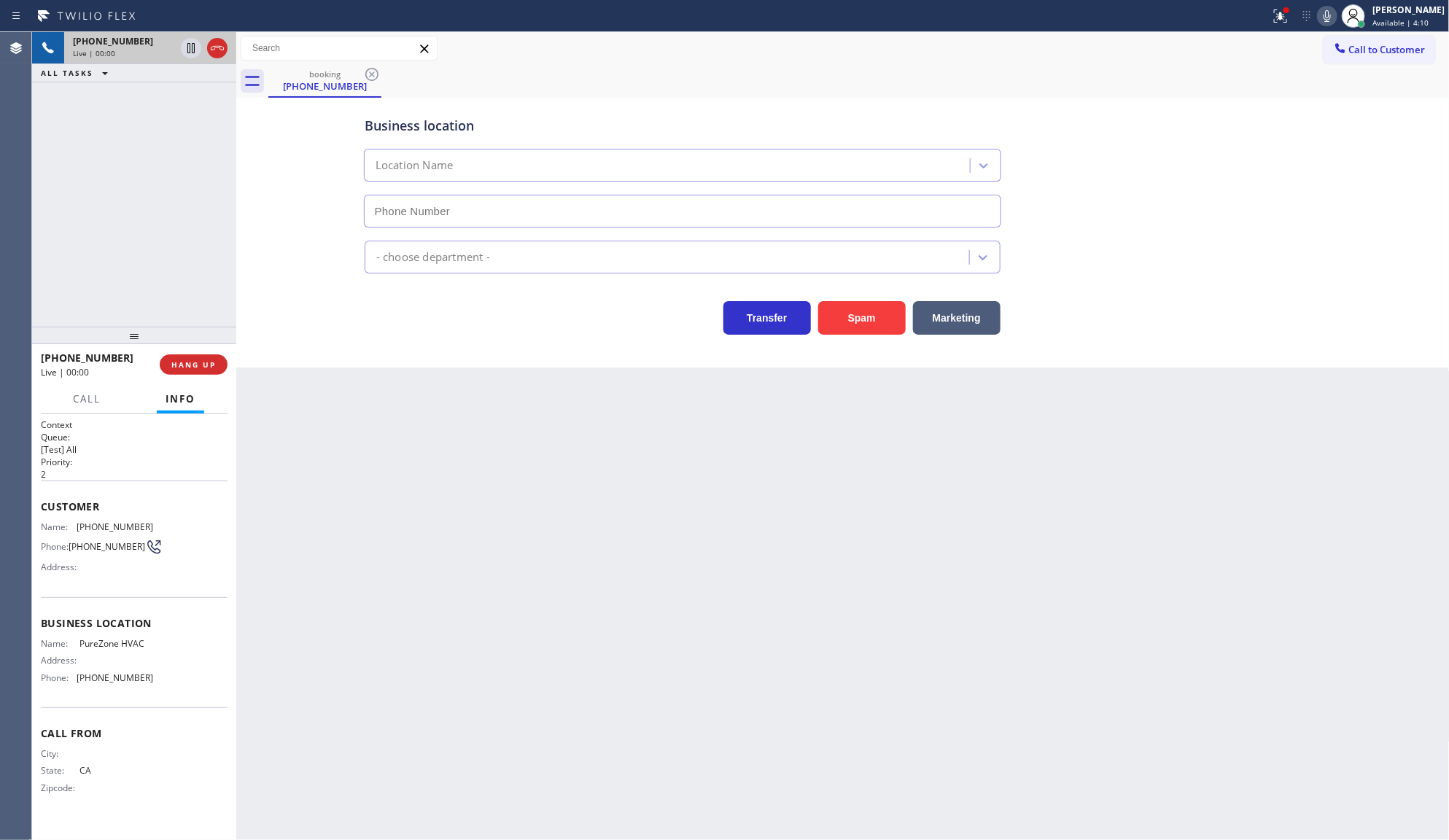
type input "(323) 553-4405"
click at [254, 487] on div "Back to Dashboard Change Sender ID Customers Technicians Select a contact Outbo…" at bounding box center [843, 436] width 1214 height 808
click at [1274, 16] on icon at bounding box center [1281, 16] width 18 height 18
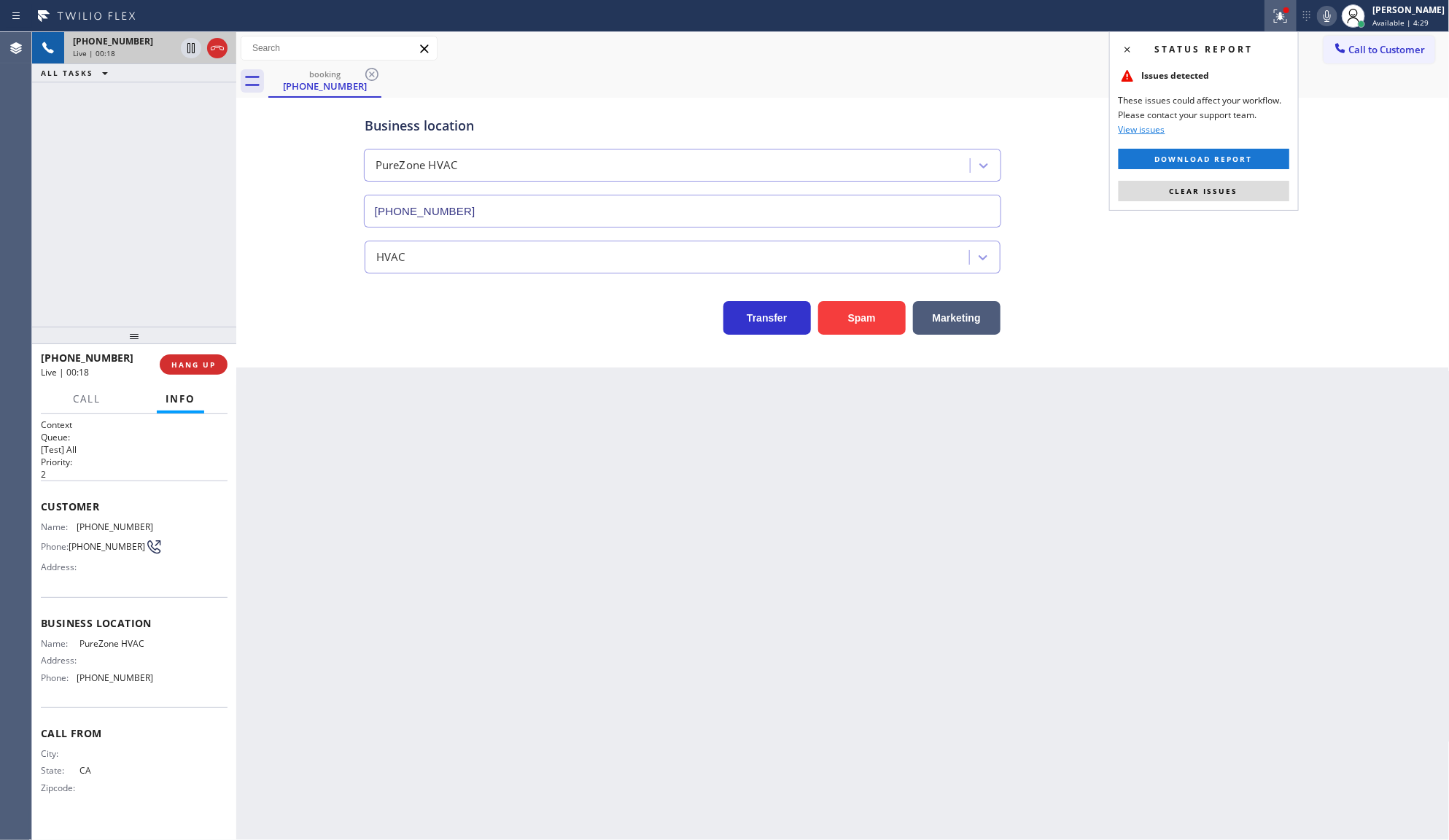
click at [1234, 176] on div "Status report Issues detected These issues could affect your workflow. Please c…" at bounding box center [1204, 121] width 190 height 179
click at [1234, 181] on button "Clear issues" at bounding box center [1204, 191] width 171 height 20
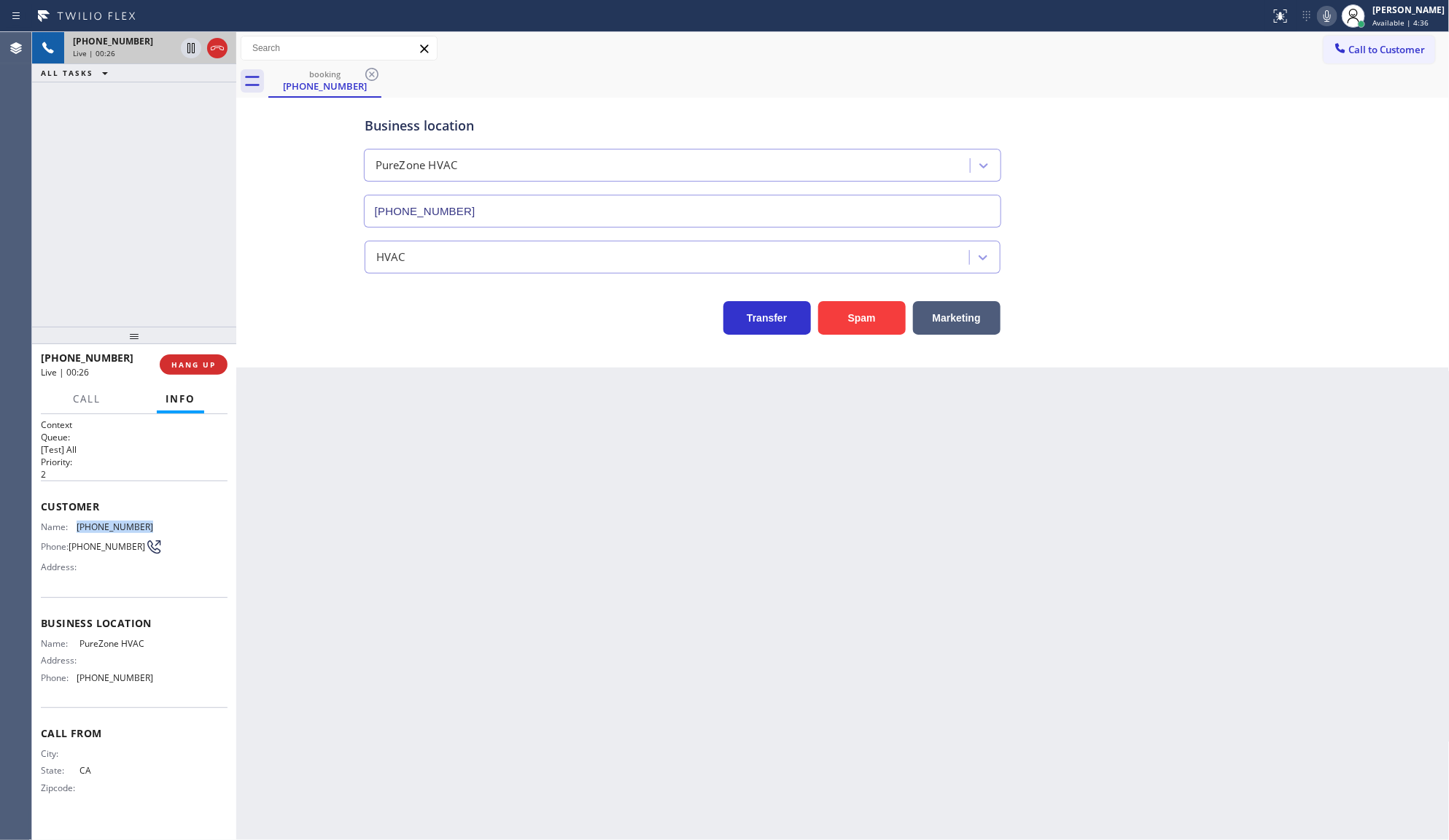
drag, startPoint x: 75, startPoint y: 523, endPoint x: 168, endPoint y: 522, distance: 93.0
click at [168, 522] on div "Name: (323) 487-8963 Phone: (323) 487-8963 Address:" at bounding box center [134, 550] width 187 height 58
click at [956, 314] on button "Marketing" at bounding box center [956, 318] width 87 height 34
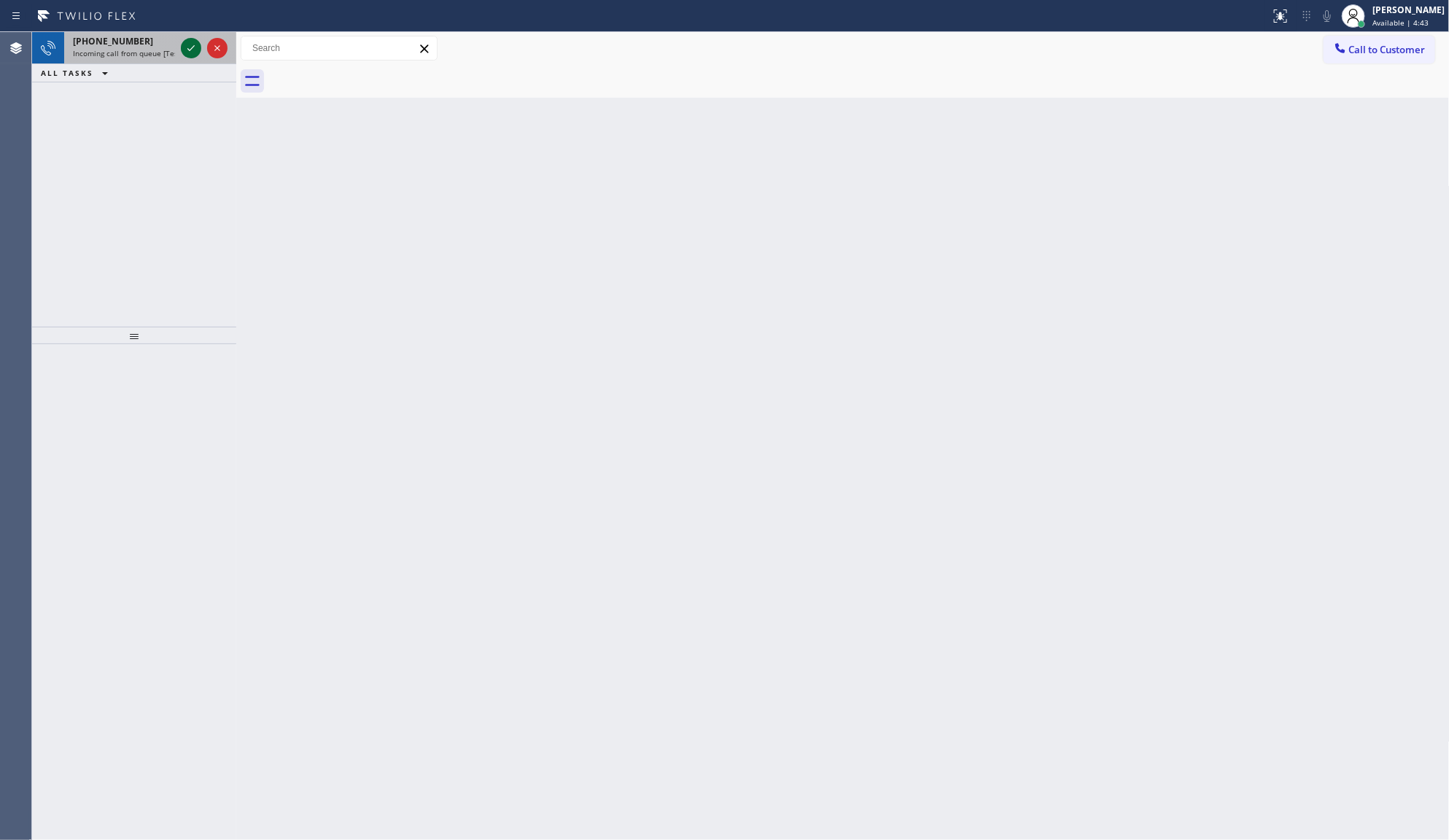
click at [186, 48] on icon at bounding box center [191, 48] width 18 height 18
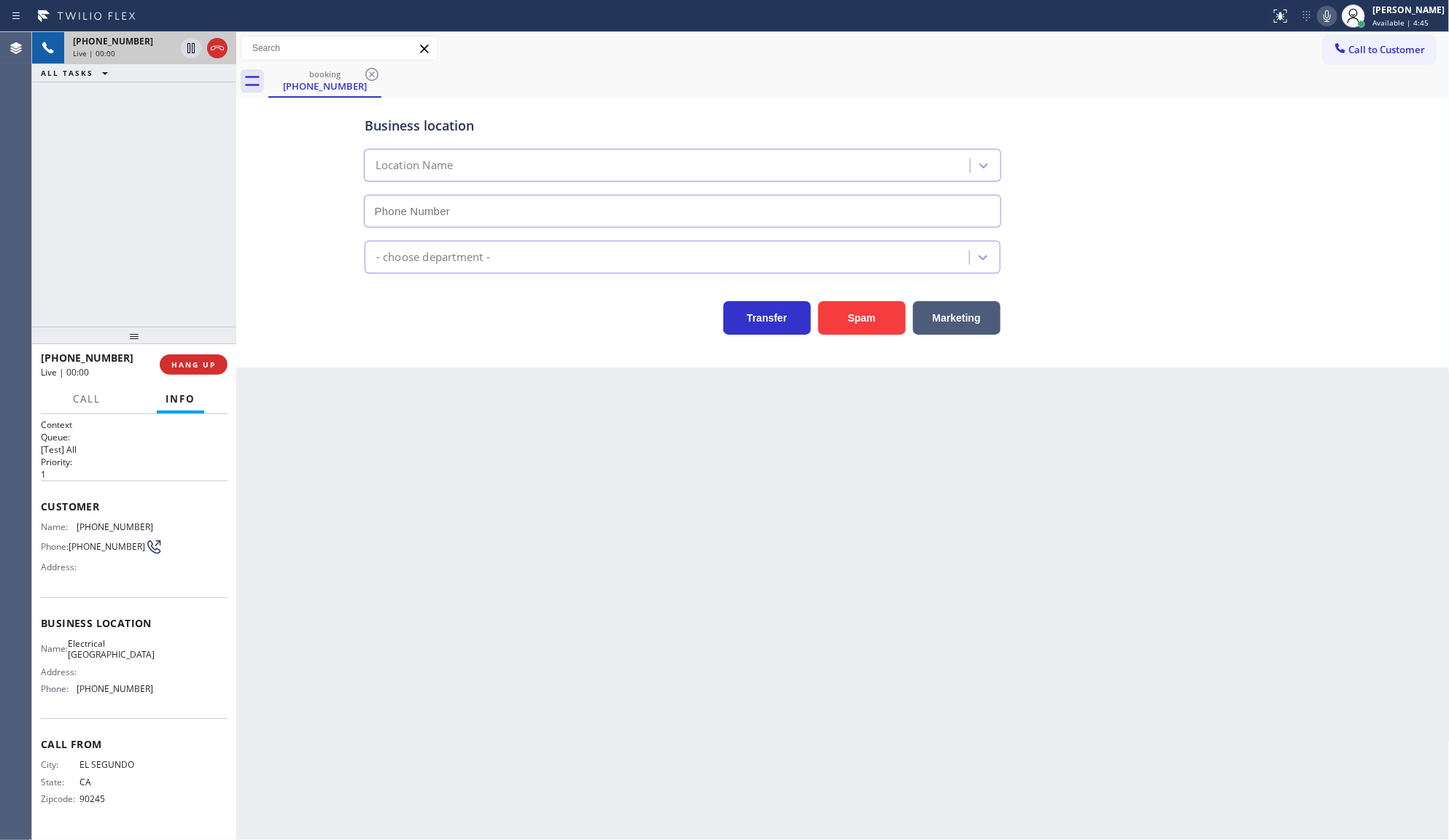
type input "[PHONE_NUMBER]"
click at [175, 372] on button "HANG UP" at bounding box center [193, 364] width 68 height 20
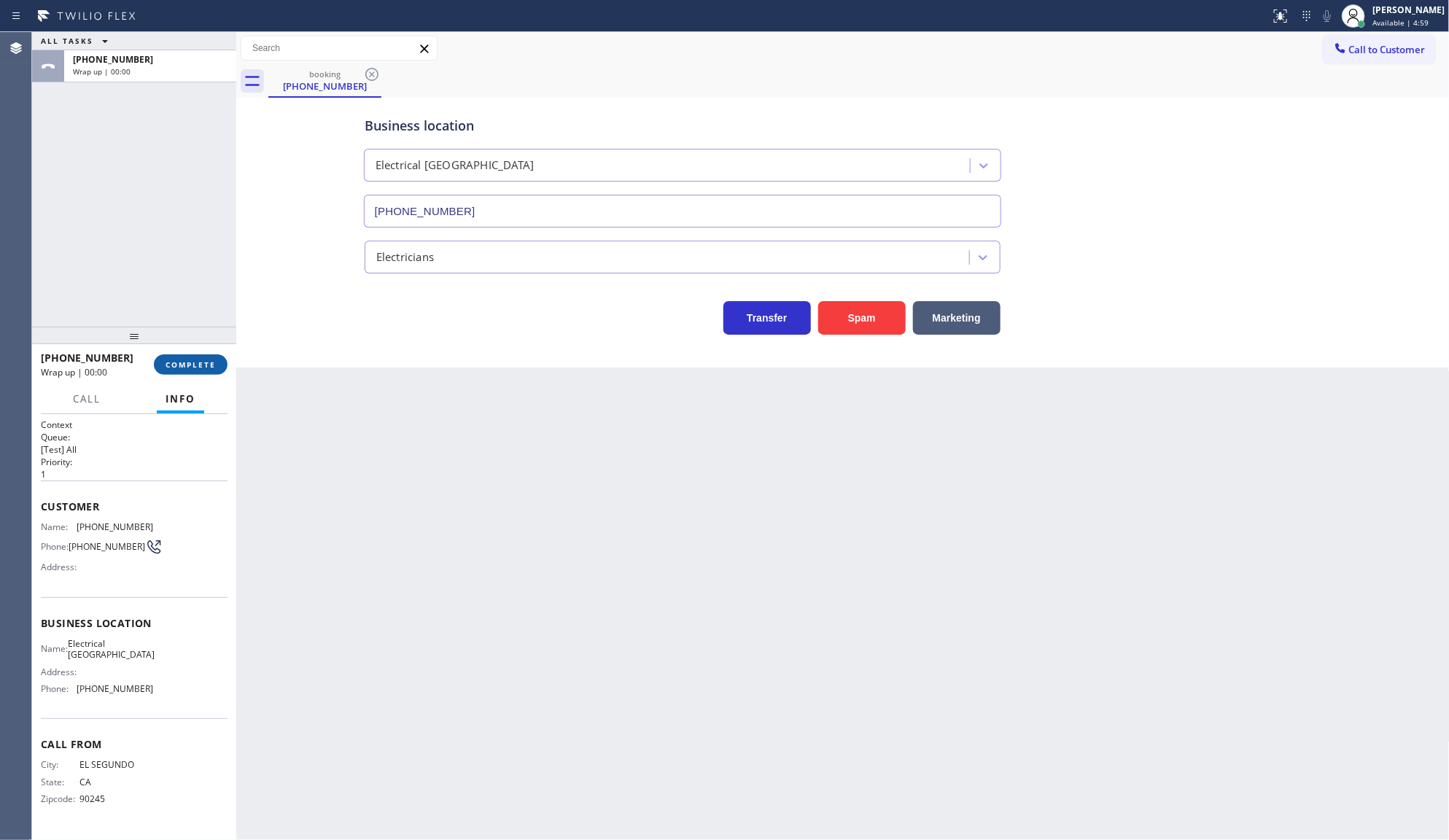
click at [175, 372] on button "COMPLETE" at bounding box center [191, 364] width 74 height 20
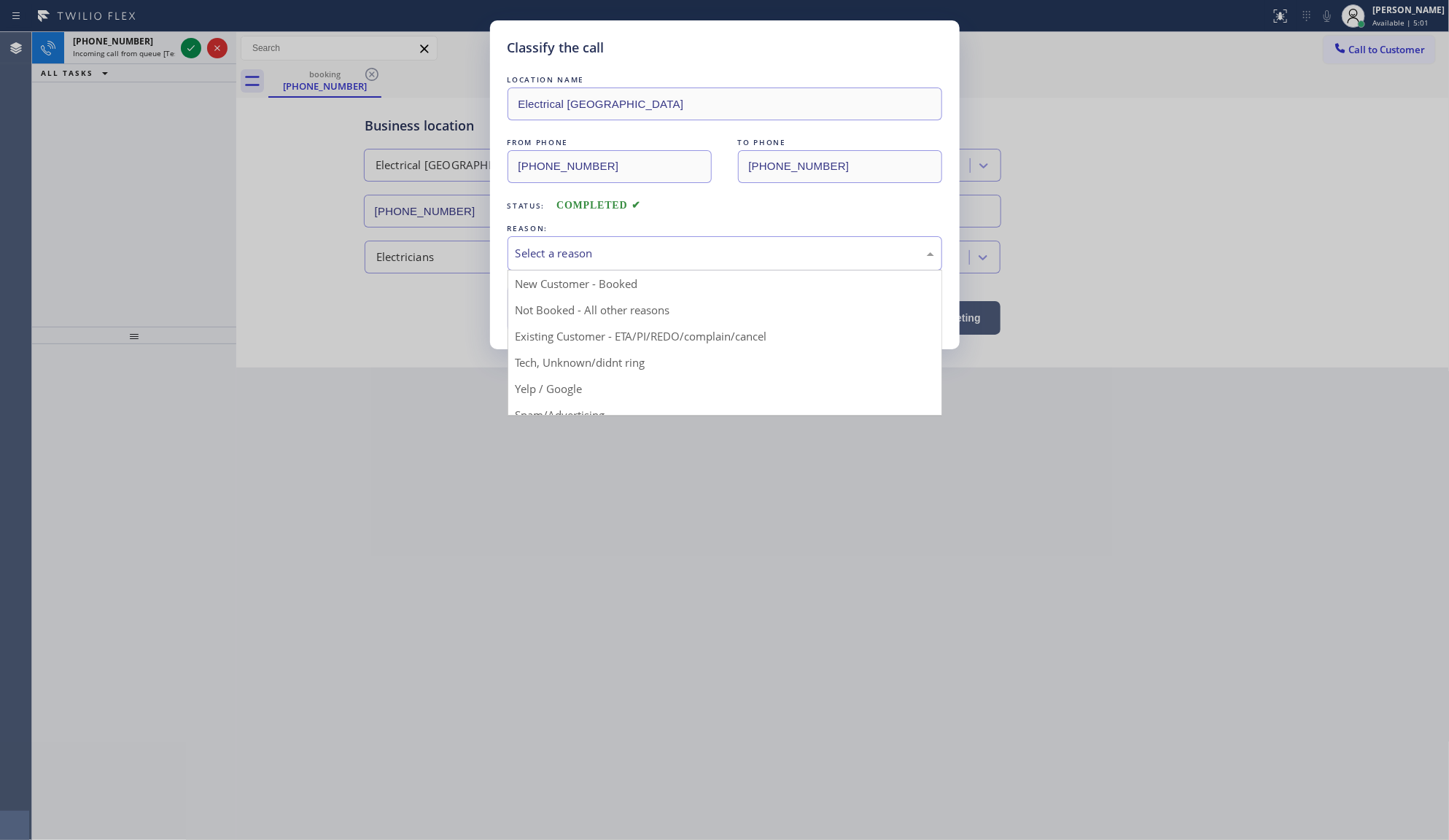
click at [537, 248] on div "Select a reason" at bounding box center [725, 253] width 419 height 17
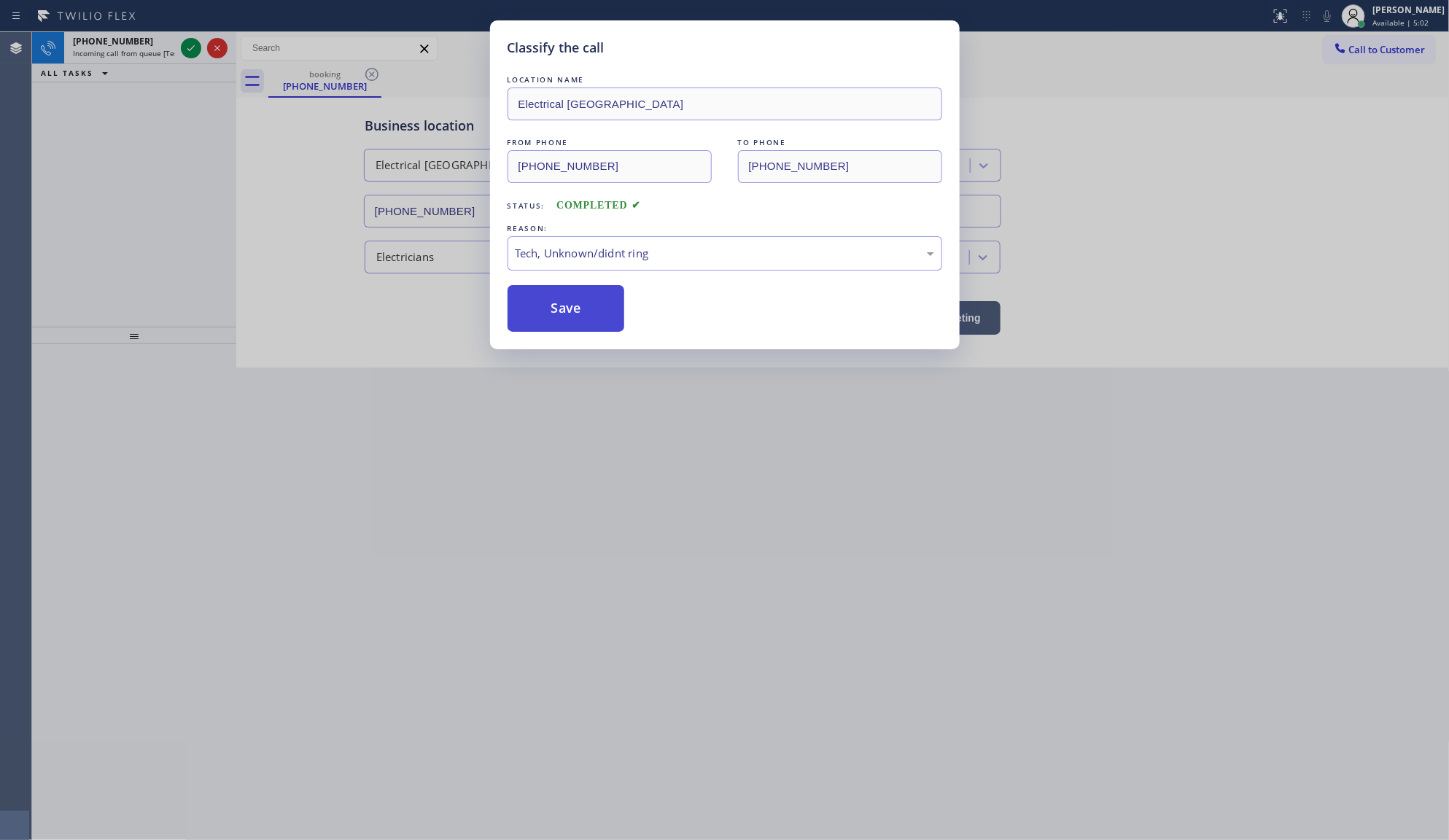
click at [551, 308] on button "Save" at bounding box center [566, 308] width 118 height 46
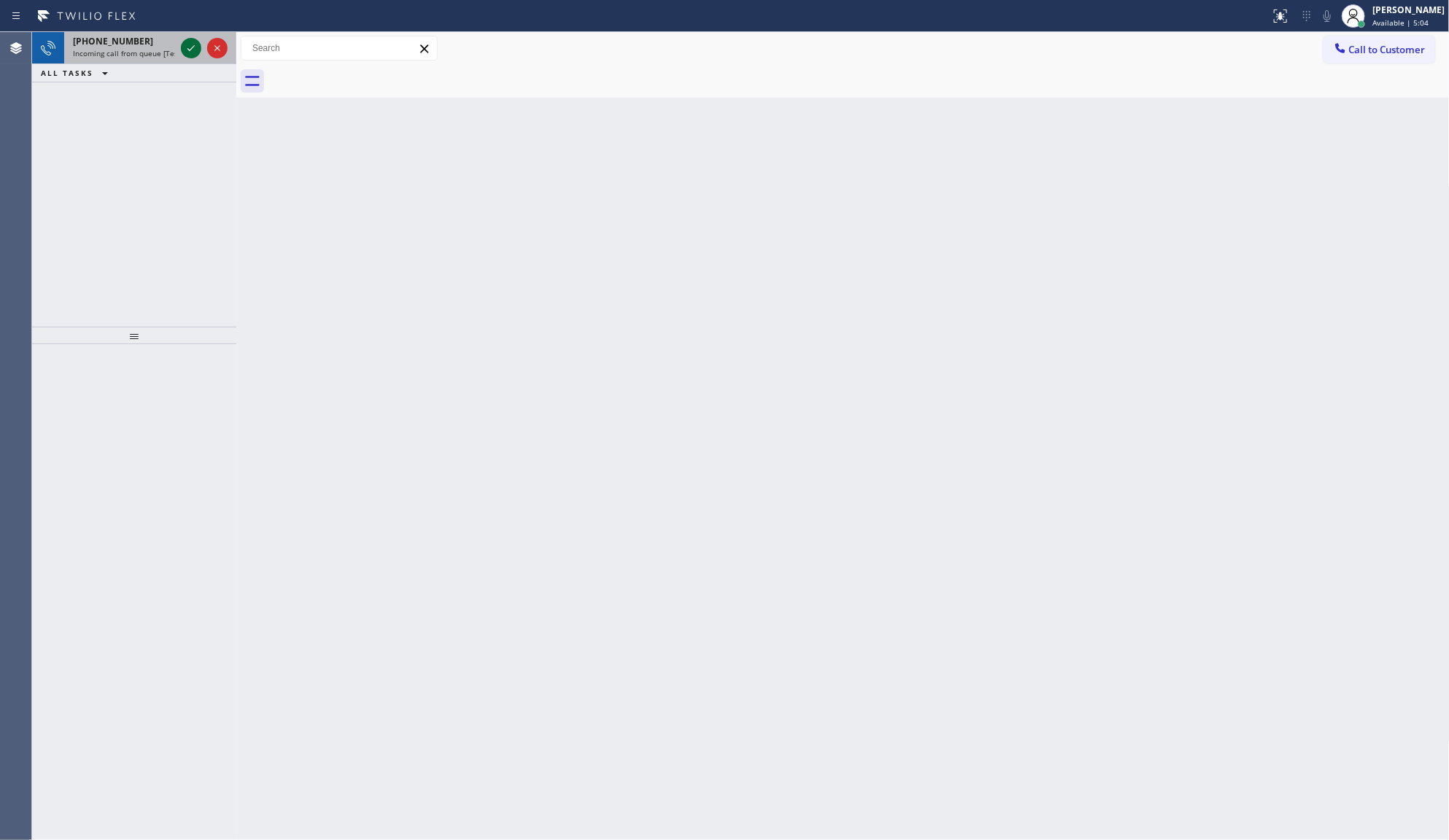
click at [183, 47] on icon at bounding box center [191, 48] width 18 height 18
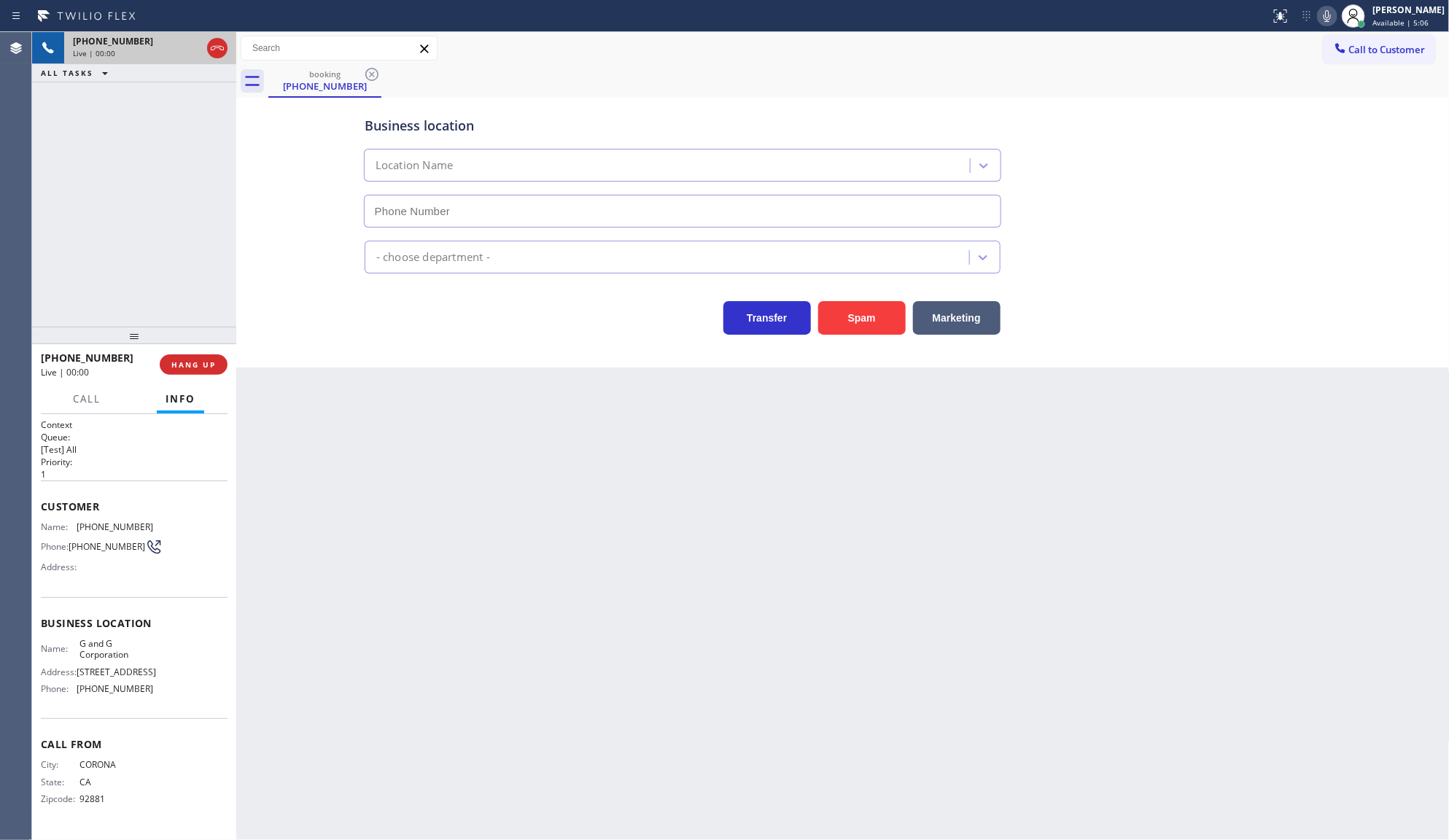
type input "(425) 225-7184"
click at [191, 95] on icon at bounding box center [191, 98] width 18 height 18
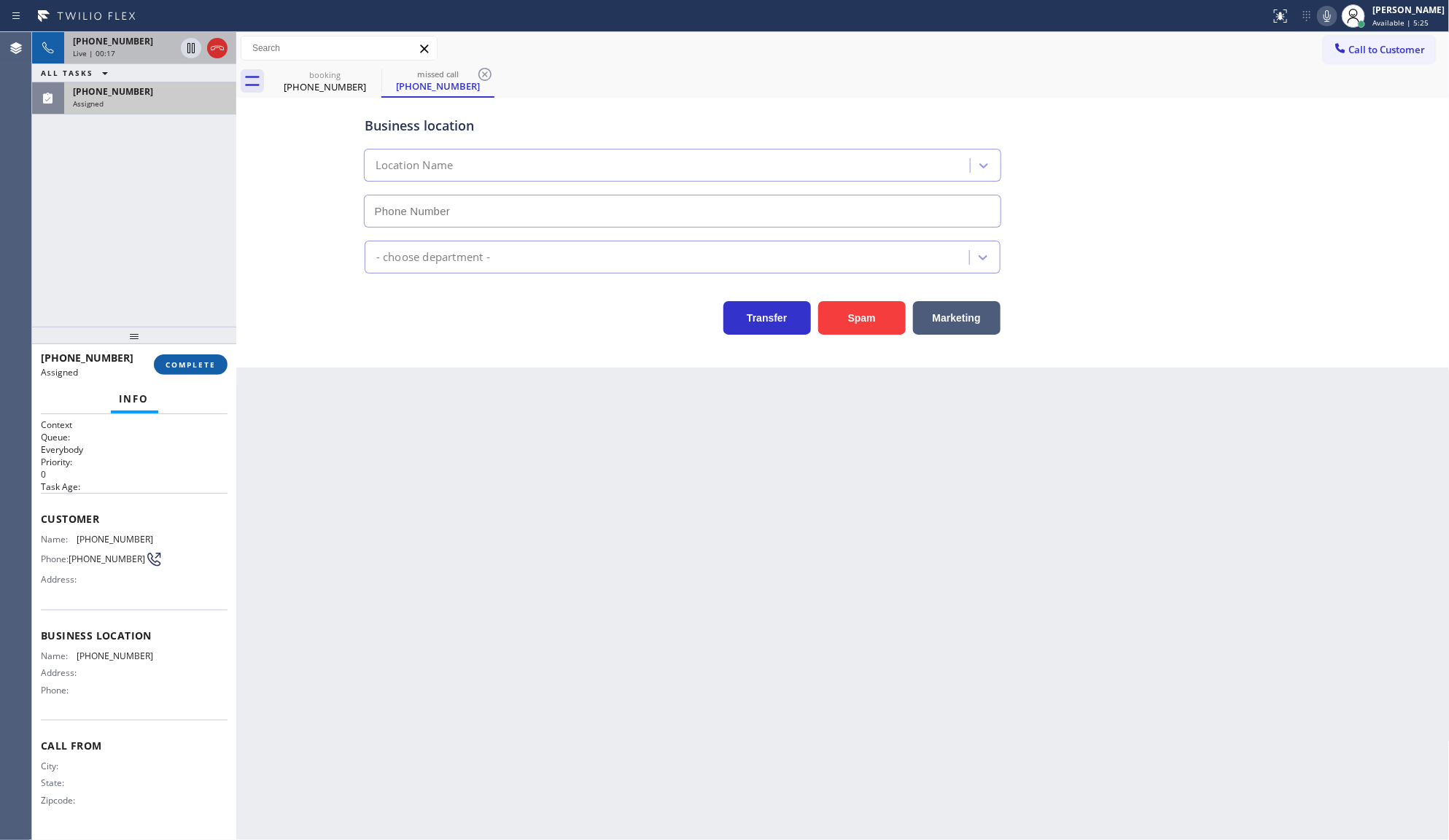
click at [216, 370] on button "COMPLETE" at bounding box center [191, 364] width 74 height 20
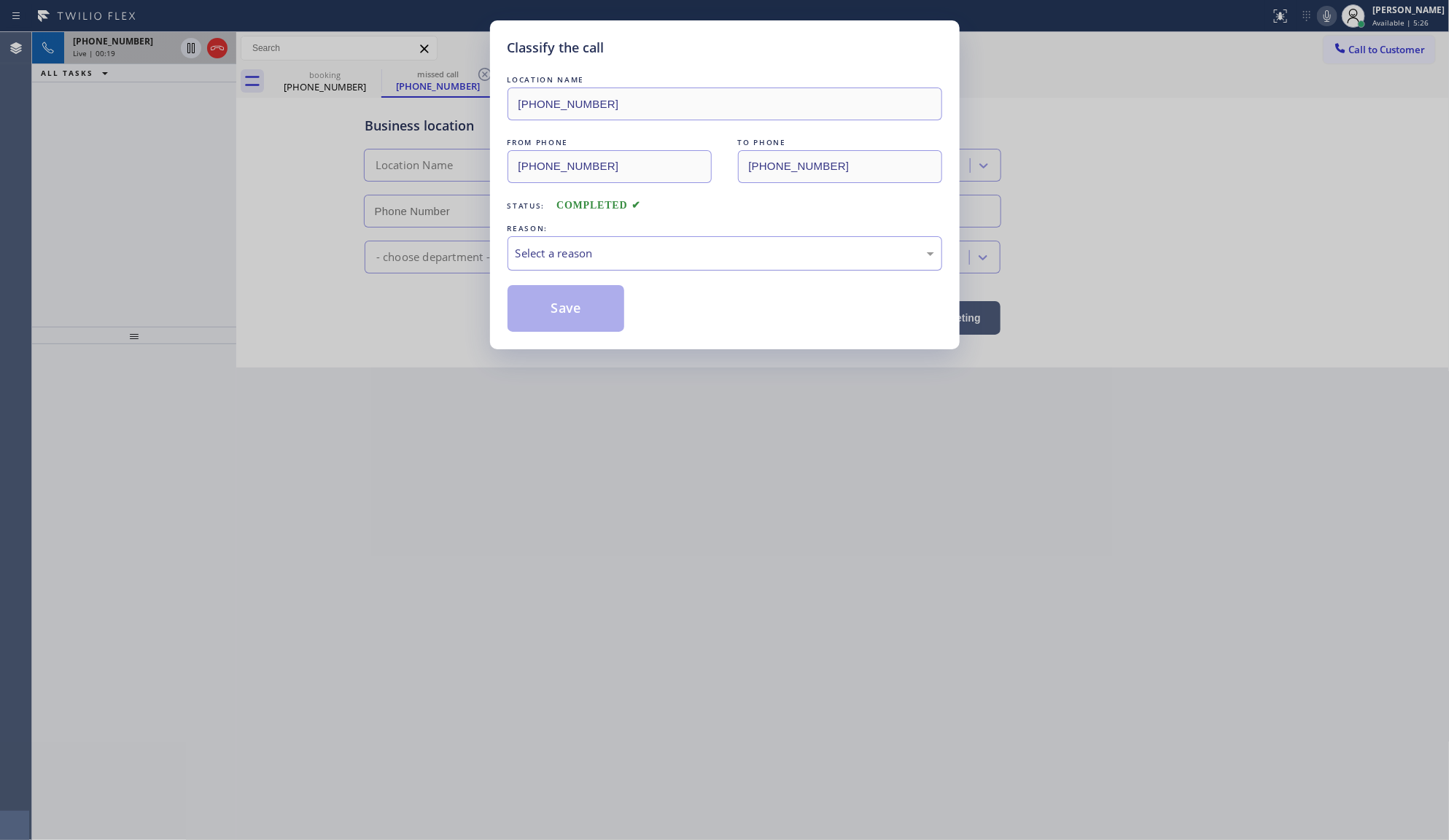
click at [569, 259] on div "Select a reason" at bounding box center [725, 253] width 419 height 17
click at [551, 317] on button "Save" at bounding box center [566, 308] width 118 height 46
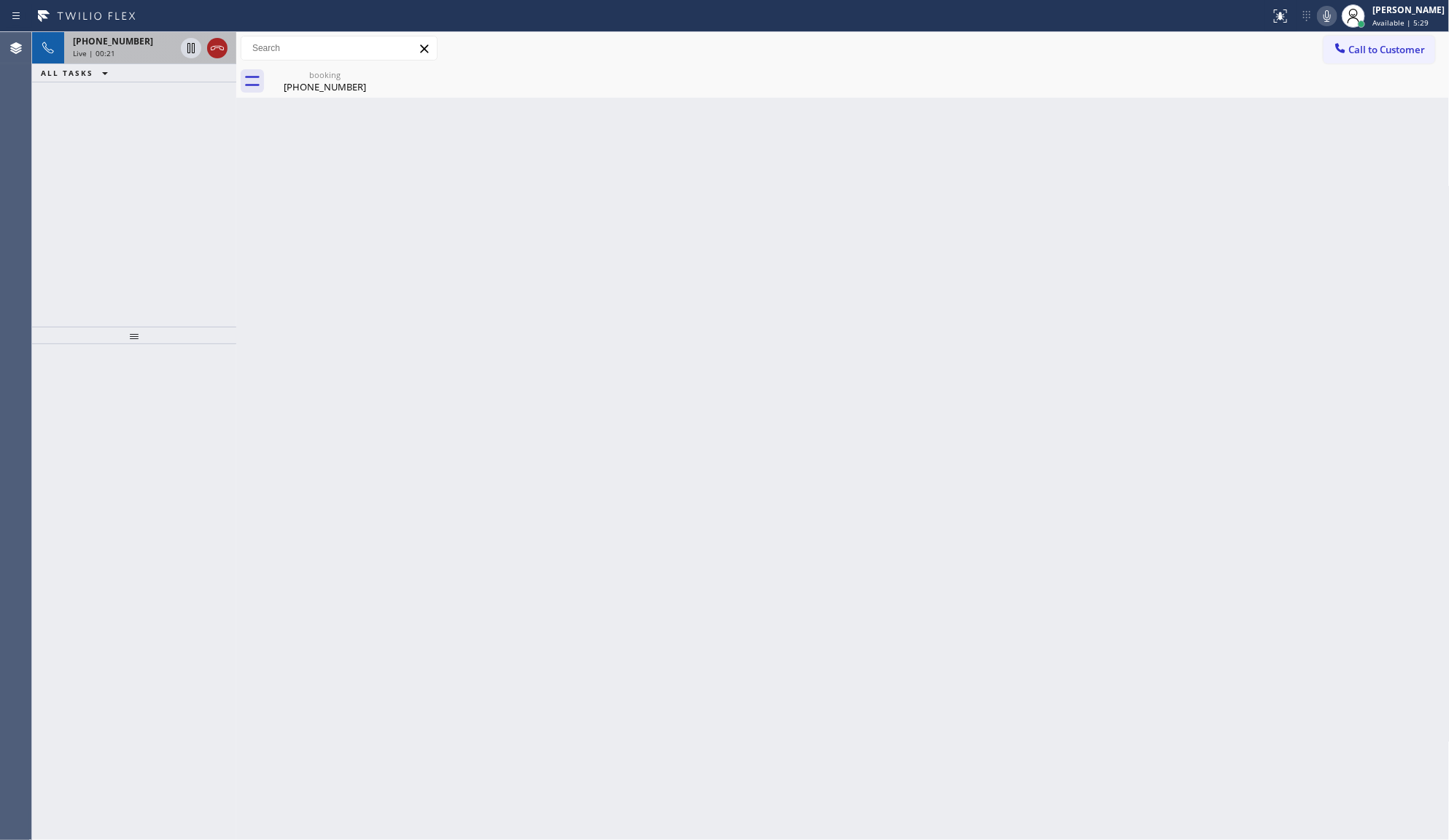
click at [215, 46] on icon at bounding box center [217, 48] width 18 height 18
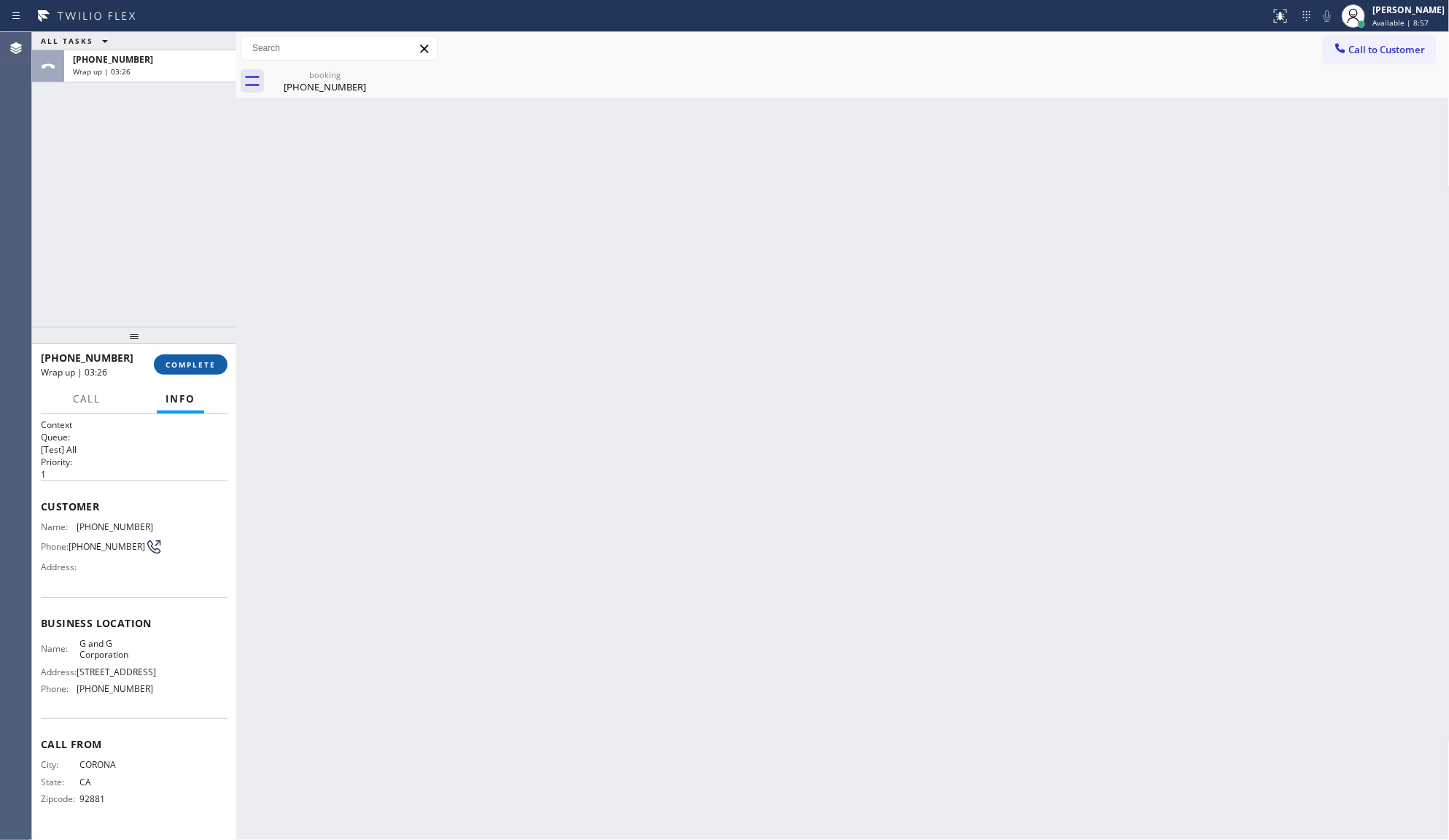
click at [171, 370] on button "COMPLETE" at bounding box center [191, 364] width 74 height 20
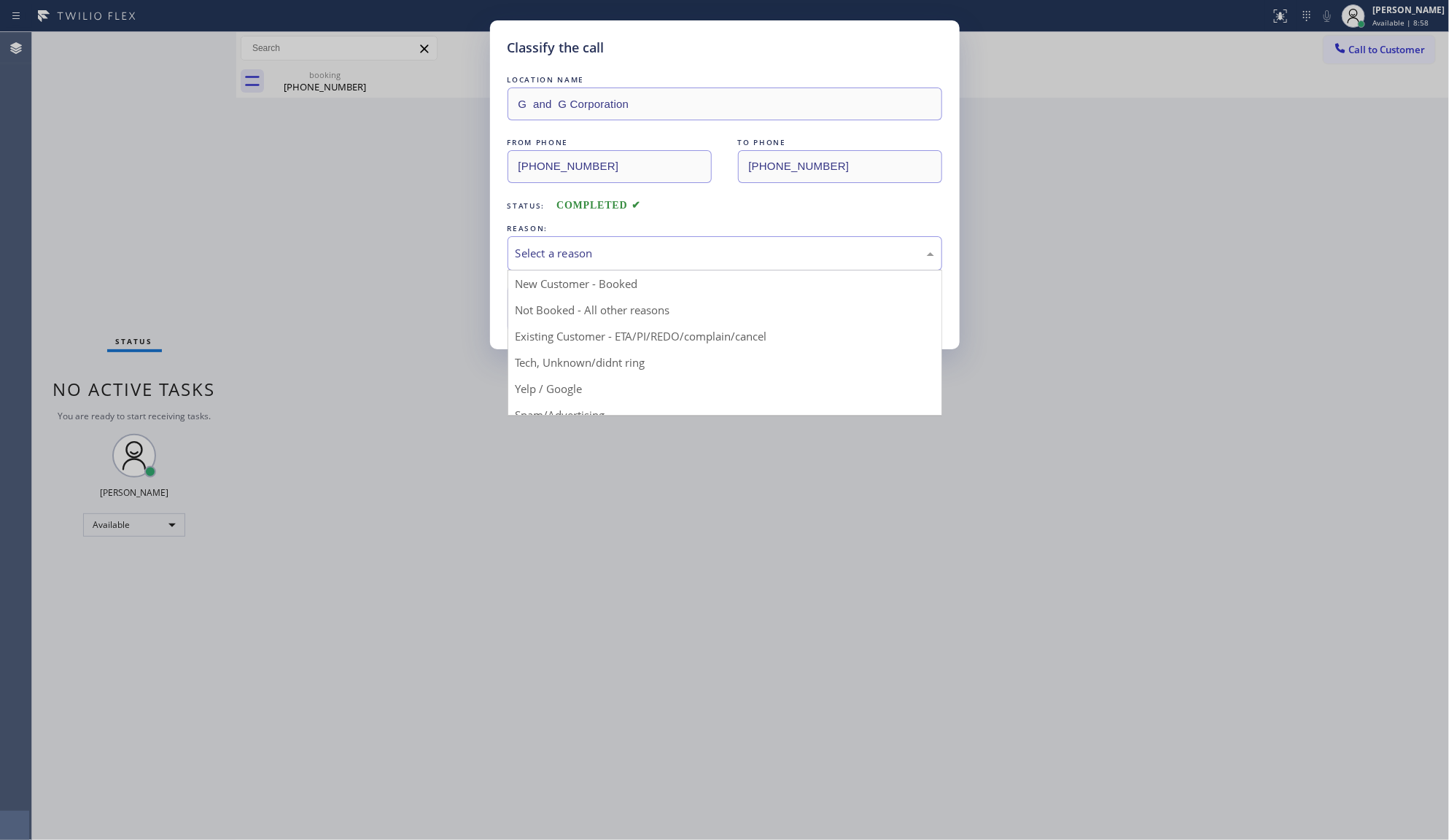
click at [559, 254] on div "Select a reason" at bounding box center [725, 253] width 419 height 17
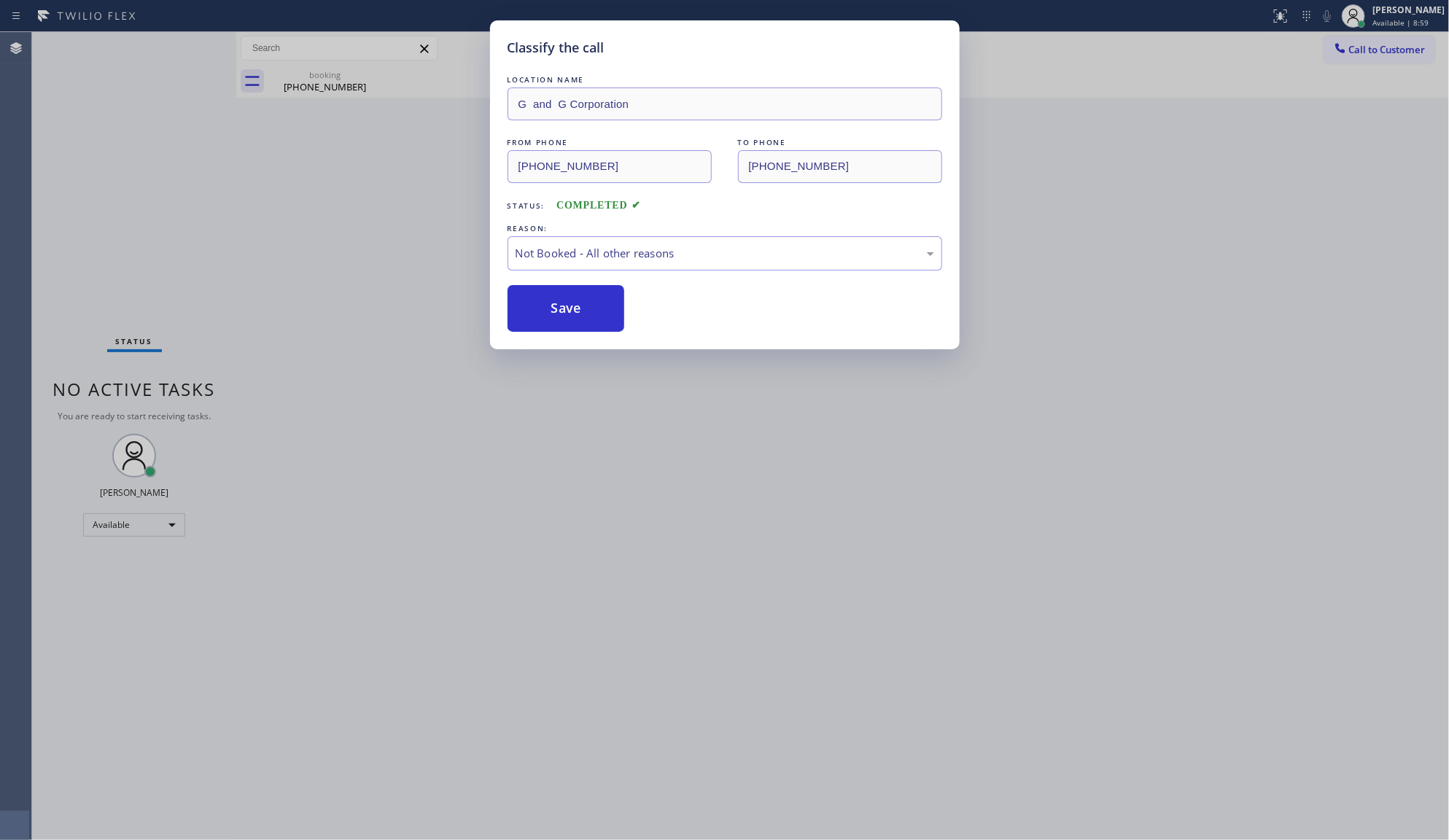
click at [553, 322] on button "Save" at bounding box center [566, 308] width 118 height 46
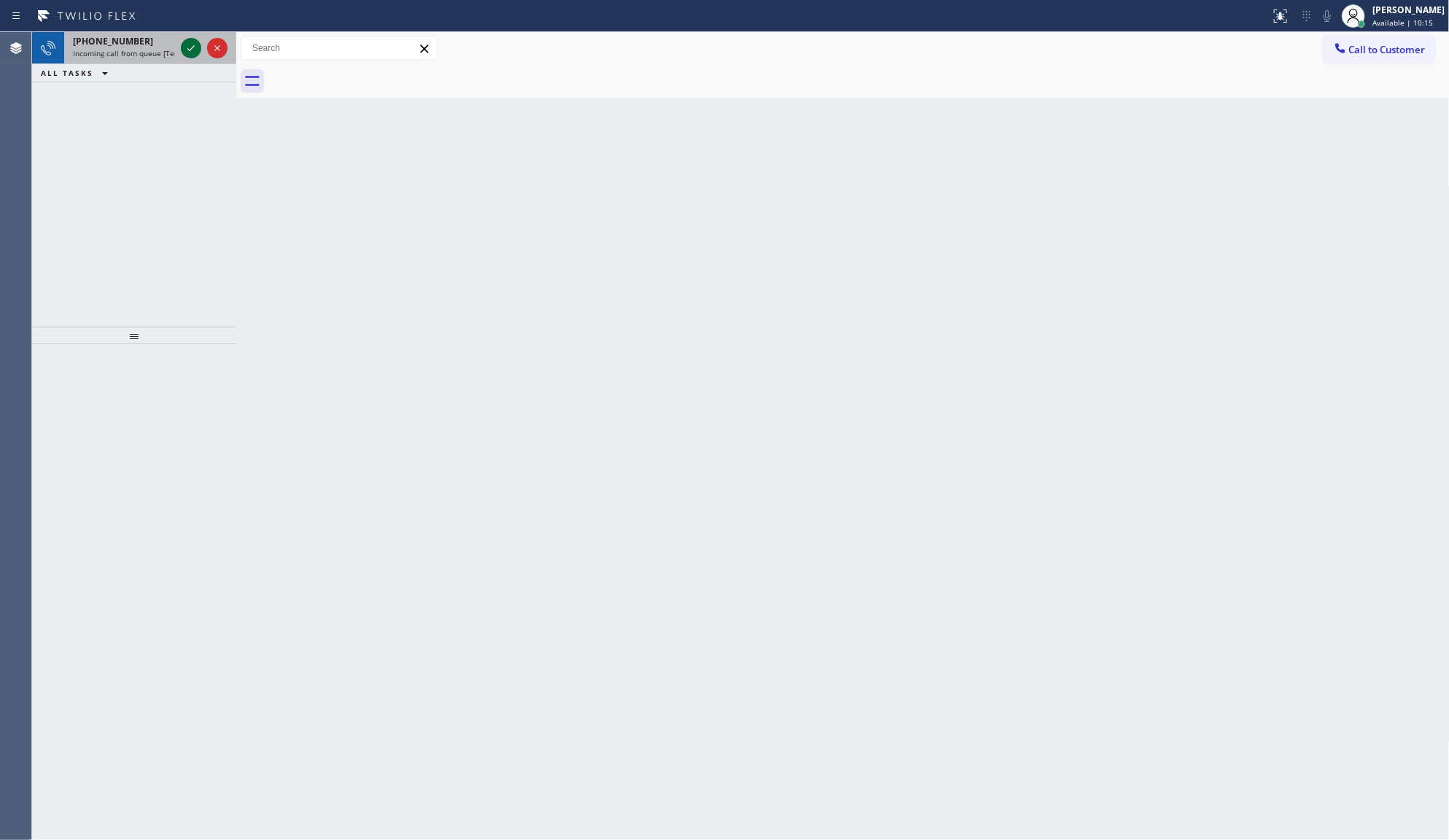
drag, startPoint x: 197, startPoint y: 56, endPoint x: 195, endPoint y: 49, distance: 7.3
click at [195, 51] on icon at bounding box center [191, 48] width 18 height 18
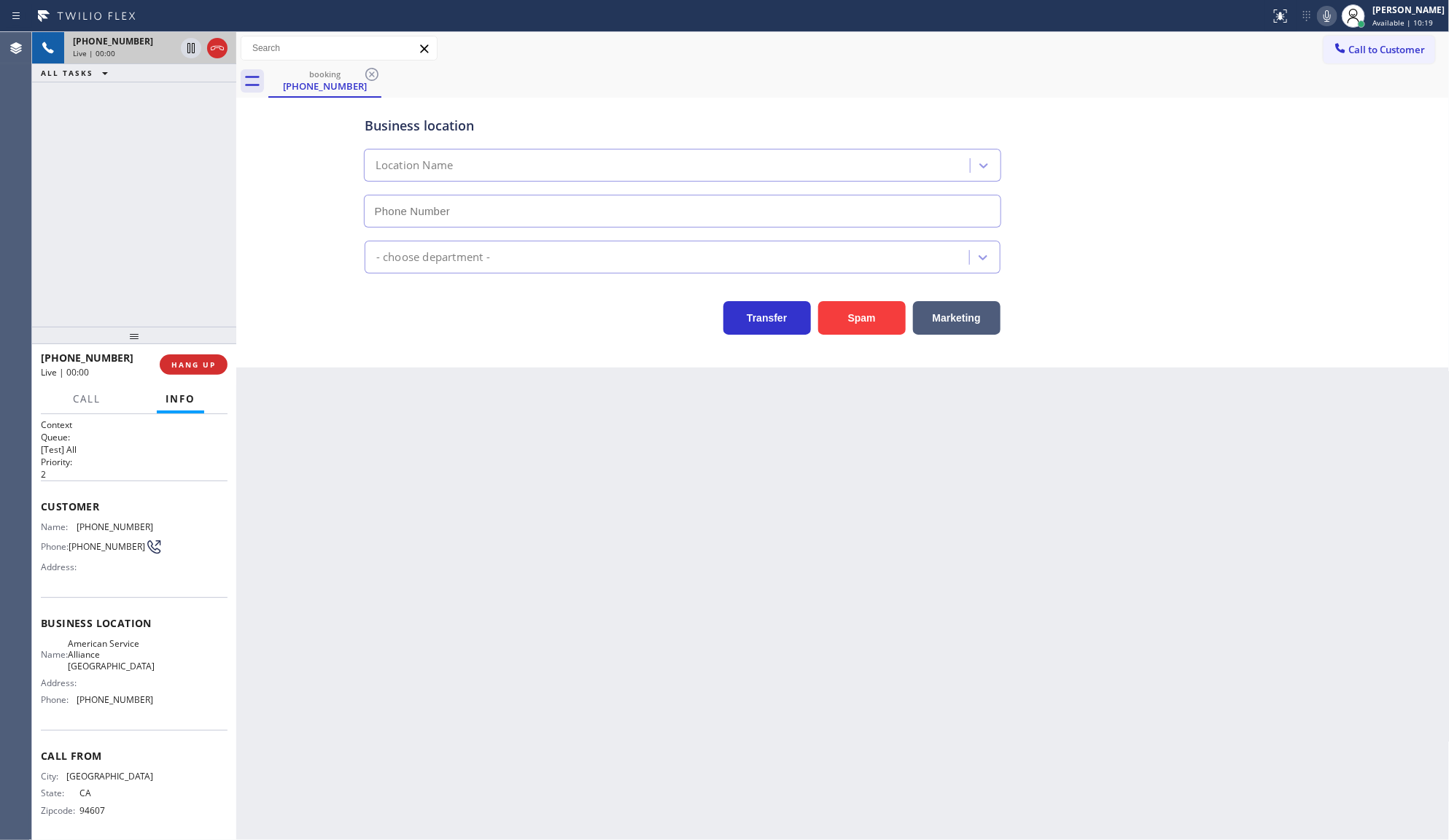
type input "(510) 361-0551"
click at [851, 322] on button "Spam" at bounding box center [862, 318] width 87 height 34
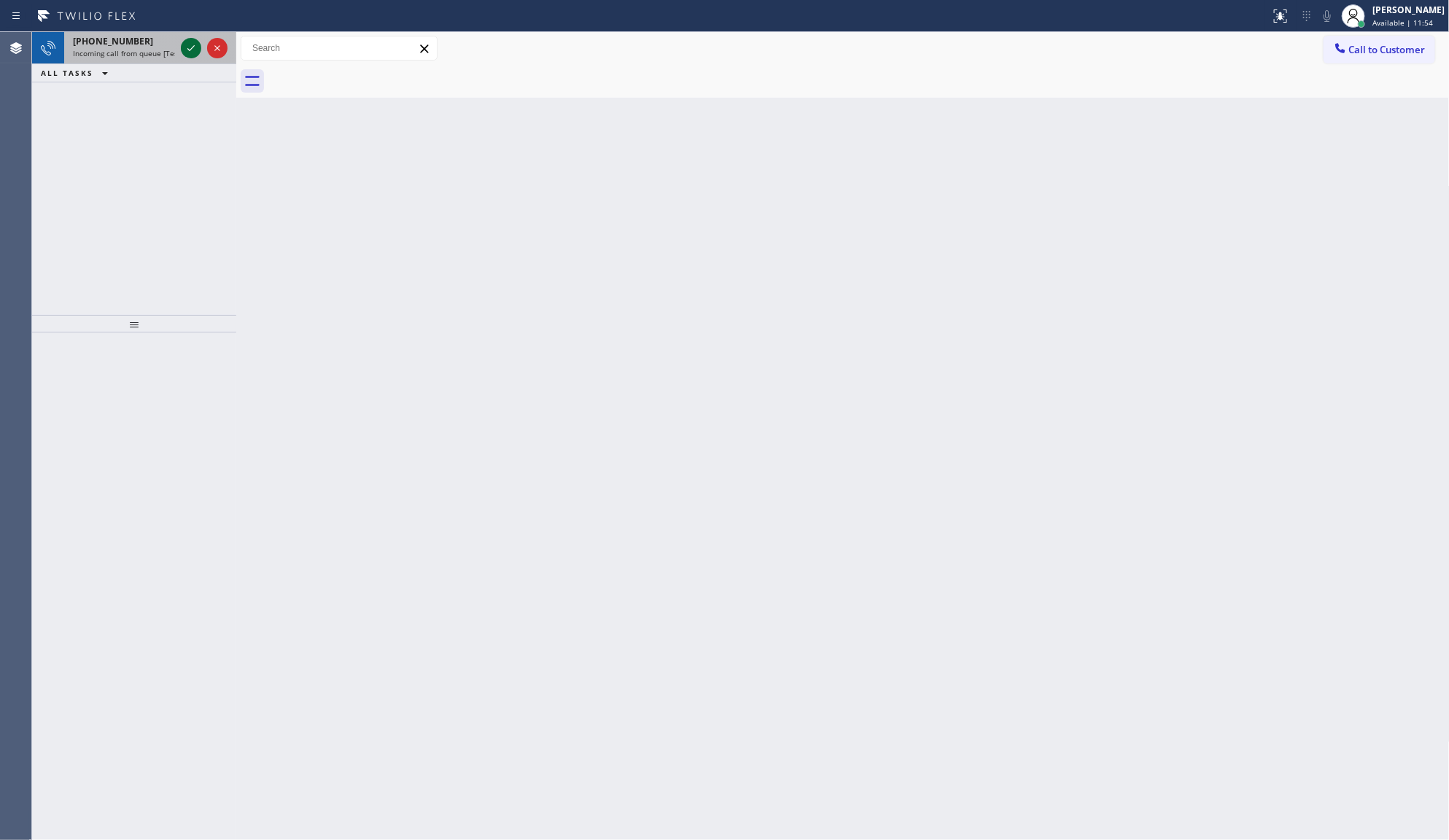
click at [183, 42] on icon at bounding box center [191, 48] width 18 height 18
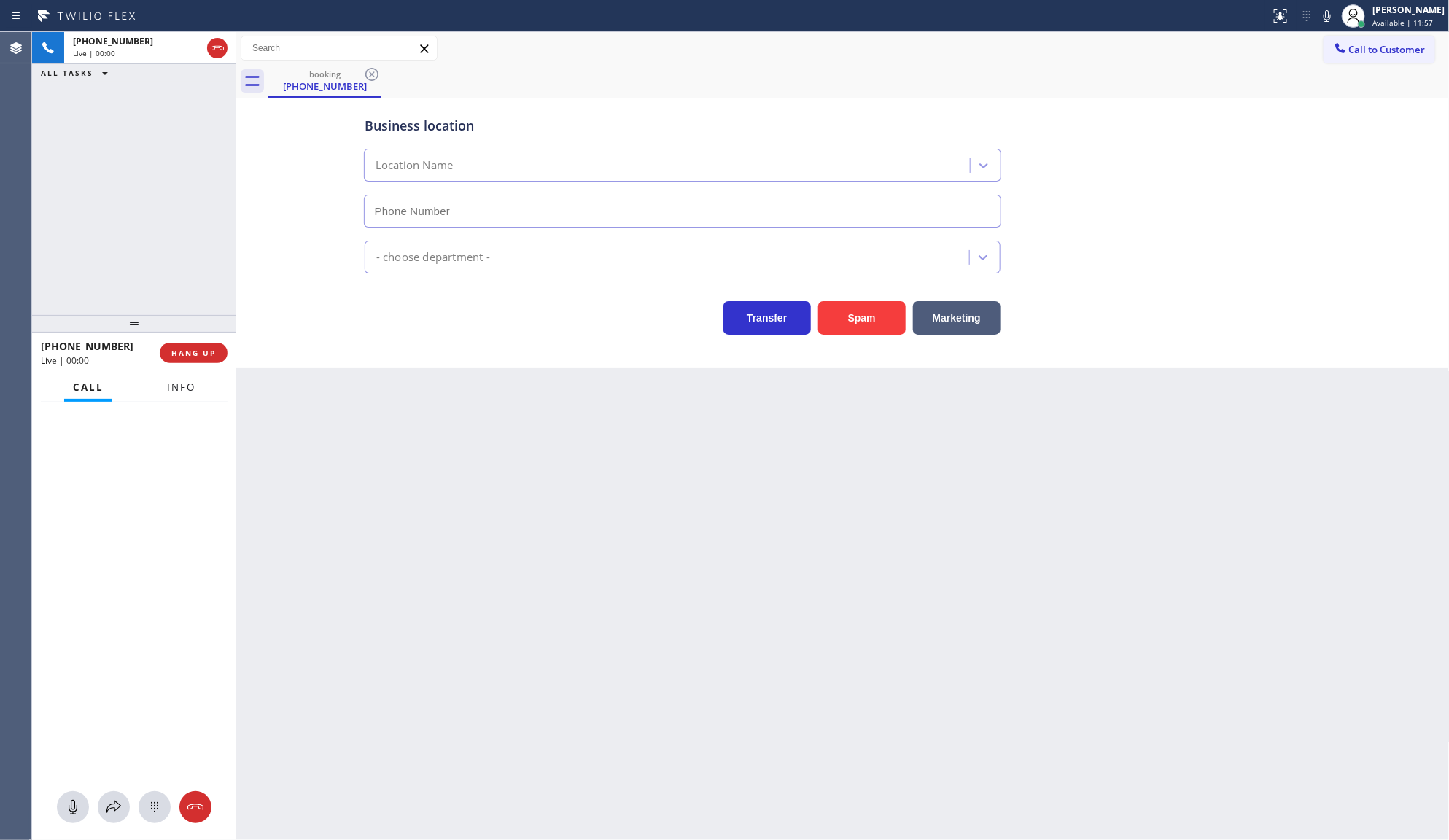
click at [186, 376] on button "Info" at bounding box center [181, 388] width 46 height 29
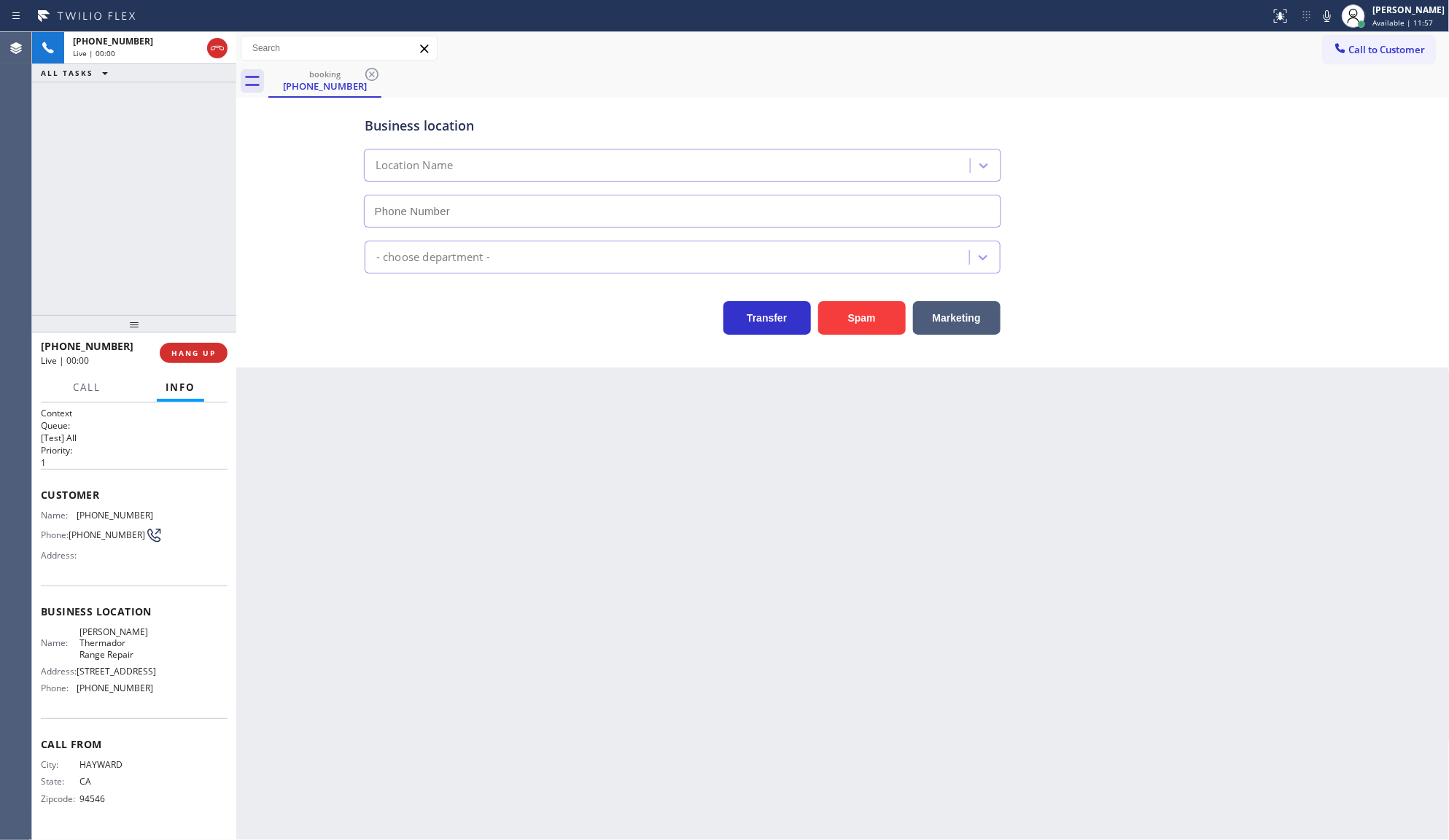
type input "[PHONE_NUMBER]"
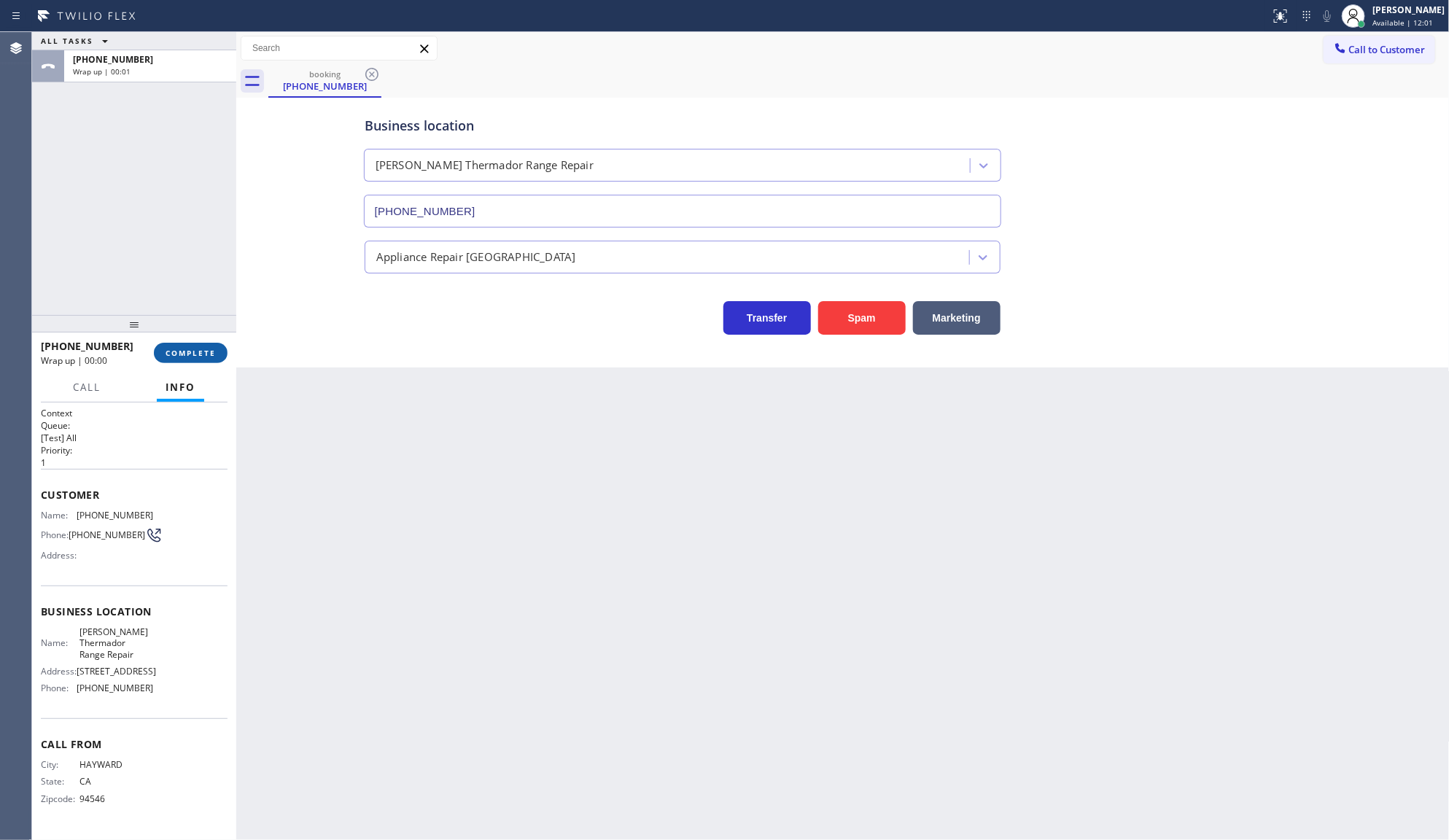
click at [227, 350] on button "COMPLETE" at bounding box center [191, 352] width 74 height 20
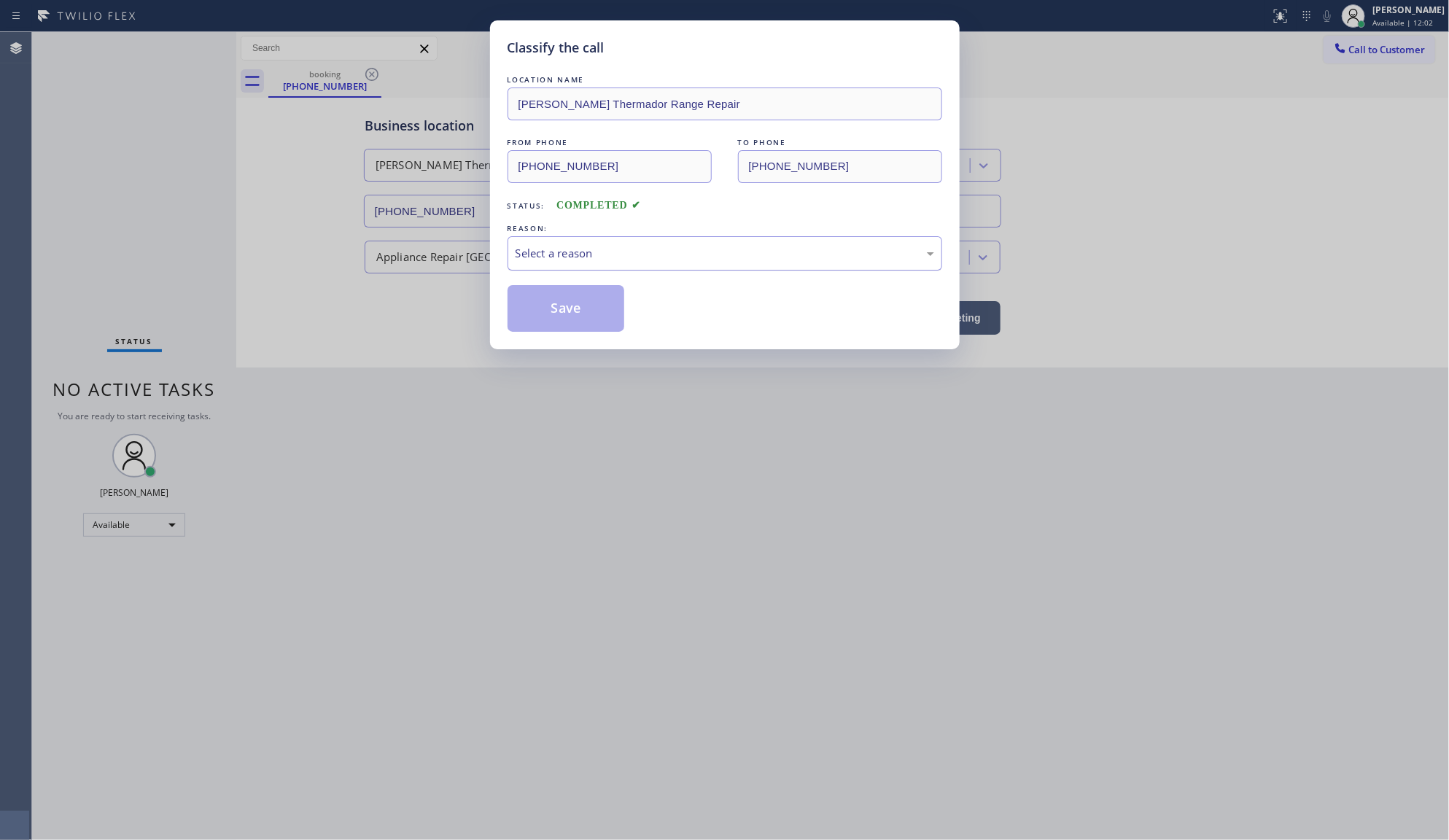
click at [646, 256] on div "Select a reason" at bounding box center [725, 253] width 419 height 17
click at [551, 314] on button "Save" at bounding box center [566, 308] width 118 height 46
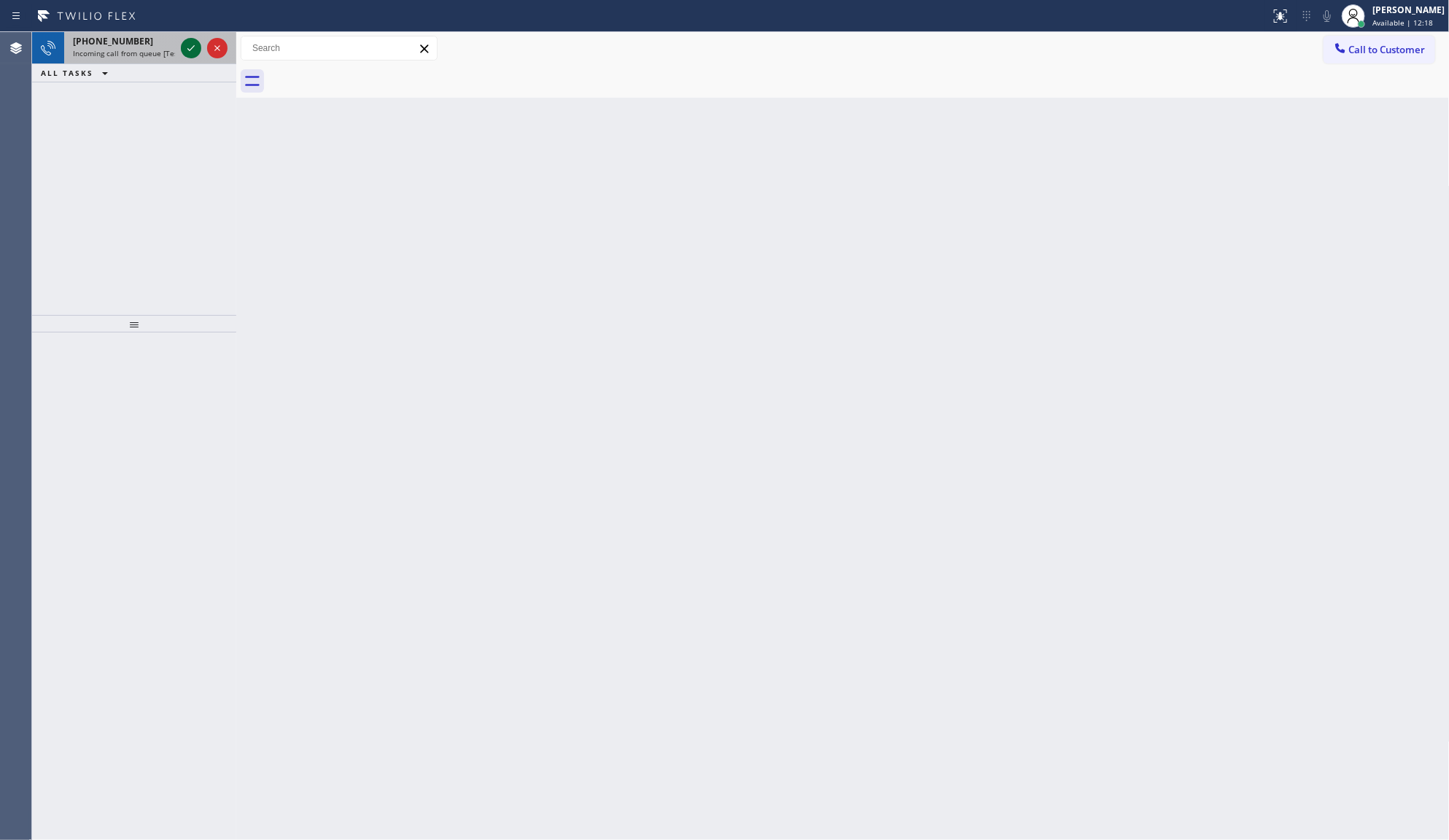
click at [191, 40] on icon at bounding box center [191, 48] width 18 height 18
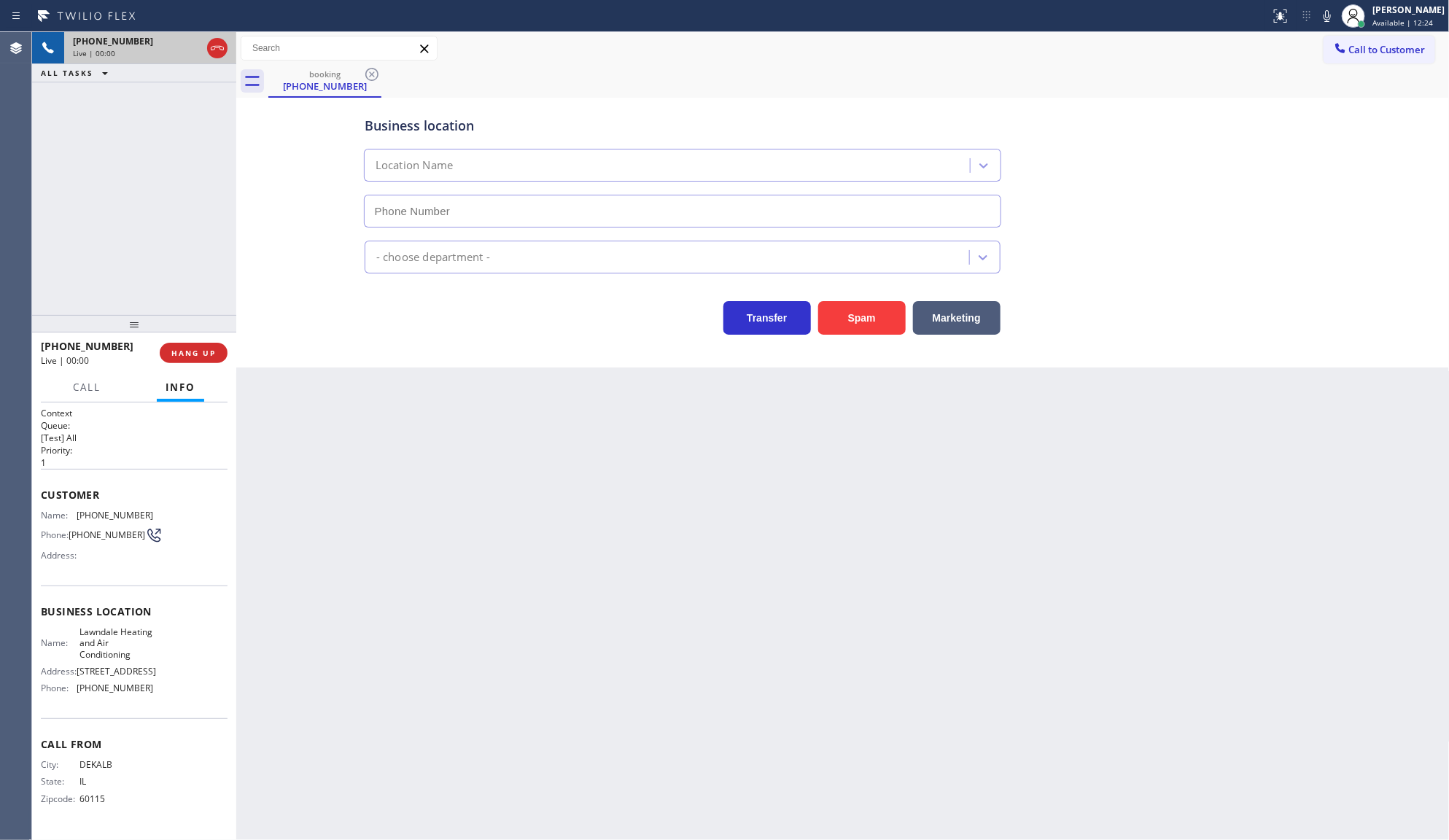
type input "[PHONE_NUMBER]"
click at [256, 311] on div "Business location Lawndale Heating and Air Conditioning [PHONE_NUMBER] HVAC Tra…" at bounding box center [843, 218] width 1206 height 233
drag, startPoint x: 914, startPoint y: 593, endPoint x: 914, endPoint y: 584, distance: 9.0
click at [913, 631] on div "Back to Dashboard Change Sender ID Customers Technicians Select a contact Outbo…" at bounding box center [843, 436] width 1214 height 808
click at [949, 293] on div "Transfer Spam Marketing" at bounding box center [843, 311] width 963 height 46
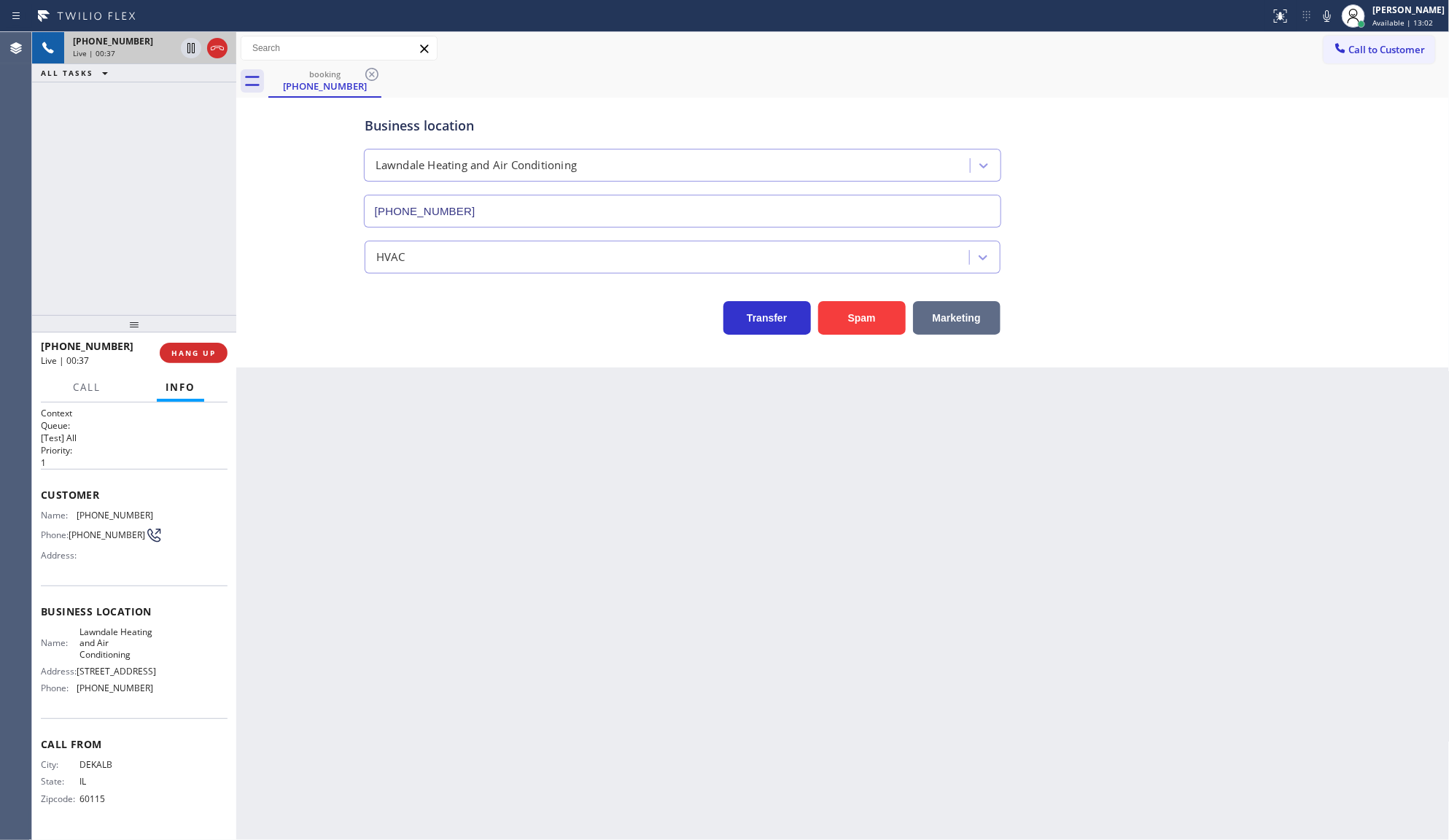
click at [957, 314] on button "Marketing" at bounding box center [956, 318] width 87 height 34
click at [191, 350] on span "COMPLETE" at bounding box center [191, 352] width 50 height 10
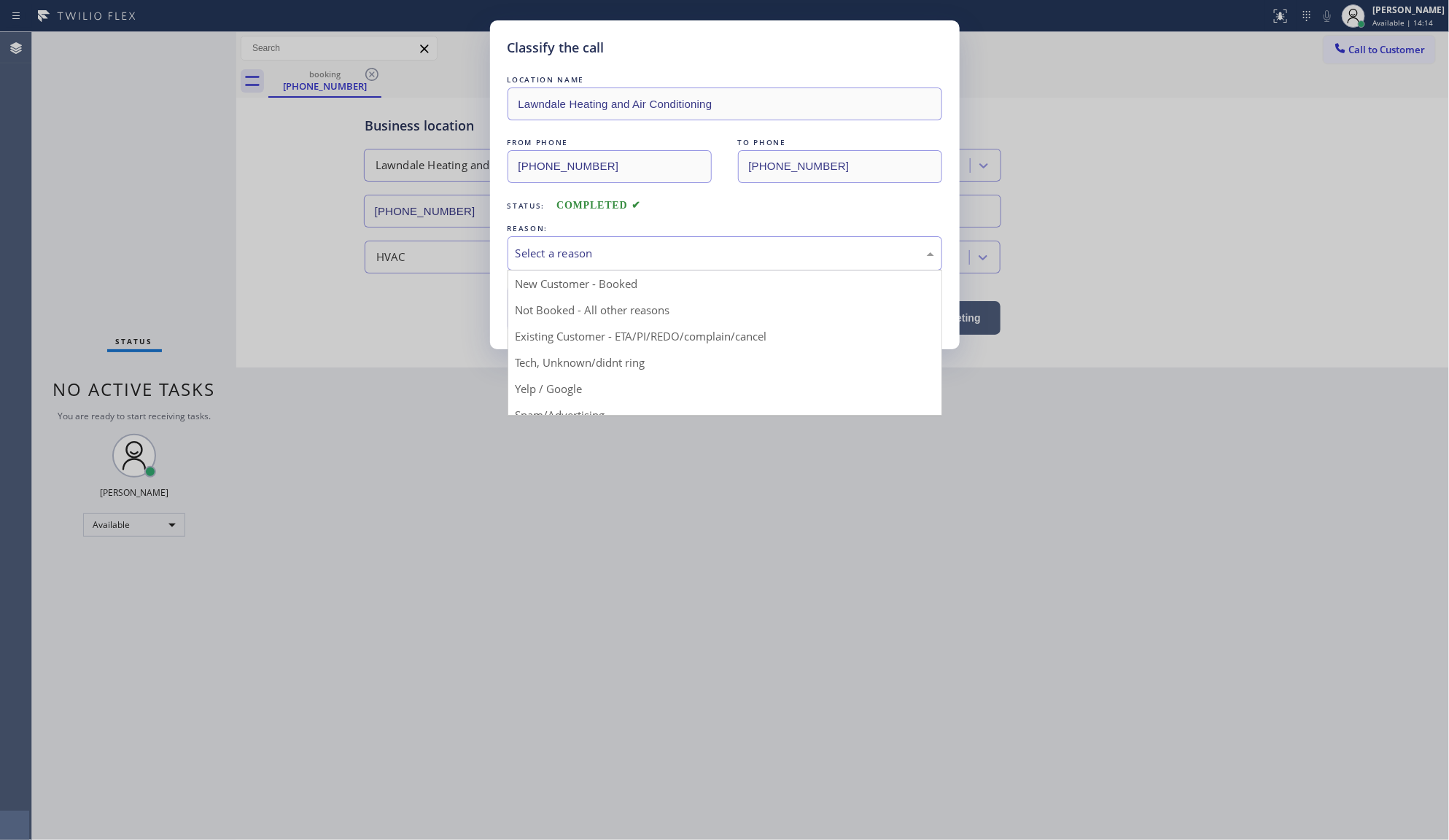
click at [606, 256] on div "Select a reason" at bounding box center [725, 253] width 419 height 17
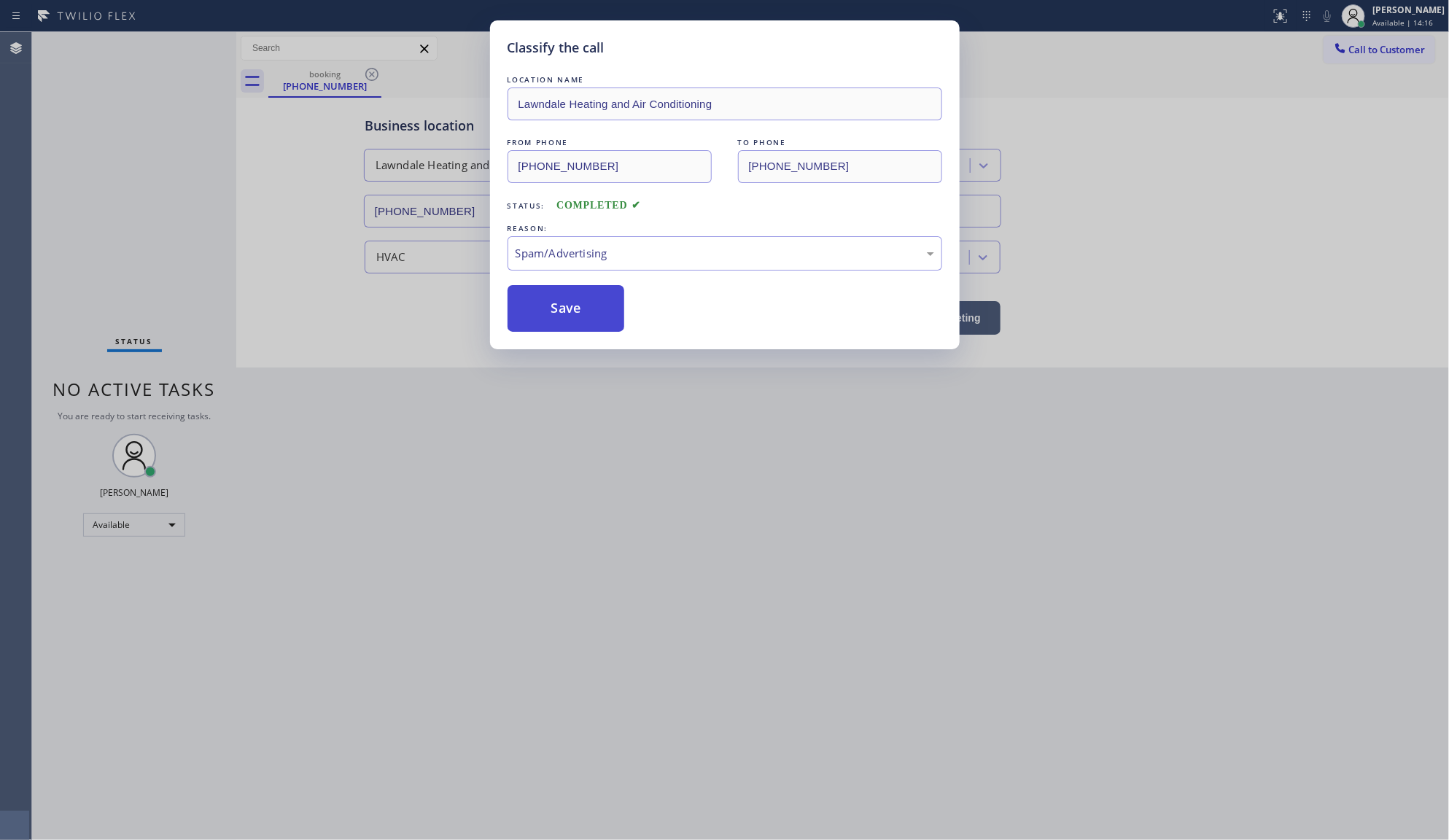
click at [558, 297] on button "Save" at bounding box center [566, 308] width 118 height 46
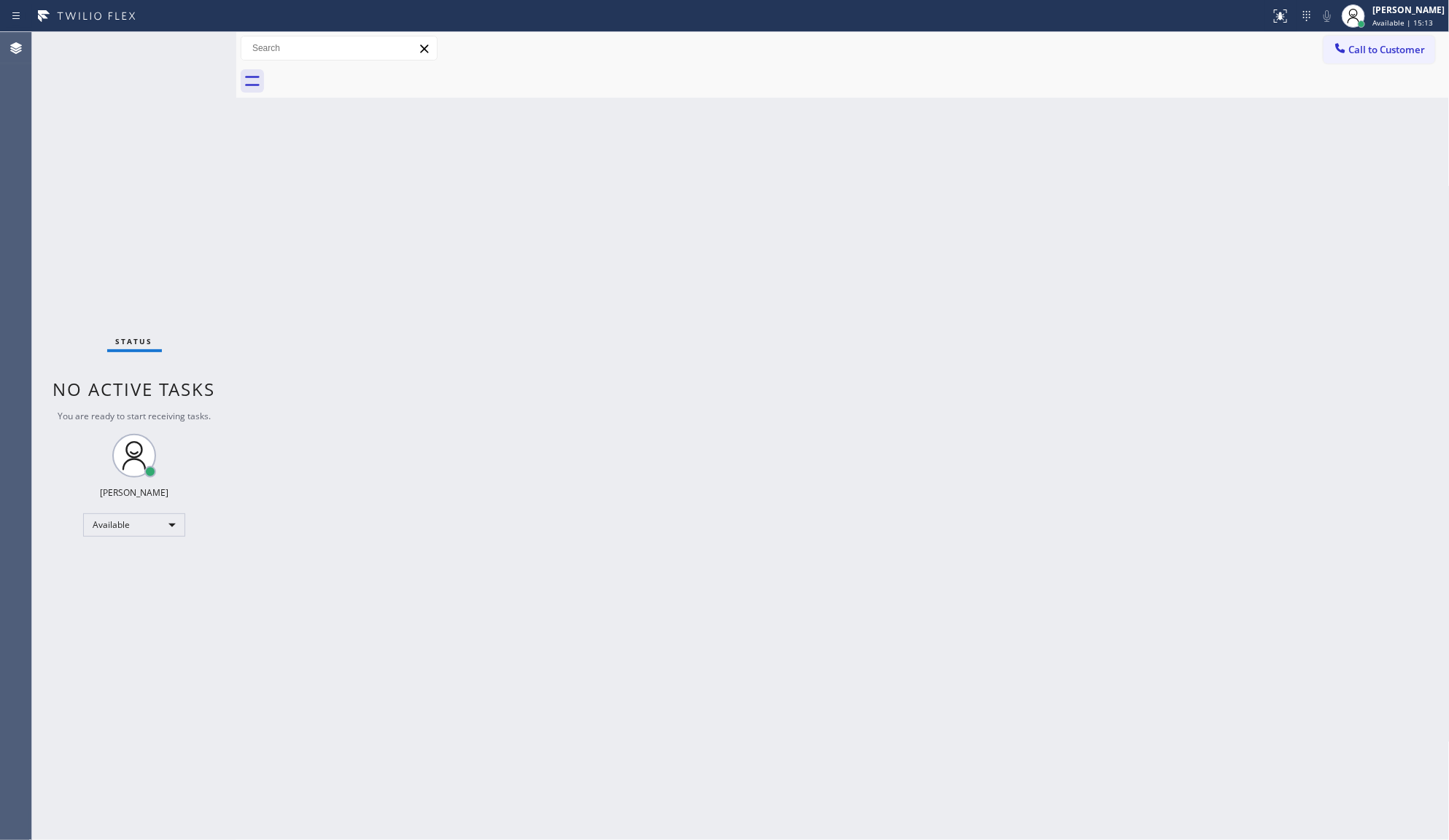
drag, startPoint x: 154, startPoint y: 155, endPoint x: 147, endPoint y: 2, distance: 153.2
click at [154, 141] on div "Status No active tasks You are ready to start receiving tasks. JENIZA ALCAYDE A…" at bounding box center [134, 436] width 204 height 808
click at [195, 48] on div "Status No active tasks You are ready to start receiving tasks. JENIZA ALCAYDE A…" at bounding box center [134, 436] width 204 height 808
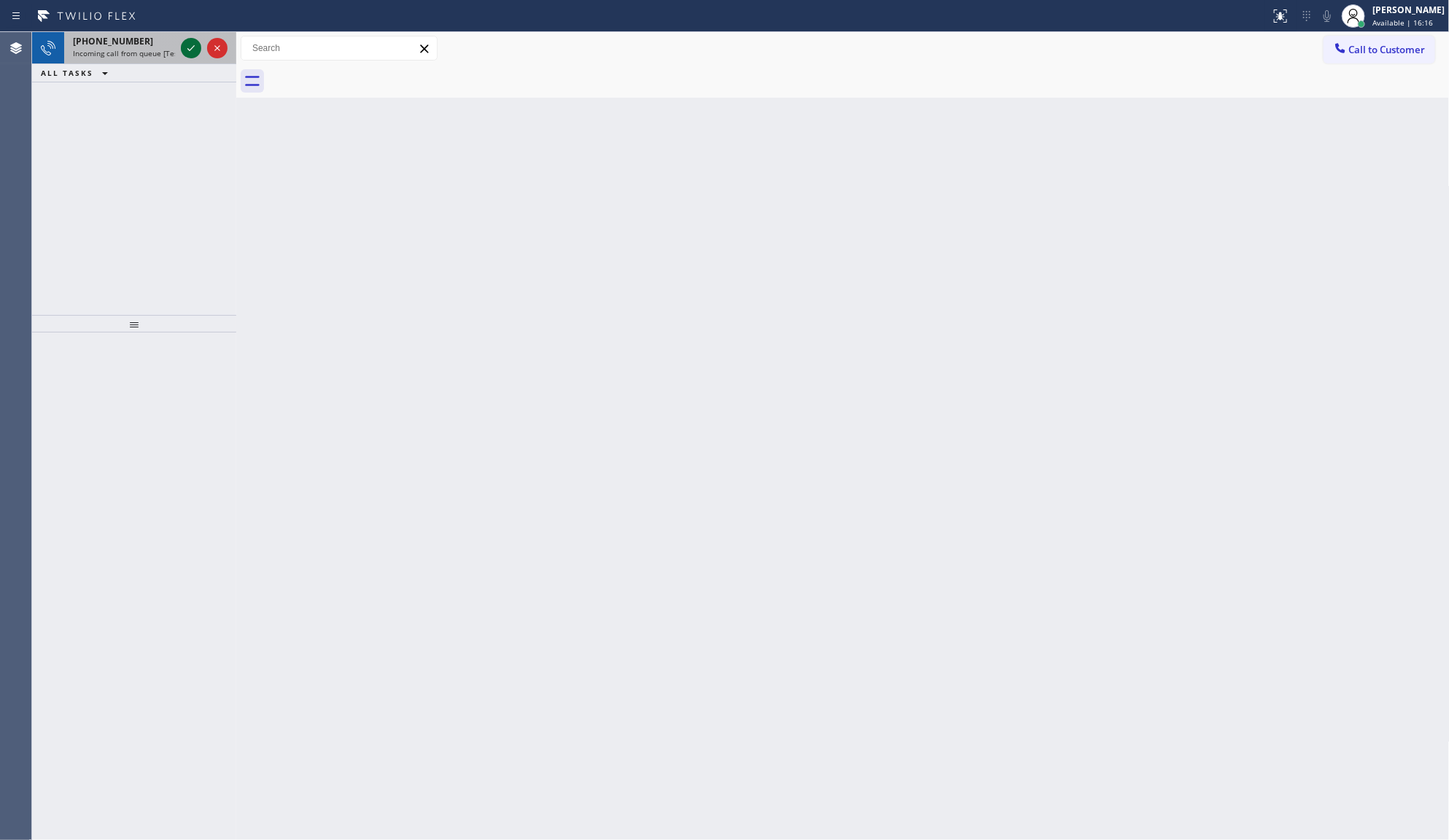
click at [191, 45] on icon at bounding box center [191, 48] width 18 height 18
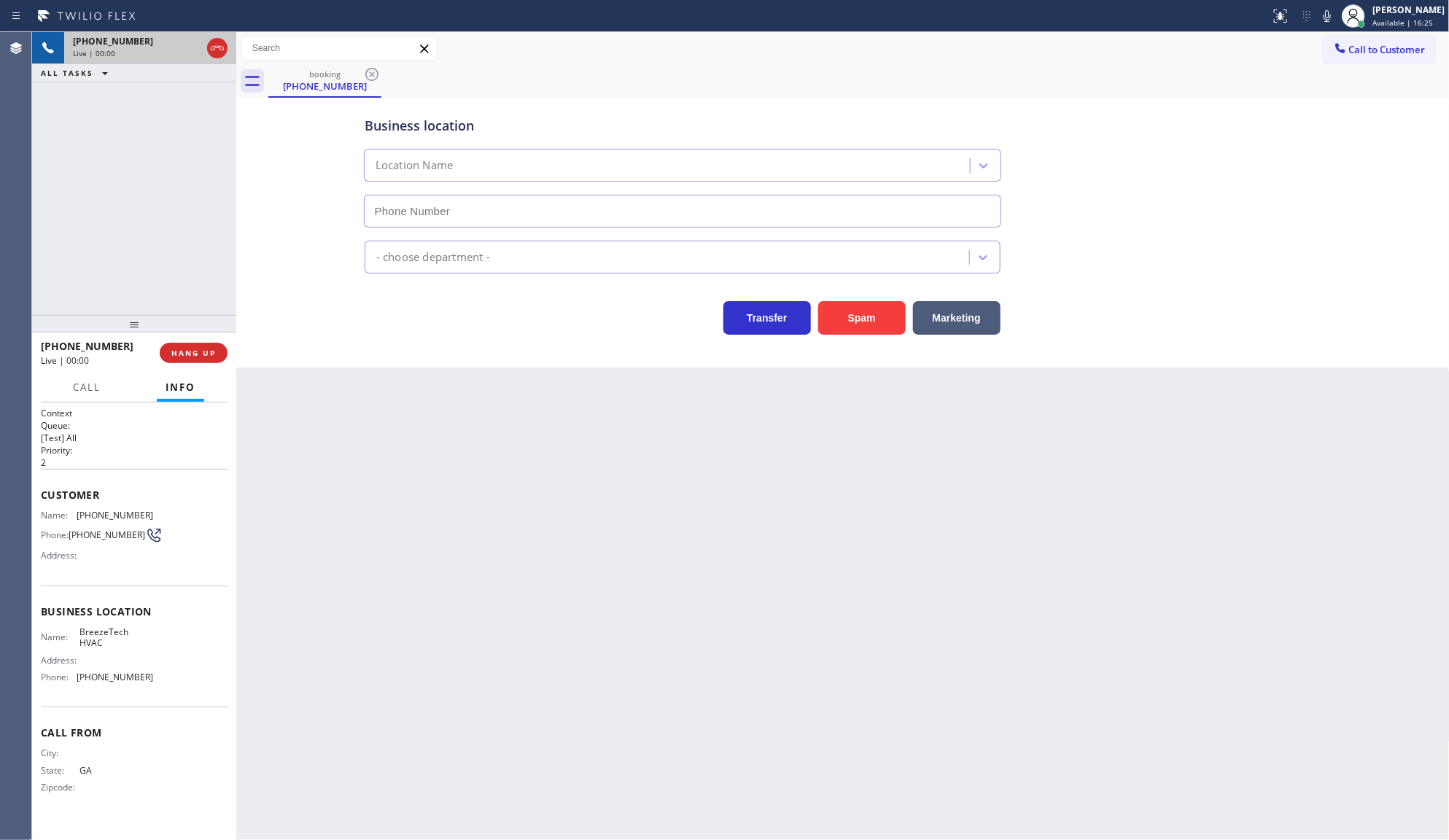
type input "[PHONE_NUMBER]"
click at [175, 348] on span "HANG UP" at bounding box center [194, 352] width 45 height 10
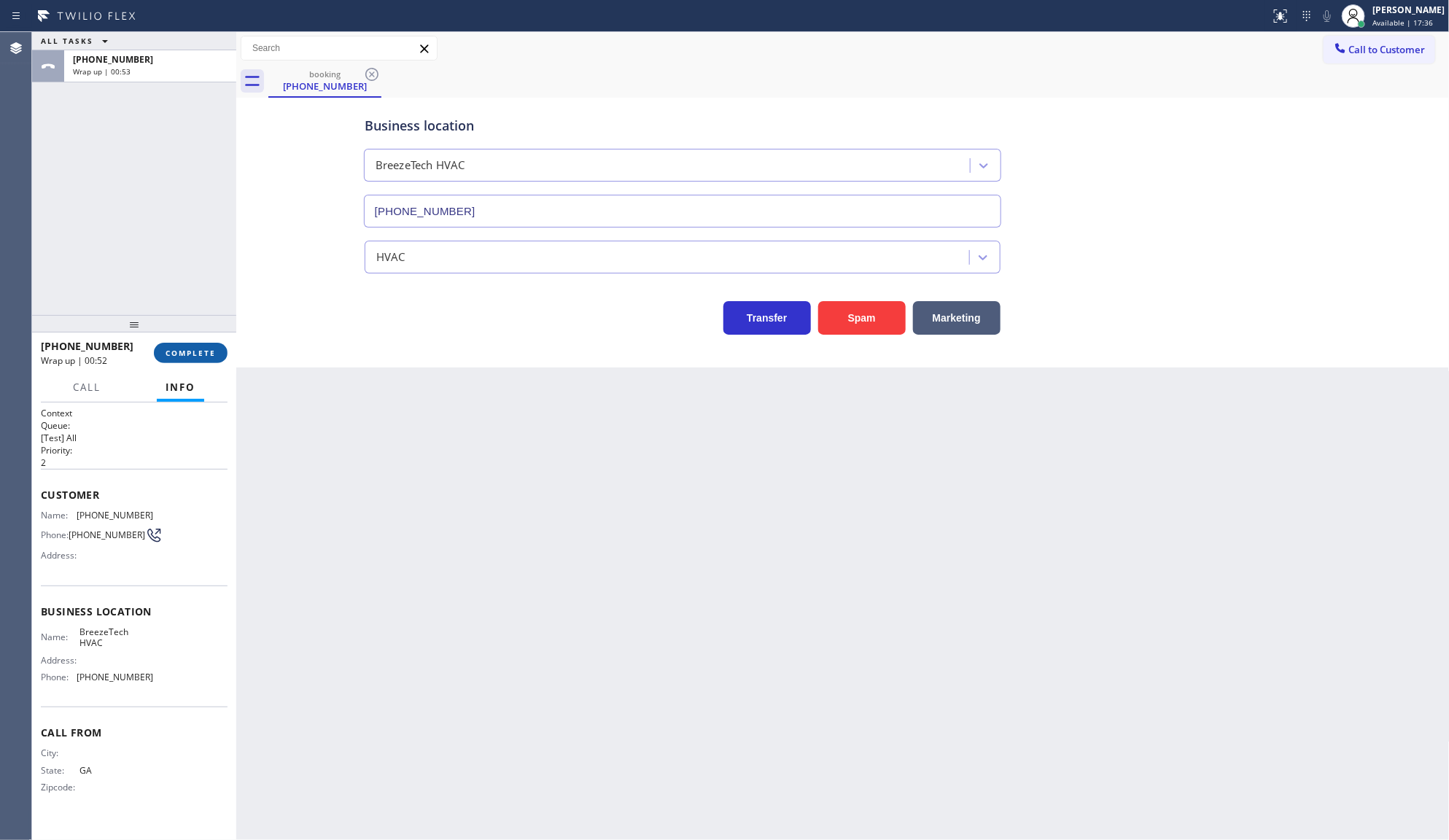
click at [183, 358] on button "COMPLETE" at bounding box center [191, 352] width 74 height 20
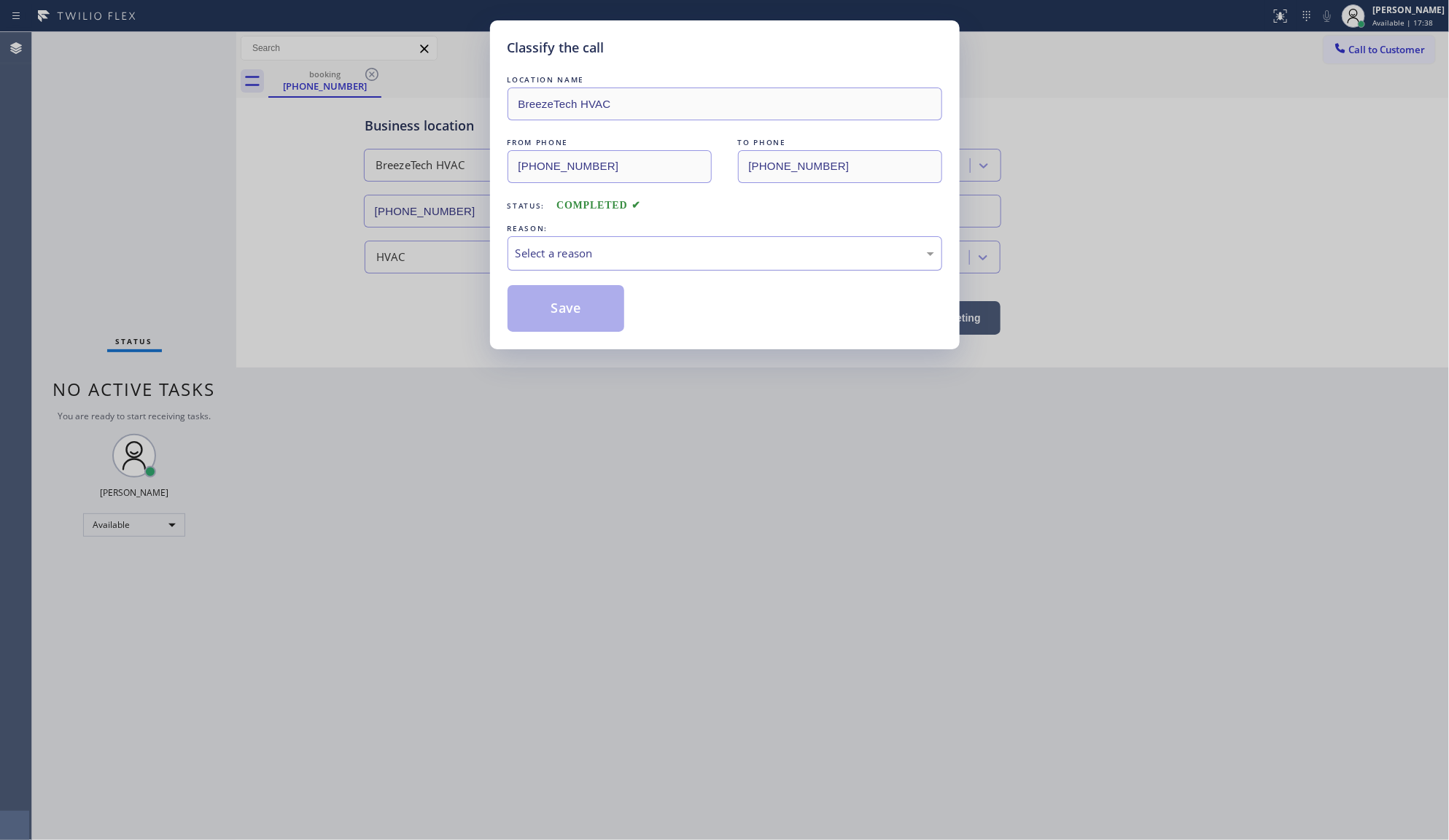
click at [550, 248] on div "Select a reason" at bounding box center [725, 253] width 419 height 17
click at [544, 304] on button "Save" at bounding box center [566, 308] width 118 height 46
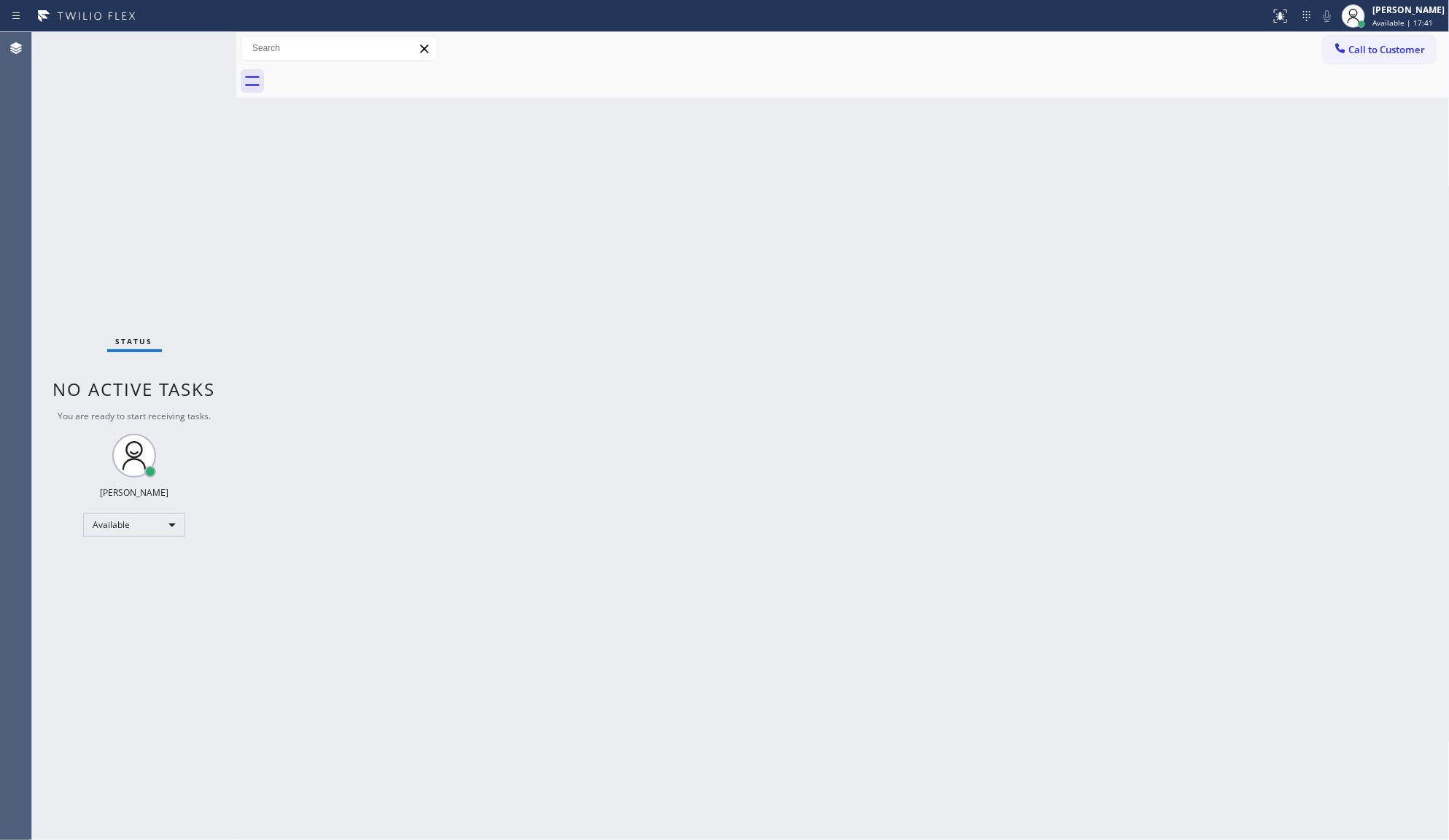
drag, startPoint x: 74, startPoint y: 122, endPoint x: 75, endPoint y: 15, distance: 107.0
click at [75, 104] on div "Status No active tasks You are ready to start receiving tasks. JENIZA ALCAYDE A…" at bounding box center [134, 436] width 204 height 808
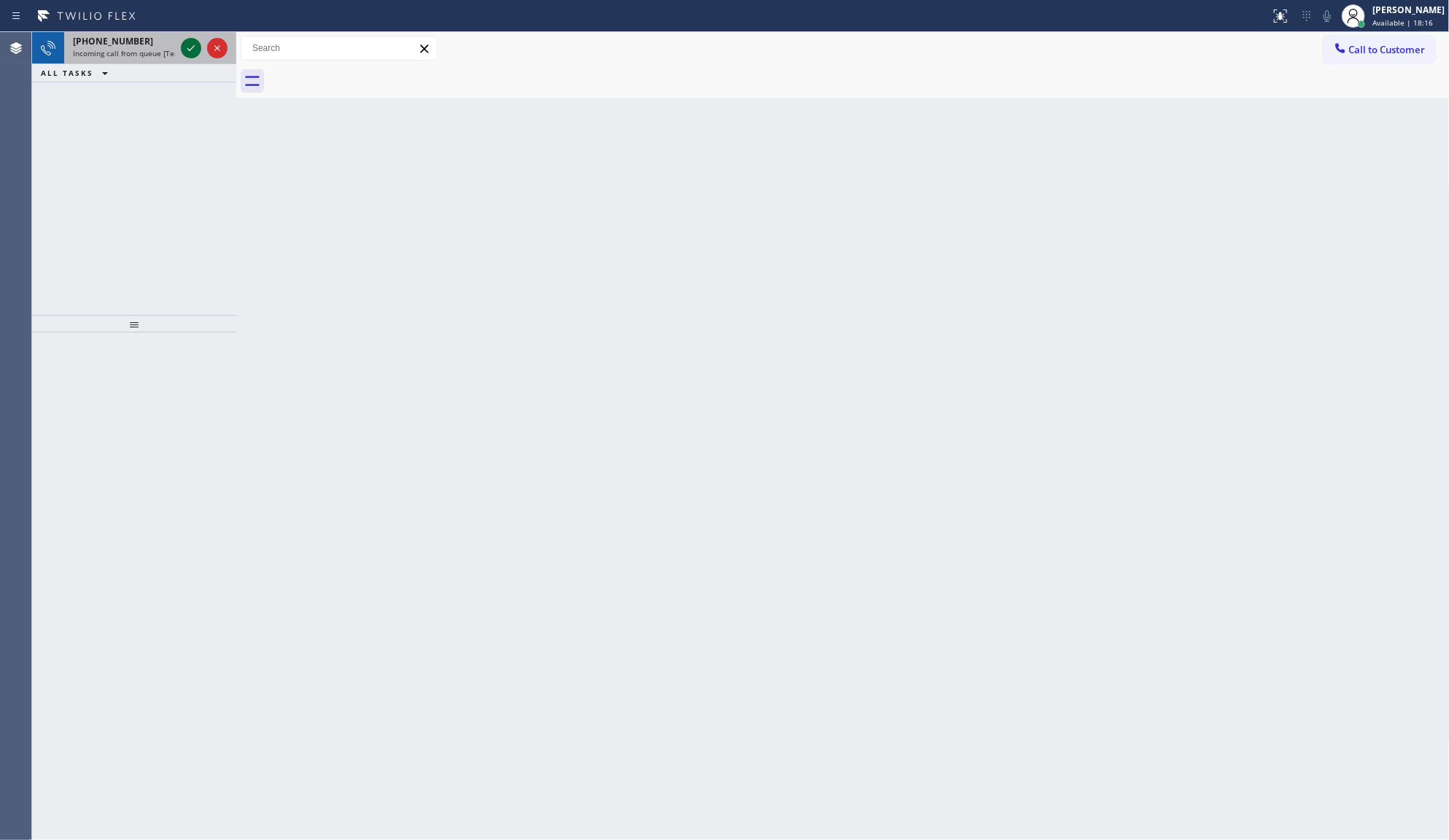
click at [187, 47] on icon at bounding box center [191, 48] width 18 height 18
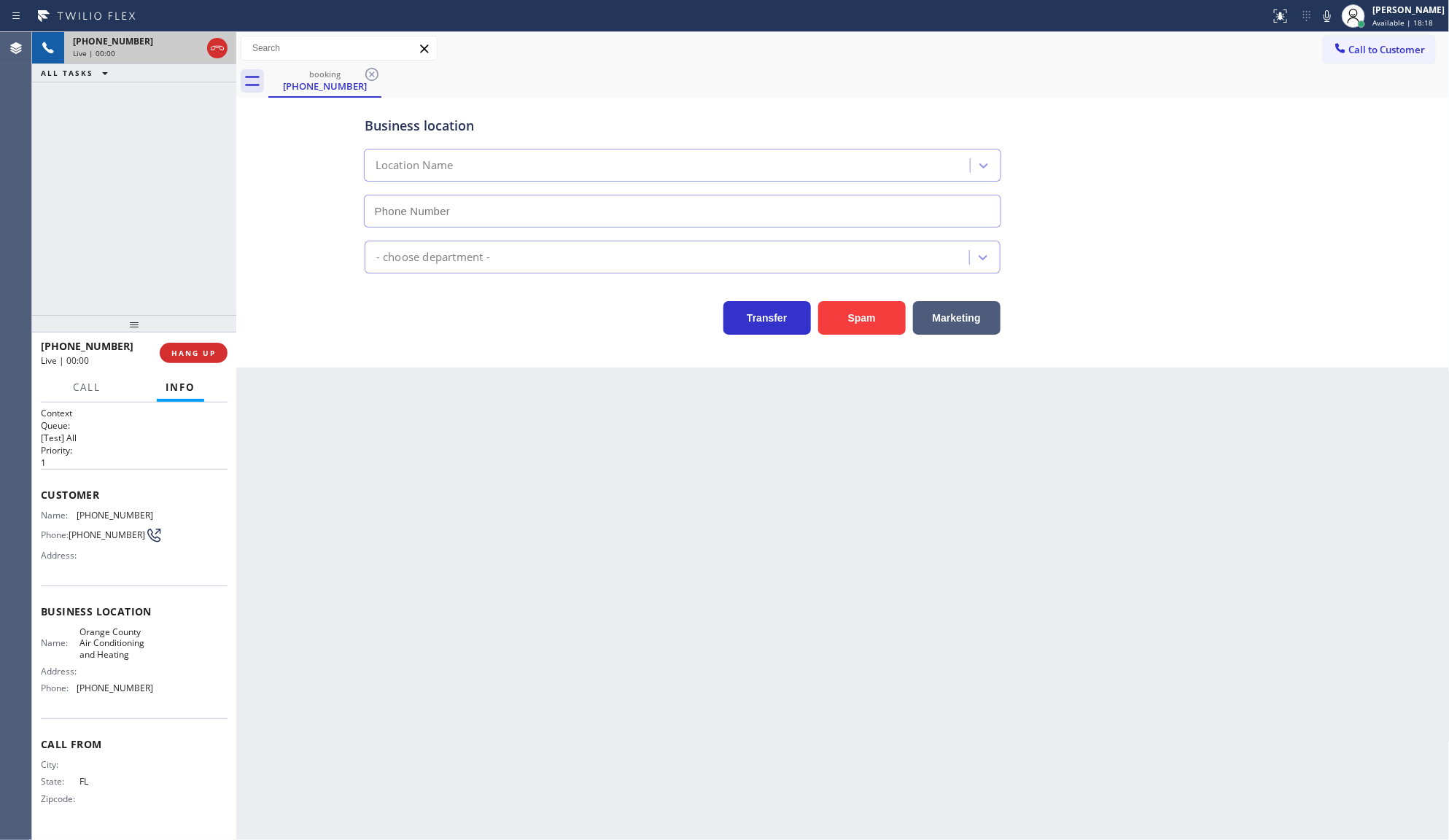
type input "[PHONE_NUMBER]"
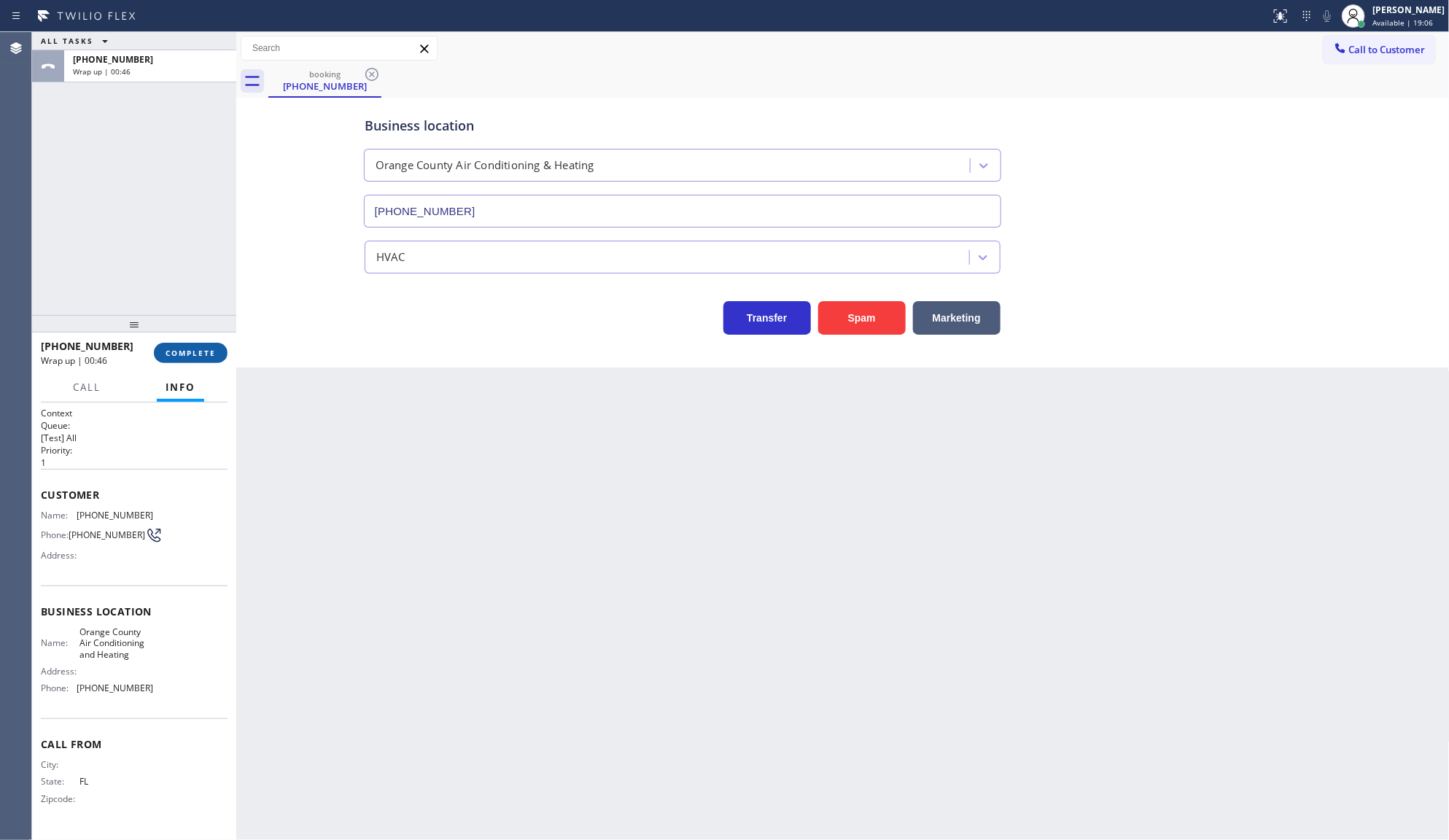
drag, startPoint x: 165, startPoint y: 366, endPoint x: 167, endPoint y: 357, distance: 9.2
click at [165, 362] on div "[PHONE_NUMBER] Wrap up | 00:46 COMPLETE" at bounding box center [134, 352] width 187 height 38
click at [171, 348] on span "COMPLETE" at bounding box center [191, 352] width 50 height 10
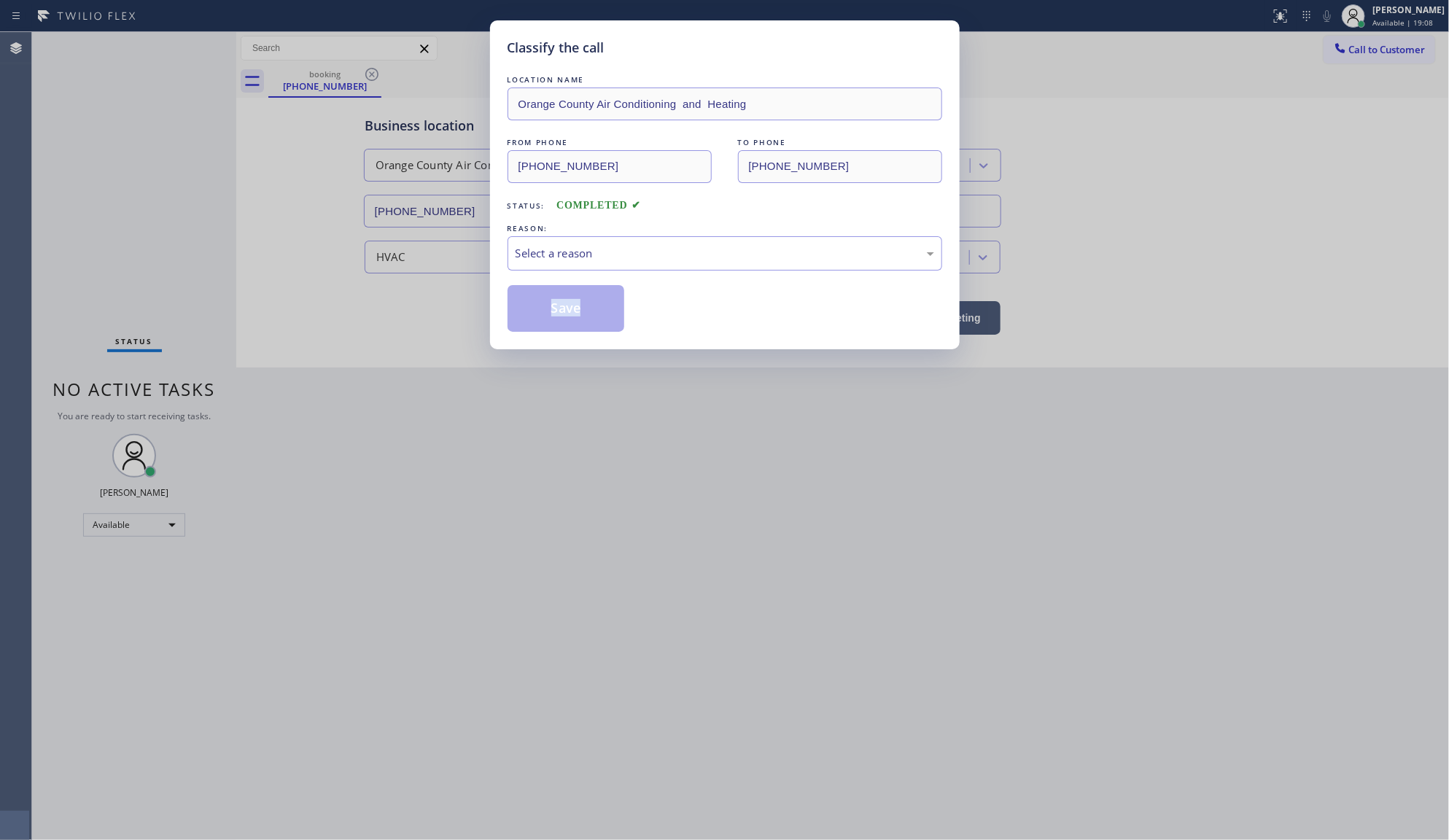
click at [179, 355] on div "Classify the call LOCATION NAME Orange County Air Conditioning and Heating FROM…" at bounding box center [724, 420] width 1449 height 840
click at [542, 239] on div "Select a reason" at bounding box center [725, 253] width 435 height 34
click at [544, 317] on button "Save" at bounding box center [566, 308] width 118 height 46
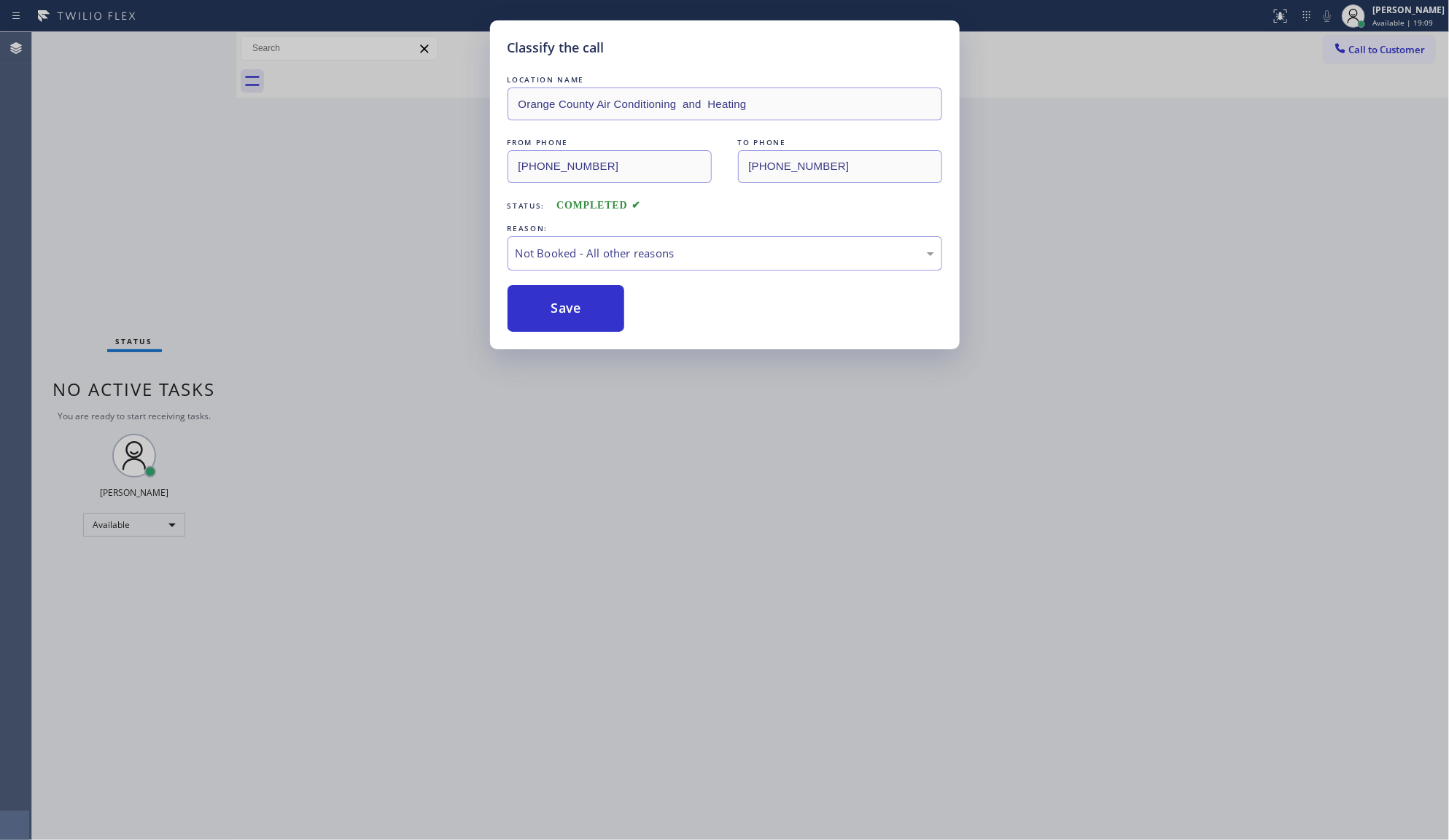
click at [90, 204] on div "Classify the call LOCATION NAME Orange County Air Conditioning and Heating FROM…" at bounding box center [724, 420] width 1449 height 840
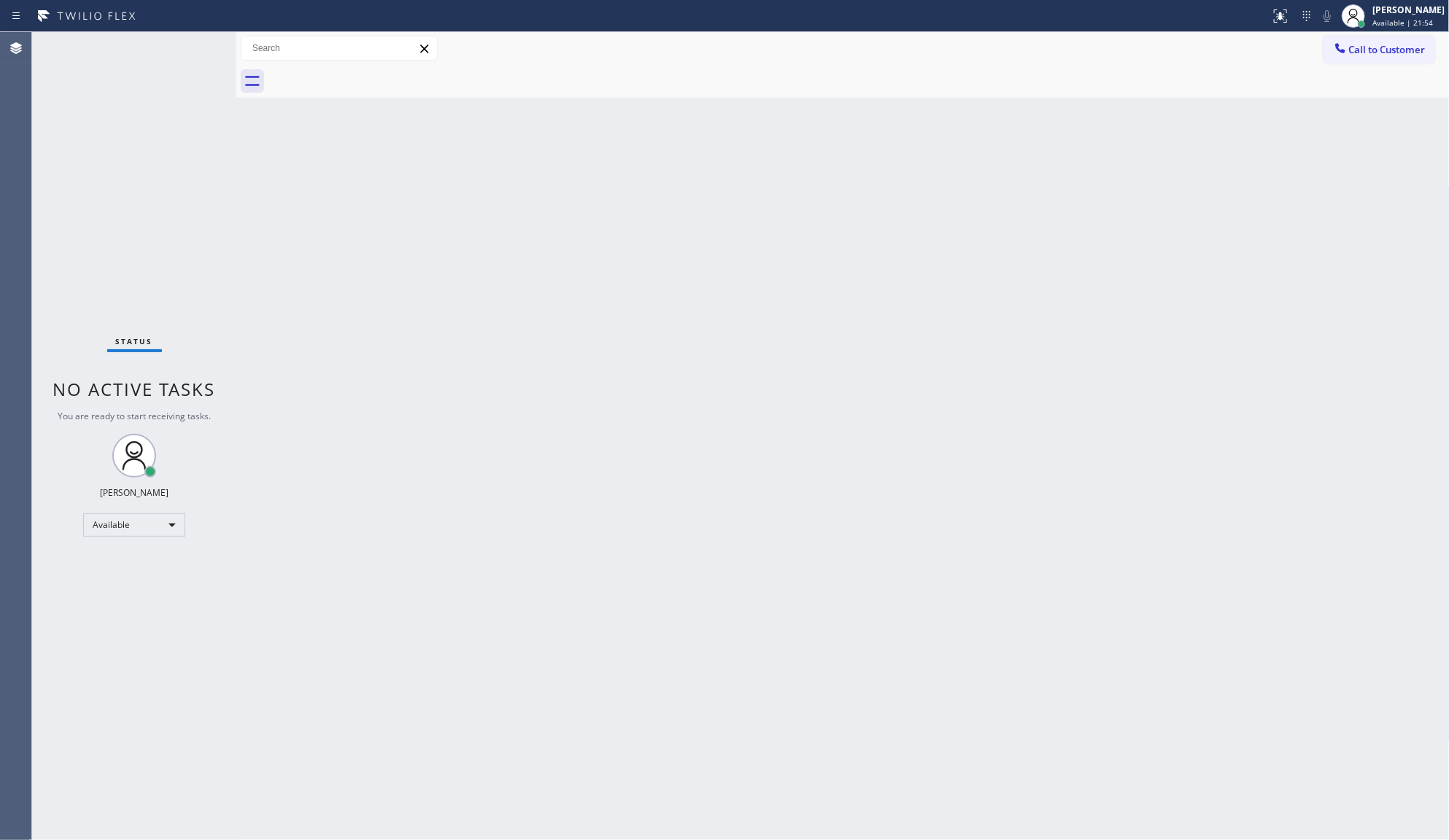
click at [214, 139] on div "Status No active tasks You are ready to start receiving tasks. JENIZA ALCAYDE A…" at bounding box center [134, 436] width 204 height 808
click at [191, 45] on div "Status No active tasks You are ready to start receiving tasks. JENIZA ALCAYDE A…" at bounding box center [134, 436] width 204 height 808
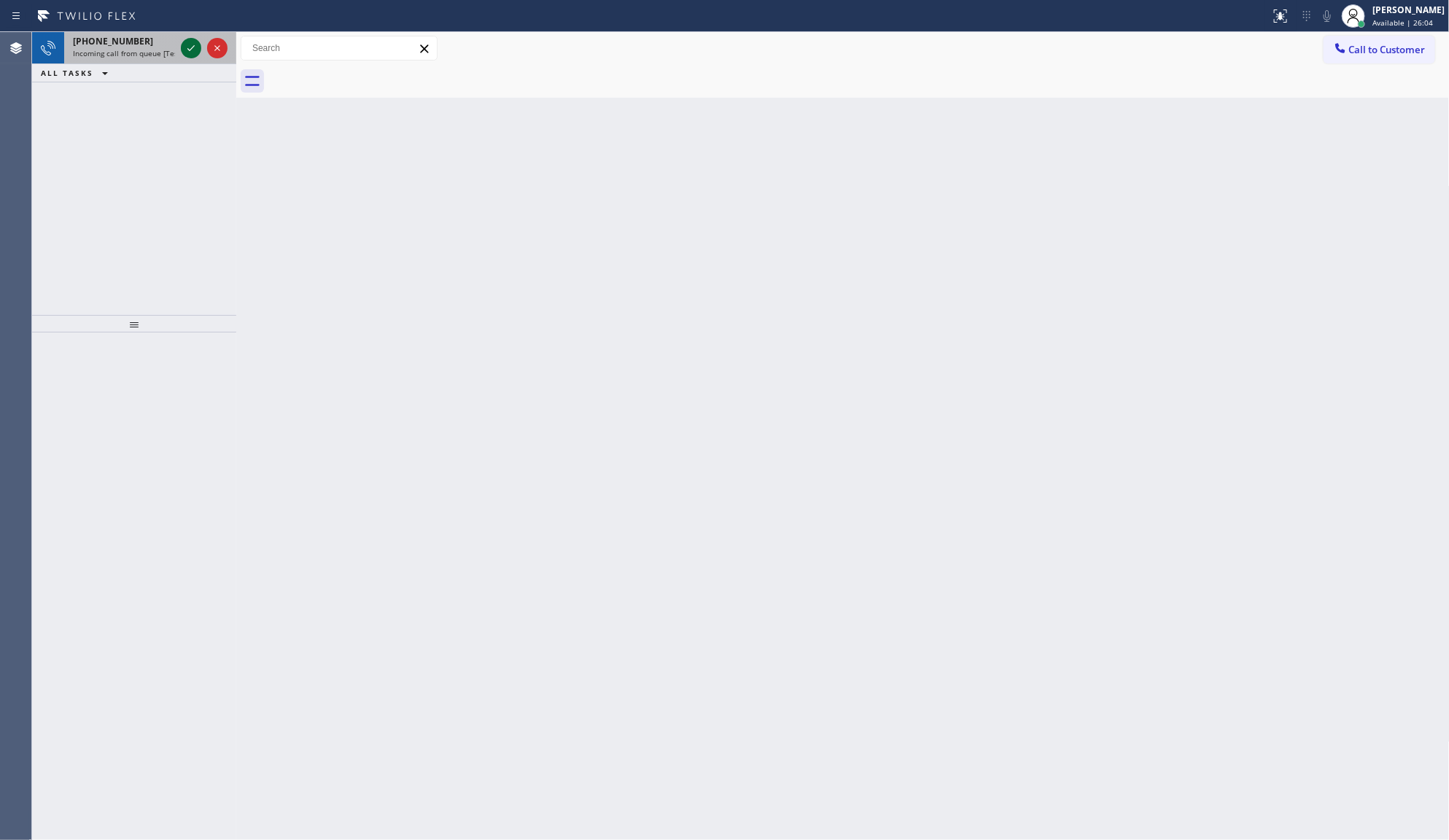
click at [191, 51] on icon at bounding box center [191, 48] width 18 height 18
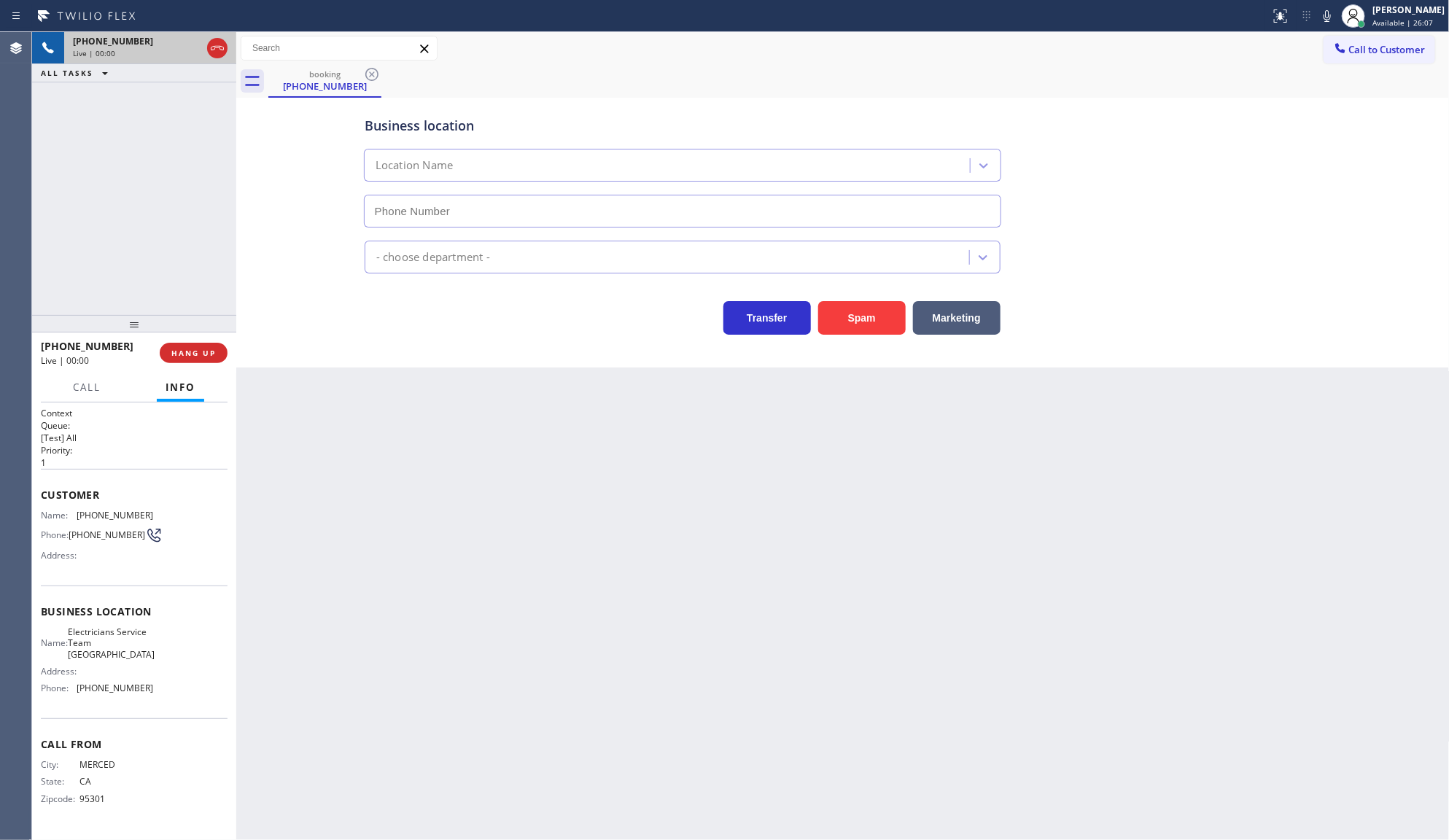
type input "[PHONE_NUMBER]"
click at [948, 311] on button "Marketing" at bounding box center [956, 318] width 87 height 34
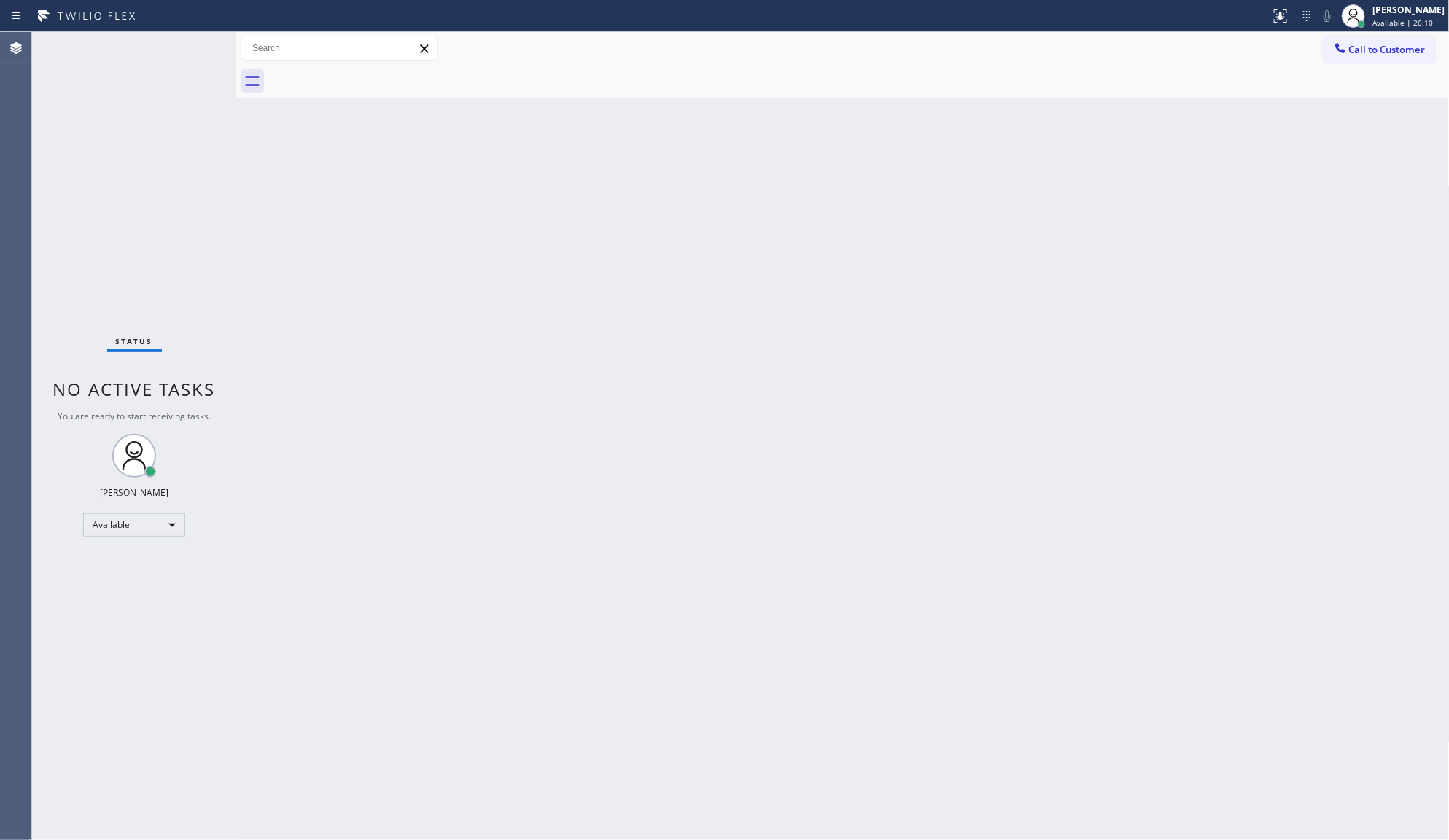
click at [155, 91] on div "Status No active tasks You are ready to start receiving tasks. JENIZA ALCAYDE A…" at bounding box center [134, 436] width 204 height 808
drag, startPoint x: 924, startPoint y: 472, endPoint x: 984, endPoint y: 443, distance: 66.6
click at [952, 454] on div "Back to Dashboard Change Sender ID Customers Technicians Select a contact Outbo…" at bounding box center [843, 436] width 1214 height 808
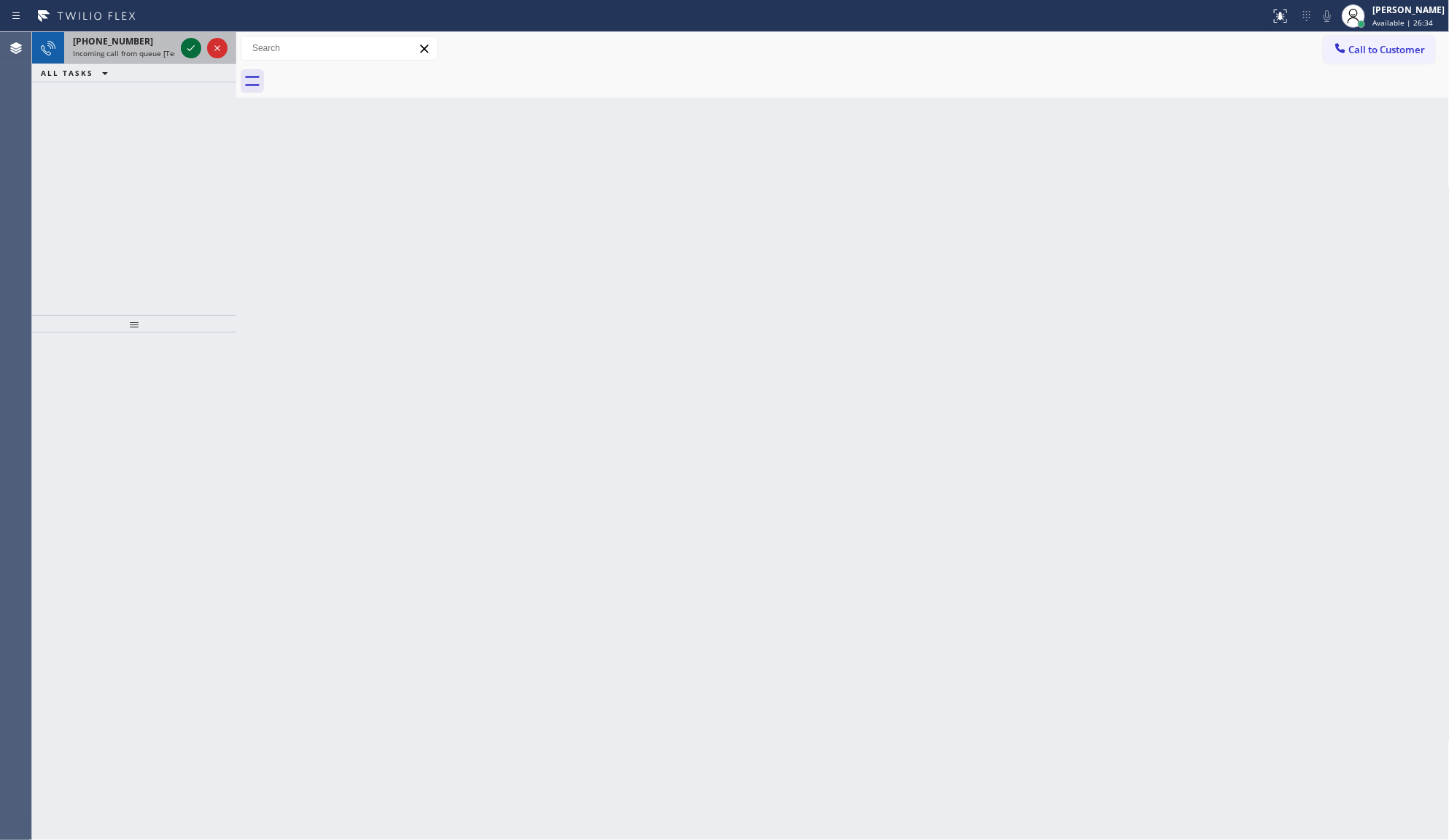
click at [191, 52] on icon at bounding box center [191, 48] width 18 height 18
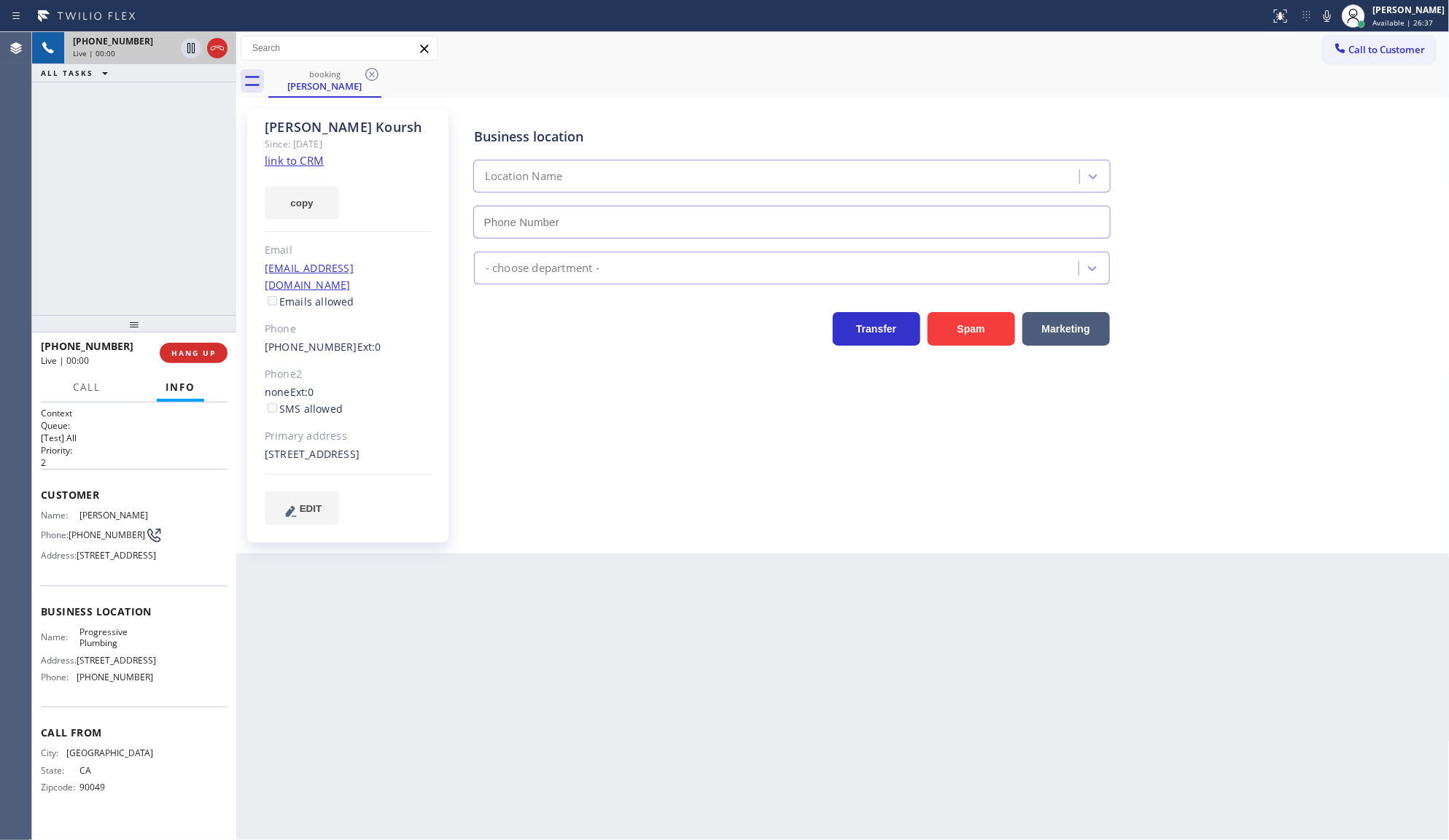
type input "(213) 205-0134"
click at [294, 164] on div "Evan Koursh Since: 20 may 2020 link to CRM copy Email evan.koursh@cshs.org Emai…" at bounding box center [348, 326] width 201 height 434
click at [280, 157] on link "link to CRM" at bounding box center [295, 160] width 59 height 14
click at [191, 46] on icon at bounding box center [191, 48] width 7 height 10
click at [1322, 15] on icon at bounding box center [1327, 16] width 18 height 18
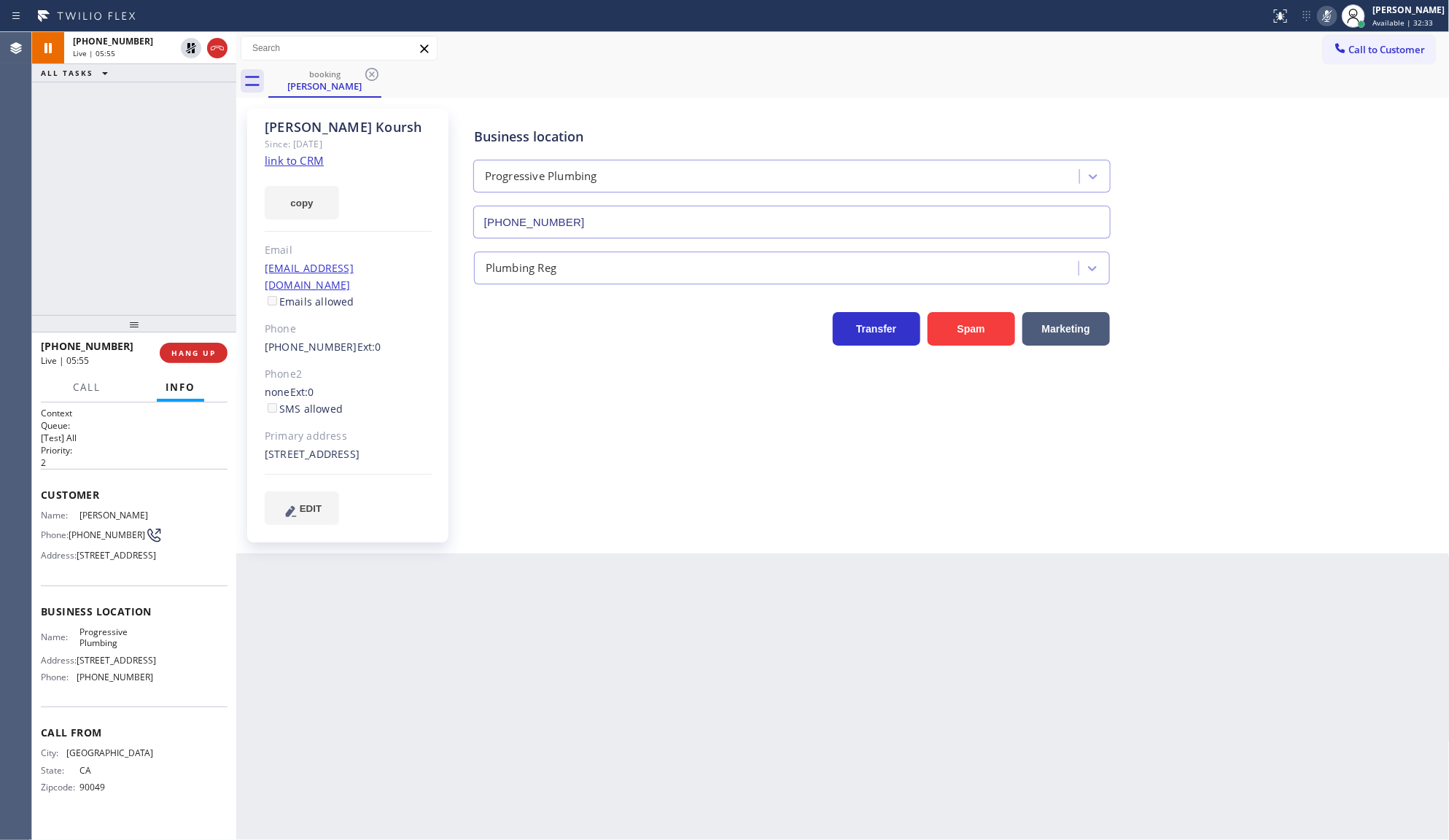
drag, startPoint x: 160, startPoint y: 113, endPoint x: 175, endPoint y: 78, distance: 38.1
click at [162, 111] on div "+13107384111 Live | 05:55 ALL TASKS ALL TASKS ACTIVE TASKS TASKS IN WRAP UP" at bounding box center [134, 173] width 204 height 283
click at [188, 47] on icon at bounding box center [191, 48] width 18 height 18
click at [1324, 12] on icon at bounding box center [1327, 16] width 18 height 18
click at [184, 356] on span "COMPLETE" at bounding box center [191, 352] width 50 height 10
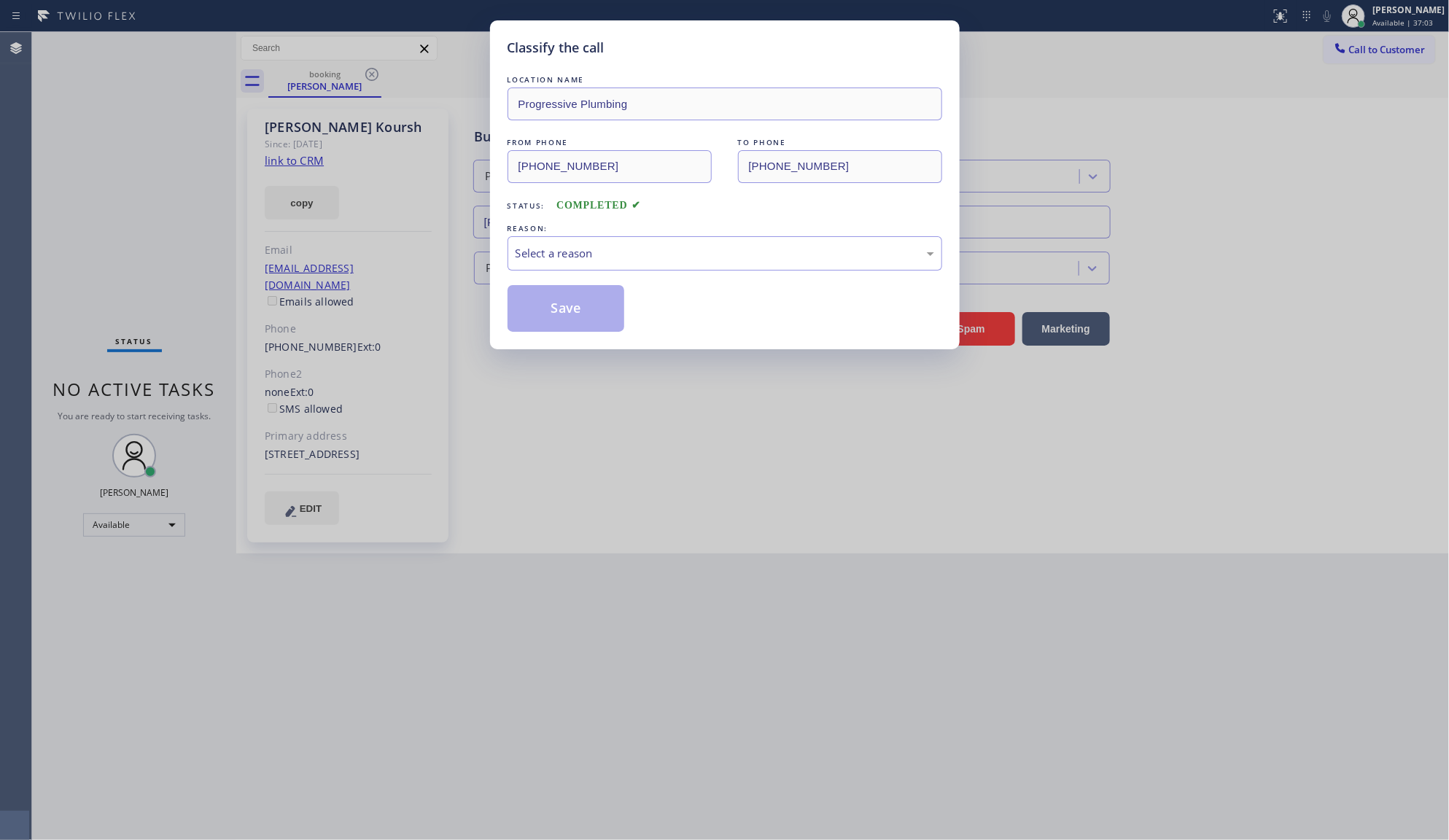
click at [607, 273] on div "LOCATION NAME Progressive Plumbing FROM PHONE (310) 738-4111 TO PHONE (213) 205…" at bounding box center [725, 202] width 435 height 259
click at [614, 255] on div "Select a reason" at bounding box center [725, 253] width 419 height 17
click at [540, 312] on button "Save" at bounding box center [566, 308] width 118 height 46
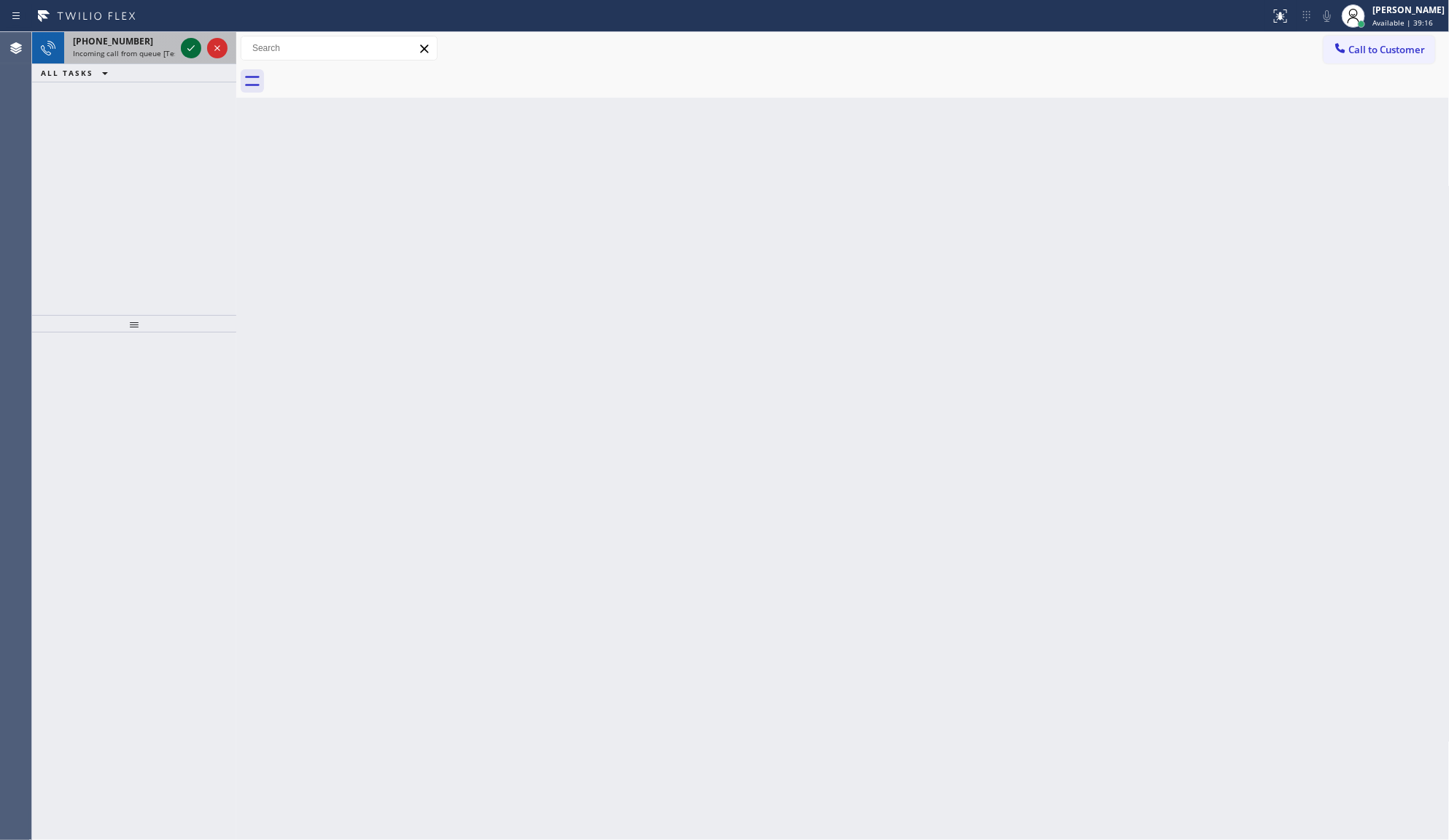
click at [188, 45] on icon at bounding box center [191, 48] width 18 height 18
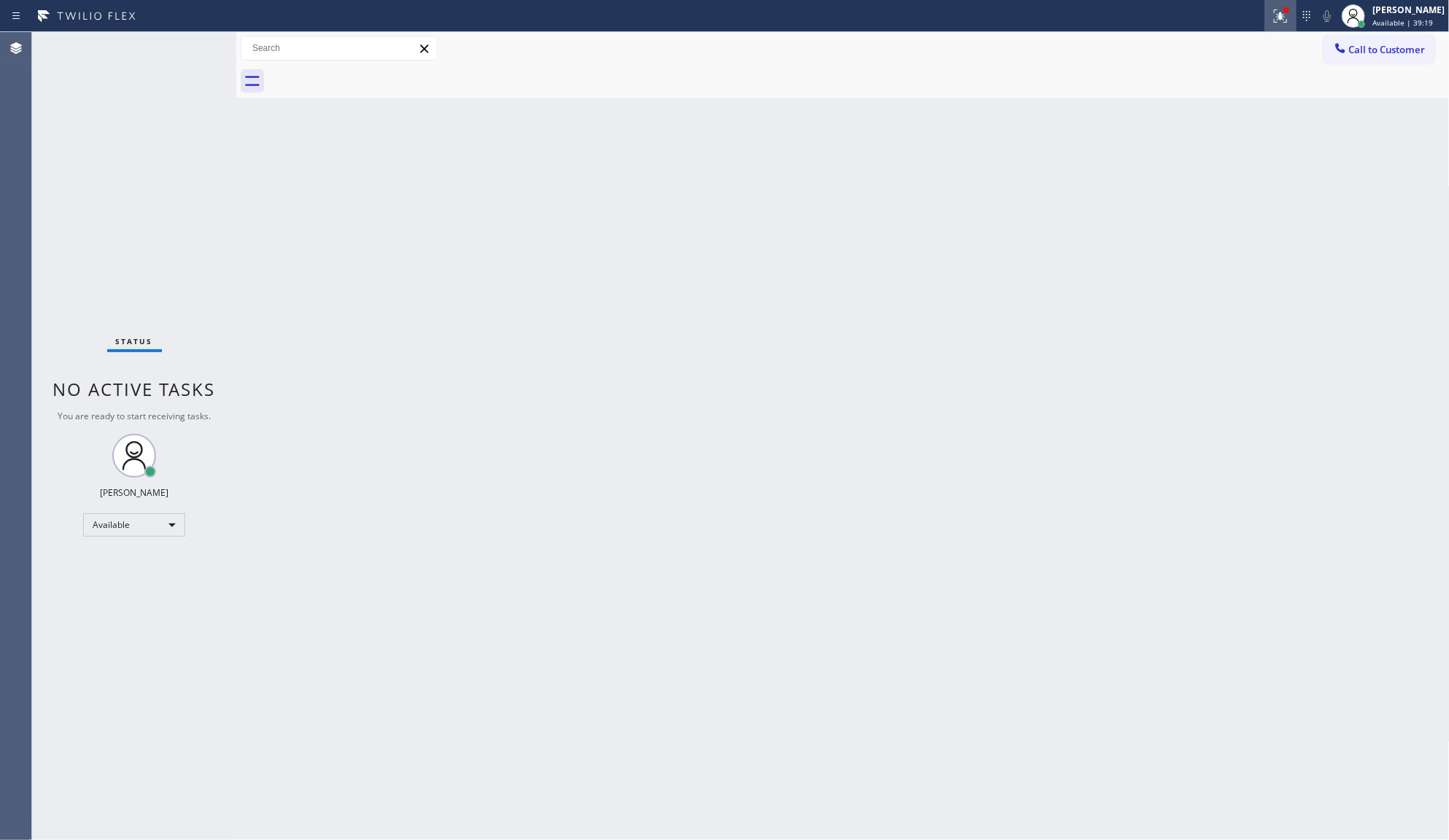
click at [1274, 13] on icon at bounding box center [1281, 16] width 18 height 18
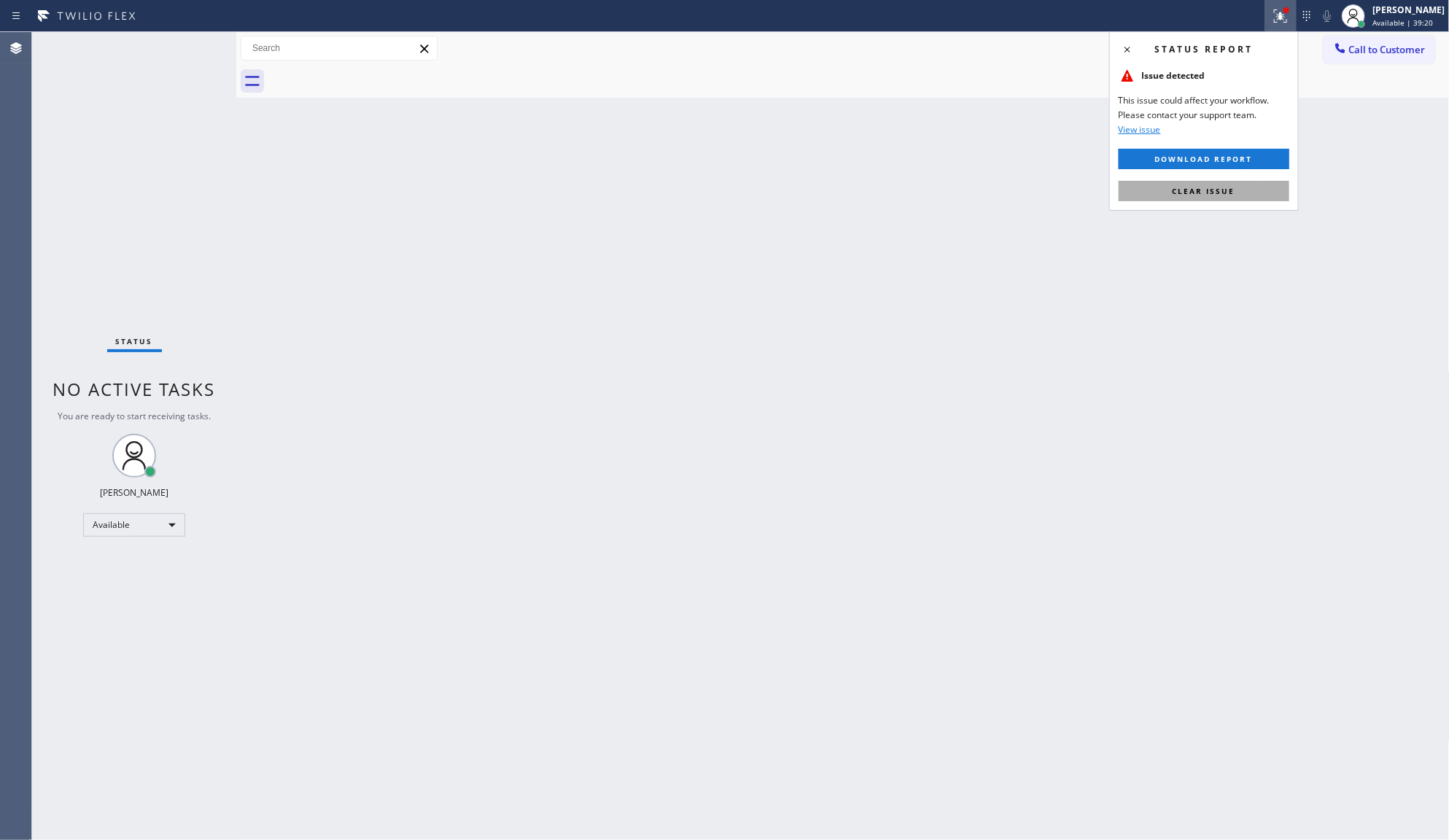
click at [1257, 190] on button "Clear issue" at bounding box center [1204, 191] width 171 height 20
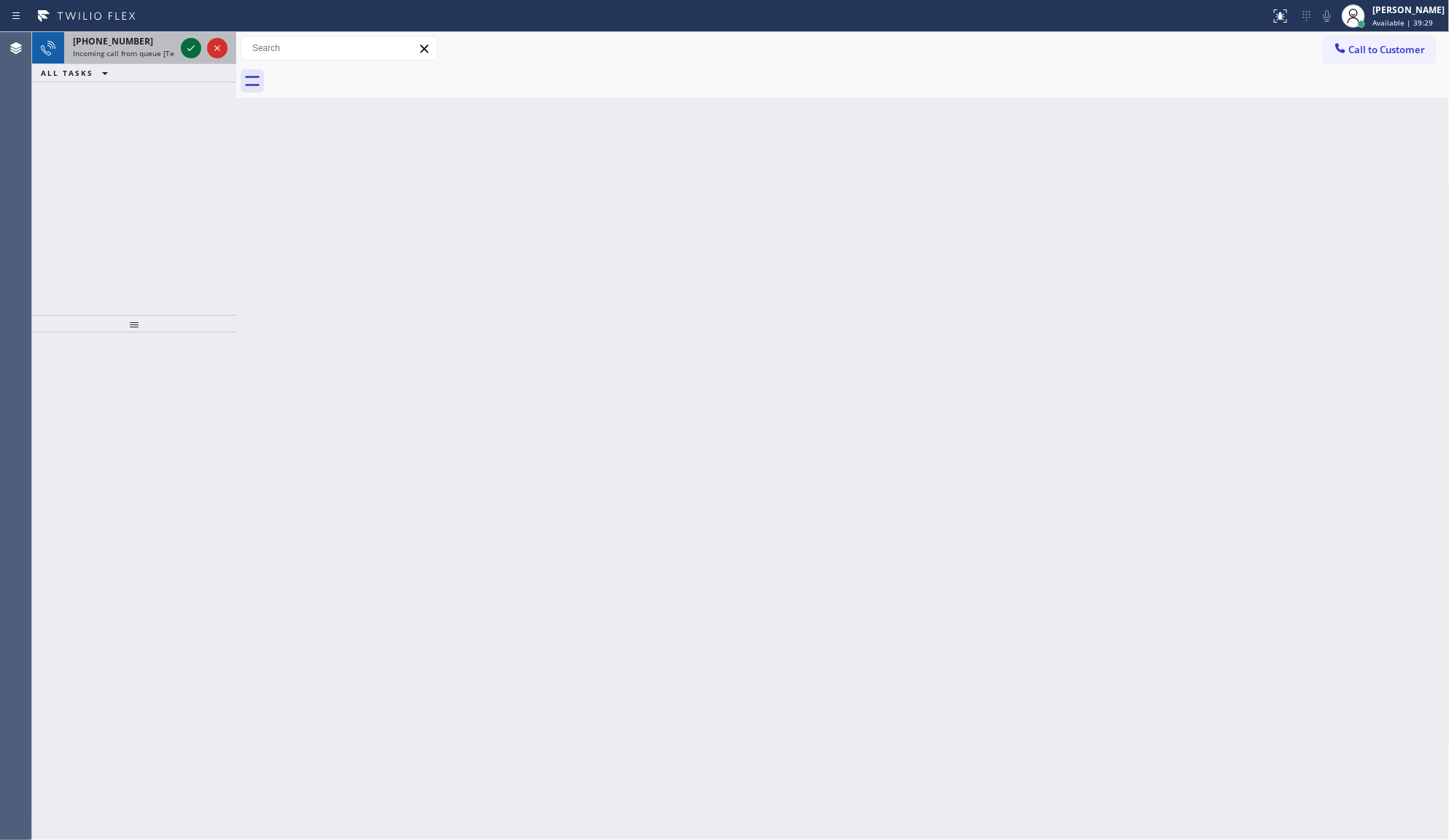
click at [186, 45] on icon at bounding box center [191, 48] width 18 height 18
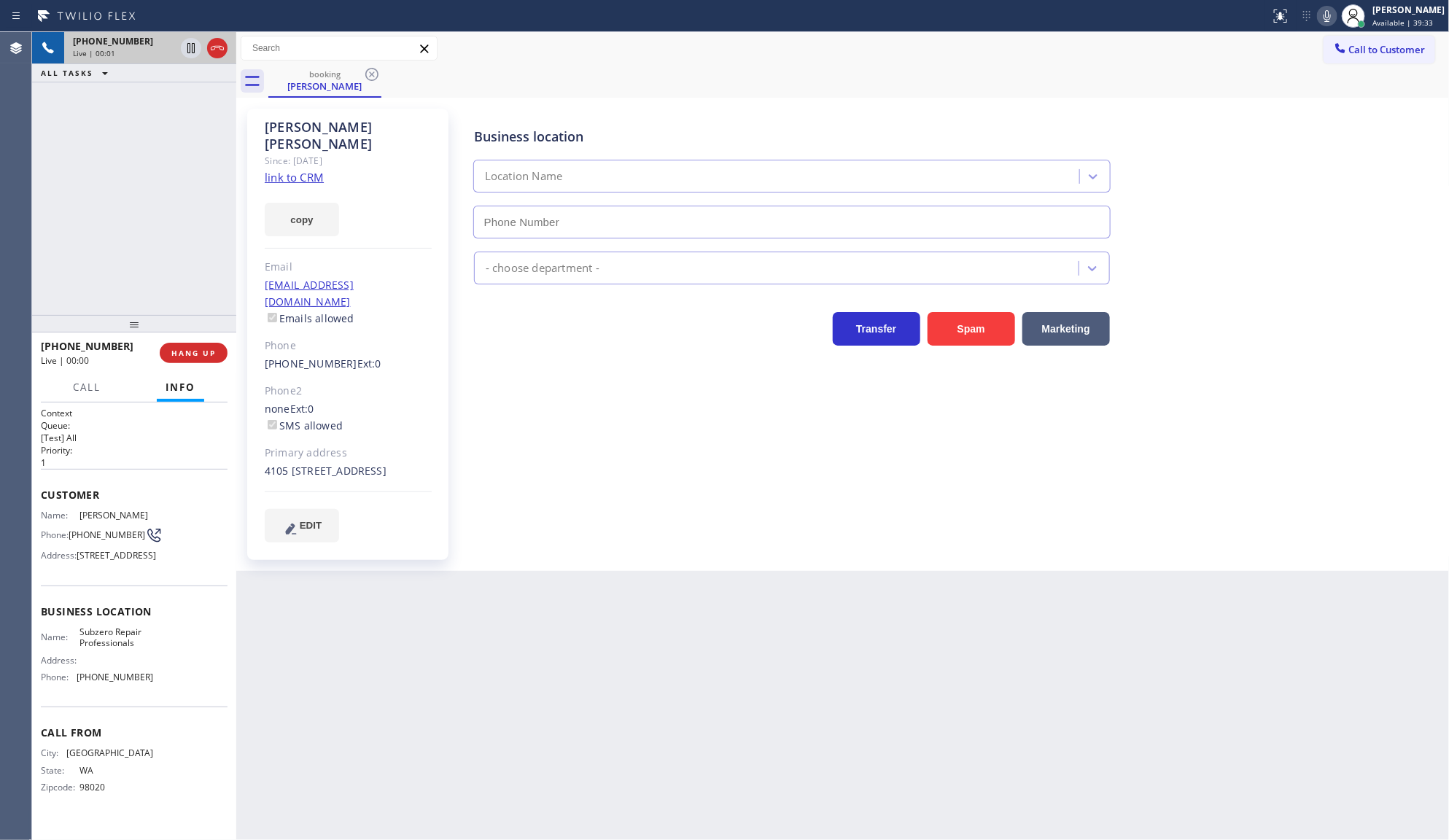
type input "(206) 309-4022"
click at [290, 170] on link "link to CRM" at bounding box center [295, 177] width 59 height 14
click at [1336, 12] on icon at bounding box center [1327, 16] width 18 height 18
click at [1318, 13] on div at bounding box center [1326, 16] width 20 height 18
drag, startPoint x: 165, startPoint y: 195, endPoint x: 165, endPoint y: 42, distance: 153.0
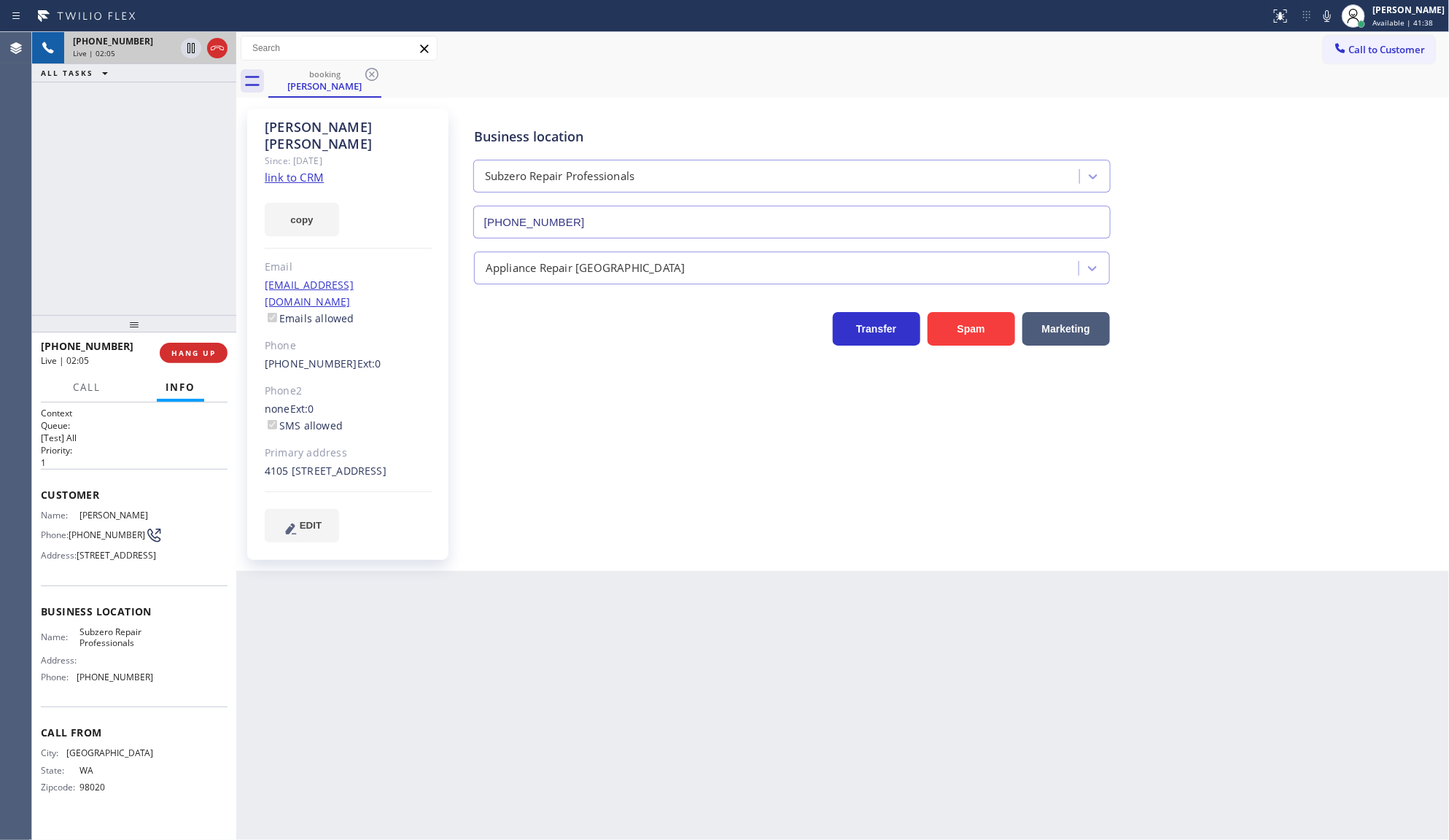
click at [165, 183] on div "+12067907702 Live | 02:05 ALL TASKS ALL TASKS ACTIVE TASKS TASKS IN WRAP UP" at bounding box center [134, 173] width 204 height 283
click at [820, 665] on div "Back to Dashboard Change Sender ID Customers Technicians Select a contact Outbo…" at bounding box center [843, 436] width 1214 height 808
click at [205, 266] on div "+12067907702 Live | 02:18 ALL TASKS ALL TASKS ACTIVE TASKS TASKS IN WRAP UP" at bounding box center [134, 173] width 204 height 283
click at [205, 350] on span "COMPLETE" at bounding box center [191, 352] width 50 height 10
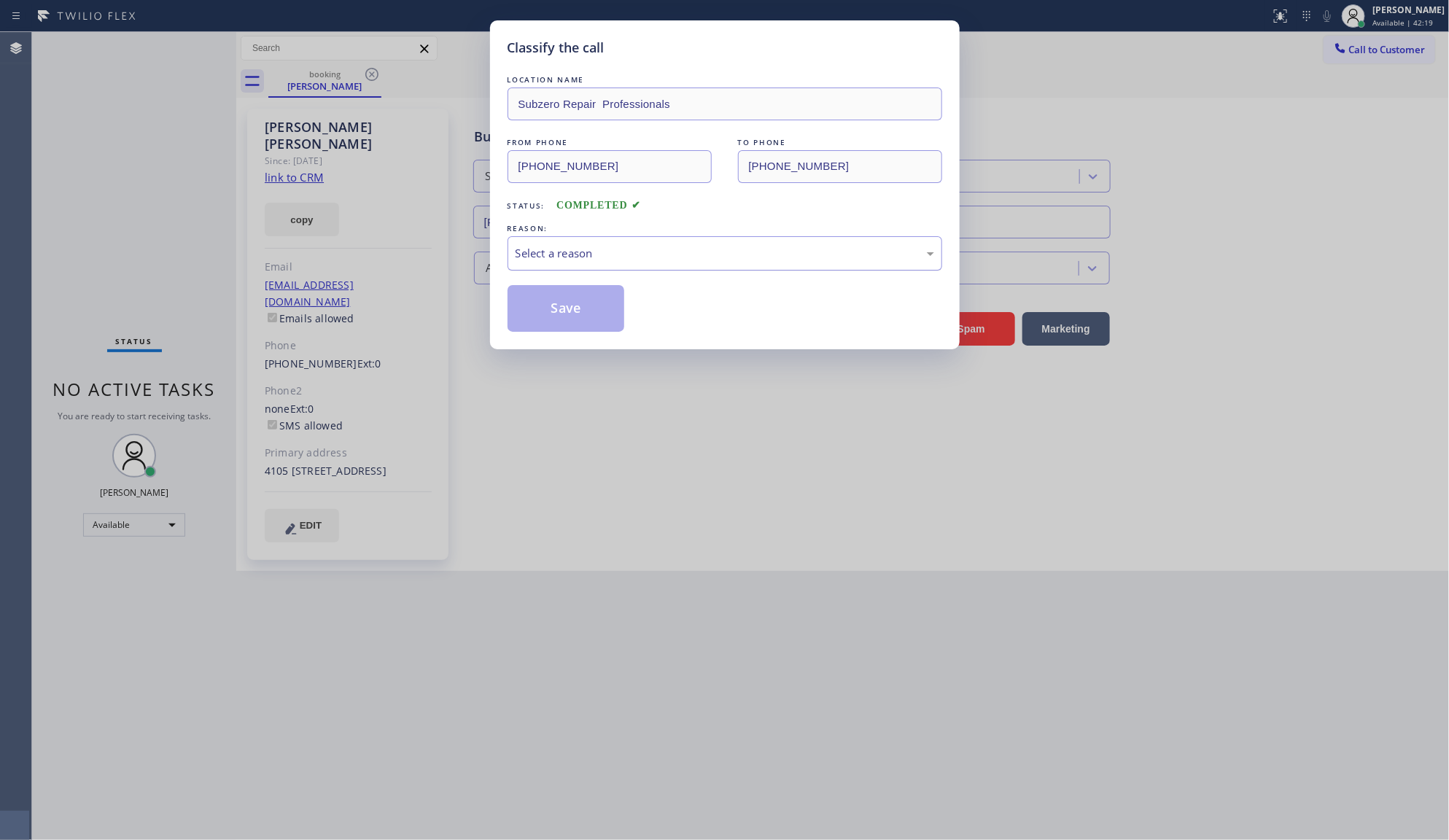
click at [554, 256] on div "Select a reason" at bounding box center [725, 253] width 419 height 17
click at [544, 260] on div "Select a reason" at bounding box center [725, 253] width 419 height 17
click at [542, 252] on div "Select a reason" at bounding box center [725, 253] width 419 height 17
click at [558, 308] on button "Save" at bounding box center [566, 308] width 118 height 46
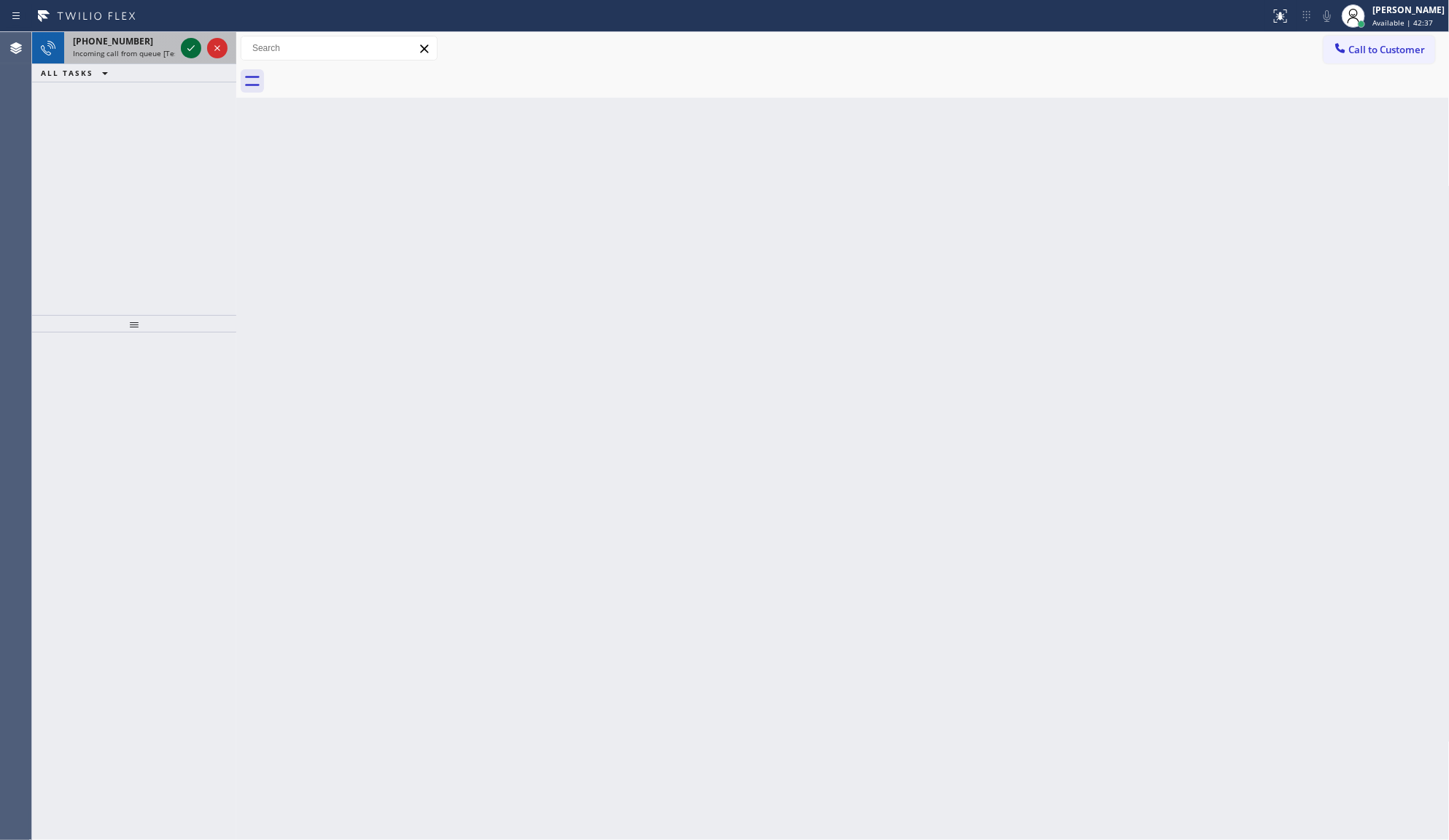
drag, startPoint x: 195, startPoint y: 48, endPoint x: 187, endPoint y: 51, distance: 8.5
click at [191, 51] on icon at bounding box center [191, 48] width 18 height 18
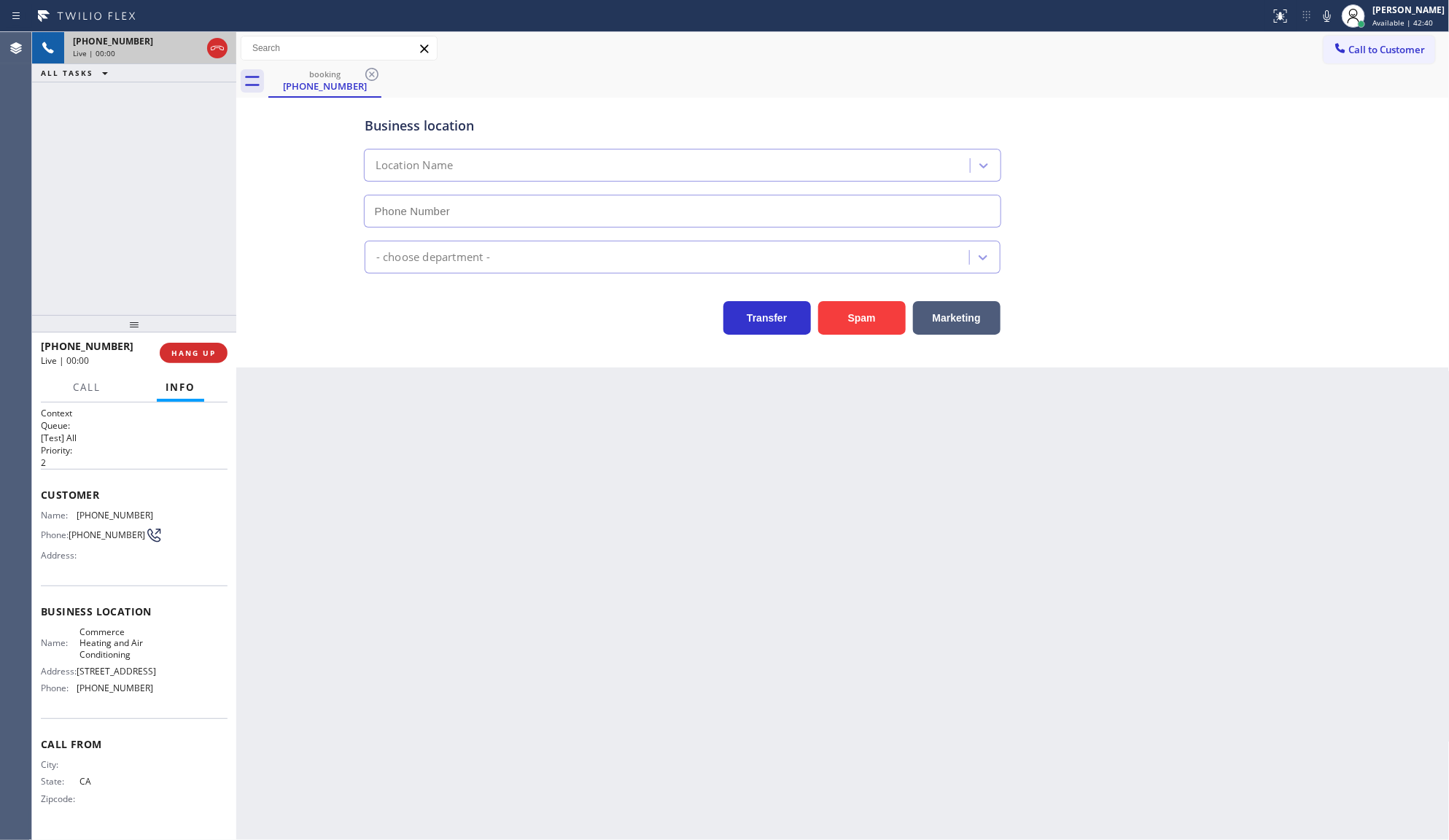
type input "(562) 203-0287"
click at [509, 431] on div "Back to Dashboard Change Sender ID Customers Technicians Select a contact Outbo…" at bounding box center [843, 436] width 1214 height 808
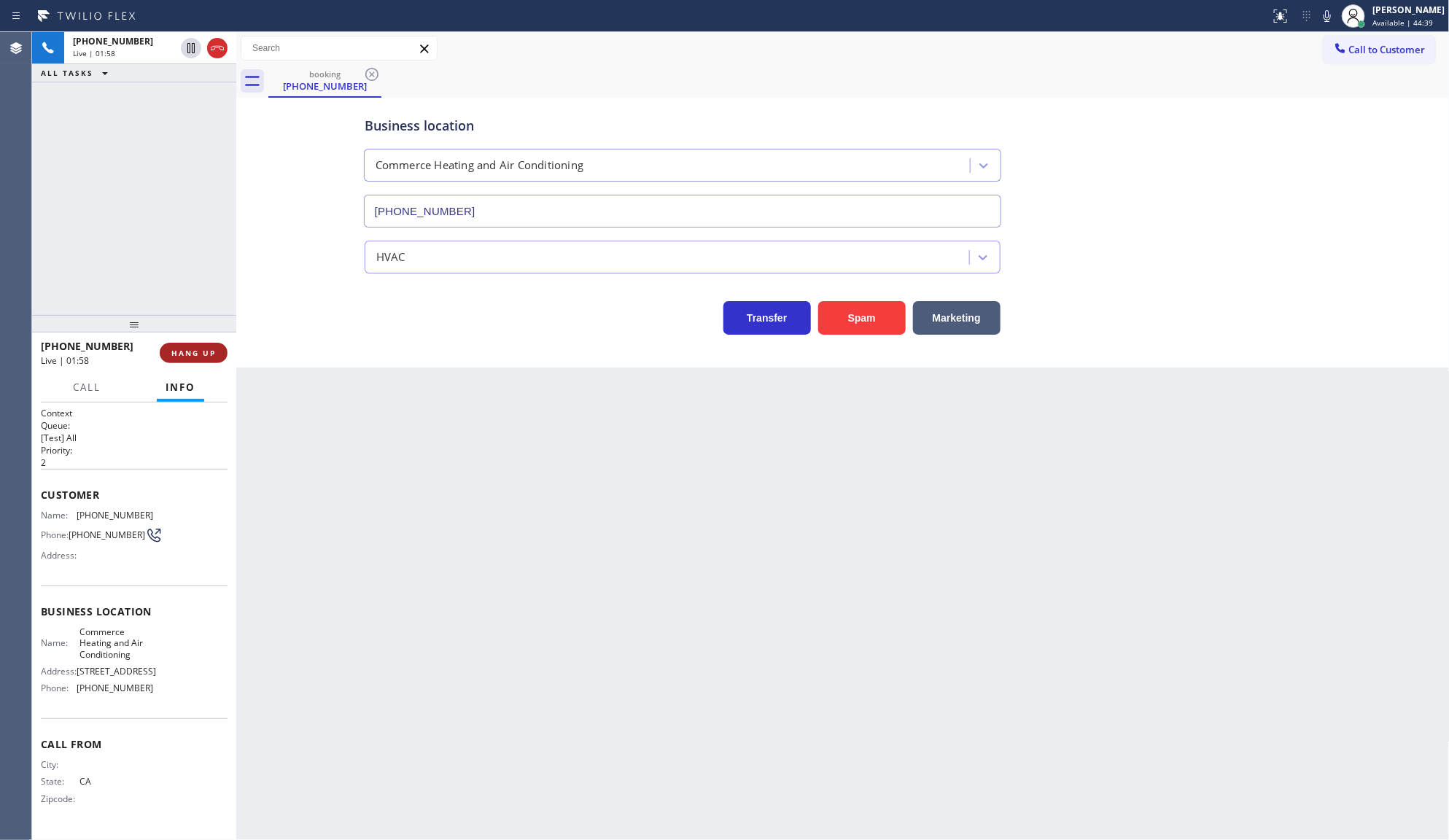
click at [183, 357] on span "HANG UP" at bounding box center [194, 352] width 45 height 10
click at [190, 354] on span "COMPLETE" at bounding box center [191, 352] width 50 height 10
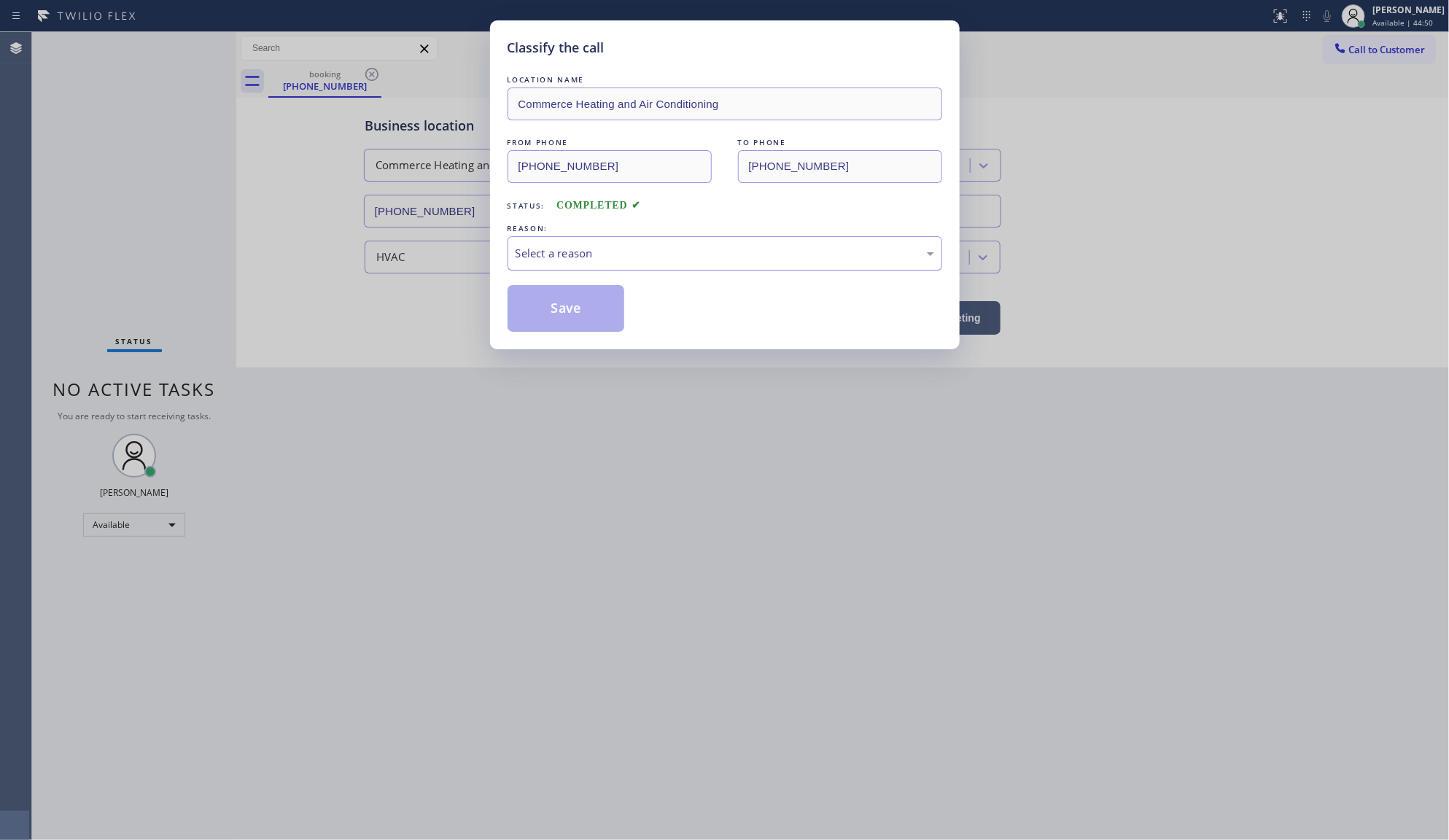
click at [554, 252] on div "Select a reason" at bounding box center [725, 253] width 419 height 17
click at [566, 307] on button "Save" at bounding box center [566, 308] width 118 height 46
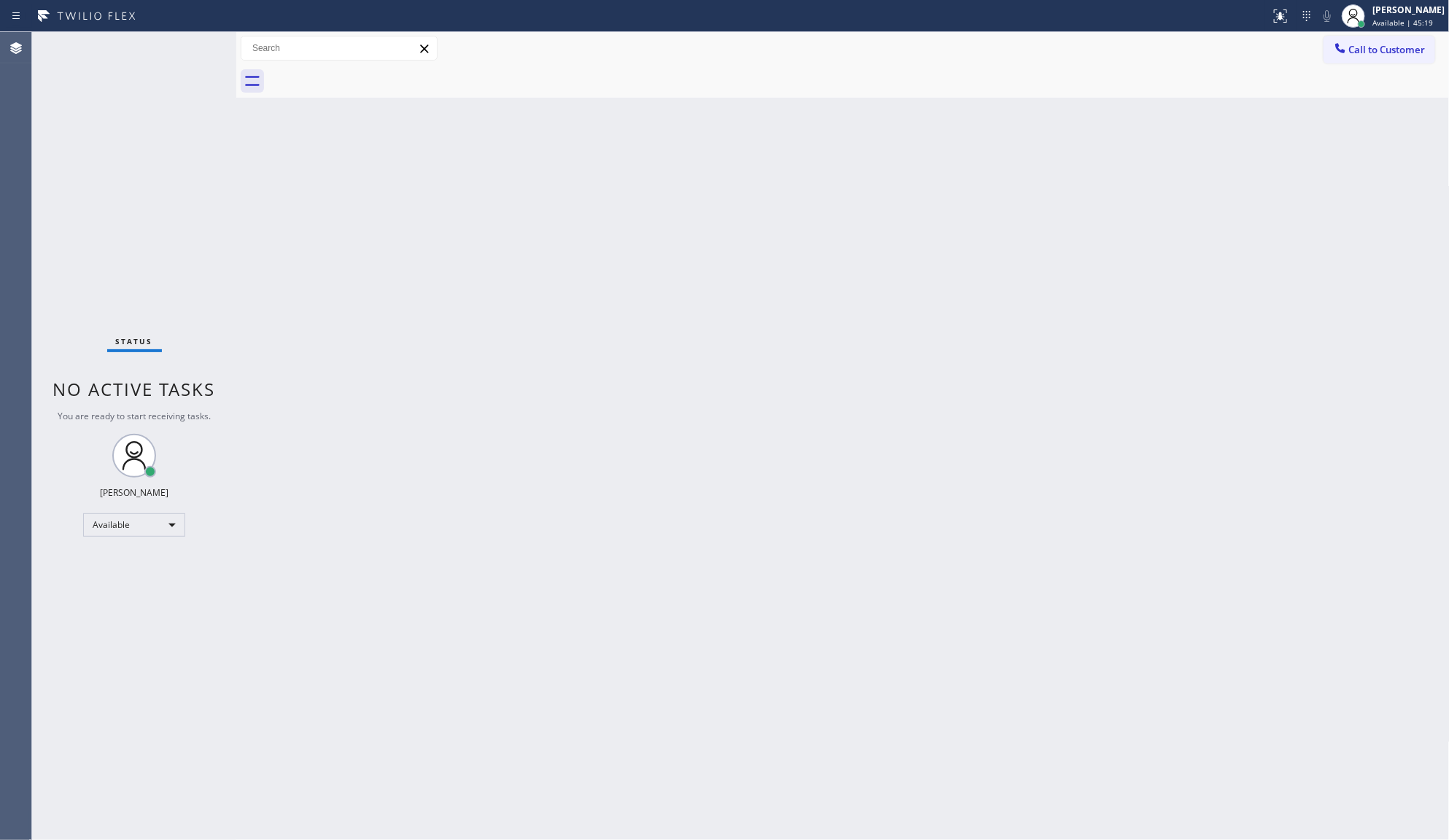
click at [170, 232] on div "Status No active tasks You are ready to start receiving tasks. JENIZA ALCAYDE A…" at bounding box center [134, 436] width 204 height 808
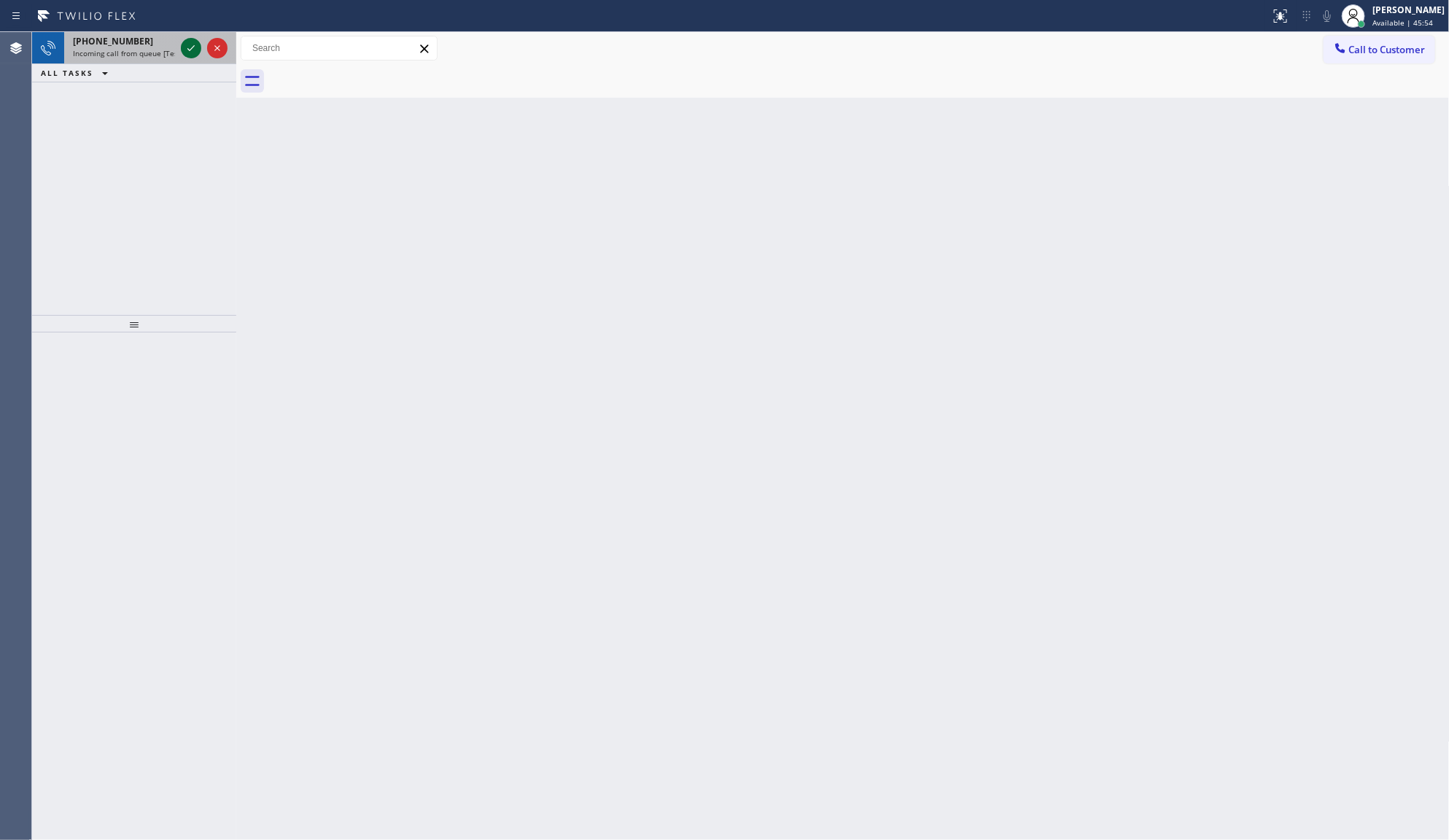
click at [187, 49] on icon at bounding box center [191, 48] width 18 height 18
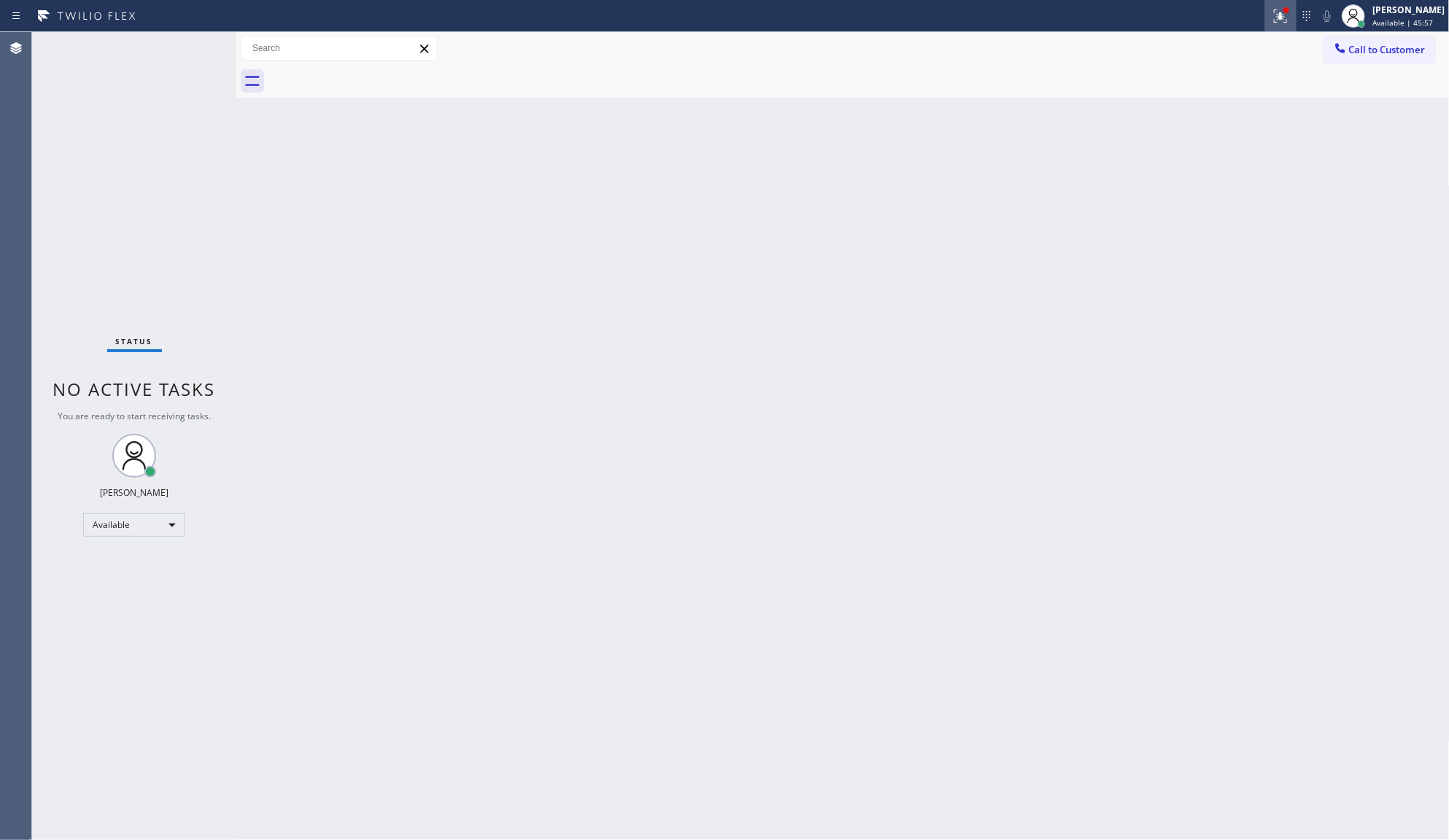
drag, startPoint x: 1267, startPoint y: 8, endPoint x: 1280, endPoint y: 29, distance: 24.7
click at [1271, 17] on div at bounding box center [1281, 16] width 32 height 18
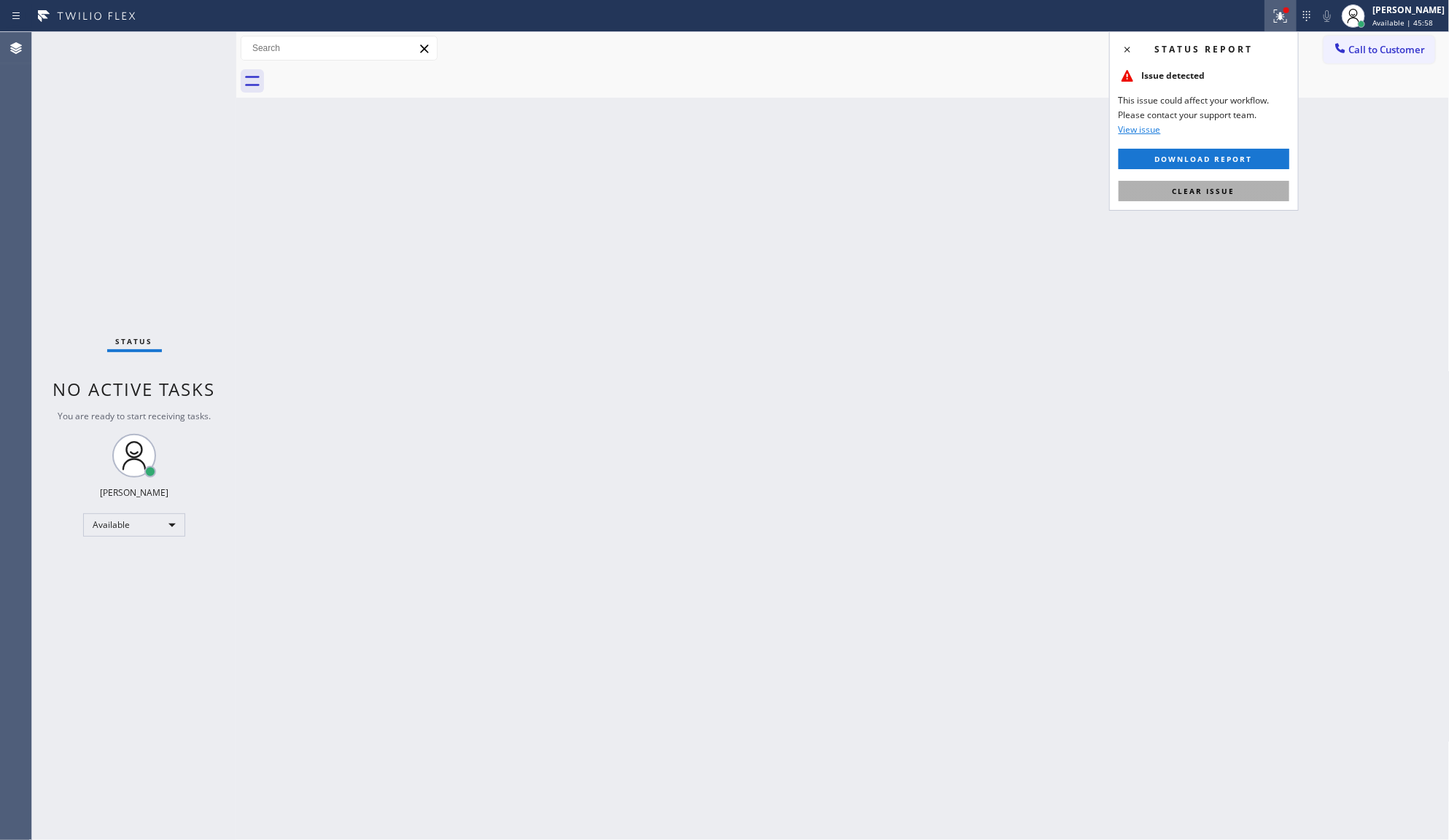
click at [1251, 188] on button "Clear issue" at bounding box center [1204, 191] width 171 height 20
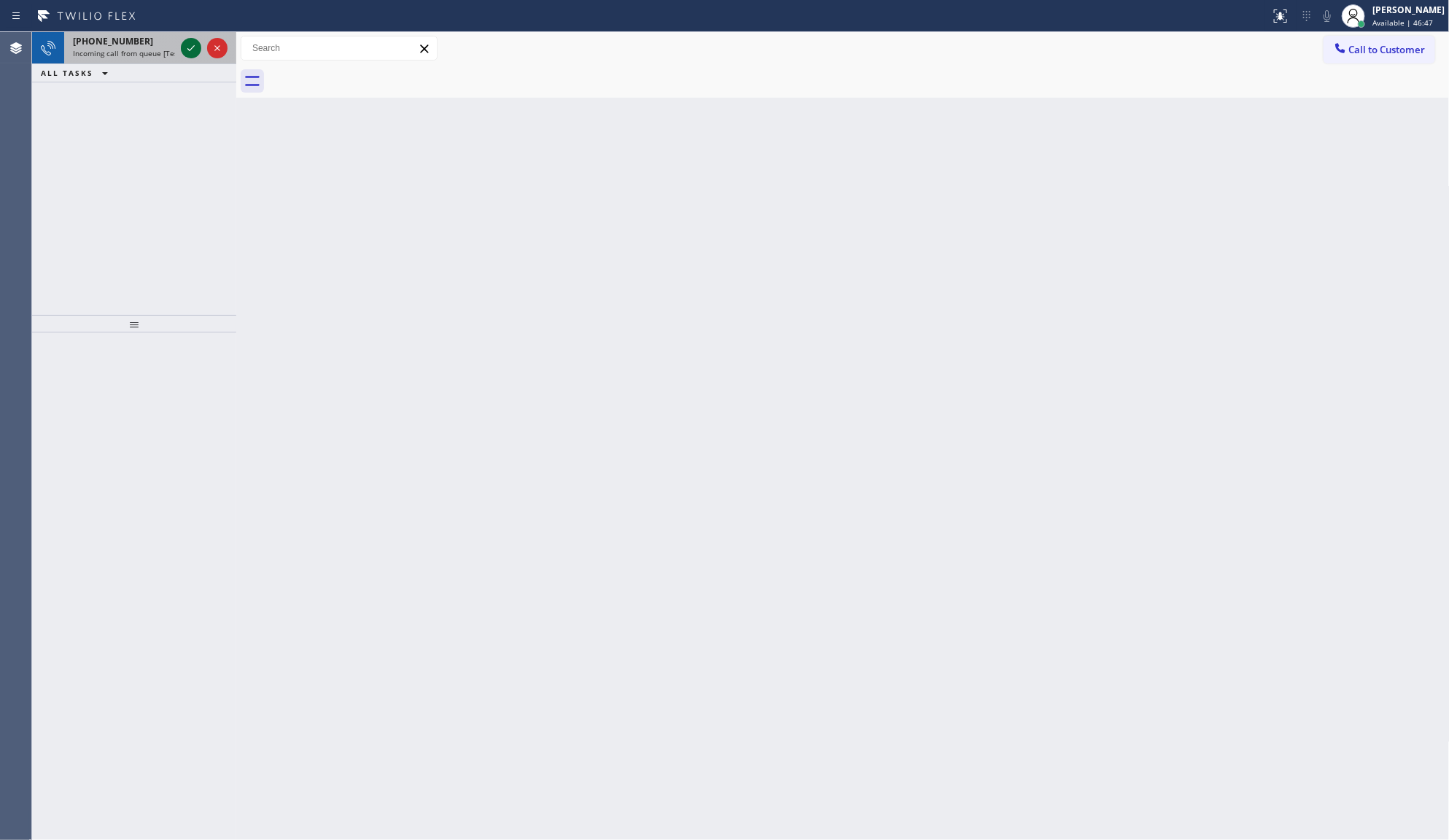
click at [183, 48] on icon at bounding box center [191, 48] width 18 height 18
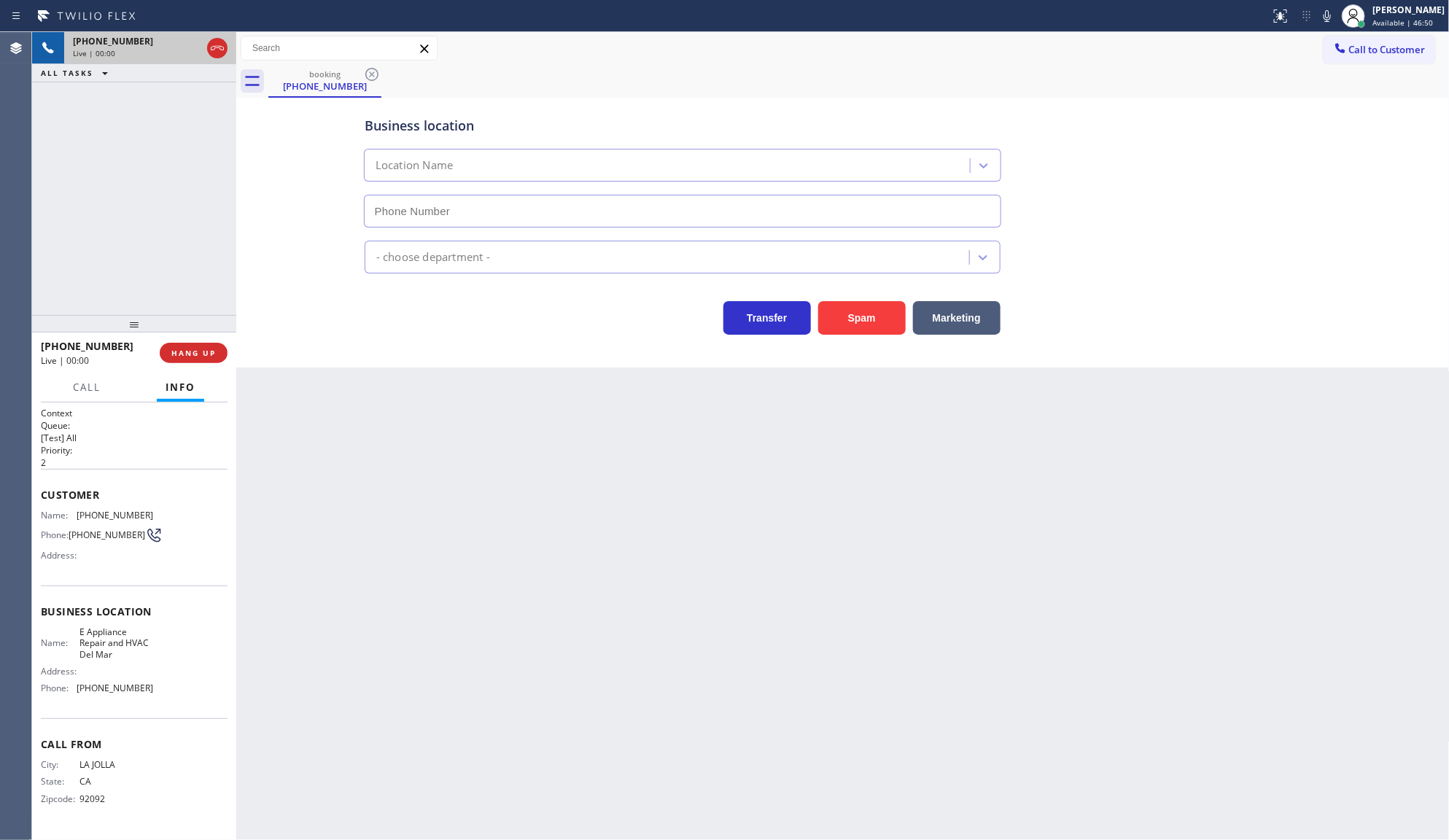
type input "(858) 434-5808"
click at [855, 319] on button "Spam" at bounding box center [862, 318] width 87 height 34
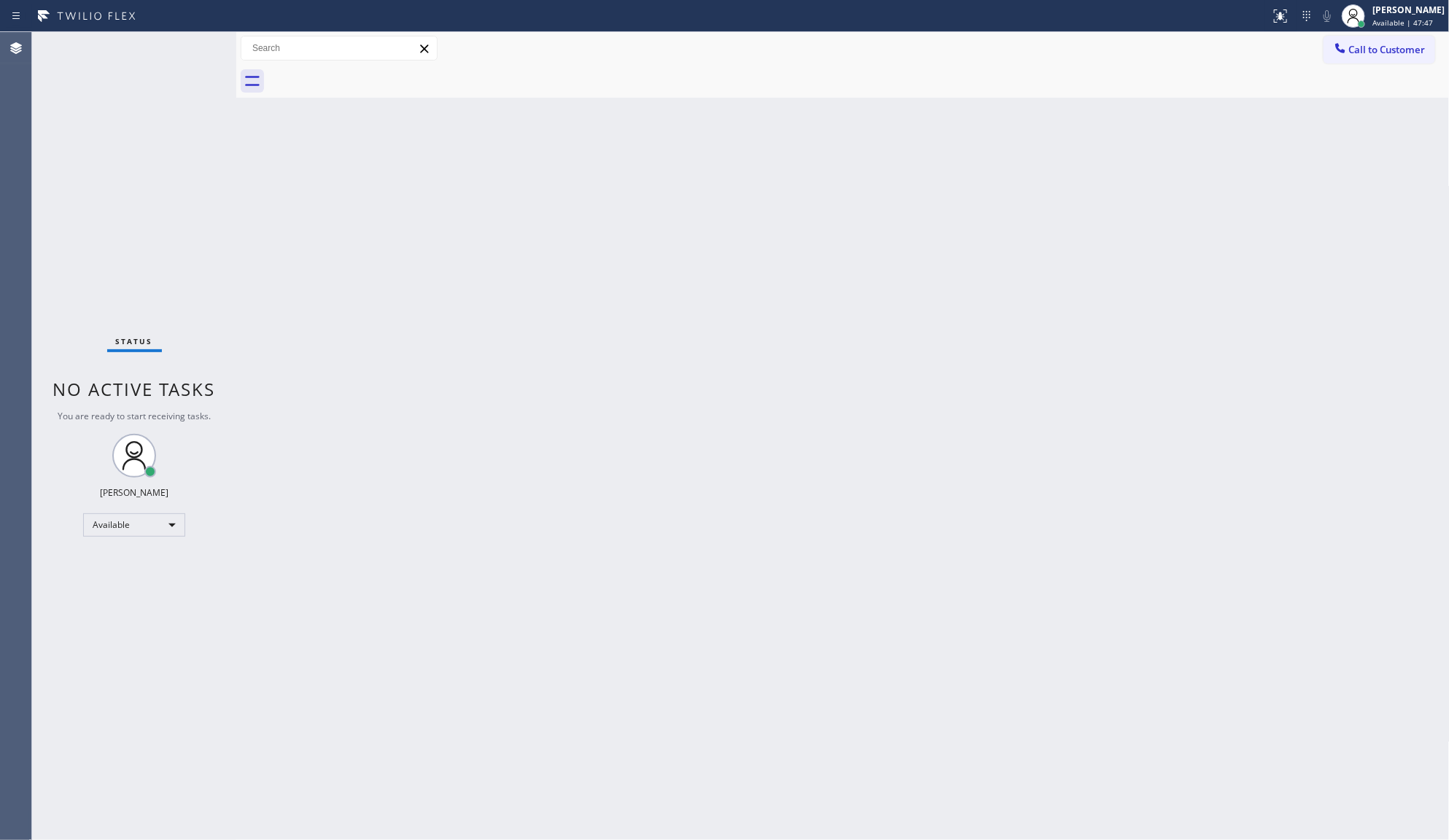
drag, startPoint x: 179, startPoint y: 135, endPoint x: 183, endPoint y: 148, distance: 13.6
click at [181, 147] on div "Status No active tasks You are ready to start receiving tasks. JENIZA ALCAYDE A…" at bounding box center [134, 436] width 204 height 808
click at [698, 332] on div "Back to Dashboard Change Sender ID Customers Technicians Select a contact Outbo…" at bounding box center [843, 436] width 1214 height 808
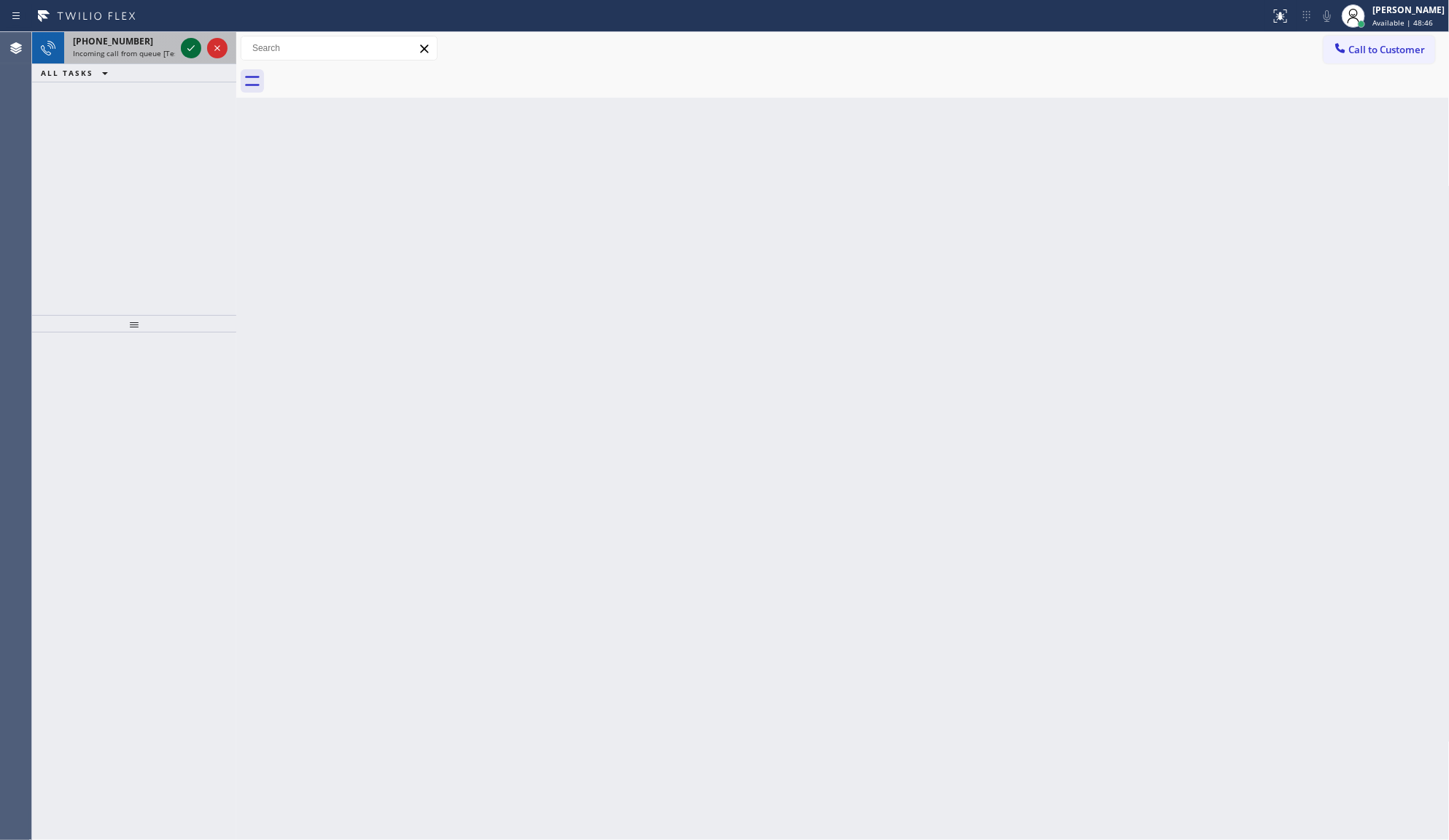
click at [187, 45] on icon at bounding box center [191, 48] width 18 height 18
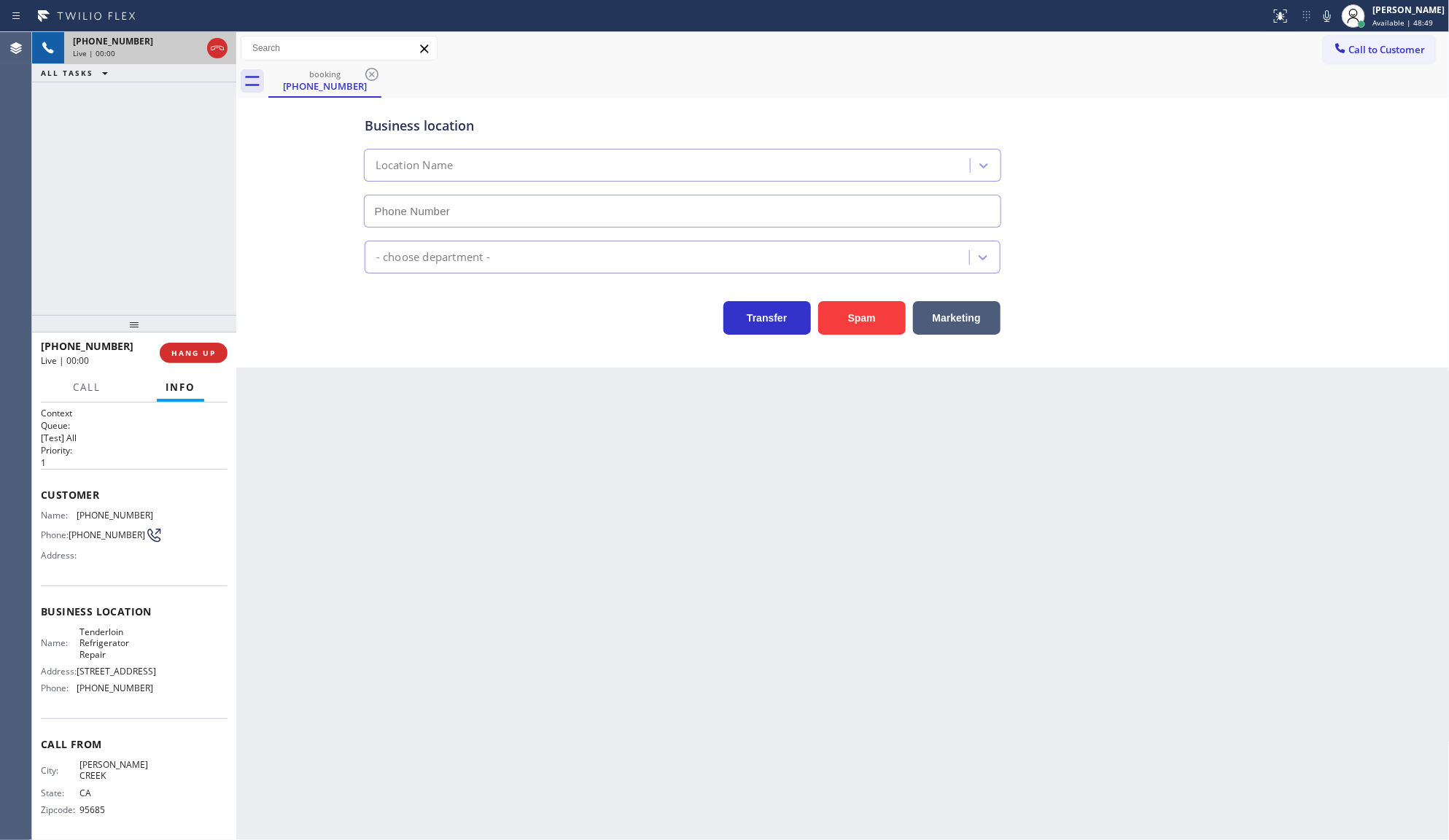
type input "(415) 915-7260"
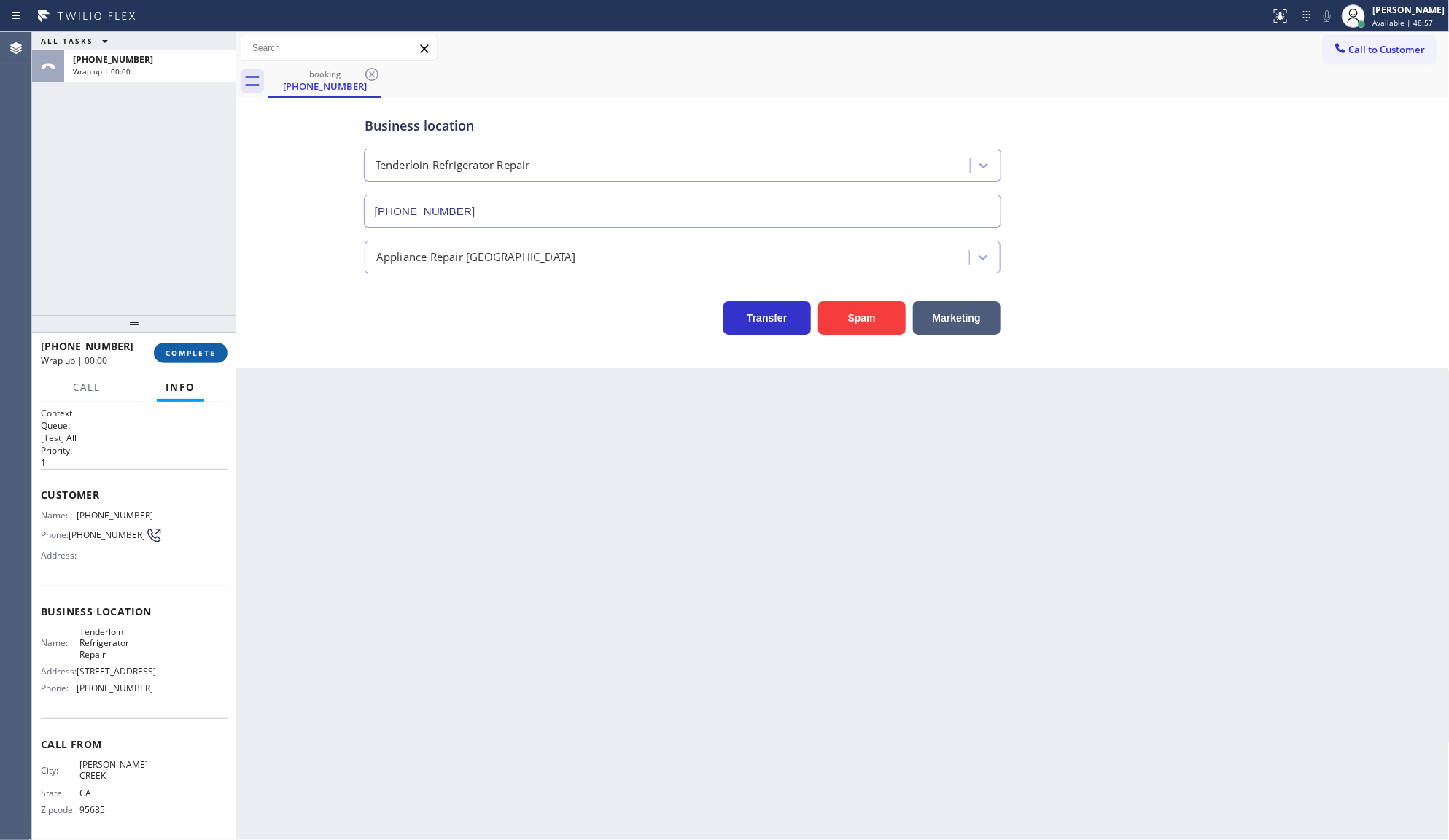
click at [209, 351] on span "COMPLETE" at bounding box center [191, 352] width 50 height 10
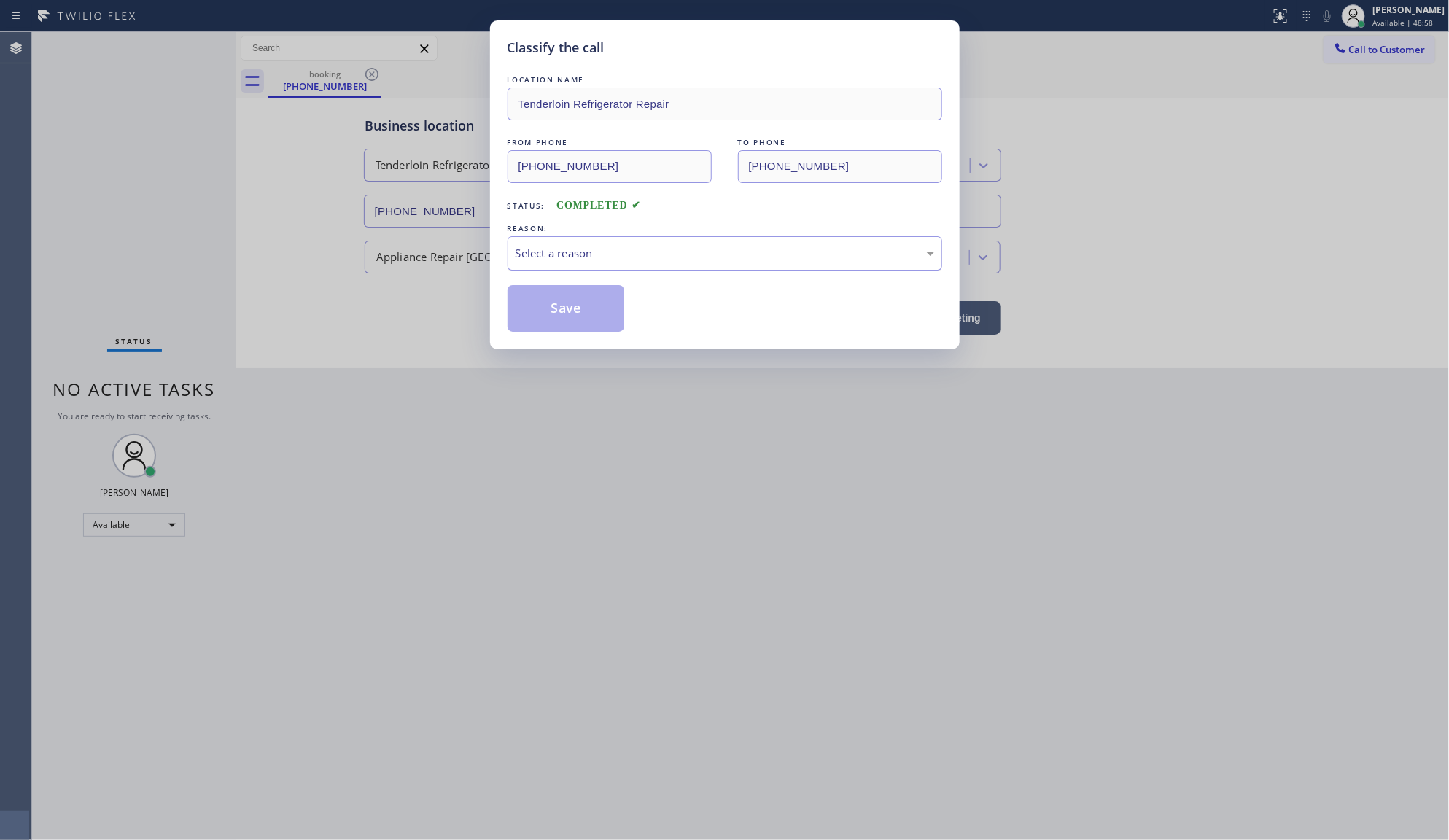
click at [624, 243] on div "Select a reason" at bounding box center [725, 253] width 435 height 34
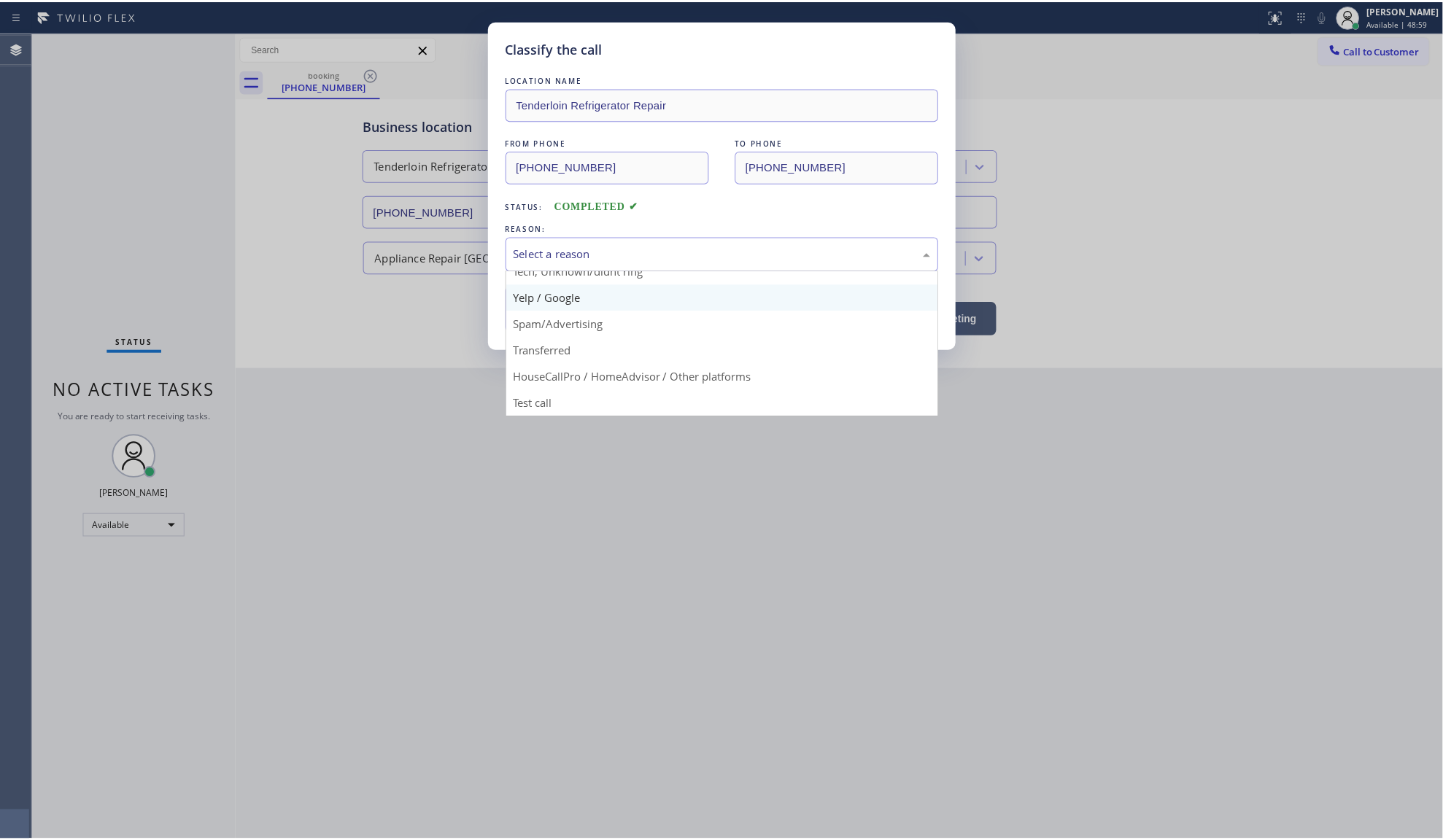
scroll to position [100, 0]
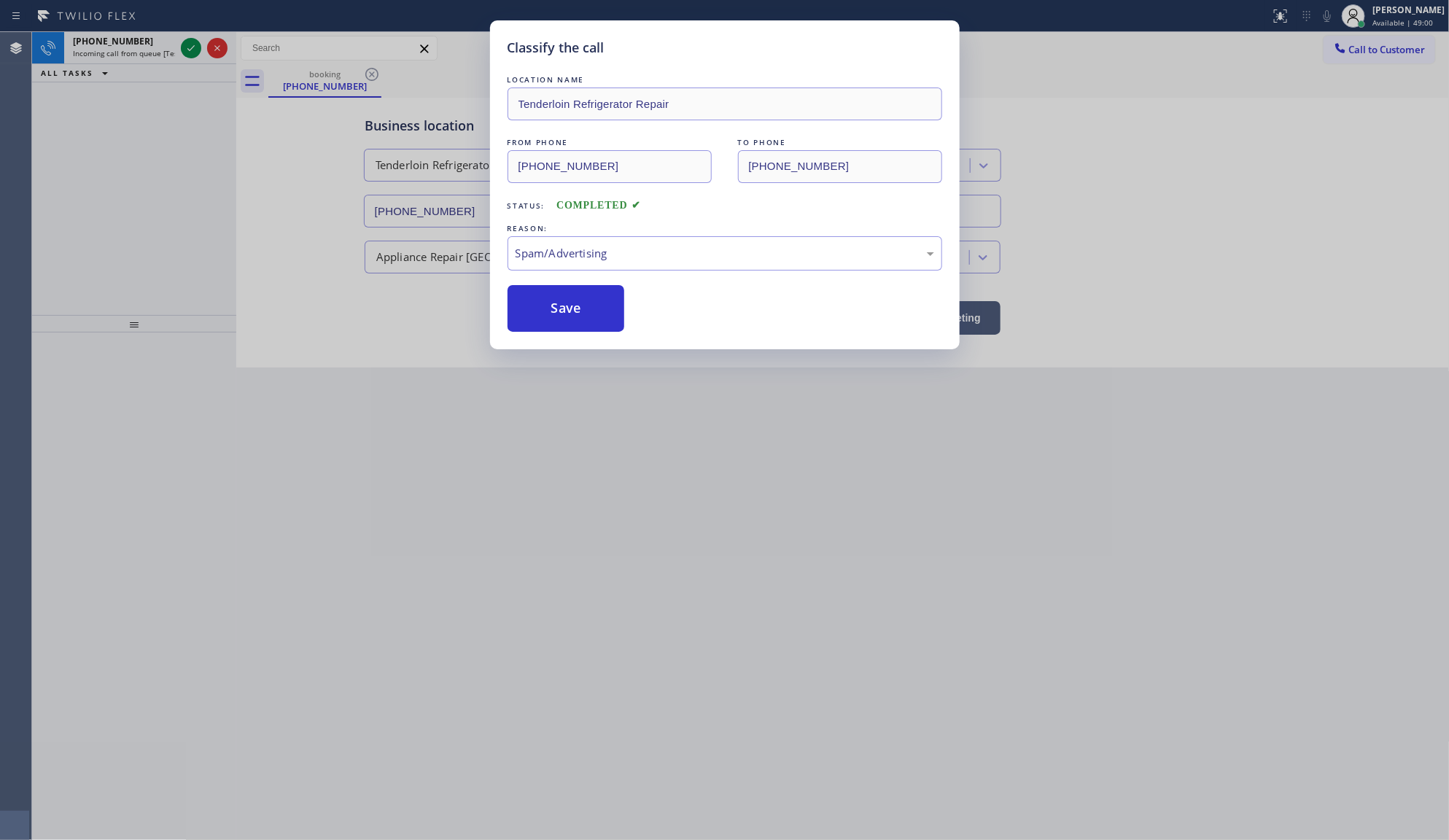
click at [544, 320] on button "Save" at bounding box center [566, 308] width 118 height 46
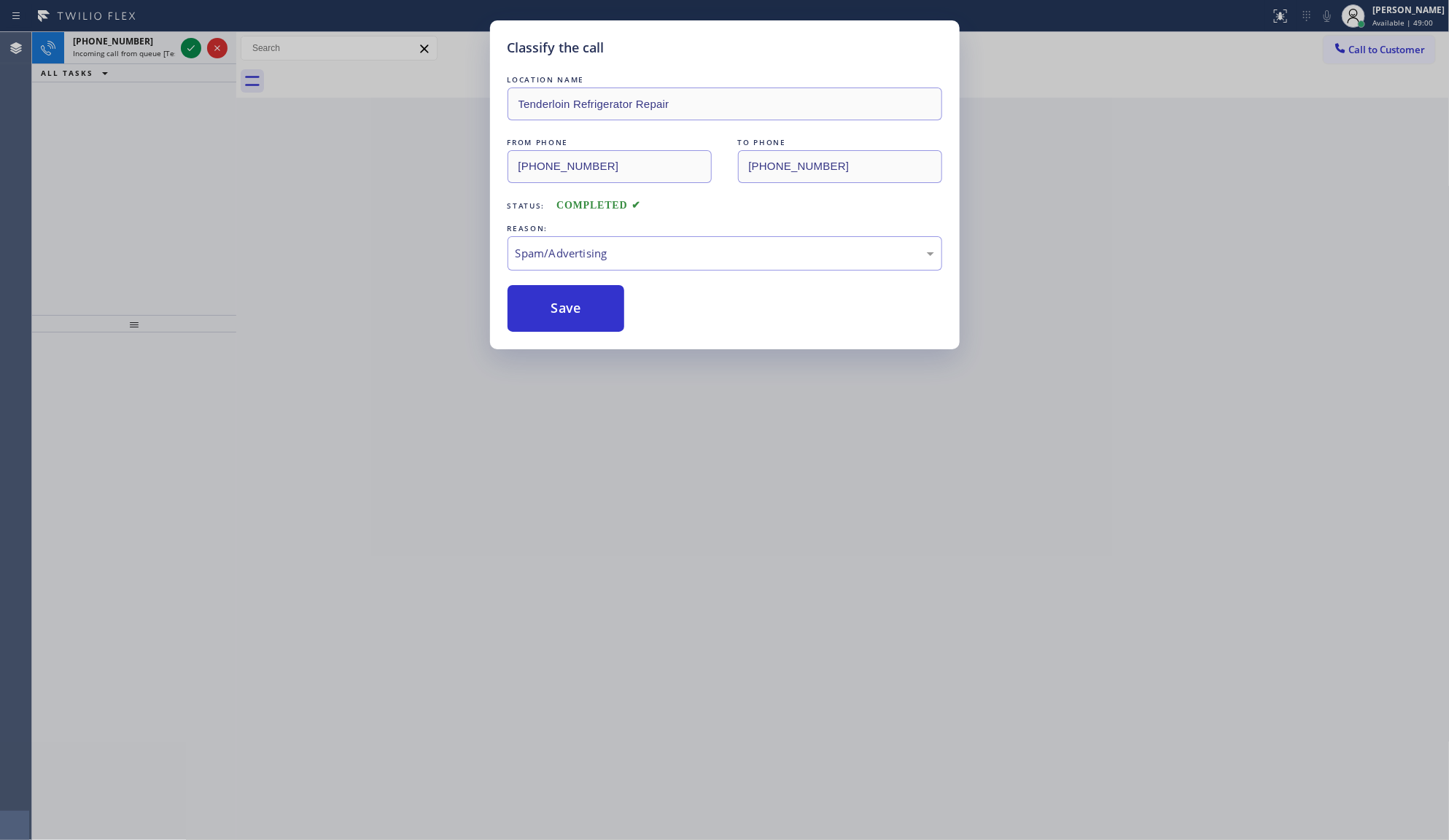
click at [544, 320] on button "Save" at bounding box center [566, 308] width 118 height 46
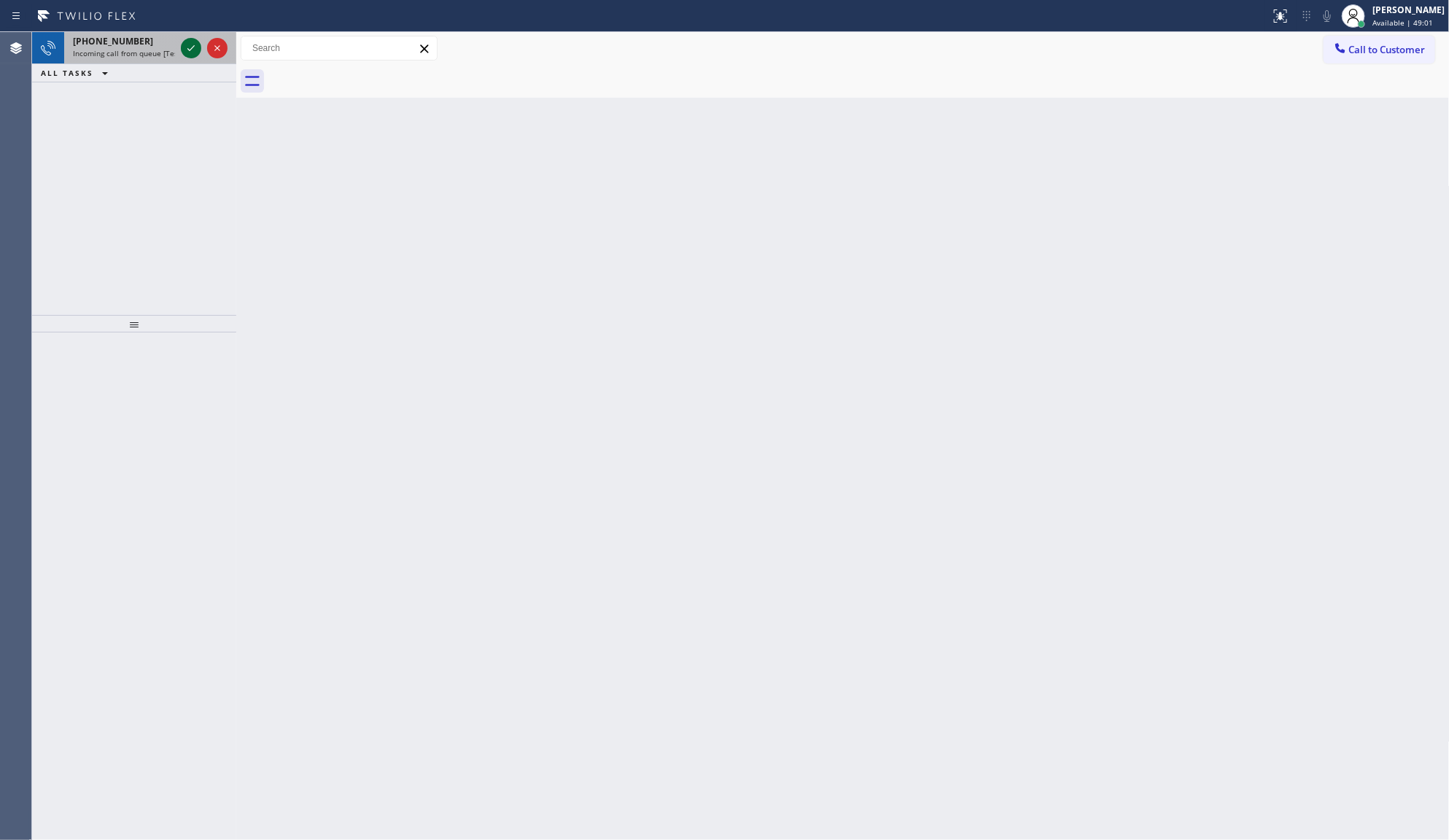
click at [191, 48] on icon at bounding box center [191, 48] width 18 height 18
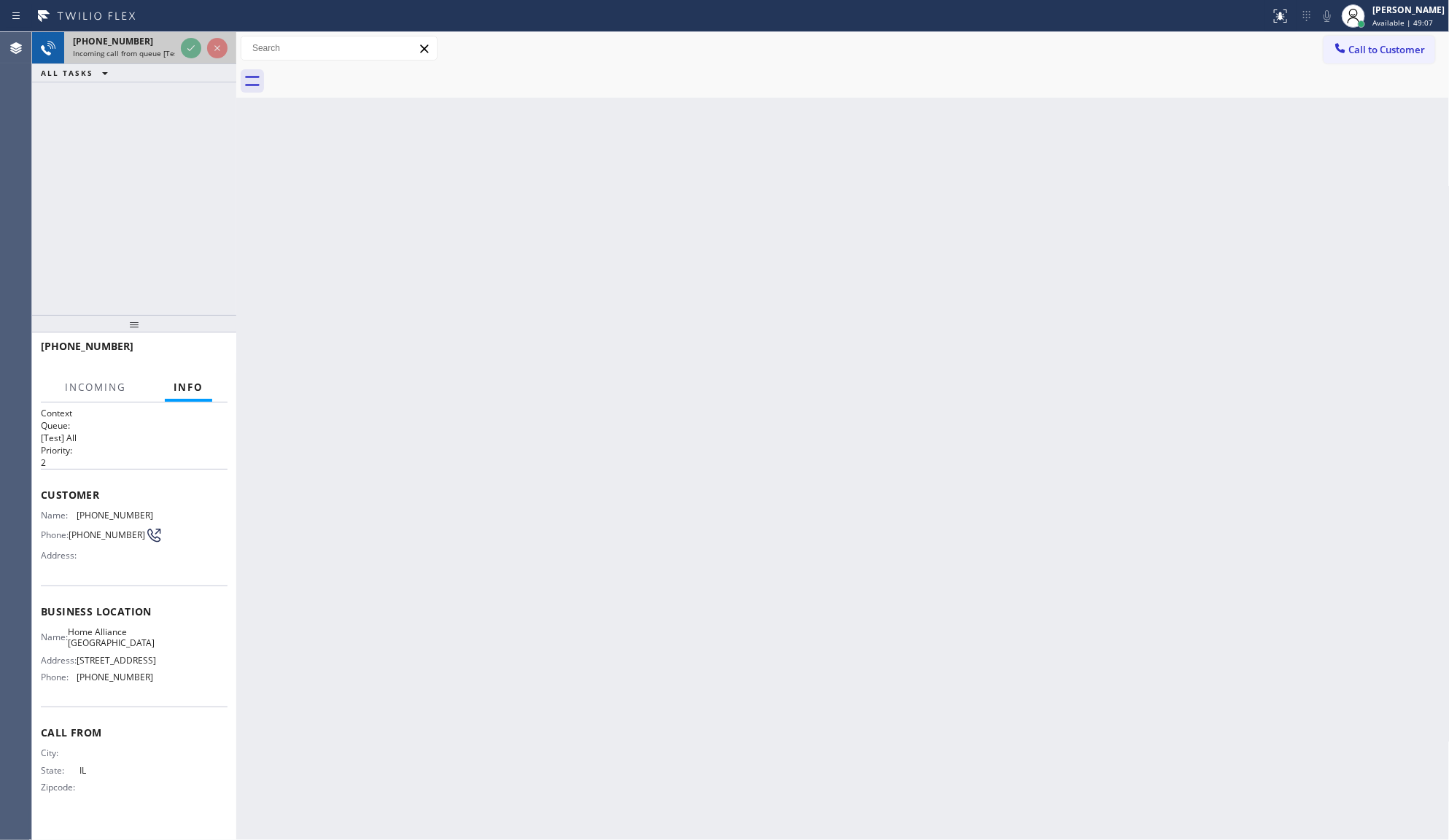
click at [198, 62] on div at bounding box center [204, 48] width 53 height 32
click at [199, 66] on div "ALL TASKS ALL TASKS ACTIVE TASKS TASKS IN WRAP UP" at bounding box center [134, 73] width 204 height 18
click at [169, 143] on div "+13122485630 Incoming call from queue [Test] All ALL TASKS ALL TASKS ACTIVE TAS…" at bounding box center [134, 173] width 204 height 283
click at [169, 137] on div "+13122485630 Incoming call from queue [Test] All ALL TASKS ALL TASKS ACTIVE TAS…" at bounding box center [134, 173] width 204 height 283
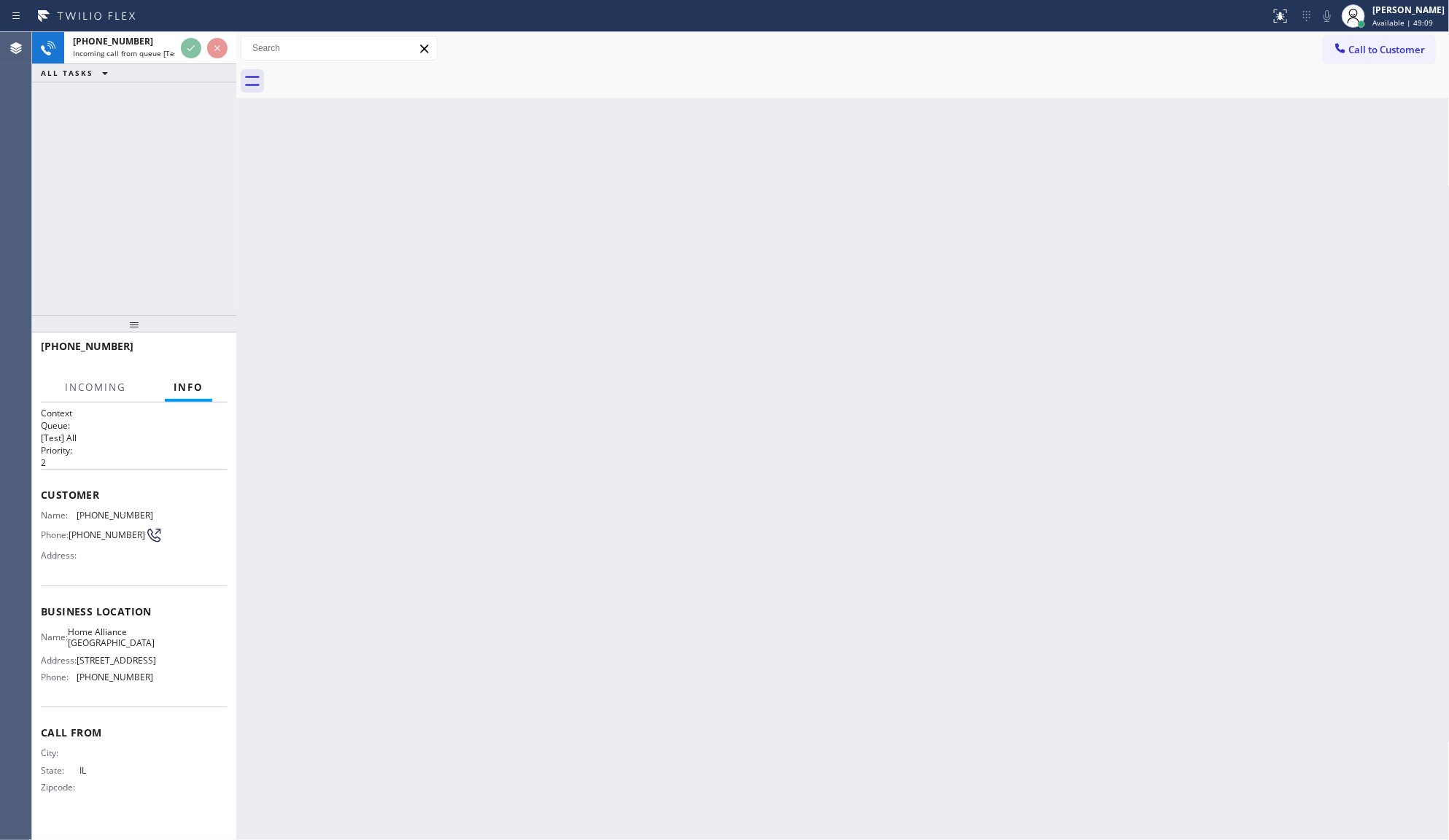
drag, startPoint x: 183, startPoint y: 73, endPoint x: 183, endPoint y: 66, distance: 7.0
click at [183, 70] on div "ALL TASKS ALL TASKS ACTIVE TASKS TASKS IN WRAP UP" at bounding box center [134, 73] width 204 height 18
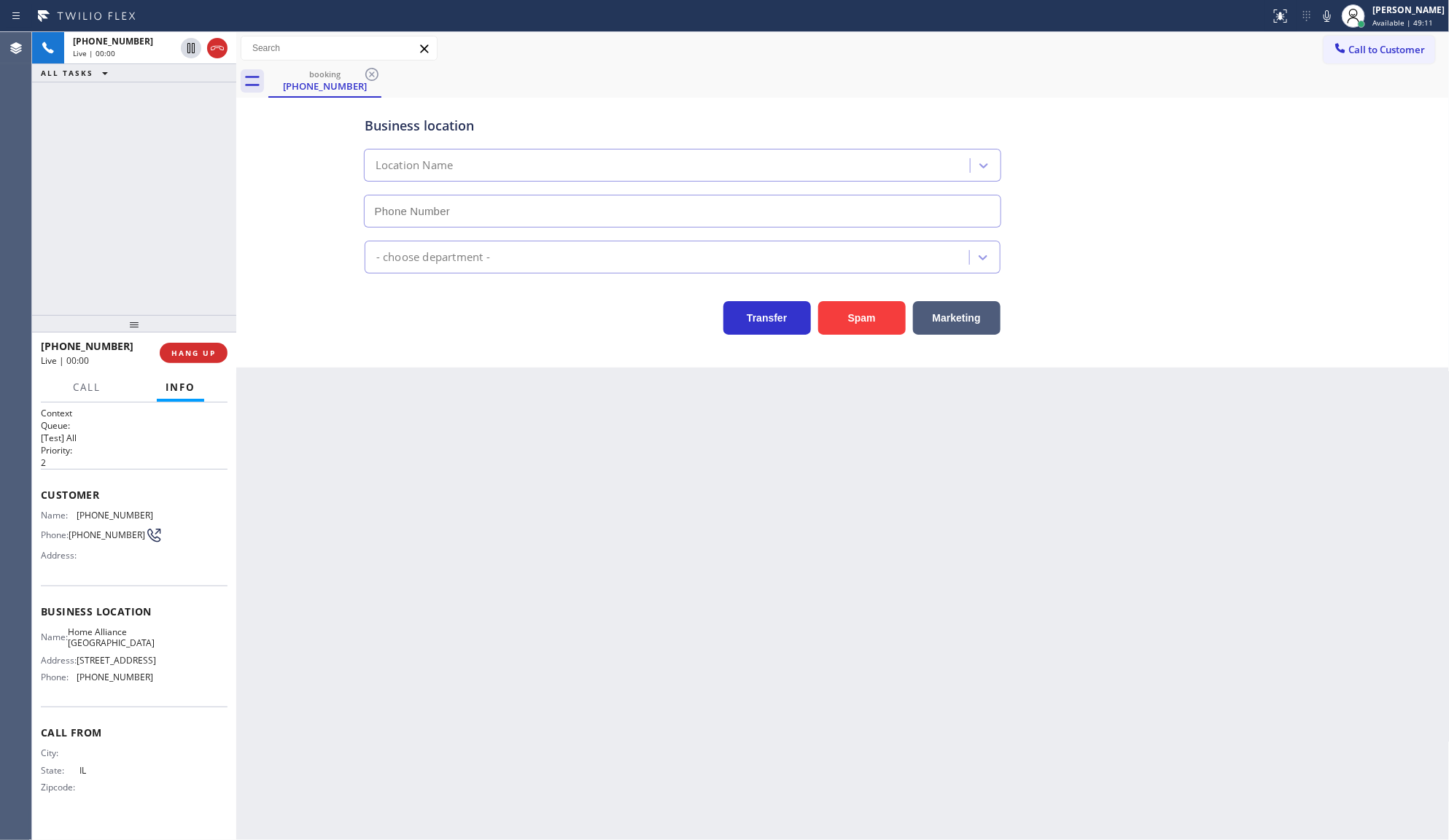
type input "(312) 241-1219"
click at [191, 356] on span "HANG UP" at bounding box center [194, 352] width 45 height 10
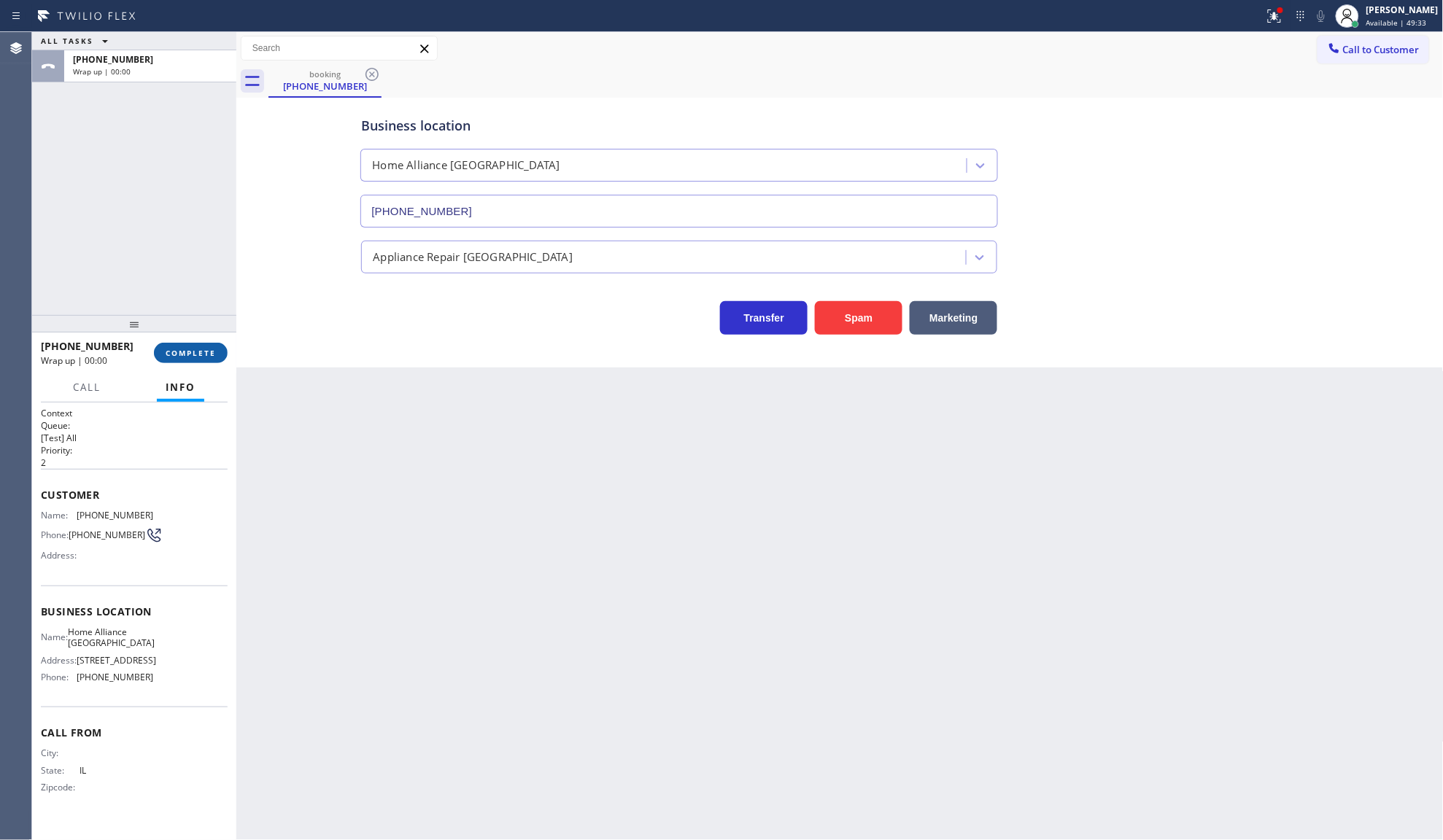
click at [198, 356] on span "COMPLETE" at bounding box center [191, 352] width 50 height 10
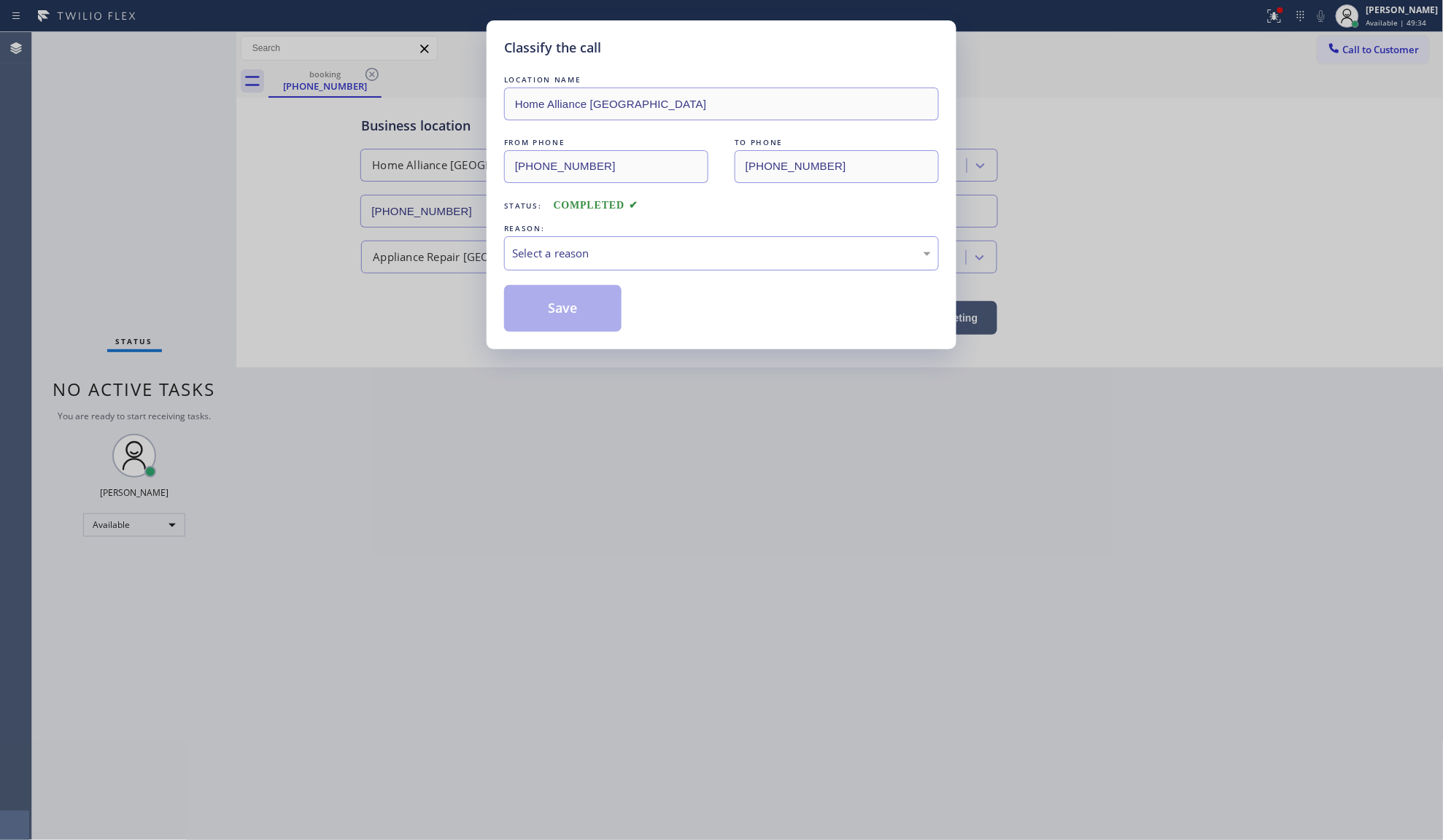
click at [602, 248] on div "Select a reason" at bounding box center [721, 253] width 419 height 17
click at [552, 264] on div "Select a reason" at bounding box center [721, 253] width 435 height 34
click at [538, 311] on button "Save" at bounding box center [562, 308] width 118 height 46
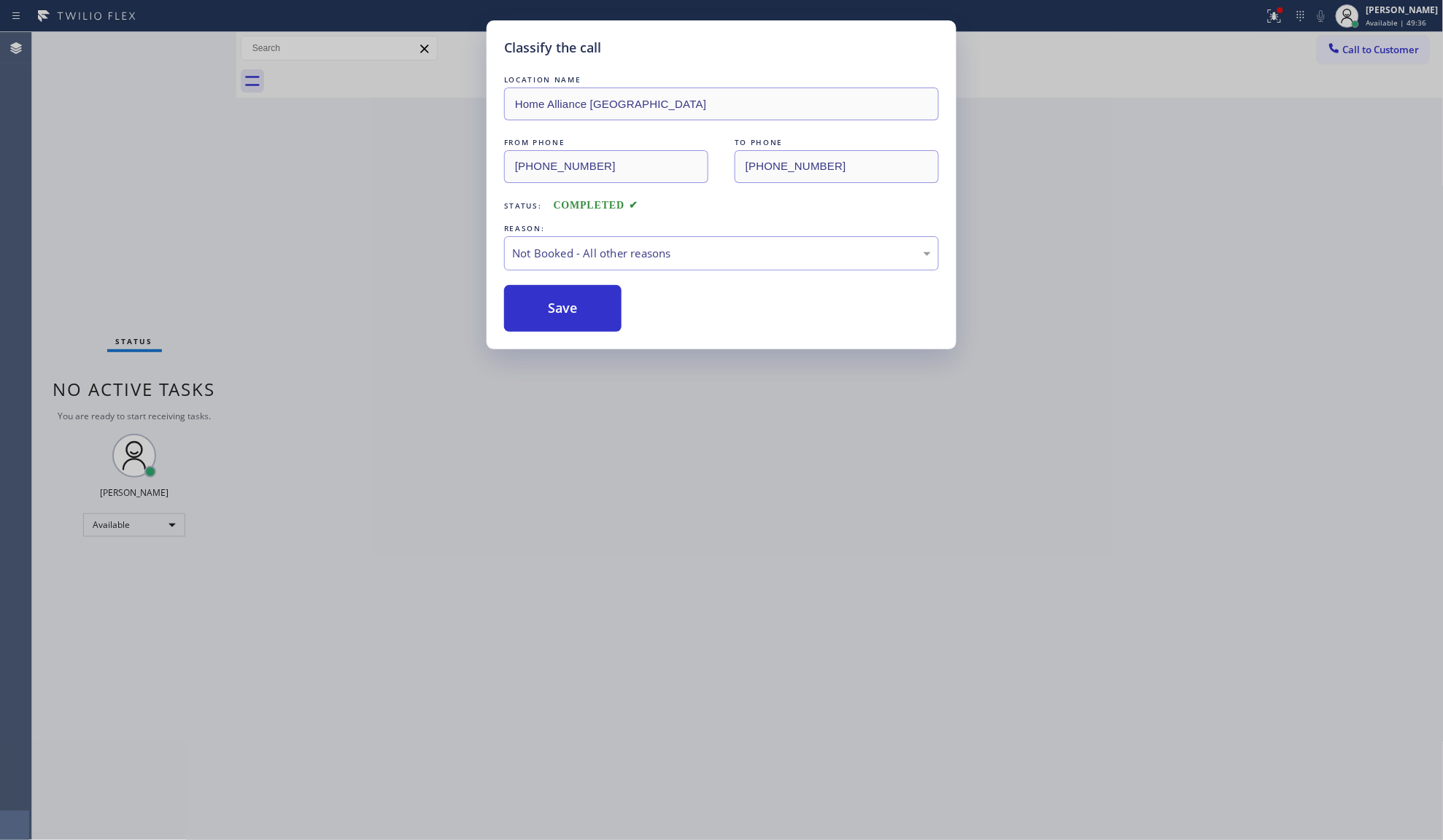
click at [538, 311] on button "Save" at bounding box center [562, 308] width 118 height 46
click at [538, 312] on button "Save" at bounding box center [562, 308] width 118 height 46
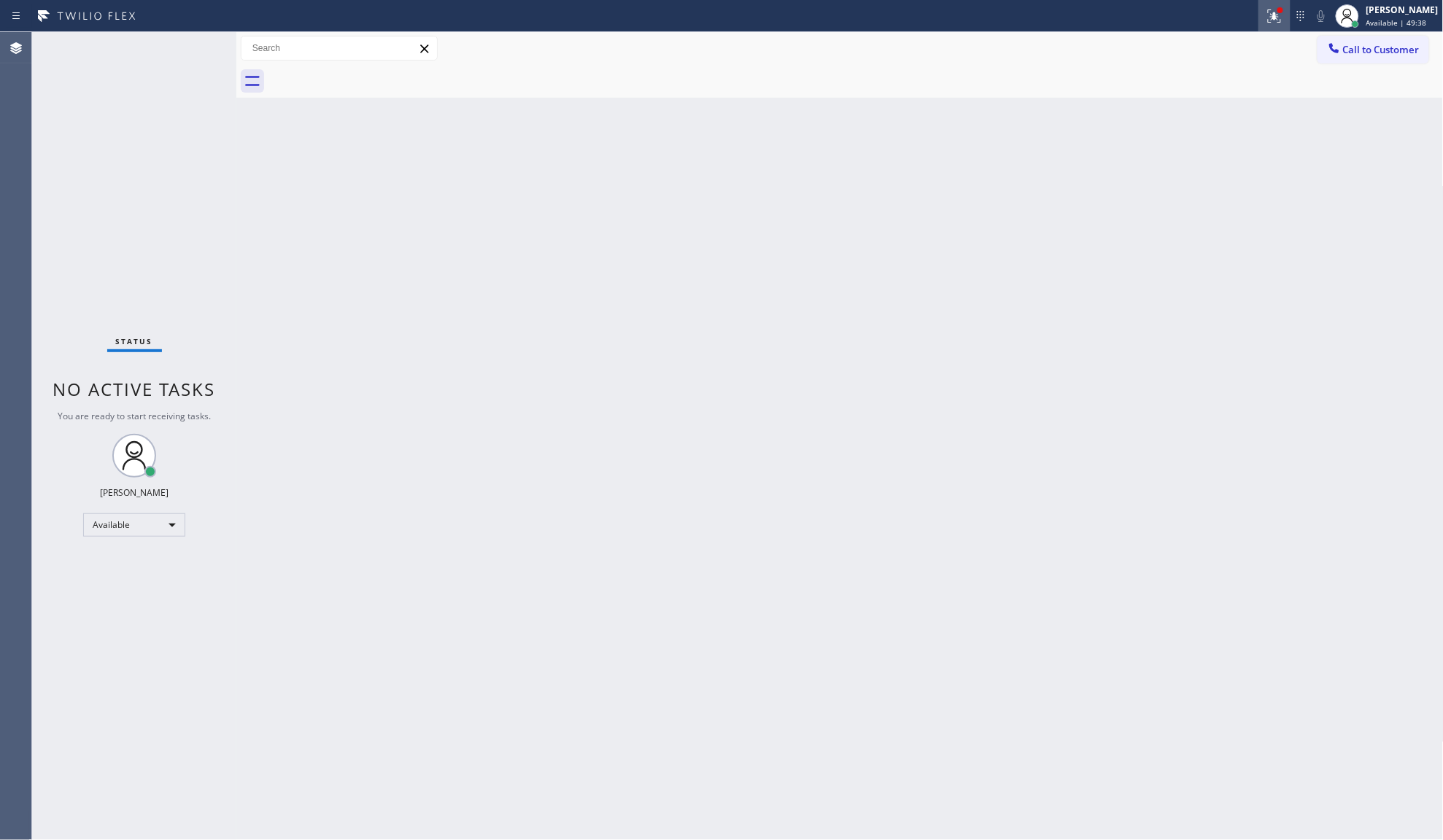
click at [1288, 8] on div at bounding box center [1275, 16] width 32 height 18
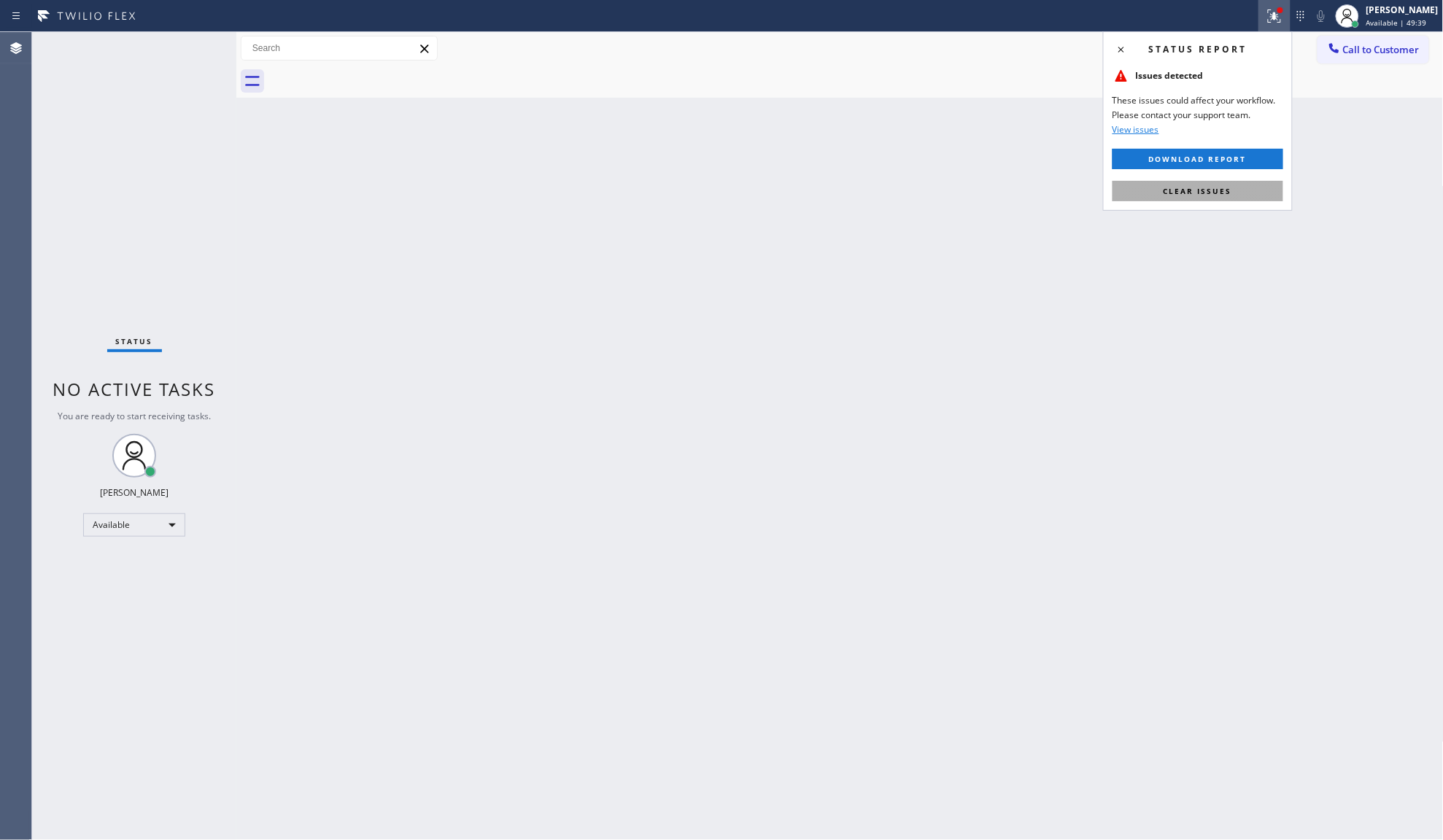
click at [1207, 195] on span "Clear issues" at bounding box center [1198, 191] width 69 height 10
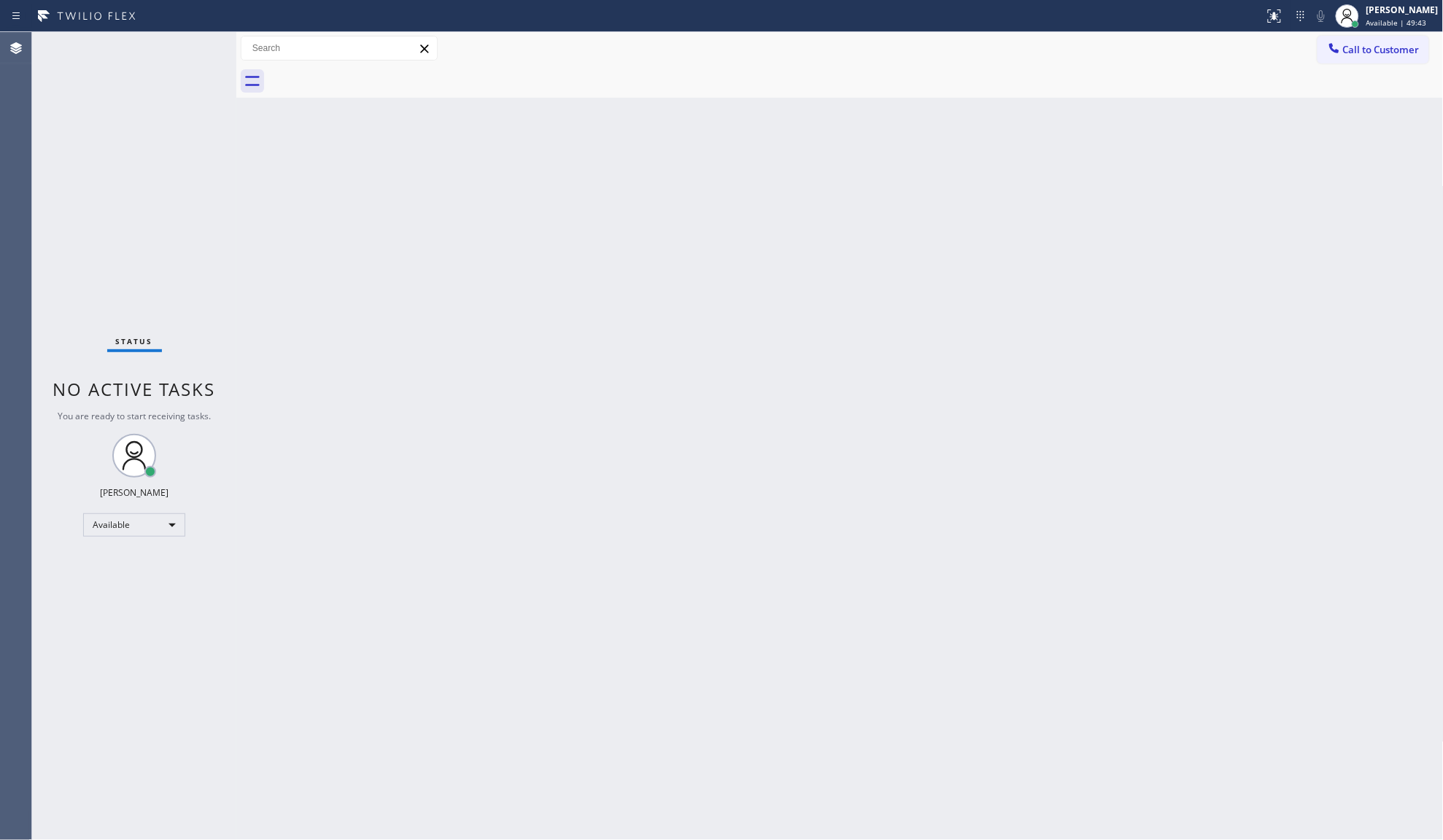
click at [635, 333] on div "Back to Dashboard Change Sender ID Customers Technicians Select a contact Outbo…" at bounding box center [840, 436] width 1207 height 808
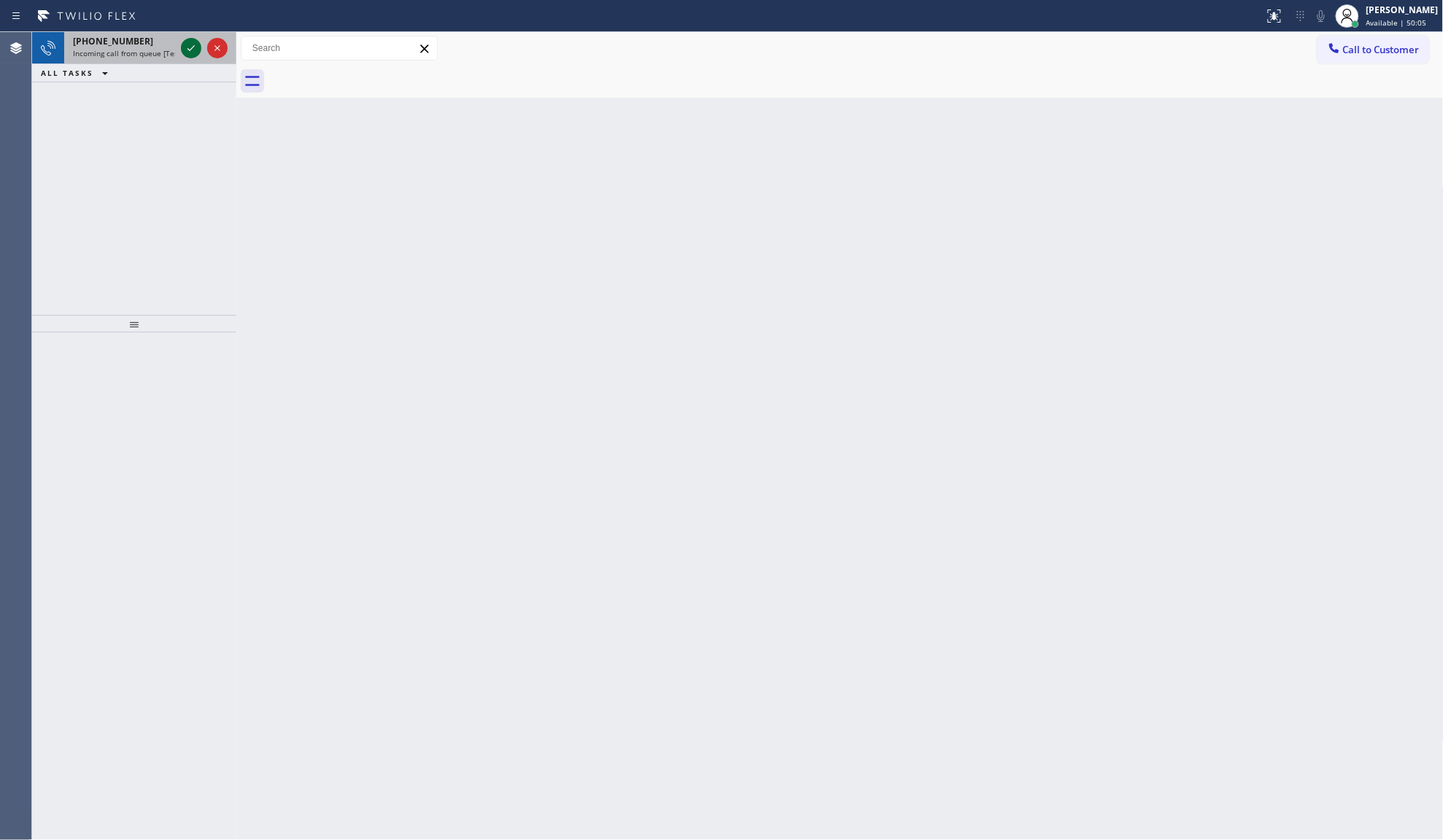
click at [195, 47] on icon at bounding box center [191, 48] width 18 height 18
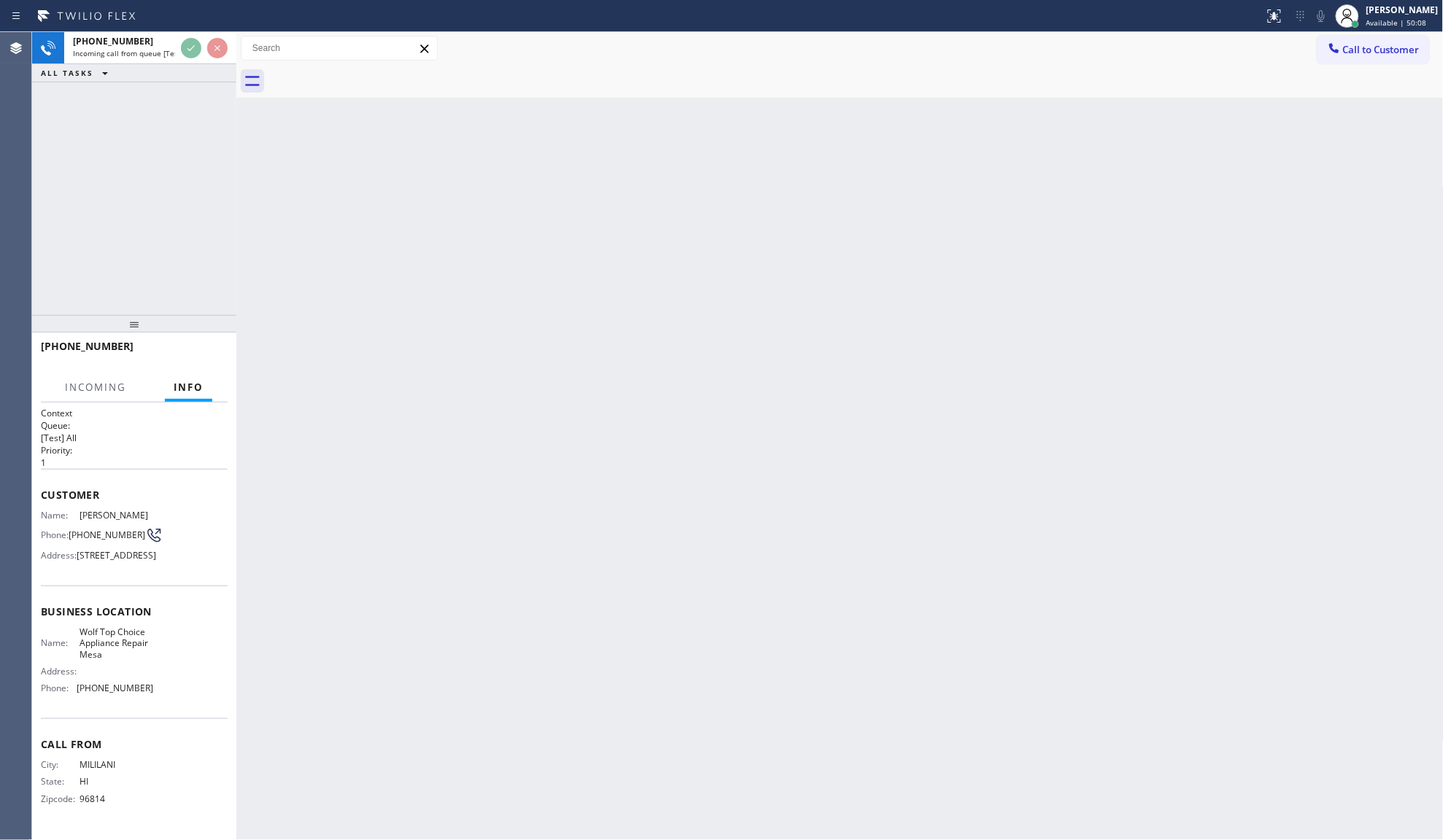
click at [552, 325] on div "Back to Dashboard Change Sender ID Customers Technicians Select a contact Outbo…" at bounding box center [840, 436] width 1207 height 808
click at [543, 293] on div "Back to Dashboard Change Sender ID Customers Technicians Select a contact Outbo…" at bounding box center [840, 436] width 1207 height 808
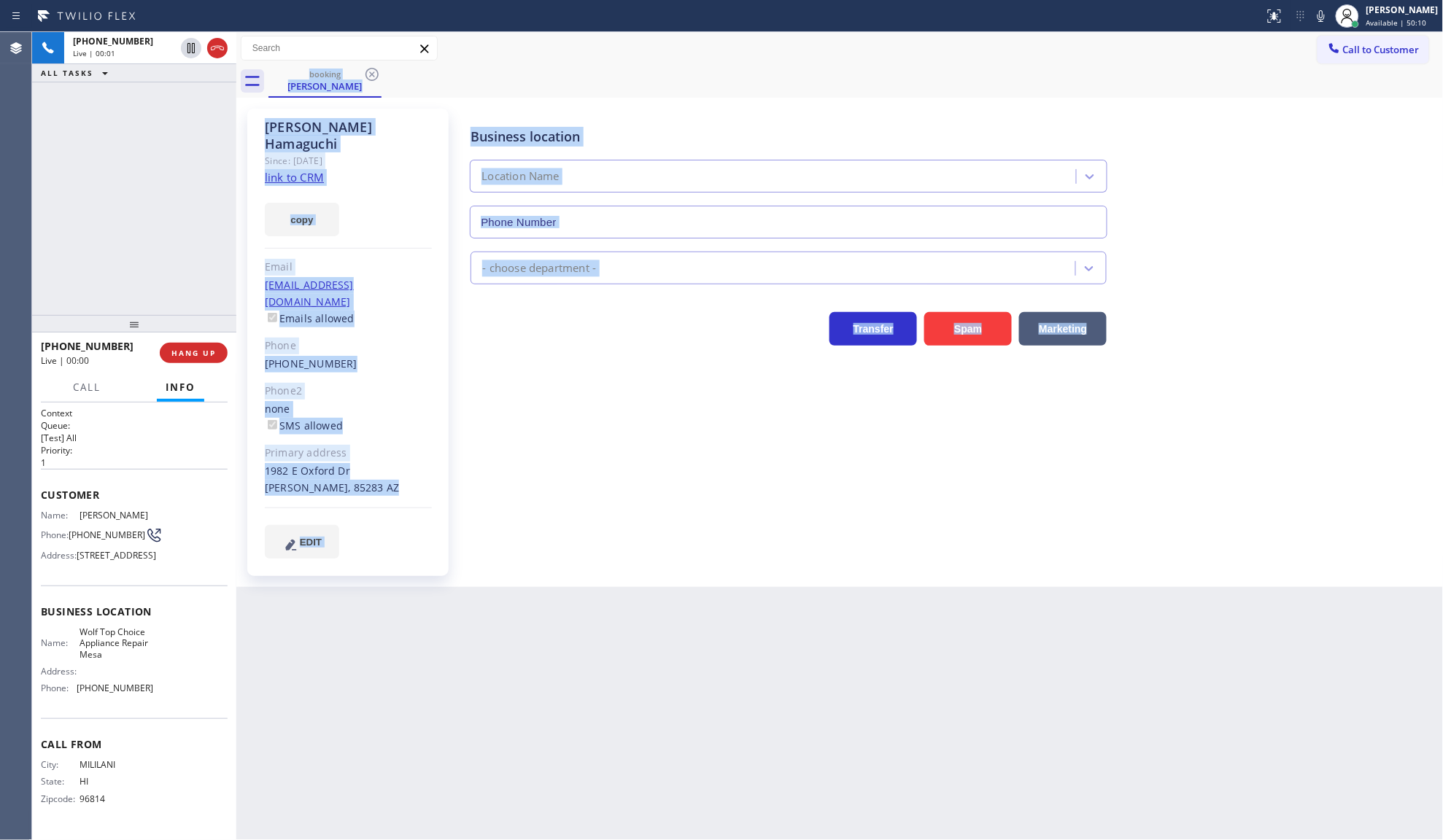
type input "(623) 292-5313"
click at [550, 431] on div "Business location Wolf Top Choice Appliance Repair Mesa (623) 292-5313 Applianc…" at bounding box center [949, 333] width 981 height 442
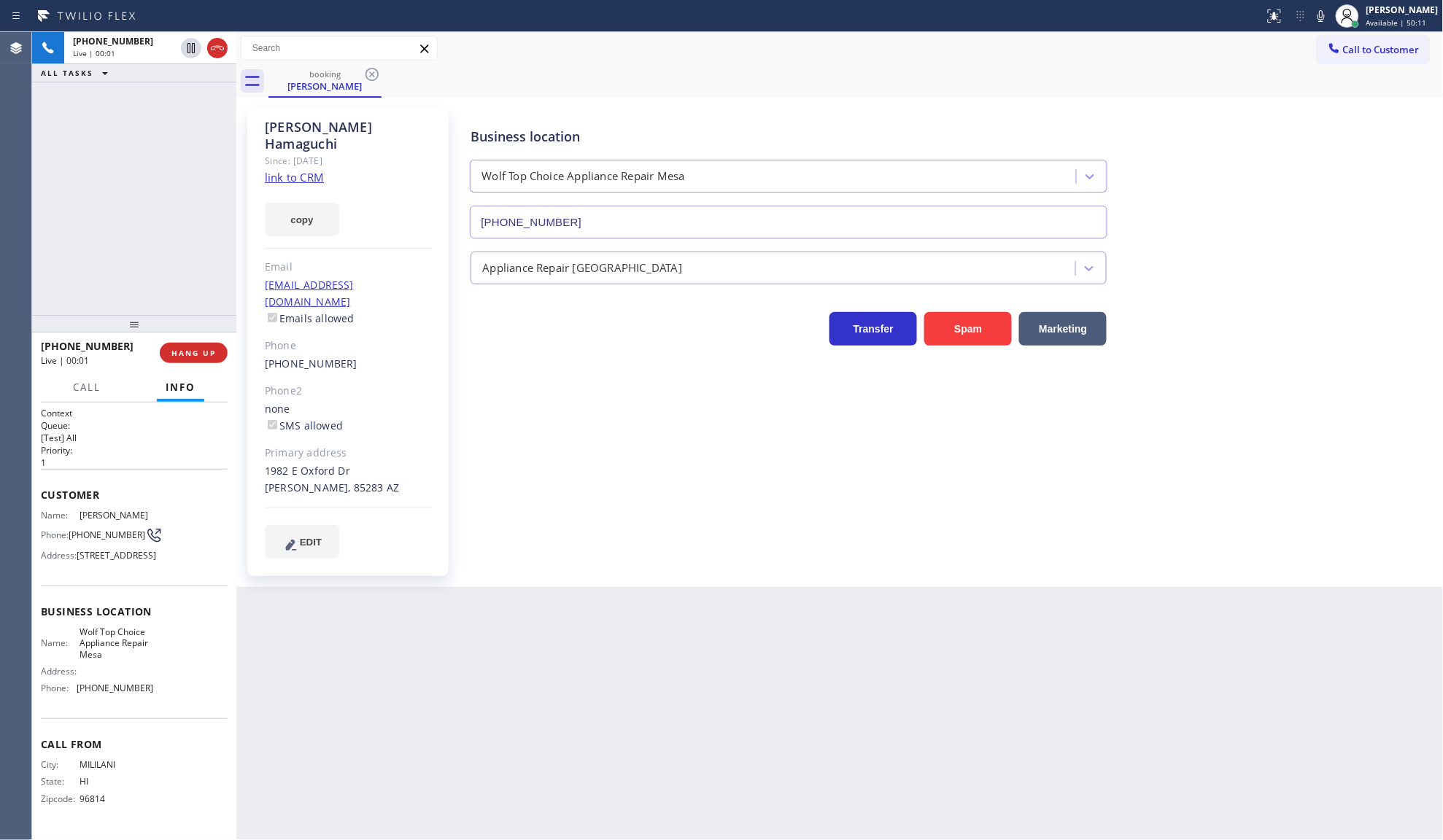
click at [550, 431] on div "Business location Wolf Top Choice Appliance Repair Mesa (623) 292-5313 Applianc…" at bounding box center [949, 333] width 981 height 442
click at [303, 152] on div "Since: 20 may 2020" at bounding box center [349, 160] width 167 height 17
click at [300, 170] on link "link to CRM" at bounding box center [295, 177] width 59 height 14
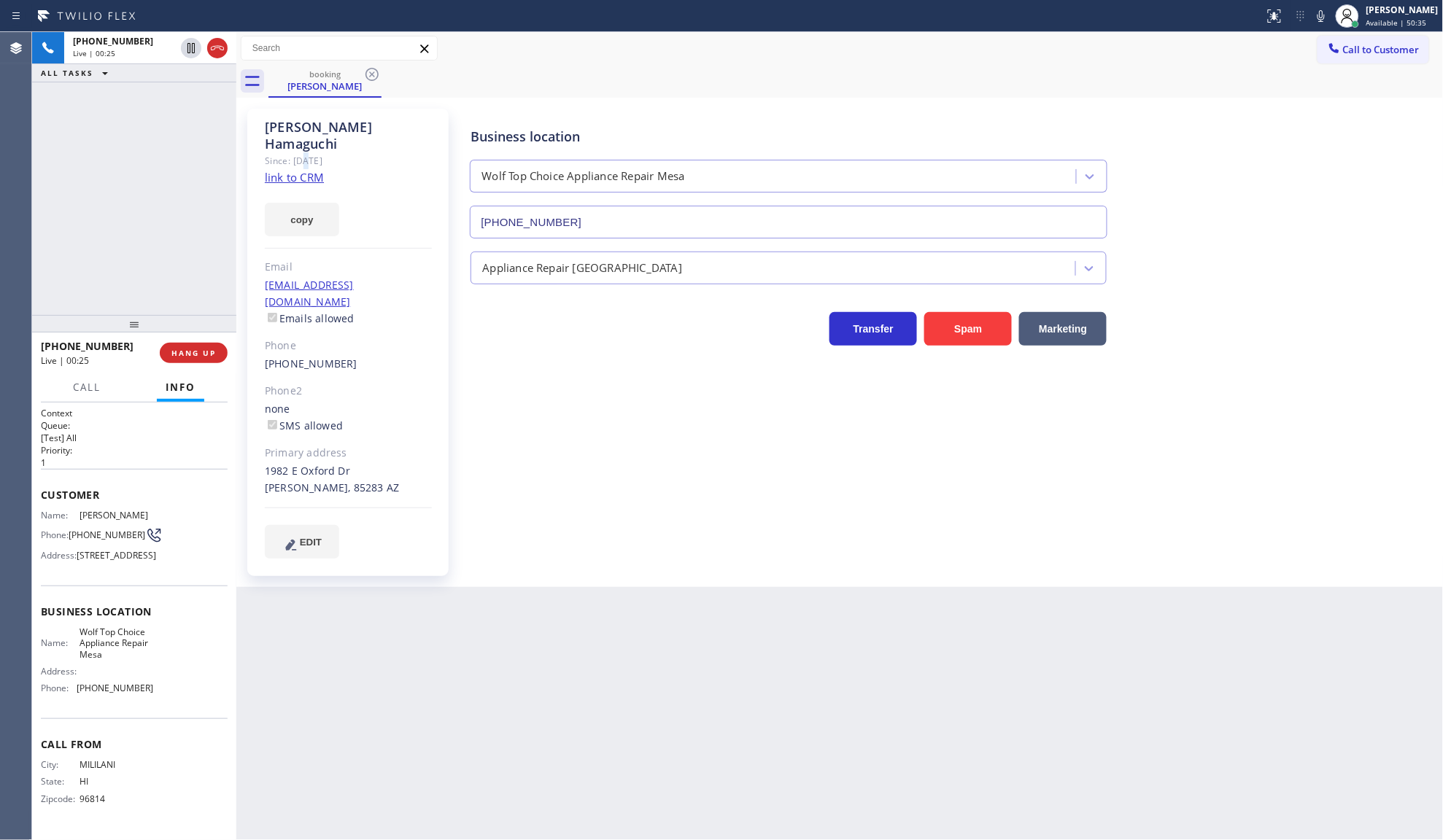
click at [289, 152] on div "Since: 20 may 2020" at bounding box center [349, 160] width 167 height 17
click at [289, 170] on link "link to CRM" at bounding box center [295, 177] width 59 height 14
click at [200, 346] on button "COMPLETE" at bounding box center [191, 352] width 74 height 20
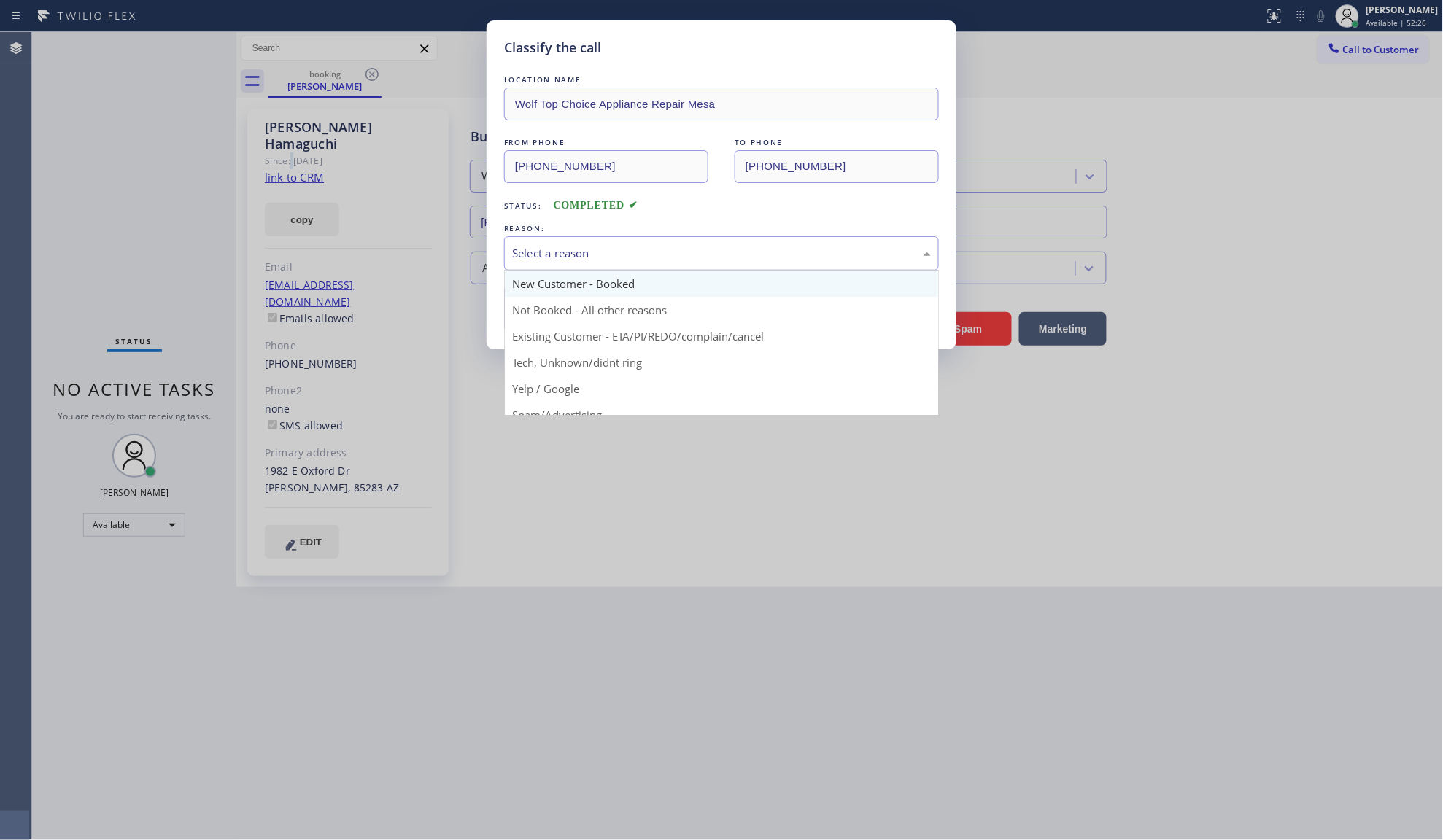
drag, startPoint x: 530, startPoint y: 259, endPoint x: 534, endPoint y: 282, distance: 23.3
click at [530, 255] on div "Select a reason" at bounding box center [721, 253] width 419 height 17
drag, startPoint x: 542, startPoint y: 336, endPoint x: 542, endPoint y: 296, distance: 40.0
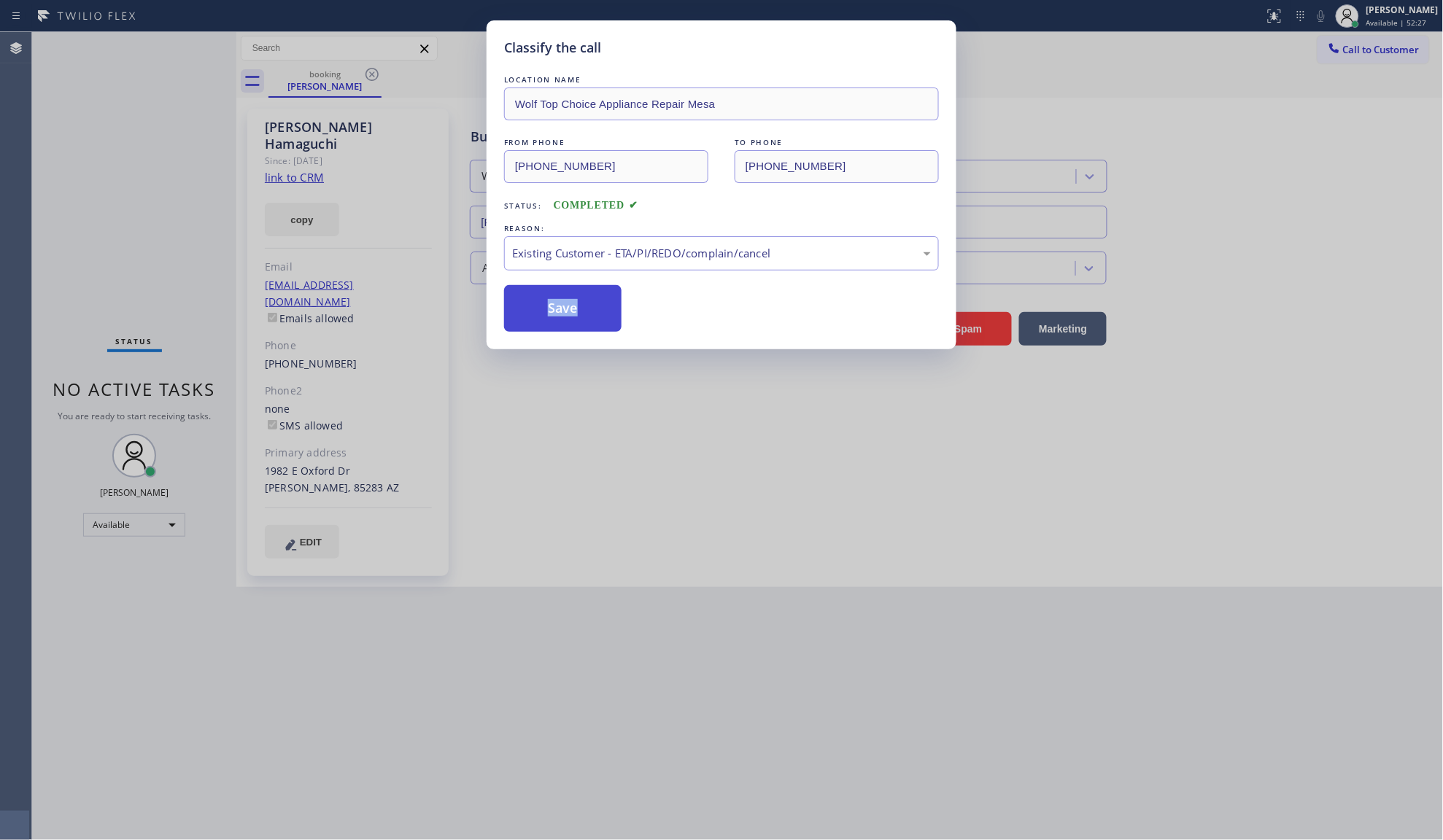
click at [540, 289] on button "Save" at bounding box center [562, 308] width 118 height 46
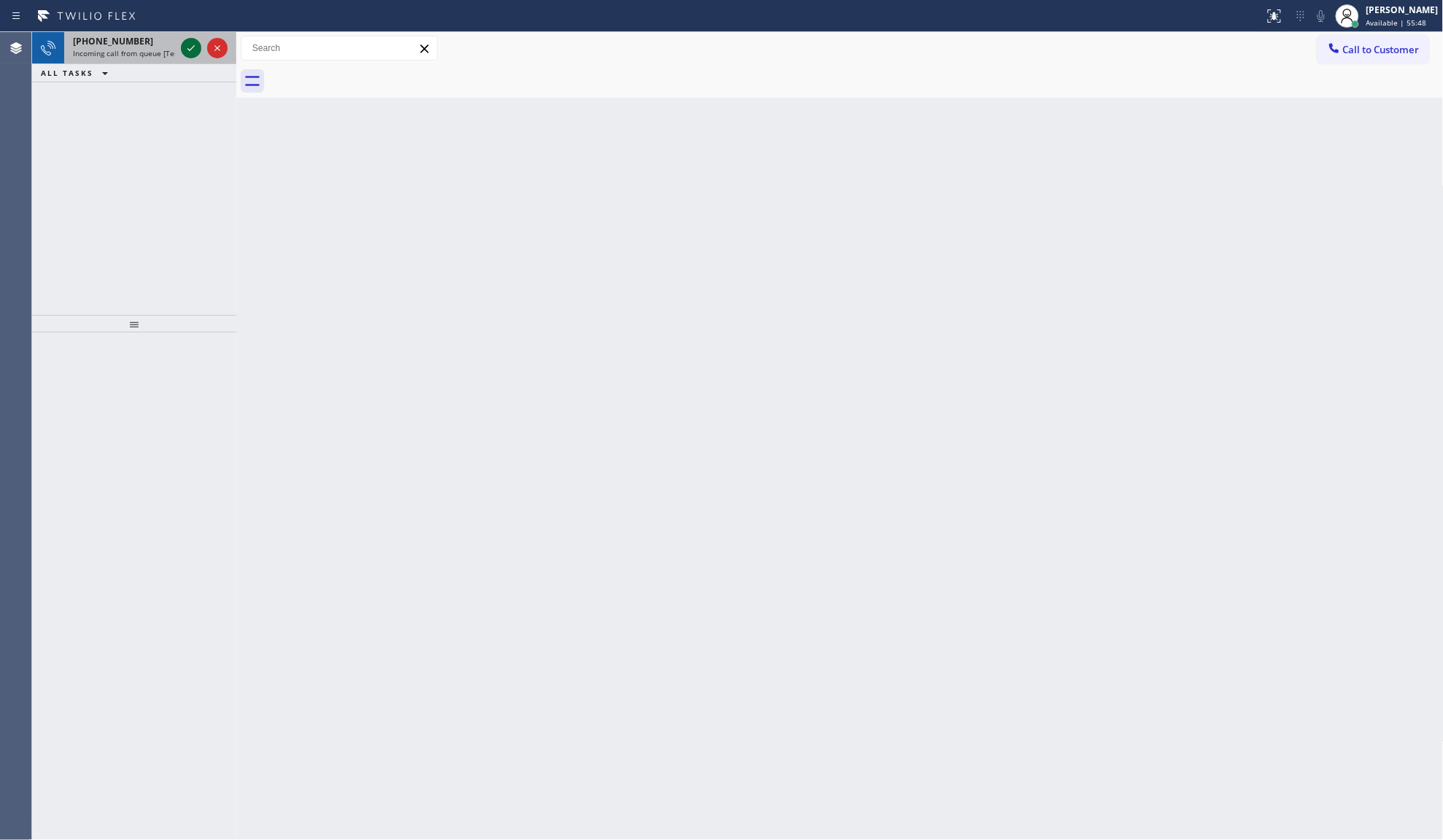
click at [191, 46] on icon at bounding box center [191, 48] width 18 height 18
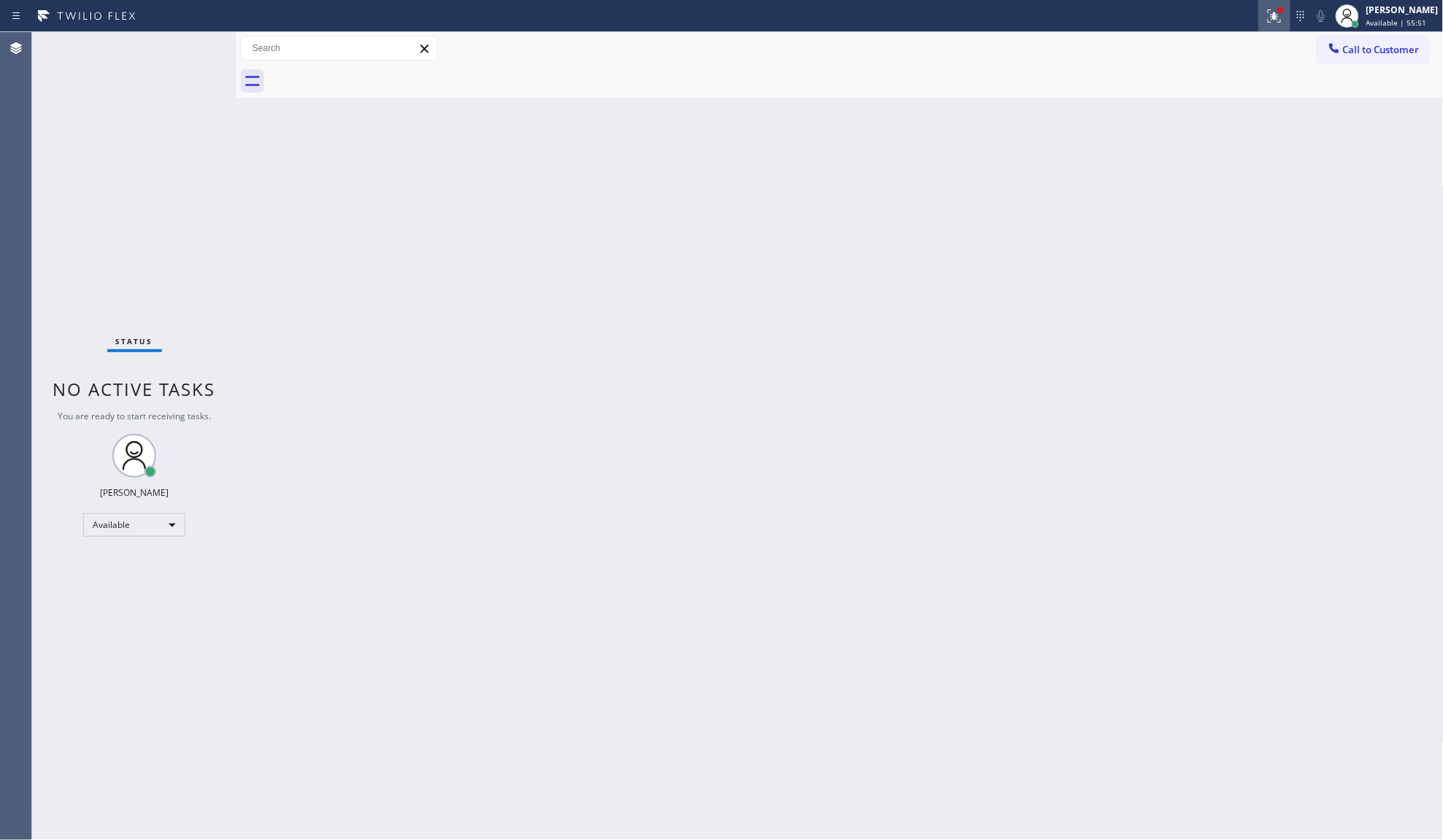
click at [1277, 8] on icon at bounding box center [1275, 16] width 18 height 18
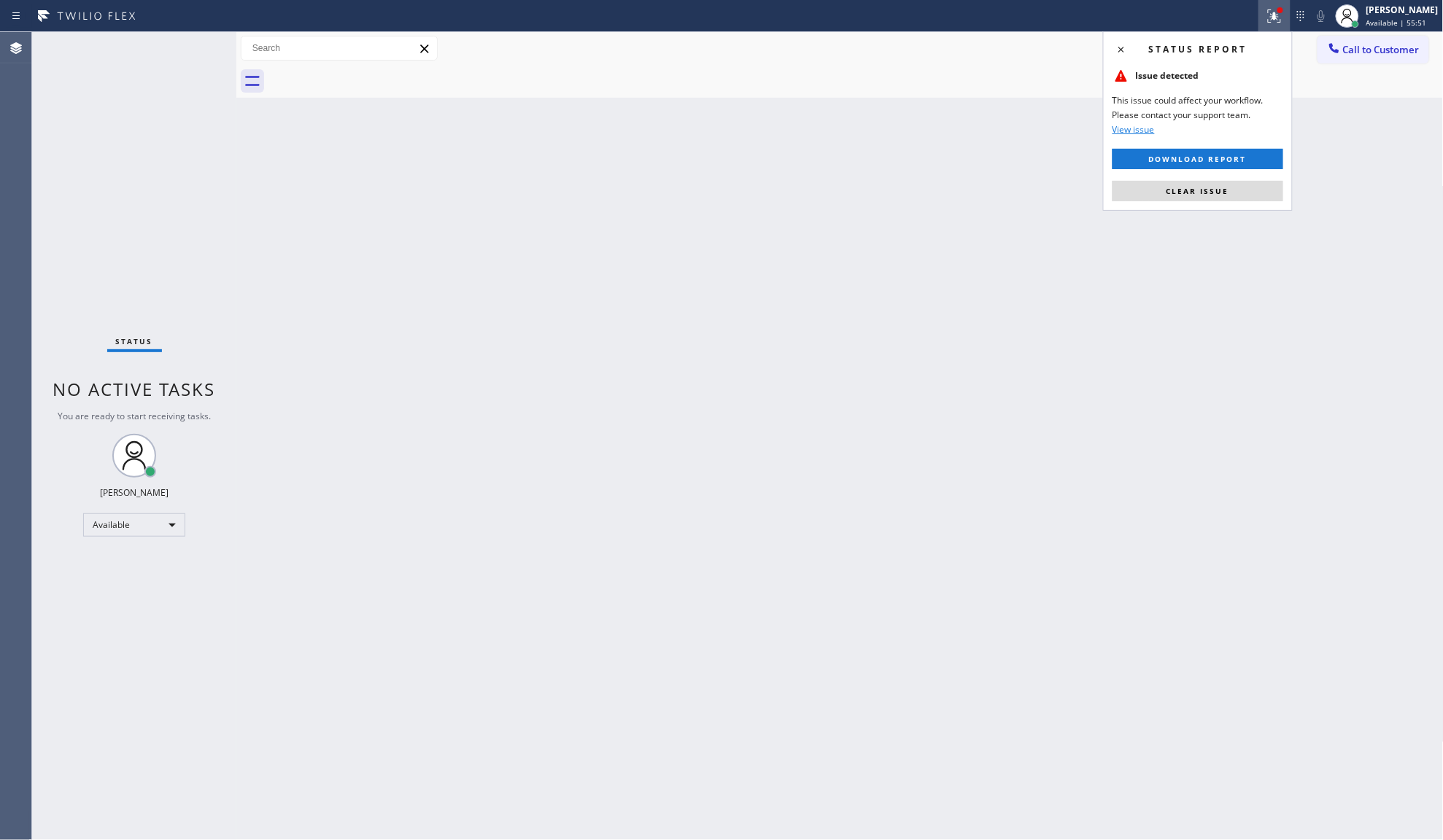
click at [1249, 183] on button "Clear issue" at bounding box center [1198, 191] width 171 height 20
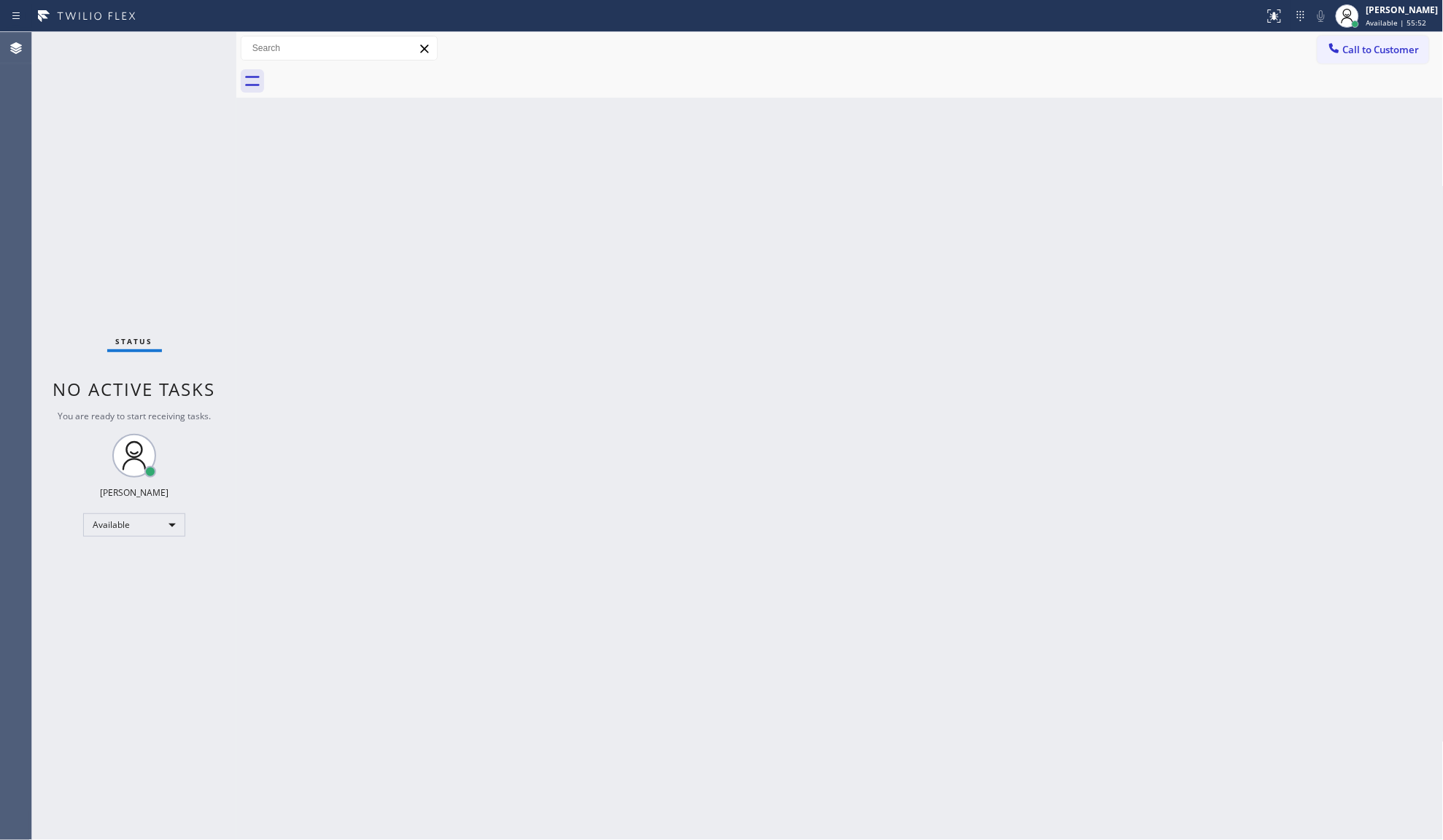
click at [1248, 187] on div "Back to Dashboard Change Sender ID Customers Technicians Select a contact Outbo…" at bounding box center [840, 436] width 1207 height 808
click at [161, 300] on div "Status No active tasks You are ready to start receiving tasks. JENIZA ALCAYDE A…" at bounding box center [134, 436] width 204 height 808
click at [529, 504] on div "Back to Dashboard Change Sender ID Customers Technicians Select a contact Outbo…" at bounding box center [840, 436] width 1207 height 808
click at [191, 64] on div "Status No active tasks You are ready to start receiving tasks. JENIZA ALCAYDE A…" at bounding box center [134, 436] width 204 height 808
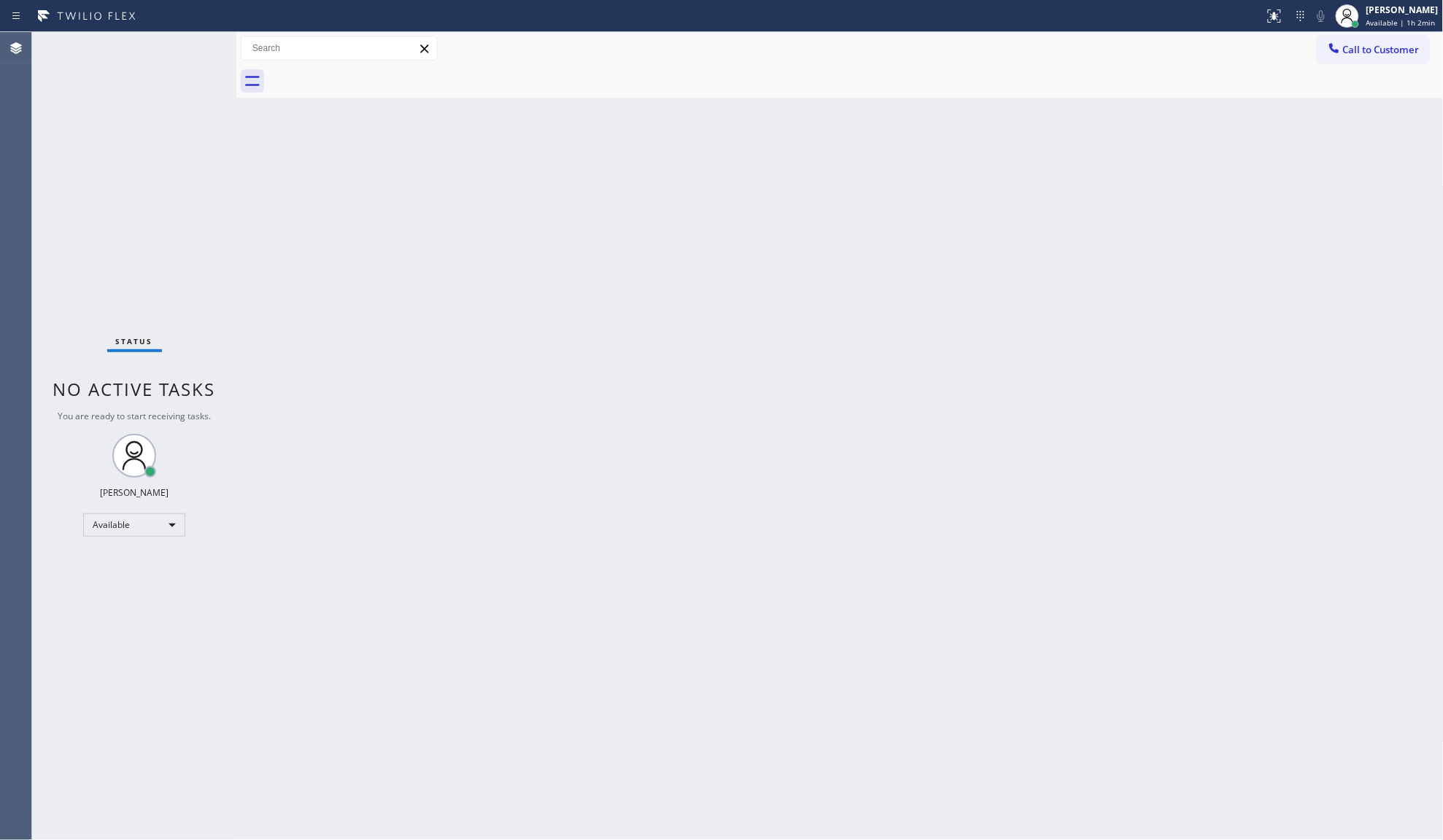
click at [193, 71] on div "Status No active tasks You are ready to start receiving tasks. JENIZA ALCAYDE A…" at bounding box center [134, 436] width 204 height 808
click at [377, 492] on div "Back to Dashboard Change Sender ID Customers Technicians Select a contact Outbo…" at bounding box center [840, 436] width 1207 height 808
click at [762, 294] on div "Back to Dashboard Change Sender ID Customers Technicians Select a contact Outbo…" at bounding box center [840, 436] width 1207 height 808
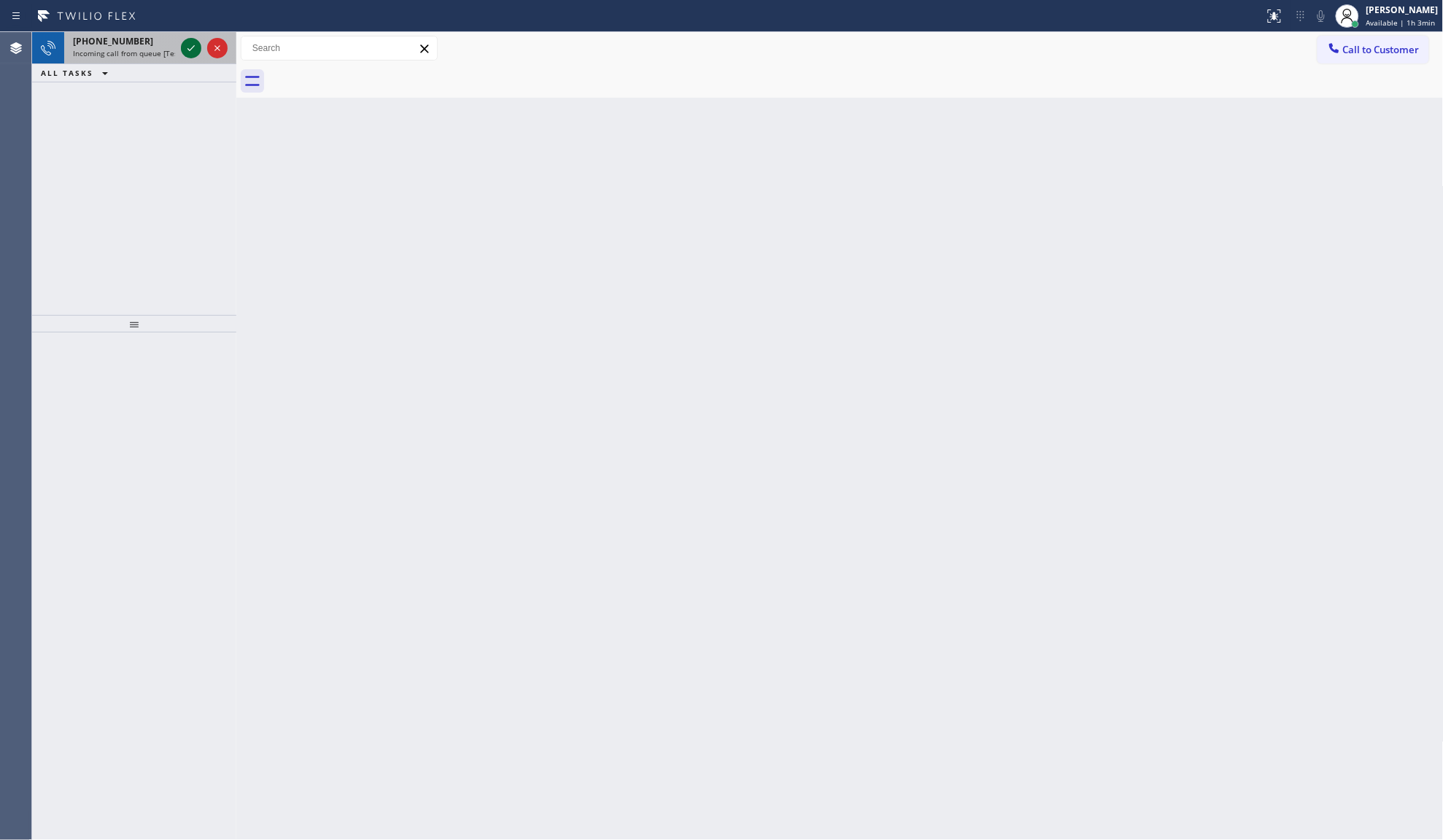
click at [191, 42] on icon at bounding box center [191, 48] width 18 height 18
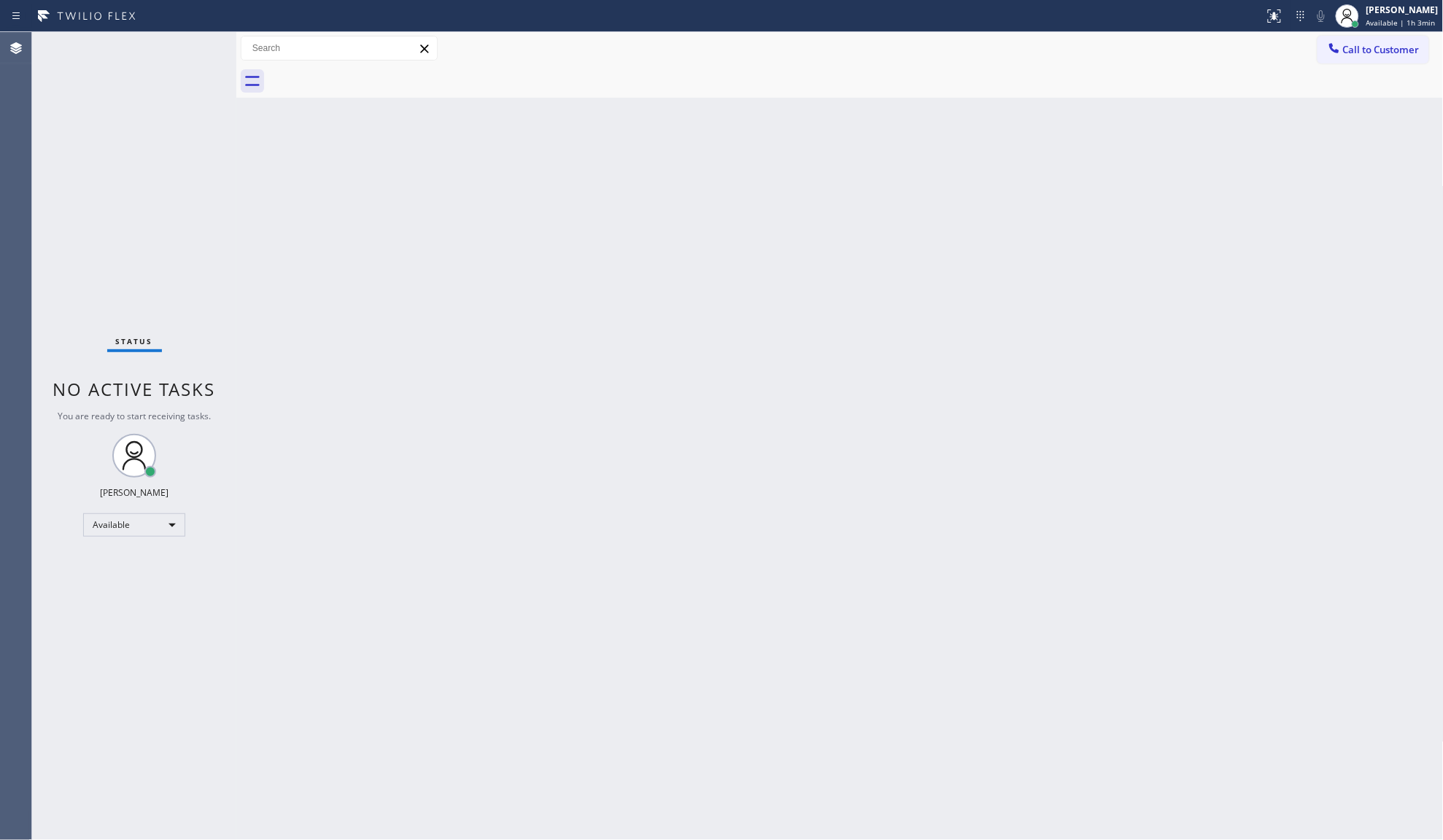
click at [191, 47] on div "Status No active tasks You are ready to start receiving tasks. JENIZA ALCAYDE A…" at bounding box center [134, 436] width 204 height 808
click at [267, 597] on div "Back to Dashboard Change Sender ID Customers Technicians Select a contact Outbo…" at bounding box center [840, 436] width 1207 height 808
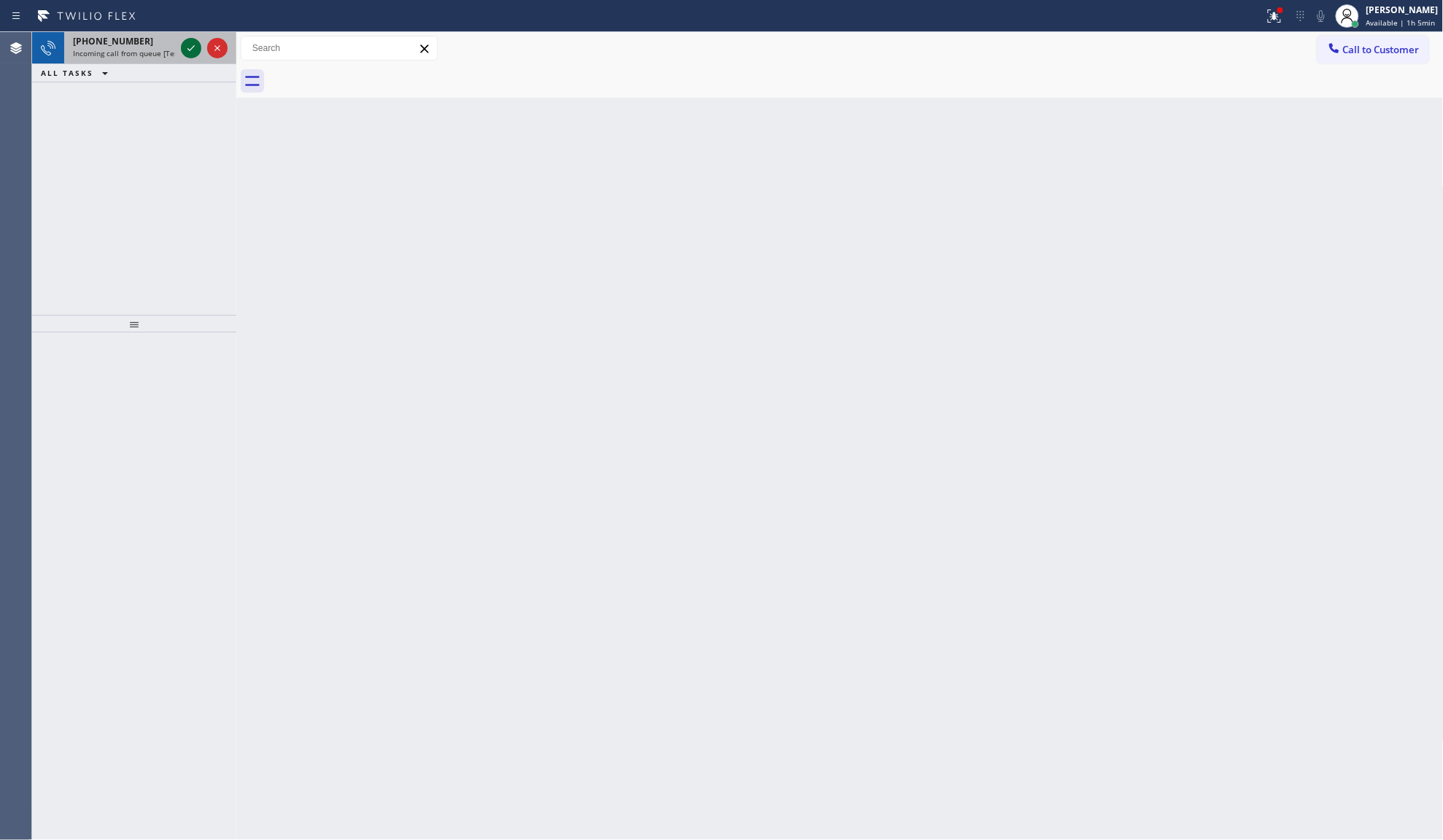
click at [186, 47] on icon at bounding box center [191, 48] width 18 height 18
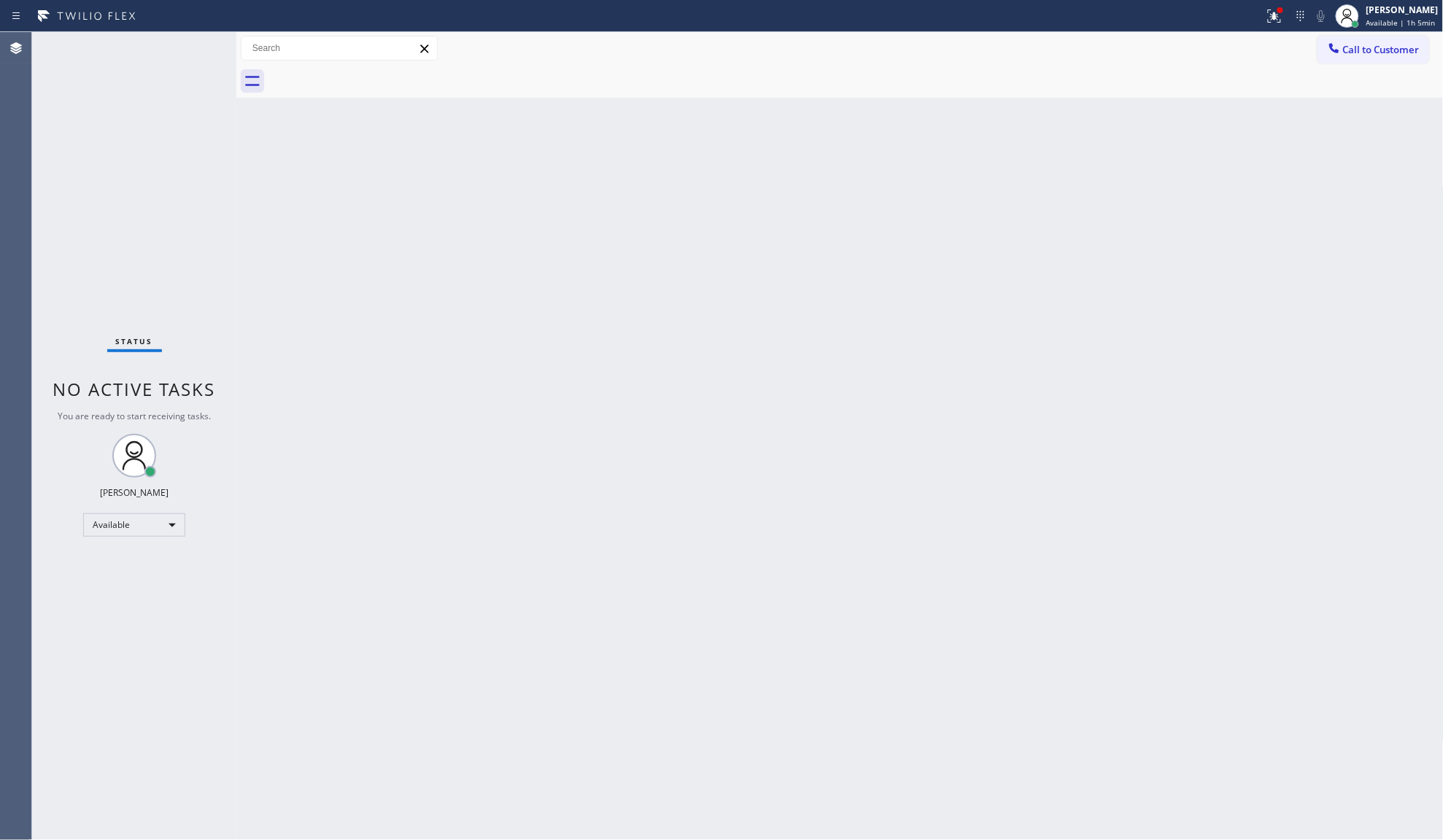
click at [1259, 16] on div at bounding box center [631, 15] width 1252 height 23
click at [1273, 14] on icon at bounding box center [1275, 16] width 18 height 18
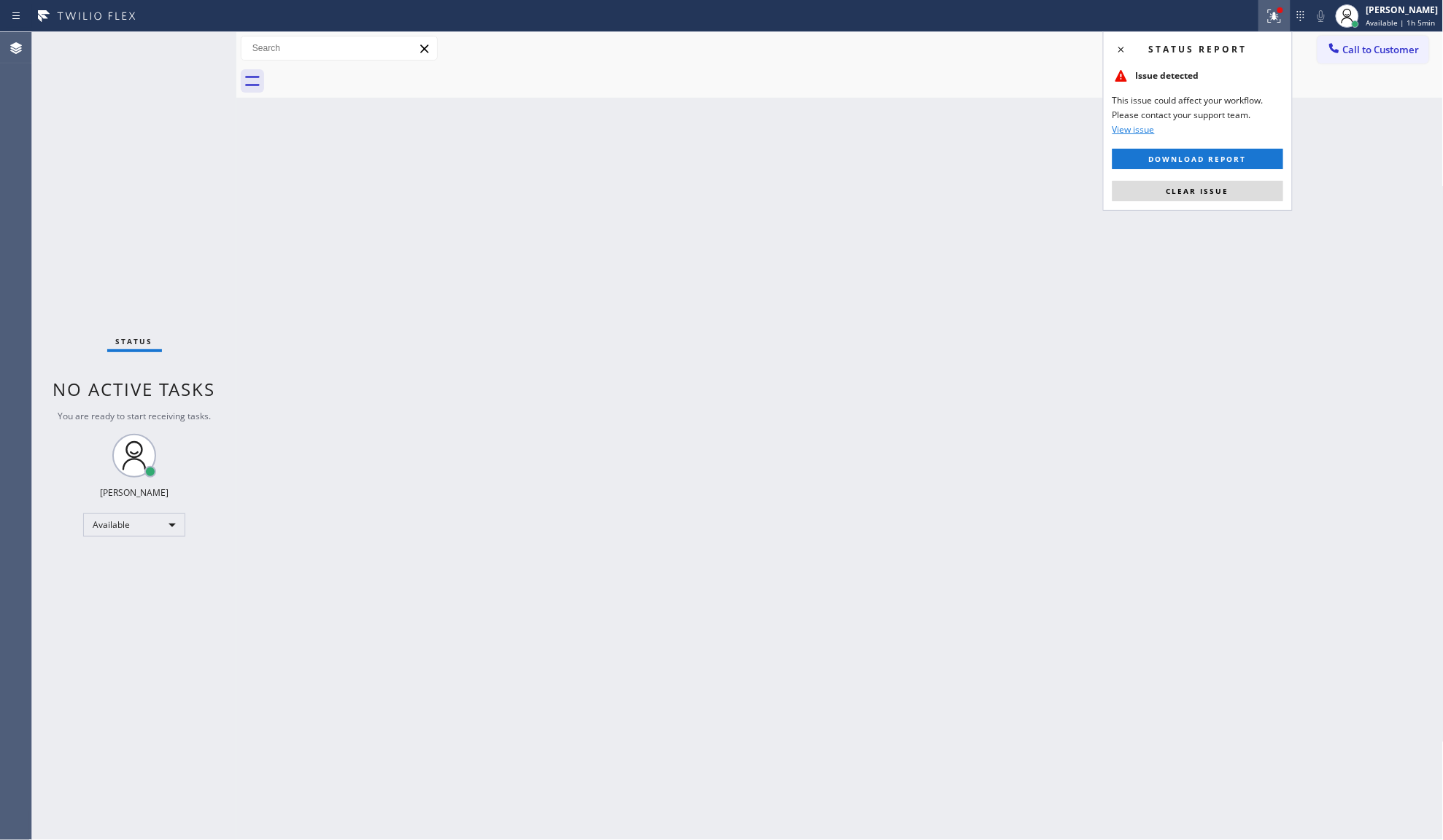
click at [1241, 179] on div "Status report Issue detected This issue could affect your workflow. Please cont…" at bounding box center [1198, 121] width 190 height 179
click at [1240, 188] on button "Clear issue" at bounding box center [1198, 191] width 171 height 20
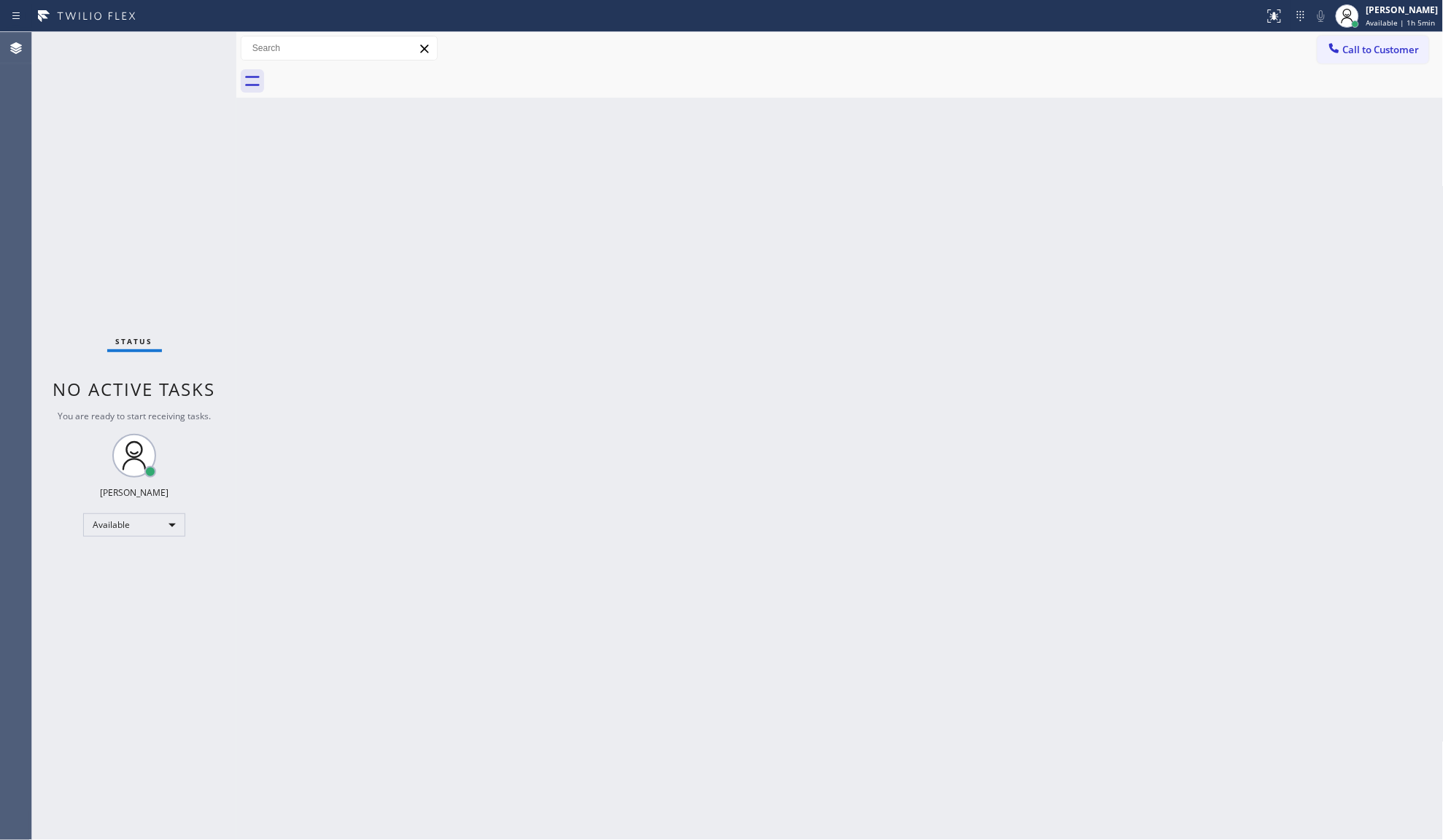
click at [1240, 184] on div "Back to Dashboard Change Sender ID Customers Technicians Select a contact Outbo…" at bounding box center [840, 436] width 1207 height 808
click at [1240, 181] on div "Back to Dashboard Change Sender ID Customers Technicians Select a contact Outbo…" at bounding box center [840, 436] width 1207 height 808
click at [1286, 17] on div at bounding box center [1275, 16] width 32 height 18
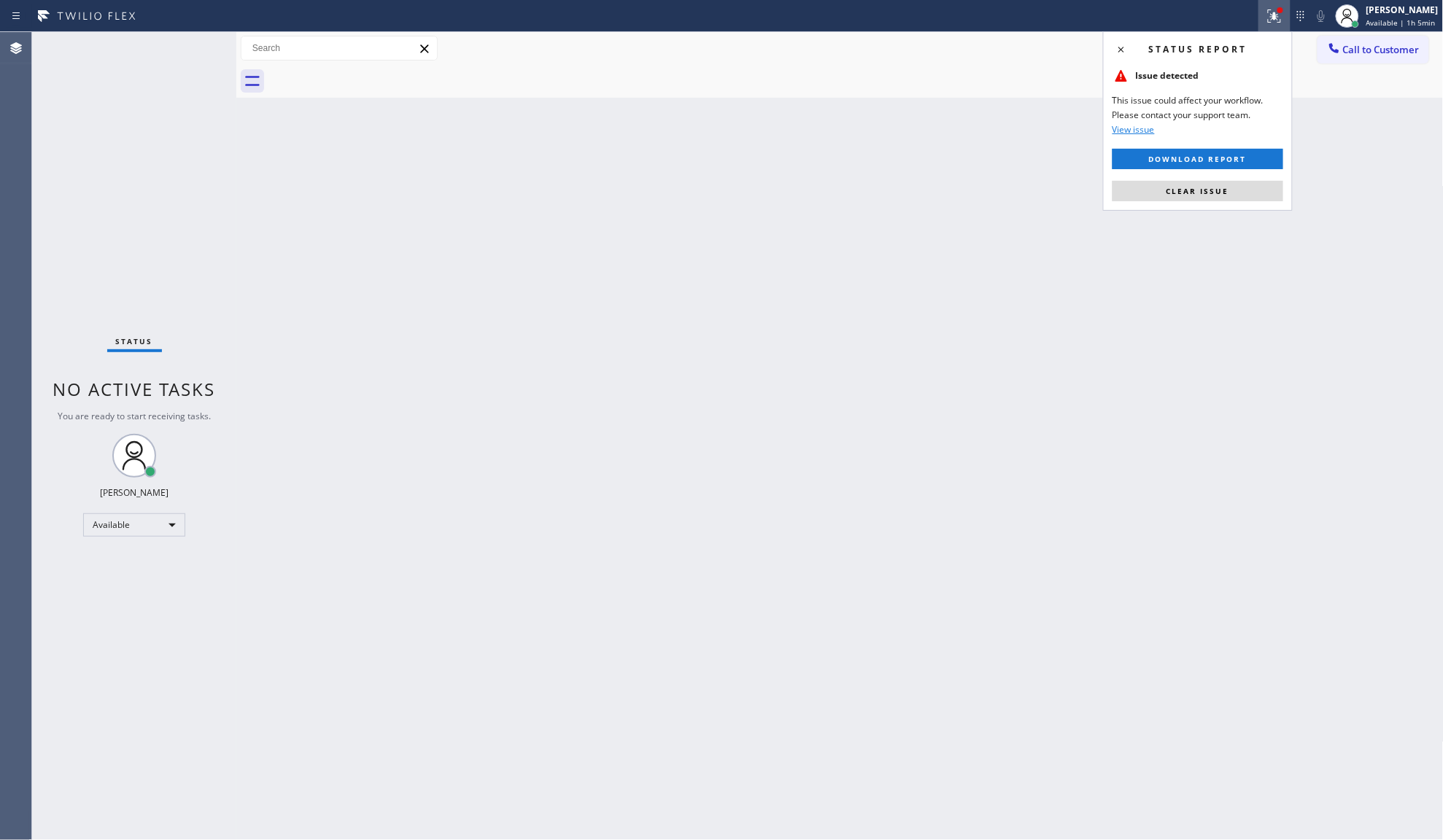
click at [1286, 17] on div at bounding box center [1275, 16] width 32 height 18
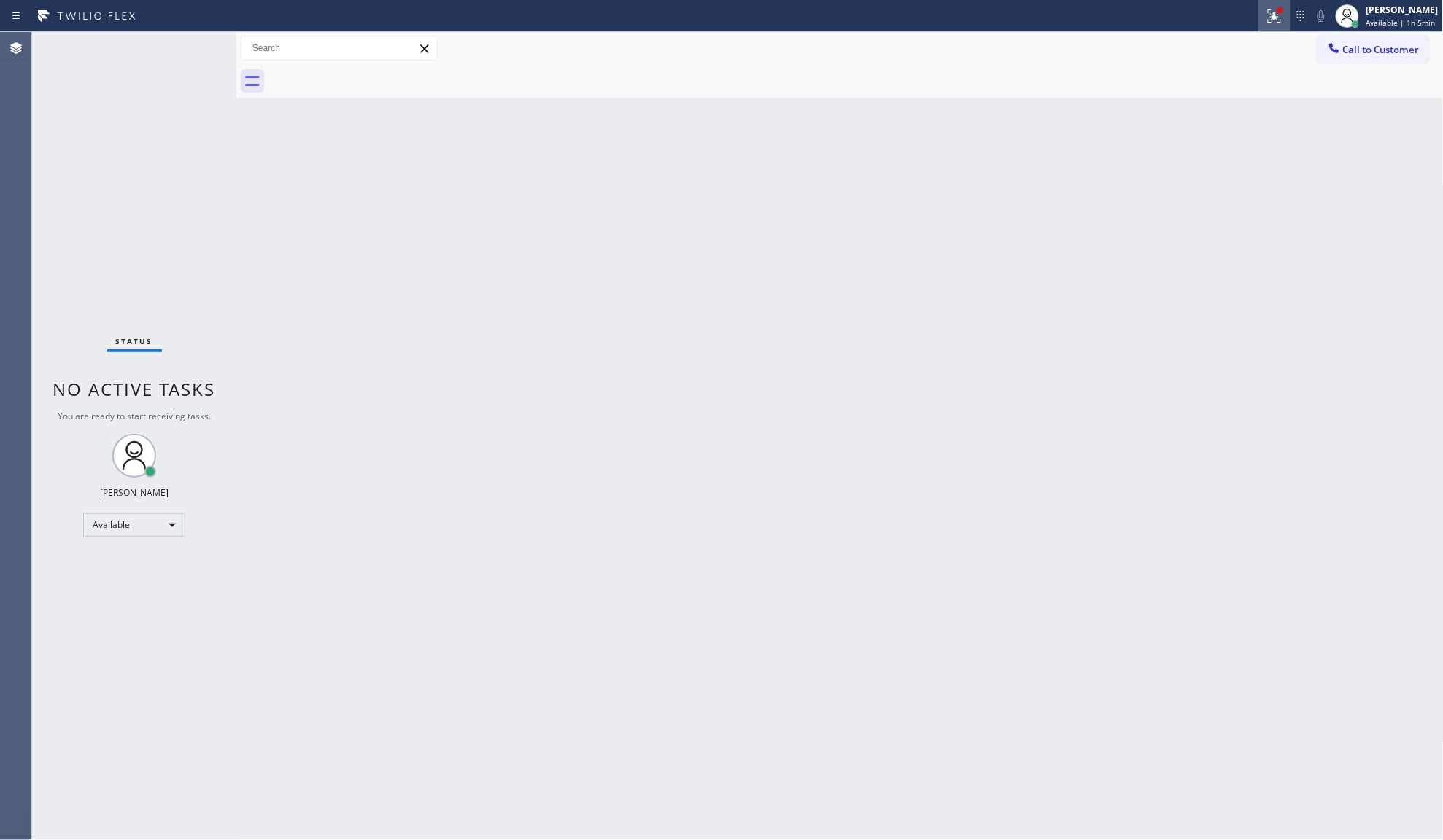
click at [1260, 27] on button at bounding box center [1275, 16] width 32 height 32
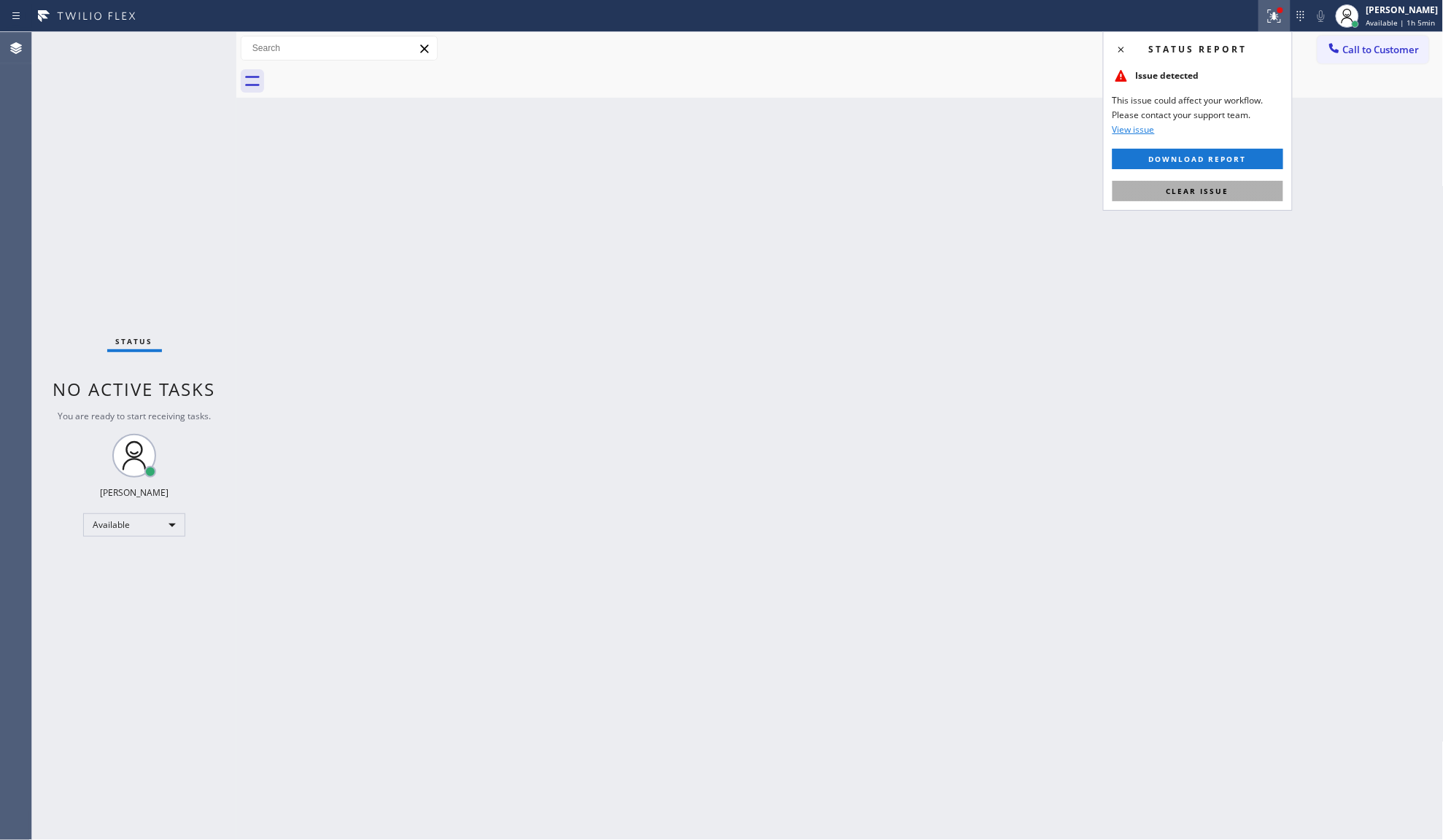
click at [1220, 187] on span "Clear issue" at bounding box center [1198, 191] width 62 height 10
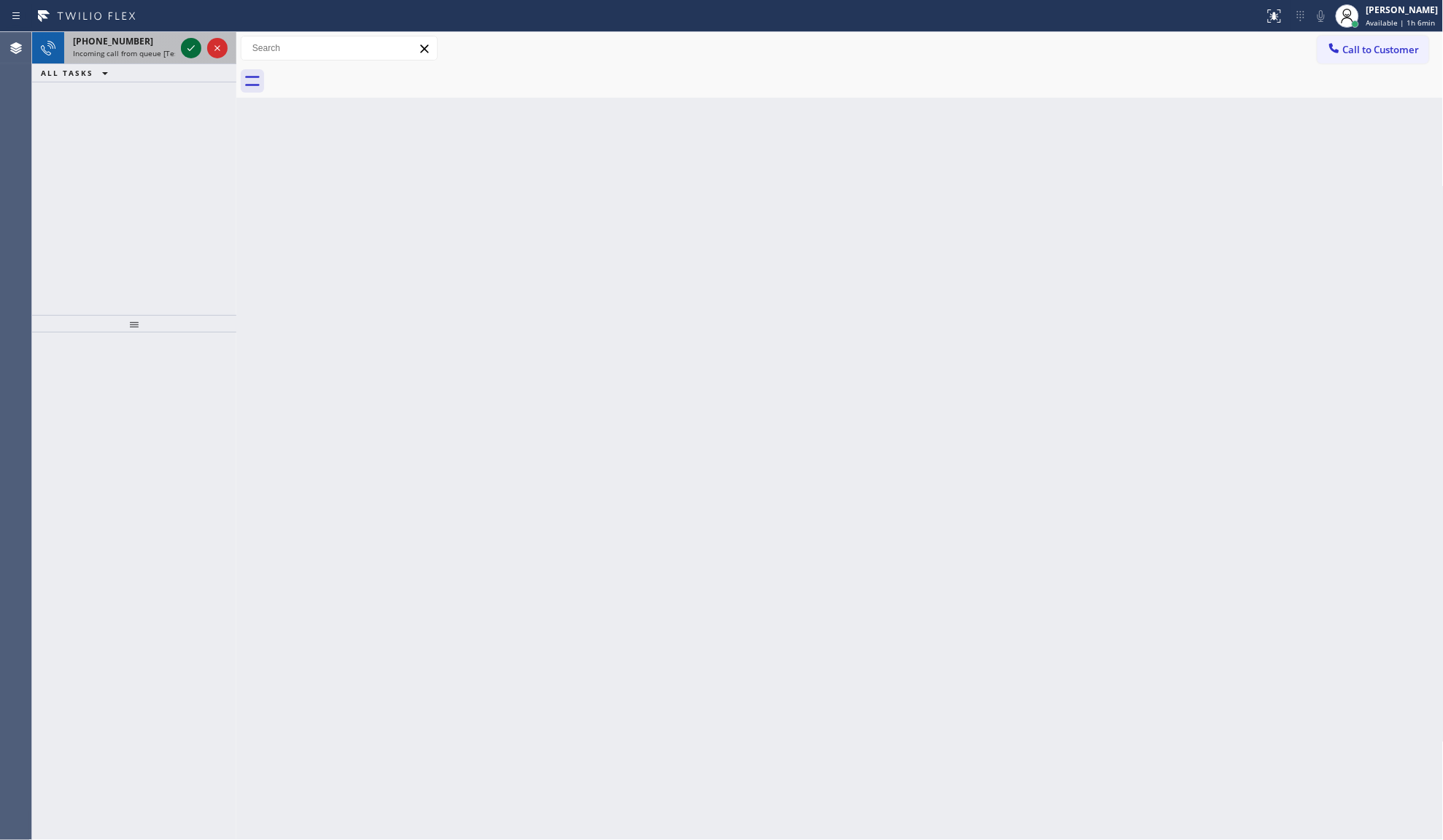
click at [200, 47] on div at bounding box center [191, 48] width 20 height 18
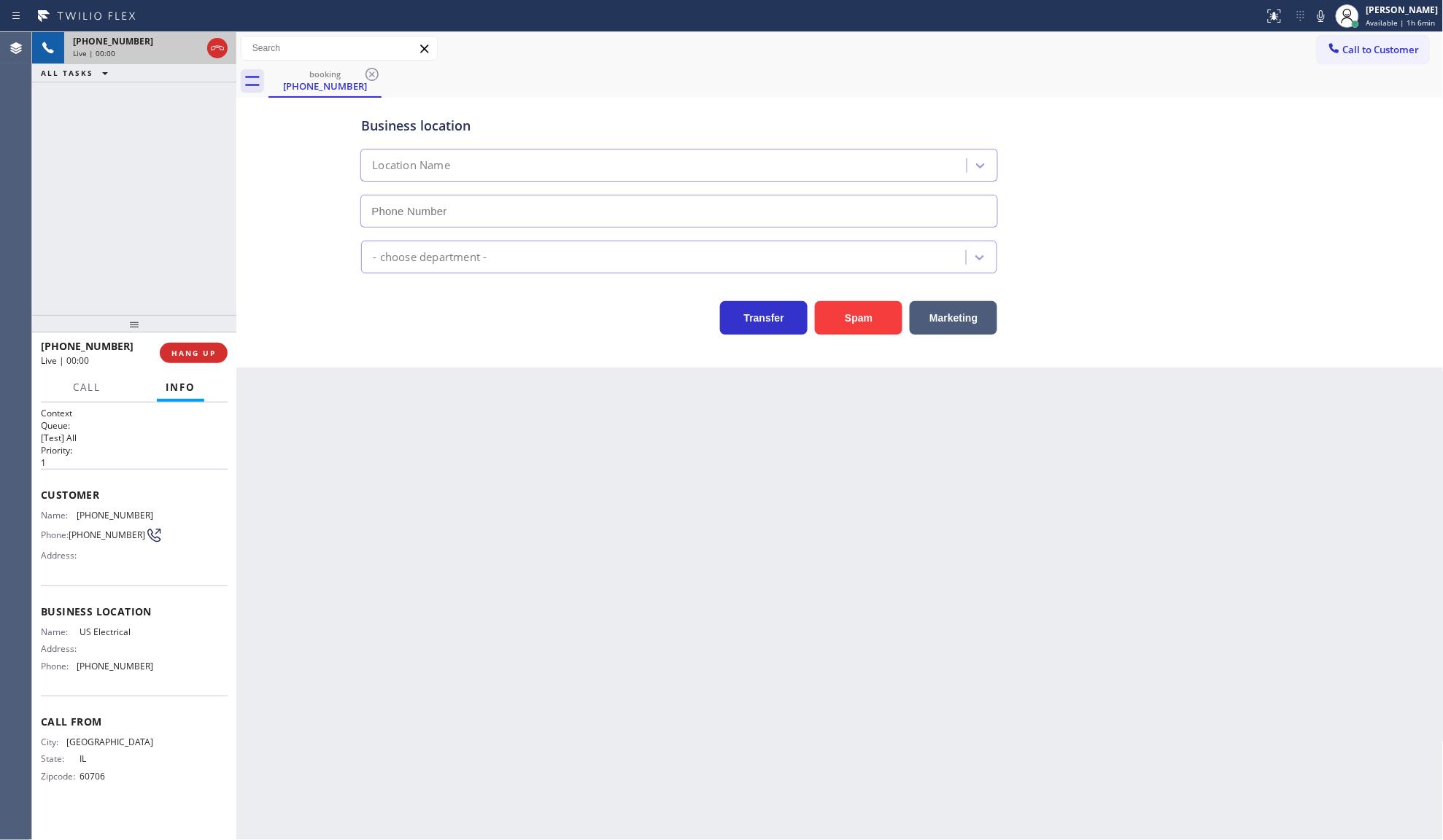
type input "(855) 905-2176"
click at [183, 352] on span "HANG UP" at bounding box center [194, 352] width 45 height 10
click at [183, 352] on span "COMPLETE" at bounding box center [191, 352] width 50 height 10
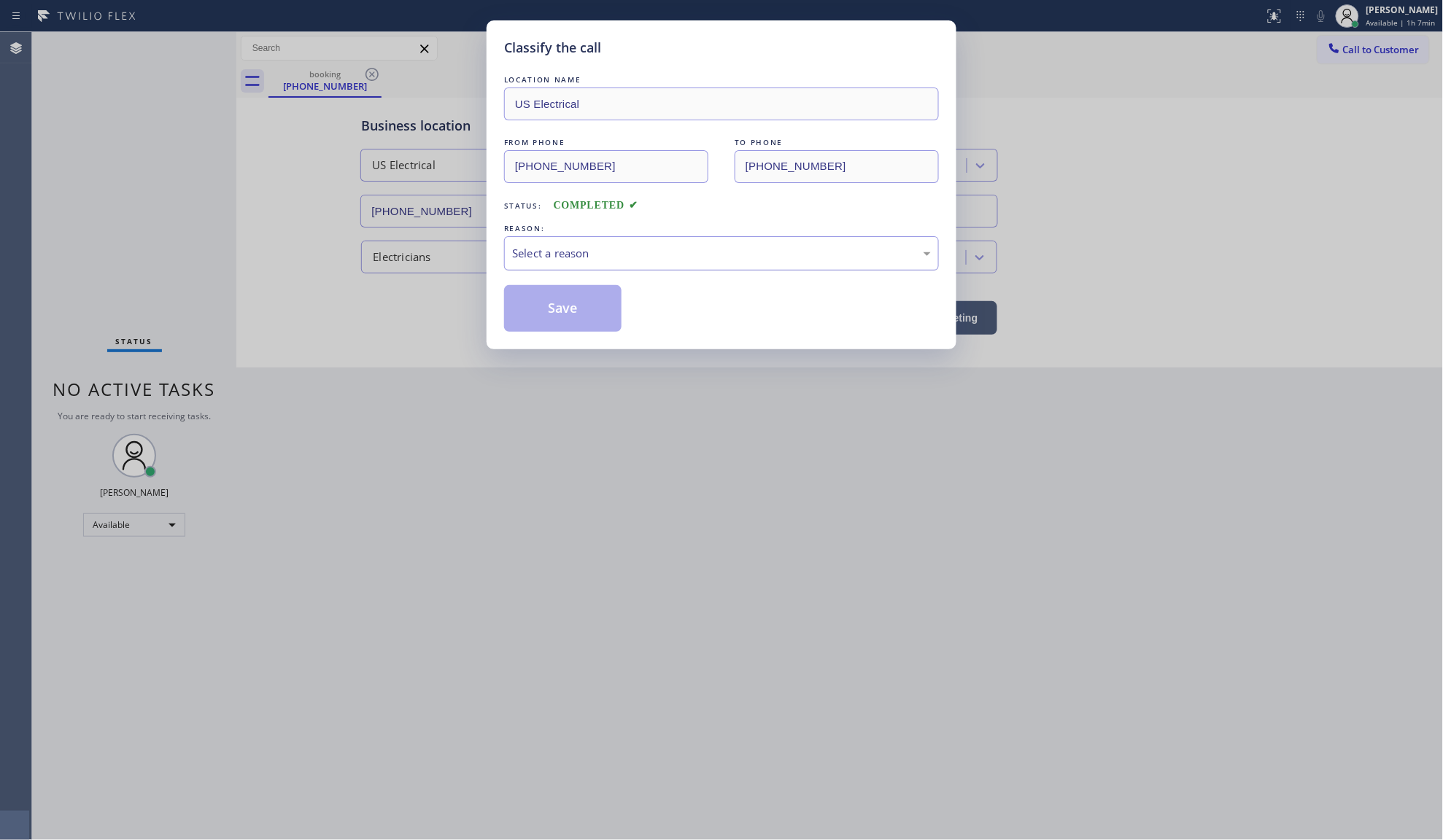
click at [562, 259] on div "Select a reason" at bounding box center [721, 253] width 419 height 17
click at [552, 310] on button "Save" at bounding box center [562, 308] width 118 height 46
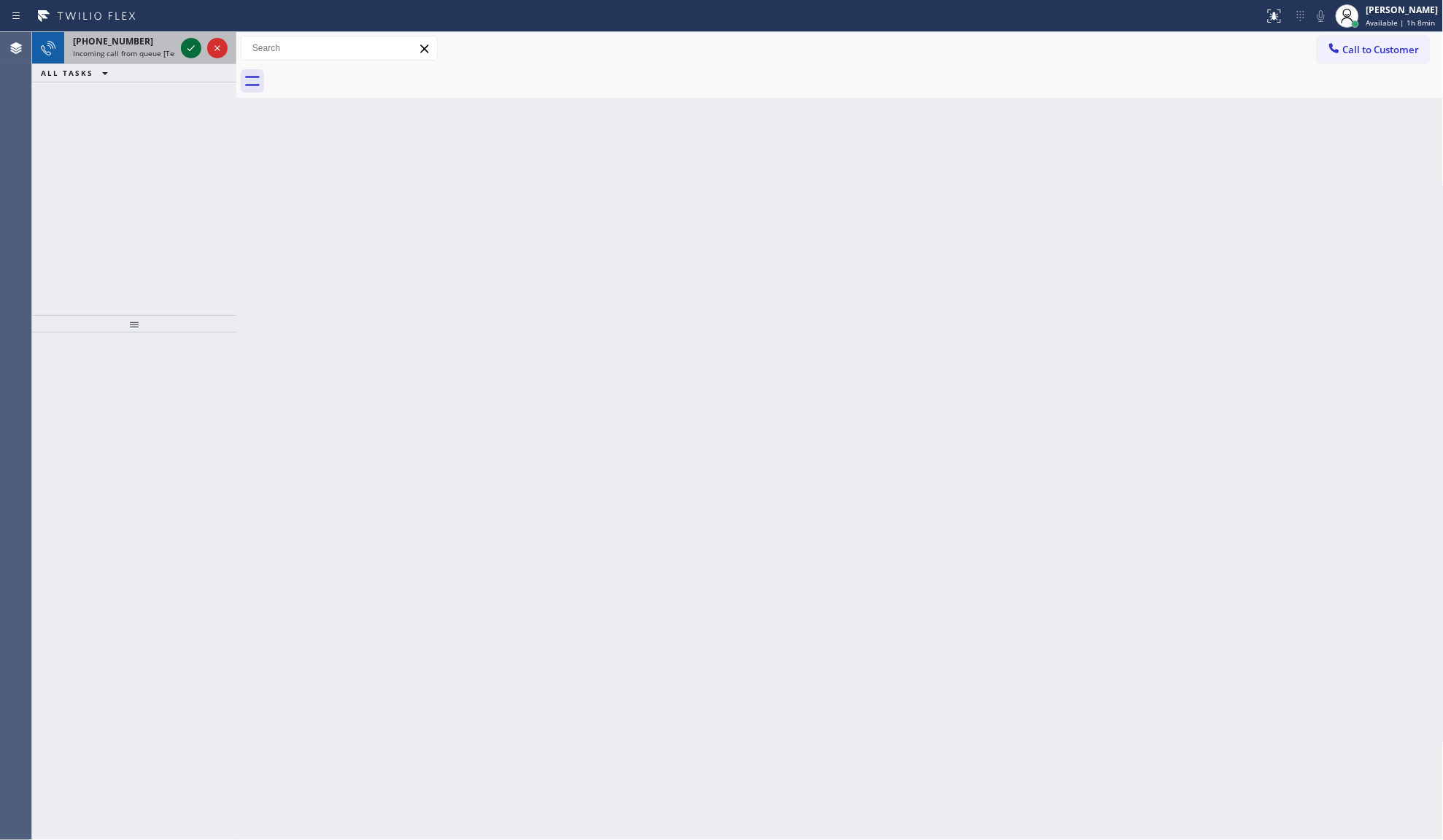
click at [194, 50] on icon at bounding box center [191, 48] width 18 height 18
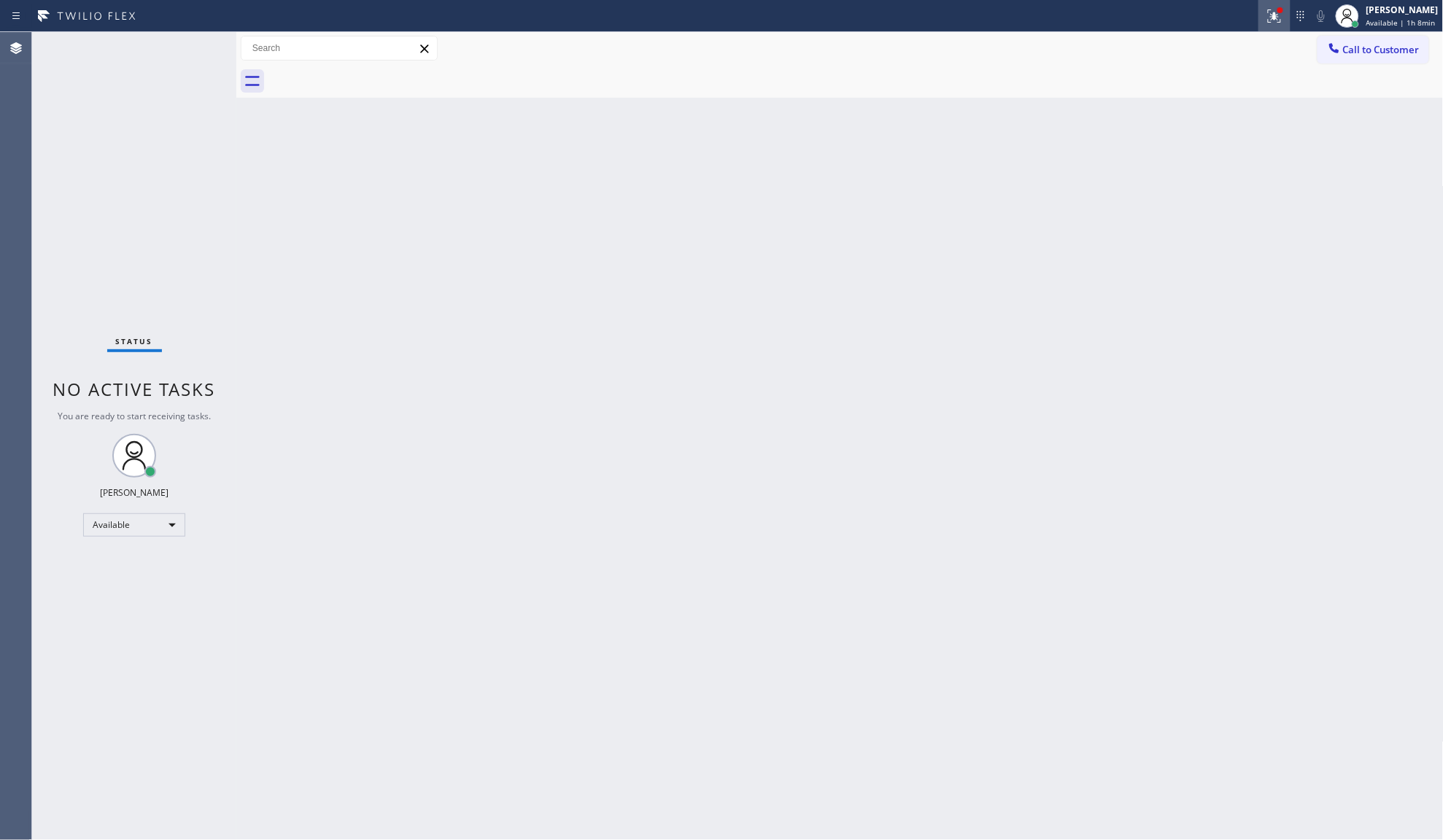
click at [1289, 28] on button at bounding box center [1275, 16] width 32 height 32
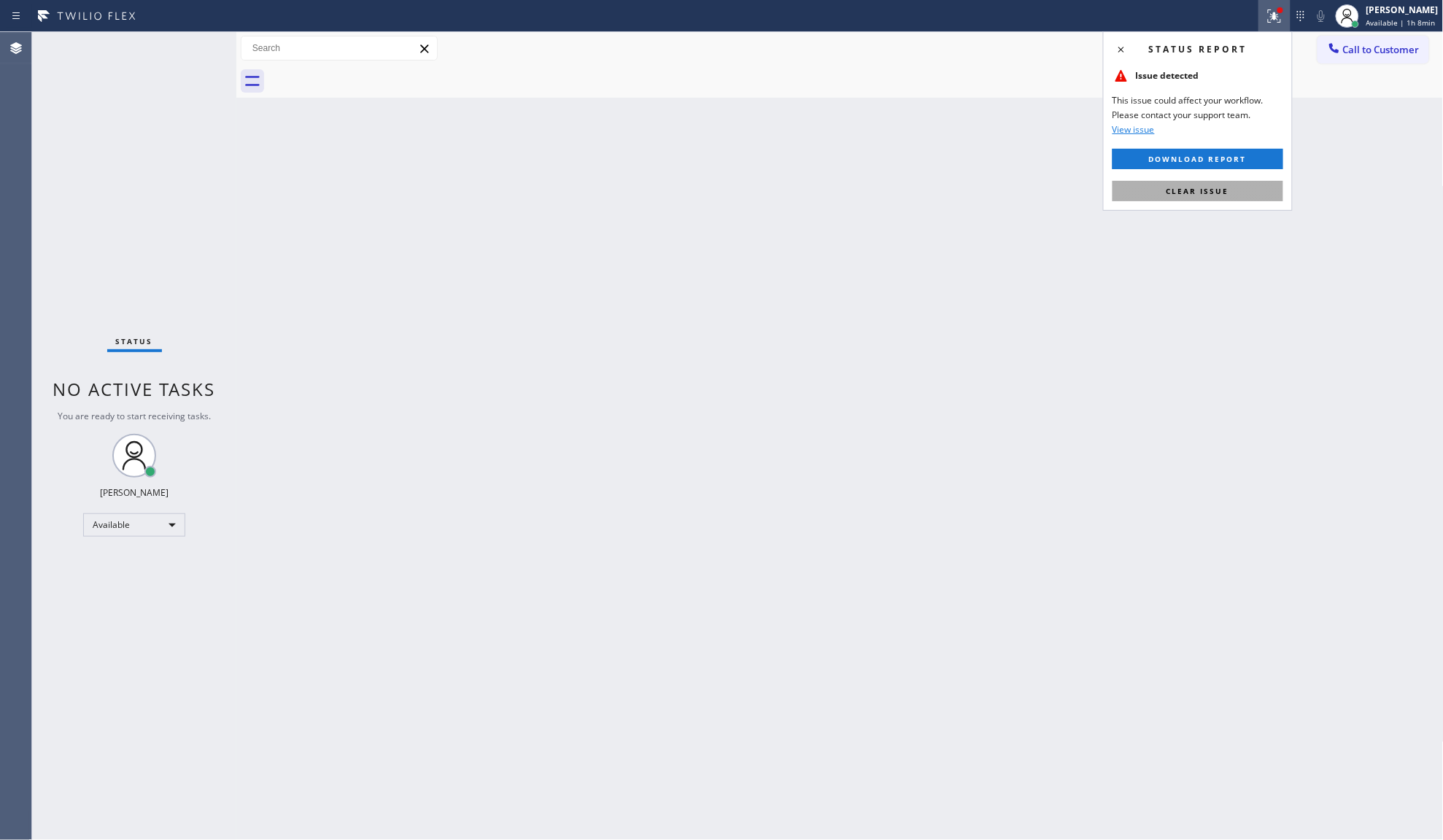
click at [1226, 201] on button "Clear issue" at bounding box center [1198, 191] width 171 height 20
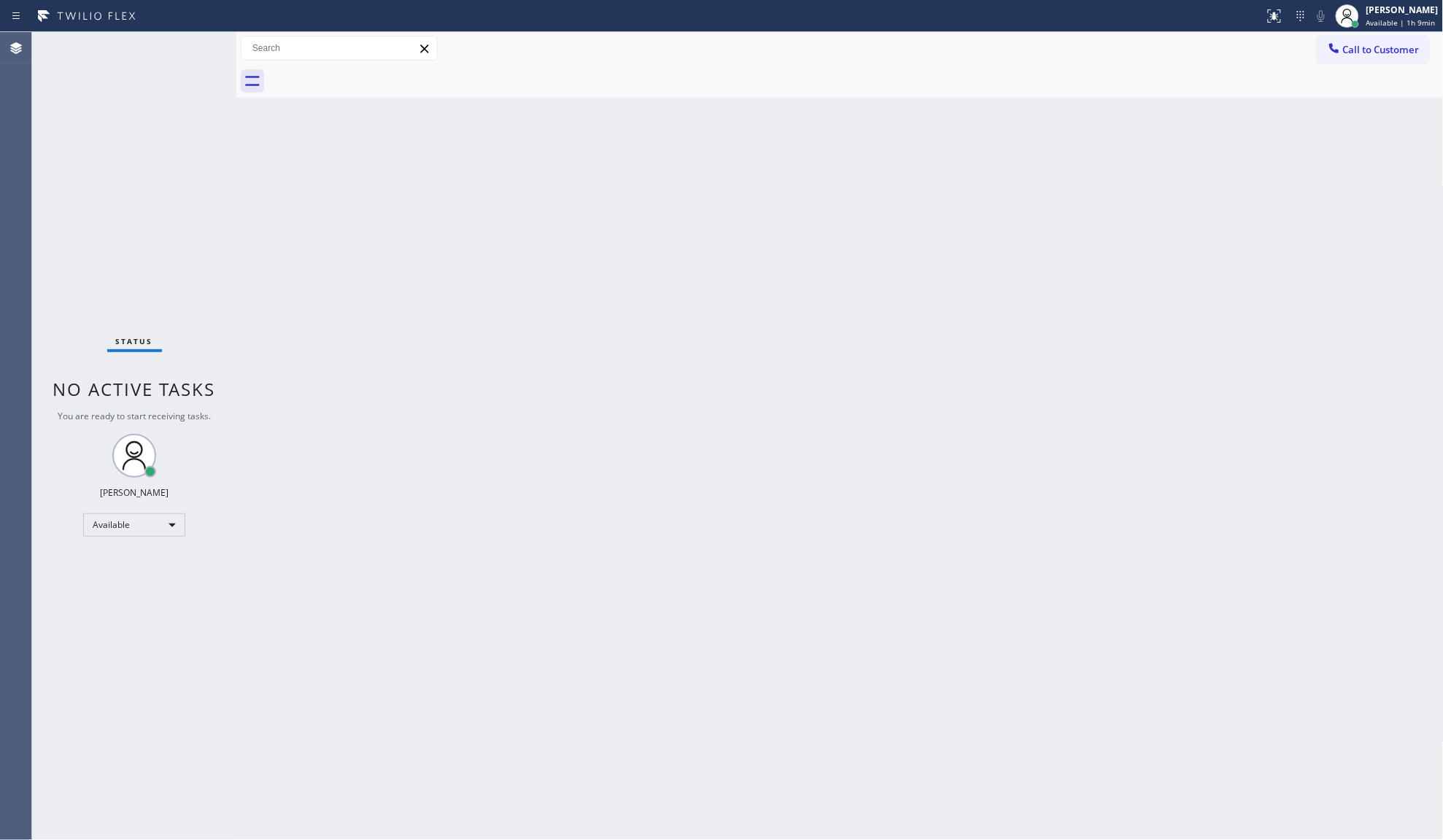
click at [316, 483] on div "Back to Dashboard Change Sender ID Customers Technicians Select a contact Outbo…" at bounding box center [840, 436] width 1207 height 808
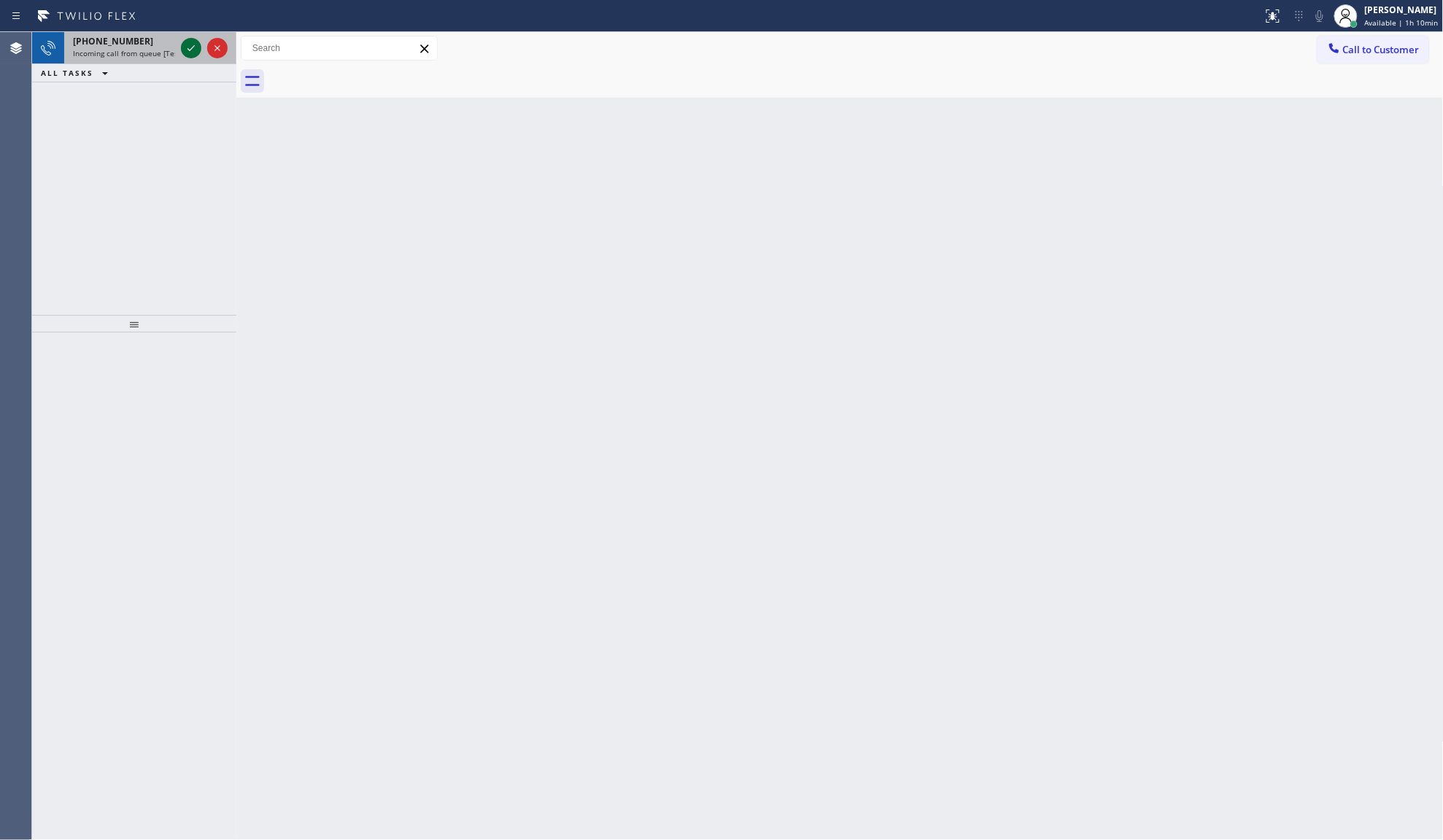
click at [181, 51] on div at bounding box center [191, 48] width 20 height 18
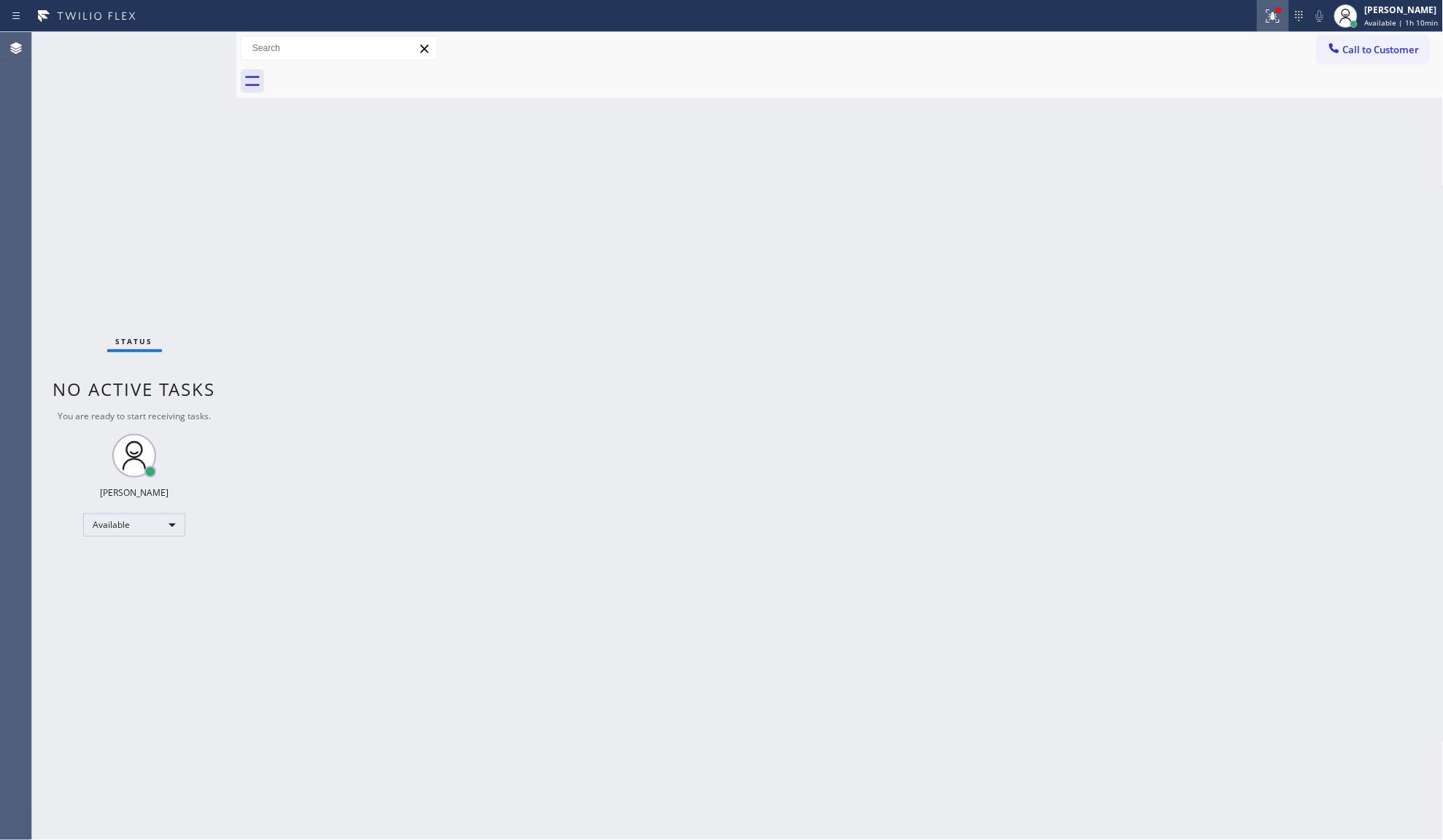
click at [1266, 20] on div at bounding box center [1273, 16] width 32 height 18
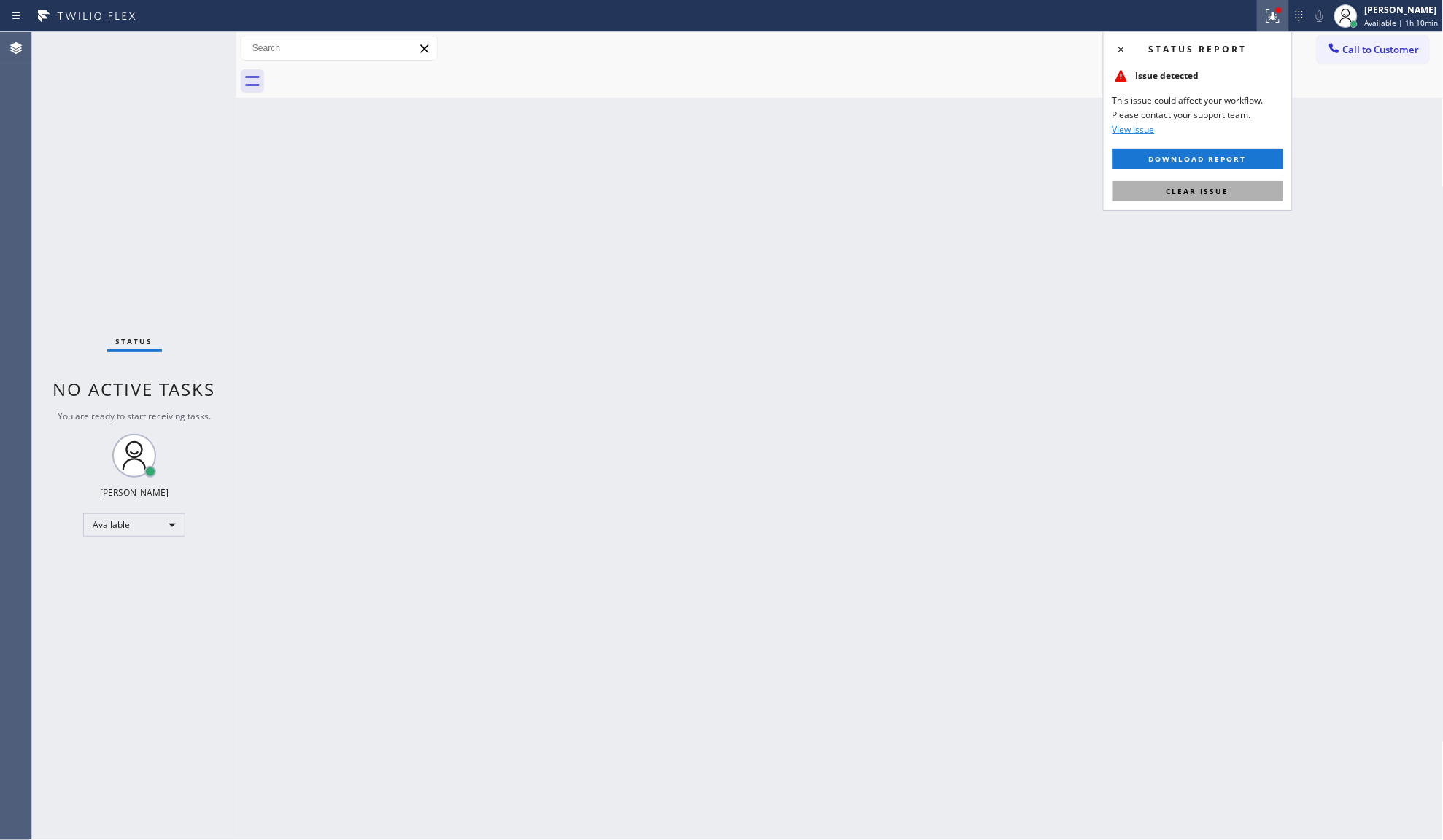
click at [1237, 187] on button "Clear issue" at bounding box center [1198, 191] width 171 height 20
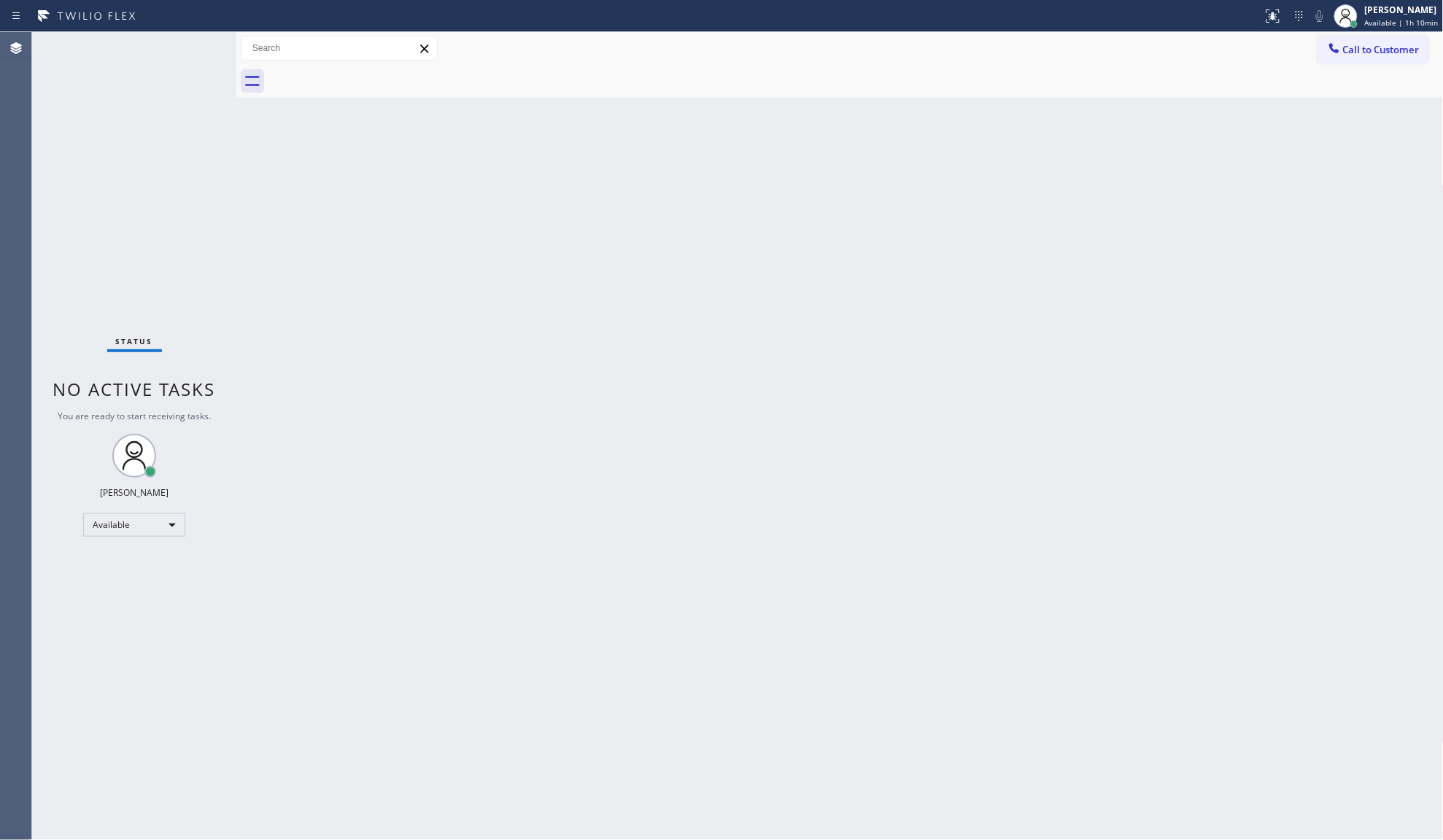
click at [133, 686] on div "Status No active tasks You are ready to start receiving tasks. JENIZA ALCAYDE A…" at bounding box center [134, 436] width 204 height 808
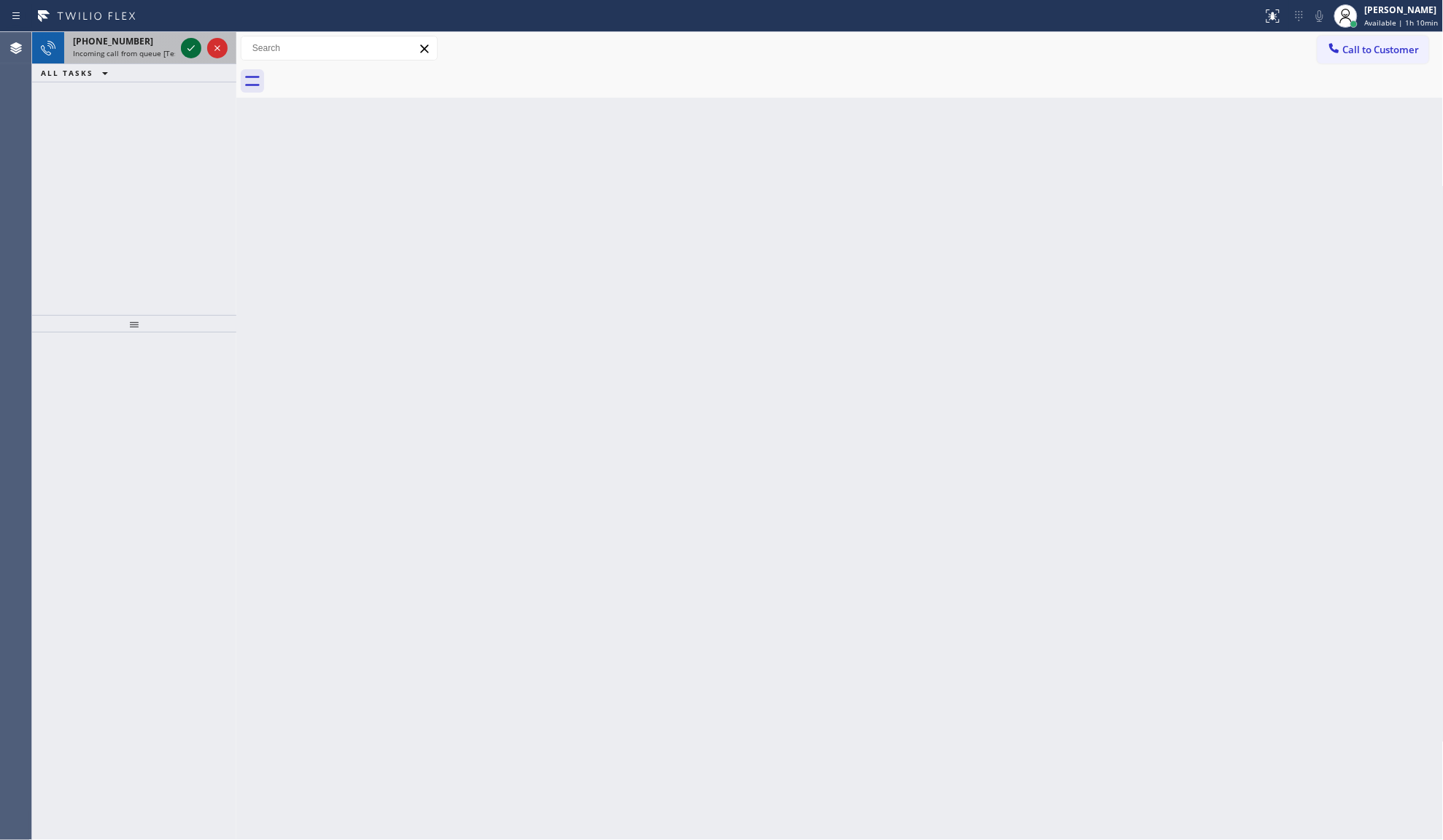
click at [178, 38] on div at bounding box center [204, 48] width 53 height 32
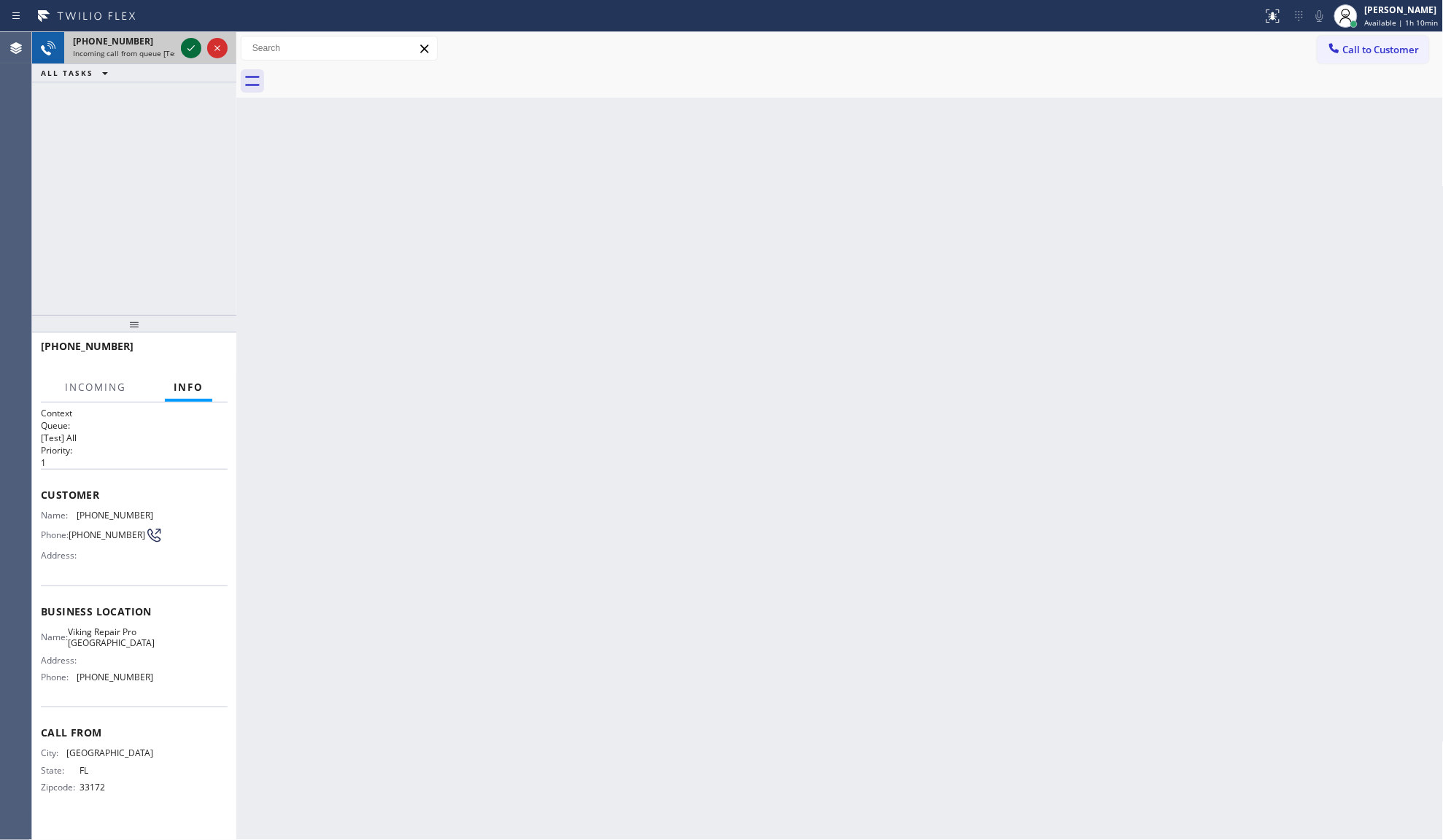
click at [183, 45] on icon at bounding box center [191, 48] width 18 height 18
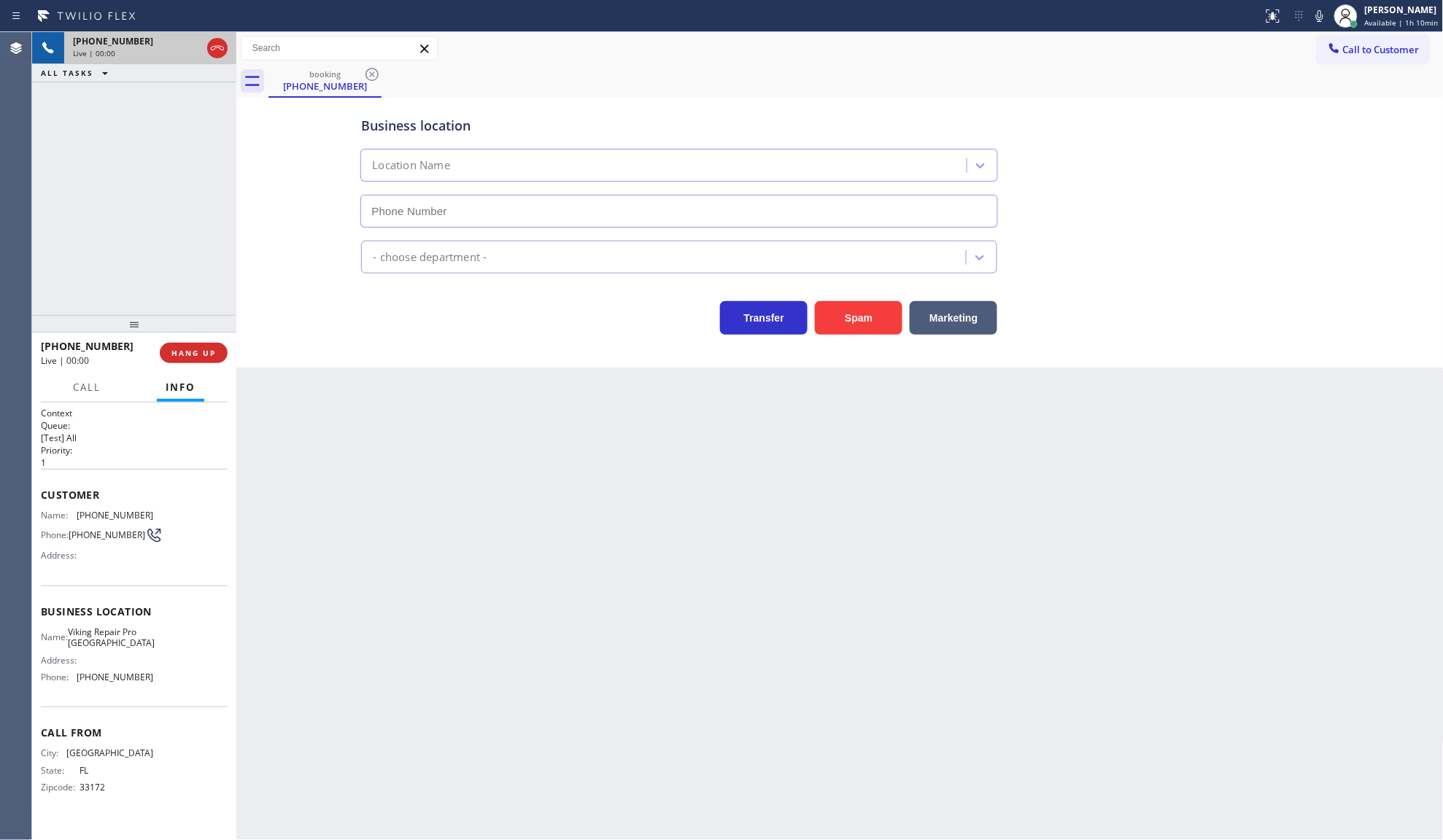
type input "(503) 694-7878"
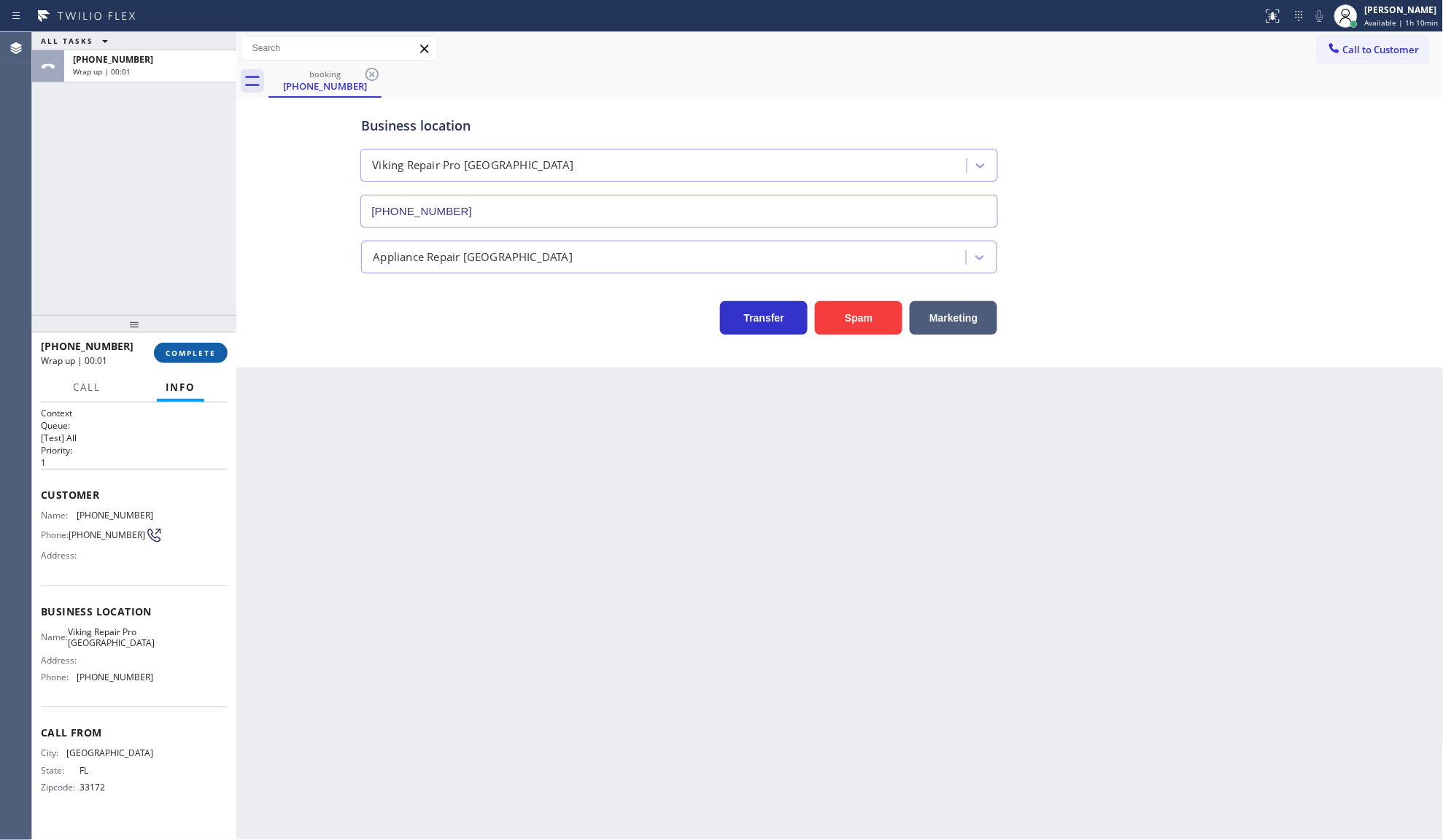
click at [179, 348] on span "COMPLETE" at bounding box center [191, 352] width 50 height 10
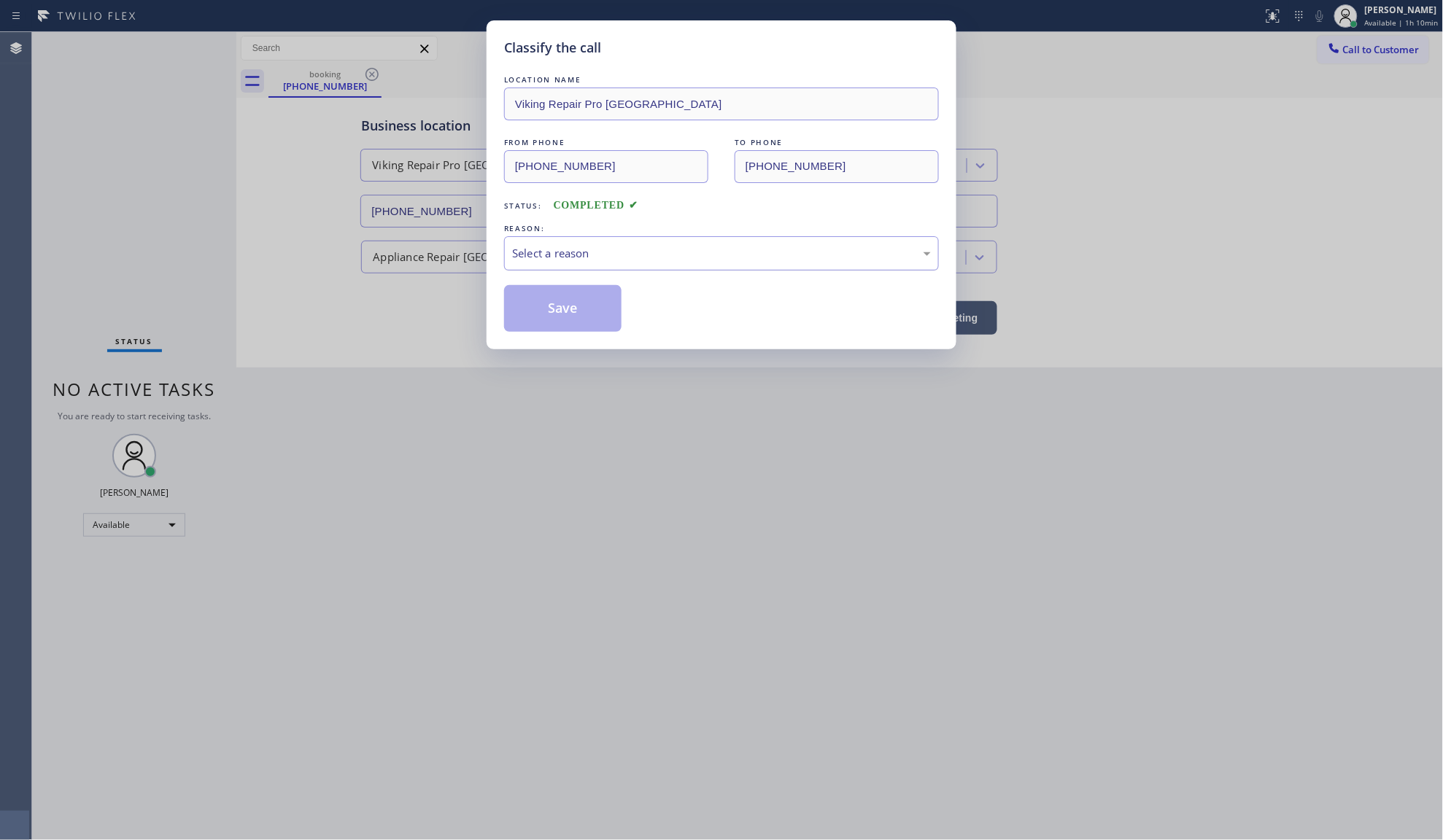
click at [581, 252] on div "Select a reason" at bounding box center [721, 253] width 419 height 17
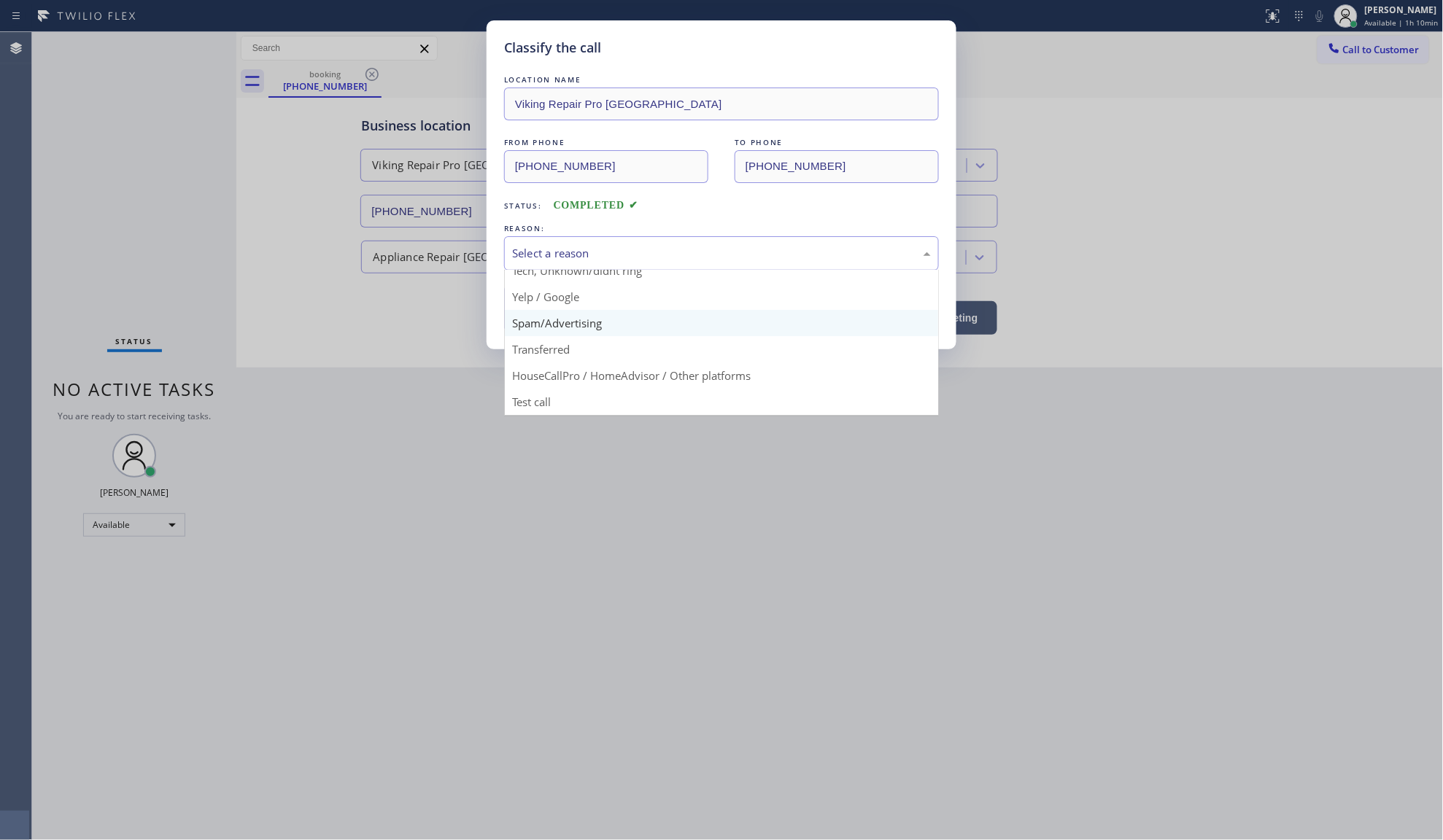
scroll to position [100, 0]
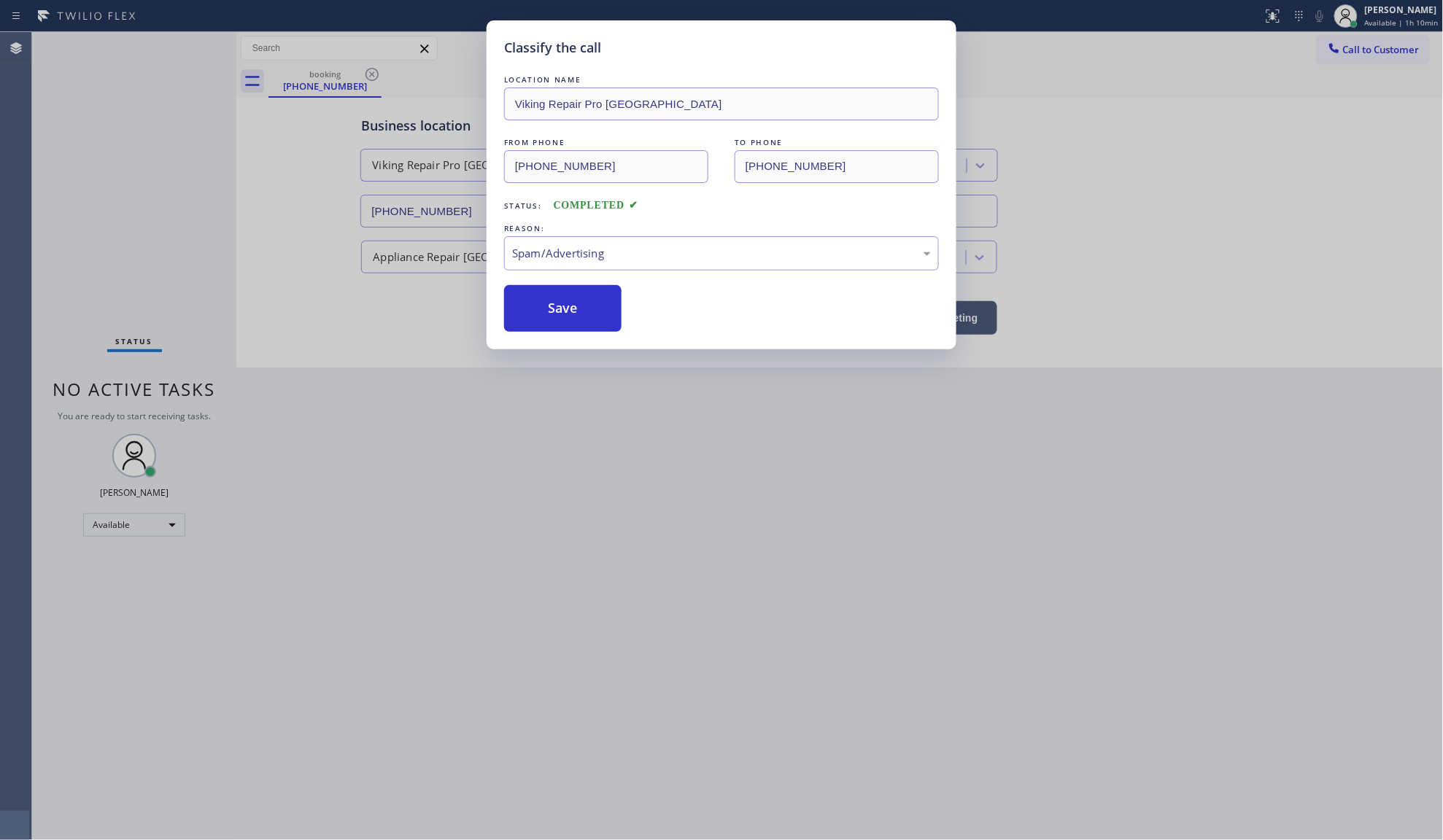
click at [559, 316] on button "Save" at bounding box center [562, 308] width 118 height 46
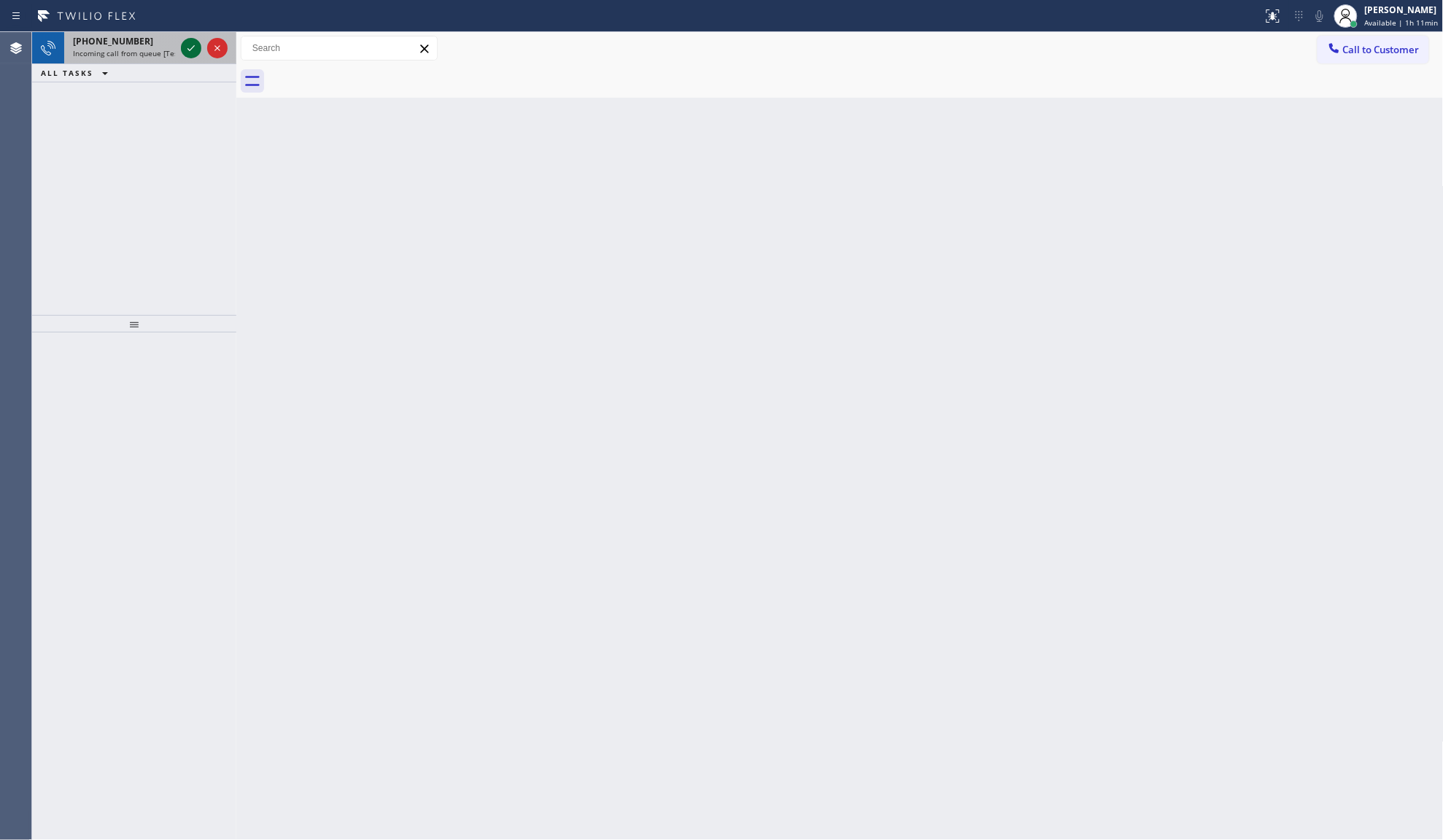
click at [187, 47] on icon at bounding box center [191, 48] width 18 height 18
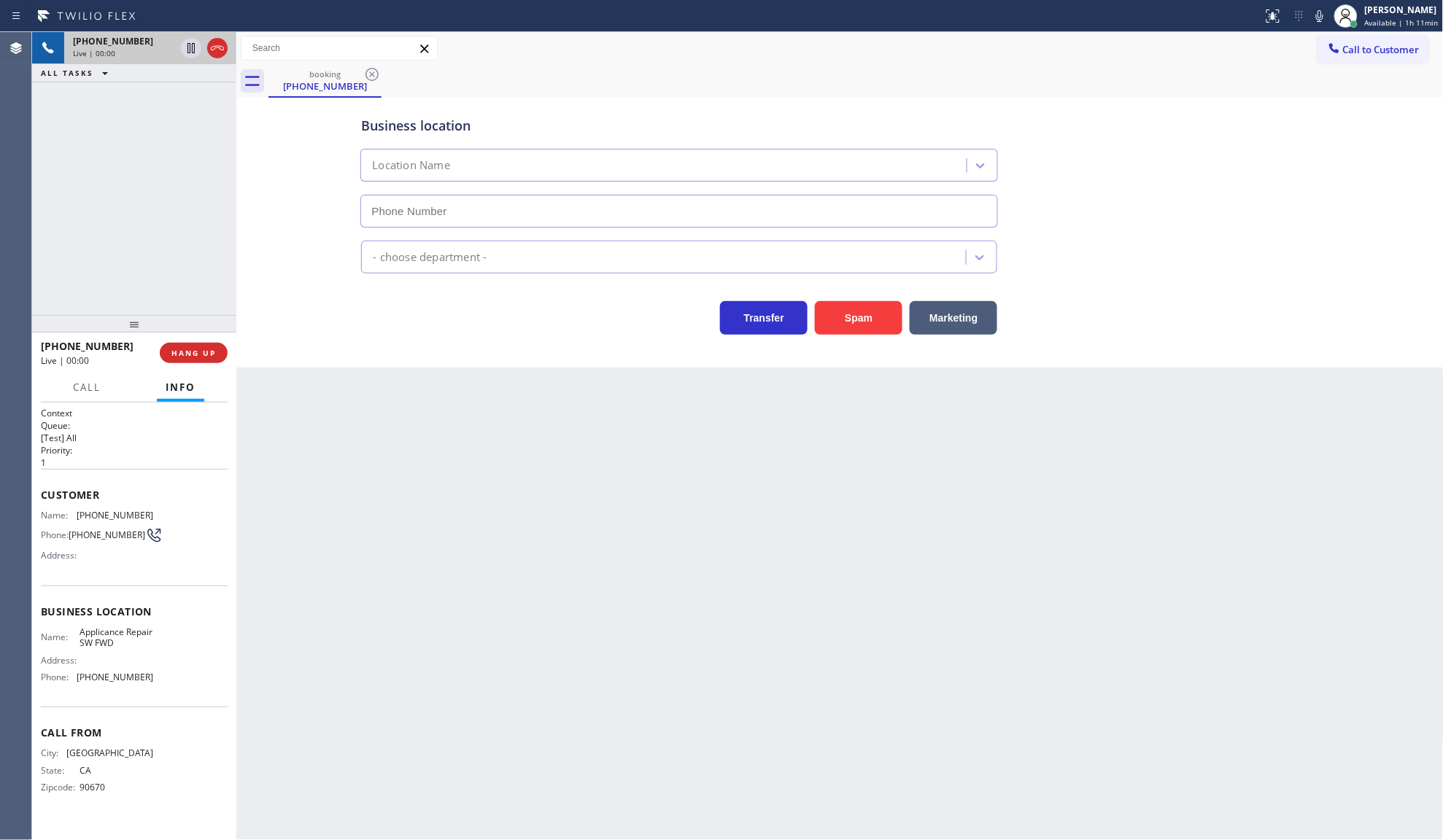
type input "(213) 566-9111"
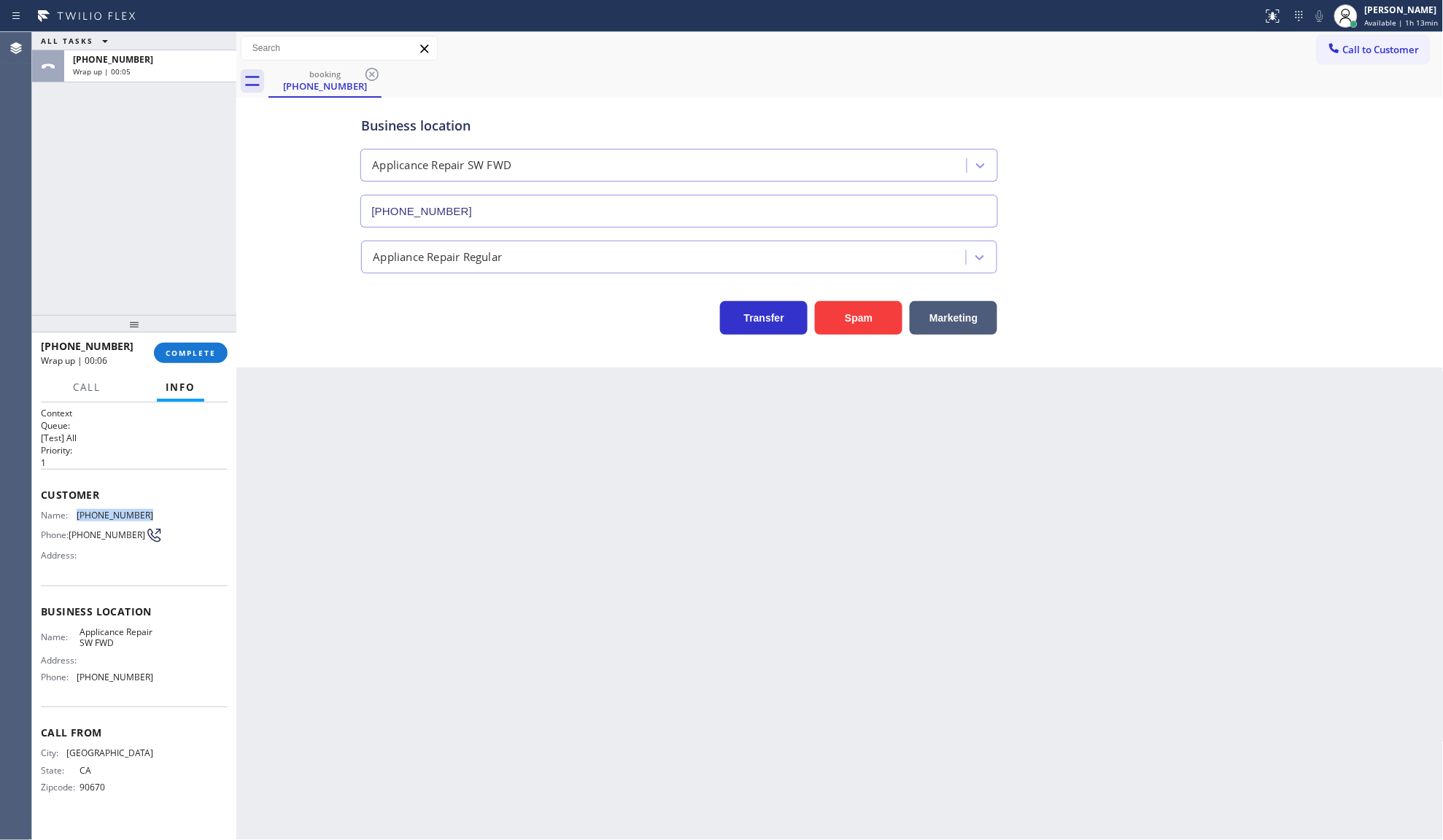
drag, startPoint x: 84, startPoint y: 514, endPoint x: 183, endPoint y: 503, distance: 99.6
click at [183, 503] on div "Customer Name: (323) 501-9249 Phone: (323) 501-9249 Address:" at bounding box center [134, 527] width 187 height 117
copy div "(323) 501-9249"
drag, startPoint x: 75, startPoint y: 674, endPoint x: 168, endPoint y: 678, distance: 93.1
click at [123, 676] on div "Phone: (213) 566-9111" at bounding box center [97, 677] width 112 height 11
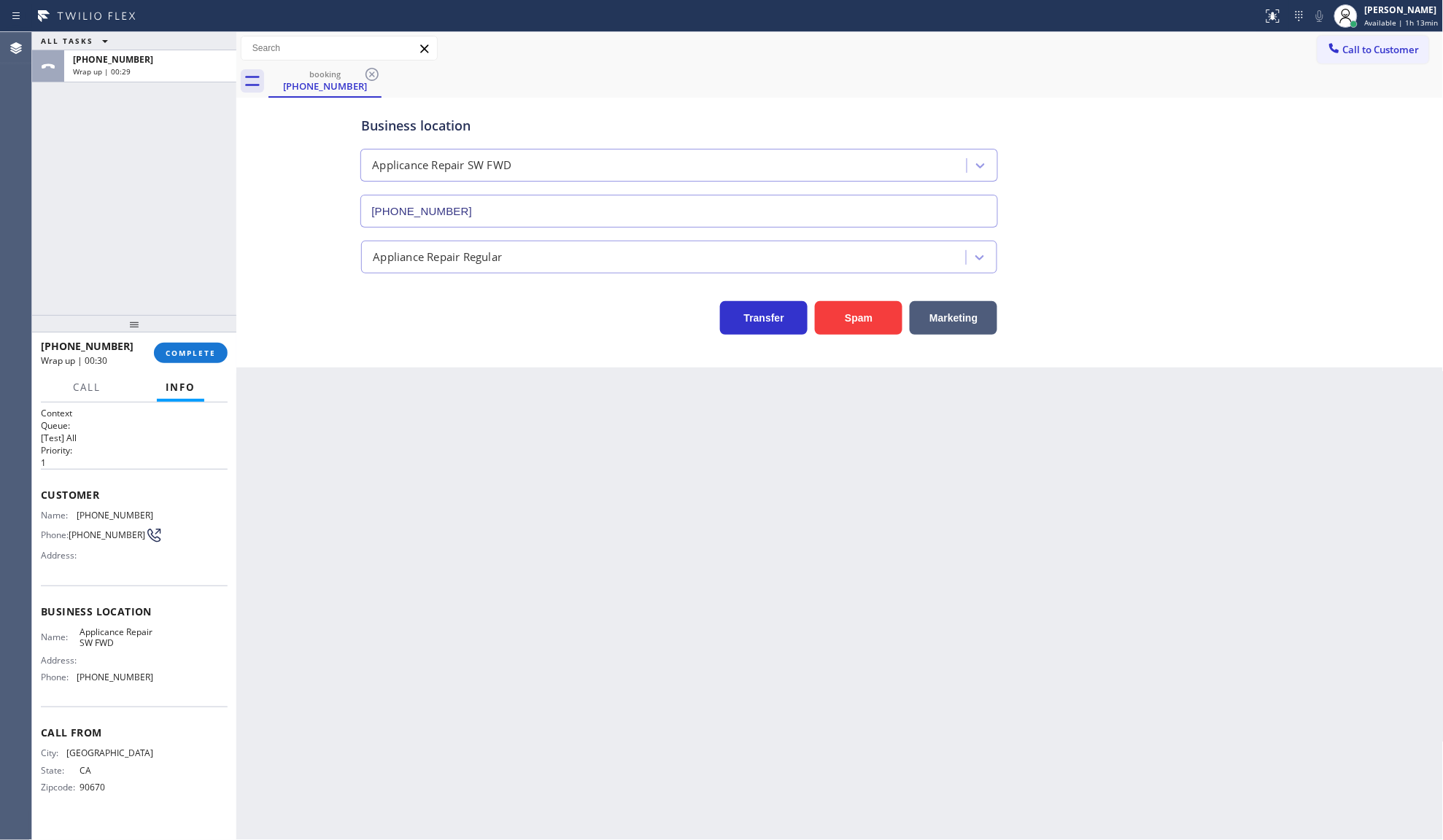
drag, startPoint x: 168, startPoint y: 678, endPoint x: 181, endPoint y: 681, distance: 13.3
click at [181, 681] on div "Name: Applicance Repair SW FWD Address: Phone: (213) 566-9111" at bounding box center [134, 657] width 187 height 62
drag, startPoint x: 75, startPoint y: 671, endPoint x: 187, endPoint y: 672, distance: 112.0
click at [187, 672] on div "Name: Applicance Repair SW FWD Address: Phone: (213) 566-9111" at bounding box center [134, 657] width 187 height 62
copy div "(213) 566-9111"
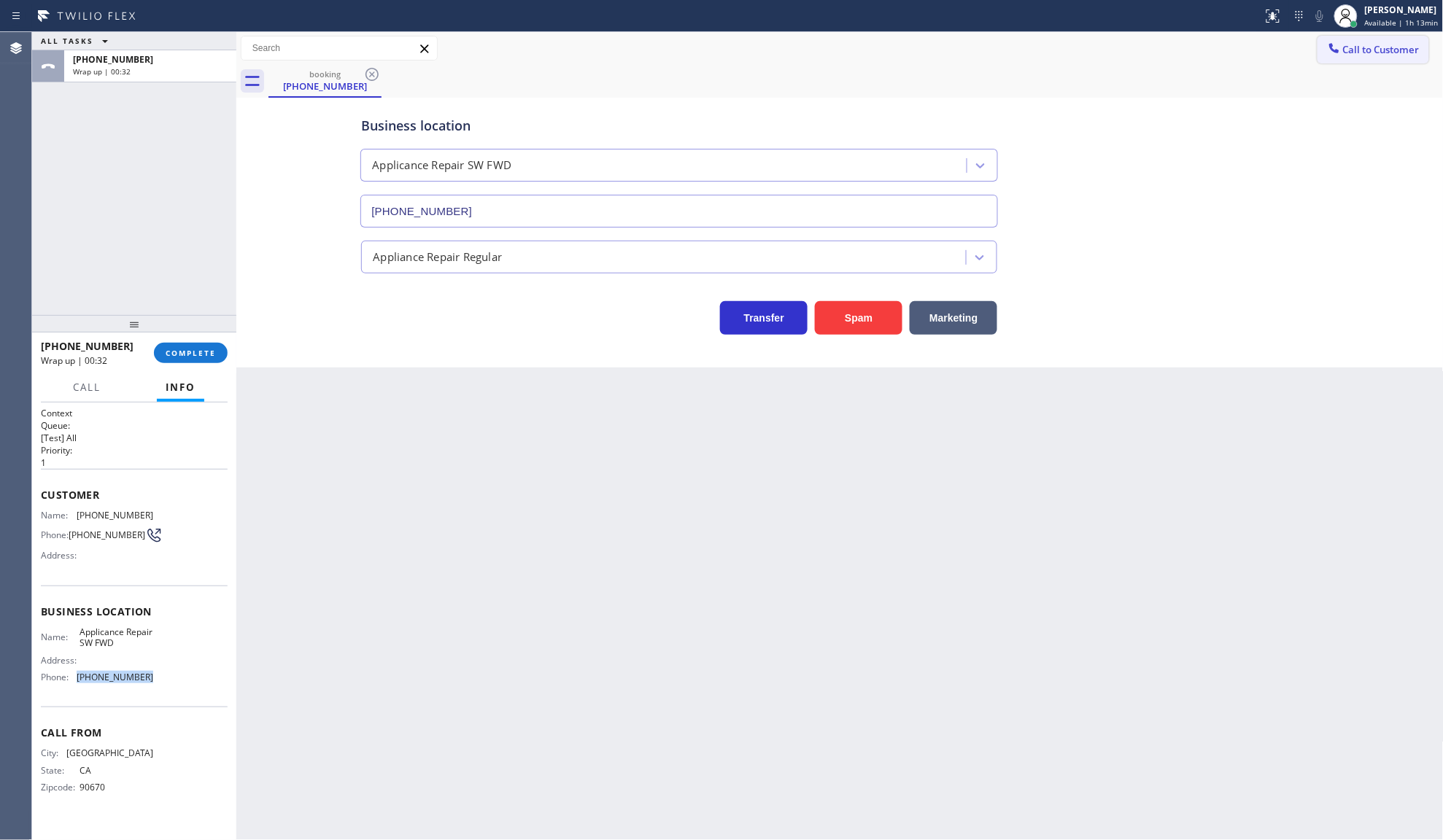
click at [1343, 48] on span "Call to Customer" at bounding box center [1381, 50] width 77 height 13
click at [0, 0] on div "Outbound call Location Search location Your caller id phone number Customer num…" at bounding box center [0, 0] width 0 height 0
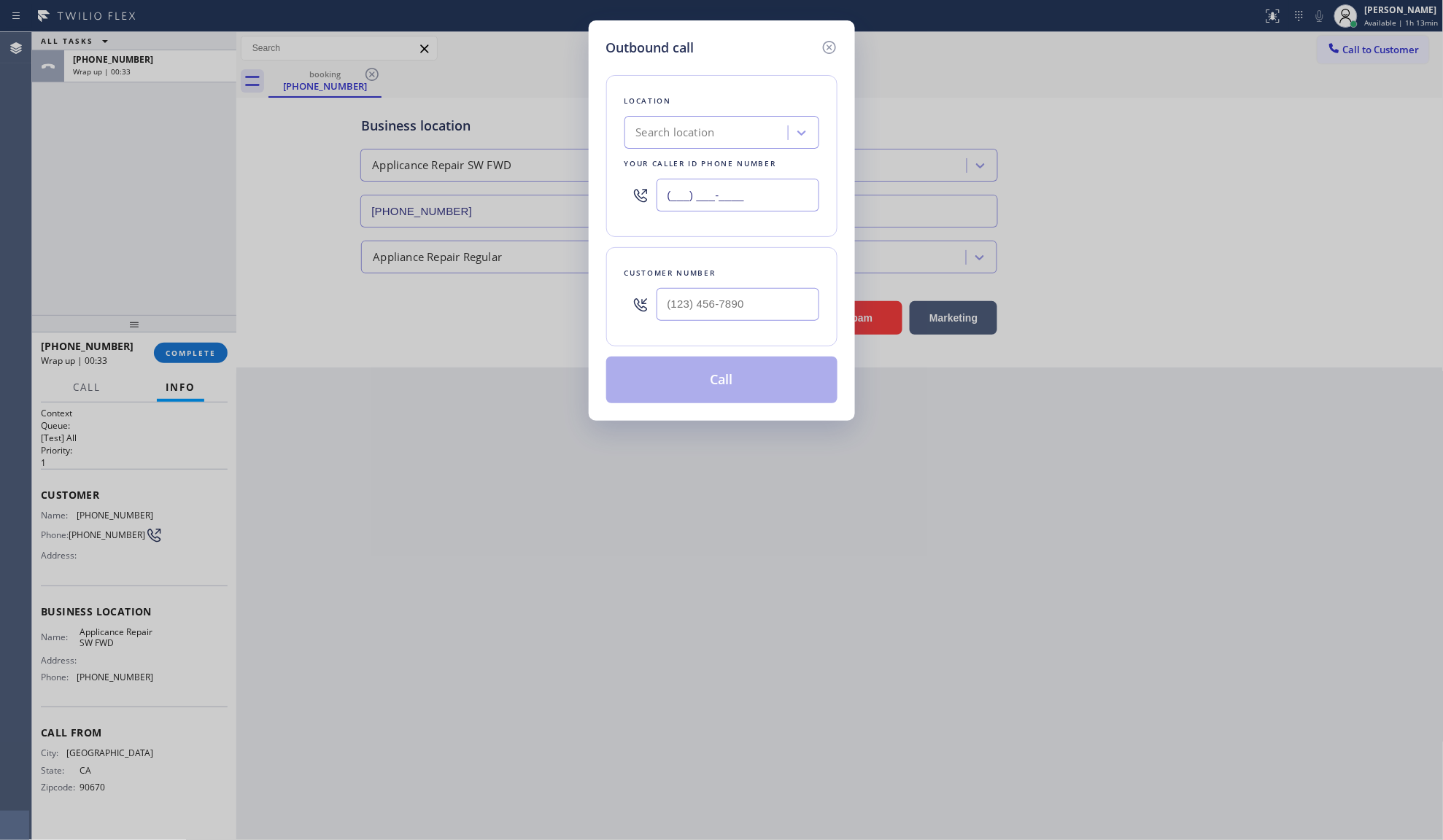
click at [734, 195] on input "(___) ___-____" at bounding box center [737, 195] width 163 height 33
paste input "213) 566-9111"
type input "(213) 566-9111"
click at [731, 304] on input "(___) ___-____" at bounding box center [737, 304] width 163 height 33
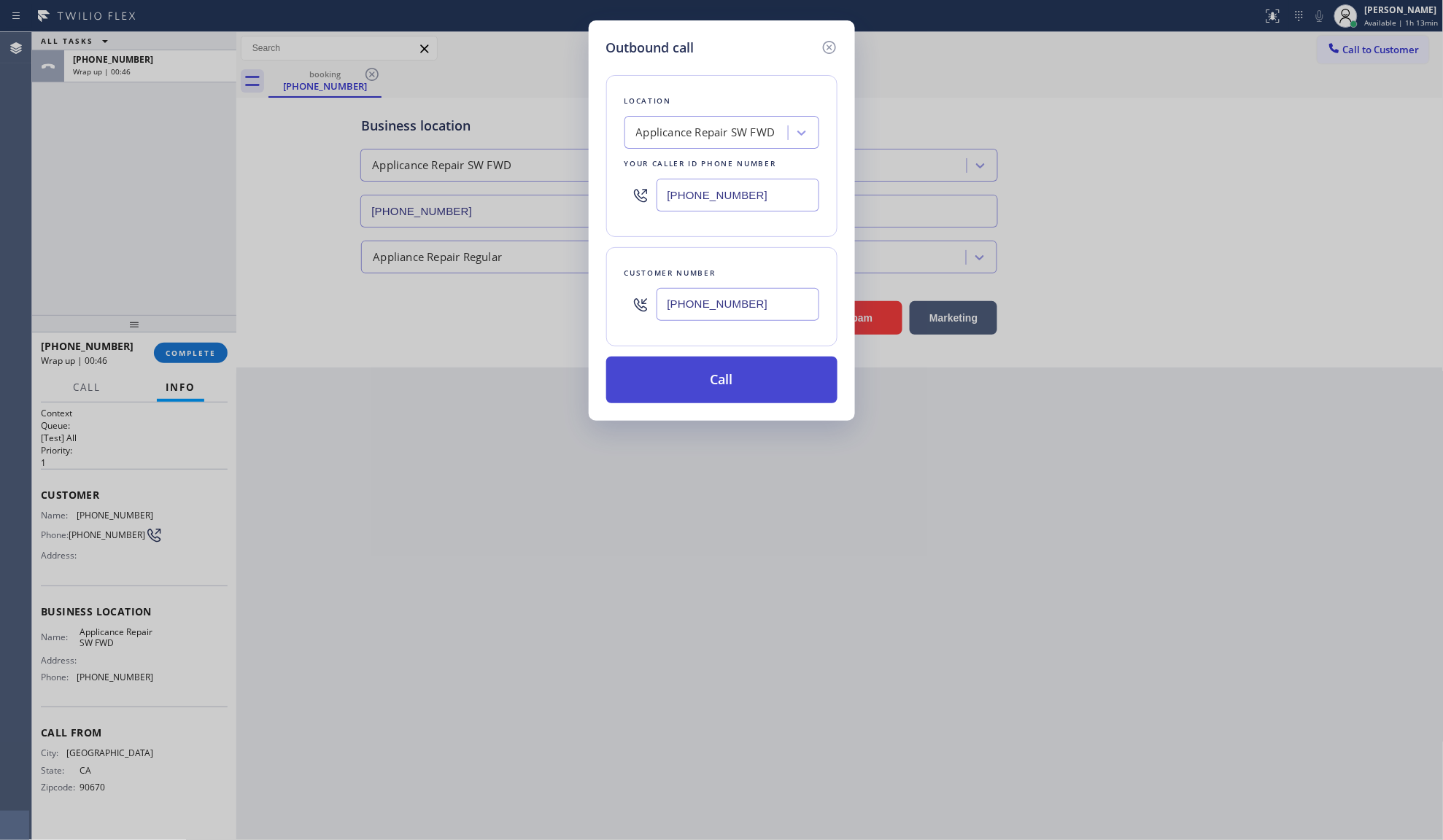
type input "(323) 501-9249"
click at [743, 380] on button "Call" at bounding box center [722, 380] width 232 height 46
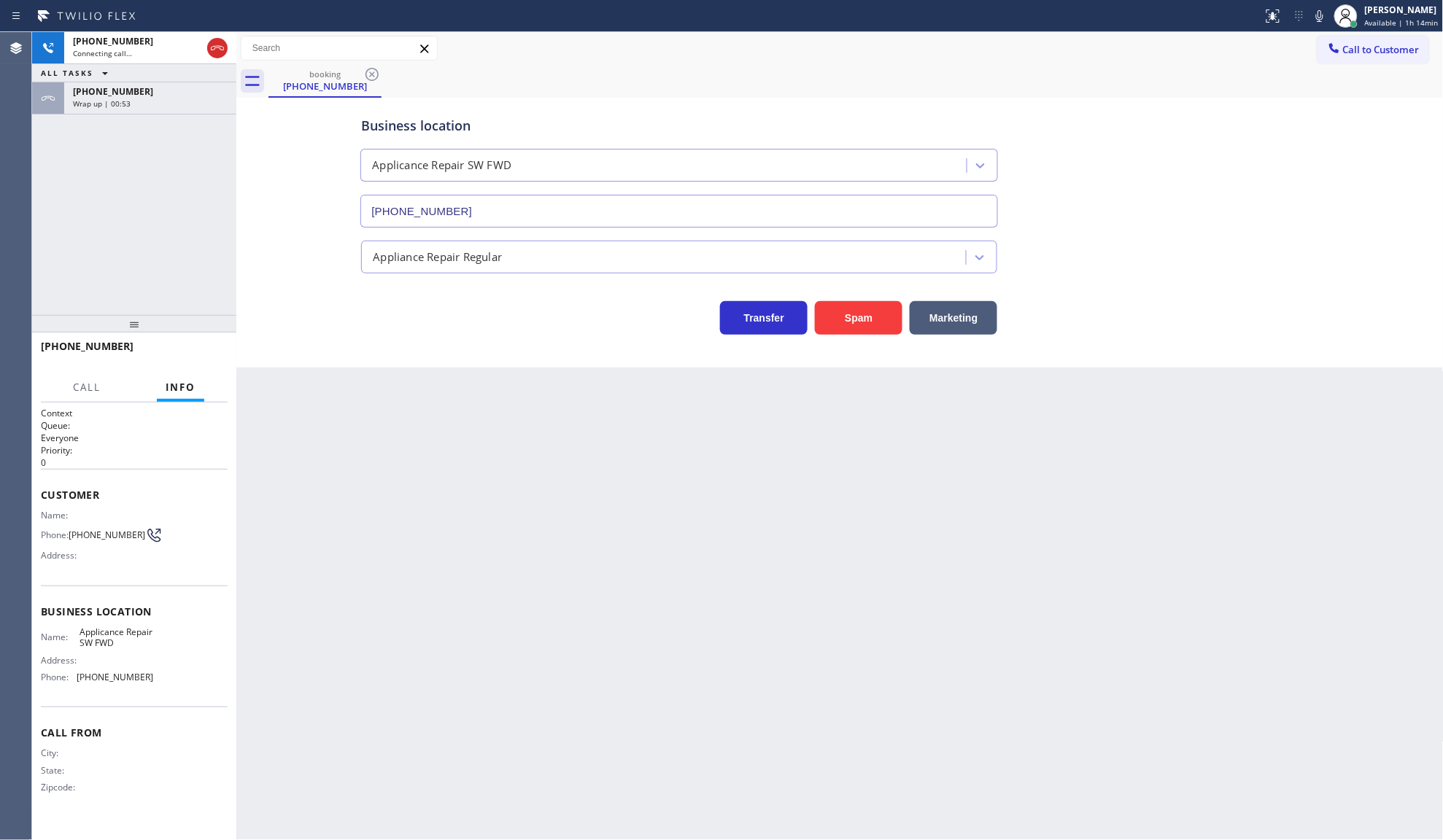
drag, startPoint x: 71, startPoint y: 70, endPoint x: 78, endPoint y: 89, distance: 20.2
click at [75, 81] on button "ALL TASKS" at bounding box center [77, 73] width 91 height 18
click at [80, 93] on span "ALL TASKS" at bounding box center [67, 90] width 53 height 10
click at [80, 93] on span "+13235019249" at bounding box center [113, 91] width 80 height 12
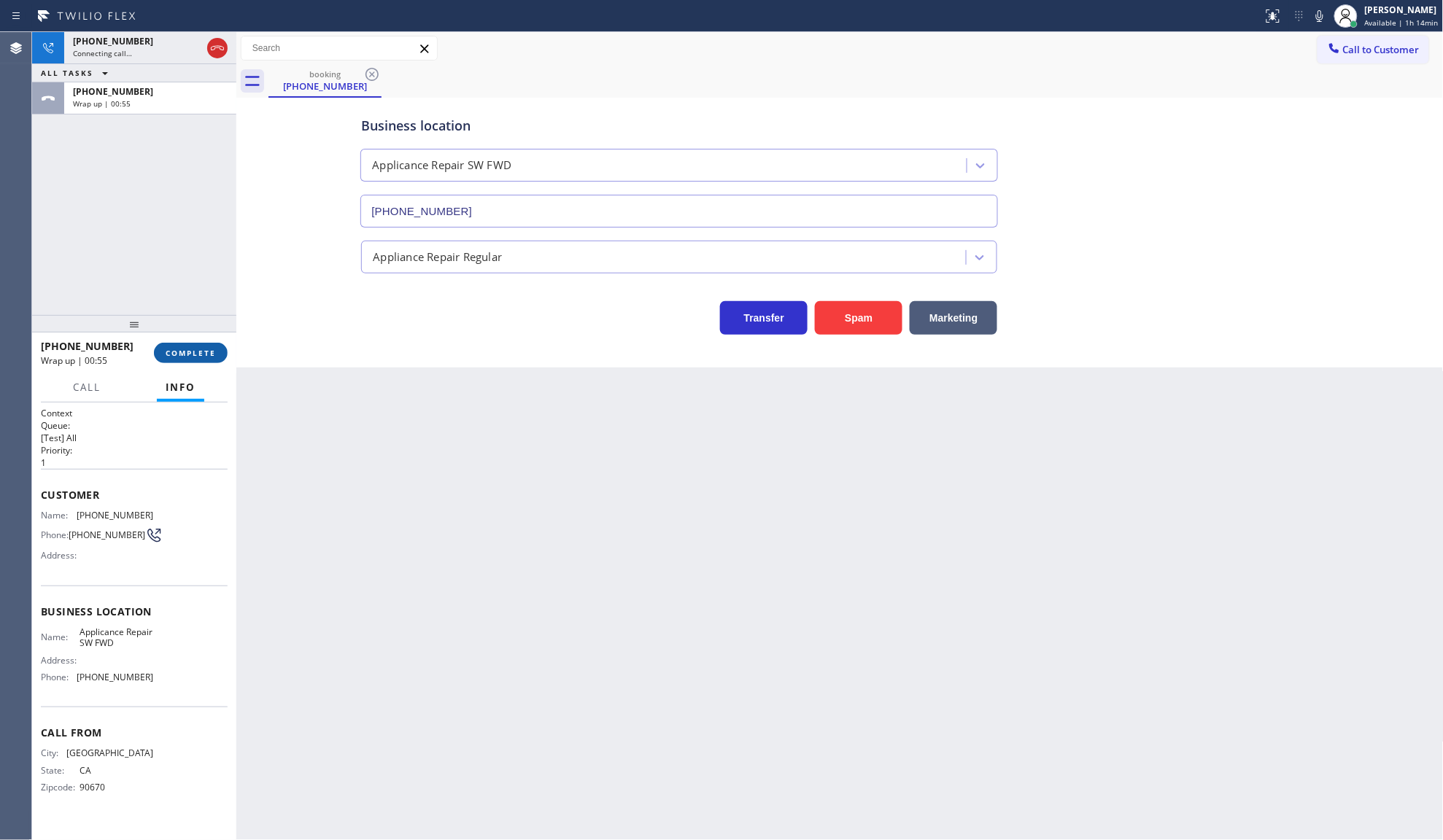
click at [172, 344] on button "COMPLETE" at bounding box center [191, 352] width 74 height 20
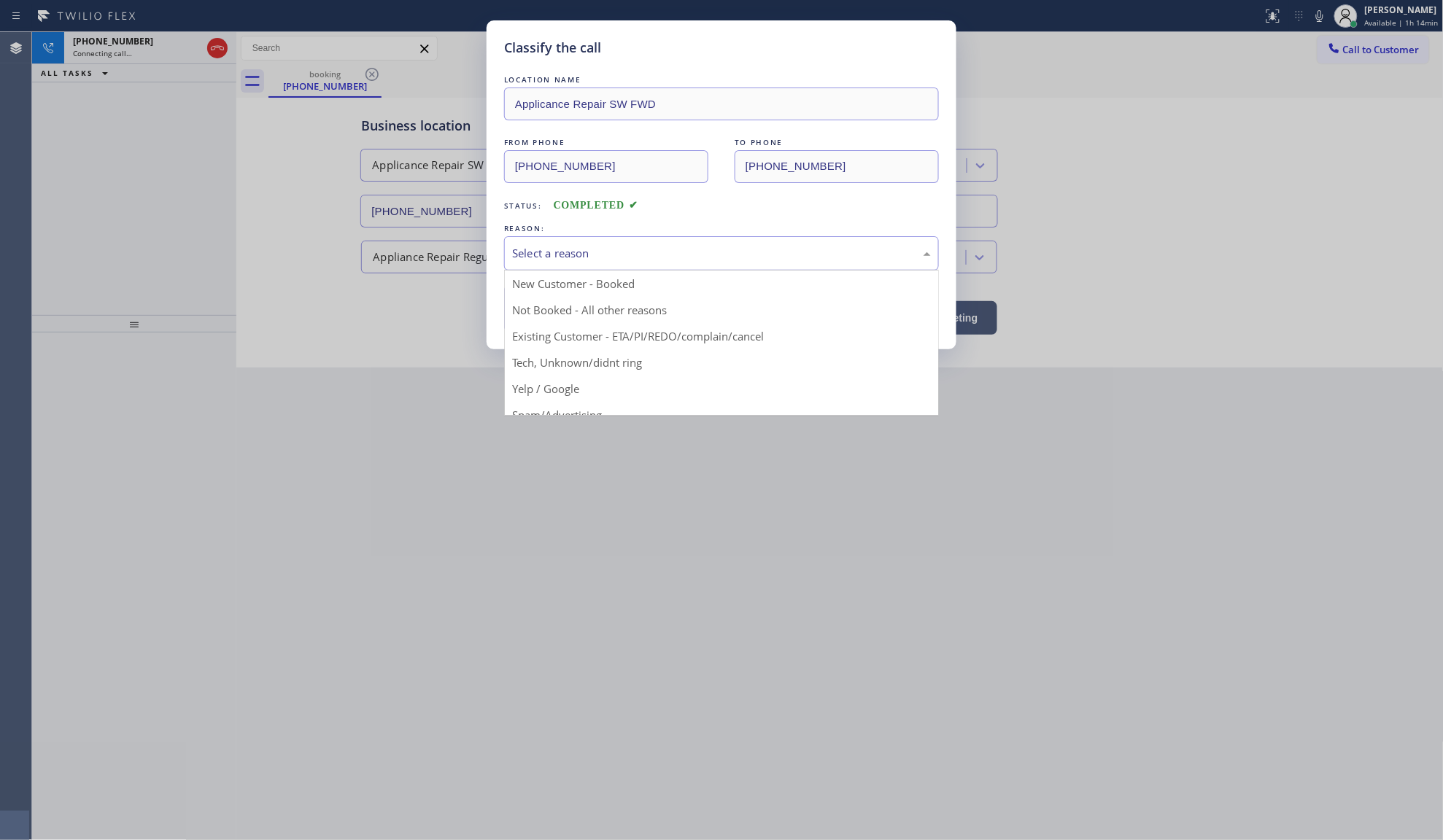
click at [548, 243] on div "Select a reason" at bounding box center [721, 253] width 435 height 34
click at [553, 239] on div "Select a reason" at bounding box center [721, 253] width 435 height 34
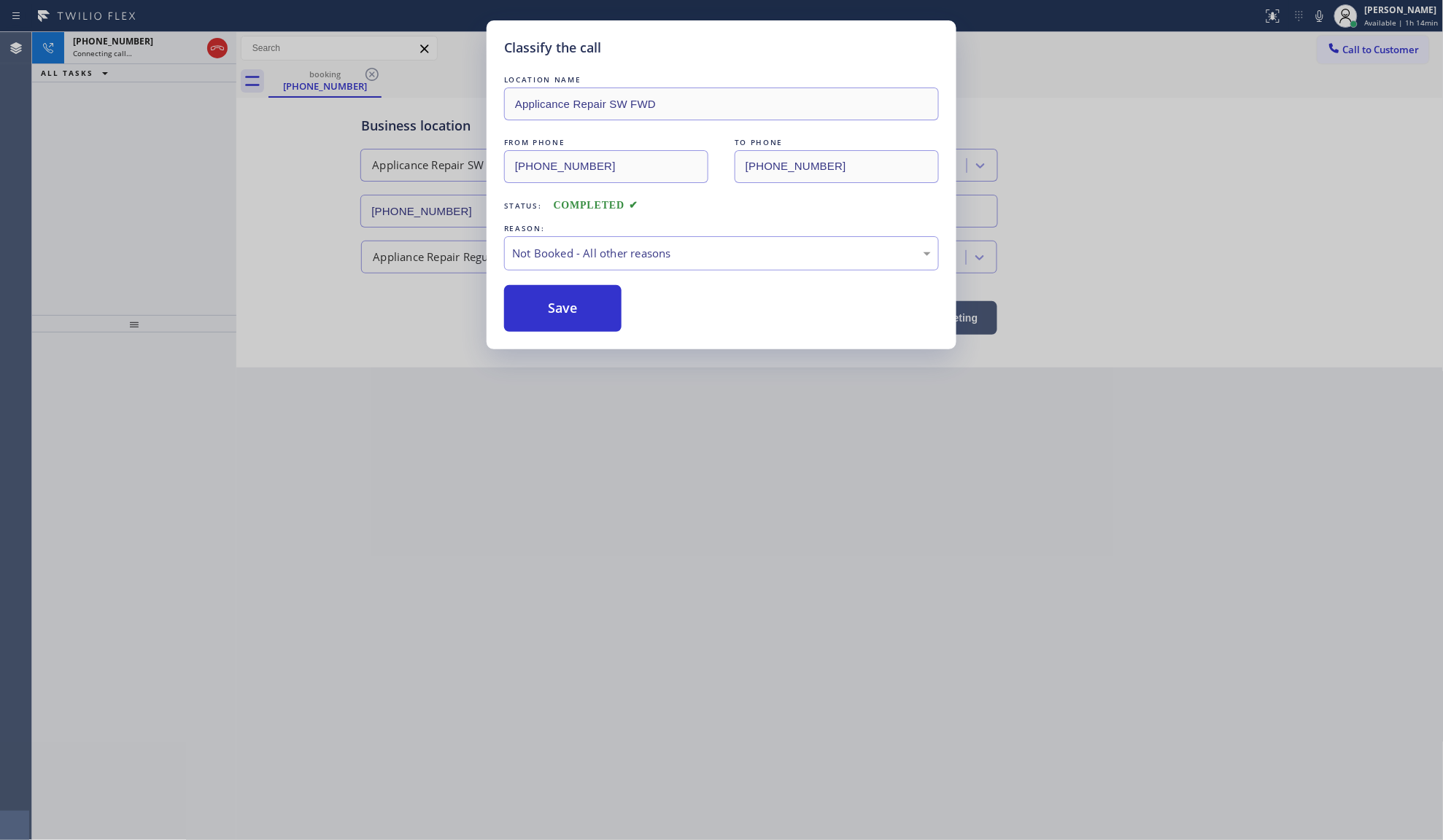
click at [557, 310] on button "Save" at bounding box center [562, 308] width 118 height 46
click at [557, 311] on button "Save" at bounding box center [562, 308] width 118 height 46
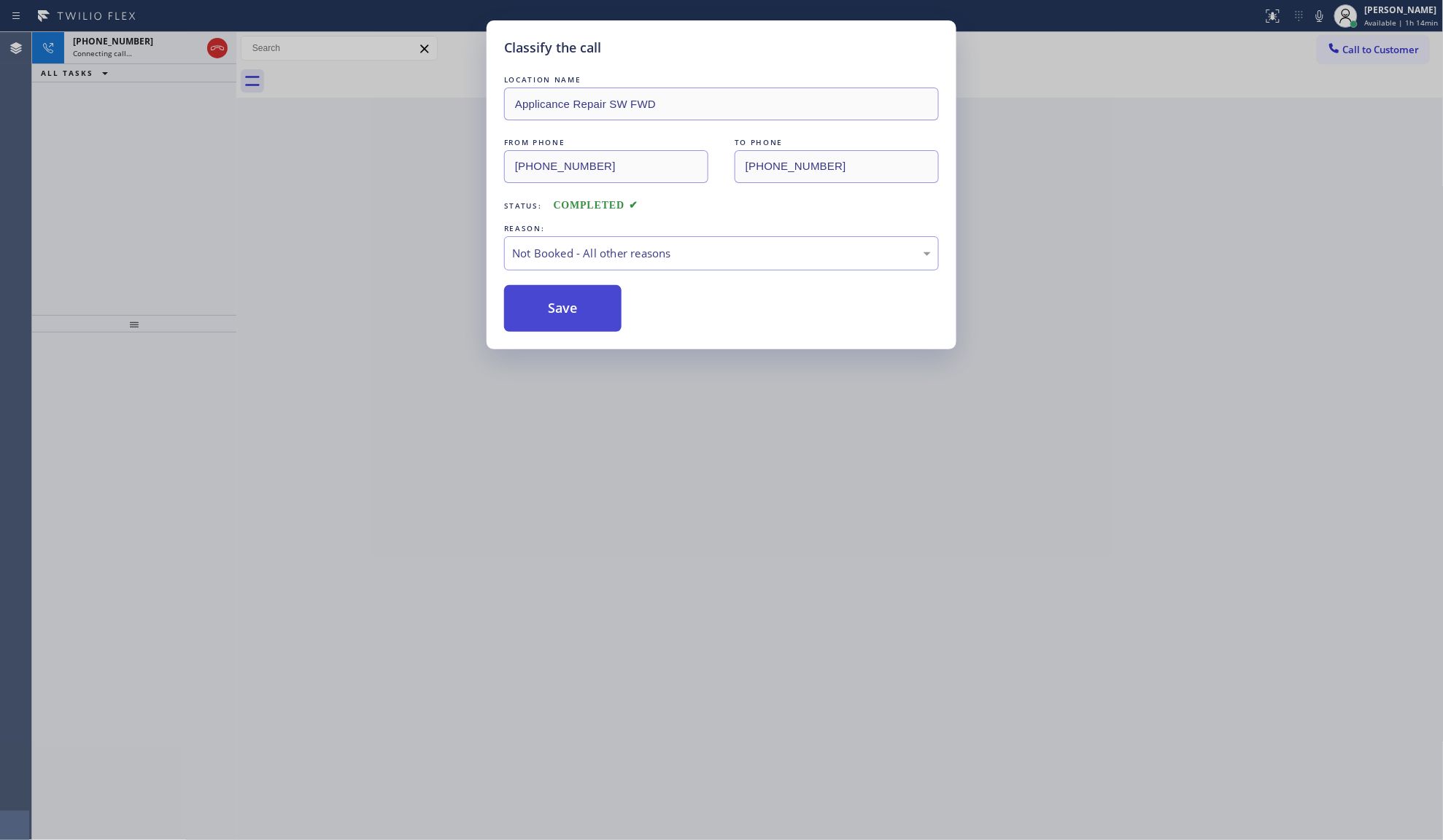
click at [557, 311] on button "Save" at bounding box center [562, 308] width 118 height 46
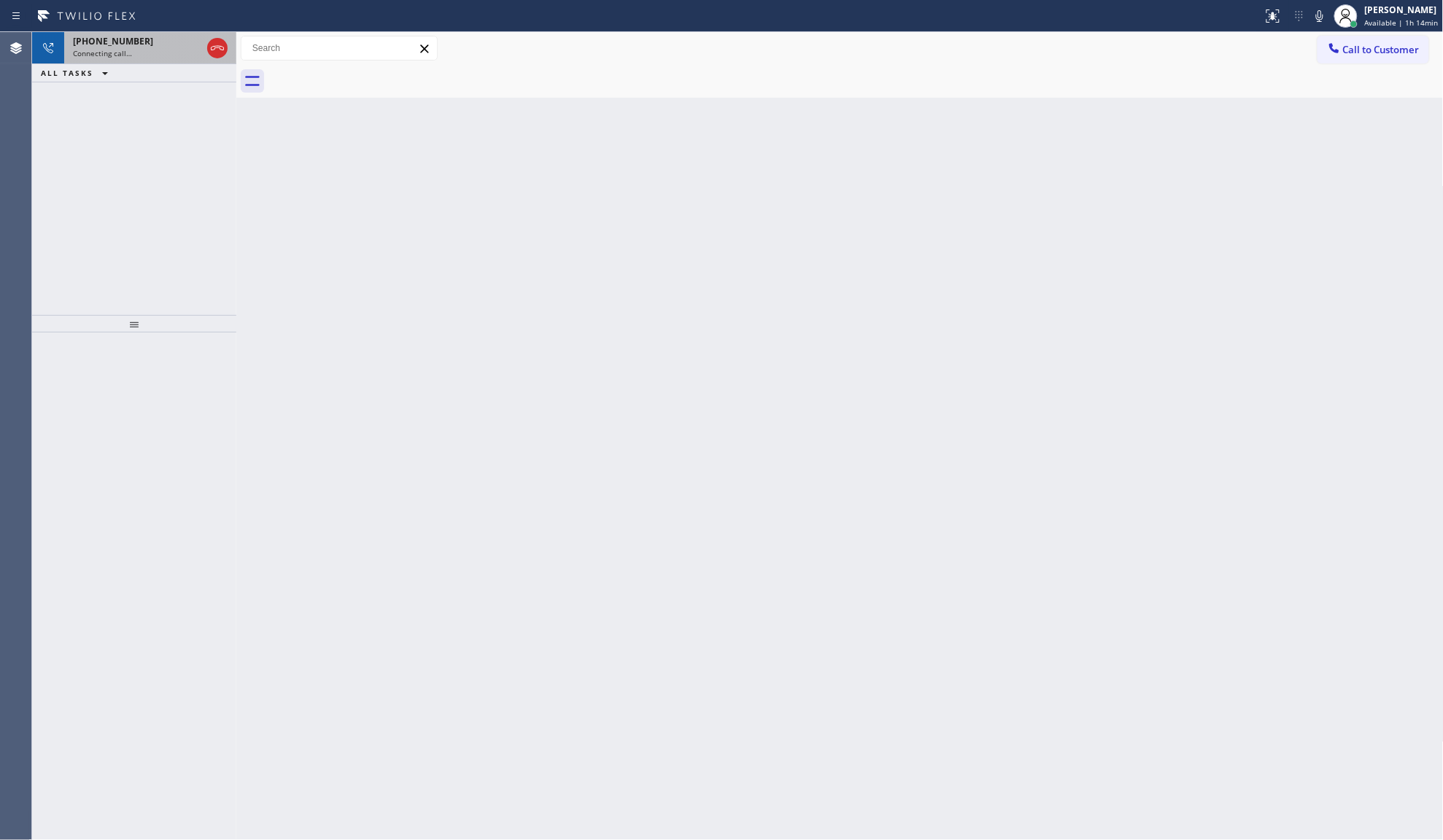
click at [117, 41] on span "+13235019249" at bounding box center [113, 41] width 80 height 12
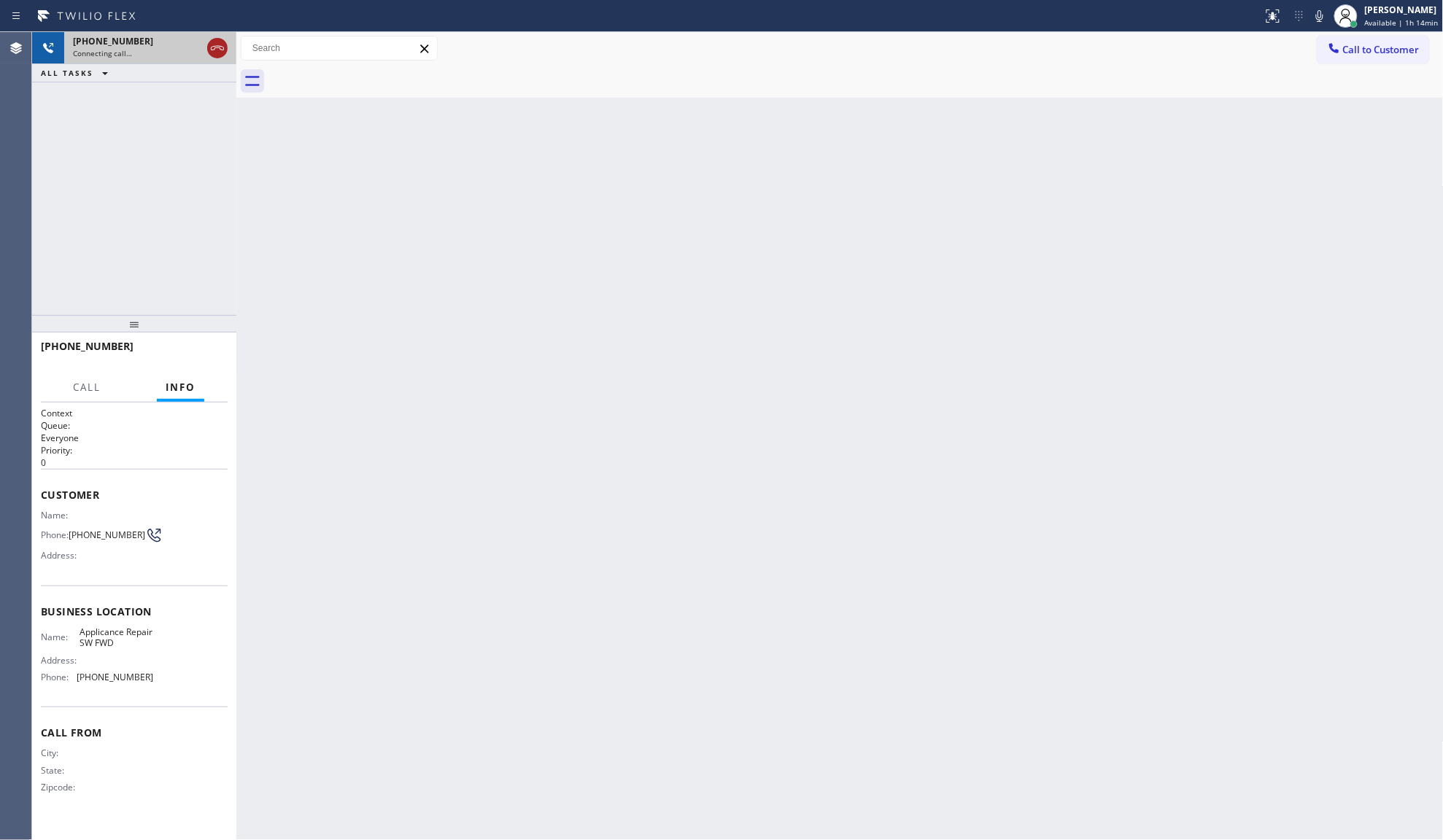
click at [216, 48] on icon at bounding box center [217, 48] width 18 height 18
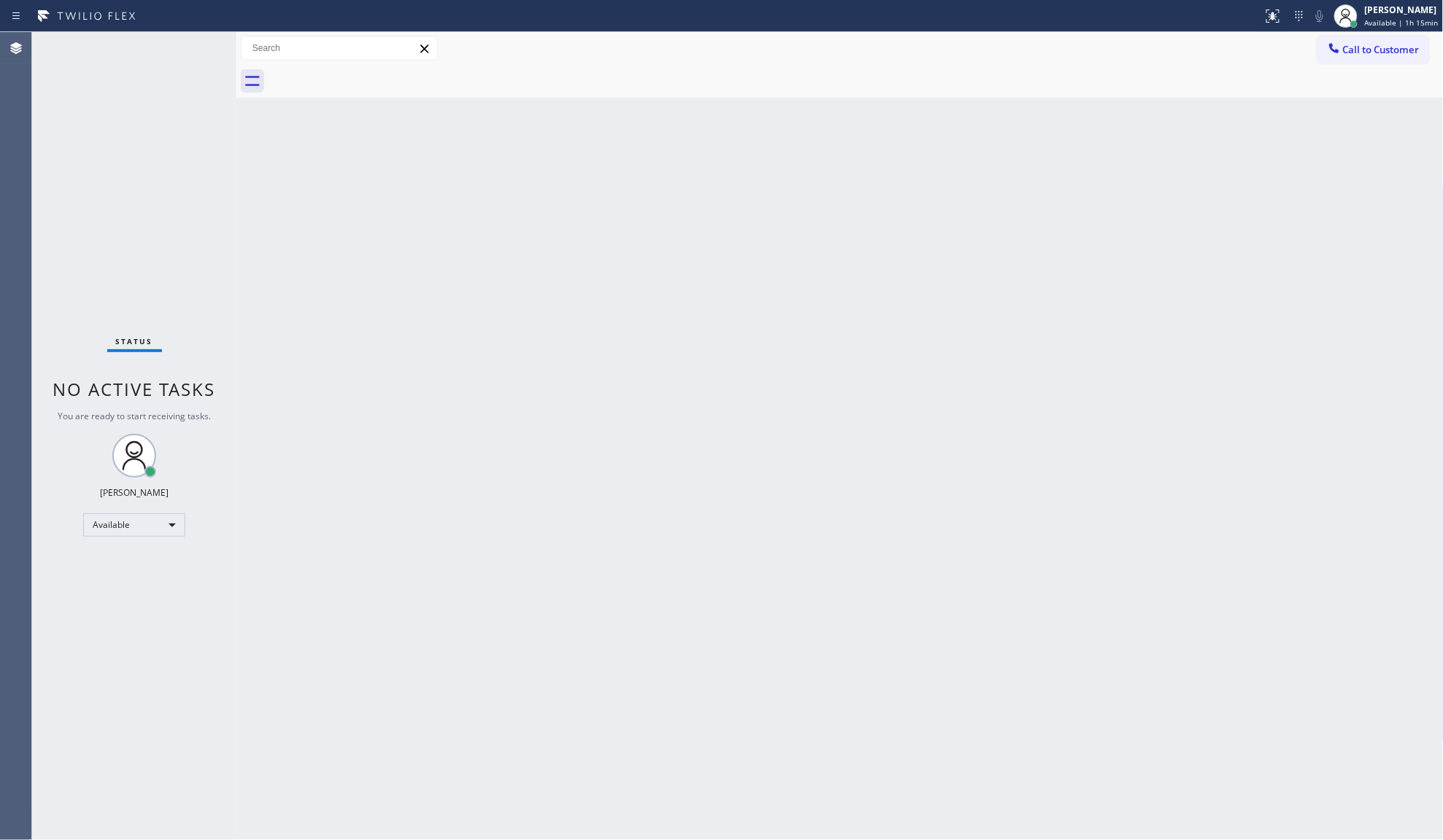
click at [146, 151] on div "Status No active tasks You are ready to start receiving tasks. JENIZA ALCAYDE A…" at bounding box center [134, 436] width 204 height 808
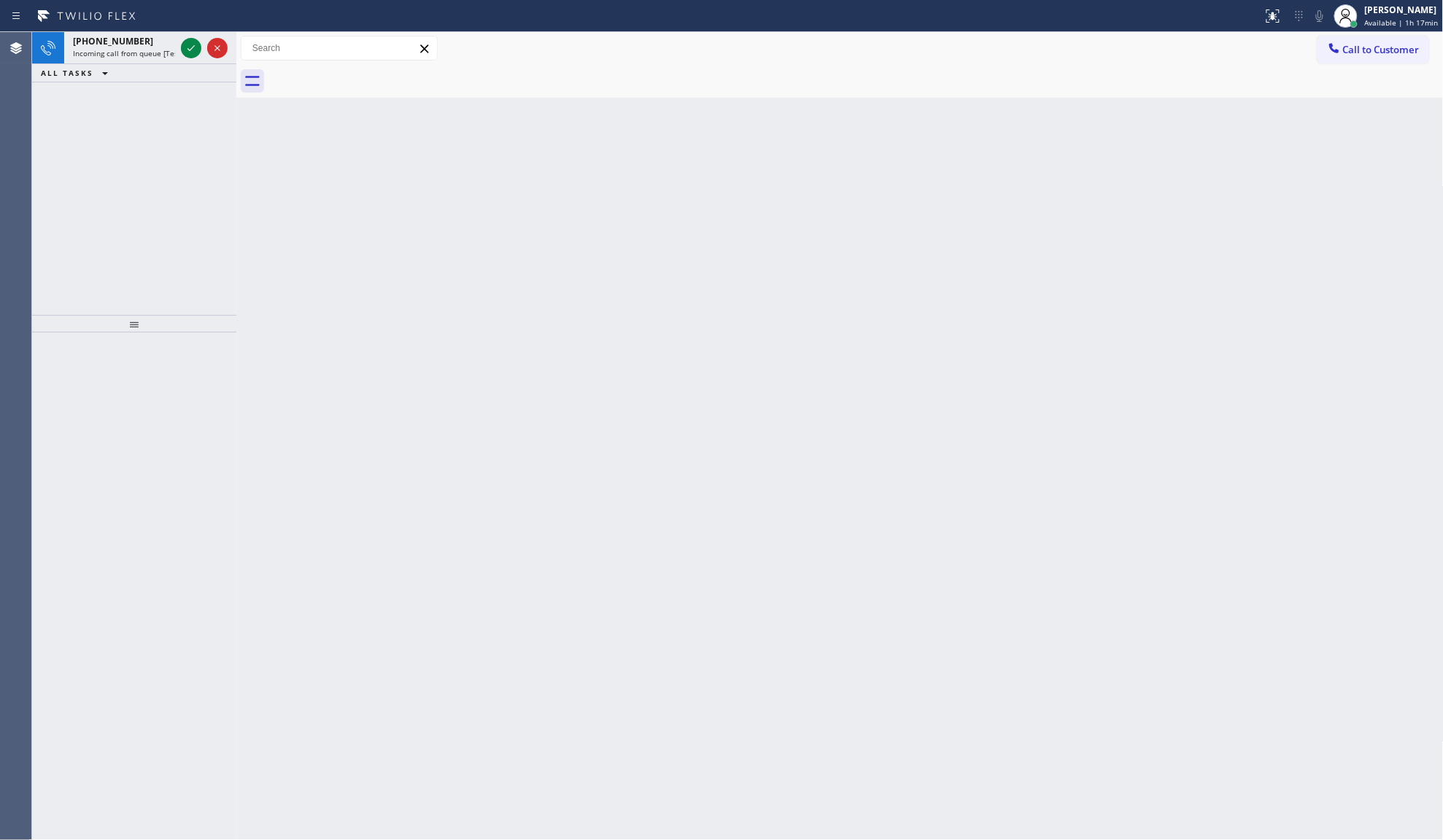
click at [175, 169] on div "+13232036381 Incoming call from queue [Test] All ALL TASKS ALL TASKS ACTIVE TAS…" at bounding box center [134, 173] width 204 height 283
click at [183, 140] on div "+13232036381 Incoming call from queue [Test] All ALL TASKS ALL TASKS ACTIVE TAS…" at bounding box center [134, 173] width 204 height 283
click at [183, 125] on div "+13232036381 Incoming call from queue [Test] All ALL TASKS ALL TASKS ACTIVE TAS…" at bounding box center [134, 173] width 204 height 283
click at [187, 45] on icon at bounding box center [191, 48] width 18 height 18
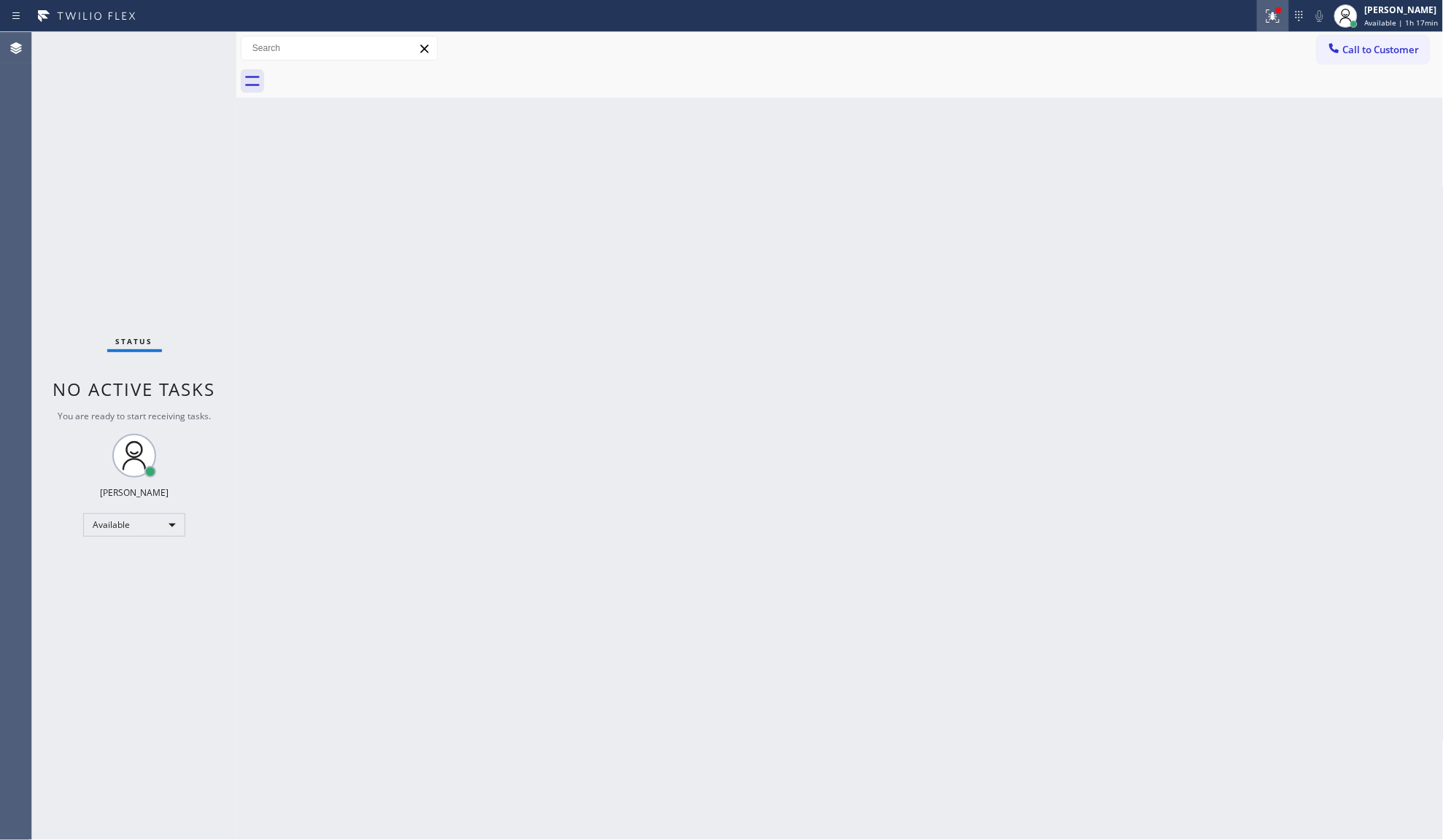
drag, startPoint x: 1263, startPoint y: 23, endPoint x: 1280, endPoint y: 23, distance: 17.0
click at [1267, 23] on div at bounding box center [1273, 16] width 32 height 18
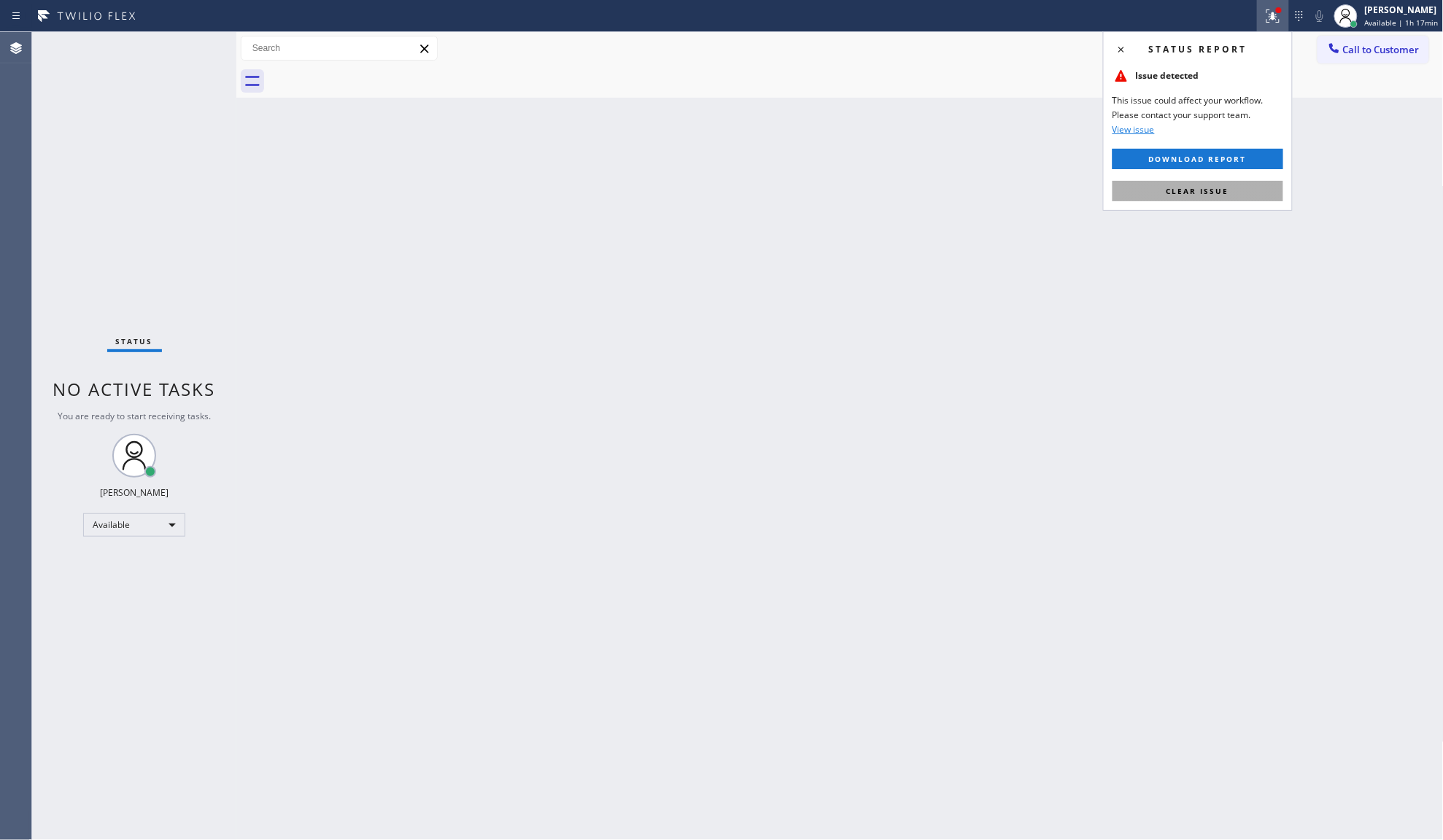
click at [1253, 198] on button "Clear issue" at bounding box center [1198, 191] width 171 height 20
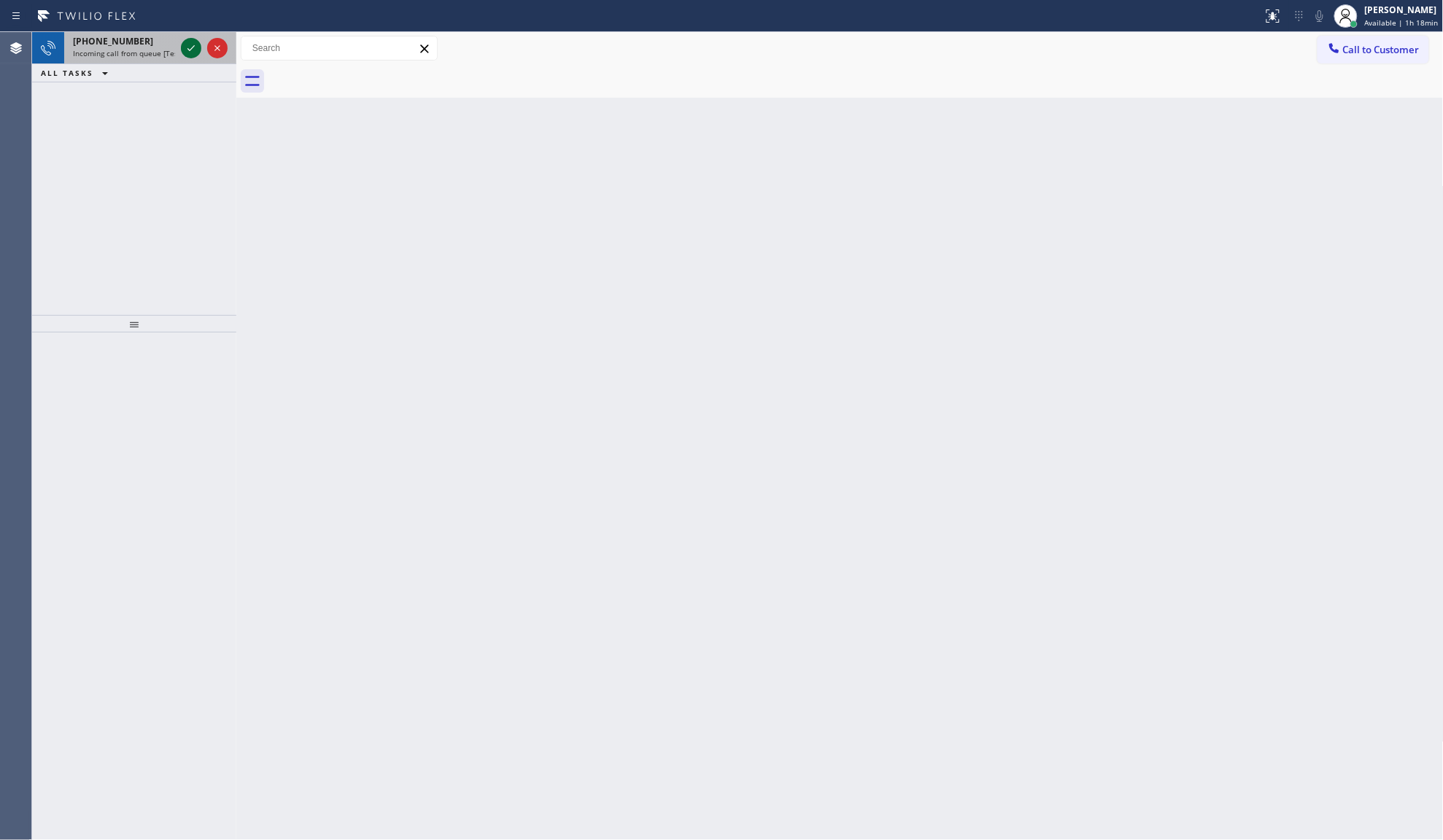
click at [190, 46] on icon at bounding box center [191, 48] width 18 height 18
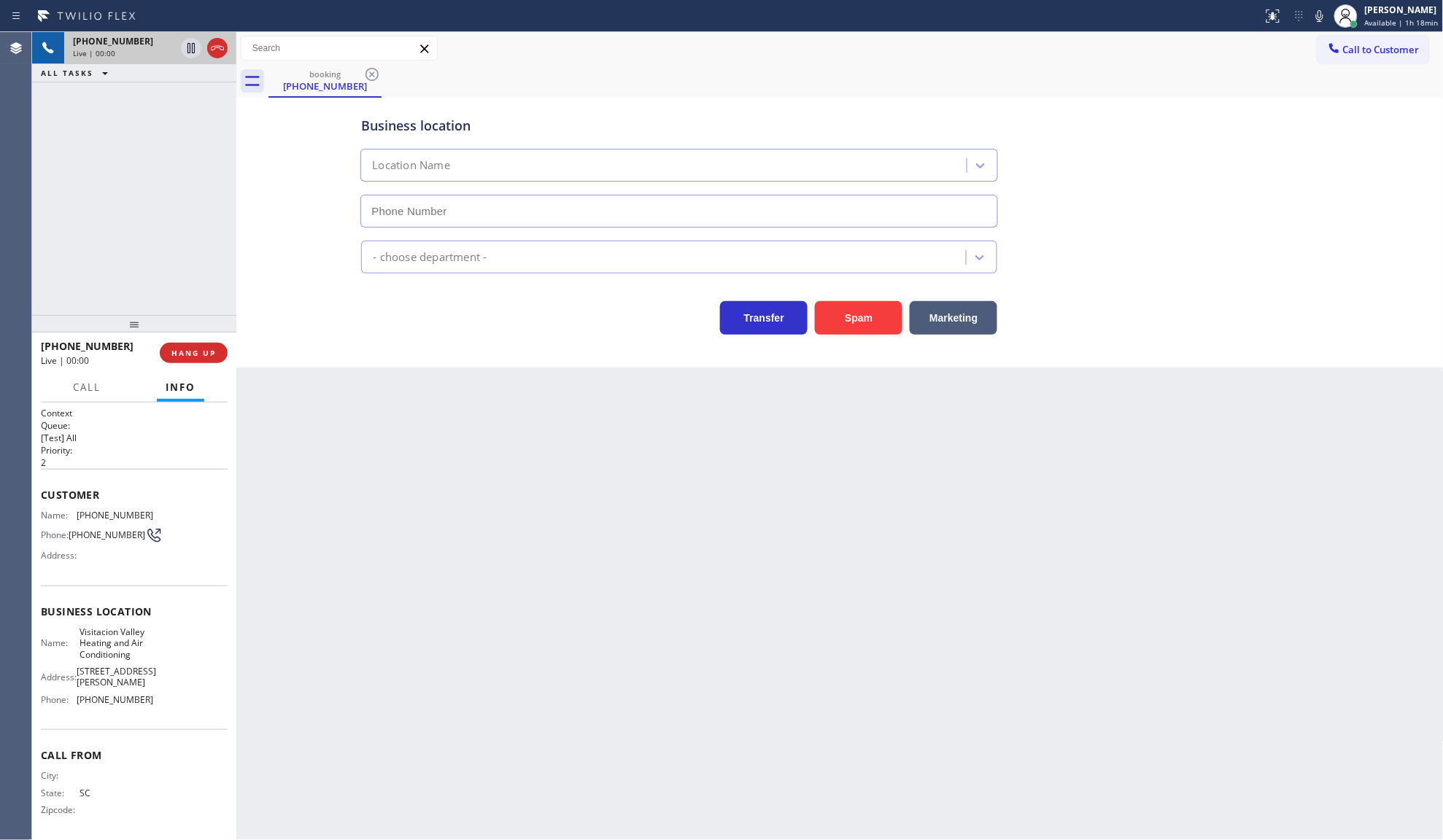
type input "(415) 319-8401"
click at [216, 45] on icon at bounding box center [217, 48] width 18 height 18
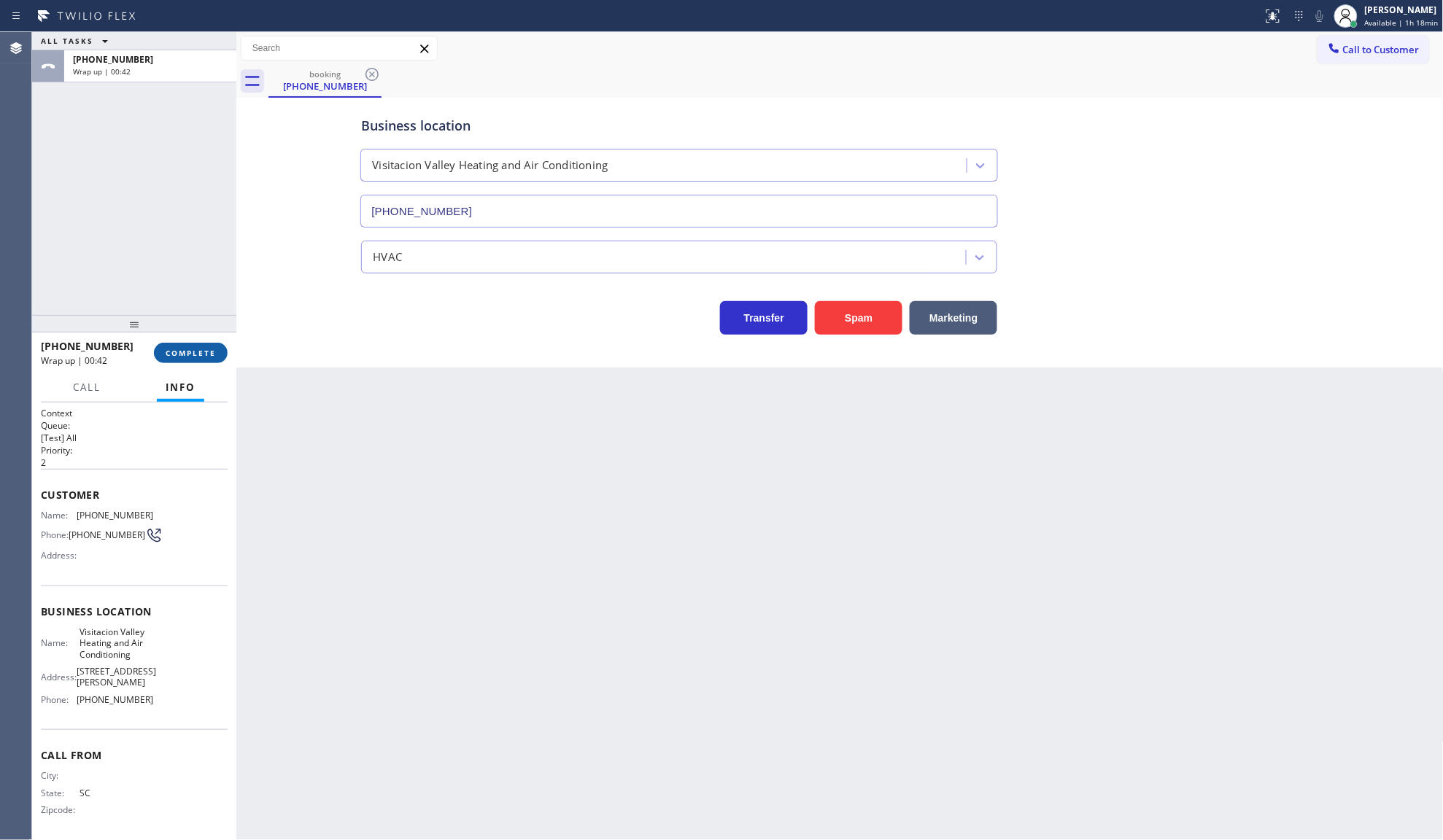
click at [201, 355] on span "COMPLETE" at bounding box center [191, 352] width 50 height 10
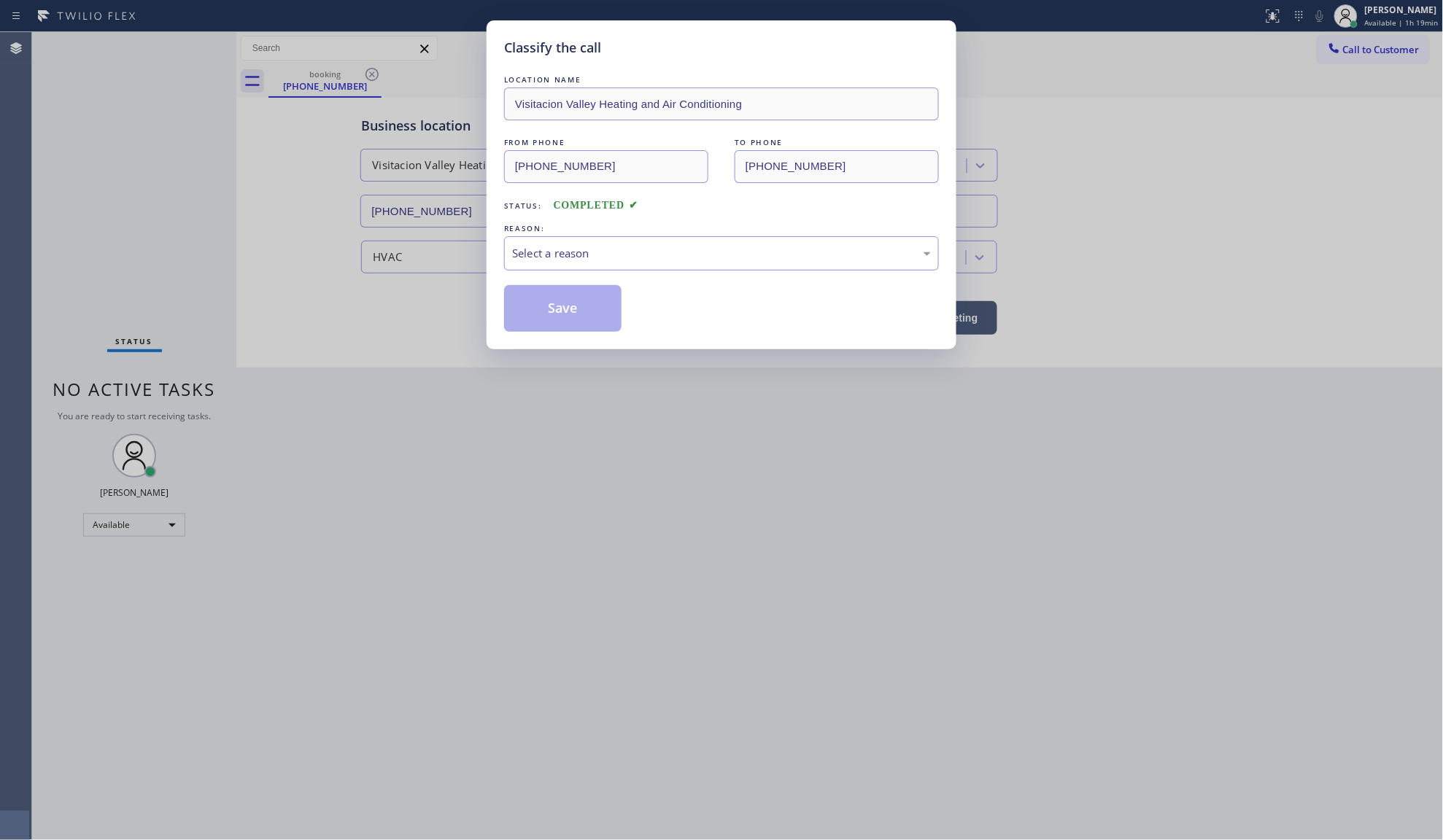
click at [562, 257] on div "Select a reason" at bounding box center [721, 253] width 419 height 17
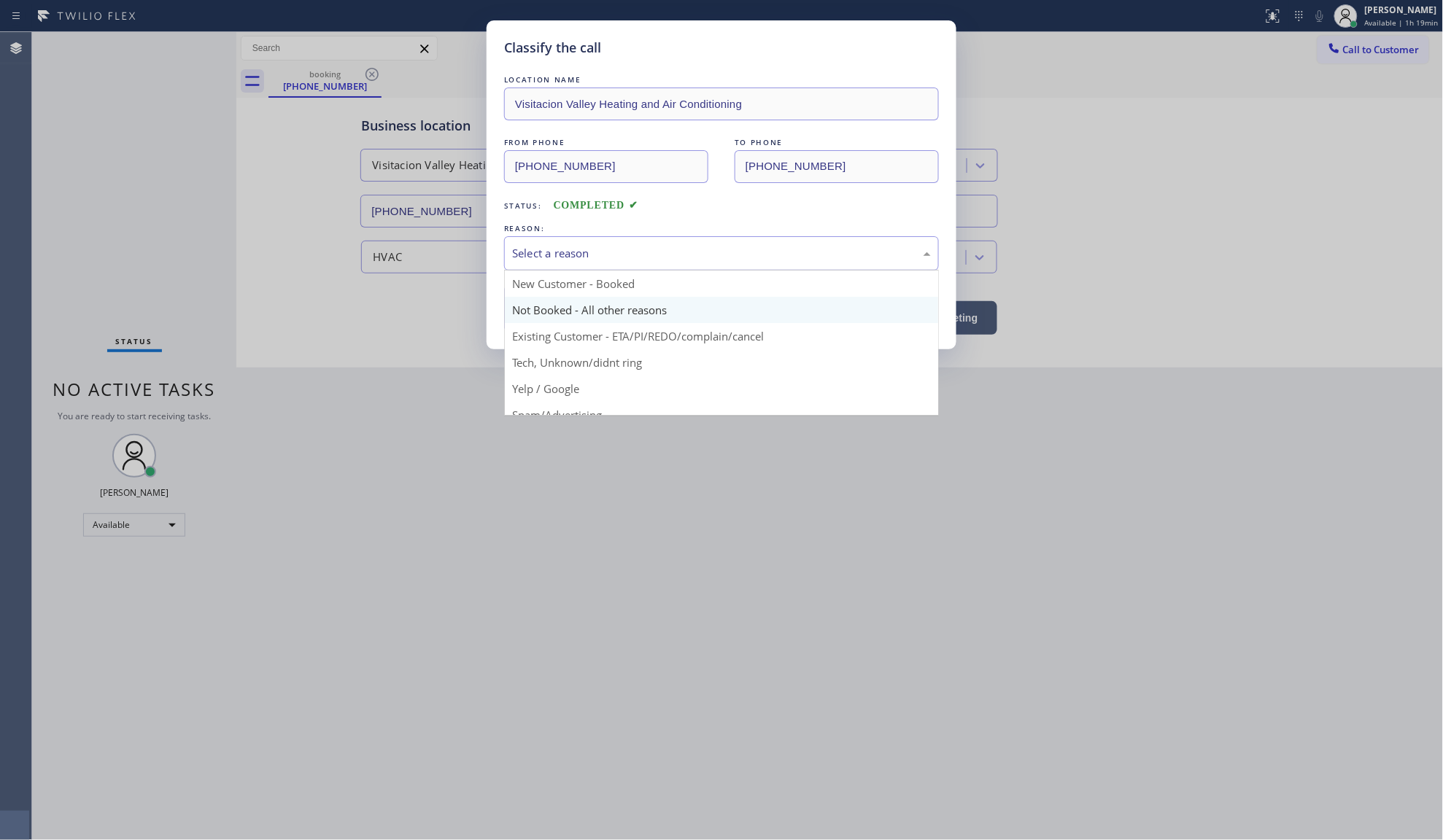
click at [582, 320] on button "Save" at bounding box center [562, 308] width 118 height 46
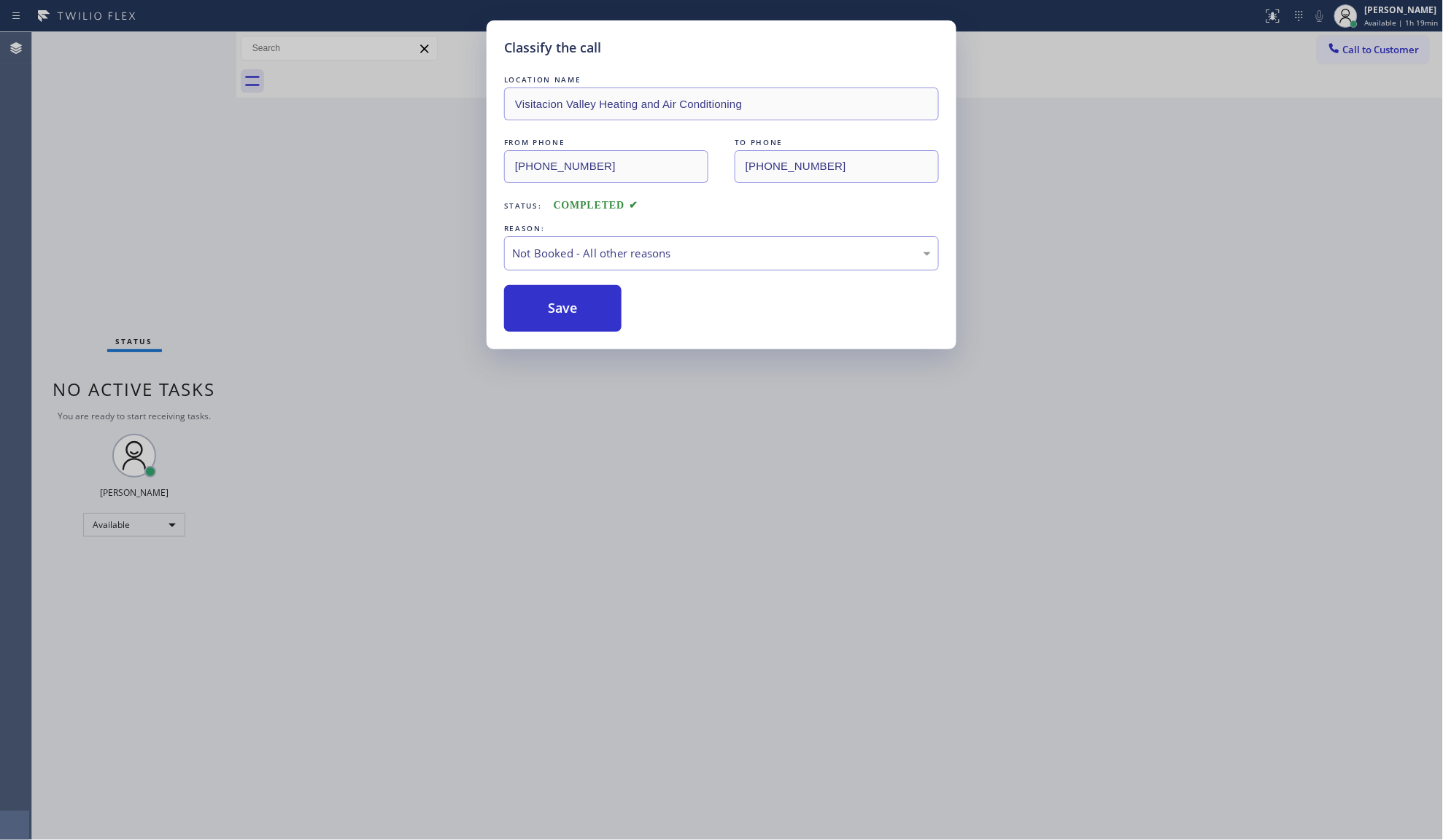
click at [582, 320] on button "Save" at bounding box center [562, 308] width 118 height 46
click at [582, 300] on button "Save" at bounding box center [562, 308] width 118 height 46
click at [582, 296] on div "Classify the call LOCATION NAME Bearden Thermador Range Repair FROM PHONE (510)…" at bounding box center [737, 436] width 1411 height 808
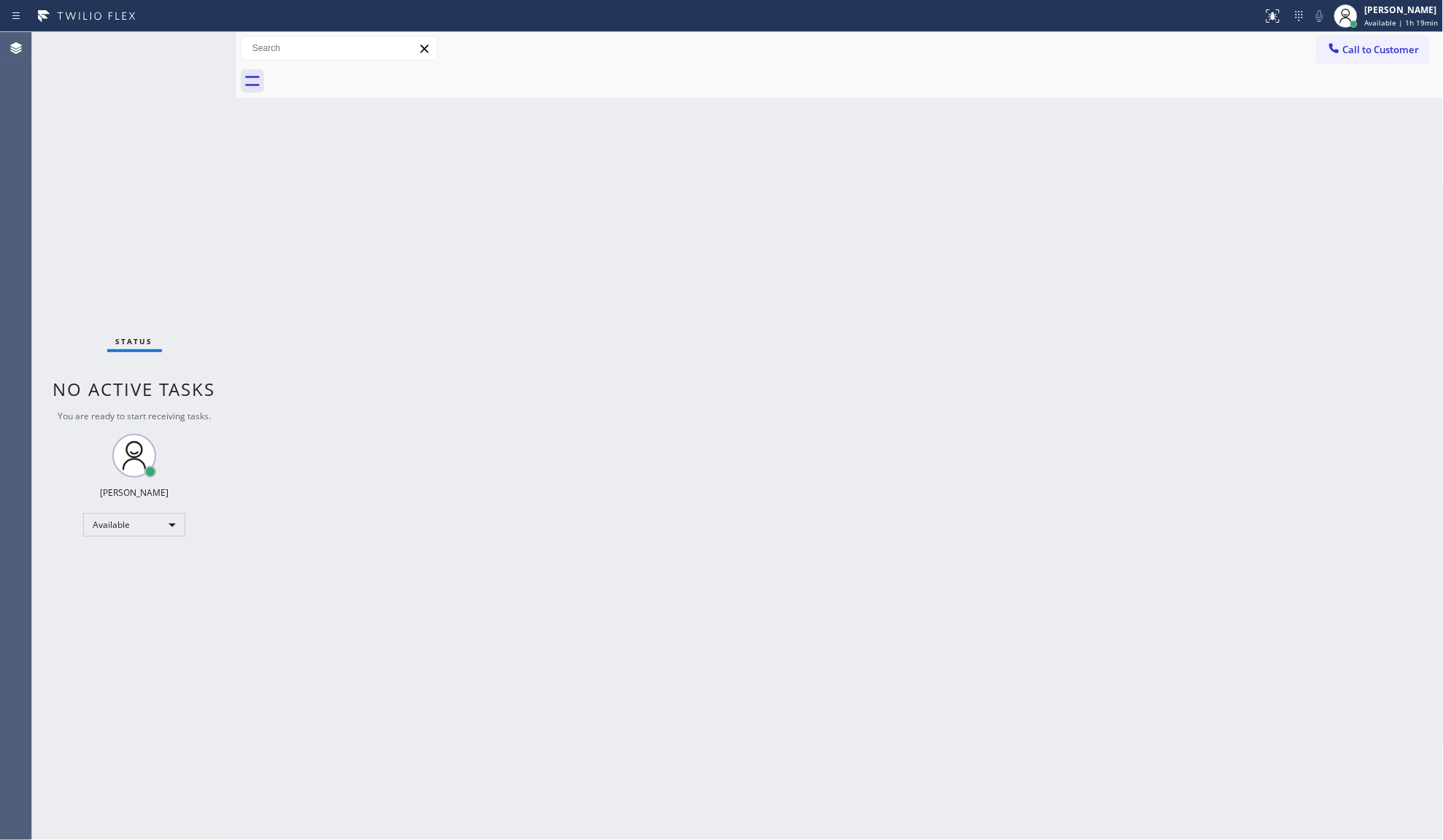
click at [582, 287] on div "Back to Dashboard Change Sender ID Customers Technicians Select a contact Outbo…" at bounding box center [840, 436] width 1207 height 808
click at [732, 809] on div "Back to Dashboard Change Sender ID Customers Technicians Select a contact Outbo…" at bounding box center [840, 436] width 1207 height 808
click at [764, 383] on div "Back to Dashboard Change Sender ID Customers Technicians Select a contact Outbo…" at bounding box center [840, 436] width 1207 height 808
click at [190, 54] on icon at bounding box center [191, 48] width 18 height 18
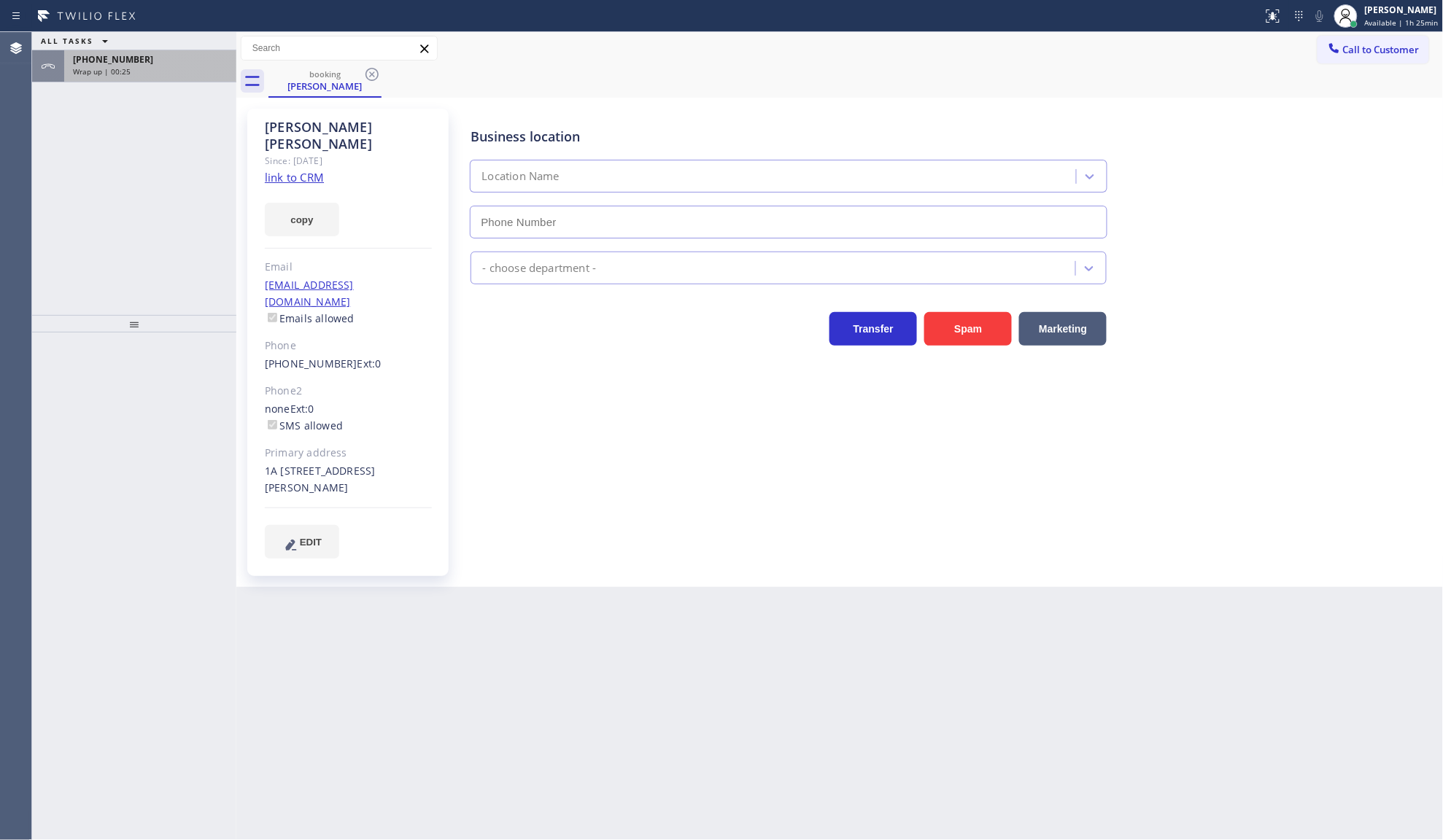
type input "[PHONE_NUMBER]"
click at [127, 86] on div "ALL TASKS ALL TASKS ACTIVE TASKS TASKS IN WRAP UP [PHONE_NUMBER] Wrap up | 00:25" at bounding box center [134, 173] width 204 height 283
click at [135, 62] on div "[PHONE_NUMBER]" at bounding box center [150, 58] width 155 height 12
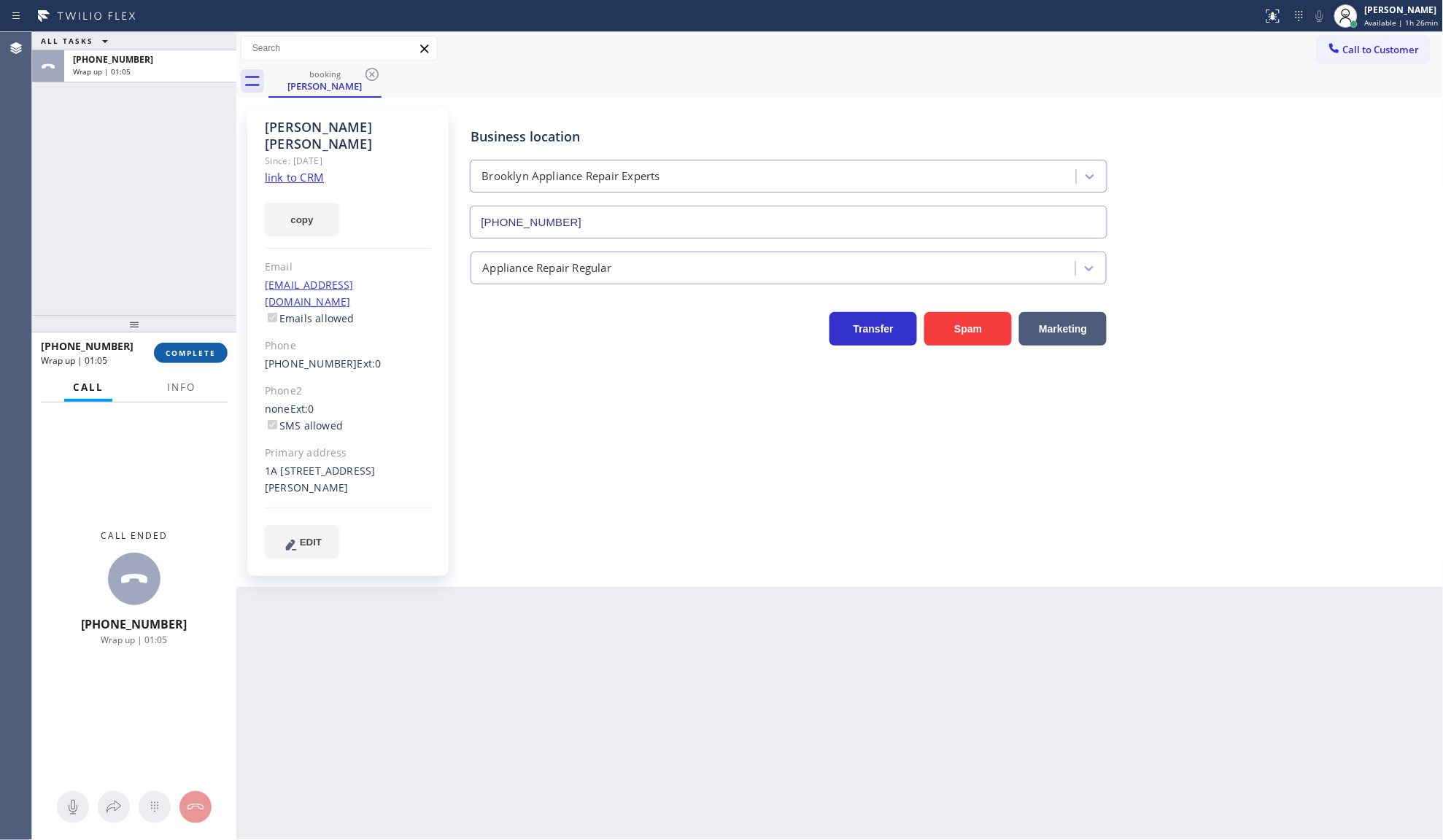
click at [193, 355] on span "COMPLETE" at bounding box center [191, 352] width 50 height 10
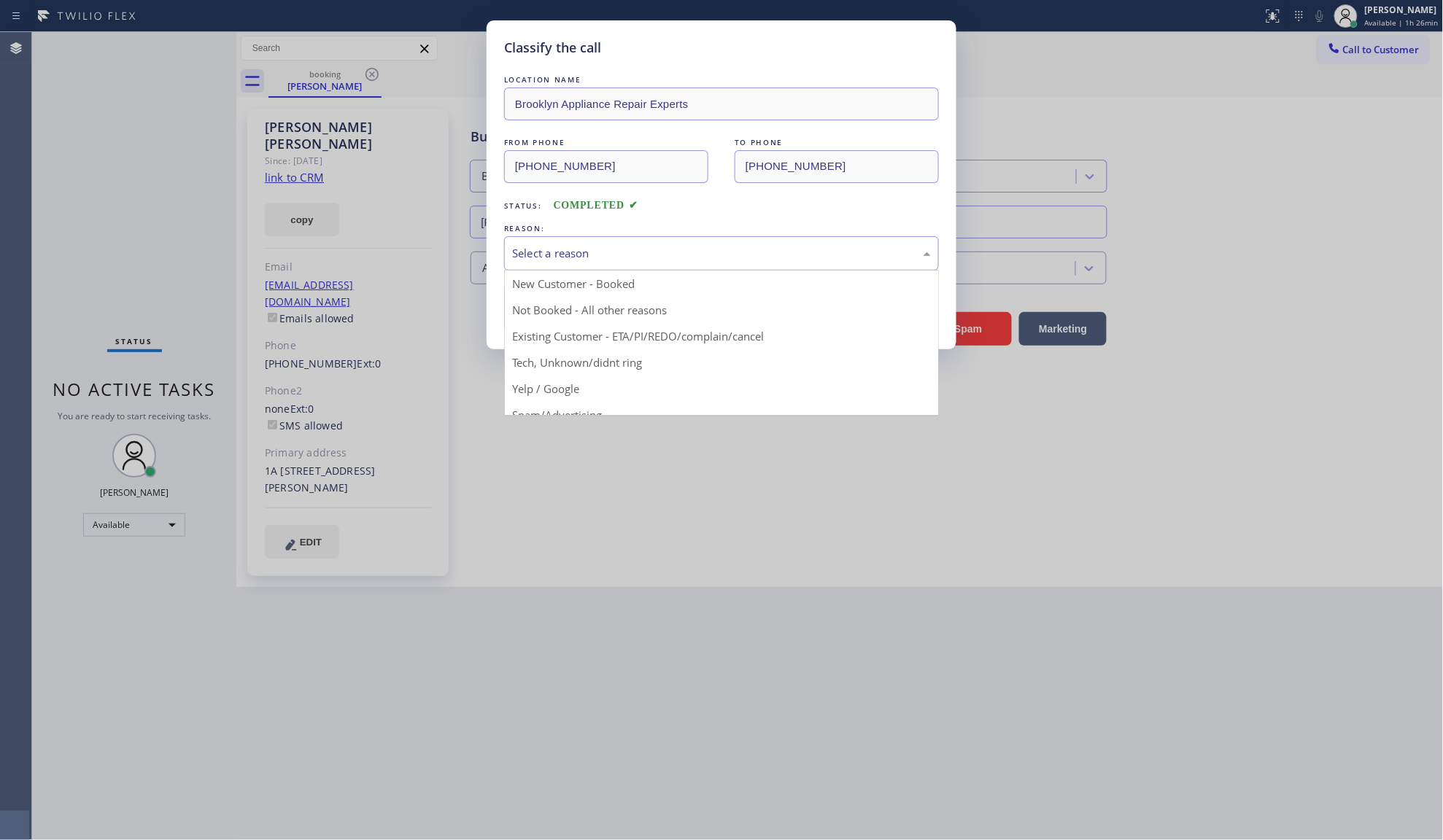
click at [562, 261] on div "Select a reason" at bounding box center [721, 253] width 419 height 17
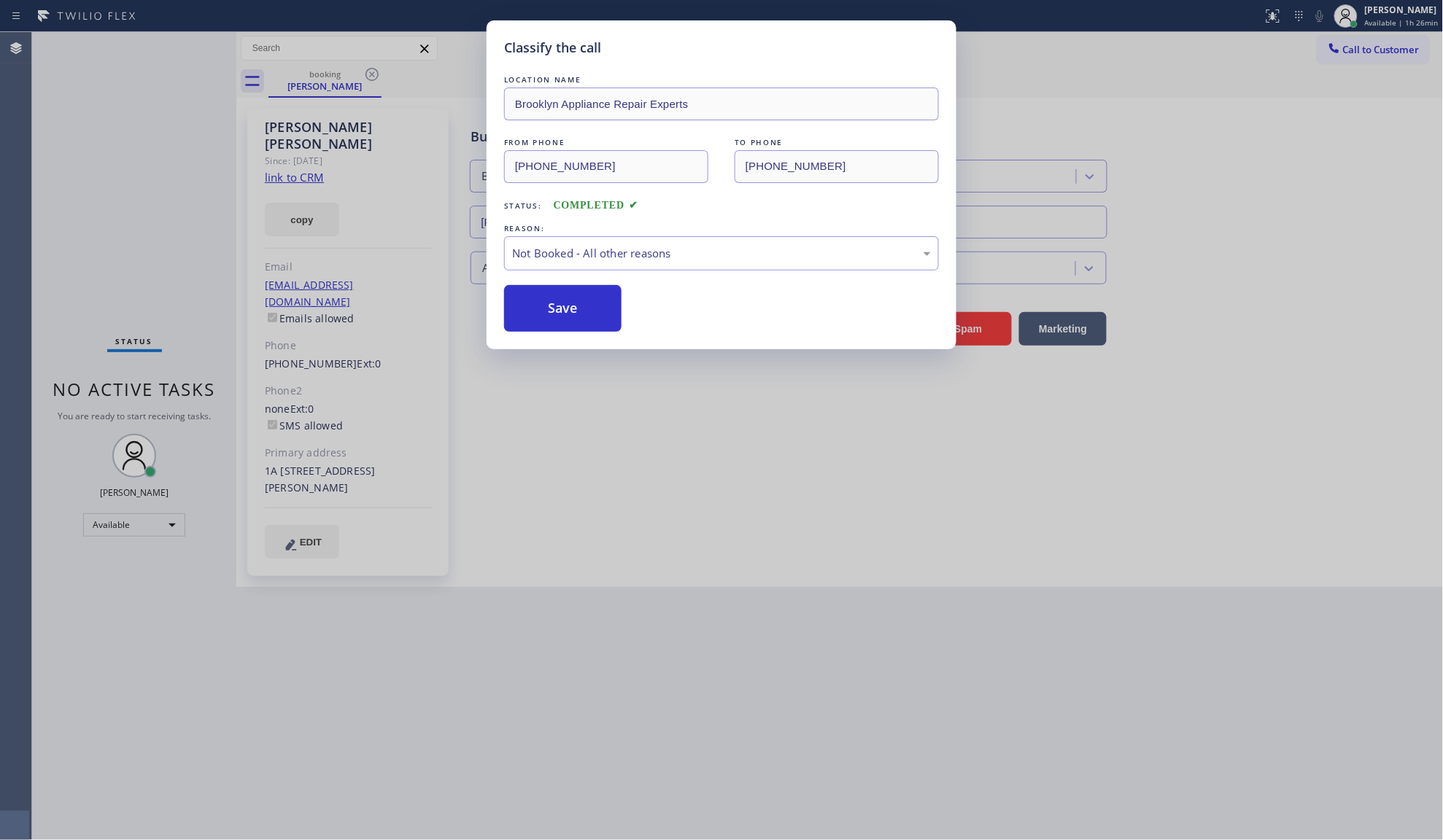
click at [554, 310] on button "Save" at bounding box center [562, 308] width 118 height 46
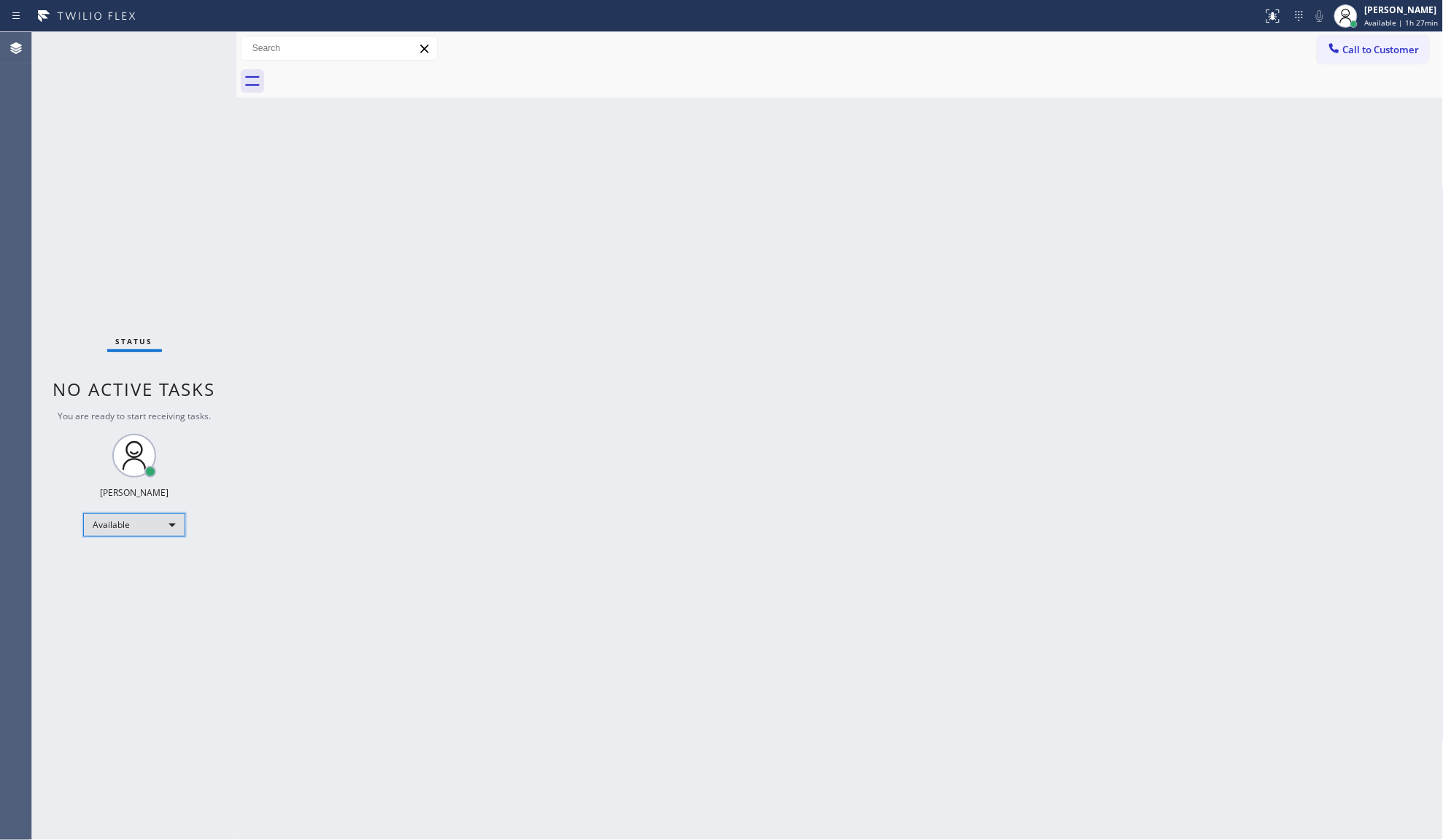
click at [96, 525] on div "Available" at bounding box center [134, 524] width 102 height 23
click at [384, 566] on div at bounding box center [721, 420] width 1443 height 840
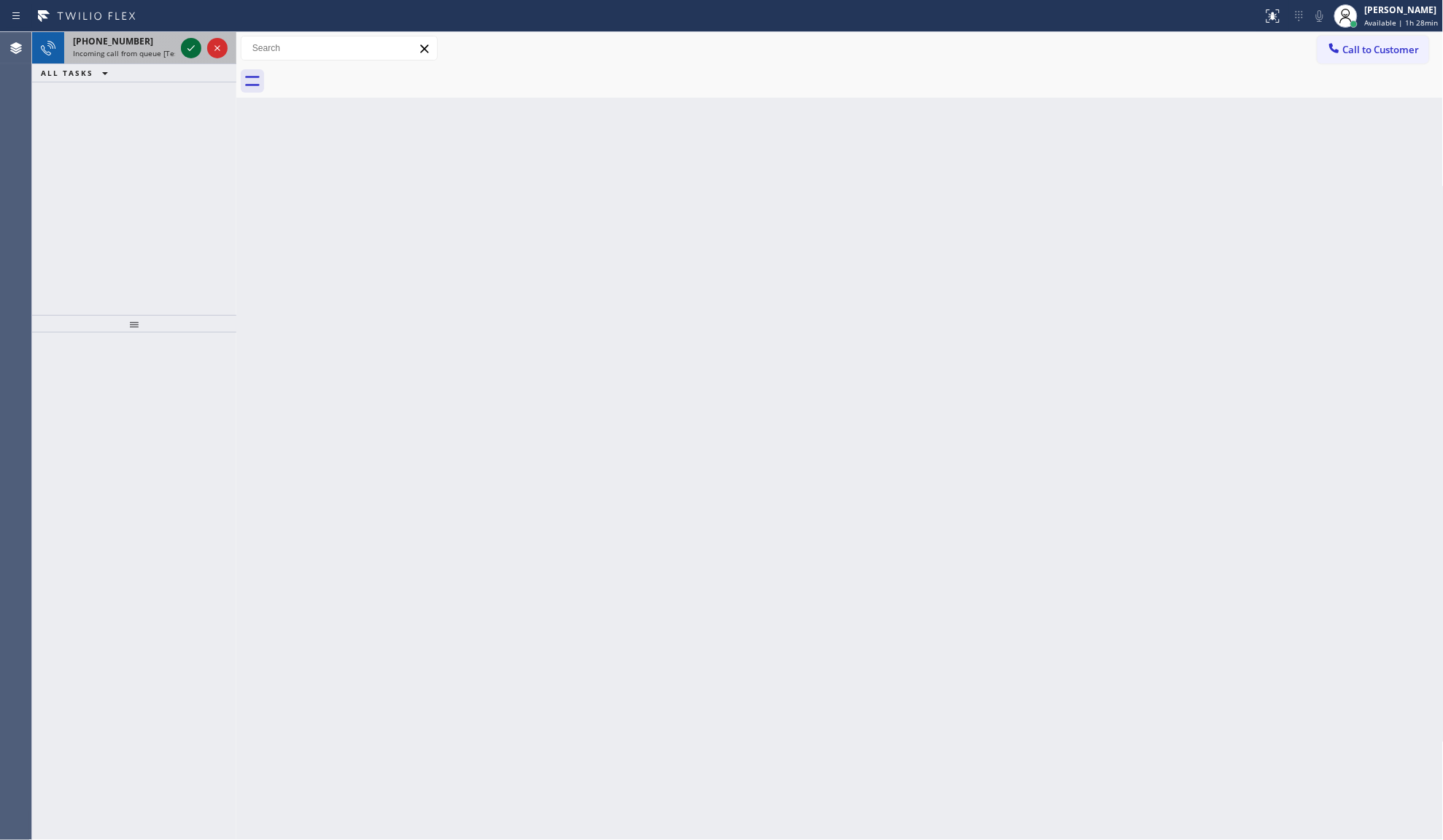
click at [183, 48] on icon at bounding box center [191, 48] width 18 height 18
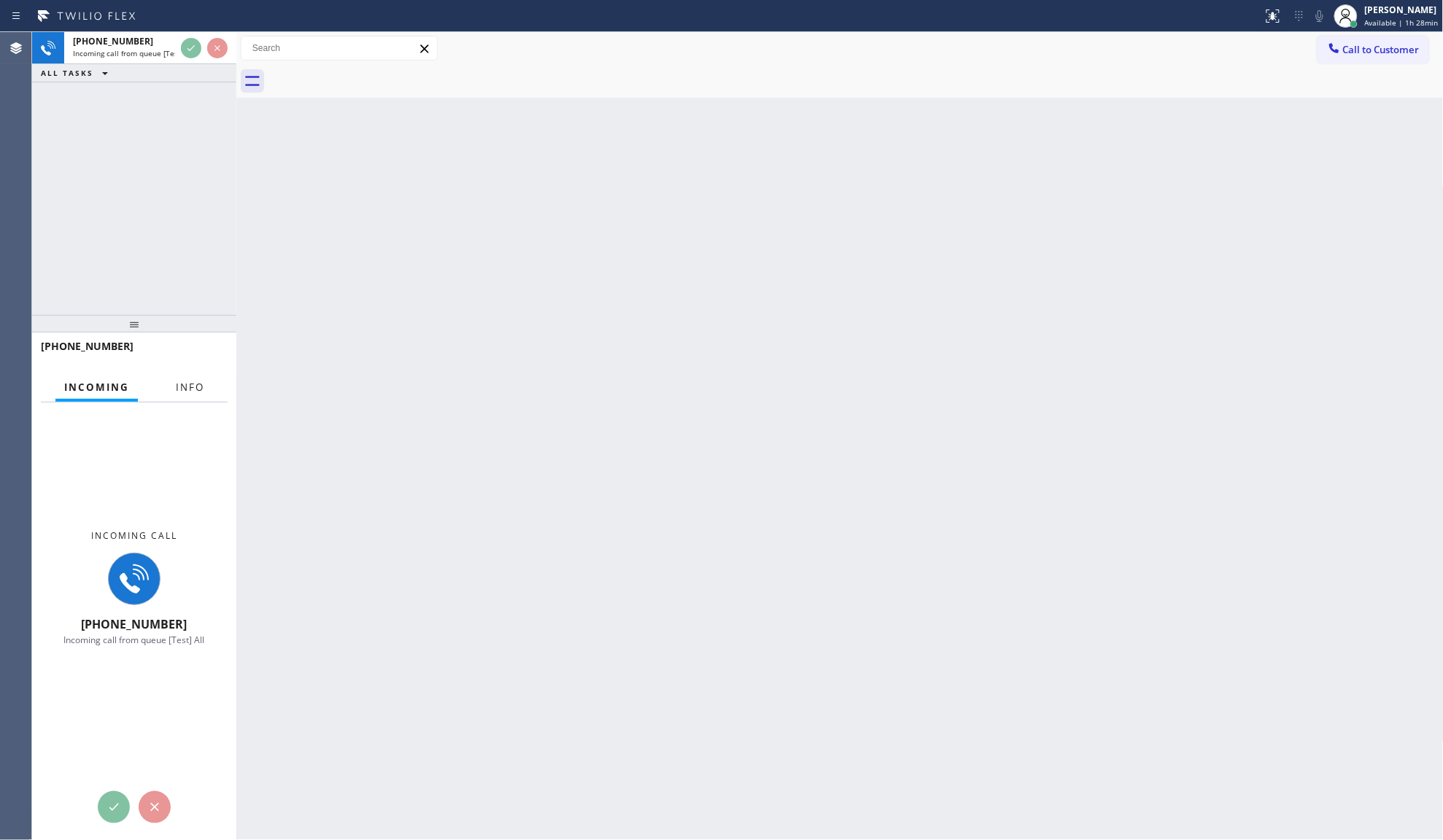
click at [175, 380] on span "Info" at bounding box center [190, 387] width 29 height 13
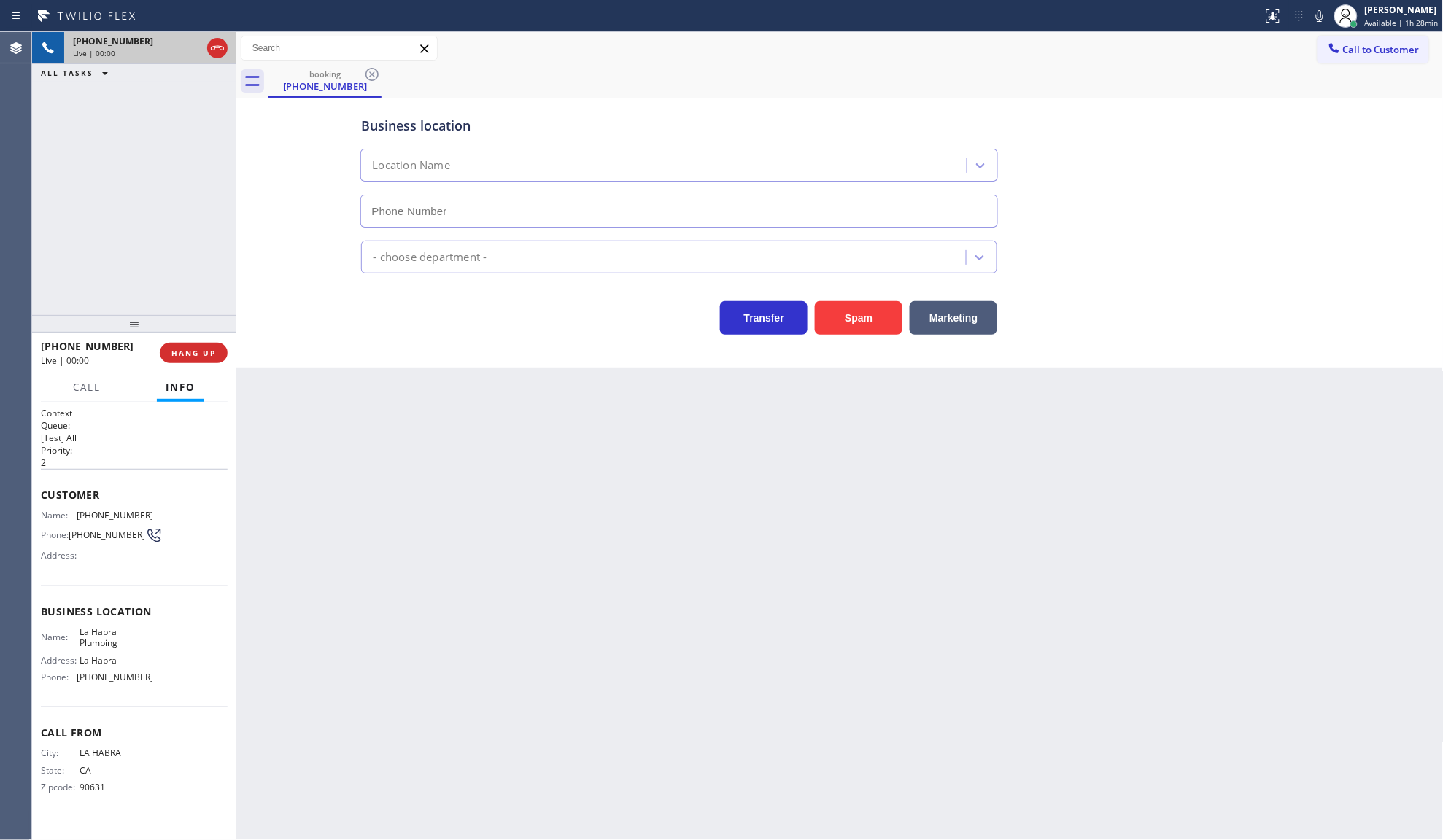
type input "[PHONE_NUMBER]"
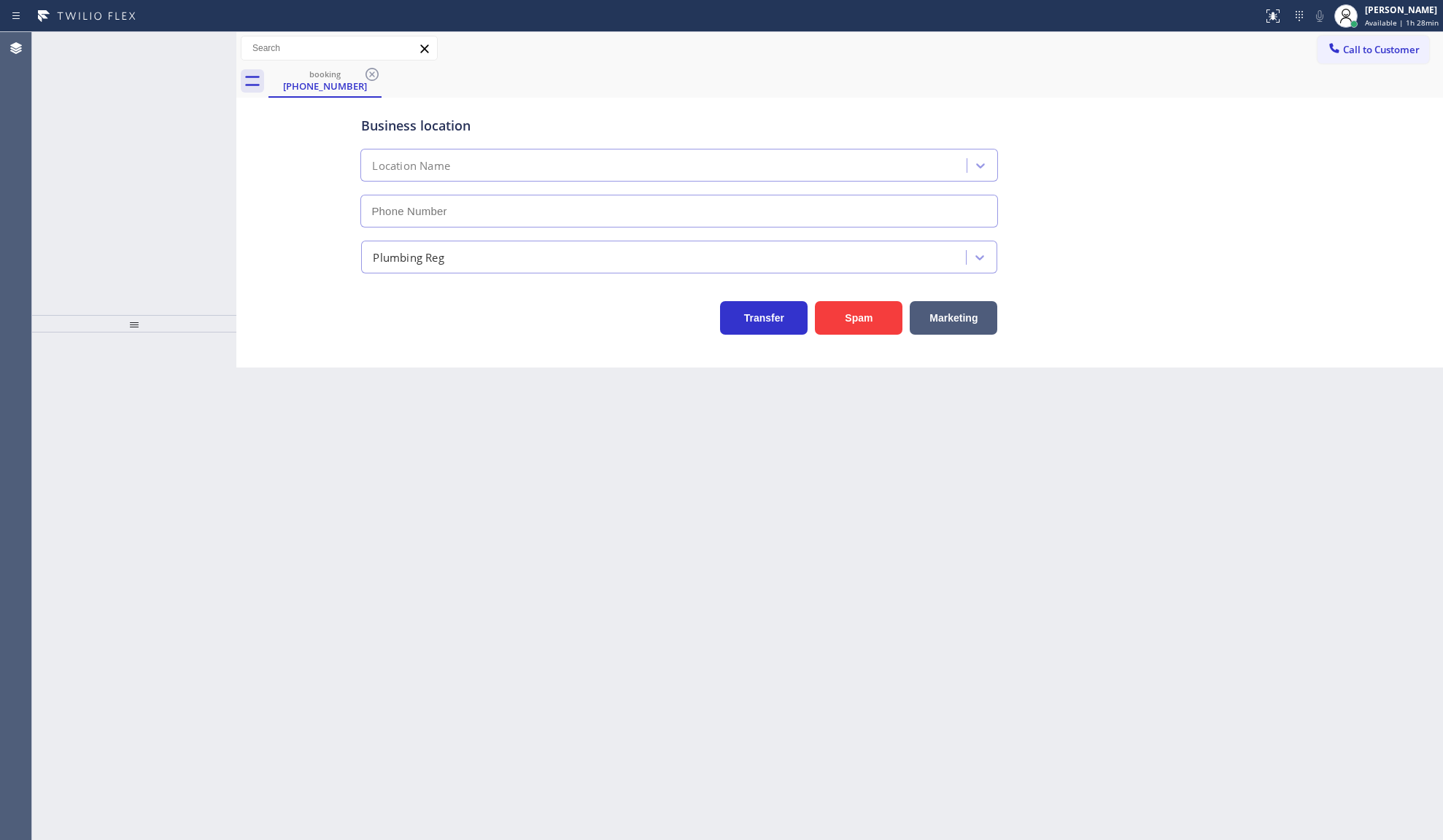
type input "[PHONE_NUMBER]"
click at [120, 62] on span "[PHONE_NUMBER]" at bounding box center [113, 58] width 80 height 12
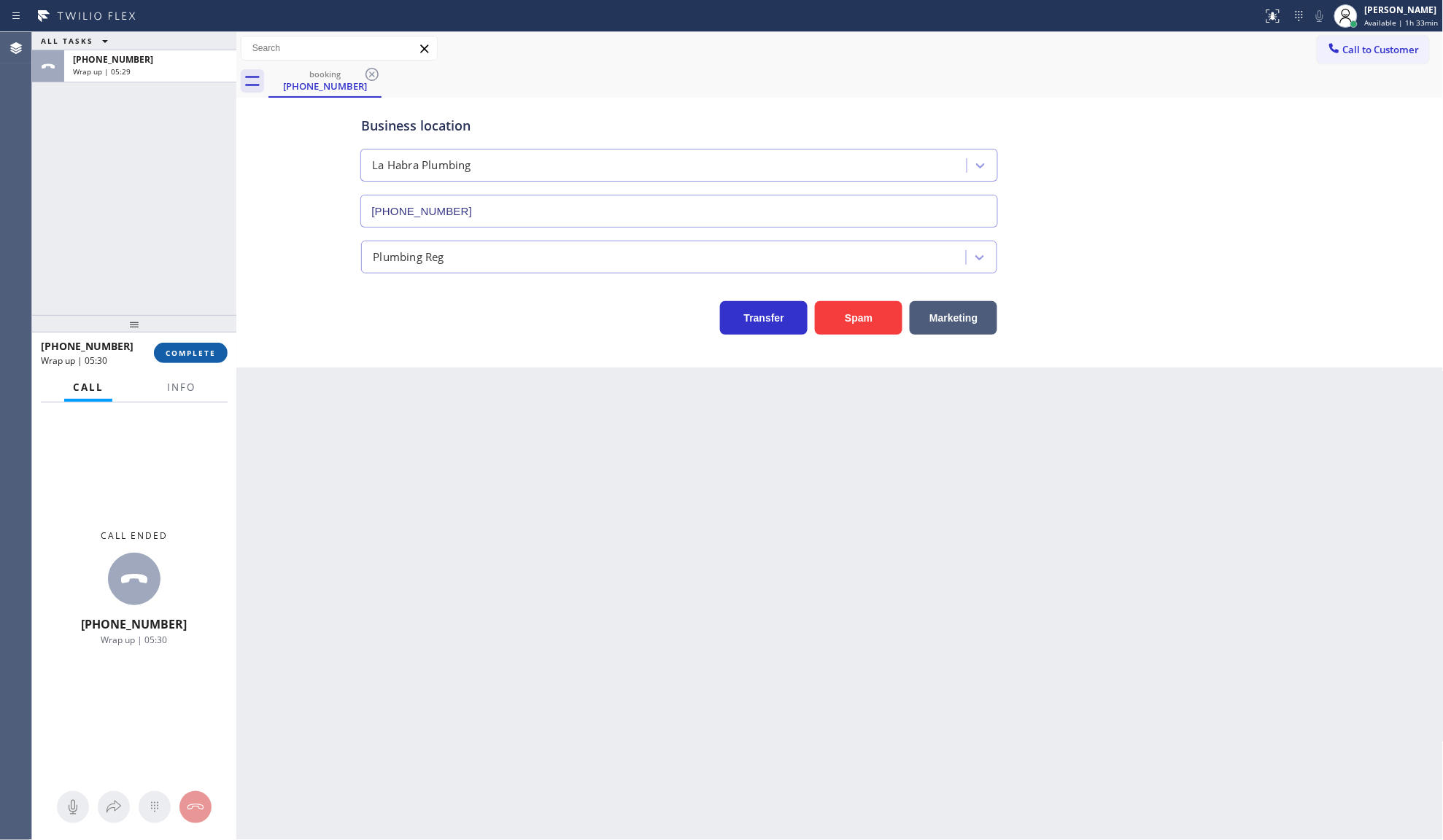
click at [177, 348] on span "COMPLETE" at bounding box center [191, 352] width 50 height 10
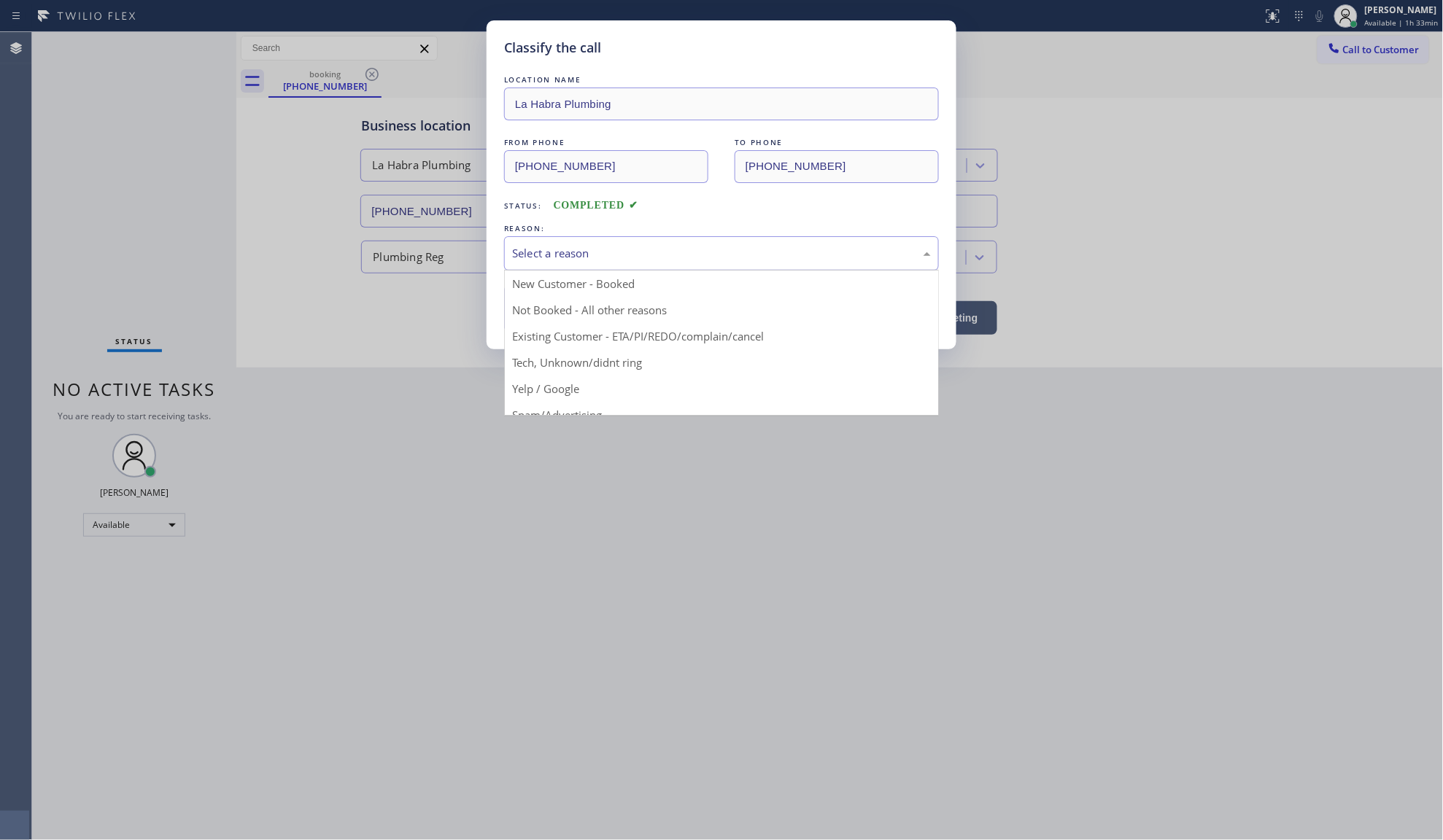
click at [573, 253] on div "Select a reason" at bounding box center [721, 253] width 419 height 17
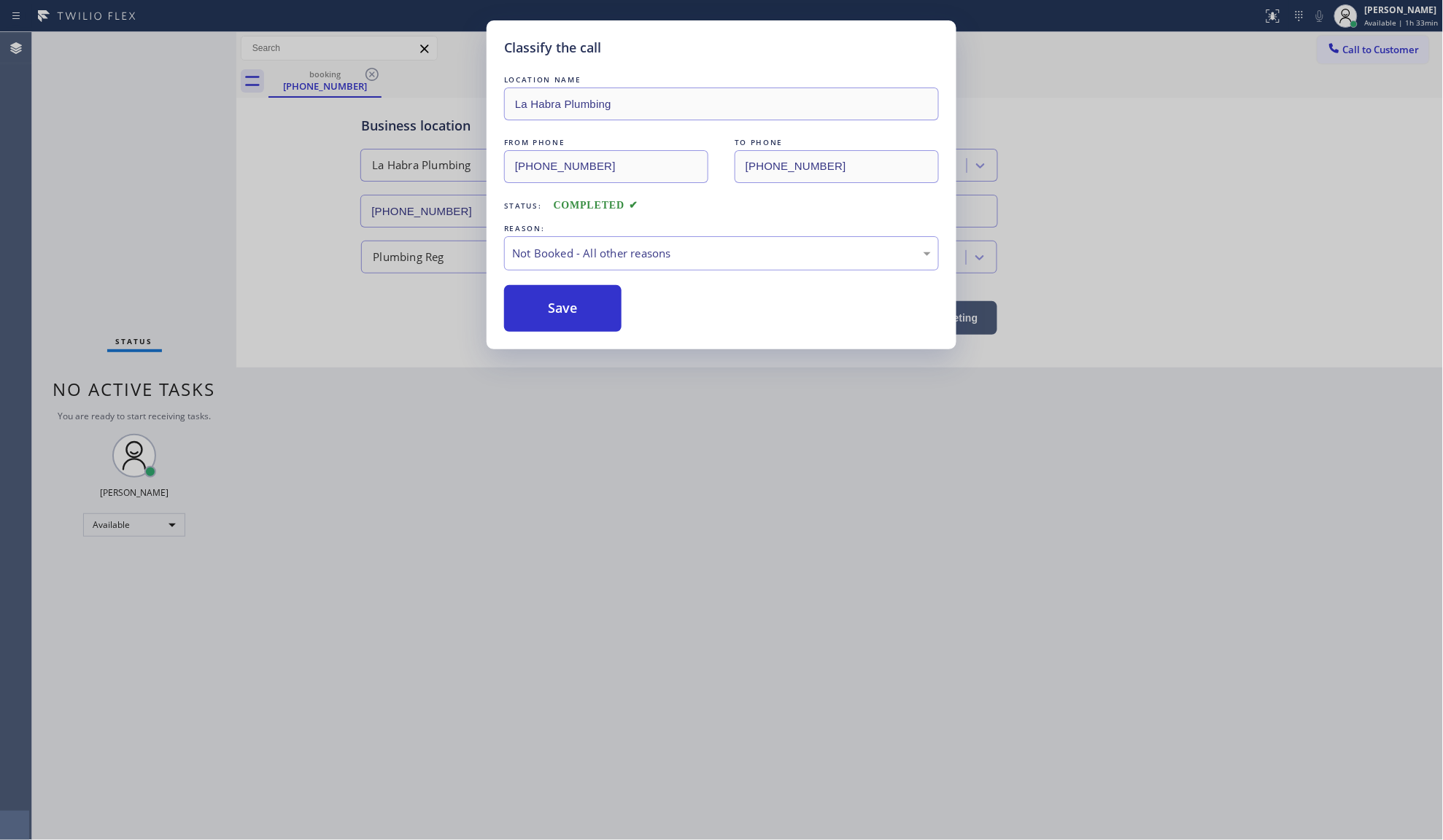
click at [531, 318] on button "Save" at bounding box center [562, 308] width 118 height 46
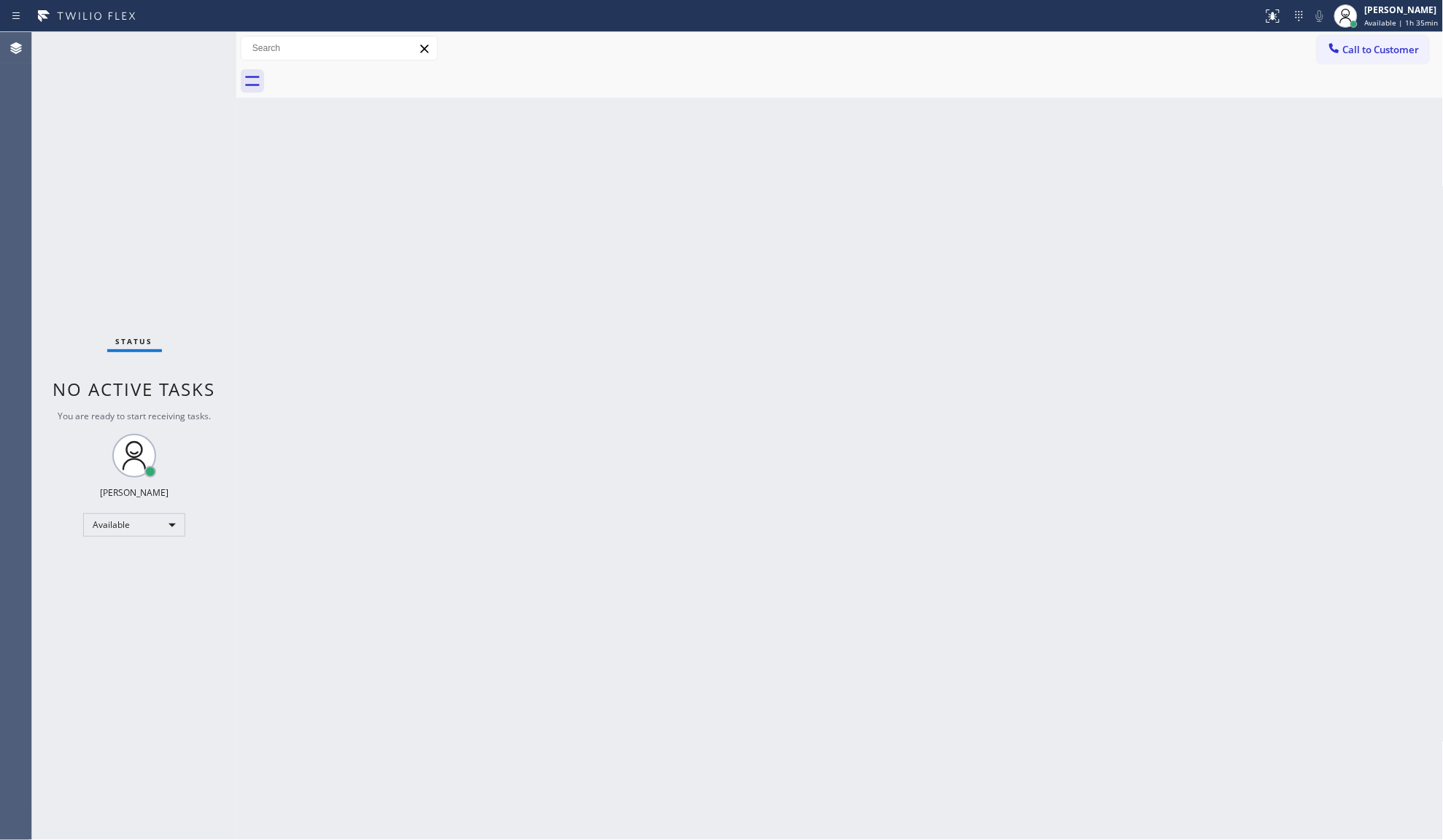
drag, startPoint x: 144, startPoint y: 53, endPoint x: 148, endPoint y: 62, distance: 9.8
click at [147, 61] on div "Status No active tasks You are ready to start receiving tasks. JENIZA ALCAYDE A…" at bounding box center [134, 436] width 204 height 808
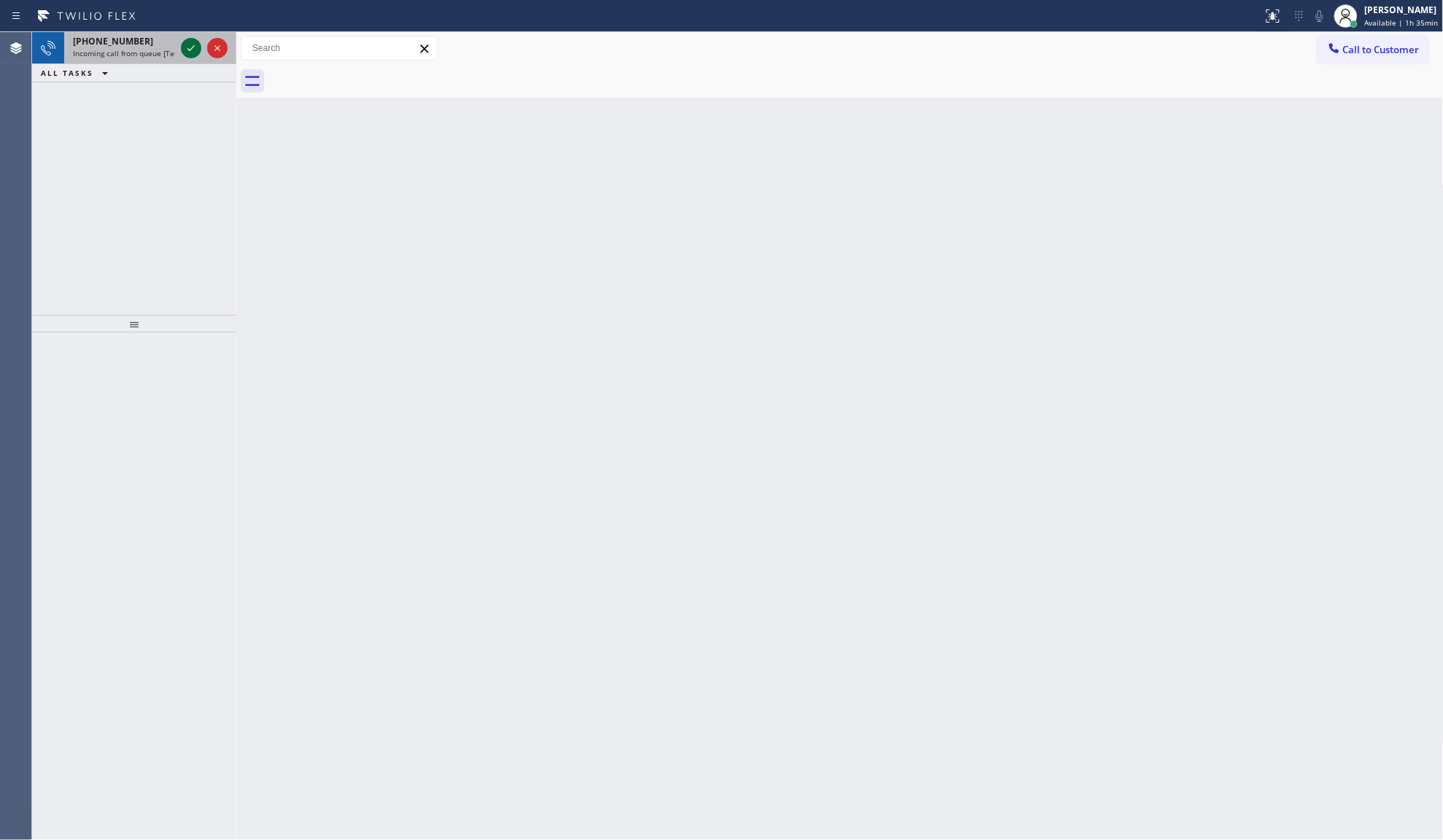
drag, startPoint x: 191, startPoint y: 40, endPoint x: 193, endPoint y: 49, distance: 9.2
click at [191, 42] on icon at bounding box center [191, 48] width 18 height 18
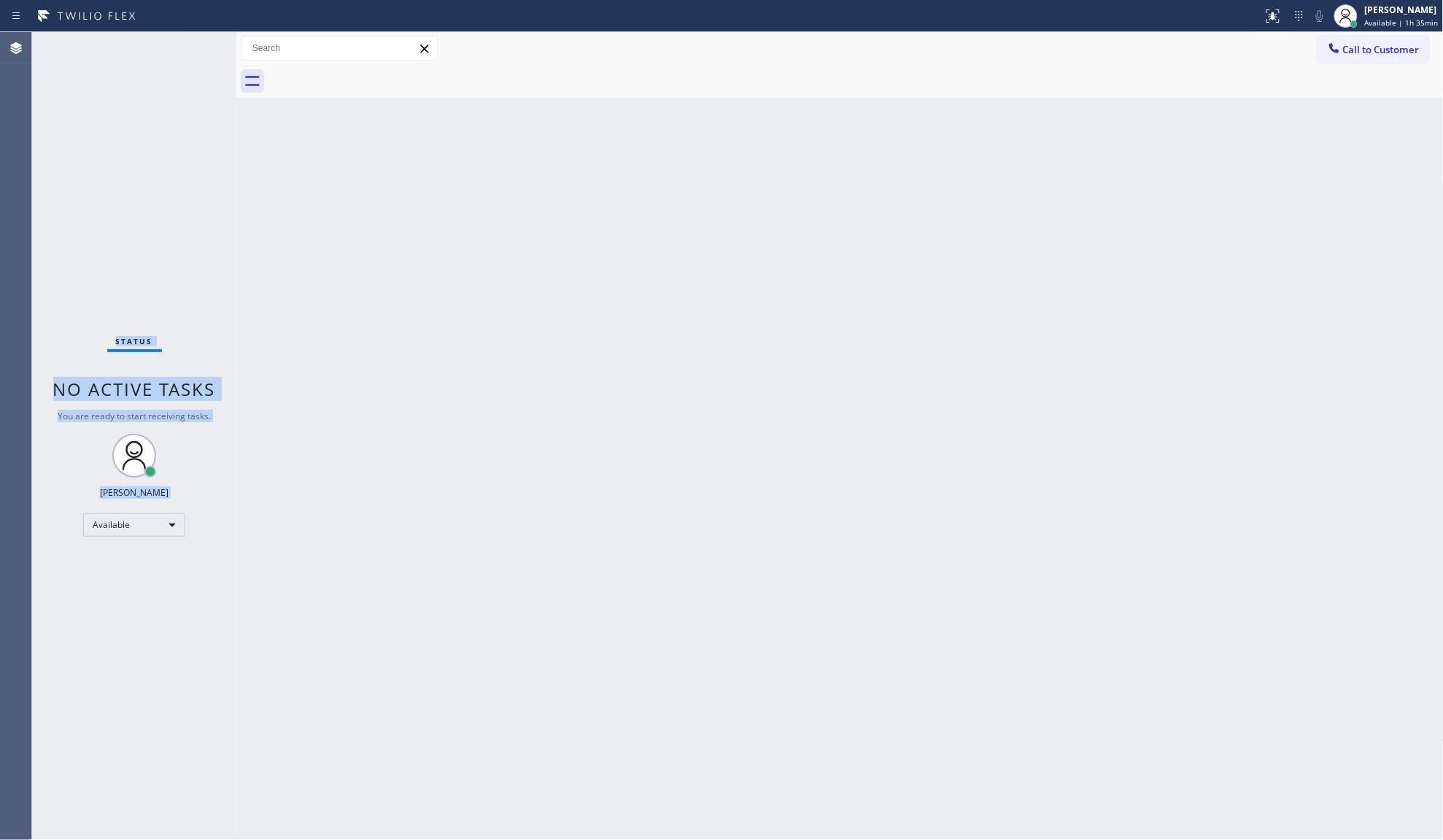
click at [193, 51] on div "Status No active tasks You are ready to start receiving tasks. JENIZA ALCAYDE A…" at bounding box center [134, 436] width 204 height 808
click at [1273, 20] on icon at bounding box center [1273, 16] width 18 height 18
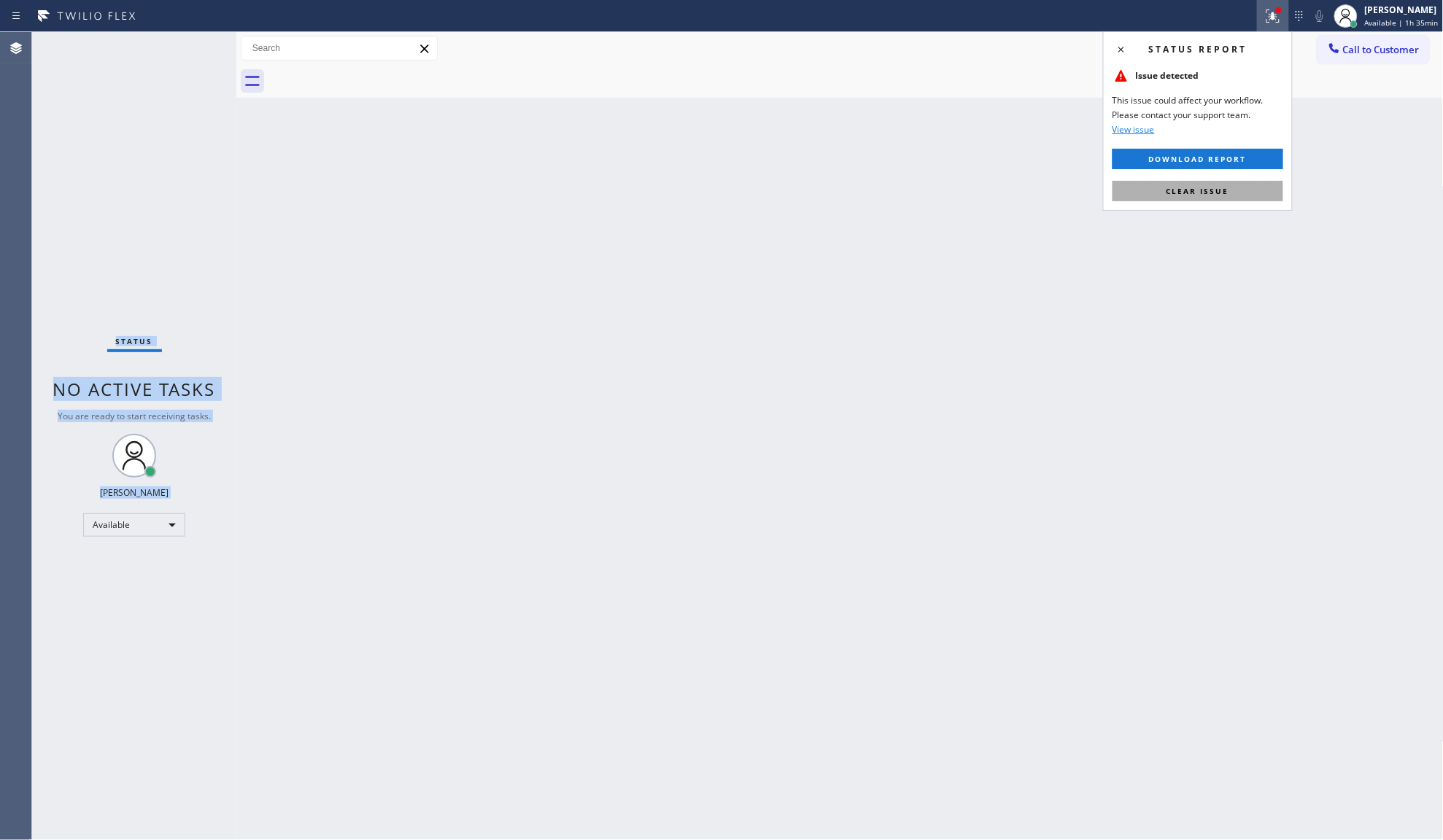
click at [1191, 191] on span "Clear issue" at bounding box center [1198, 191] width 62 height 10
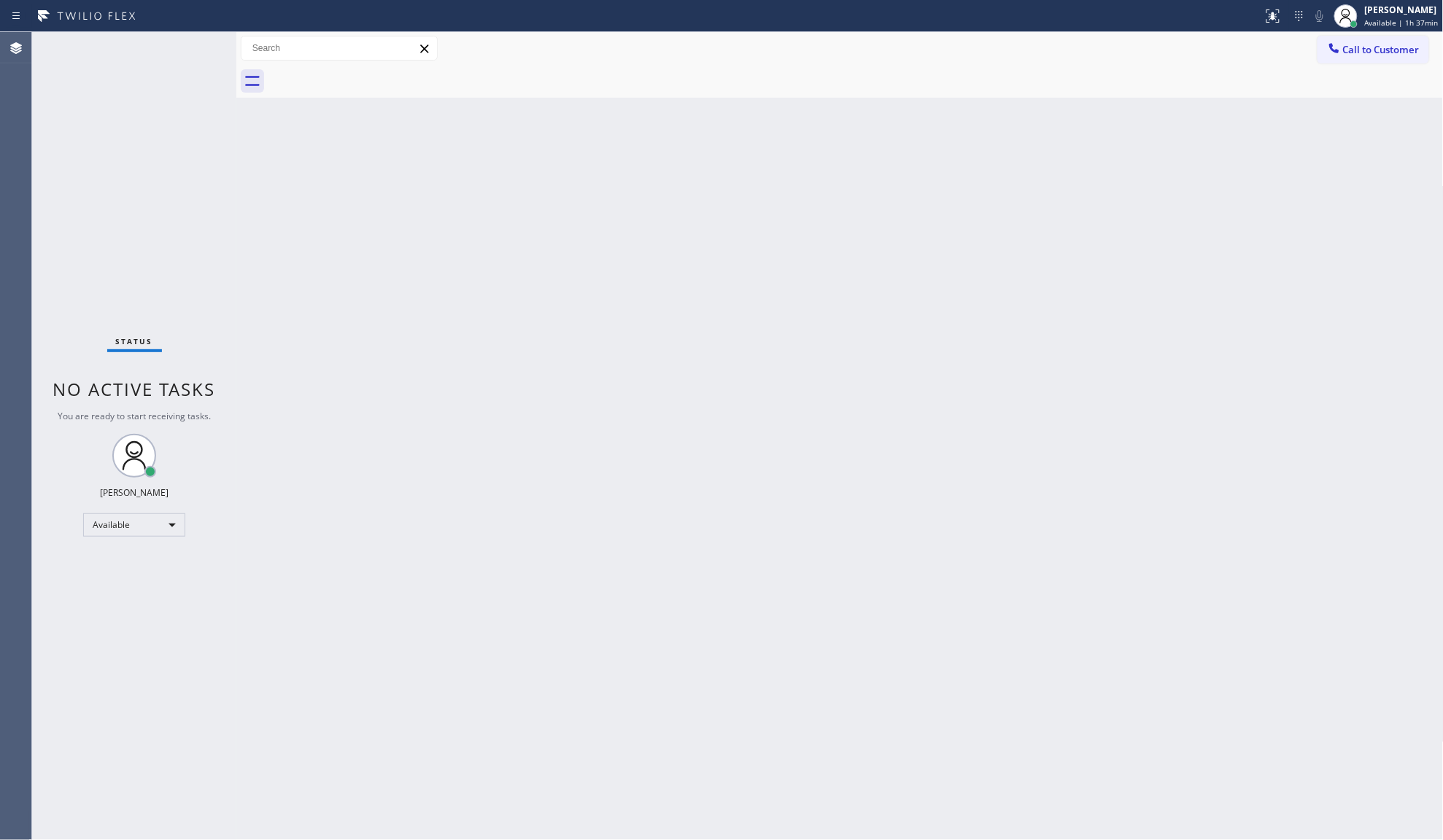
click at [177, 51] on div "Status No active tasks You are ready to start receiving tasks. JENIZA ALCAYDE A…" at bounding box center [134, 436] width 204 height 808
click at [160, 37] on div "Status No active tasks You are ready to start receiving tasks. JENIZA ALCAYDE A…" at bounding box center [134, 436] width 204 height 808
click at [183, 53] on div "Status No active tasks You are ready to start receiving tasks. JENIZA ALCAYDE A…" at bounding box center [134, 436] width 204 height 808
click at [183, 92] on div "Status No active tasks You are ready to start receiving tasks. JENIZA ALCAYDE A…" at bounding box center [134, 436] width 204 height 808
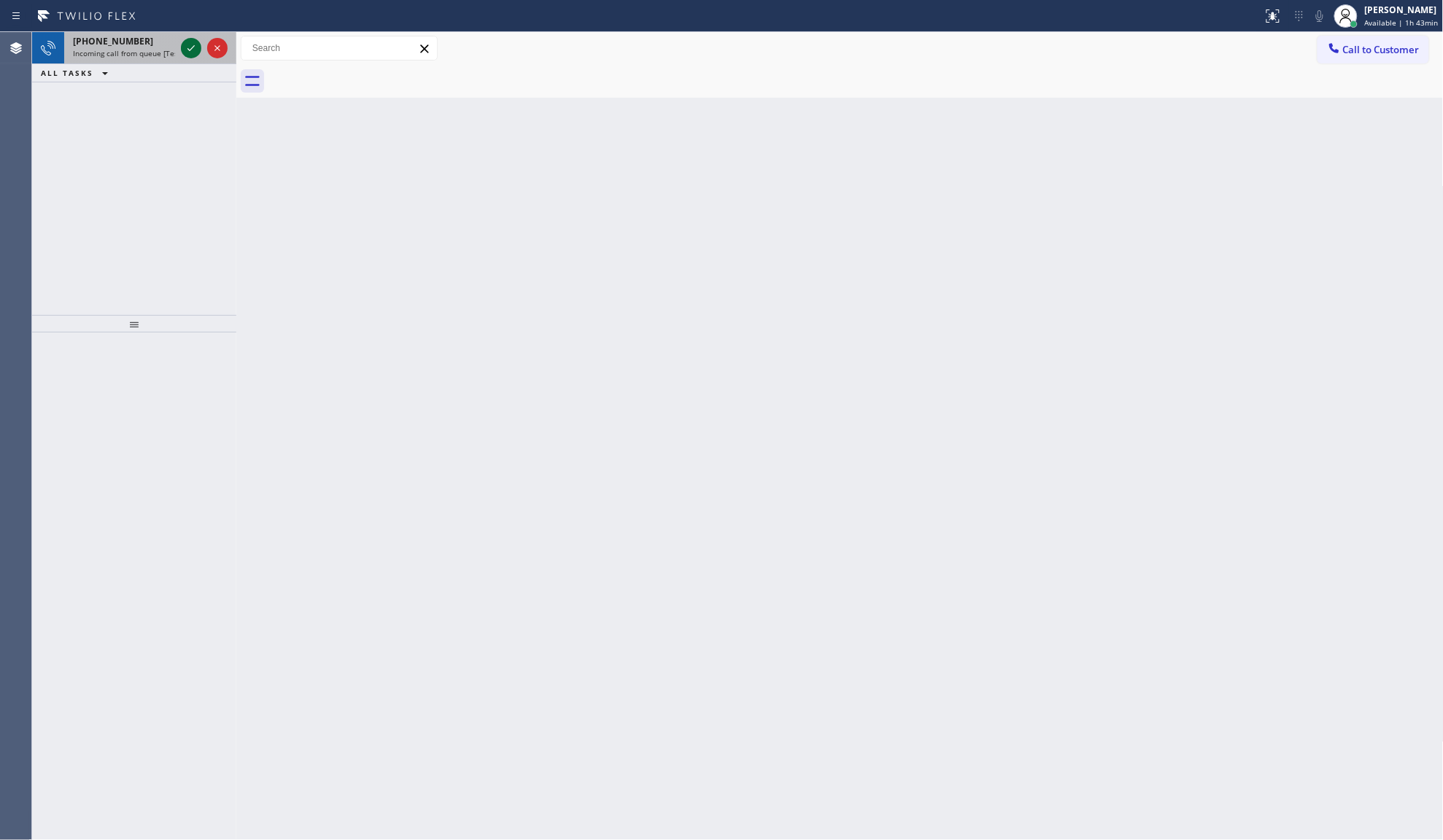
click at [190, 45] on icon at bounding box center [191, 48] width 18 height 18
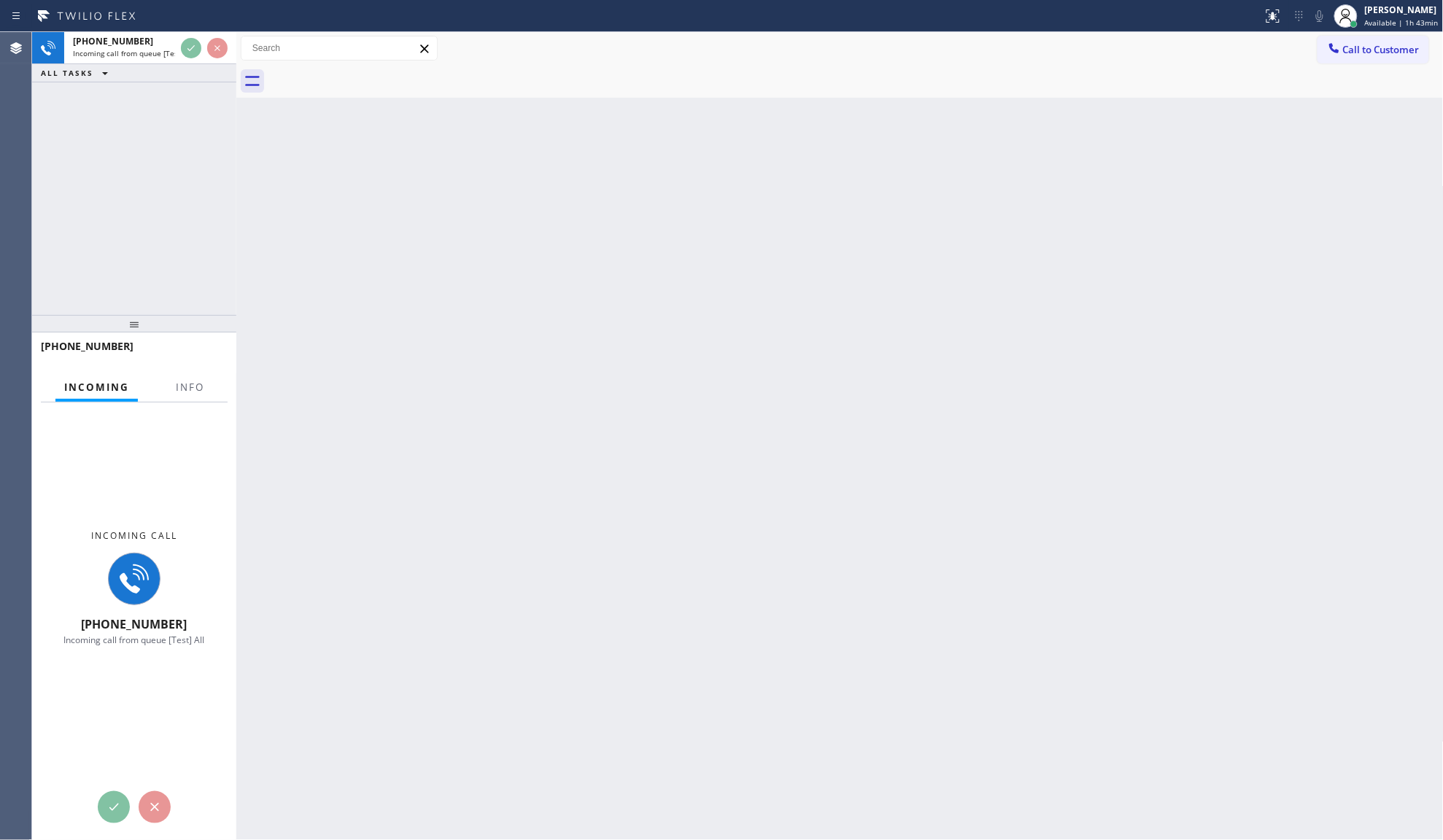
drag, startPoint x: 170, startPoint y: 399, endPoint x: 179, endPoint y: 390, distance: 12.7
click at [171, 399] on div at bounding box center [190, 400] width 46 height 3
click at [179, 390] on span "Info" at bounding box center [190, 387] width 29 height 13
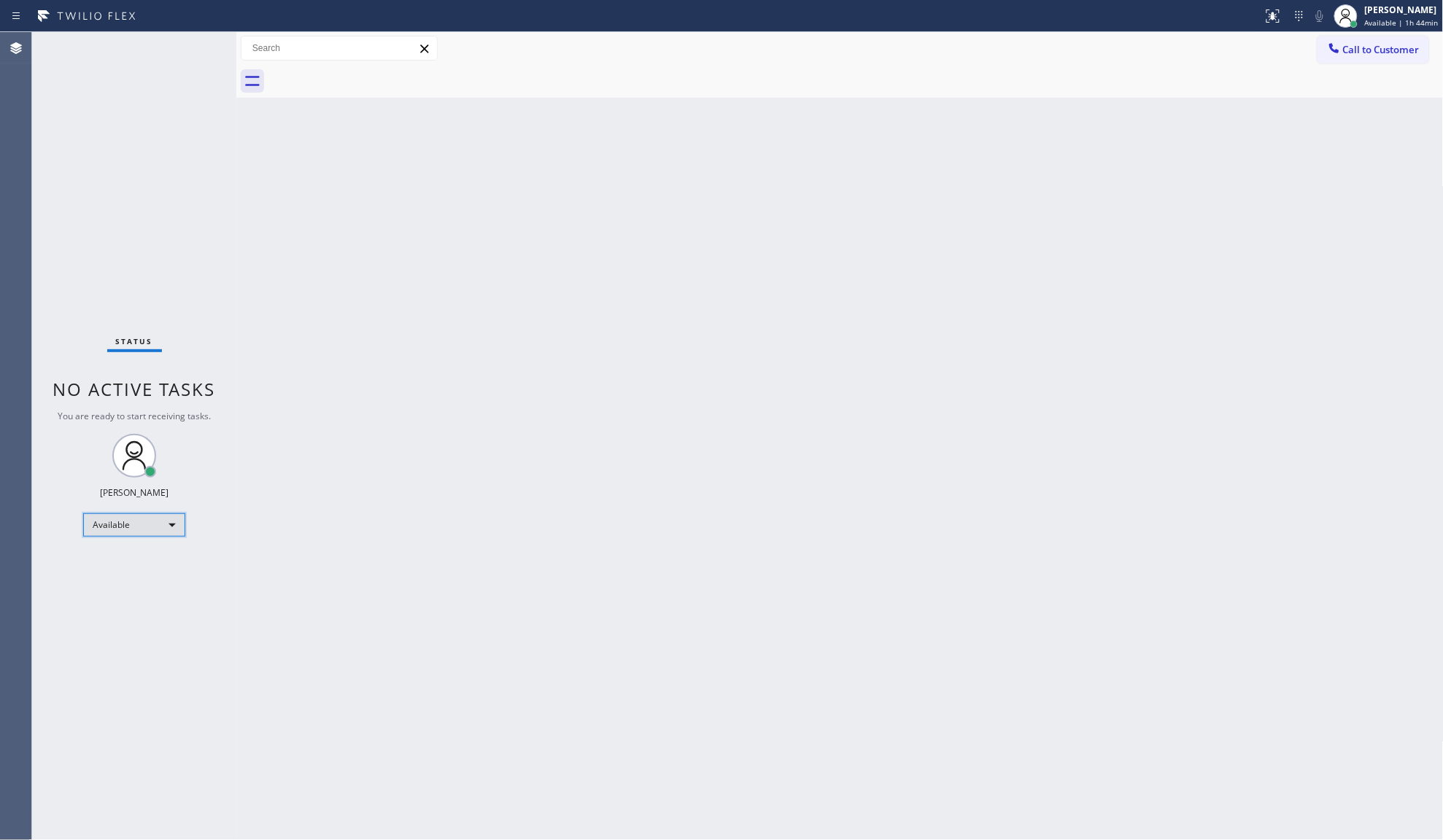
click at [99, 530] on div "Available" at bounding box center [134, 524] width 102 height 23
click at [115, 581] on li "Unavailable" at bounding box center [134, 581] width 99 height 18
click at [1393, 6] on div "[PERSON_NAME]" at bounding box center [1402, 10] width 72 height 12
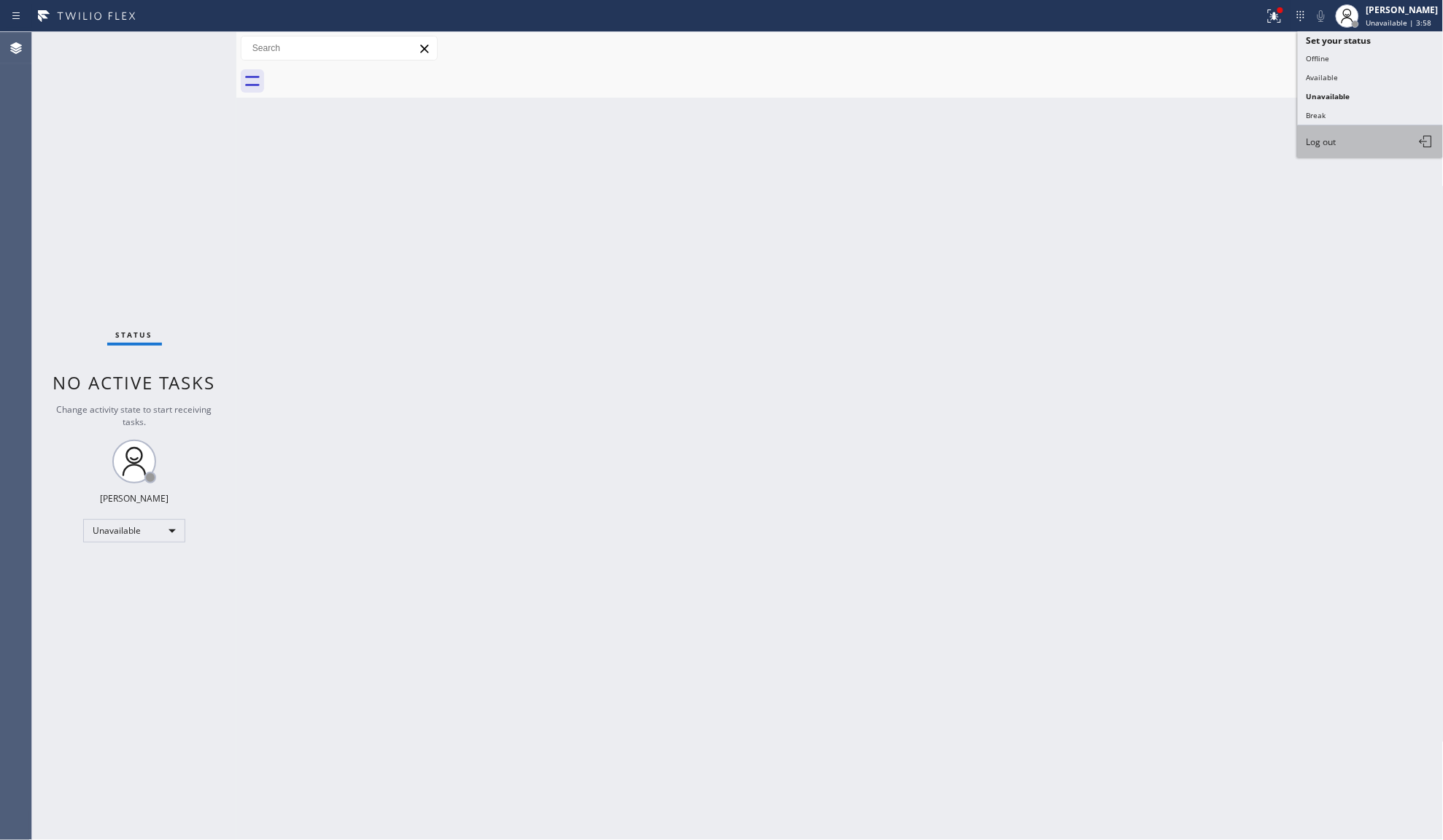
click at [1350, 148] on button "Log out" at bounding box center [1371, 142] width 146 height 32
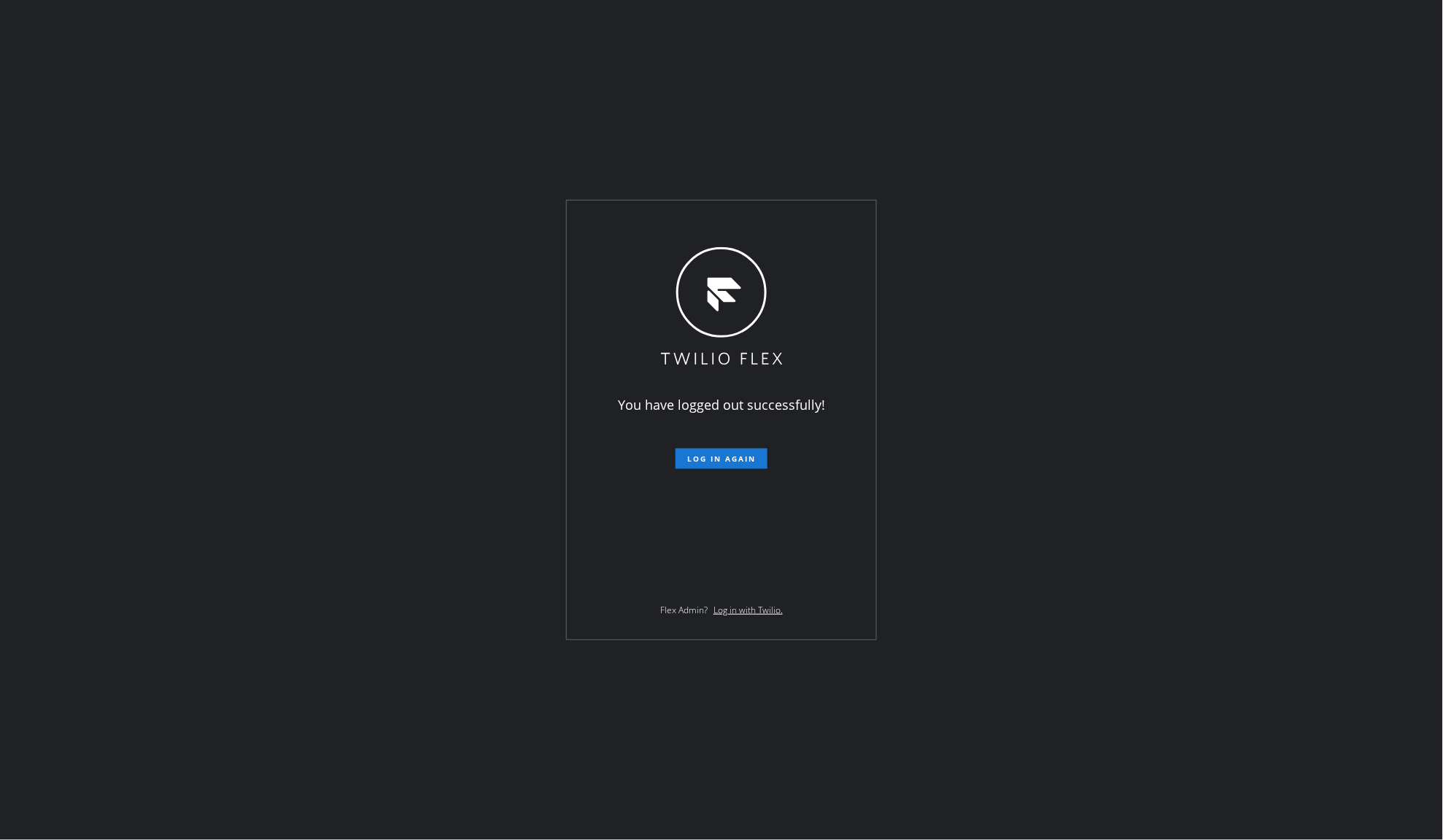
click at [174, 540] on div "You have logged out successfully! Log in again Flex Admin? Log in with Twilio." at bounding box center [721, 420] width 1443 height 840
